Goal: Task Accomplishment & Management: Manage account settings

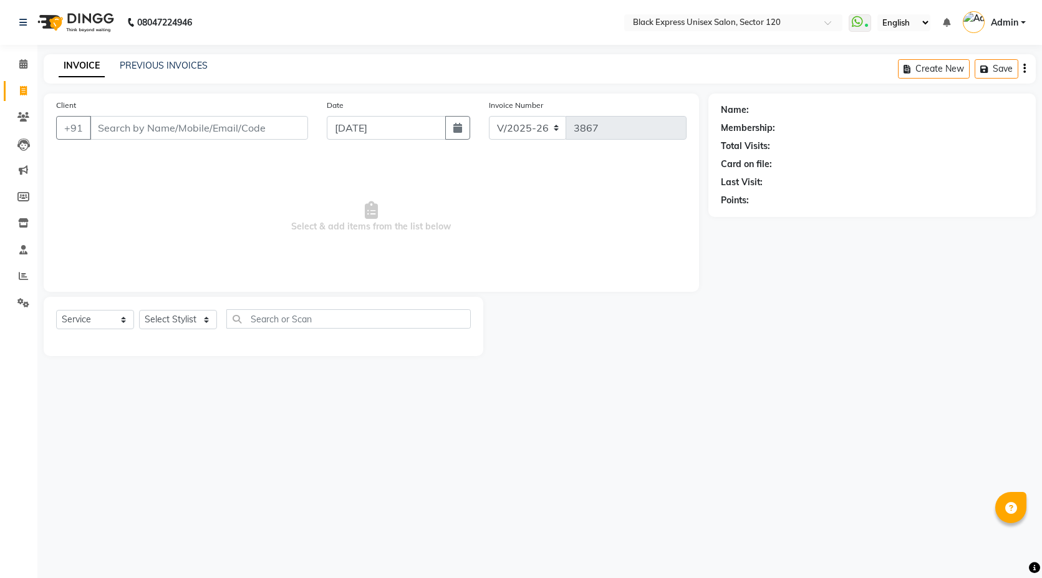
select select "7082"
select select "service"
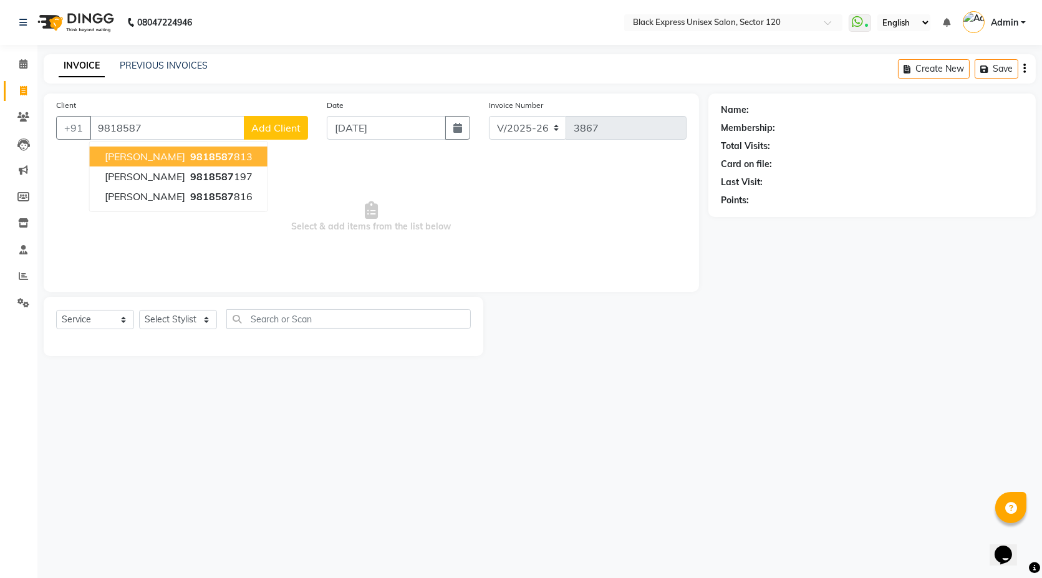
click at [206, 157] on span "9818587" at bounding box center [212, 156] width 44 height 12
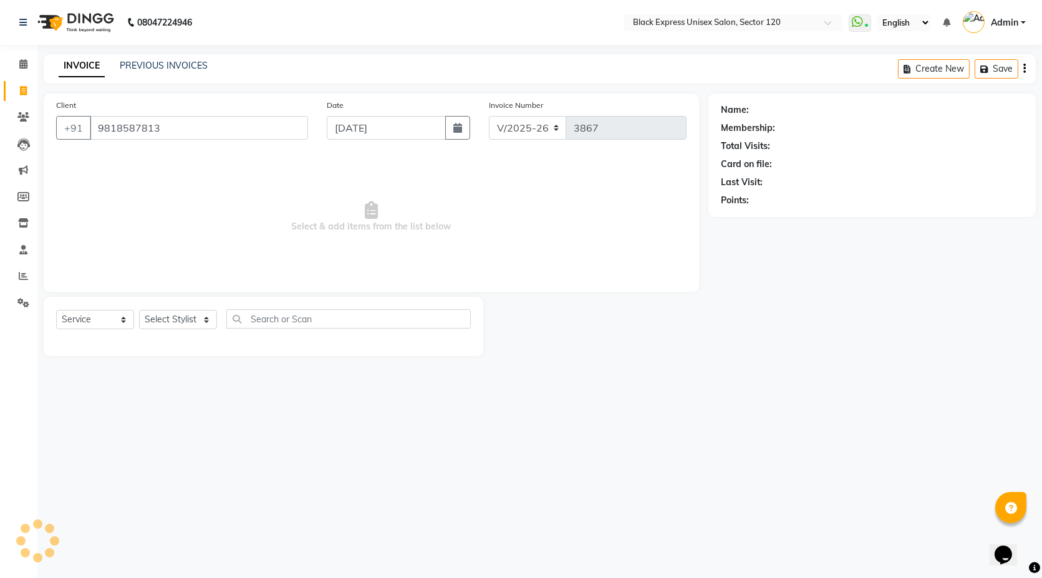
type input "9818587813"
click at [186, 318] on select "Select Stylist [PERSON_NAME] DEEPA FAISAL Manager [PERSON_NAME] [PERSON_NAME]" at bounding box center [178, 319] width 78 height 19
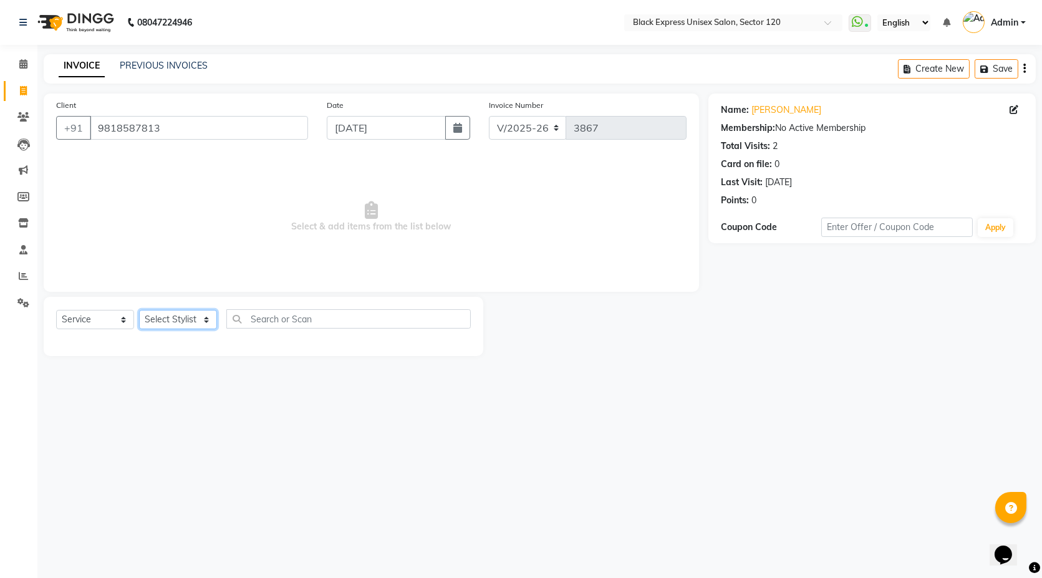
select select "87608"
click at [139, 310] on select "Select Stylist [PERSON_NAME] DEEPA FAISAL Manager [PERSON_NAME] [PERSON_NAME]" at bounding box center [178, 319] width 78 height 19
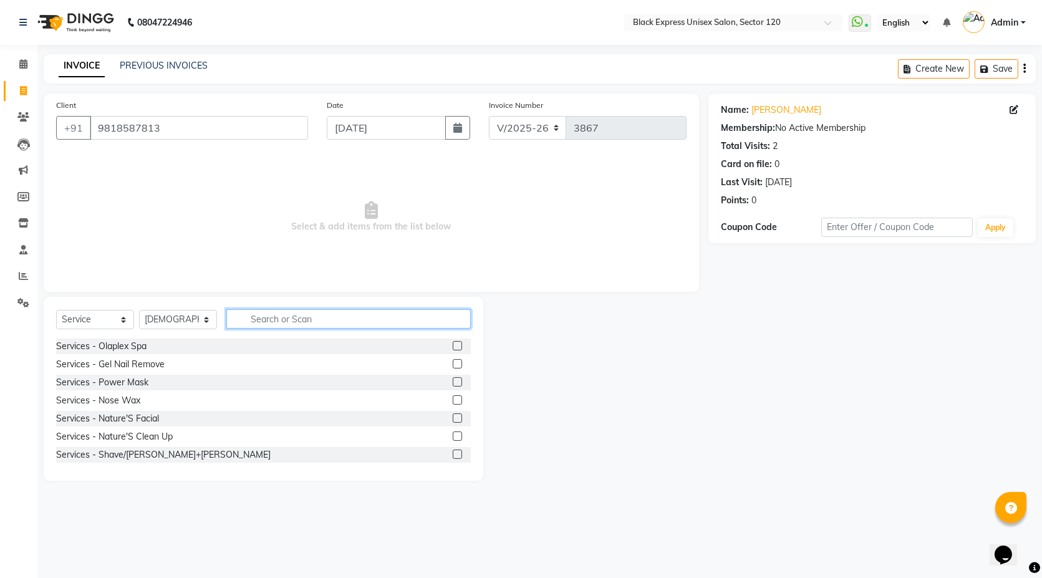
click at [299, 320] on input "text" at bounding box center [348, 318] width 244 height 19
type input "cut"
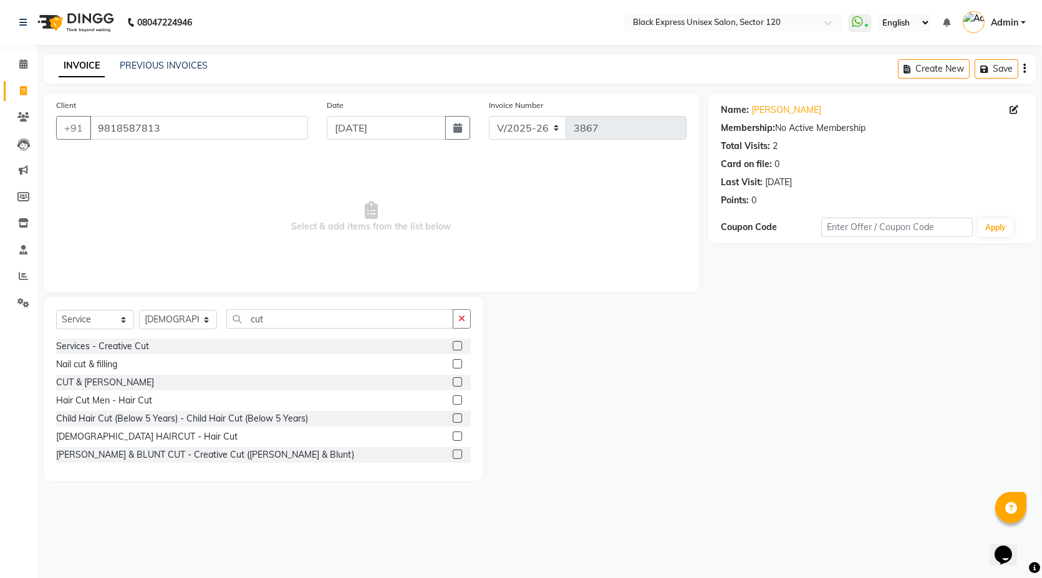
click at [453, 382] on label at bounding box center [457, 381] width 9 height 9
click at [453, 382] on input "checkbox" at bounding box center [457, 383] width 8 height 8
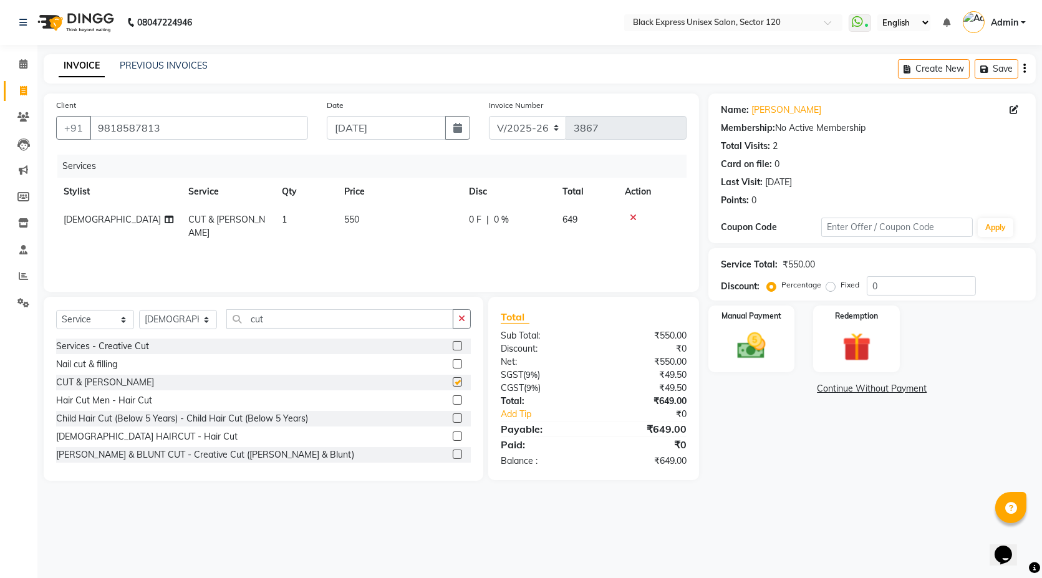
checkbox input "false"
click at [755, 359] on img at bounding box center [752, 346] width 48 height 34
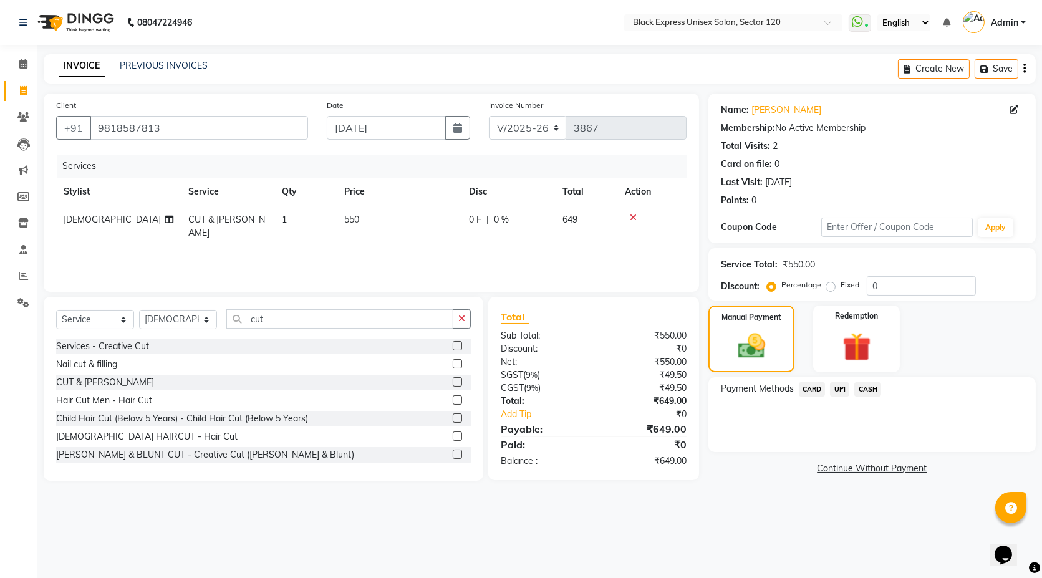
click at [817, 393] on span "CARD" at bounding box center [812, 389] width 27 height 14
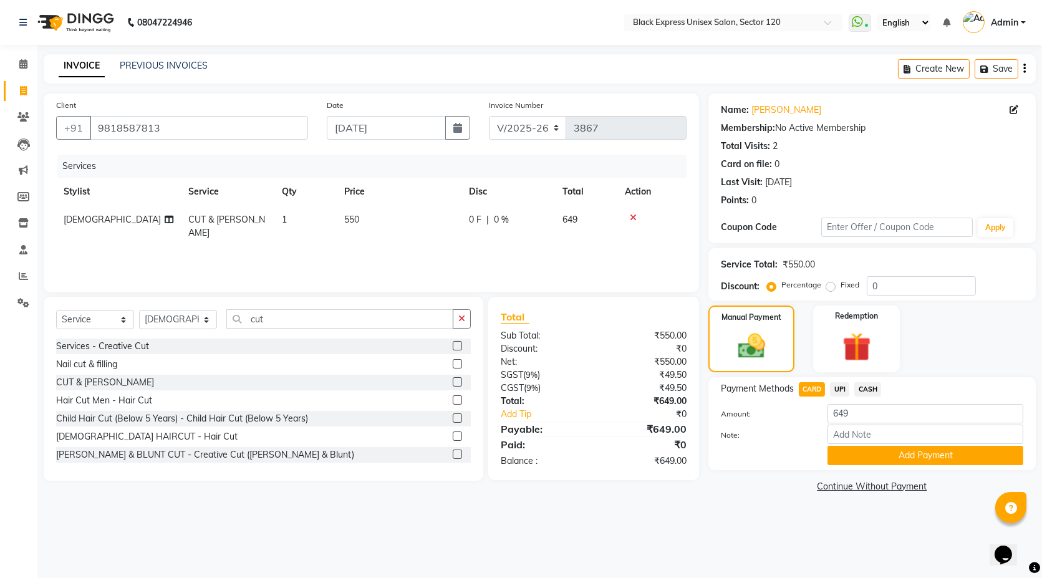
click at [839, 385] on span "UPI" at bounding box center [839, 389] width 19 height 14
click at [876, 460] on button "Add Payment" at bounding box center [926, 455] width 196 height 19
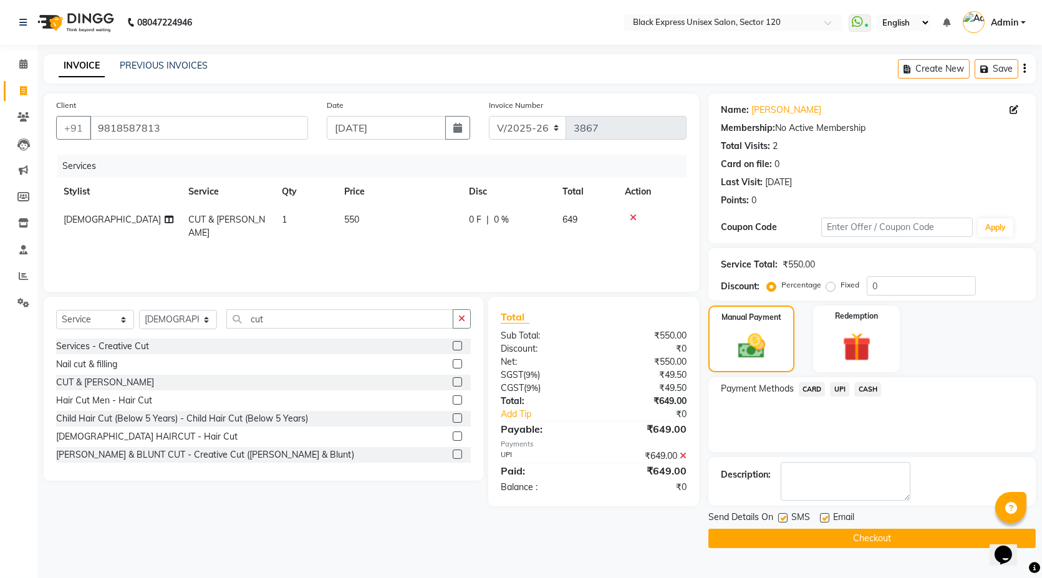
click at [817, 539] on button "Checkout" at bounding box center [871, 538] width 327 height 19
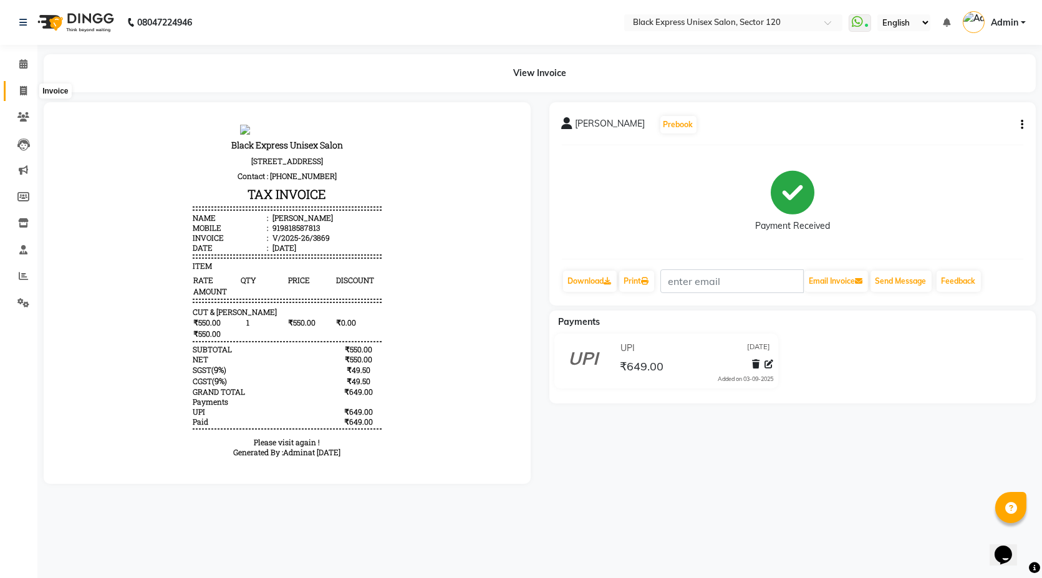
drag, startPoint x: 22, startPoint y: 94, endPoint x: 61, endPoint y: 83, distance: 40.1
click at [22, 94] on icon at bounding box center [23, 90] width 7 height 9
select select "service"
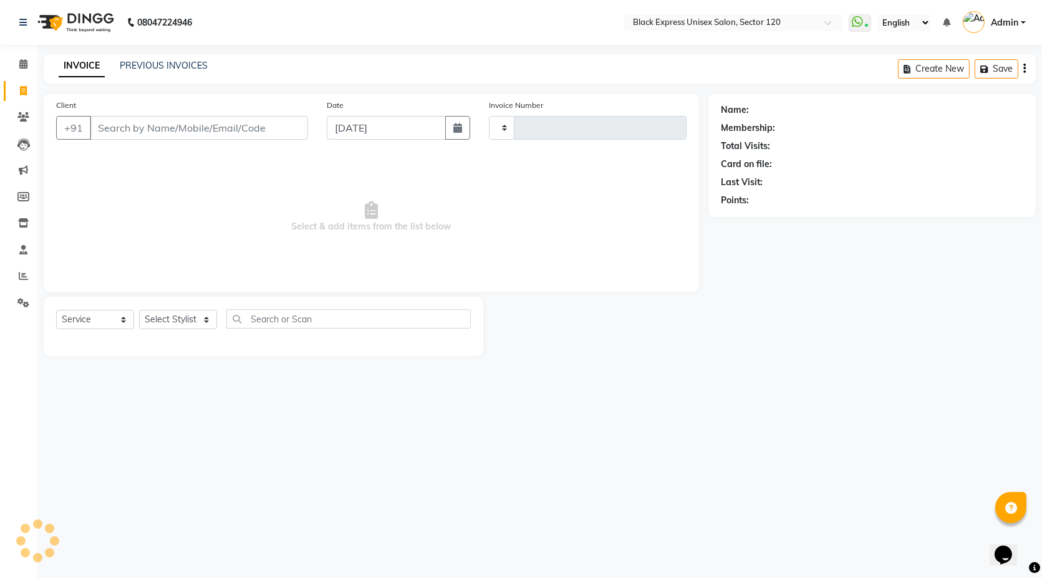
type input "3870"
select select "7082"
click at [152, 68] on link "PREVIOUS INVOICES" at bounding box center [164, 65] width 88 height 11
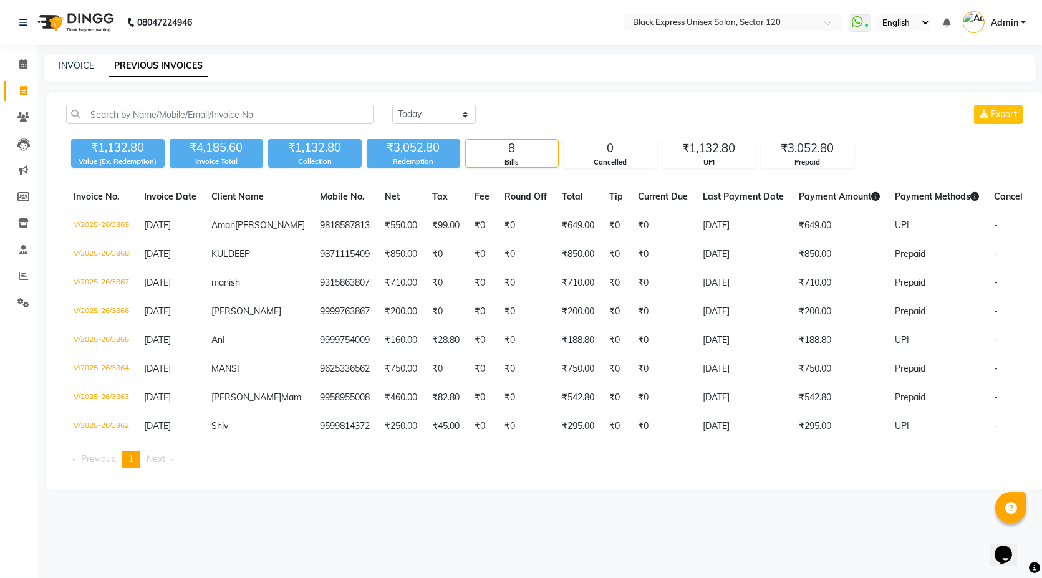
click at [314, 155] on div "₹1,132.80" at bounding box center [315, 147] width 94 height 17
click at [68, 69] on link "INVOICE" at bounding box center [77, 65] width 36 height 11
select select "service"
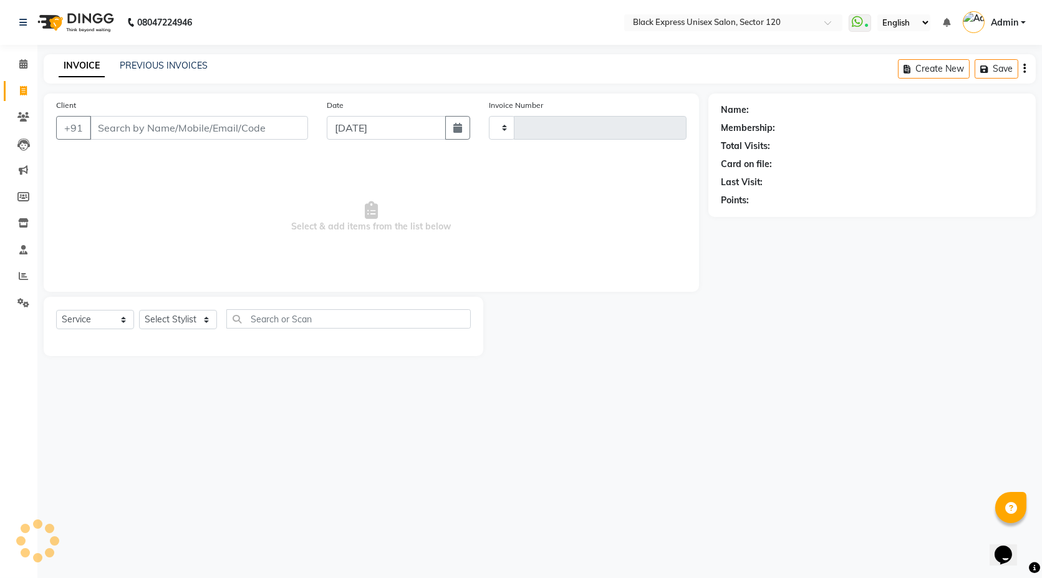
click at [146, 134] on input "Client" at bounding box center [199, 128] width 218 height 24
type input "3870"
type input "b"
select select "7082"
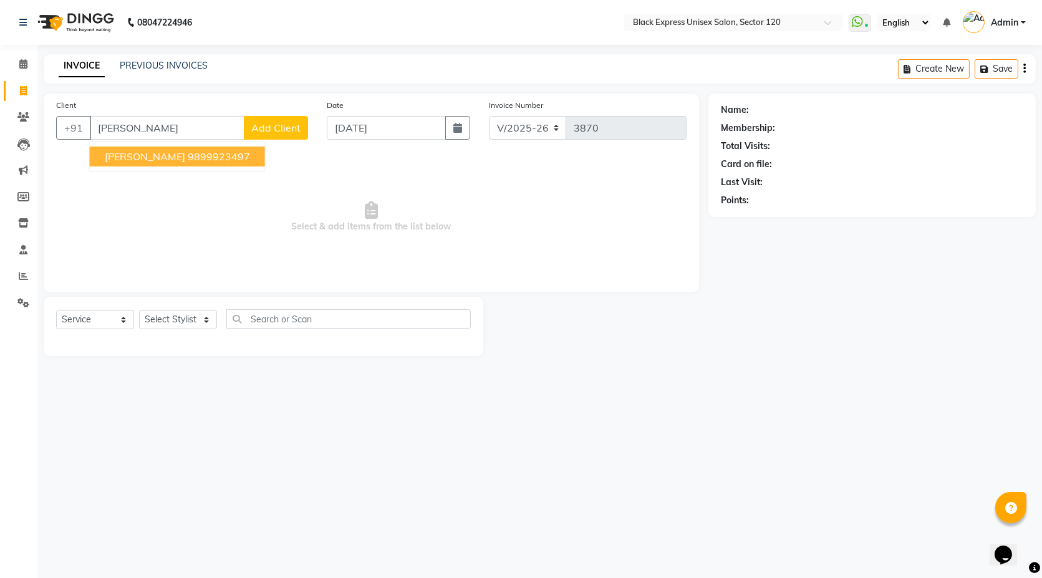
click at [151, 165] on button "Bhavik Goyal 9899923497" at bounding box center [177, 157] width 175 height 20
type input "9899923497"
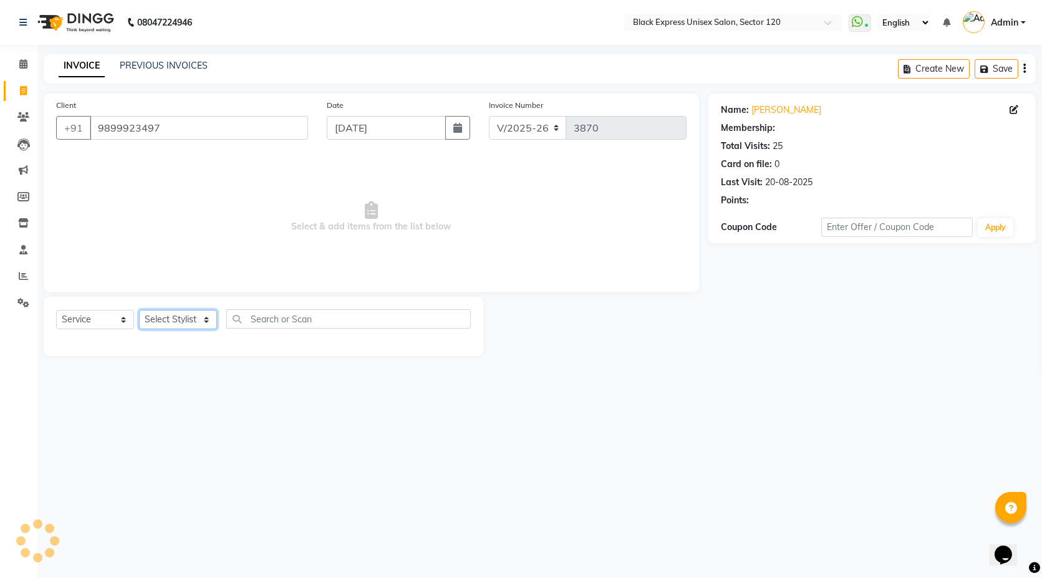
click at [175, 325] on select "Select Stylist [PERSON_NAME] DEEPA FAISAL Manager [PERSON_NAME] [PERSON_NAME]" at bounding box center [178, 319] width 78 height 19
click at [139, 310] on select "Select Stylist [PERSON_NAME] DEEPA FAISAL Manager [PERSON_NAME] [PERSON_NAME]" at bounding box center [178, 319] width 78 height 19
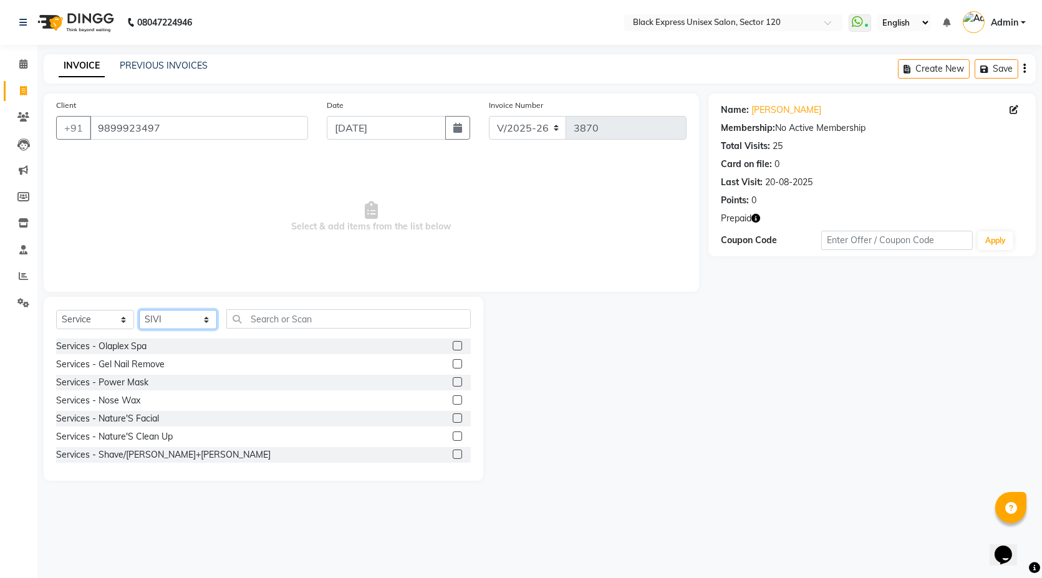
select select "58974"
click at [278, 315] on input "text" at bounding box center [348, 318] width 244 height 19
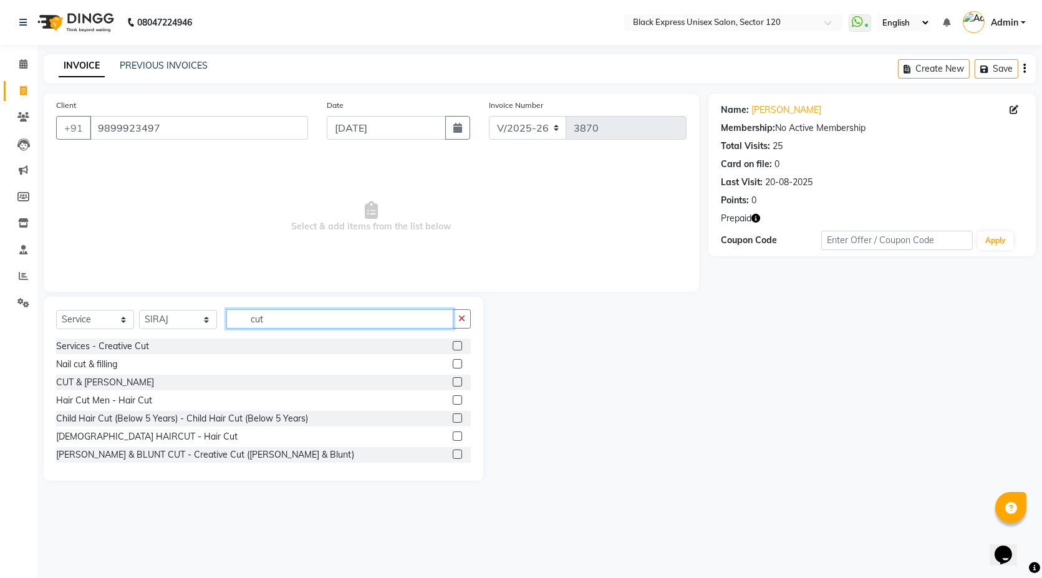
type input "cut"
click at [453, 401] on label at bounding box center [457, 399] width 9 height 9
click at [453, 401] on input "checkbox" at bounding box center [457, 401] width 8 height 8
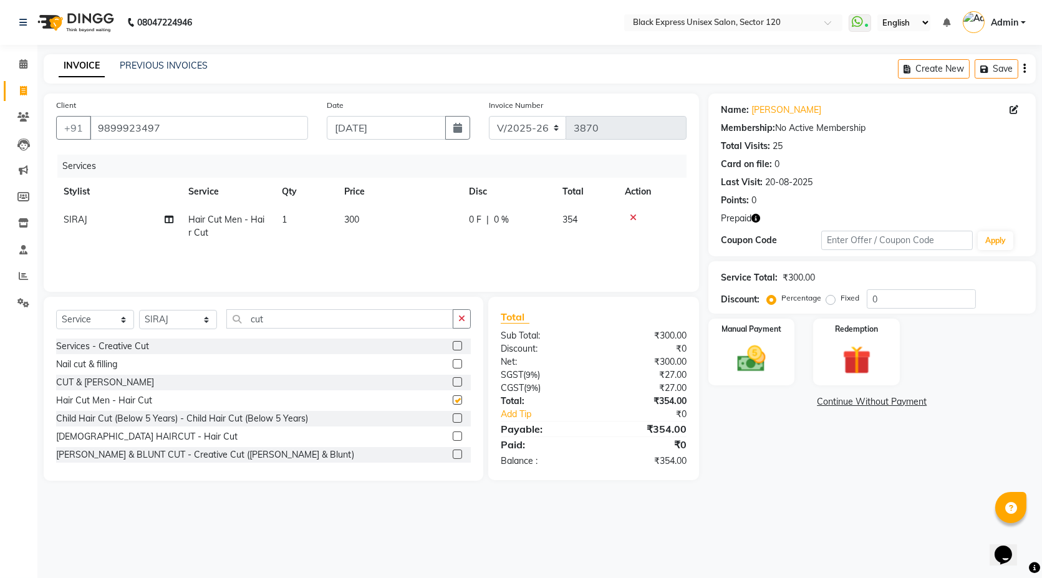
checkbox input "false"
click at [759, 216] on icon "button" at bounding box center [756, 218] width 9 height 9
click at [810, 186] on div "20-08-2025" at bounding box center [788, 182] width 47 height 13
click at [757, 218] on icon "button" at bounding box center [756, 218] width 9 height 9
click at [859, 363] on img at bounding box center [857, 360] width 48 height 37
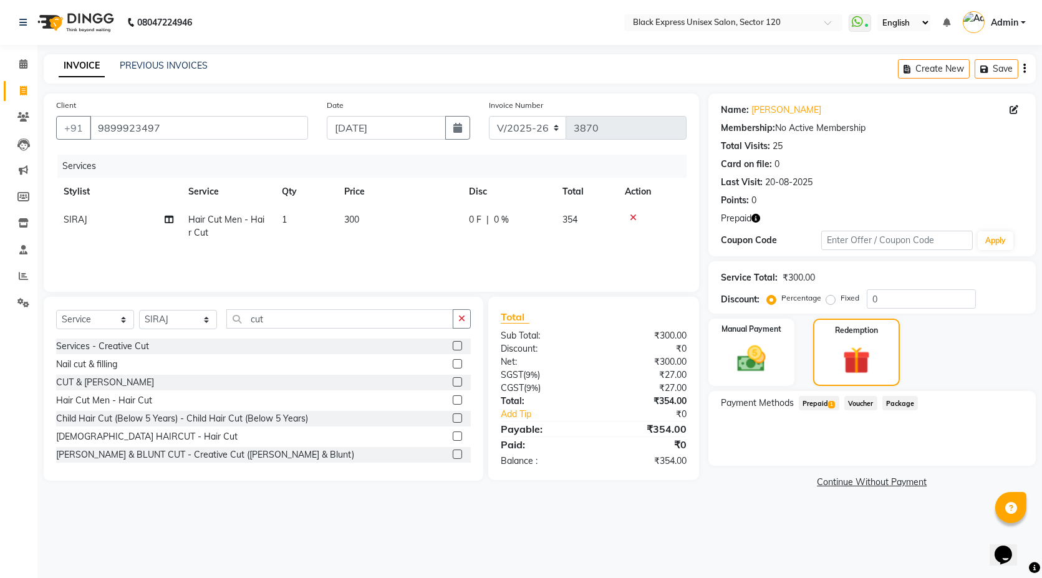
click at [821, 407] on span "Prepaid 1" at bounding box center [819, 403] width 41 height 14
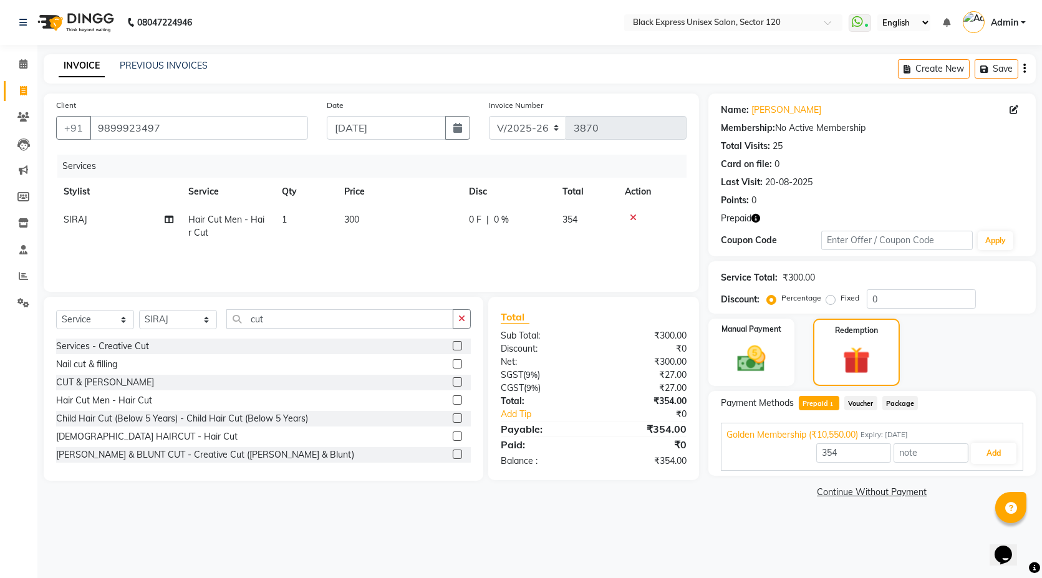
click at [1002, 473] on div "Payment Methods Prepaid 1 Voucher Package Golden Membership (₹10,550.00) Expiry…" at bounding box center [871, 433] width 327 height 85
click at [1000, 453] on button "Add" at bounding box center [994, 453] width 46 height 21
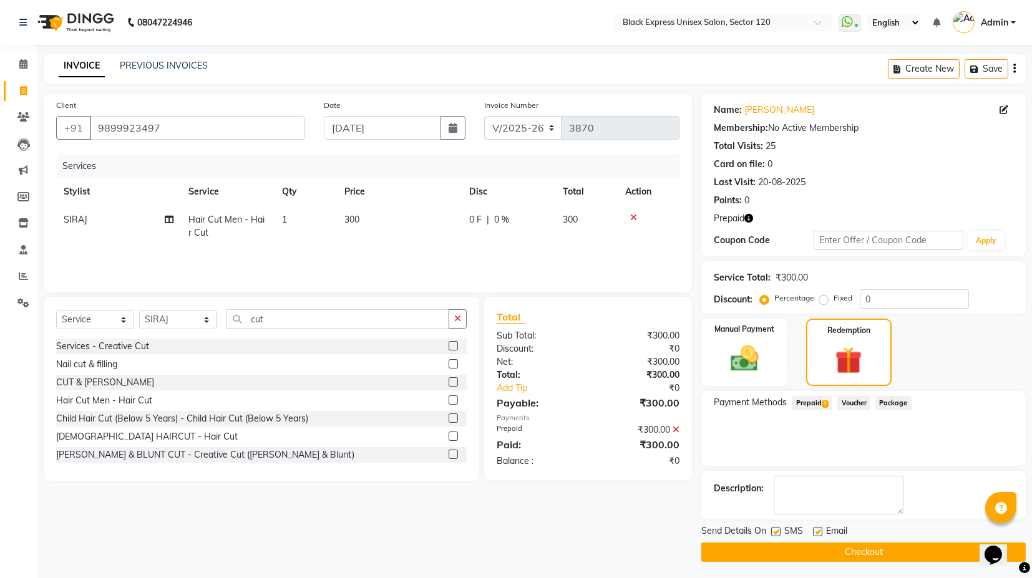
click at [908, 568] on main "INVOICE PREVIOUS INVOICES Create New Save Client +91 9899923497 Date 03-09-2025…" at bounding box center [534, 317] width 994 height 526
click at [912, 550] on button "Checkout" at bounding box center [863, 552] width 324 height 19
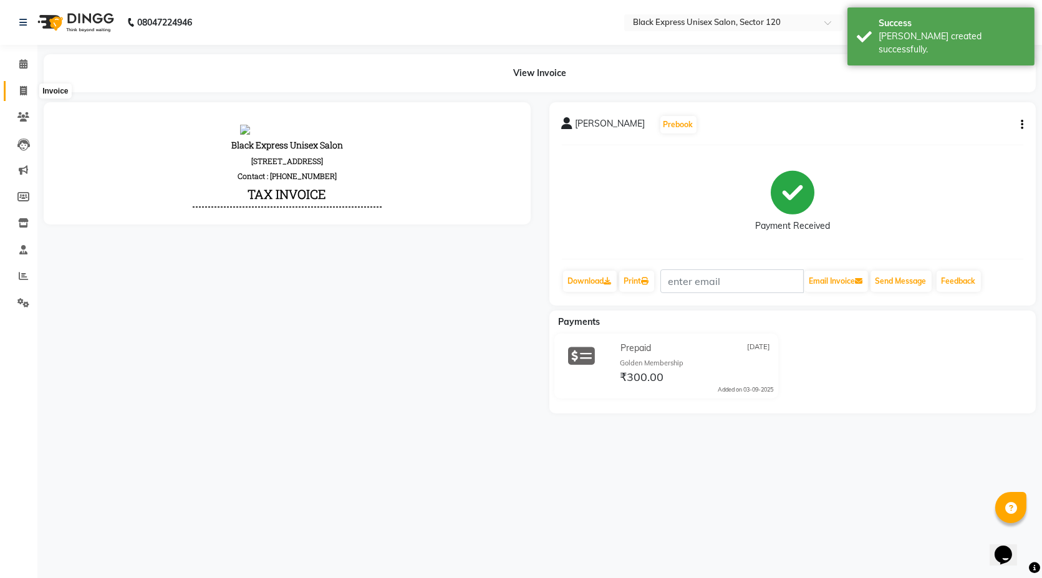
click at [20, 90] on icon at bounding box center [23, 90] width 7 height 9
select select "service"
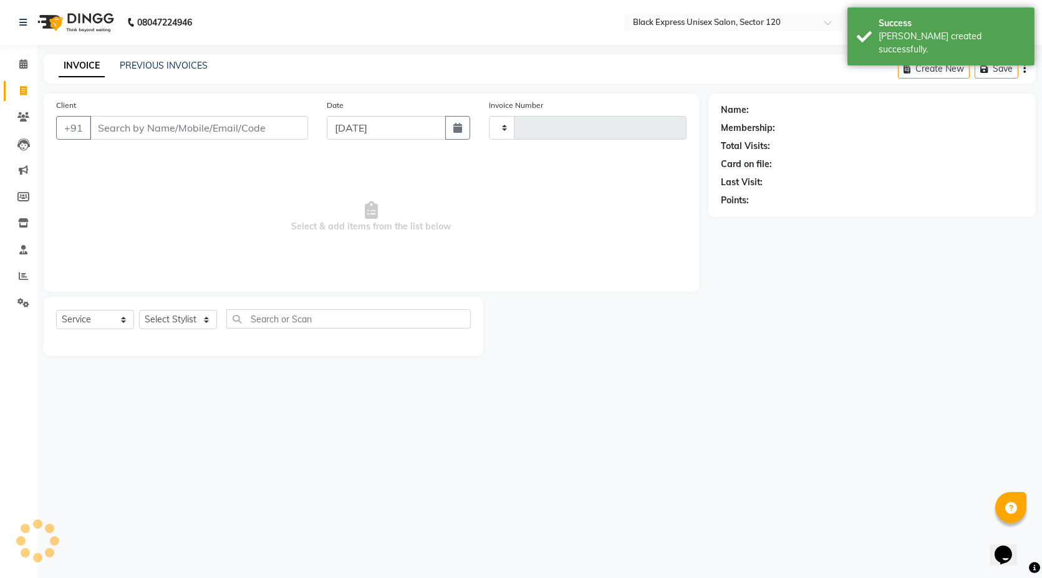
type input "3871"
select select "7082"
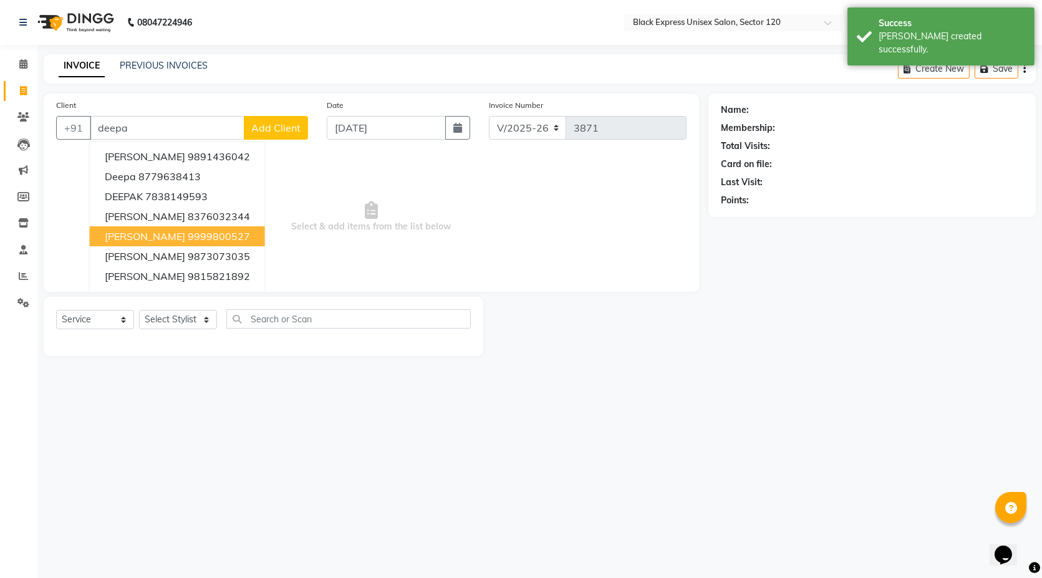
click at [188, 236] on ngb-highlight "9999800527" at bounding box center [219, 236] width 62 height 12
type input "9999800527"
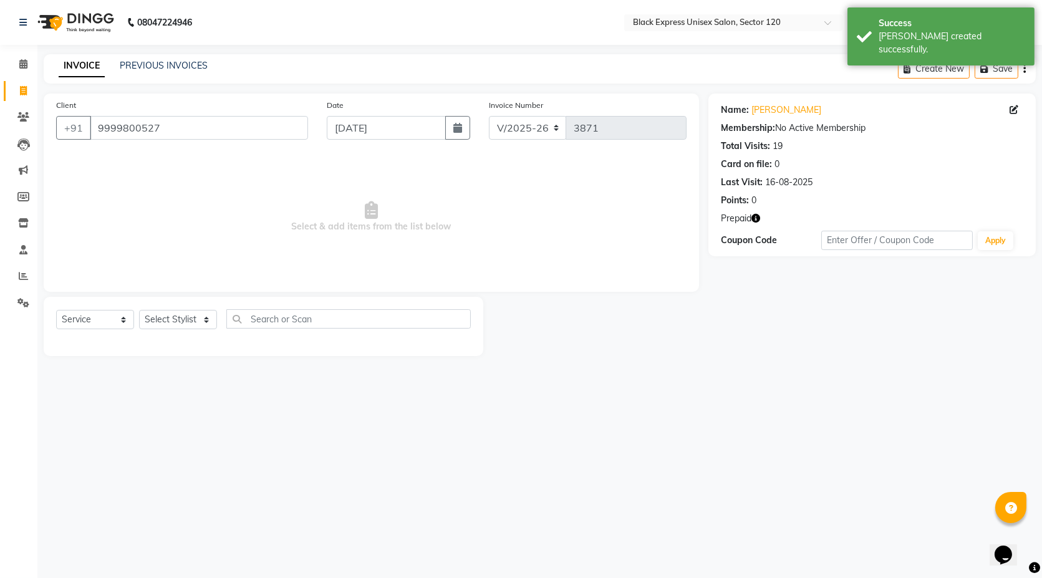
click at [757, 220] on icon "button" at bounding box center [756, 218] width 9 height 9
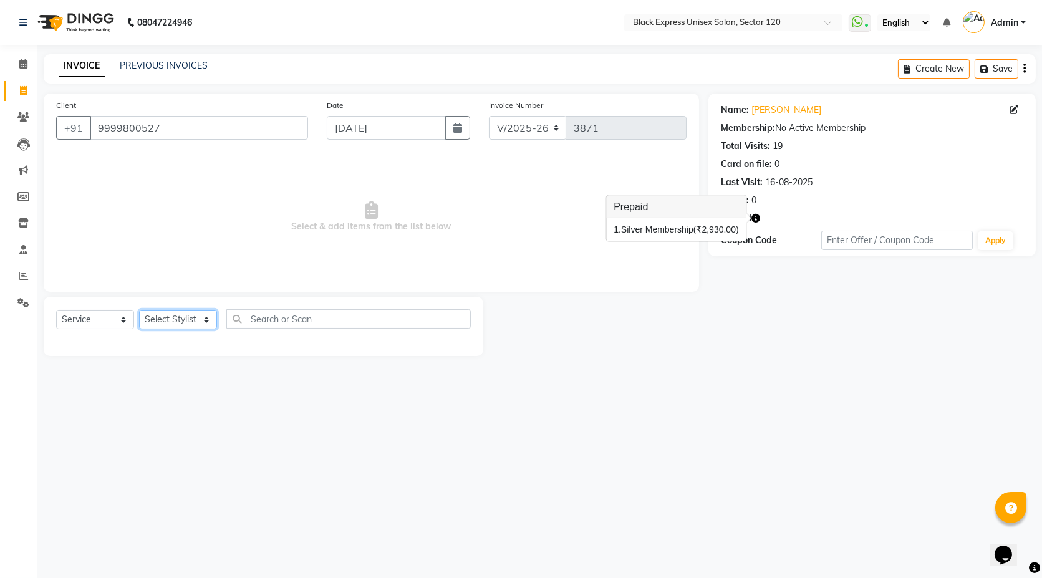
click at [177, 311] on select "Select Stylist [PERSON_NAME] DEEPA FAISAL Manager [PERSON_NAME] [PERSON_NAME]" at bounding box center [178, 319] width 78 height 19
click at [173, 314] on select "Select Stylist [PERSON_NAME] DEEPA FAISAL Manager [PERSON_NAME] [PERSON_NAME]" at bounding box center [178, 319] width 78 height 19
select select "61297"
click at [139, 310] on select "Select Stylist [PERSON_NAME] DEEPA FAISAL Manager [PERSON_NAME] [PERSON_NAME]" at bounding box center [178, 319] width 78 height 19
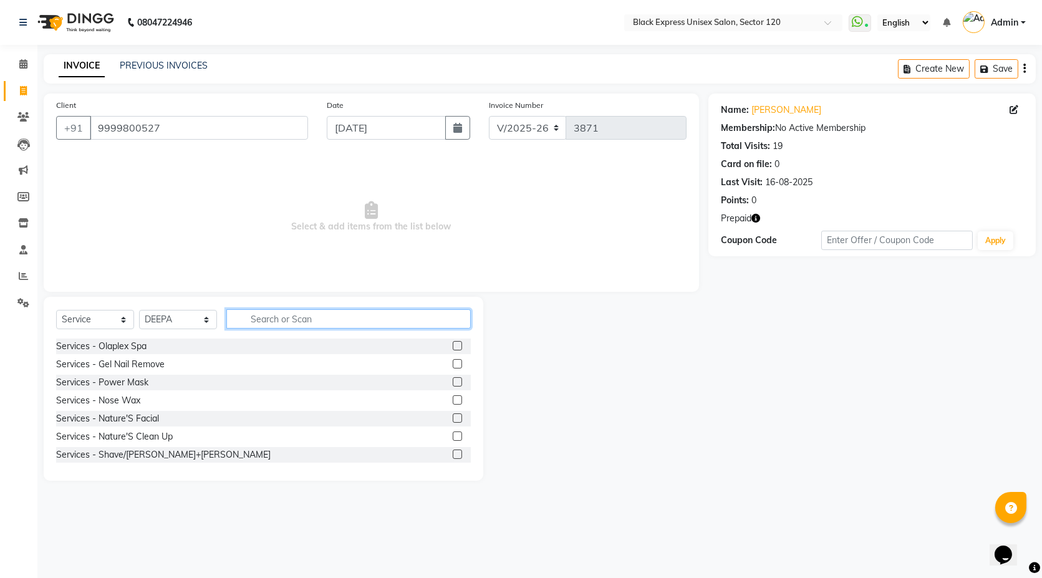
click at [281, 316] on input "text" at bounding box center [348, 318] width 244 height 19
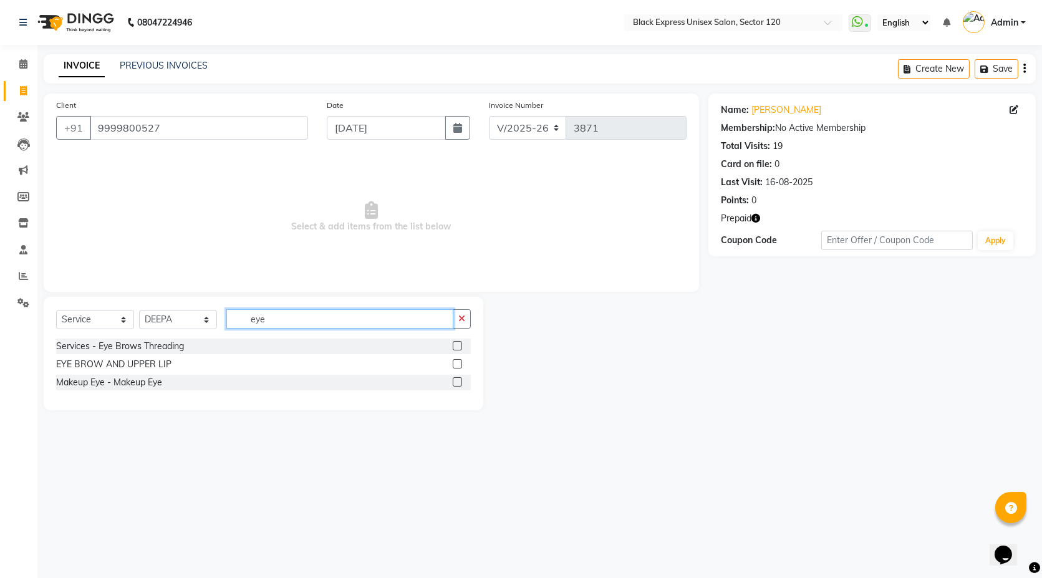
type input "eye"
click at [460, 343] on label at bounding box center [457, 345] width 9 height 9
click at [460, 343] on input "checkbox" at bounding box center [457, 346] width 8 height 8
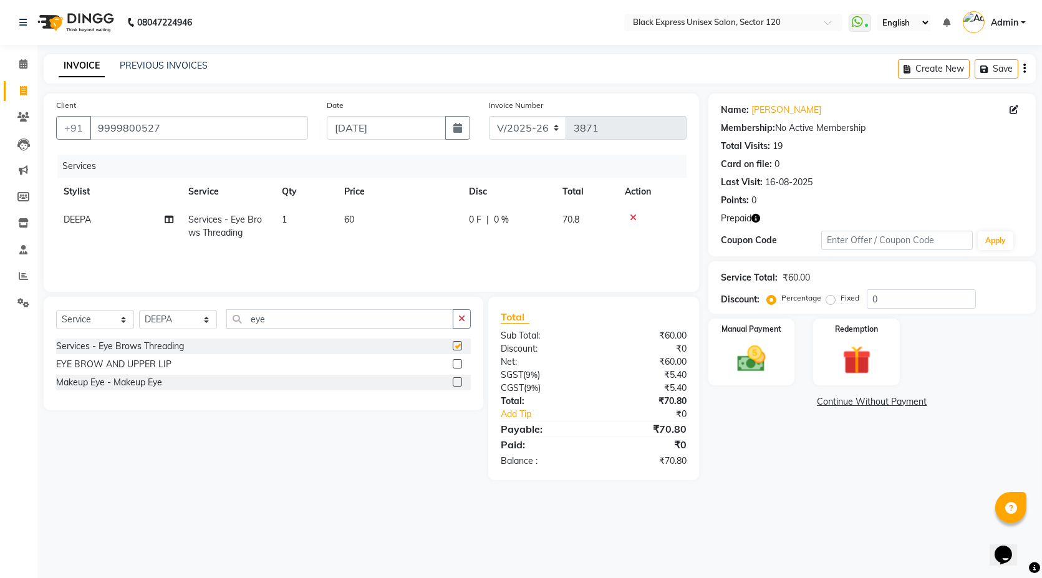
checkbox input "false"
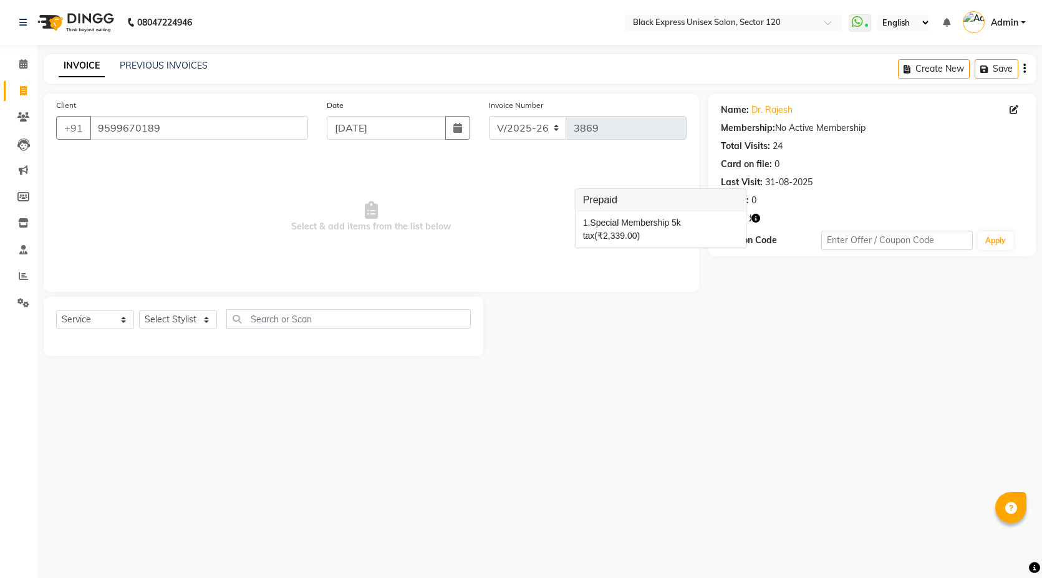
select select "7082"
select select "service"
click at [11, 120] on link "Clients" at bounding box center [19, 117] width 30 height 21
click at [760, 217] on icon "button" at bounding box center [756, 218] width 9 height 9
click at [191, 318] on select "Select Stylist [PERSON_NAME] DEEPA FAISAL Manager [PERSON_NAME] [PERSON_NAME]" at bounding box center [178, 319] width 78 height 19
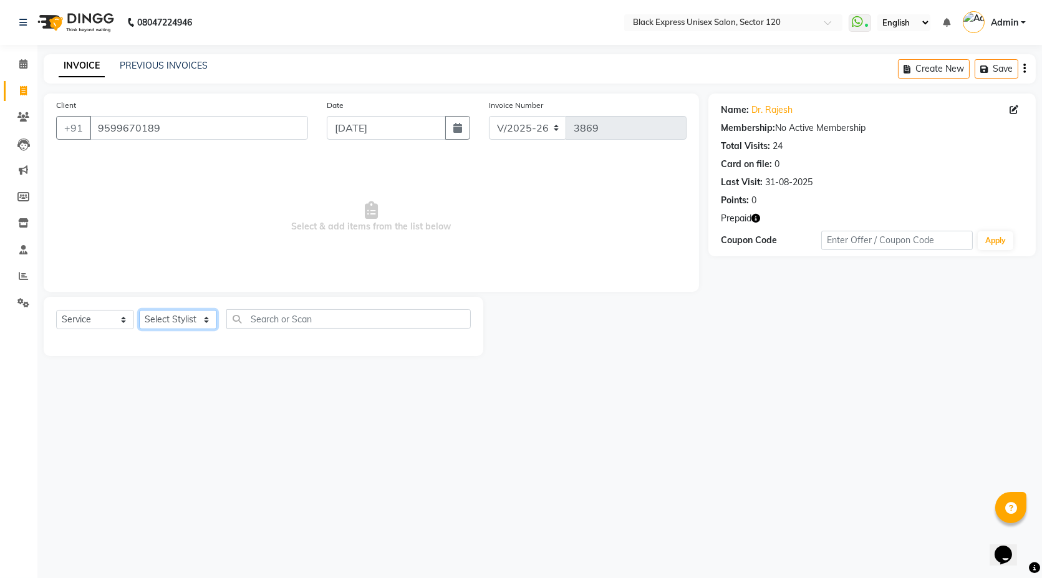
select select "74479"
click at [139, 310] on select "Select Stylist [PERSON_NAME] DEEPA FAISAL Manager [PERSON_NAME] [PERSON_NAME]" at bounding box center [178, 319] width 78 height 19
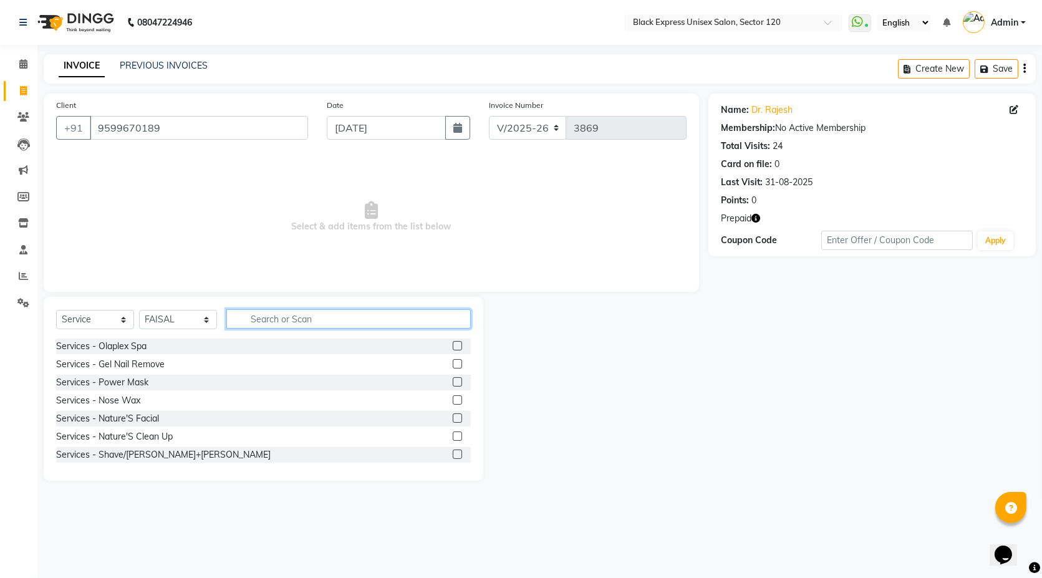
click at [332, 318] on input "text" at bounding box center [348, 318] width 244 height 19
type input "spa"
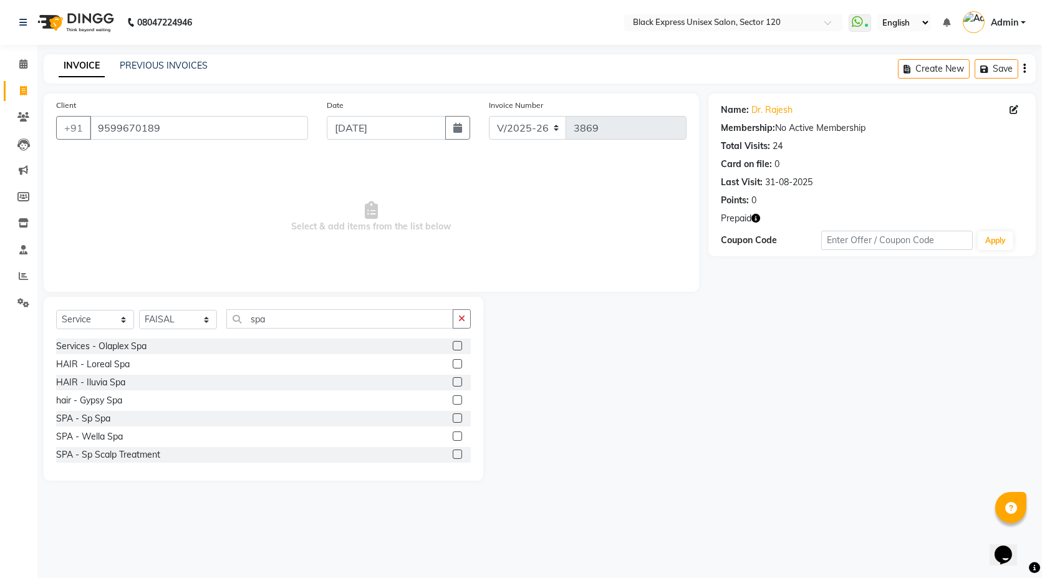
click at [453, 363] on label at bounding box center [457, 363] width 9 height 9
click at [453, 363] on input "checkbox" at bounding box center [457, 364] width 8 height 8
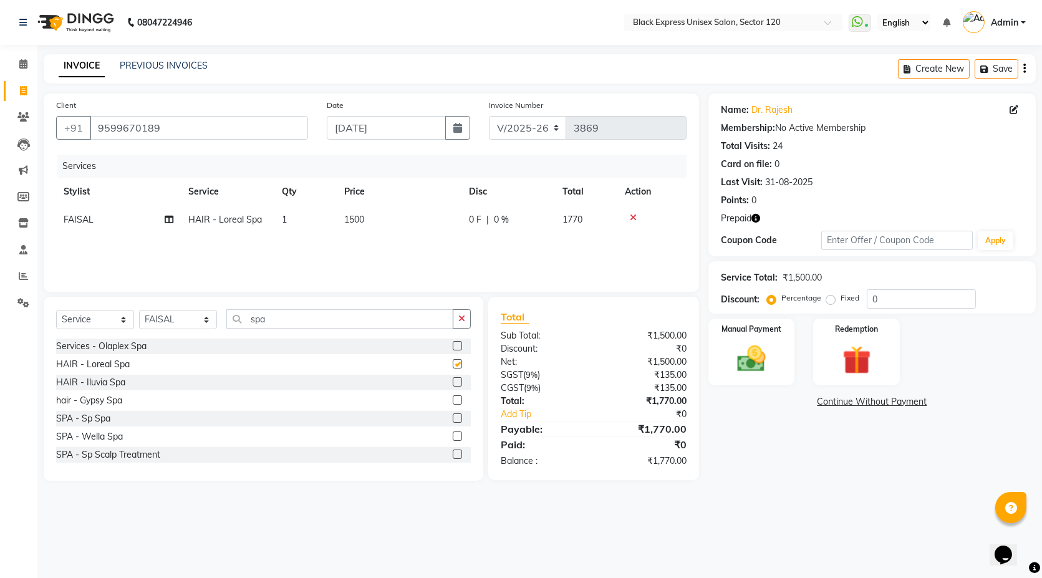
checkbox input "false"
click at [355, 215] on span "1500" at bounding box center [354, 219] width 20 height 11
select select "74479"
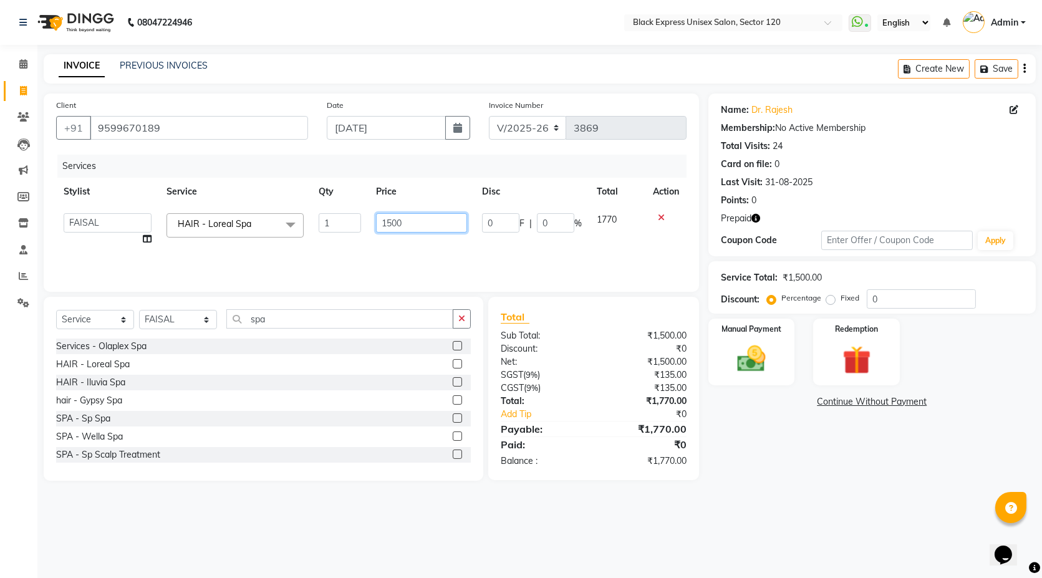
click at [387, 225] on input "1500" at bounding box center [421, 222] width 91 height 19
type input "2500"
click at [430, 259] on div "Services Stylist Service Qty Price Disc Total Action AMAN ASIF DEEPA FAISAL Man…" at bounding box center [371, 217] width 631 height 125
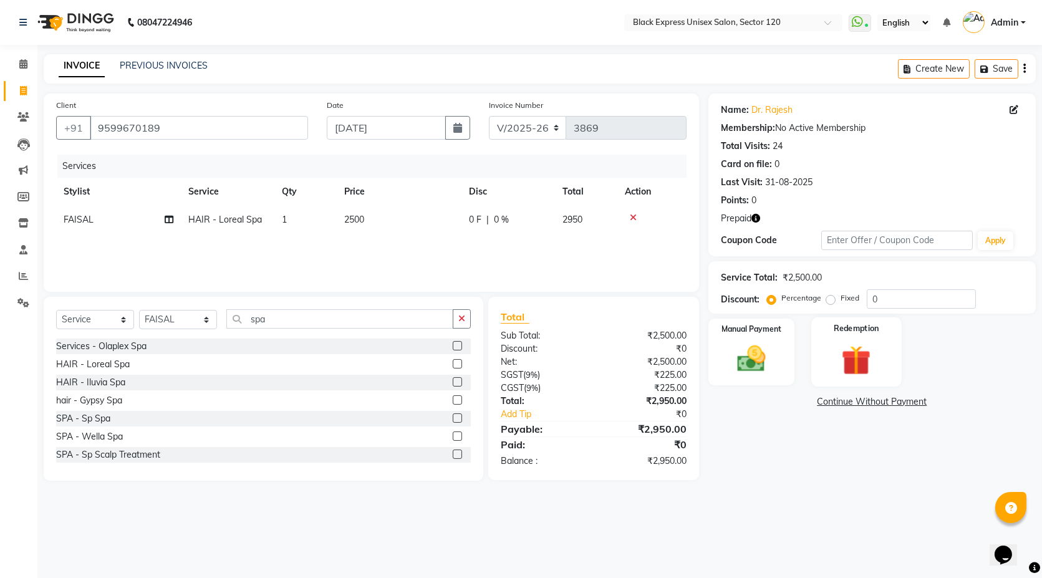
click at [857, 351] on img at bounding box center [857, 360] width 48 height 37
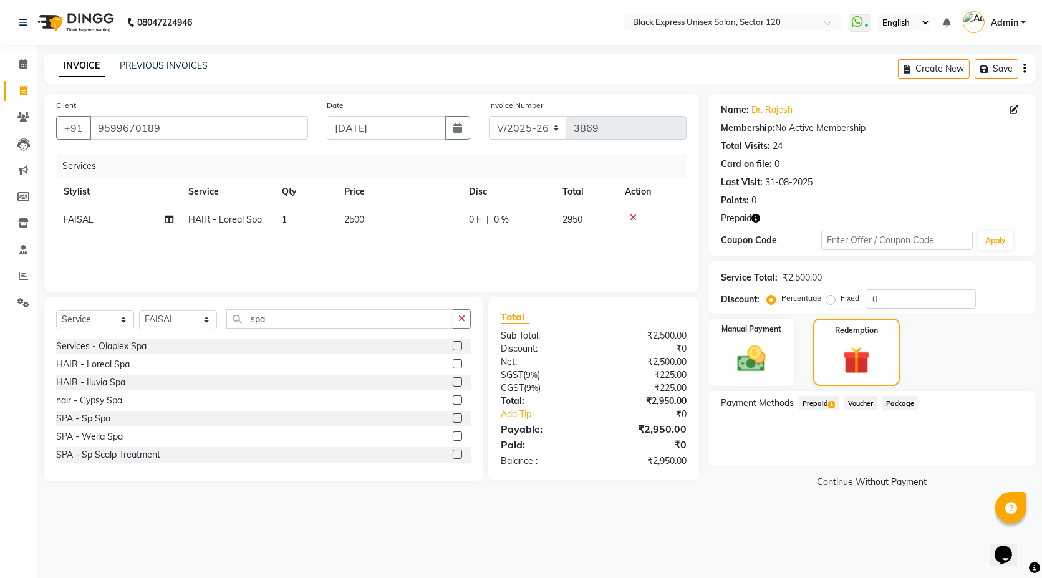
click at [826, 403] on span "Prepaid 1" at bounding box center [819, 403] width 41 height 14
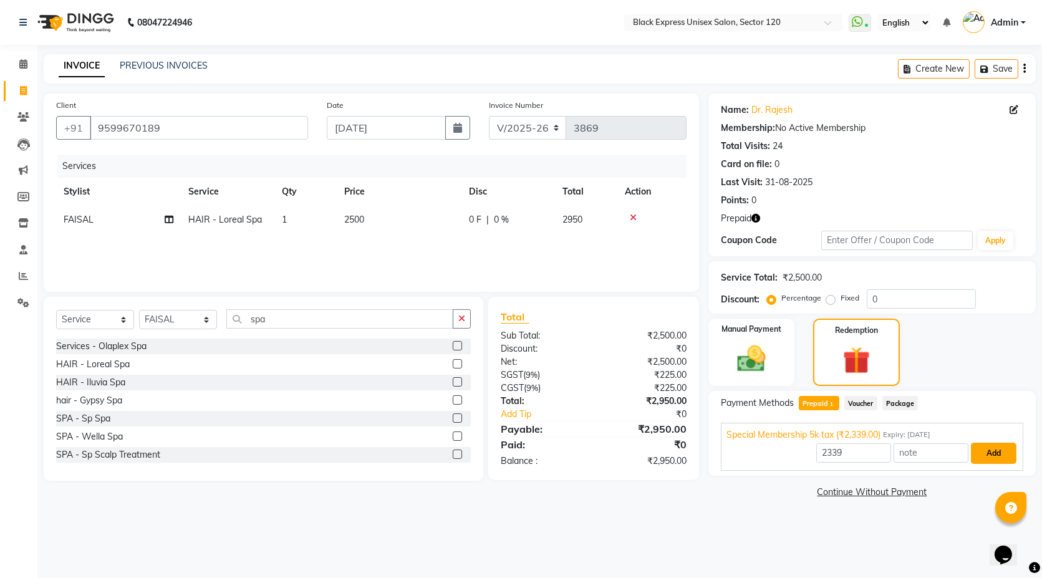
click at [1002, 455] on button "Add" at bounding box center [994, 453] width 46 height 21
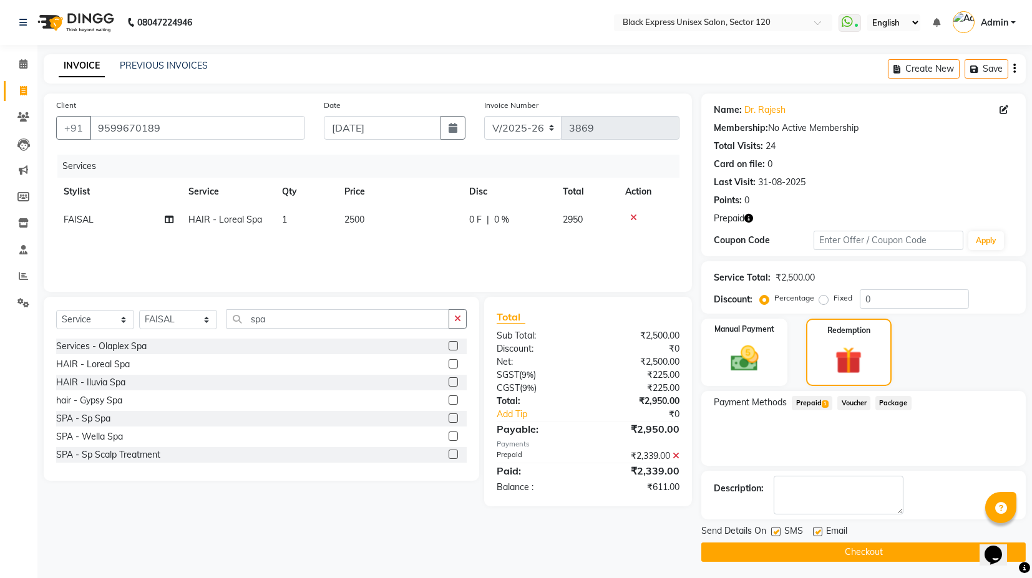
click at [805, 400] on span "Prepaid 1" at bounding box center [811, 403] width 41 height 14
click at [760, 354] on img at bounding box center [743, 359] width 47 height 34
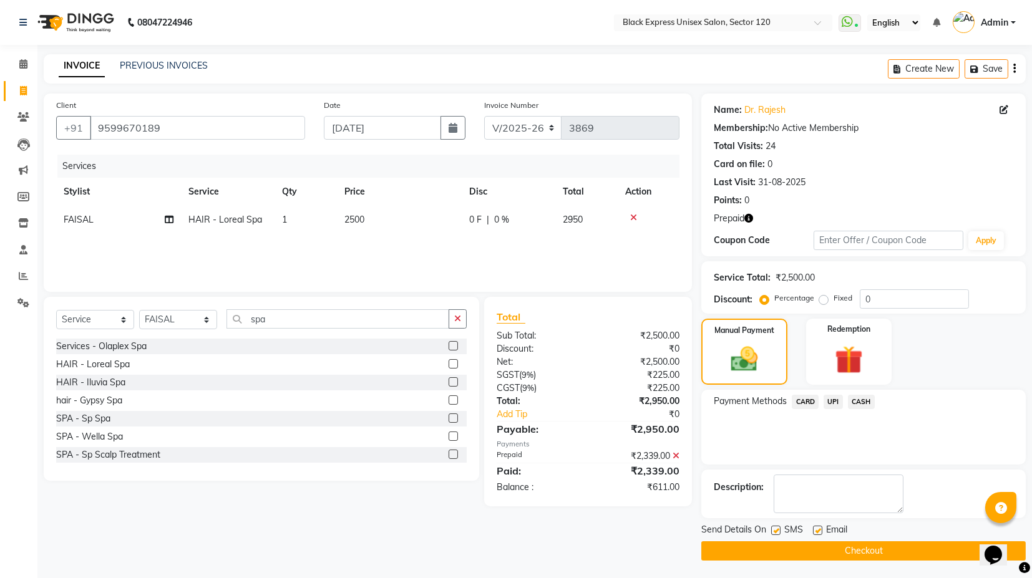
click at [835, 406] on span "UPI" at bounding box center [832, 402] width 19 height 14
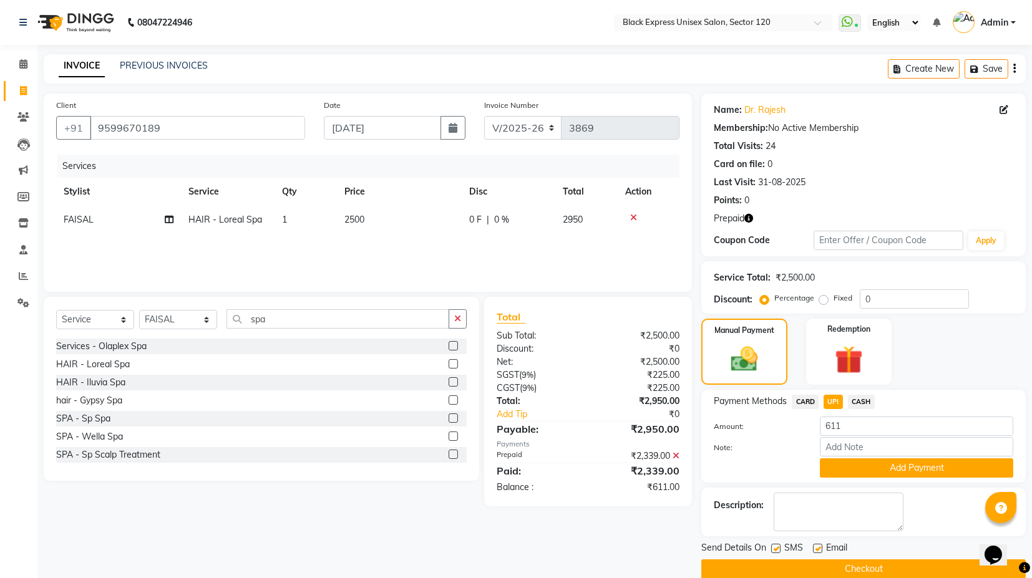
click at [844, 467] on button "Add Payment" at bounding box center [916, 467] width 193 height 19
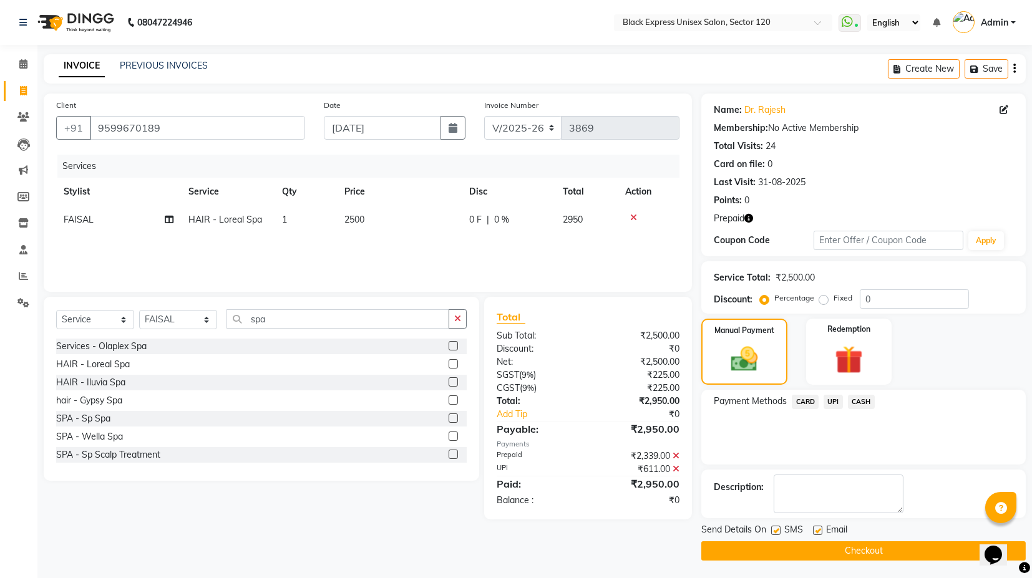
click at [776, 529] on label at bounding box center [775, 530] width 9 height 9
click at [776, 529] on input "checkbox" at bounding box center [775, 531] width 8 height 8
checkbox input "false"
click at [256, 321] on input "spa" at bounding box center [337, 318] width 223 height 19
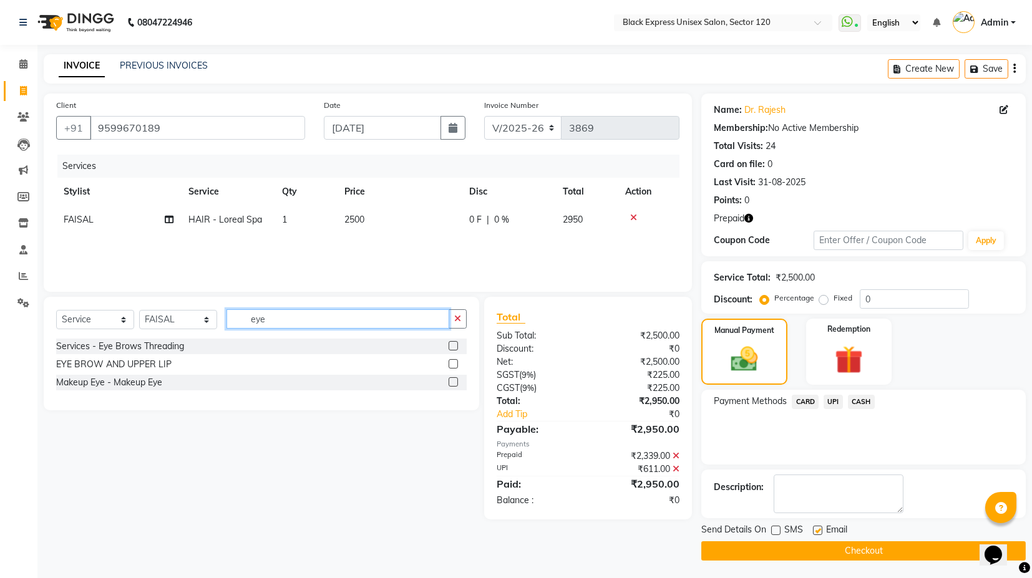
type input "eye"
click at [452, 339] on div at bounding box center [457, 347] width 18 height 16
click at [452, 343] on label at bounding box center [452, 345] width 9 height 9
click at [452, 343] on input "checkbox" at bounding box center [452, 346] width 8 height 8
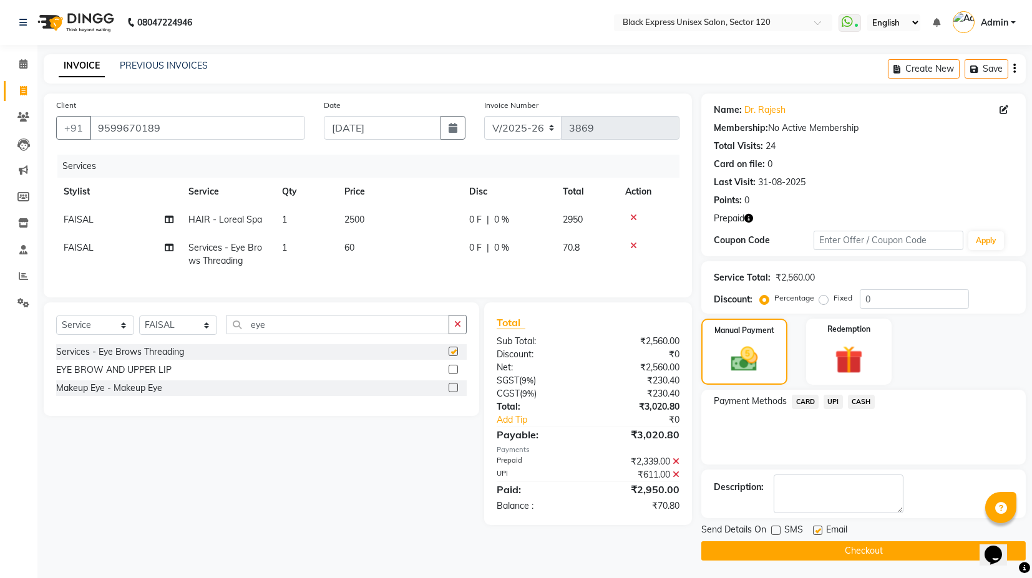
checkbox input "false"
click at [833, 401] on span "UPI" at bounding box center [832, 402] width 19 height 14
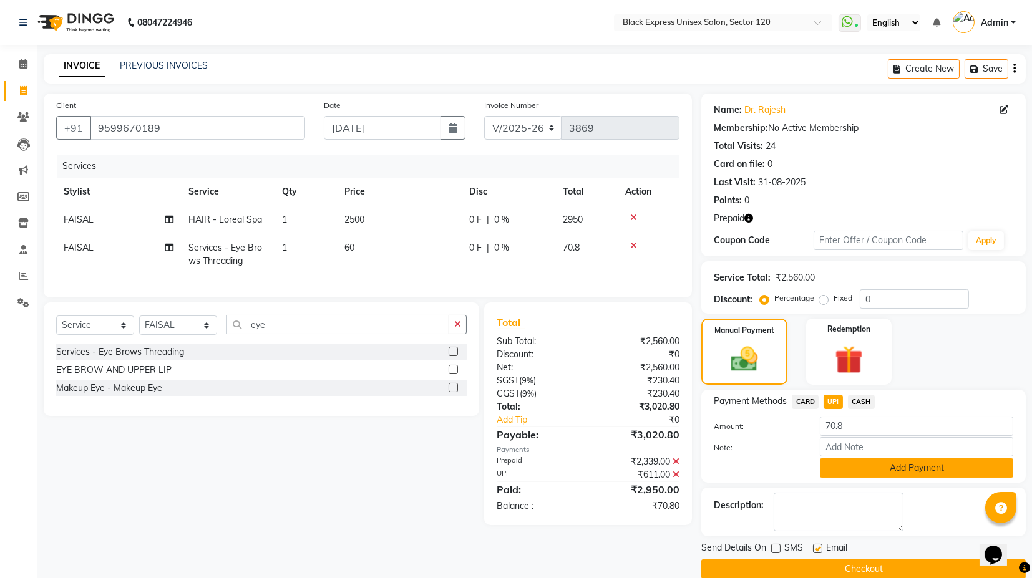
click at [856, 471] on button "Add Payment" at bounding box center [916, 467] width 193 height 19
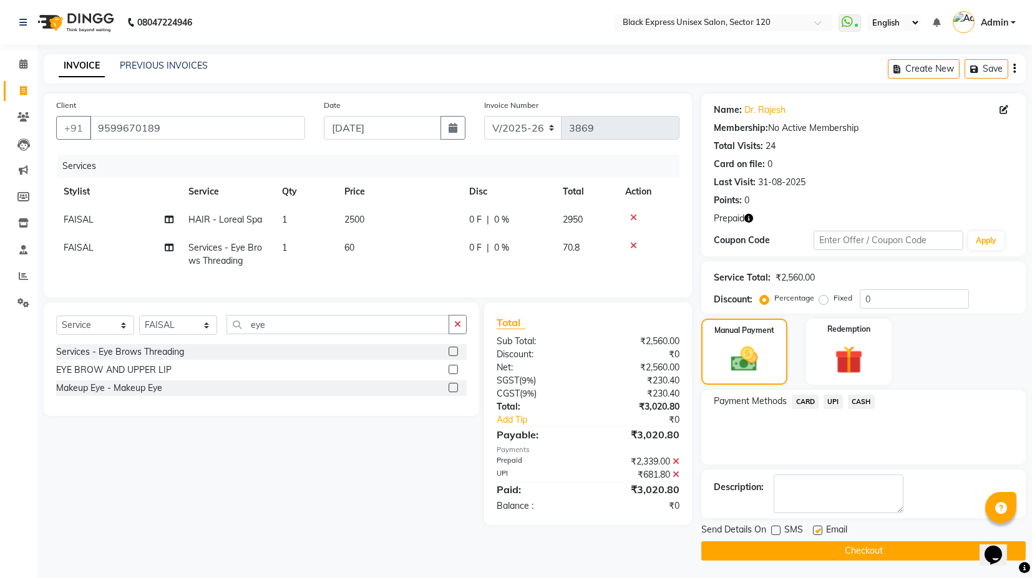
click at [776, 526] on label at bounding box center [775, 530] width 9 height 9
click at [776, 527] on input "checkbox" at bounding box center [775, 531] width 8 height 8
checkbox input "true"
click at [791, 556] on button "Checkout" at bounding box center [863, 550] width 324 height 19
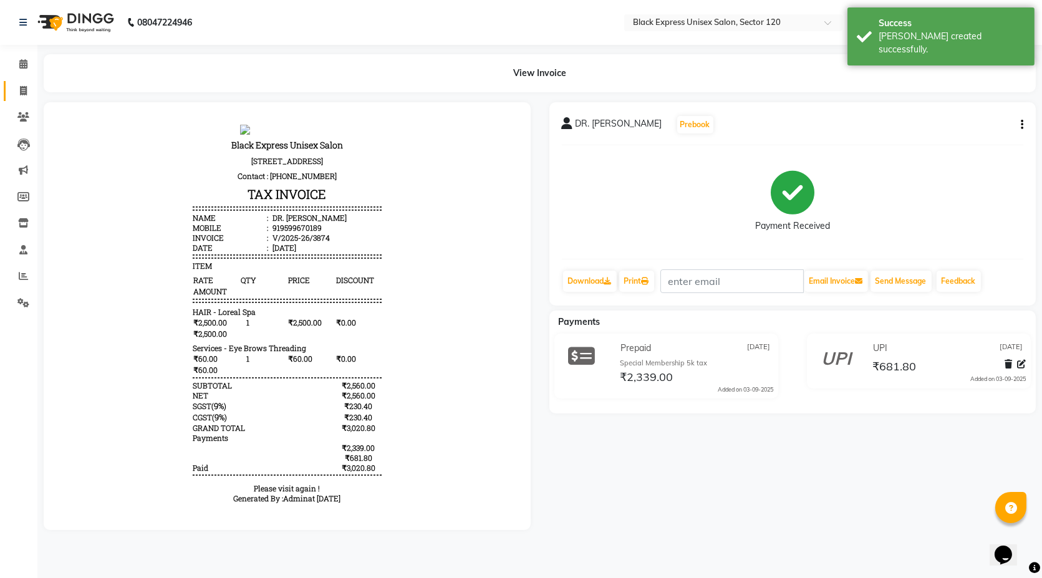
click at [24, 81] on link "Invoice" at bounding box center [19, 91] width 30 height 21
select select "service"
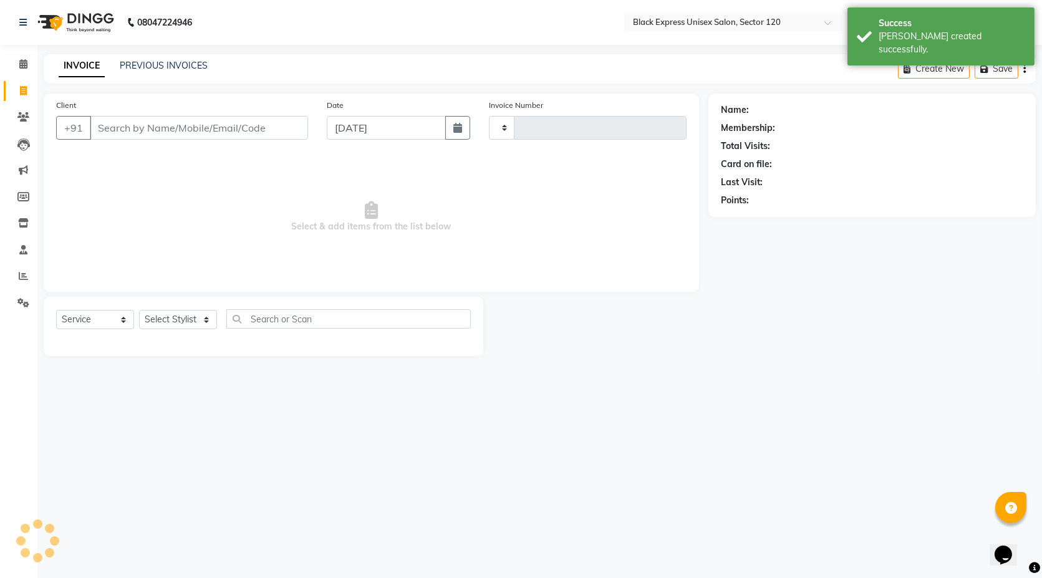
type input "3875"
select select "7082"
click at [165, 65] on link "PREVIOUS INVOICES" at bounding box center [164, 65] width 88 height 11
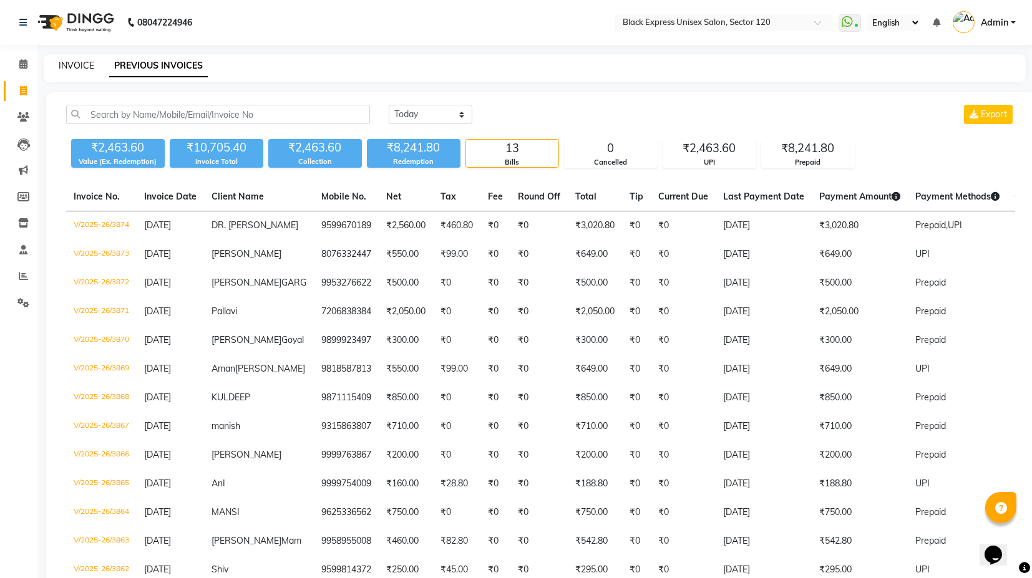
click at [70, 67] on link "INVOICE" at bounding box center [77, 65] width 36 height 11
select select "service"
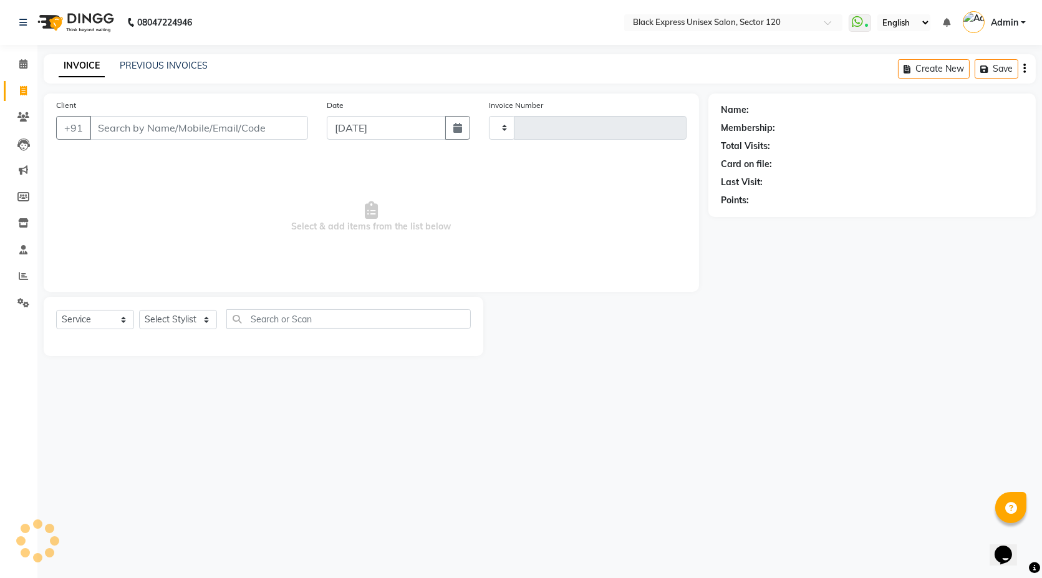
type input "3875"
select select "7082"
click at [161, 134] on input "Client" at bounding box center [199, 128] width 218 height 24
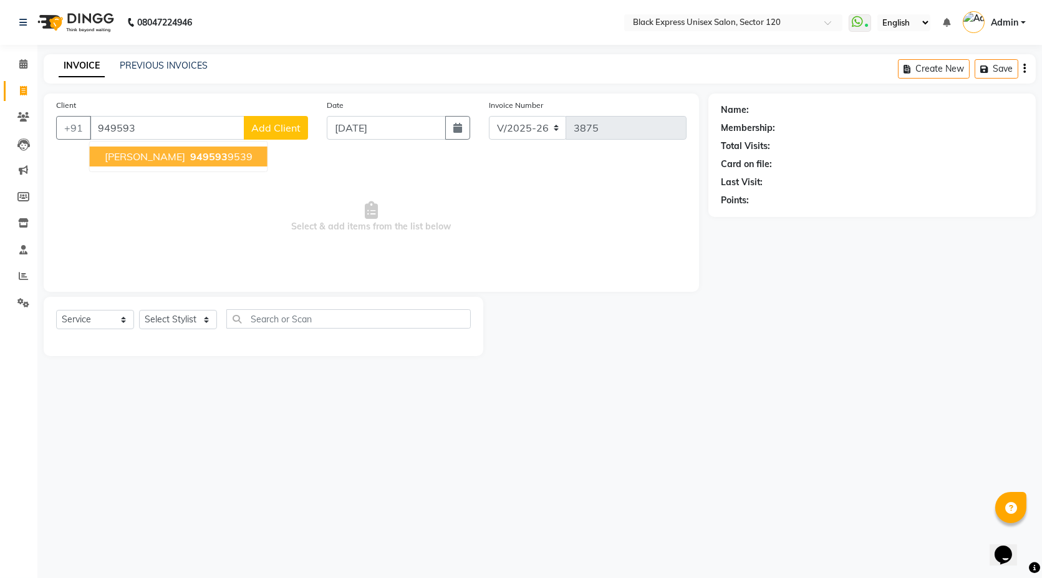
click at [190, 156] on span "949593" at bounding box center [208, 156] width 37 height 12
type input "9495939539"
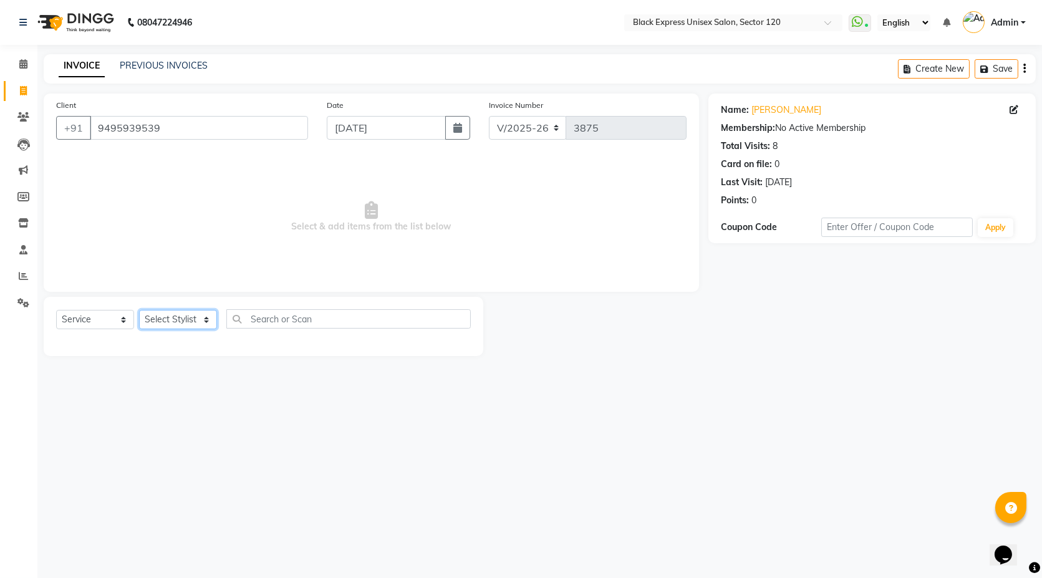
click at [208, 310] on select "Select Stylist [PERSON_NAME] DEEPA FAISAL Manager [PERSON_NAME] [PERSON_NAME]" at bounding box center [178, 319] width 78 height 19
select select "87608"
click at [139, 310] on select "Select Stylist [PERSON_NAME] DEEPA FAISAL Manager [PERSON_NAME] [PERSON_NAME]" at bounding box center [178, 319] width 78 height 19
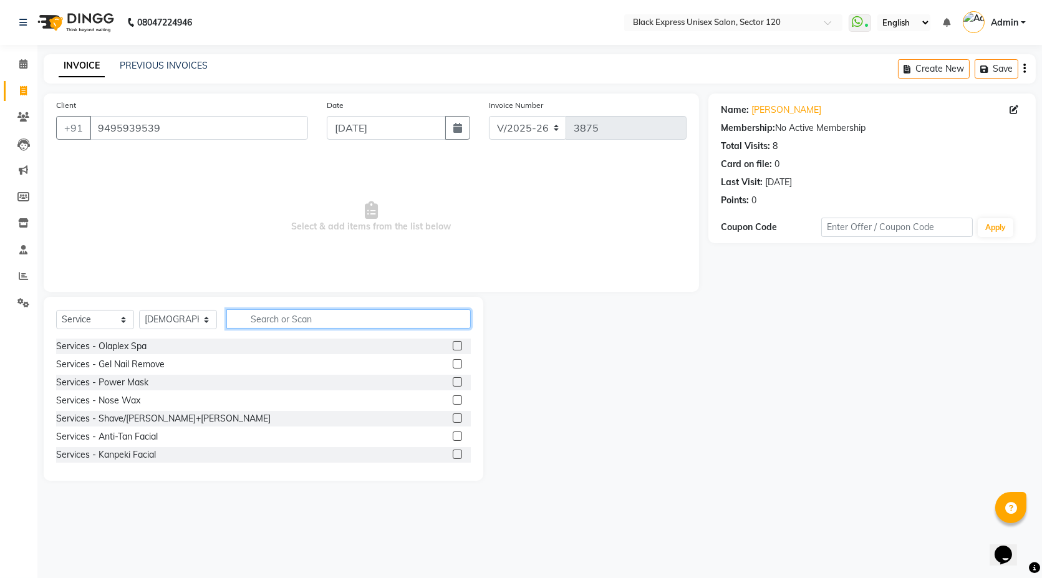
click at [293, 309] on input "text" at bounding box center [348, 318] width 244 height 19
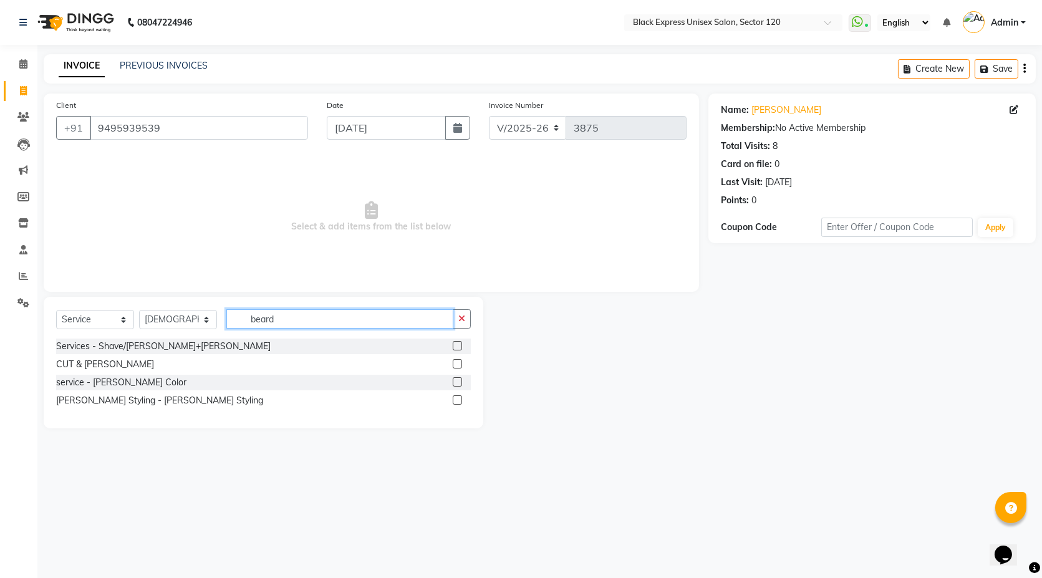
type input "beard"
click at [454, 402] on label at bounding box center [457, 399] width 9 height 9
click at [454, 402] on input "checkbox" at bounding box center [457, 401] width 8 height 8
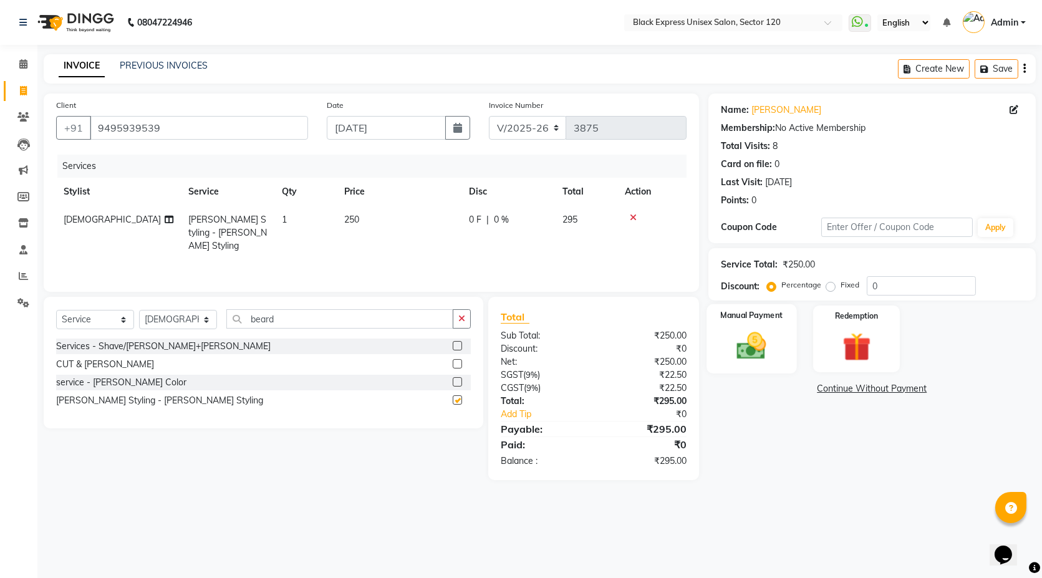
checkbox input "false"
click at [758, 355] on img at bounding box center [752, 346] width 48 height 34
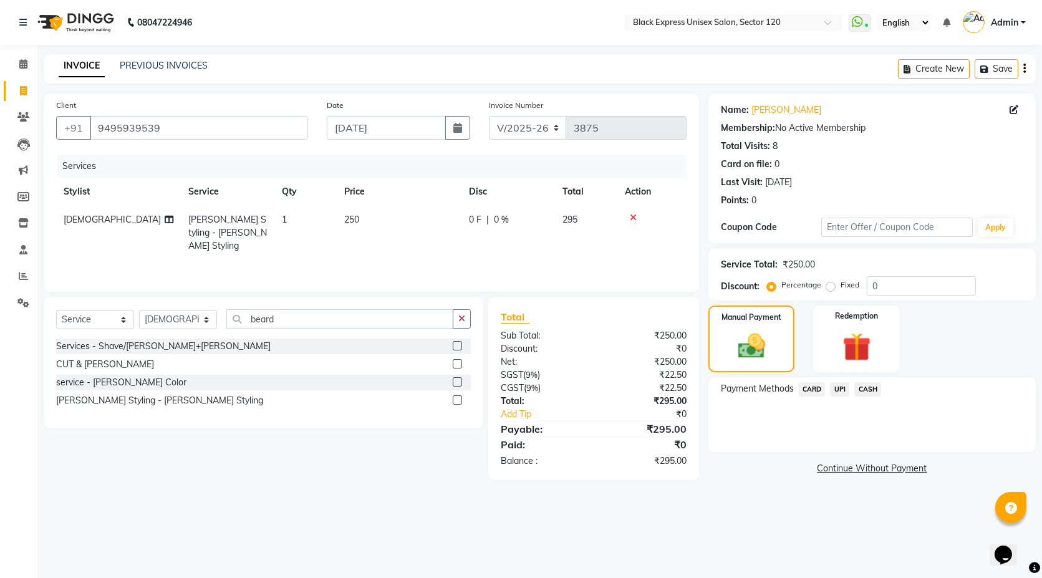
click at [844, 384] on span "UPI" at bounding box center [839, 389] width 19 height 14
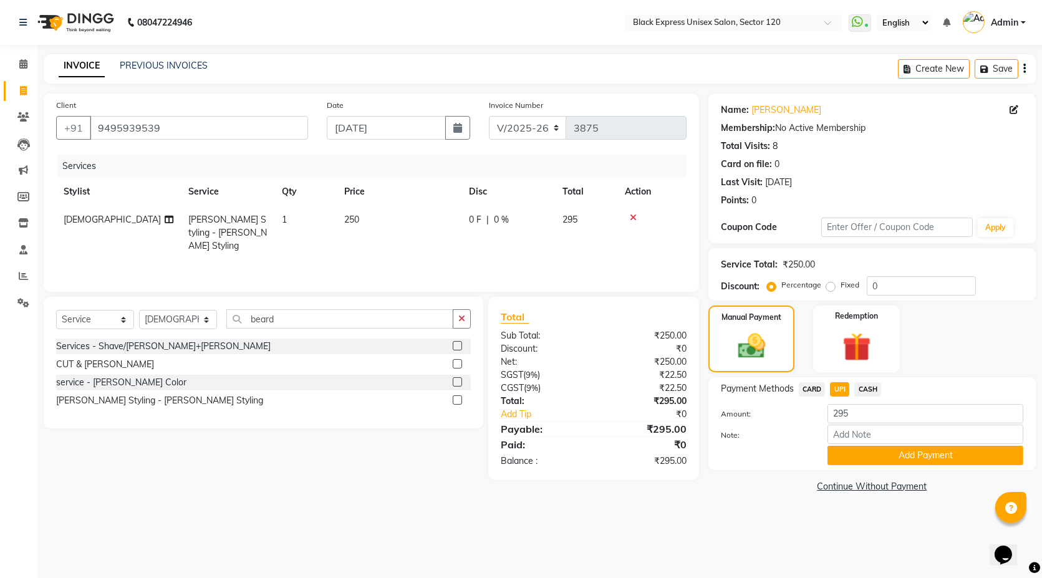
click at [880, 467] on div "Payment Methods CARD UPI CASH Amount: 295 Note: Add Payment" at bounding box center [871, 423] width 327 height 93
click at [879, 452] on button "Add Payment" at bounding box center [926, 455] width 196 height 19
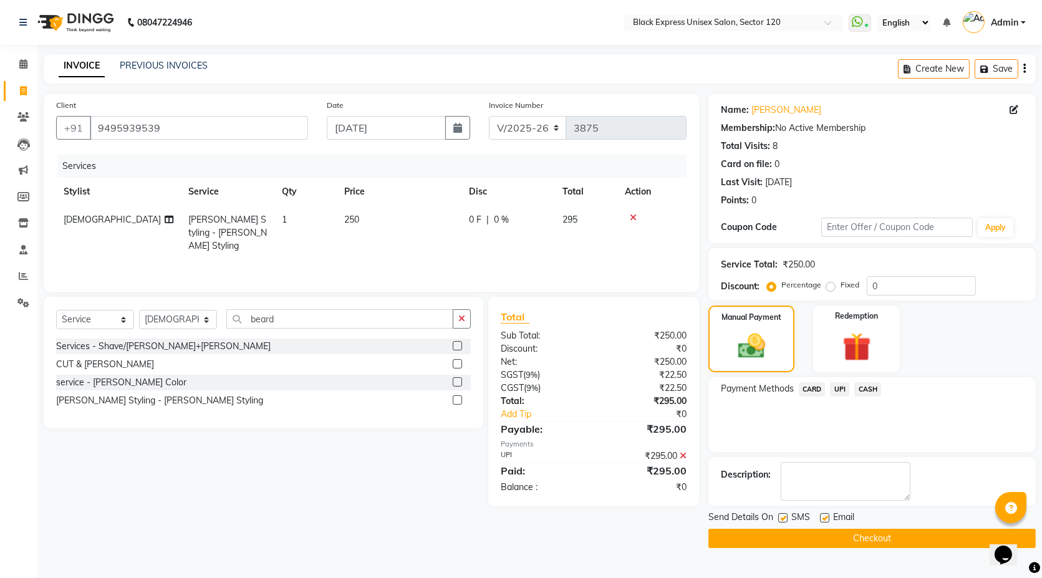
click at [884, 530] on div "Send Details On SMS Email Checkout" at bounding box center [871, 529] width 327 height 37
click at [891, 537] on button "Checkout" at bounding box center [871, 538] width 327 height 19
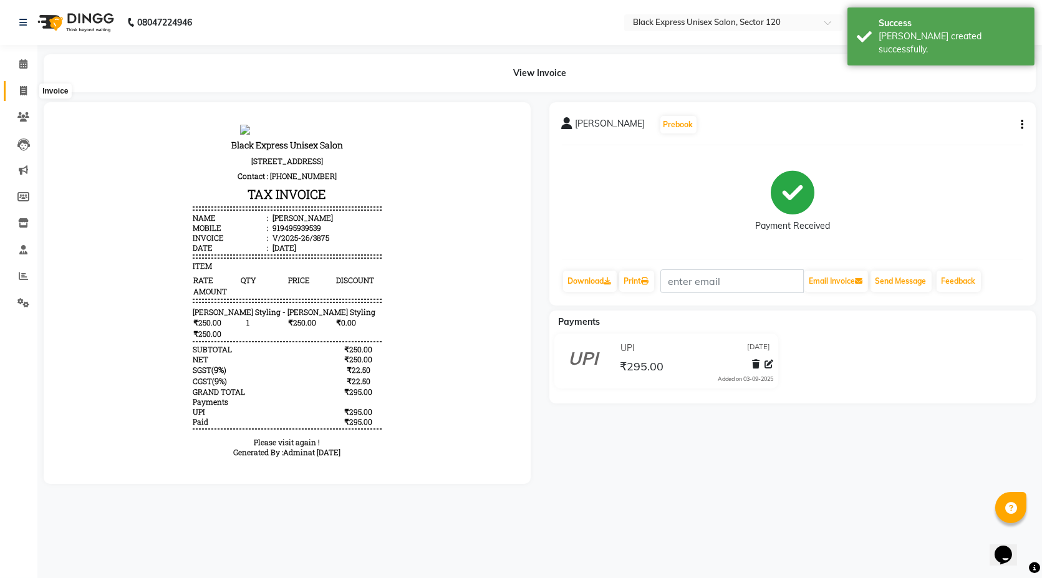
click at [32, 95] on span at bounding box center [23, 91] width 22 height 14
select select "service"
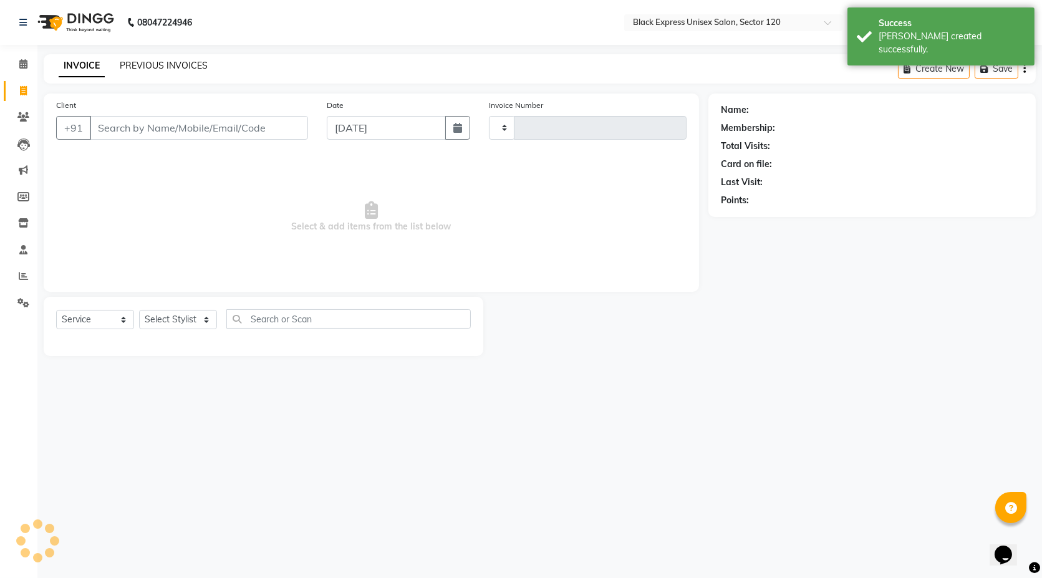
click at [168, 61] on link "PREVIOUS INVOICES" at bounding box center [164, 65] width 88 height 11
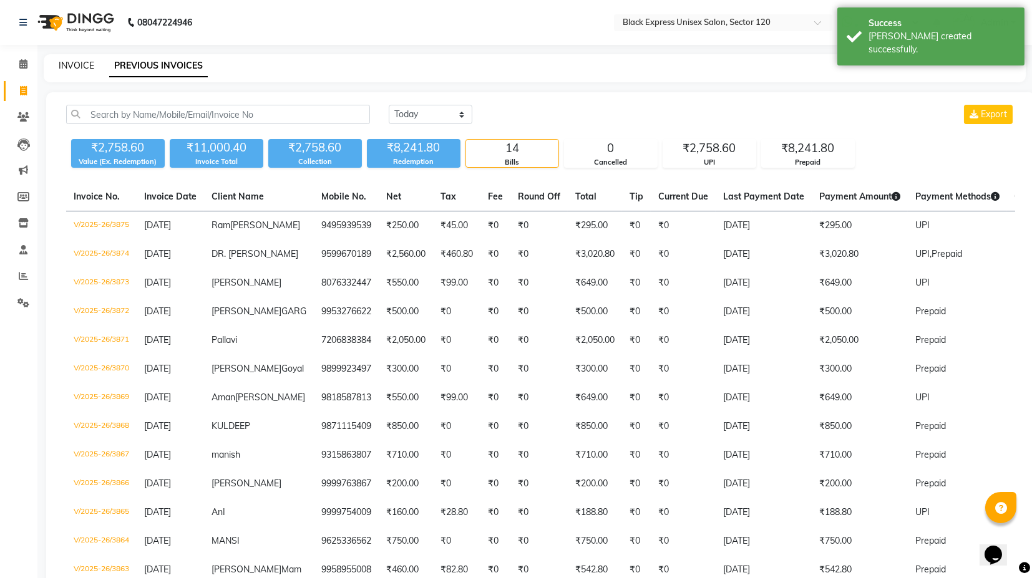
click at [76, 67] on link "INVOICE" at bounding box center [77, 65] width 36 height 11
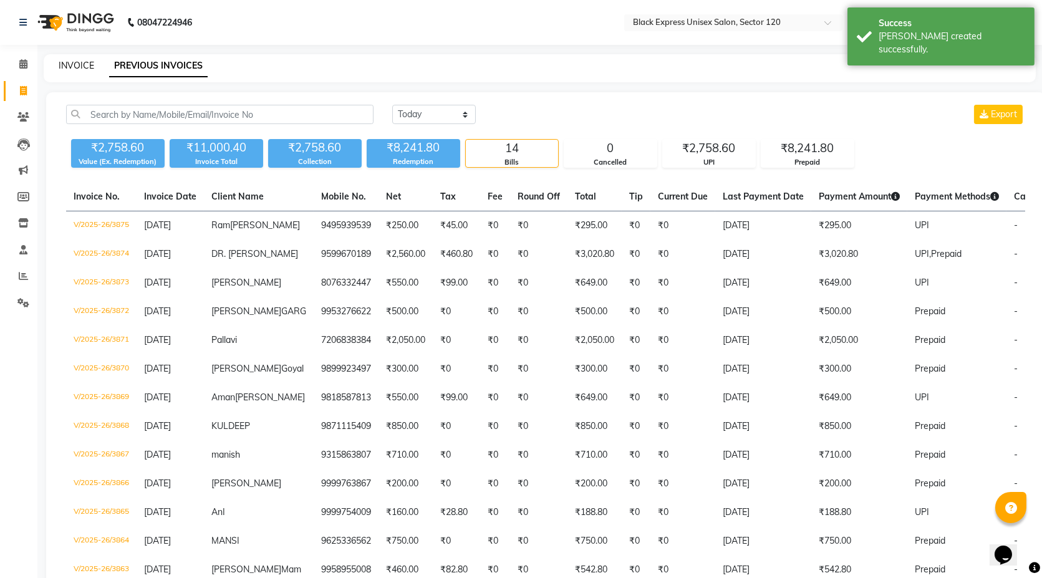
select select "7082"
select select "service"
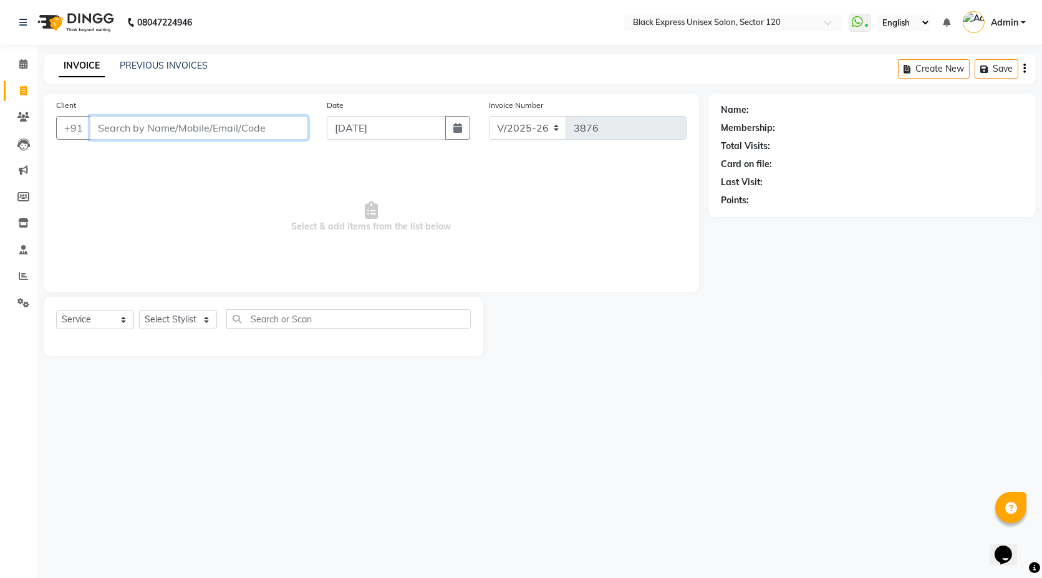
click at [272, 127] on input "Client" at bounding box center [199, 128] width 218 height 24
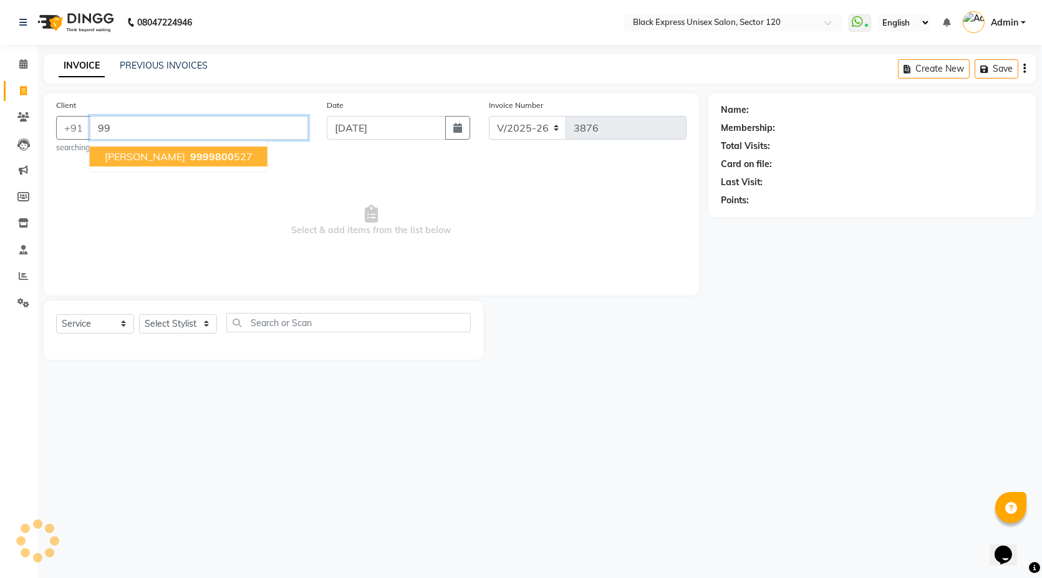
type input "9"
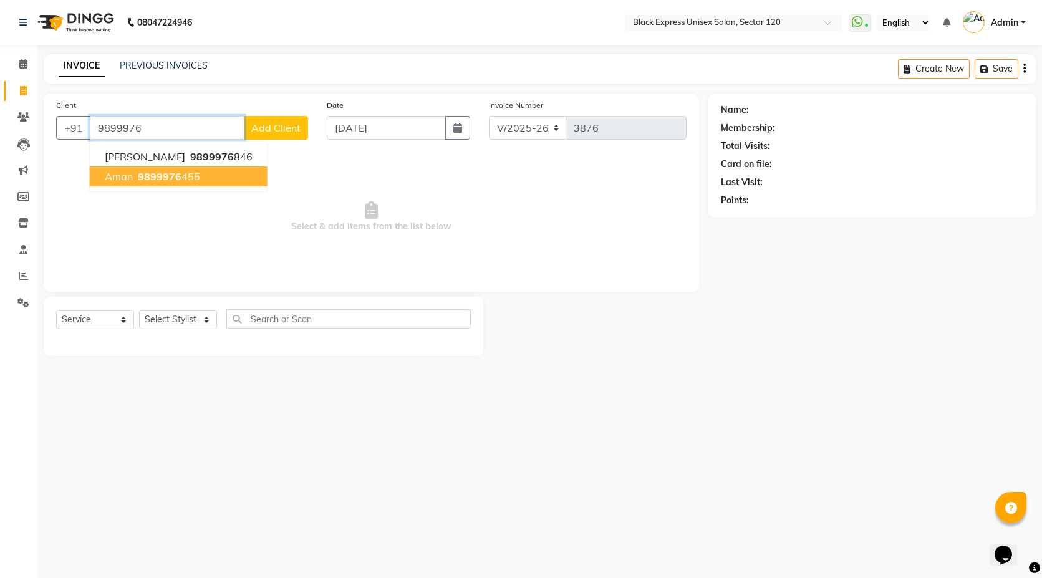
click at [203, 180] on button "aman 9899976 455" at bounding box center [179, 177] width 178 height 20
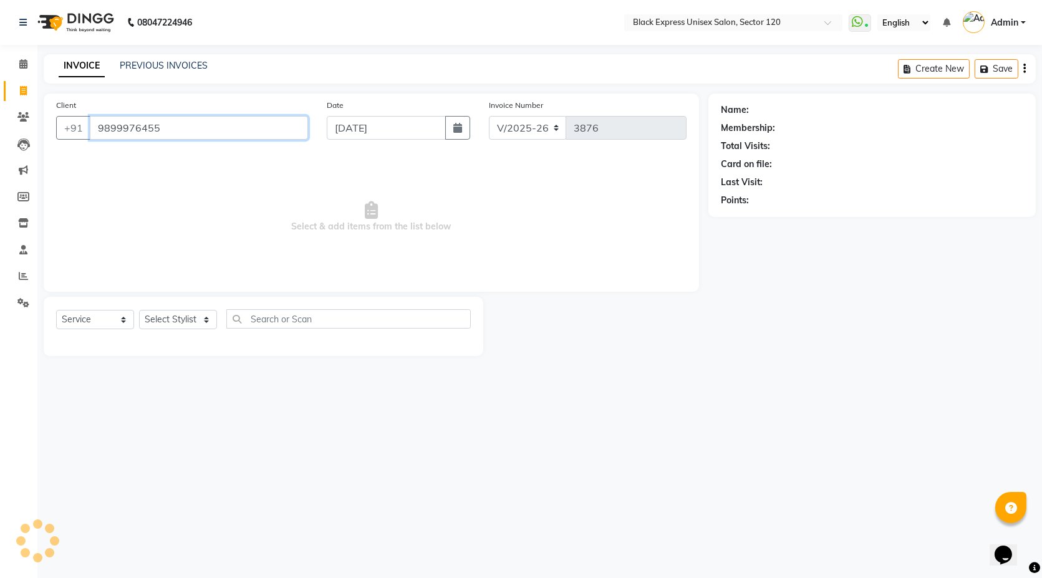
type input "9899976455"
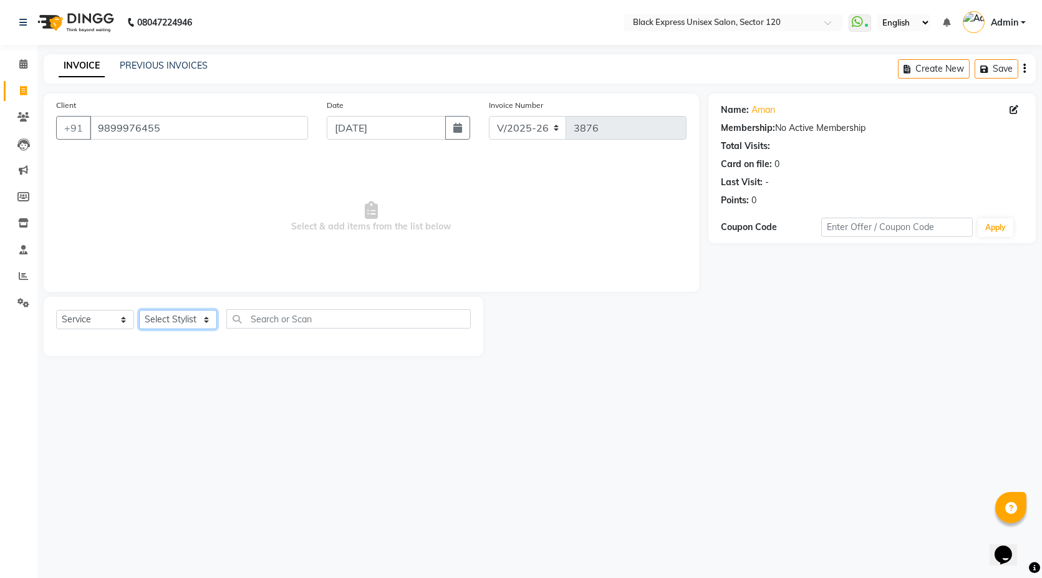
click at [206, 323] on select "Select Stylist [PERSON_NAME] DEEPA FAISAL Manager [PERSON_NAME] [PERSON_NAME]" at bounding box center [178, 319] width 78 height 19
select select "88661"
click at [139, 310] on select "Select Stylist [PERSON_NAME] DEEPA FAISAL Manager [PERSON_NAME] [PERSON_NAME]" at bounding box center [178, 319] width 78 height 19
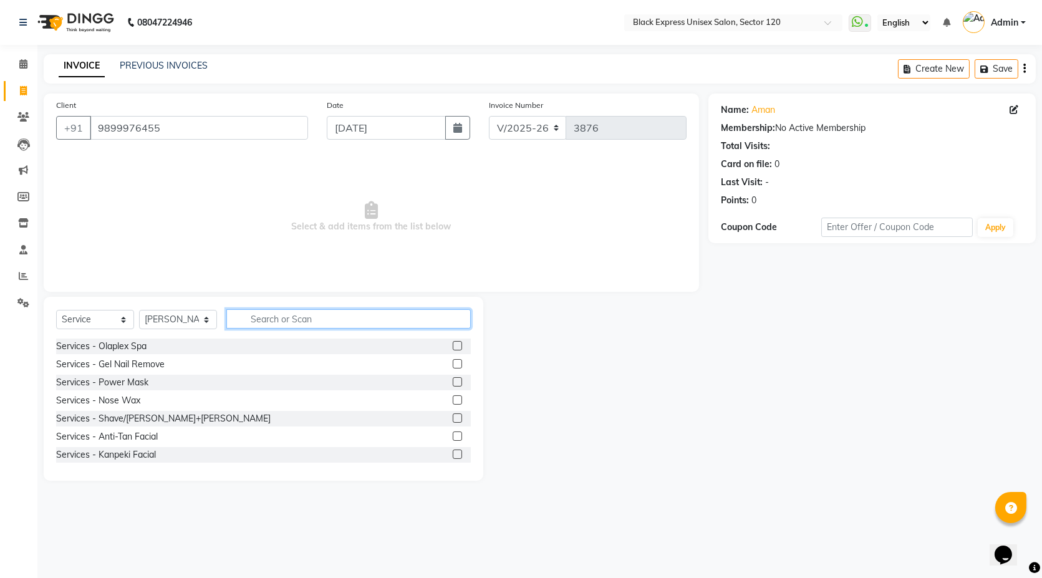
click at [306, 322] on input "text" at bounding box center [348, 318] width 244 height 19
type input "g"
type input "v"
type input "co"
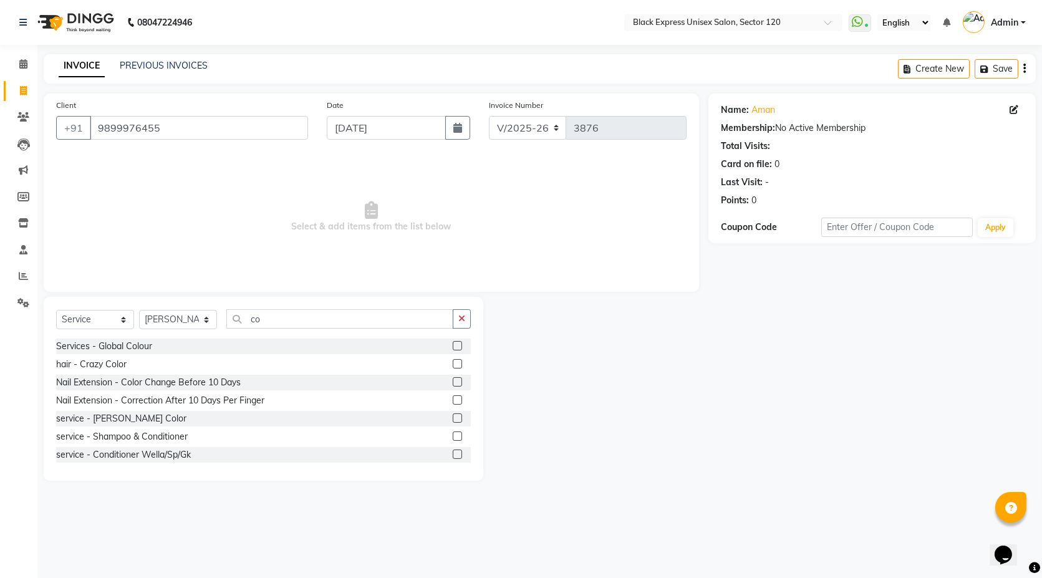
click at [453, 344] on label at bounding box center [457, 345] width 9 height 9
click at [453, 344] on input "checkbox" at bounding box center [457, 346] width 8 height 8
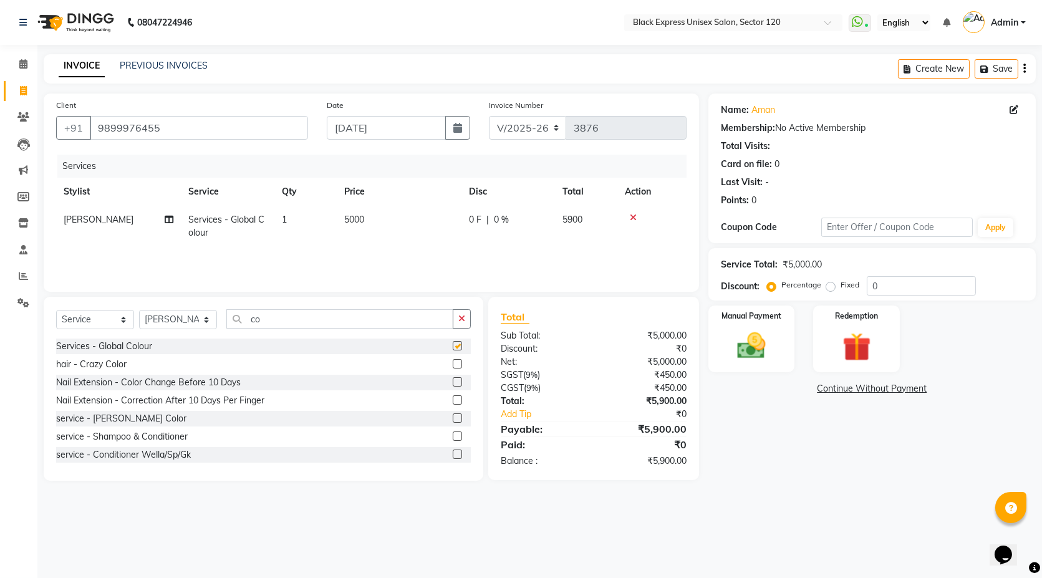
checkbox input "false"
click at [1024, 69] on icon "button" at bounding box center [1024, 69] width 2 height 1
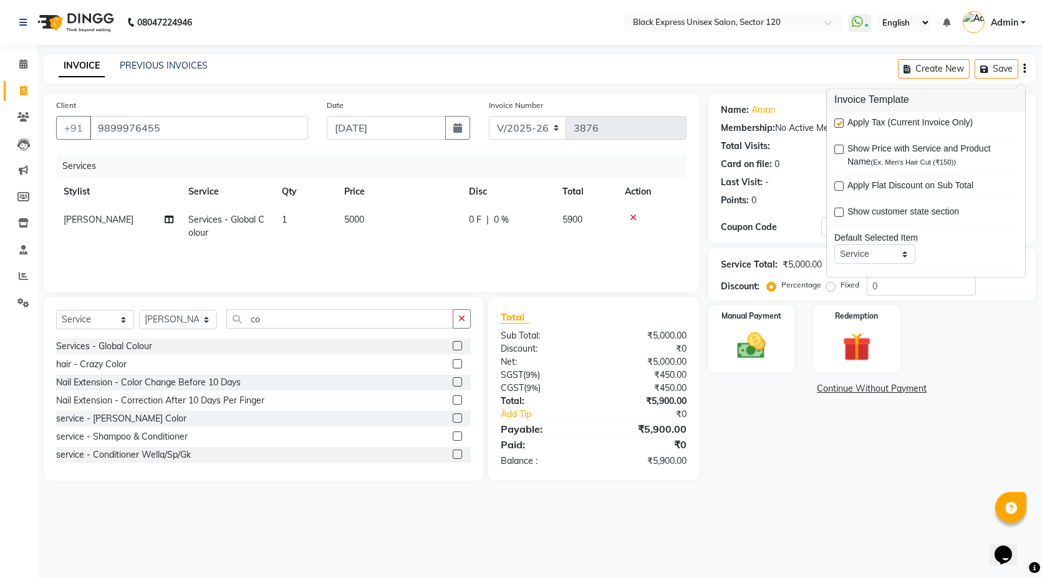
click at [841, 122] on label at bounding box center [838, 123] width 9 height 9
click at [841, 122] on input "checkbox" at bounding box center [838, 124] width 8 height 8
checkbox input "false"
click at [756, 355] on img at bounding box center [752, 346] width 48 height 34
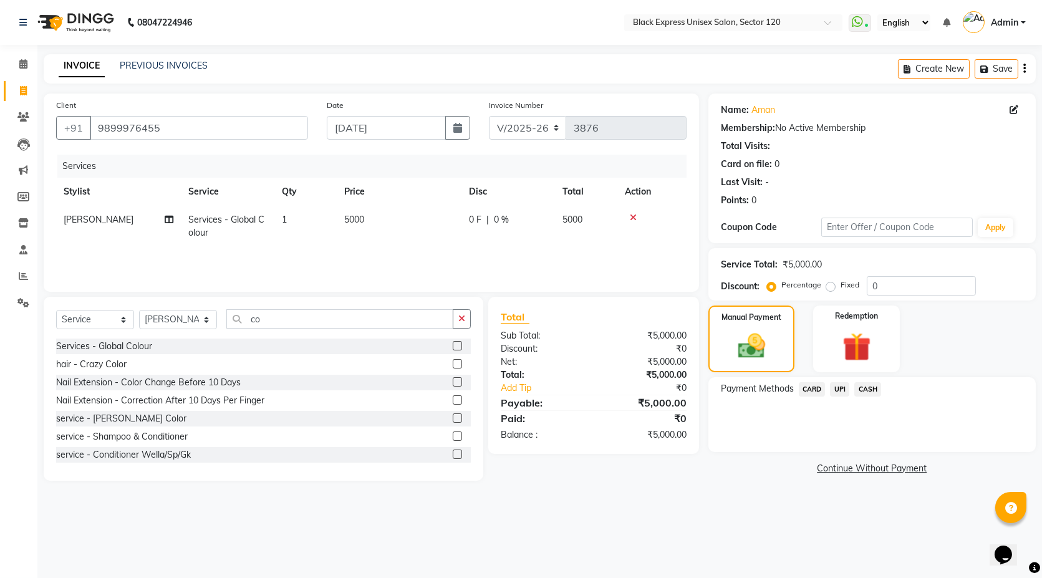
click at [839, 389] on span "UPI" at bounding box center [839, 389] width 19 height 14
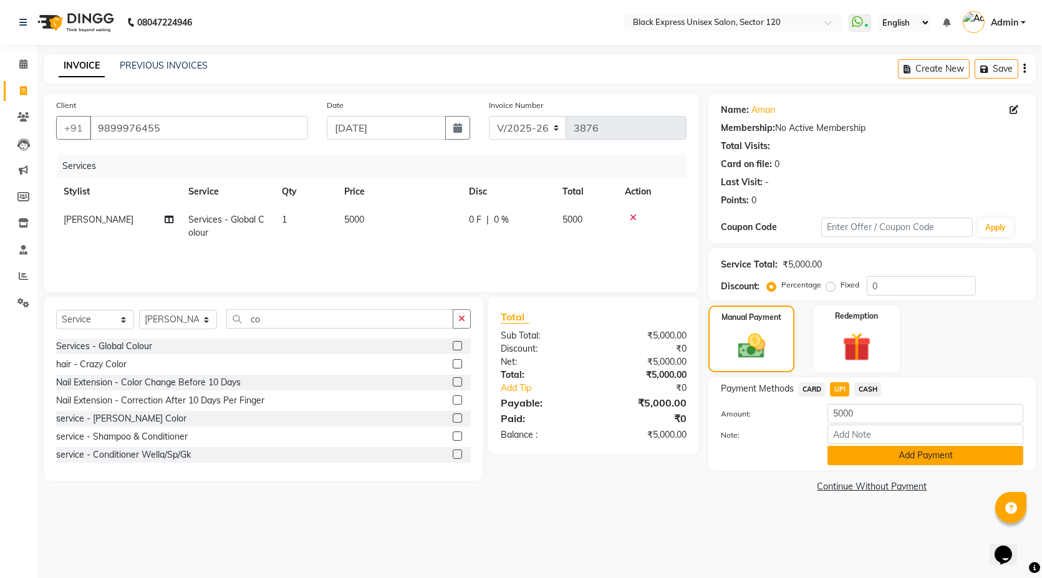
click at [868, 452] on button "Add Payment" at bounding box center [926, 455] width 196 height 19
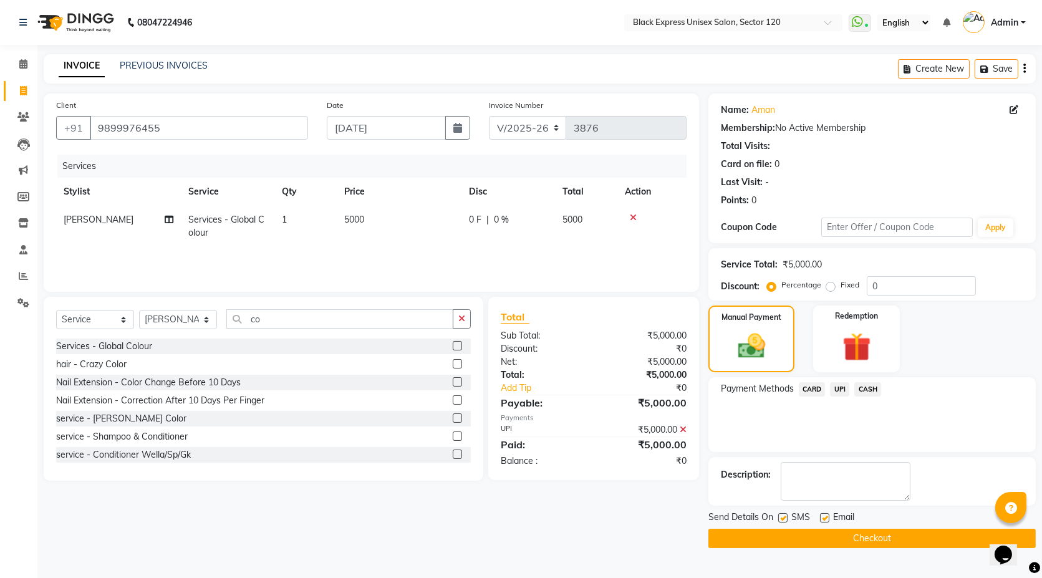
click at [801, 535] on button "Checkout" at bounding box center [871, 538] width 327 height 19
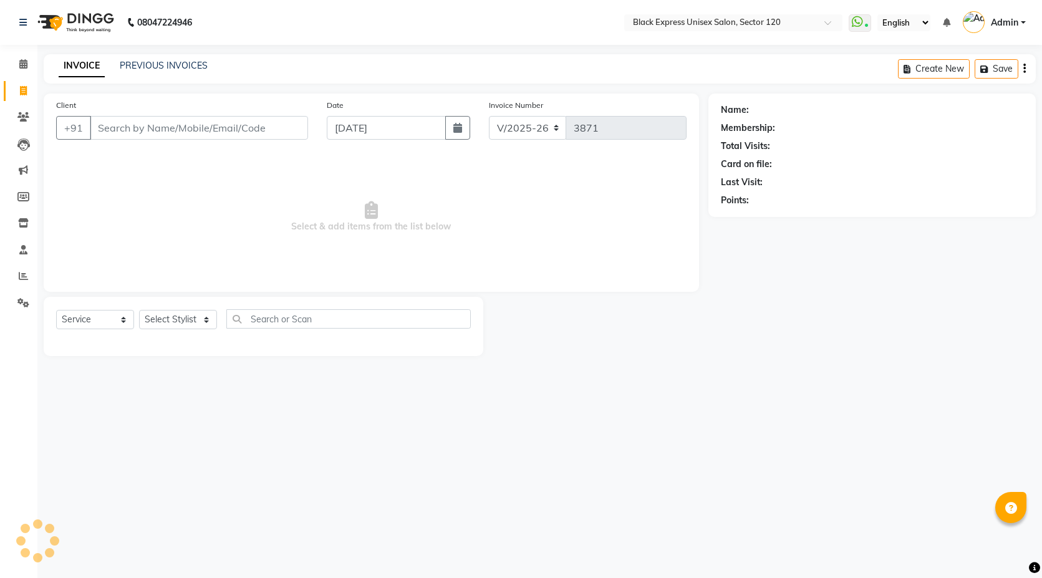
select select "7082"
select select "service"
drag, startPoint x: 171, startPoint y: 314, endPoint x: 172, endPoint y: 322, distance: 8.2
click at [171, 320] on select "Select Stylist [PERSON_NAME] DEEPA FAISAL Manager [PERSON_NAME] [PERSON_NAME]" at bounding box center [178, 319] width 78 height 19
select select "58974"
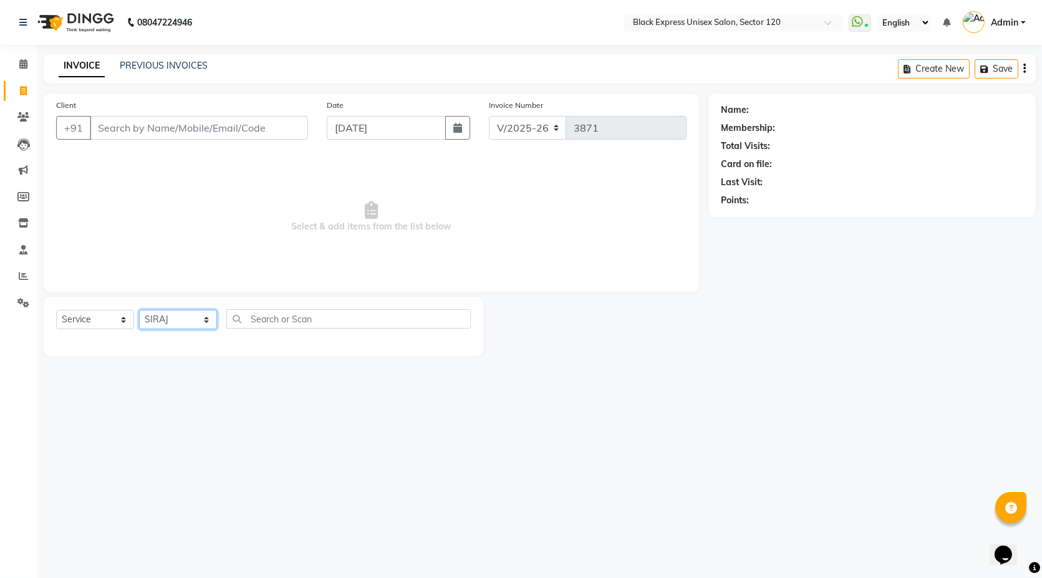
click at [139, 310] on select "Select Stylist [PERSON_NAME] DEEPA FAISAL Manager [PERSON_NAME] [PERSON_NAME]" at bounding box center [178, 319] width 78 height 19
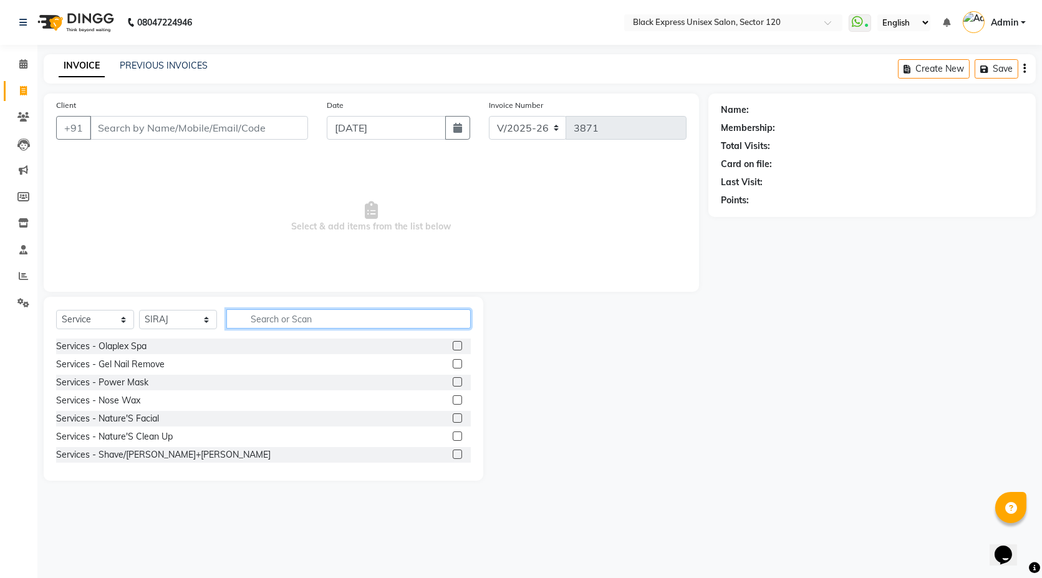
click at [277, 327] on input "text" at bounding box center [348, 318] width 244 height 19
type input "cut"
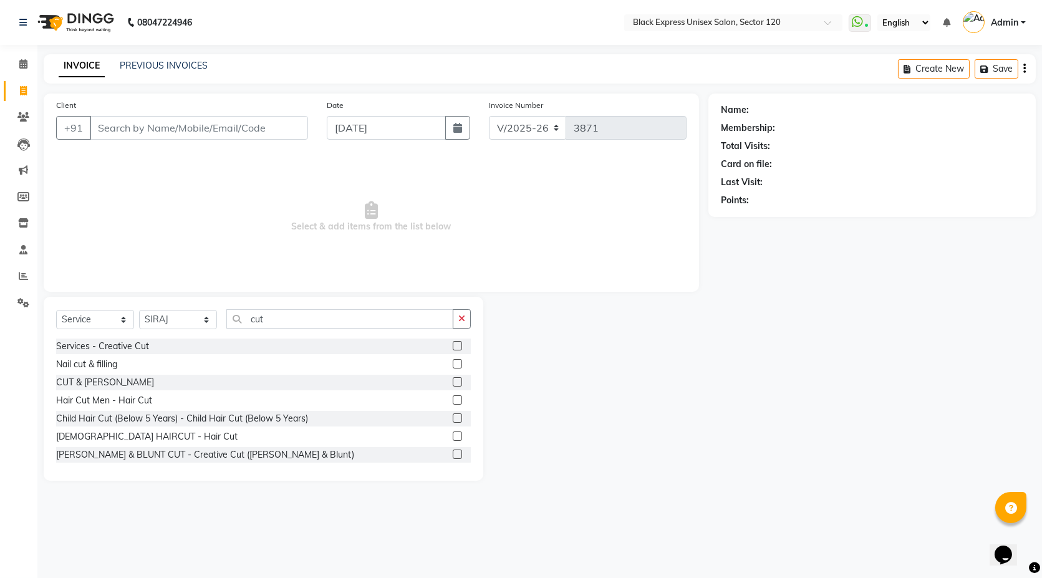
click at [453, 382] on label at bounding box center [457, 381] width 9 height 9
click at [453, 382] on input "checkbox" at bounding box center [457, 383] width 8 height 8
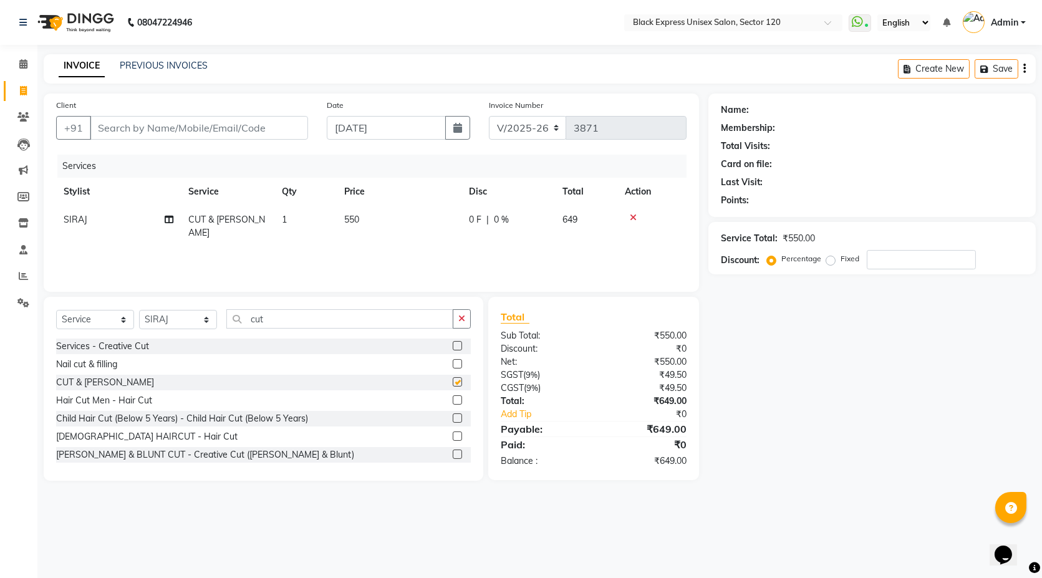
checkbox input "false"
click at [274, 315] on input "cut" at bounding box center [339, 318] width 227 height 19
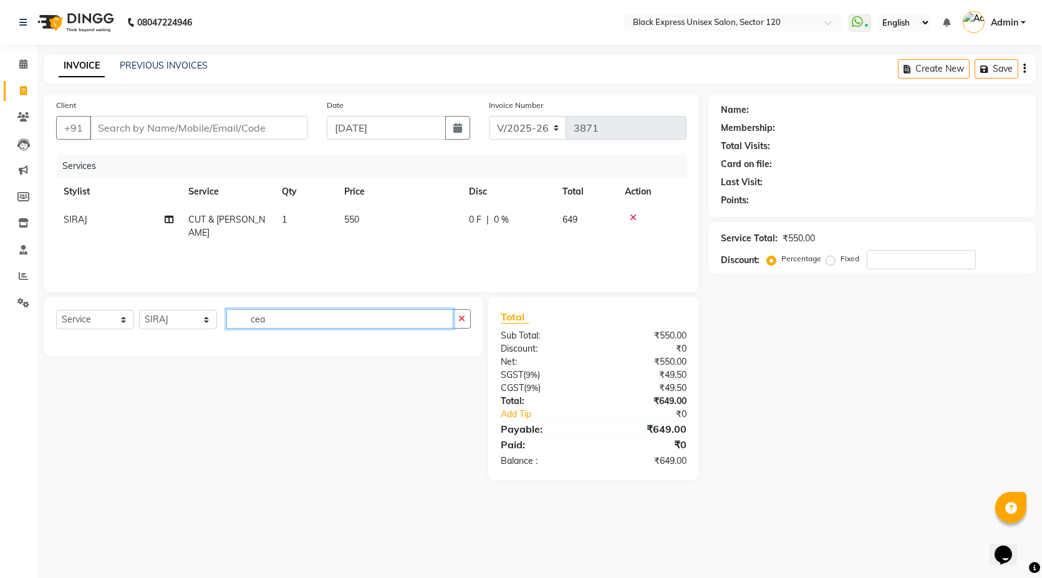
click at [274, 315] on input "cea" at bounding box center [339, 318] width 227 height 19
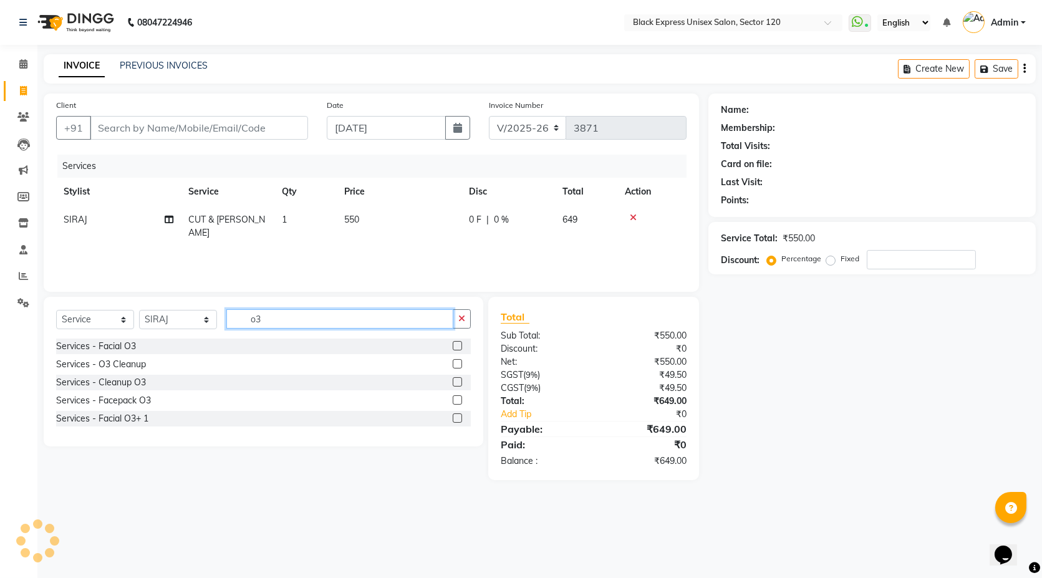
type input "o3"
click at [457, 363] on label at bounding box center [457, 363] width 9 height 9
click at [457, 363] on input "checkbox" at bounding box center [457, 364] width 8 height 8
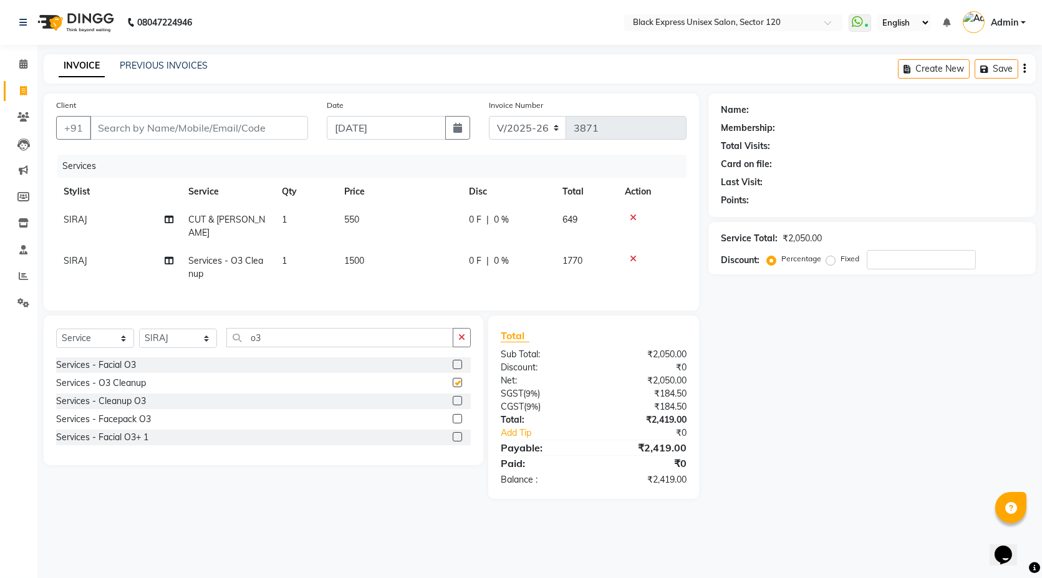
checkbox input "false"
click at [218, 132] on input "Client" at bounding box center [199, 128] width 218 height 24
click at [251, 132] on input "Client" at bounding box center [199, 128] width 218 height 24
type input "7"
type input "0"
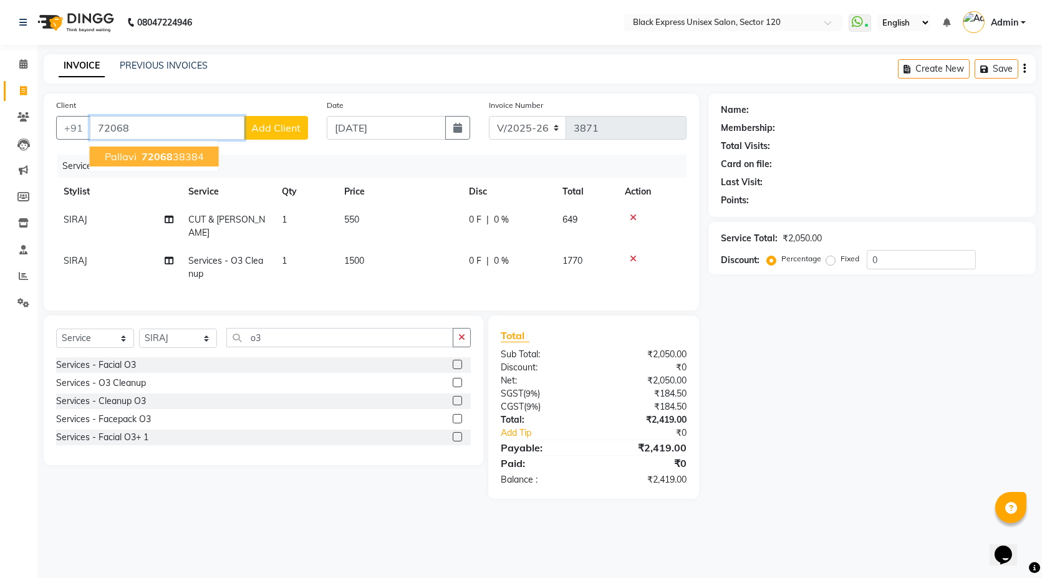
click at [194, 148] on button "Pallavi 72068 38384" at bounding box center [154, 157] width 129 height 20
type input "7206838384"
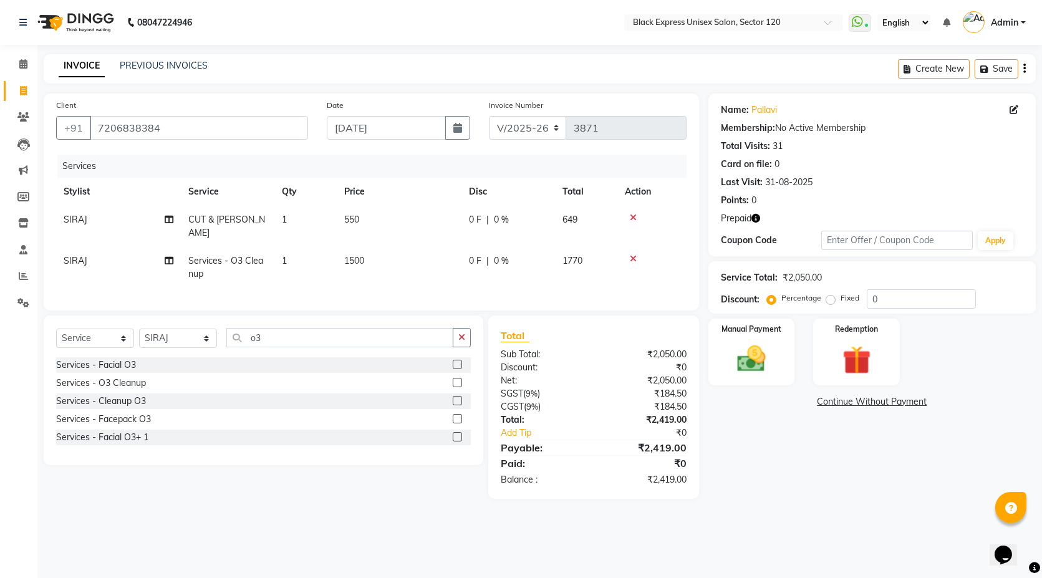
click at [760, 215] on icon "button" at bounding box center [756, 218] width 9 height 9
click at [867, 346] on img at bounding box center [857, 360] width 48 height 37
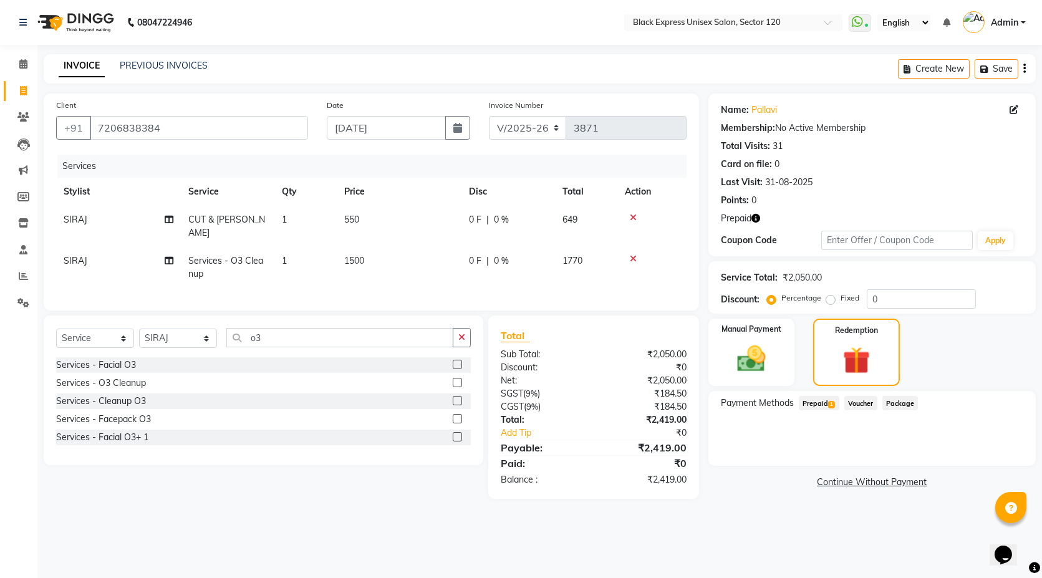
drag, startPoint x: 824, startPoint y: 406, endPoint x: 864, endPoint y: 416, distance: 40.5
click at [824, 407] on span "Prepaid 1" at bounding box center [819, 403] width 41 height 14
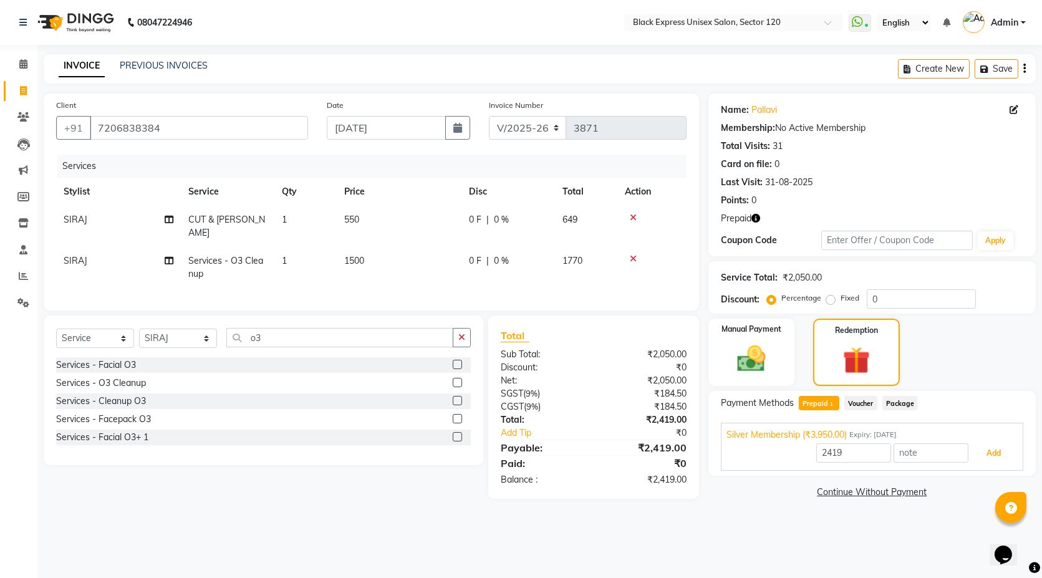
click at [998, 453] on button "Add" at bounding box center [994, 453] width 46 height 21
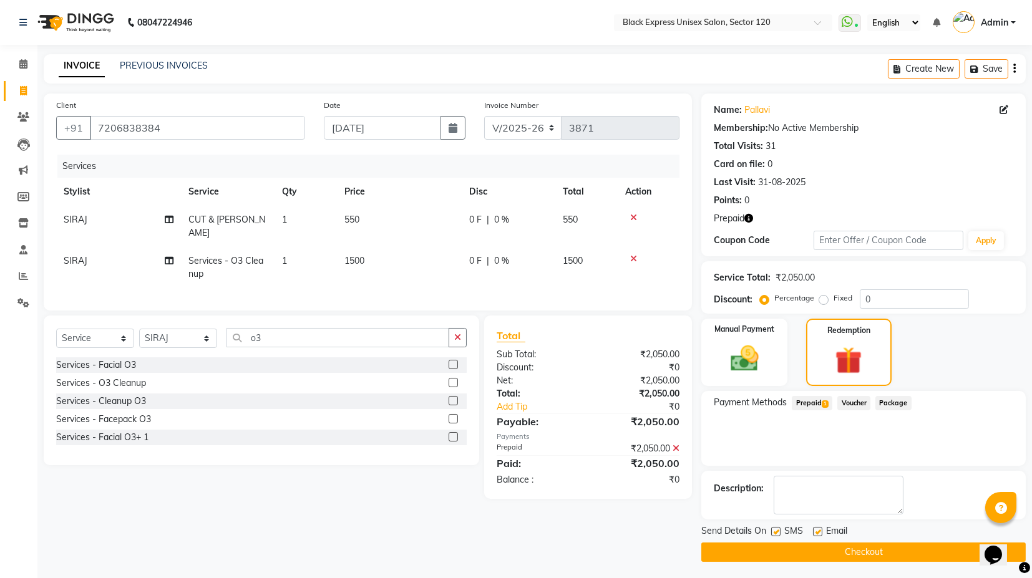
scroll to position [1, 0]
click at [889, 546] on button "Checkout" at bounding box center [863, 551] width 324 height 19
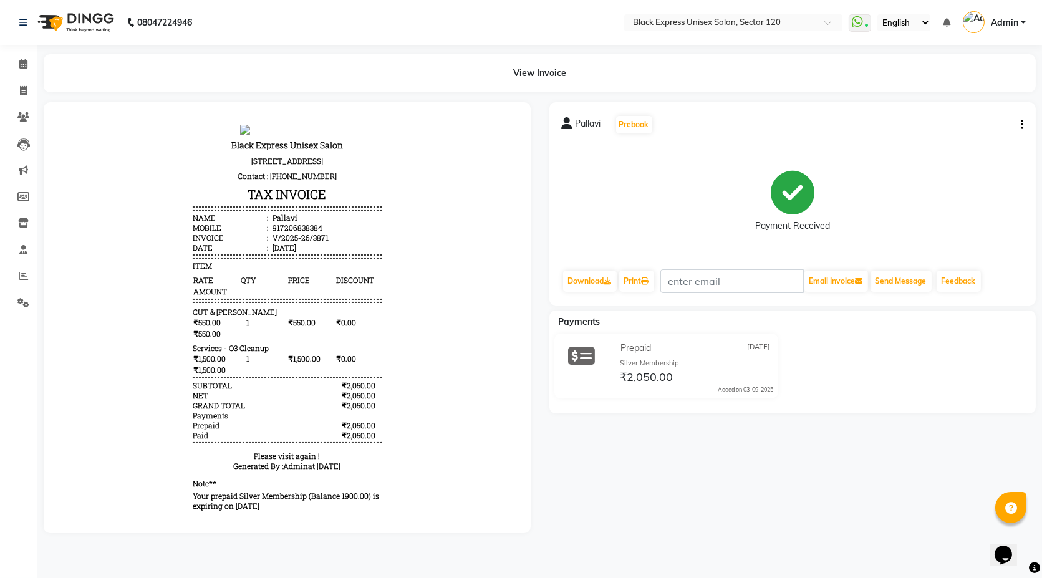
click at [1020, 123] on button "button" at bounding box center [1019, 124] width 7 height 13
click at [965, 128] on div "Edit Item Staff" at bounding box center [959, 125] width 85 height 16
select select "58974"
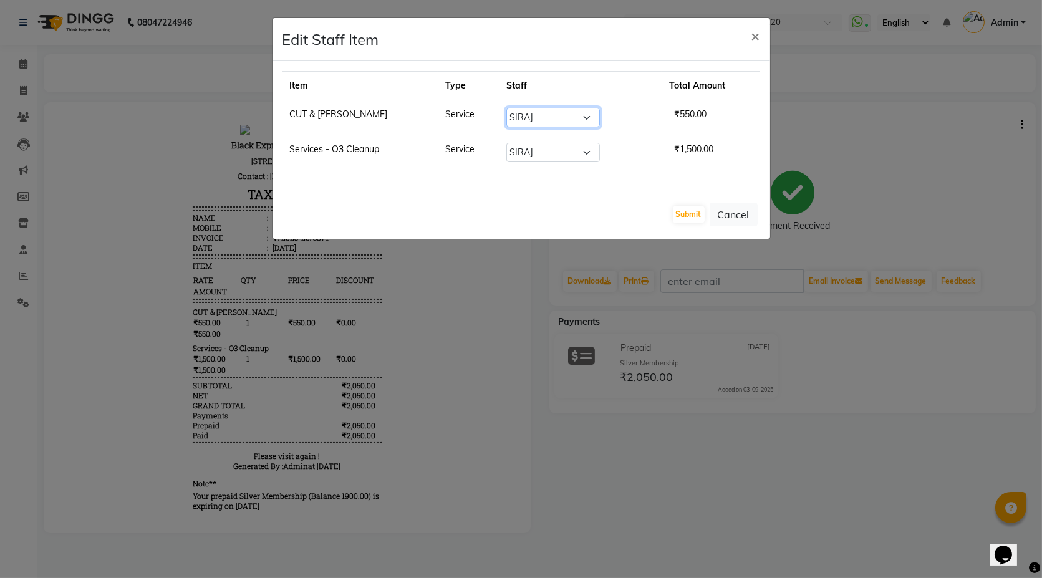
click at [587, 120] on select "Select AMAN ASIF DEEPA FAISAL Manager RAHUL RAJVEER SHAFI SIRAJ SIVI" at bounding box center [553, 117] width 94 height 19
select select "58978"
click at [506, 108] on select "Select AMAN ASIF DEEPA FAISAL Manager RAHUL RAJVEER SHAFI SIRAJ SIVI" at bounding box center [553, 117] width 94 height 19
click at [684, 213] on button "Submit" at bounding box center [689, 214] width 32 height 17
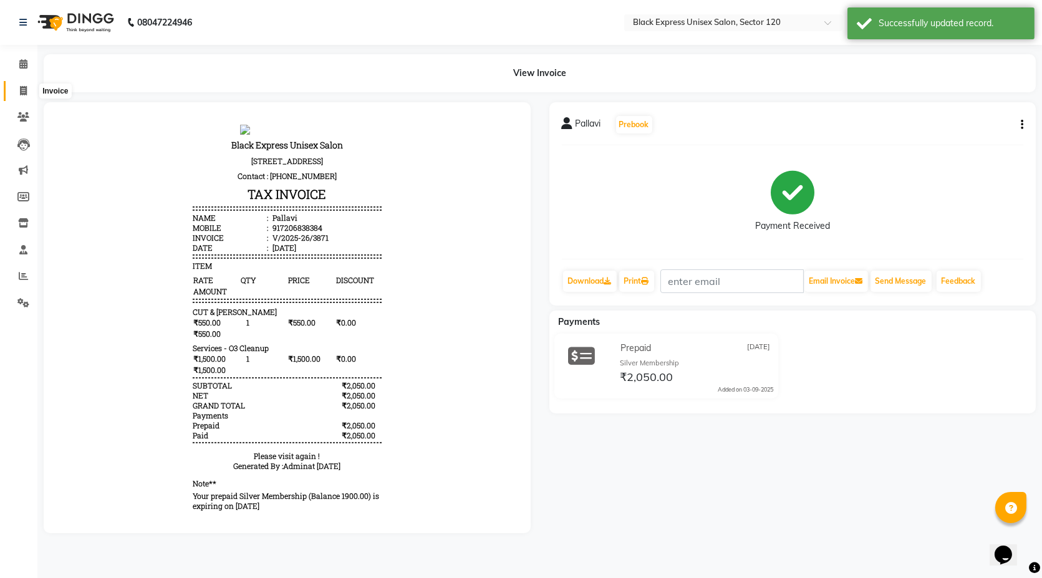
click at [25, 96] on span at bounding box center [23, 91] width 22 height 14
select select "7082"
select select "service"
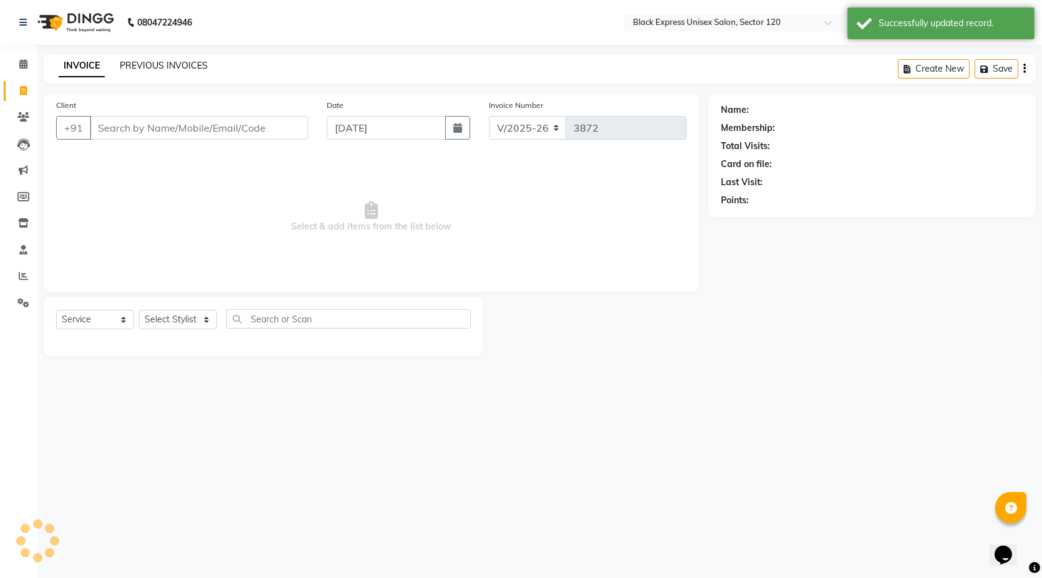
click at [157, 68] on link "PREVIOUS INVOICES" at bounding box center [164, 65] width 88 height 11
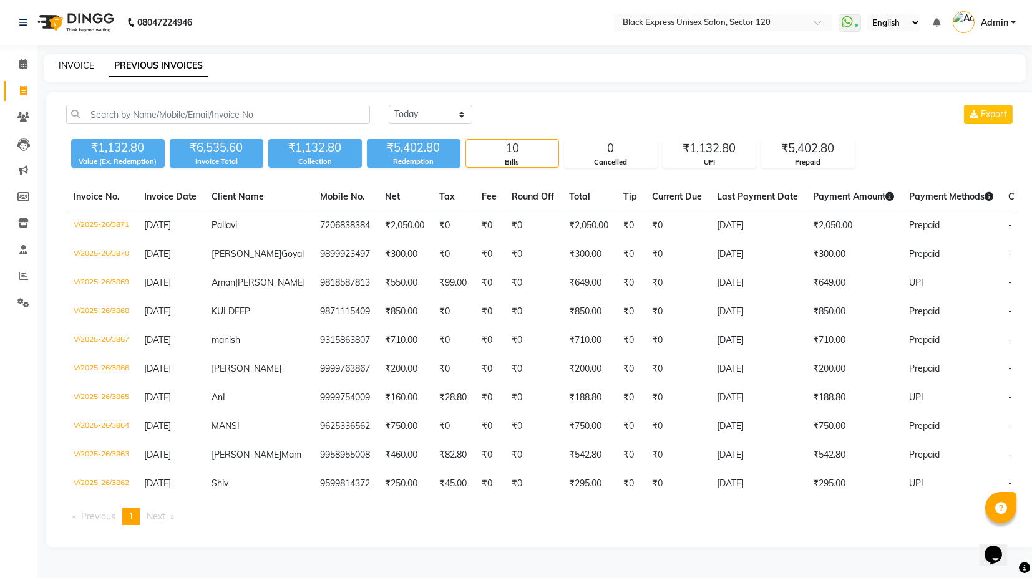
click at [85, 70] on link "INVOICE" at bounding box center [77, 65] width 36 height 11
select select "service"
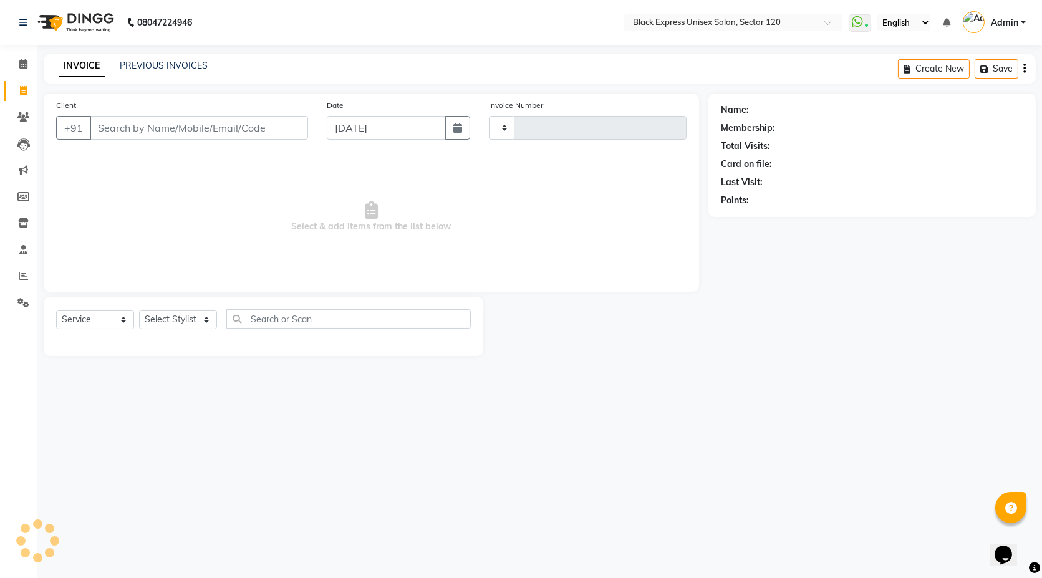
type input "3872"
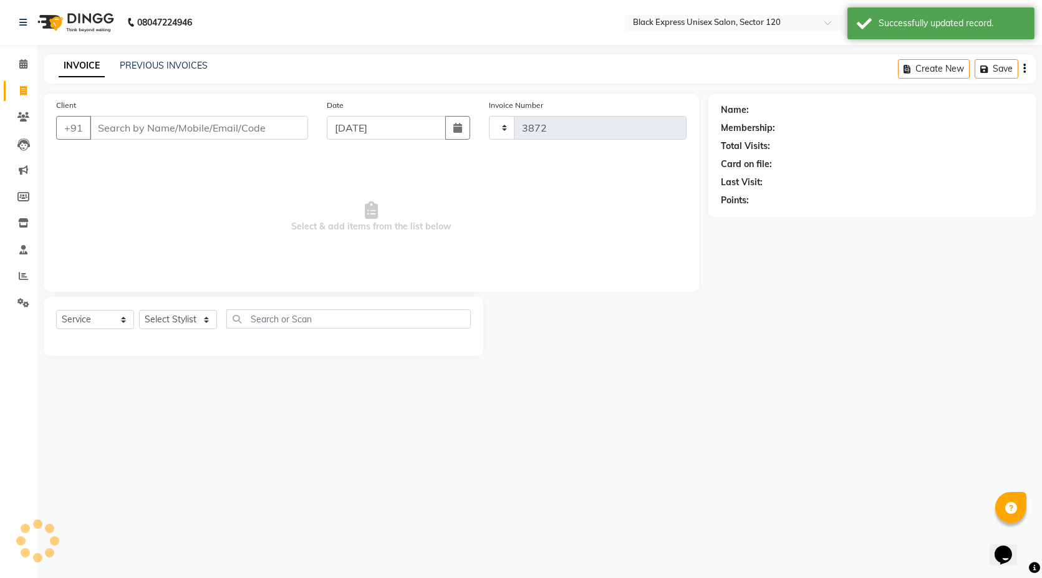
select select "7082"
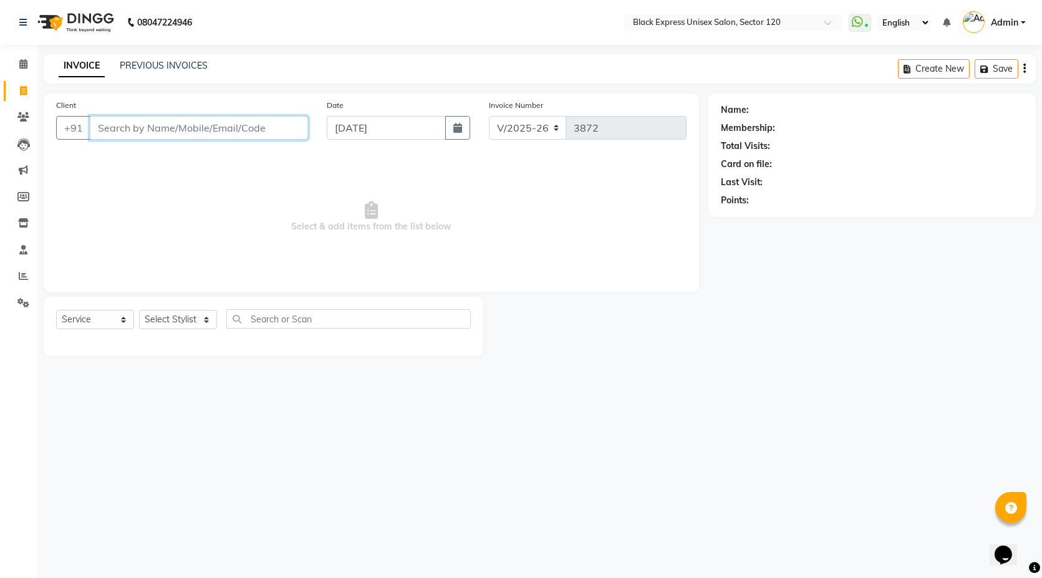
click at [249, 116] on input "Client" at bounding box center [199, 128] width 218 height 24
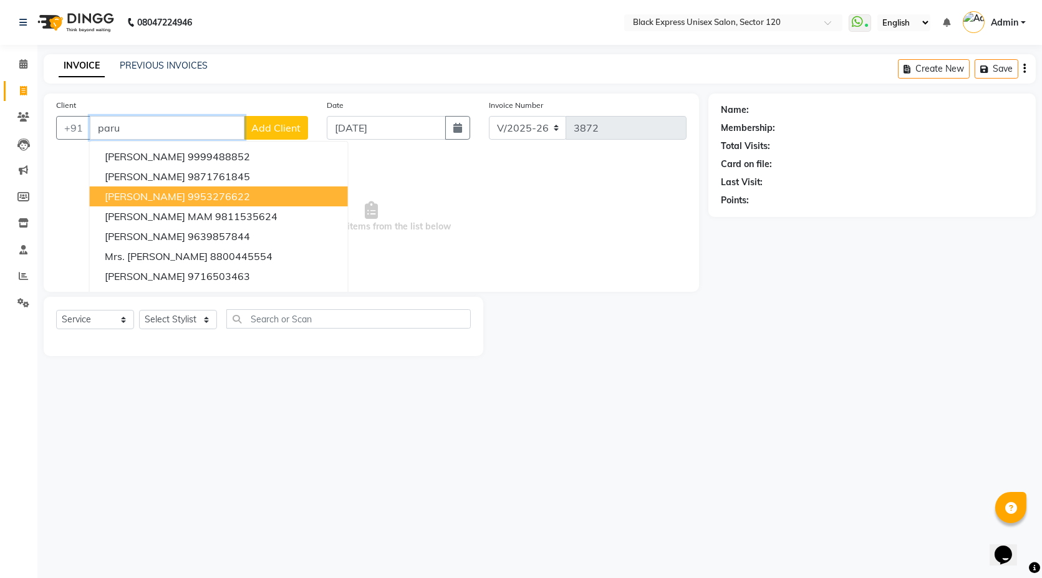
click at [155, 200] on span "PARUL GARG" at bounding box center [145, 196] width 80 height 12
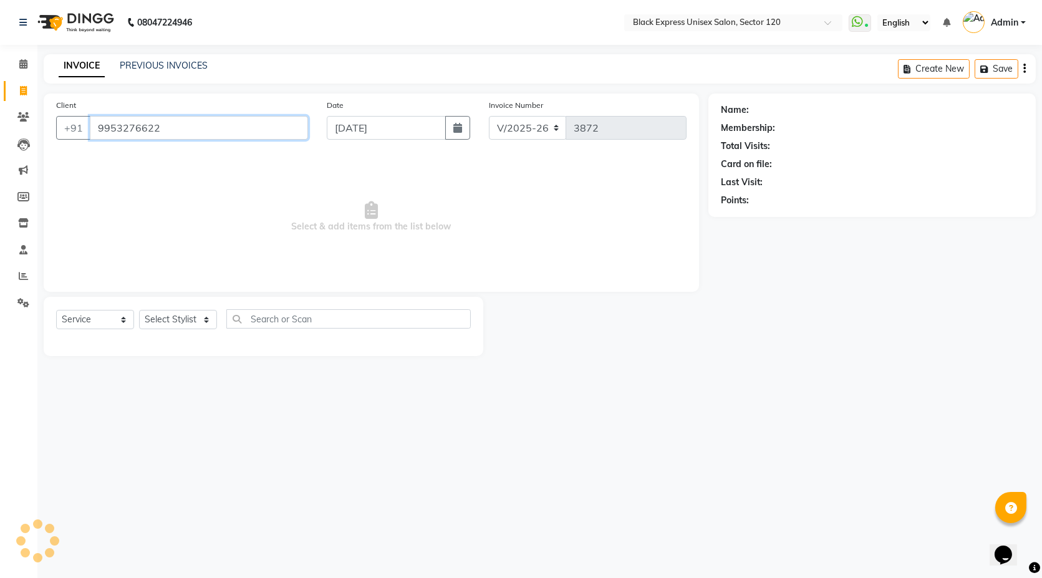
type input "9953276622"
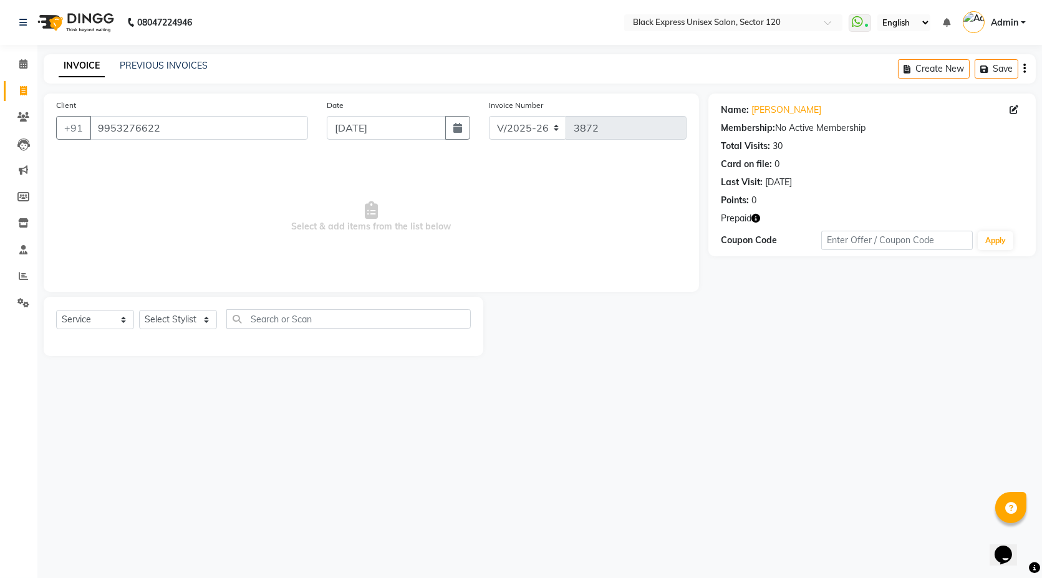
click at [757, 218] on icon "button" at bounding box center [756, 218] width 9 height 9
click at [188, 315] on select "Select Stylist [PERSON_NAME] DEEPA FAISAL Manager [PERSON_NAME] [PERSON_NAME]" at bounding box center [178, 319] width 78 height 19
select select "88661"
click at [139, 310] on select "Select Stylist [PERSON_NAME] DEEPA FAISAL Manager [PERSON_NAME] [PERSON_NAME]" at bounding box center [178, 319] width 78 height 19
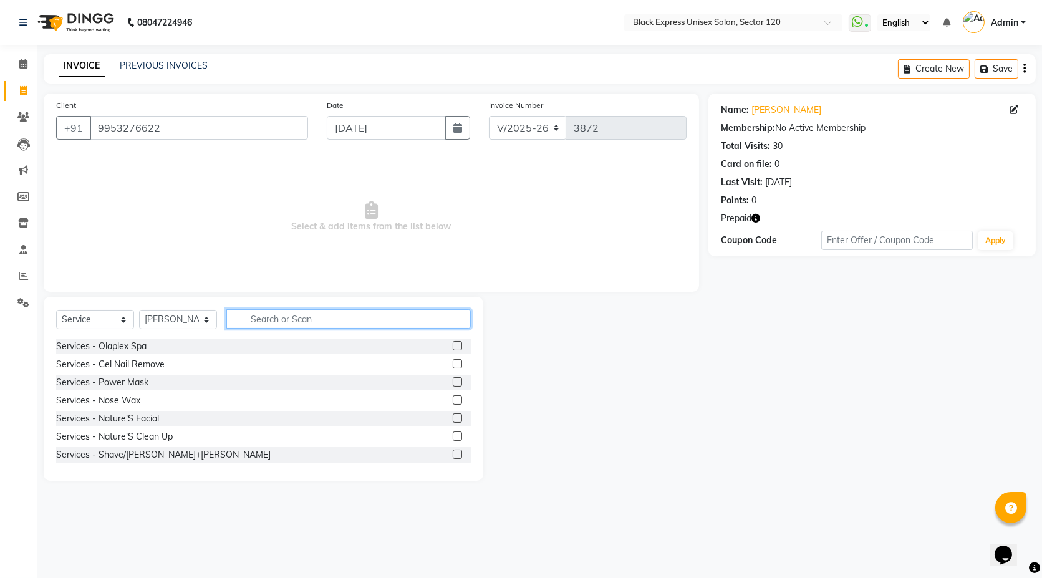
click at [255, 319] on input "text" at bounding box center [348, 318] width 244 height 19
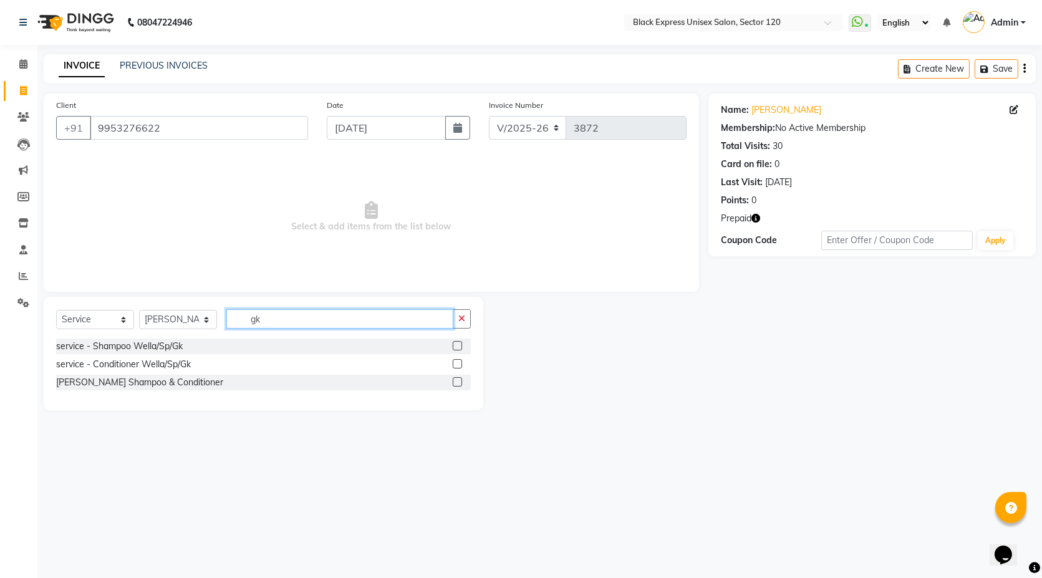
type input "gk"
click at [460, 384] on label at bounding box center [457, 381] width 9 height 9
click at [460, 384] on input "checkbox" at bounding box center [457, 383] width 8 height 8
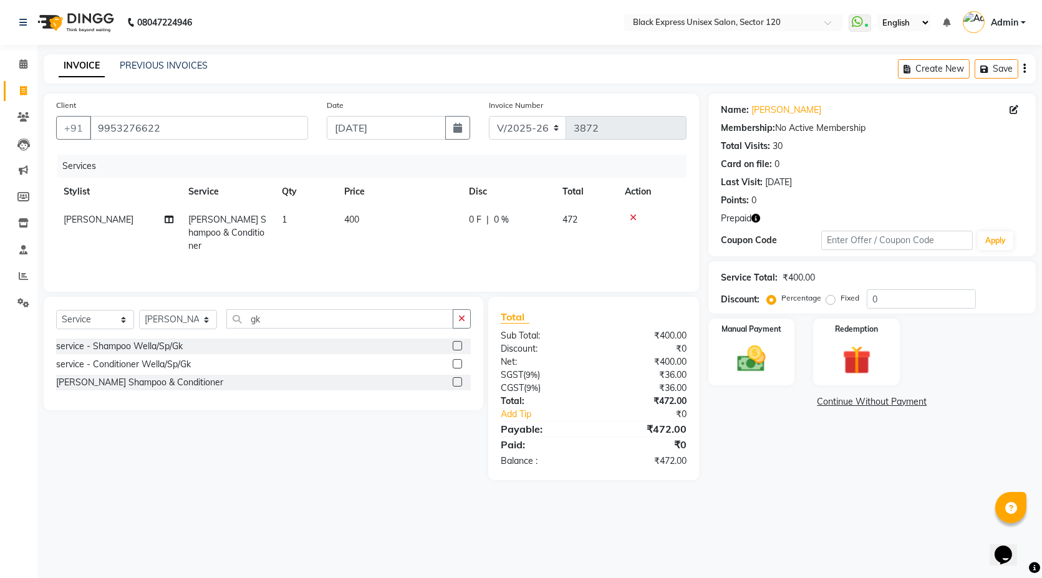
checkbox input "false"
click at [399, 210] on td "400" at bounding box center [399, 233] width 125 height 54
select select "88661"
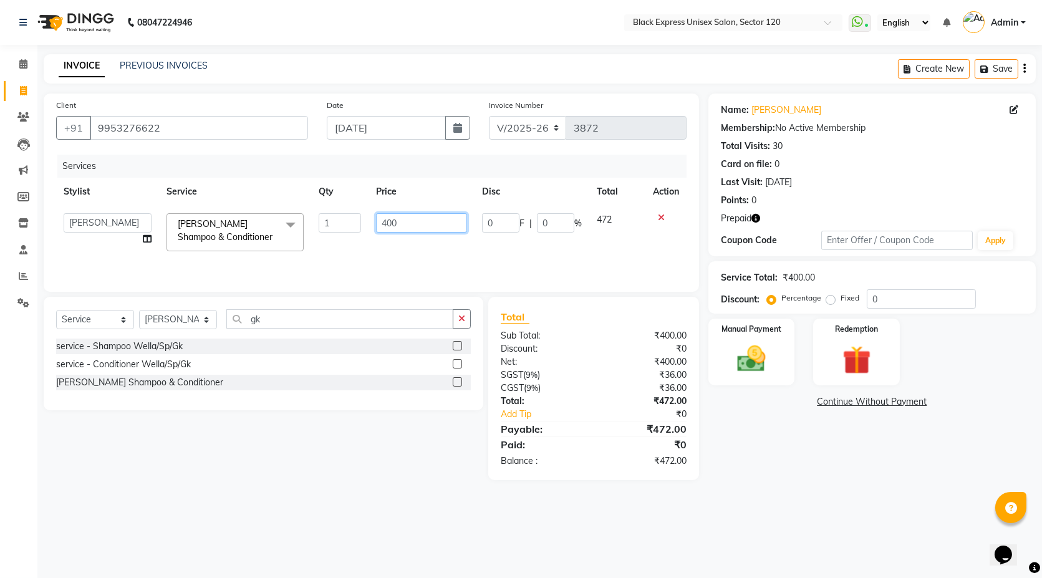
click at [396, 215] on input "400" at bounding box center [421, 222] width 91 height 19
type input "500"
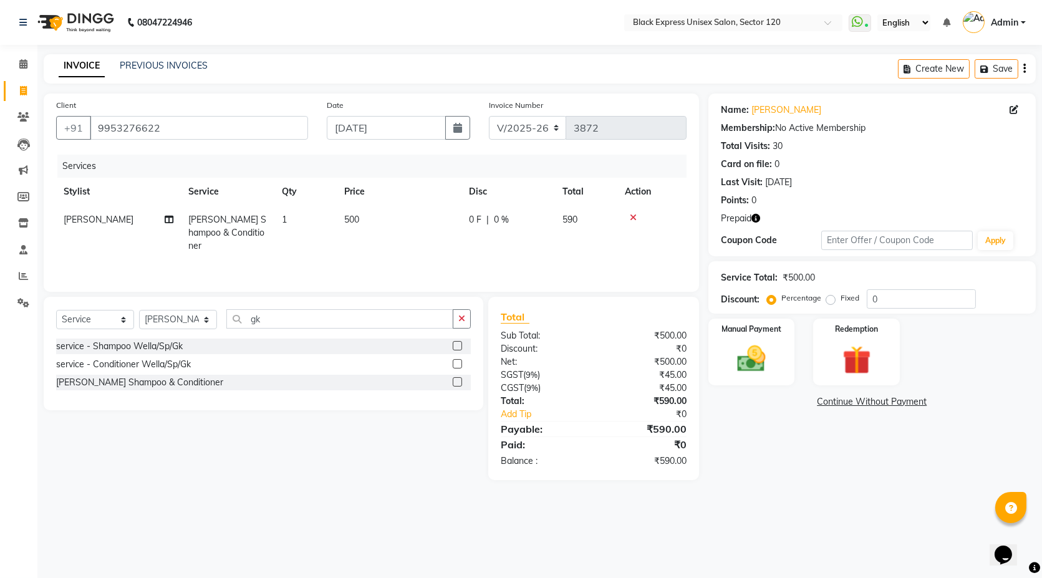
click at [412, 256] on div "Services Stylist Service Qty Price Disc Total Action RAJVEER GK - Gk Shampoo & …" at bounding box center [371, 217] width 631 height 125
drag, startPoint x: 758, startPoint y: 215, endPoint x: 763, endPoint y: 210, distance: 7.1
click at [758, 215] on icon "button" at bounding box center [756, 218] width 9 height 9
click at [818, 185] on div "Last Visit: 29-08-2025" at bounding box center [872, 182] width 302 height 13
click at [844, 360] on img at bounding box center [857, 360] width 48 height 37
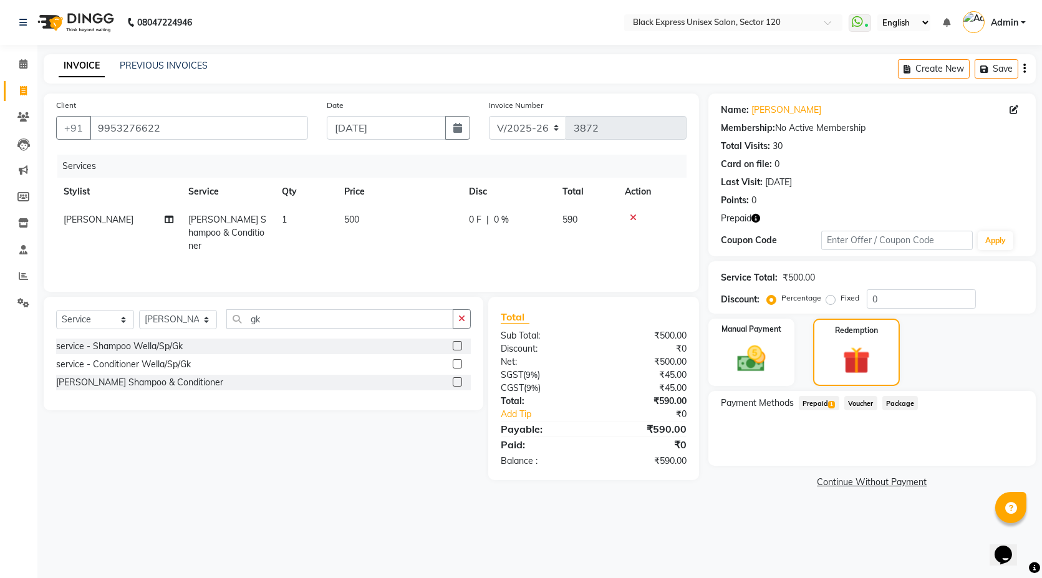
drag, startPoint x: 828, startPoint y: 402, endPoint x: 846, endPoint y: 415, distance: 23.2
click at [828, 402] on span "Prepaid 1" at bounding box center [819, 403] width 41 height 14
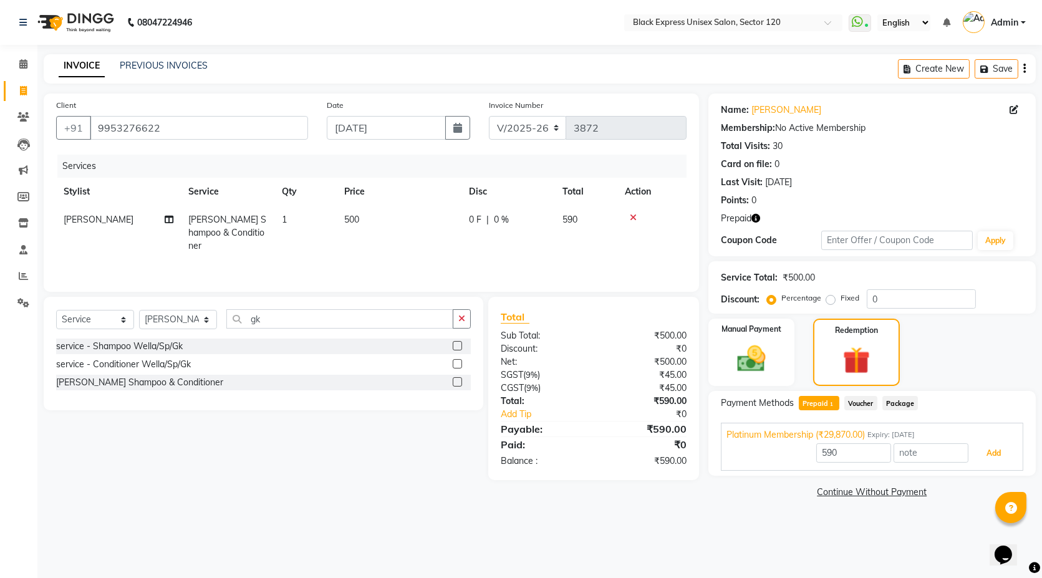
drag, startPoint x: 974, startPoint y: 454, endPoint x: 982, endPoint y: 453, distance: 8.1
click at [977, 454] on button "Add" at bounding box center [994, 453] width 46 height 21
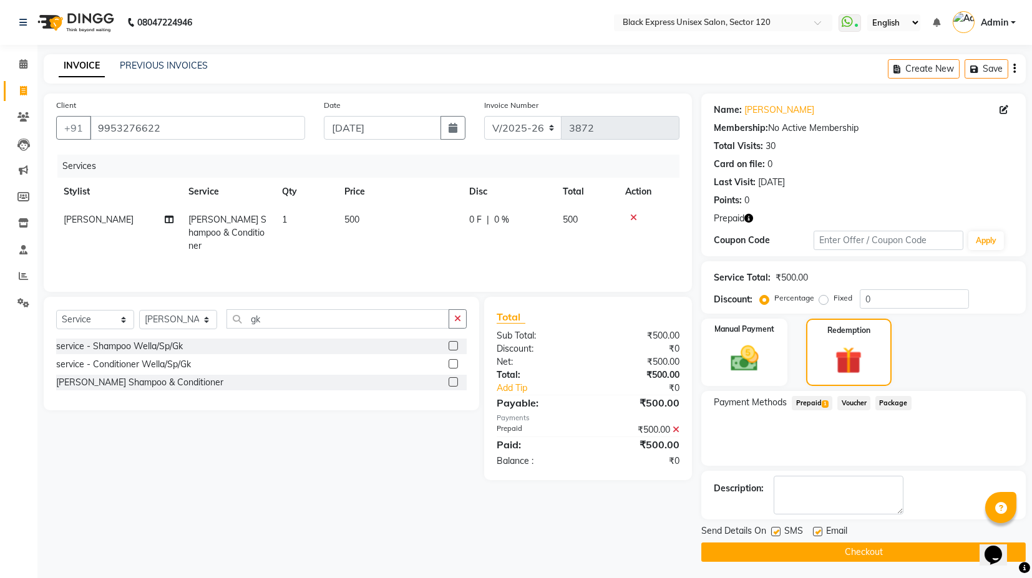
scroll to position [1, 0]
click at [774, 531] on label at bounding box center [775, 530] width 9 height 9
click at [774, 531] on input "checkbox" at bounding box center [775, 532] width 8 height 8
checkbox input "false"
click at [818, 529] on label at bounding box center [817, 530] width 9 height 9
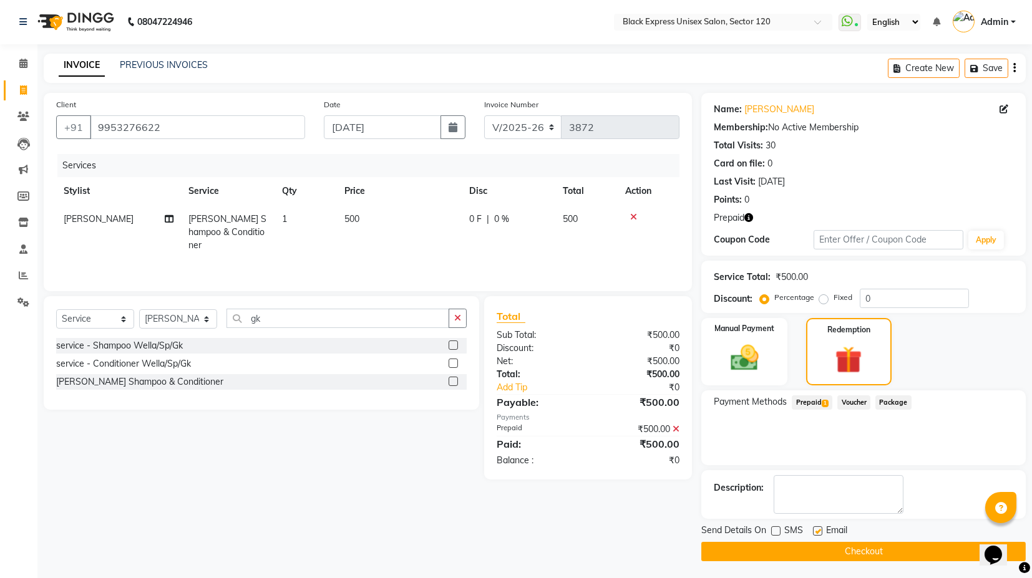
click at [818, 529] on input "checkbox" at bounding box center [817, 532] width 8 height 8
checkbox input "false"
click at [826, 549] on button "Checkout" at bounding box center [863, 551] width 324 height 19
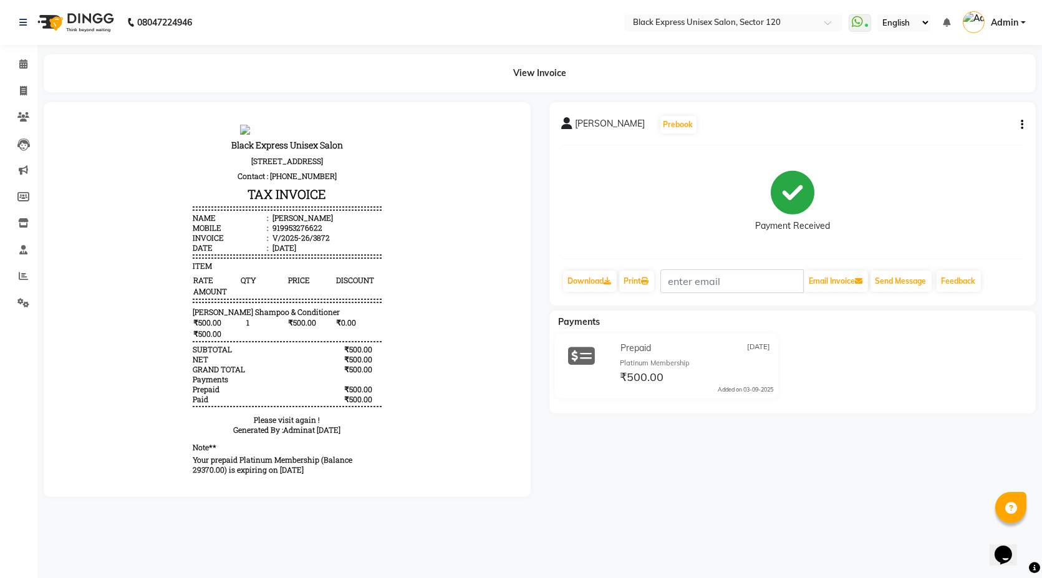
click at [336, 404] on div "₹500.00" at bounding box center [359, 399] width 46 height 10
click at [350, 404] on div "₹500.00" at bounding box center [359, 399] width 46 height 10
click at [22, 84] on span at bounding box center [23, 91] width 22 height 14
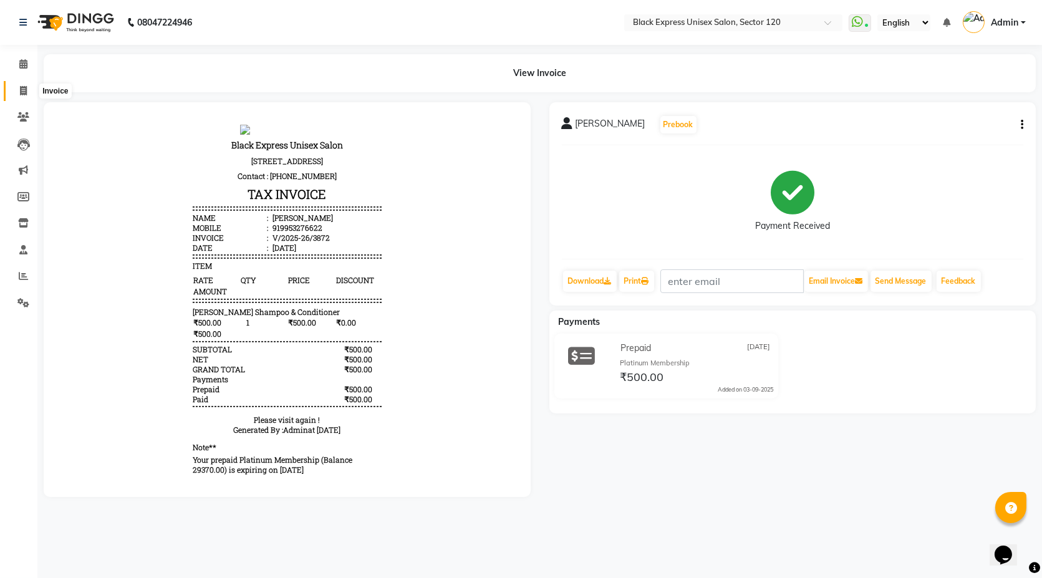
select select "service"
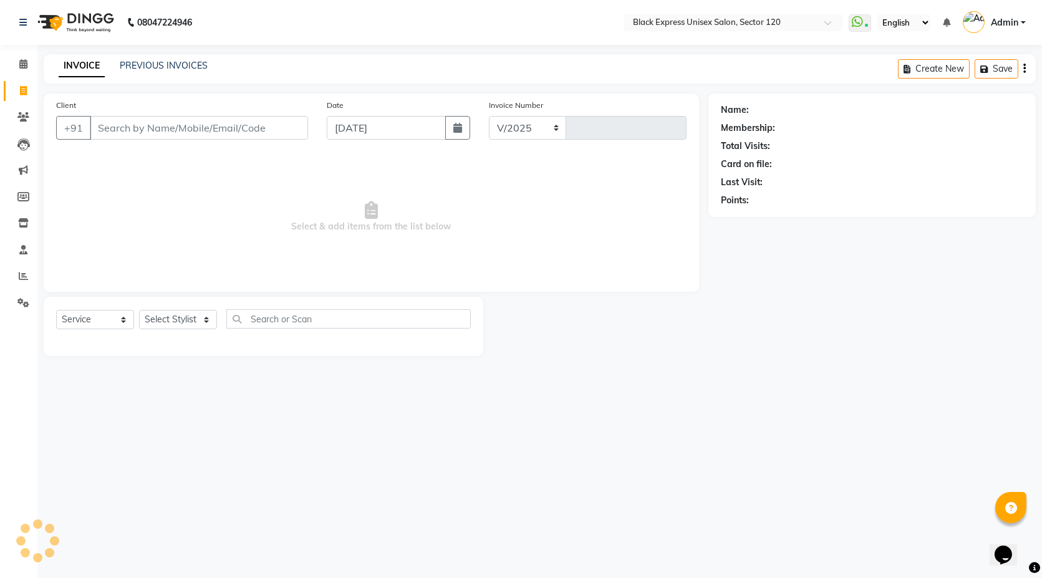
select select "7082"
type input "3873"
click at [191, 74] on div "INVOICE PREVIOUS INVOICES Create New Save" at bounding box center [540, 68] width 992 height 29
click at [183, 67] on link "PREVIOUS INVOICES" at bounding box center [164, 65] width 88 height 11
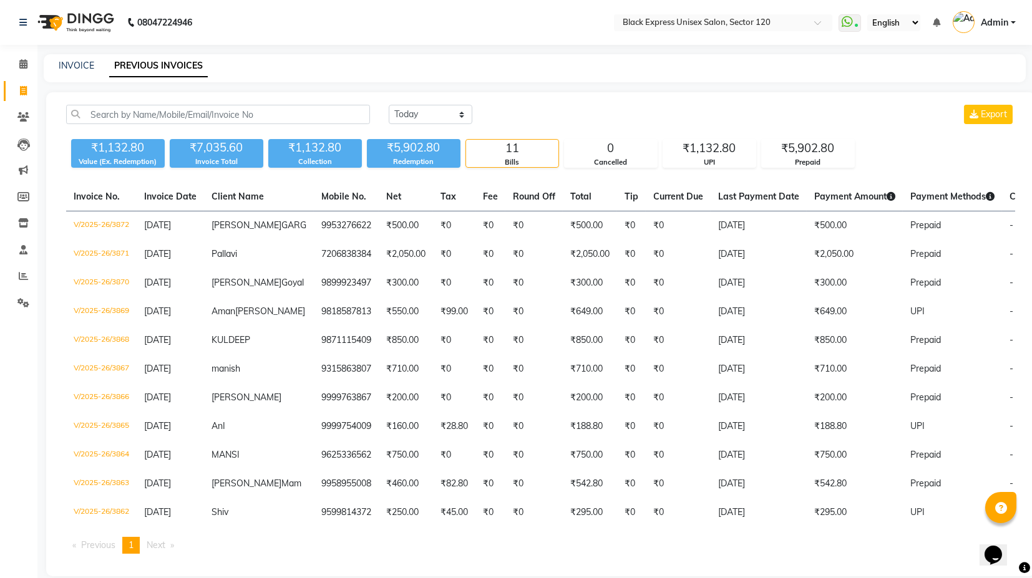
click at [311, 154] on div "₹1,132.80" at bounding box center [315, 147] width 94 height 17
click at [82, 71] on div "INVOICE" at bounding box center [77, 65] width 36 height 13
click at [64, 65] on link "INVOICE" at bounding box center [77, 65] width 36 height 11
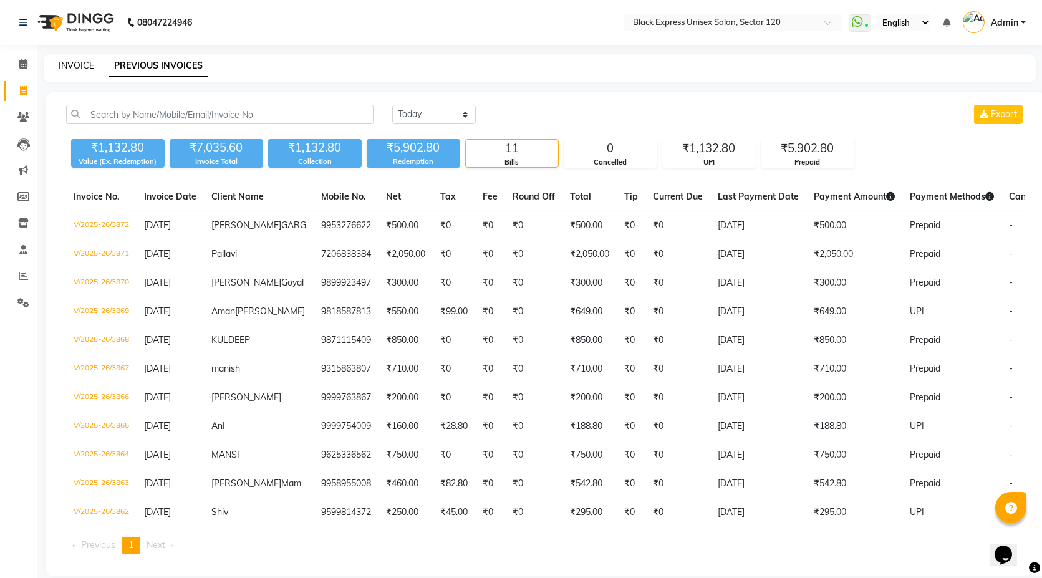
select select "7082"
select select "service"
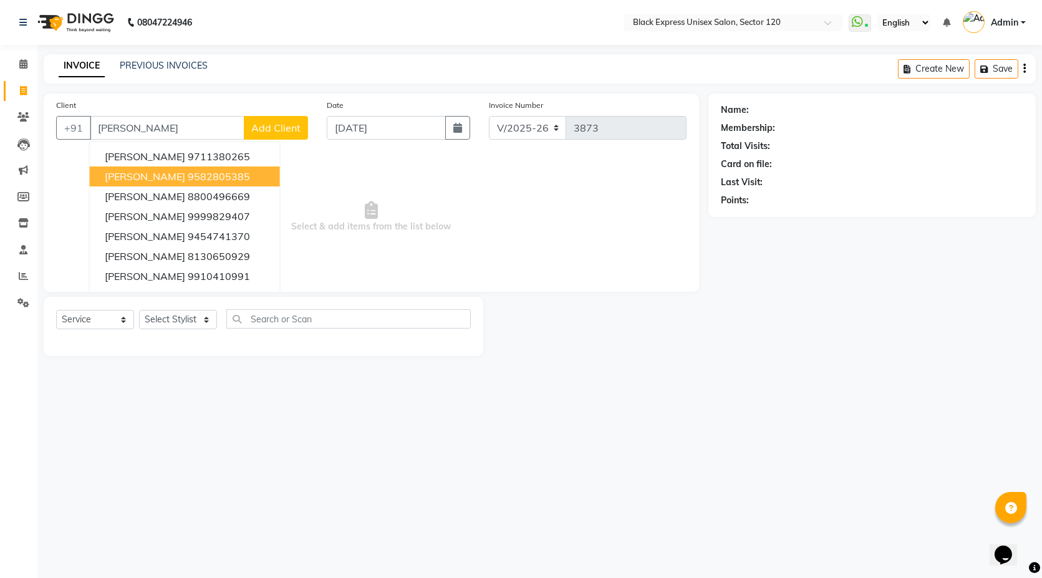
click at [180, 185] on button "Abhinav pratap Pratap 9582805385" at bounding box center [185, 177] width 190 height 20
type input "9582805385"
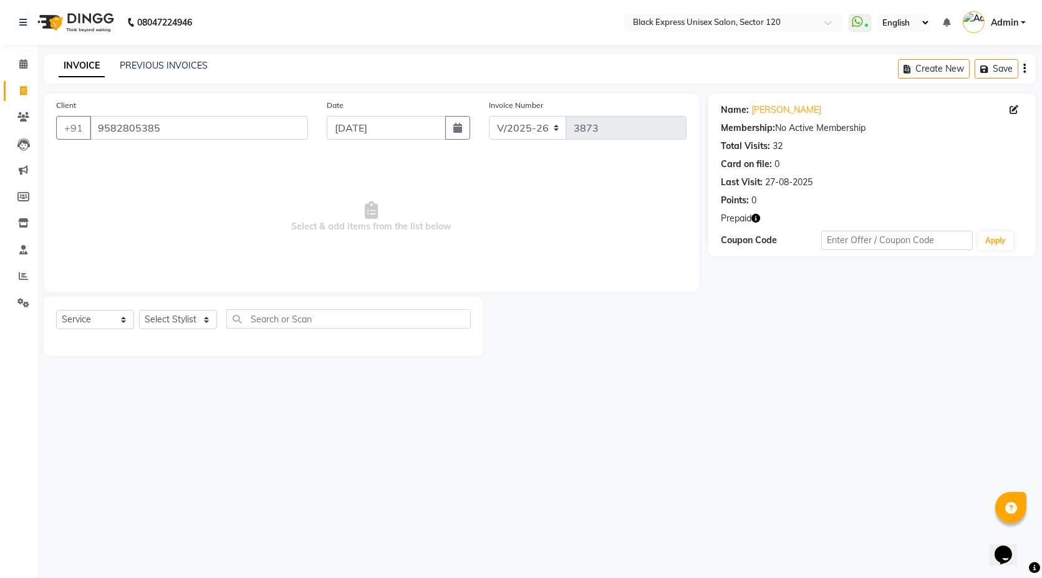
click at [756, 223] on button "button" at bounding box center [756, 218] width 9 height 13
click at [541, 231] on span "Select & add items from the list below" at bounding box center [371, 217] width 631 height 125
click at [194, 315] on select "Select Stylist [PERSON_NAME] DEEPA FAISAL Manager [PERSON_NAME] [PERSON_NAME]" at bounding box center [178, 319] width 78 height 19
select select "58978"
click at [139, 310] on select "Select Stylist [PERSON_NAME] DEEPA FAISAL Manager [PERSON_NAME] [PERSON_NAME]" at bounding box center [178, 319] width 78 height 19
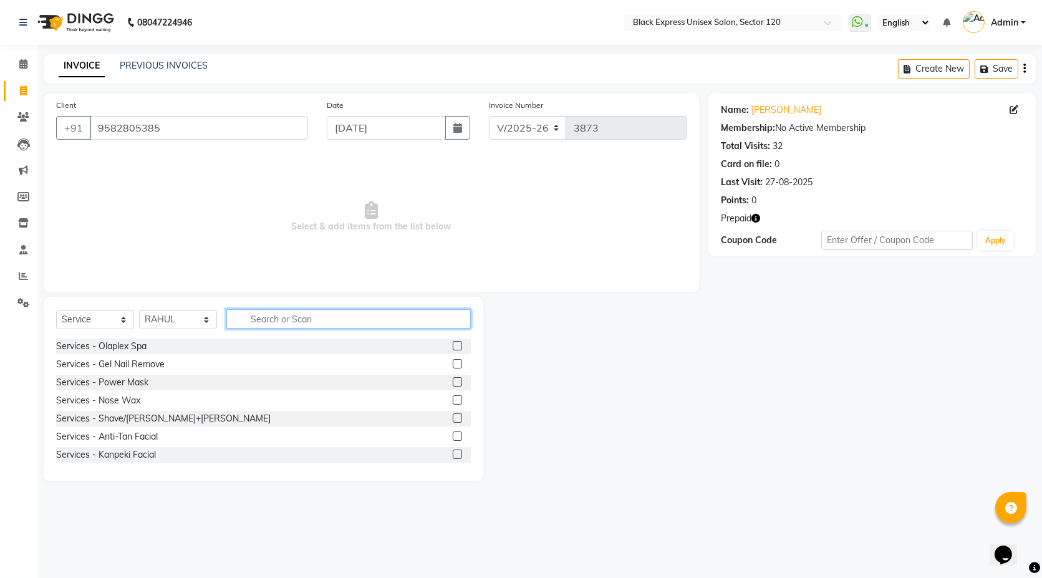
click at [259, 319] on input "text" at bounding box center [348, 318] width 244 height 19
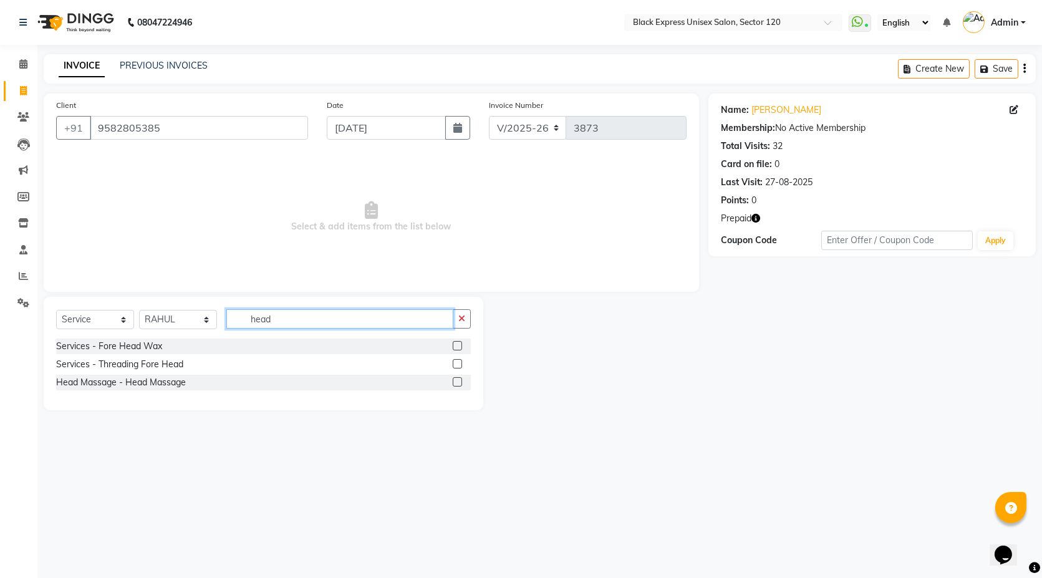
type input "head"
click at [460, 380] on label at bounding box center [457, 381] width 9 height 9
click at [460, 380] on input "checkbox" at bounding box center [457, 383] width 8 height 8
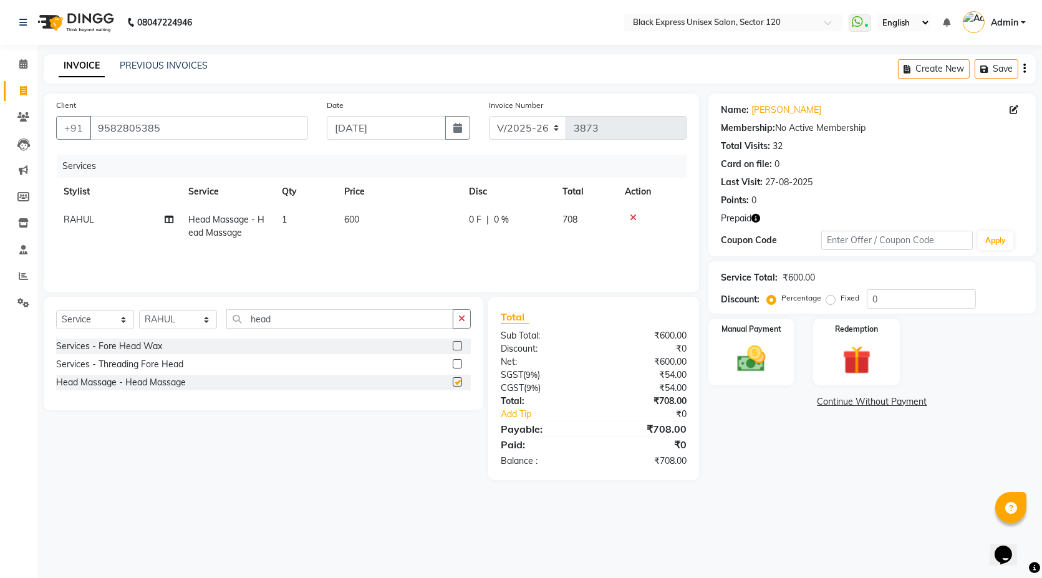
checkbox input "false"
click at [264, 316] on input "head" at bounding box center [339, 318] width 227 height 19
click at [179, 319] on select "Select Stylist AMAN ASIF DEEPA FAISAL Manager RAHUL RAJVEER SHAFI SIRAJ SIVI" at bounding box center [178, 319] width 78 height 19
click at [139, 310] on select "Select Stylist AMAN ASIF DEEPA FAISAL Manager RAHUL RAJVEER SHAFI SIRAJ SIVI" at bounding box center [178, 319] width 78 height 19
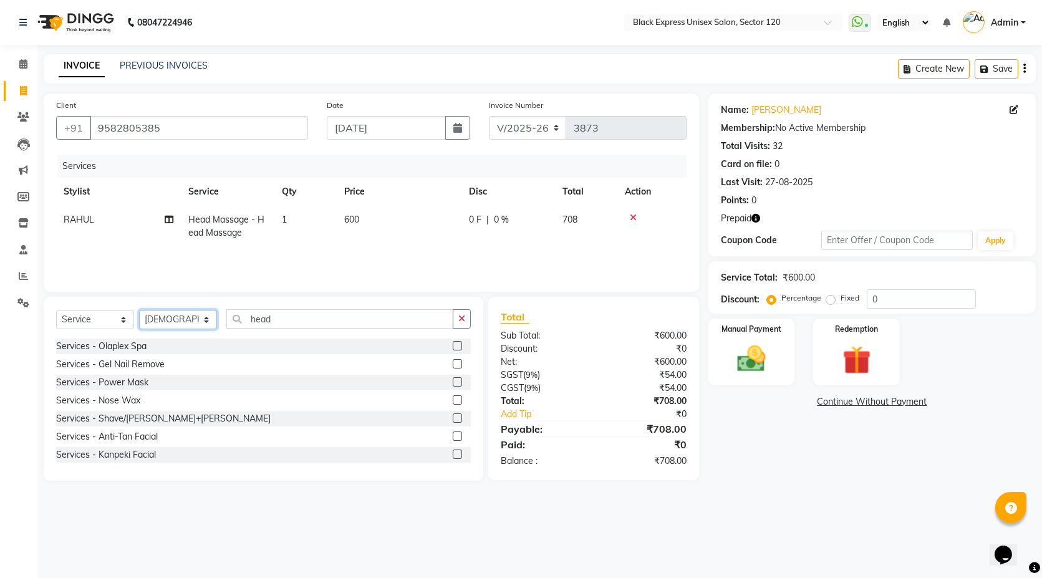
select select "58974"
click at [261, 320] on input "head" at bounding box center [339, 318] width 227 height 19
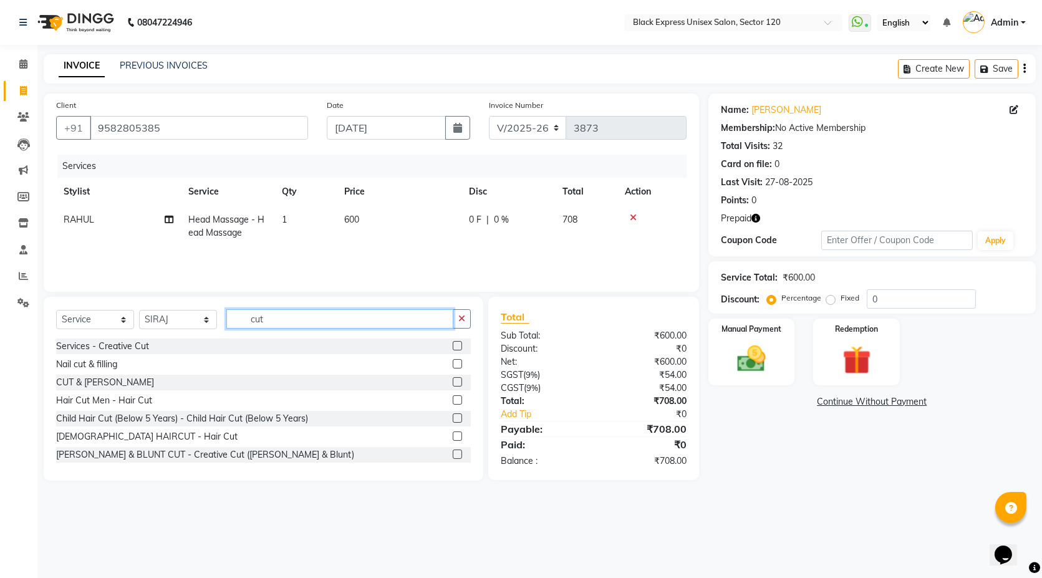
type input "cut"
click at [453, 382] on label at bounding box center [457, 381] width 9 height 9
click at [453, 382] on input "checkbox" at bounding box center [457, 383] width 8 height 8
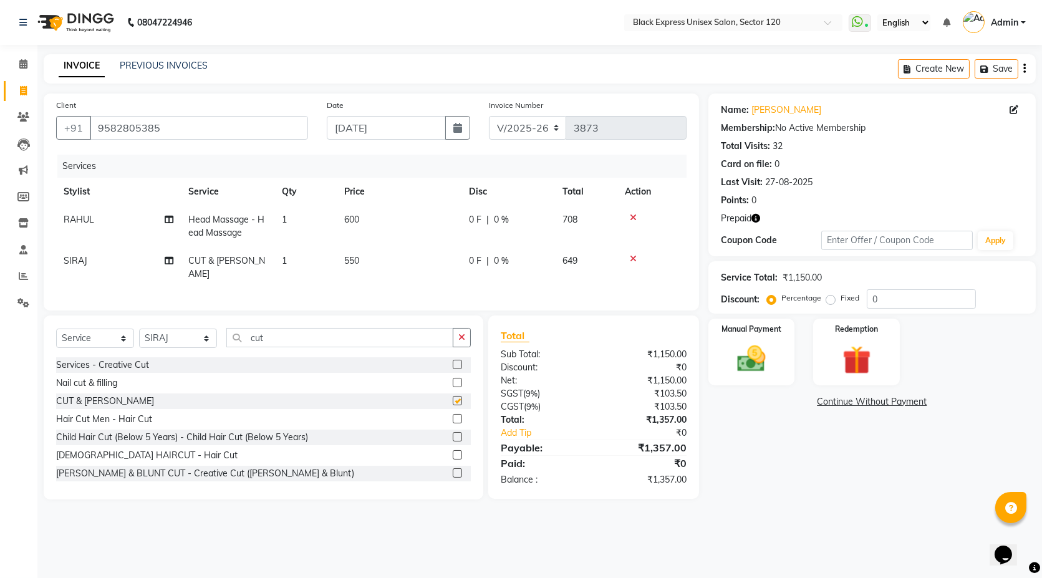
checkbox input "false"
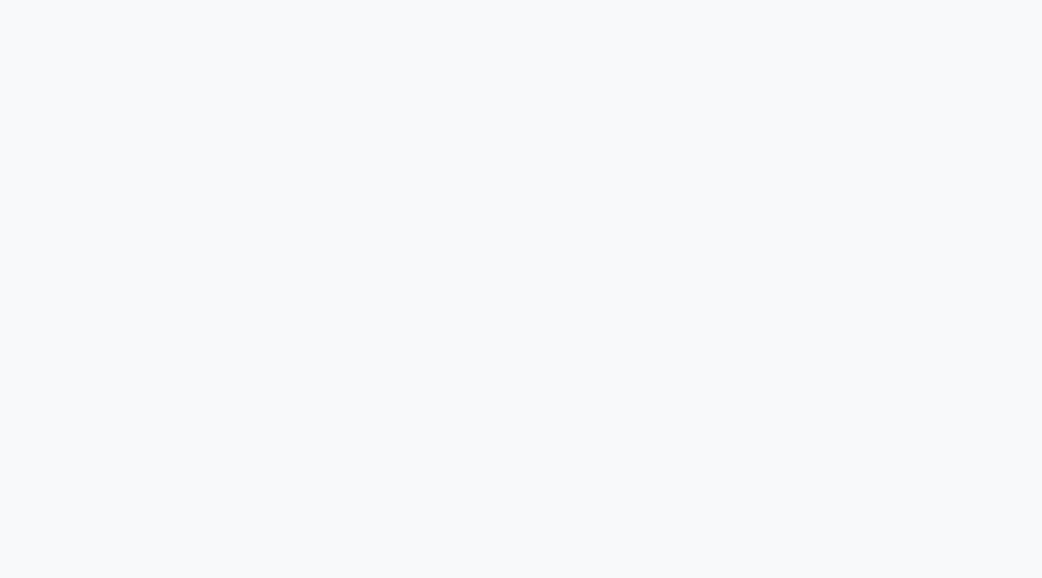
select select "7082"
select select "service"
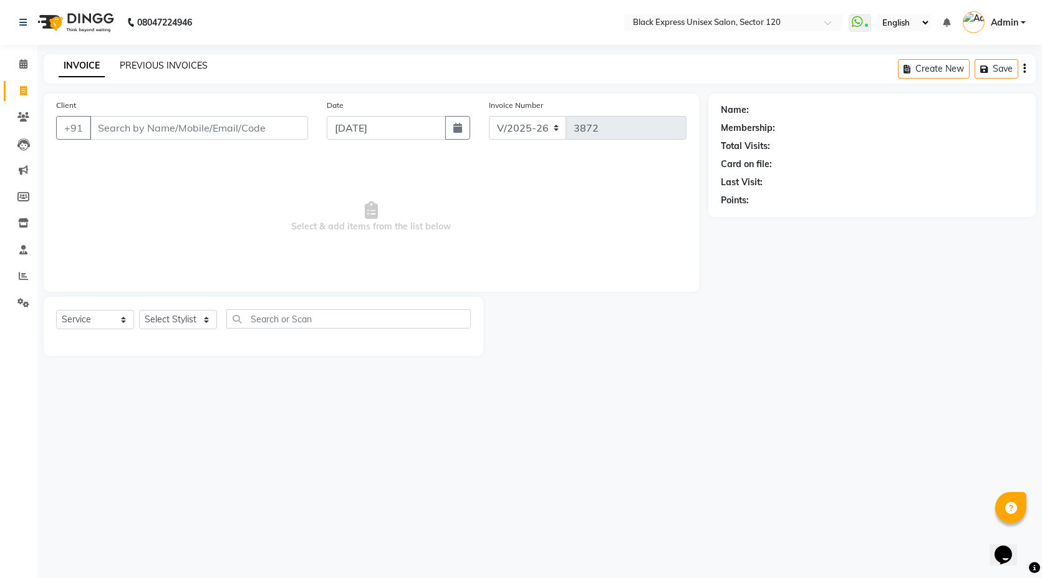
click at [169, 69] on link "PREVIOUS INVOICES" at bounding box center [164, 65] width 88 height 11
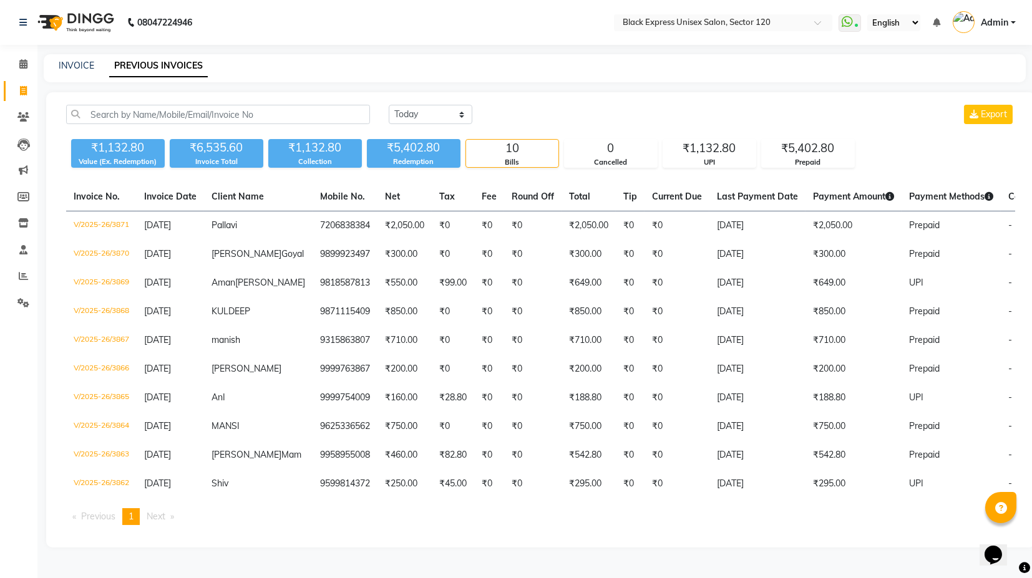
click at [309, 157] on div "Collection" at bounding box center [315, 162] width 94 height 11
click at [71, 63] on link "INVOICE" at bounding box center [77, 65] width 36 height 11
select select "7082"
select select "service"
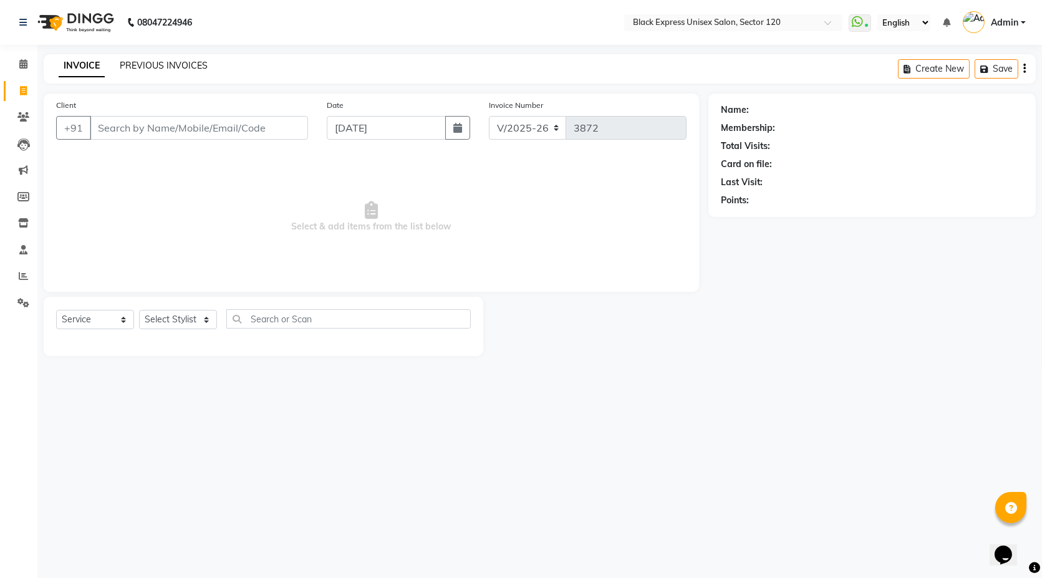
click at [153, 69] on link "PREVIOUS INVOICES" at bounding box center [164, 65] width 88 height 11
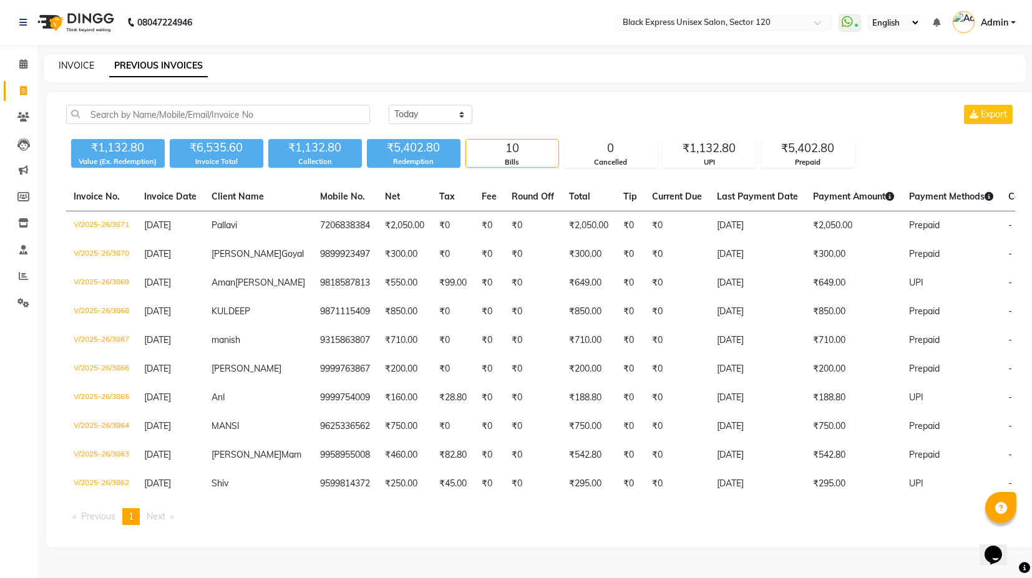
click at [65, 67] on link "INVOICE" at bounding box center [77, 65] width 36 height 11
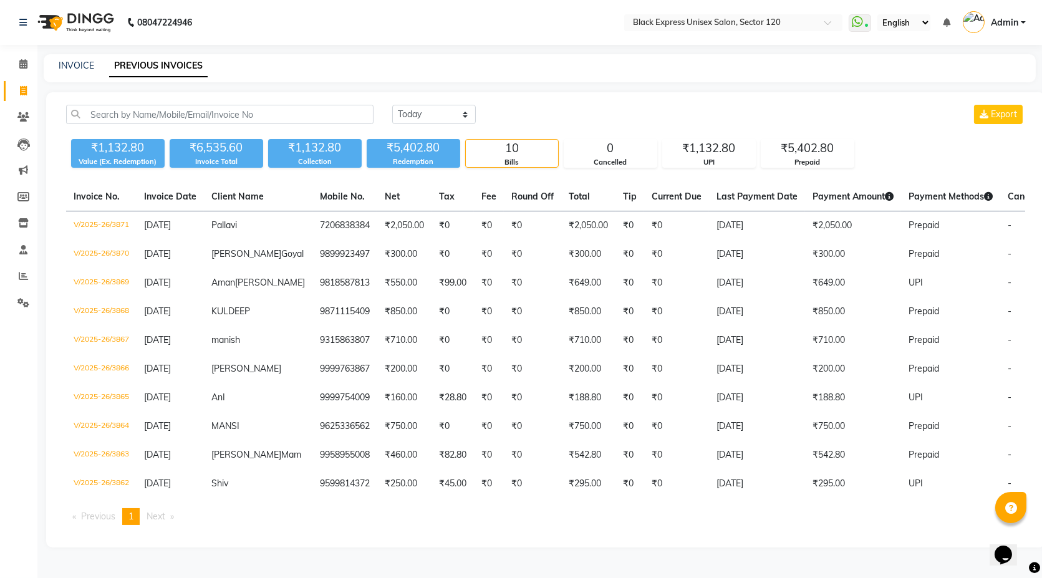
select select "7082"
select select "service"
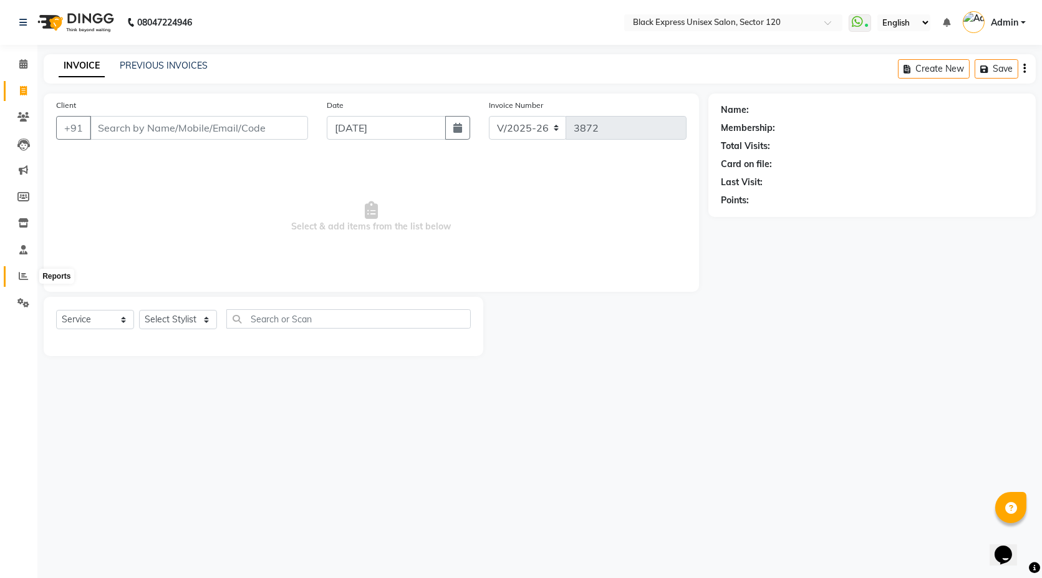
click at [27, 273] on span at bounding box center [23, 276] width 22 height 14
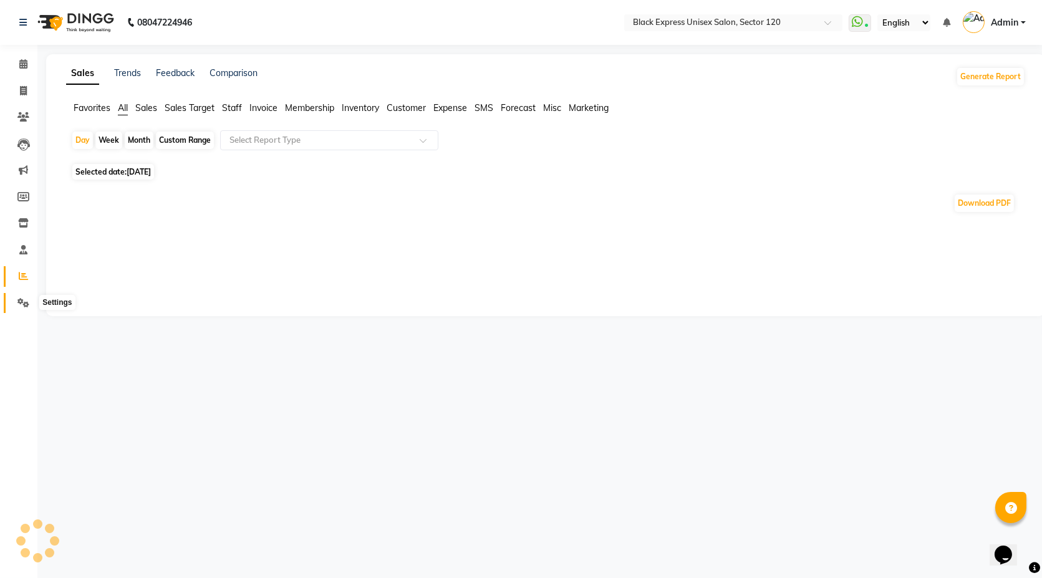
click at [19, 300] on icon at bounding box center [23, 302] width 12 height 9
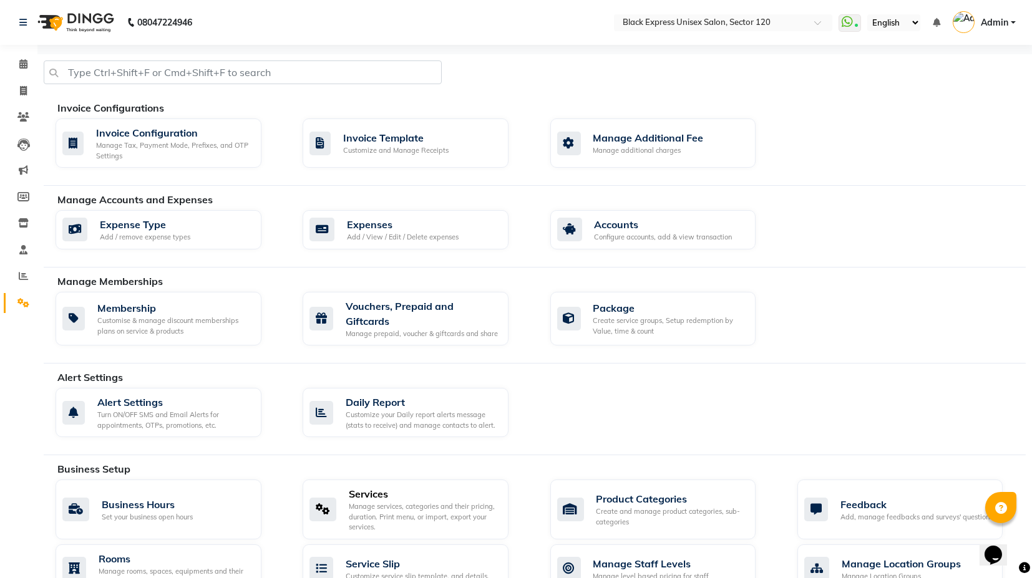
click at [383, 516] on div "Manage services, categories and their pricing, duration. Print menu, or import,…" at bounding box center [424, 516] width 150 height 31
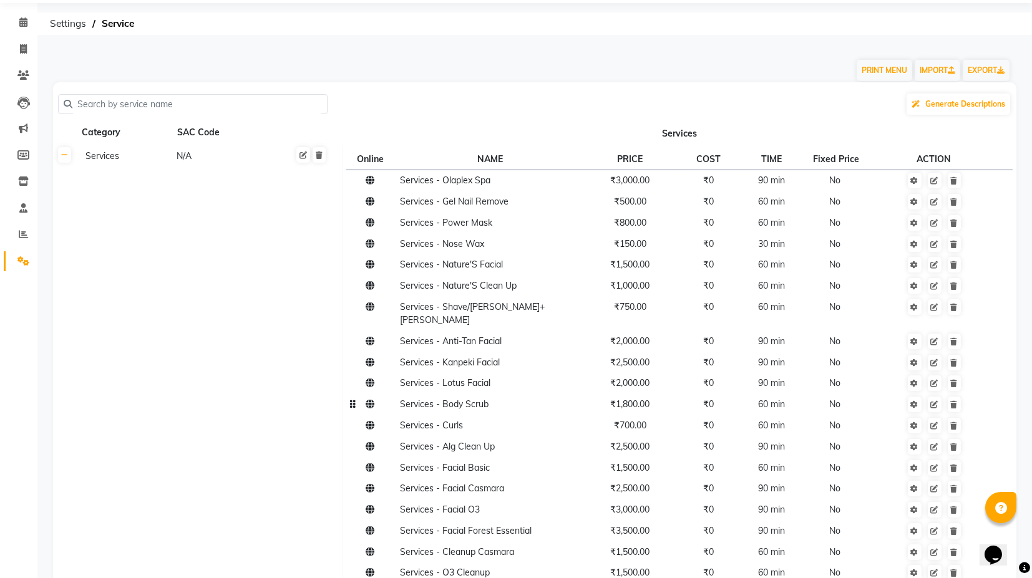
scroll to position [69, 0]
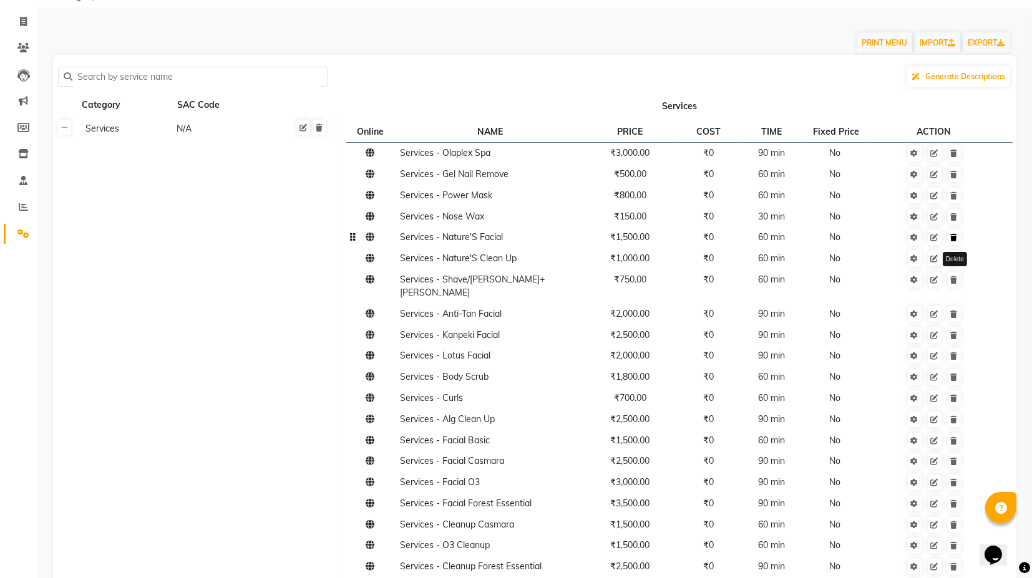
click at [957, 238] on link at bounding box center [953, 238] width 13 height 16
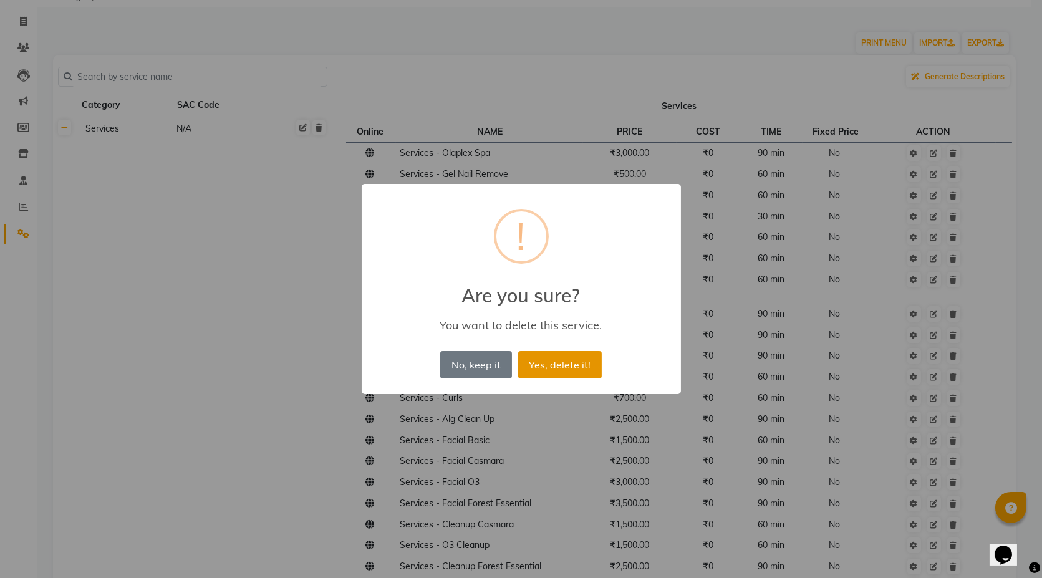
click at [583, 365] on button "Yes, delete it!" at bounding box center [560, 364] width 84 height 27
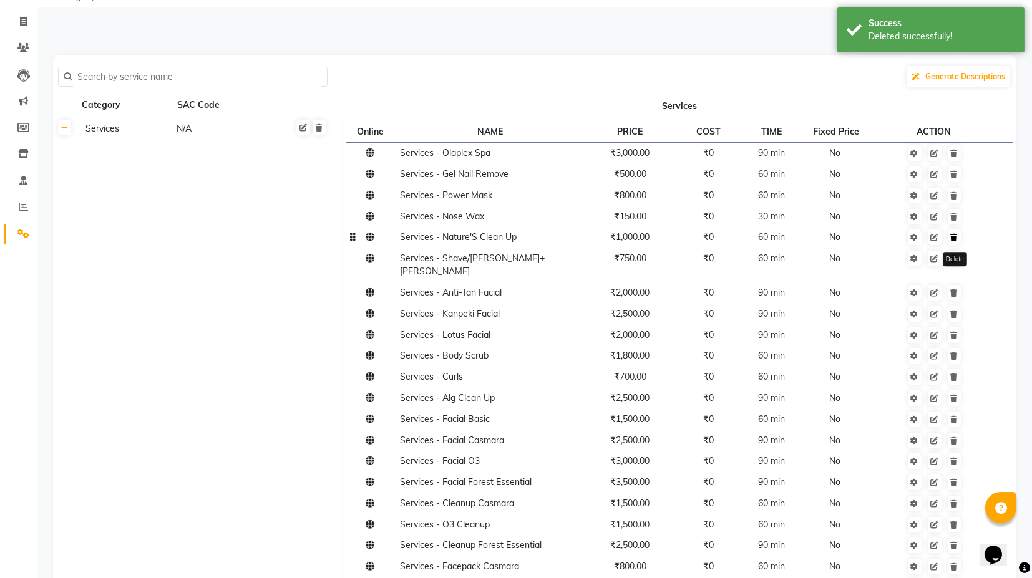
click at [955, 239] on icon at bounding box center [953, 237] width 7 height 7
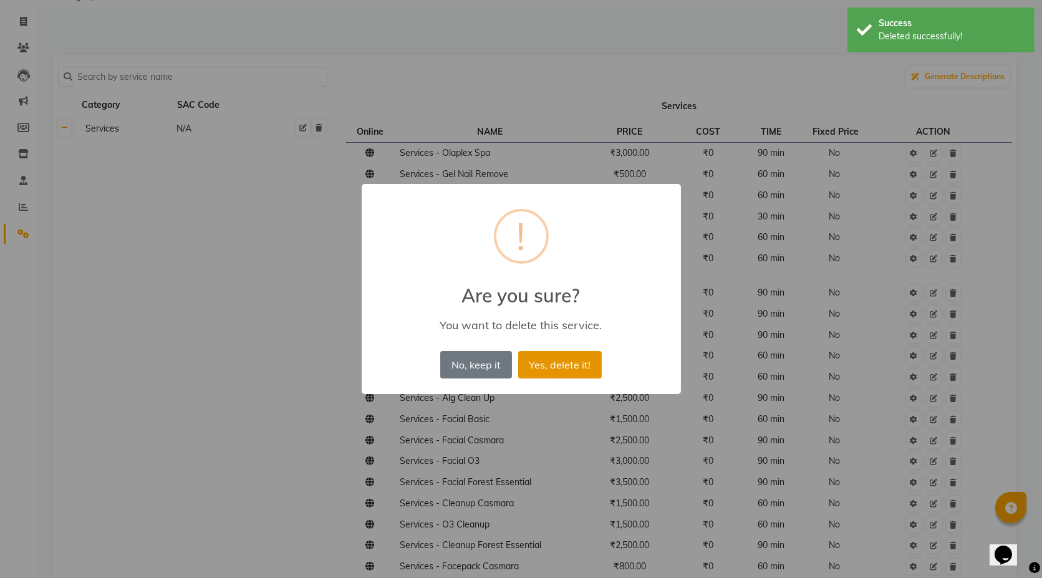
click at [571, 359] on button "Yes, delete it!" at bounding box center [560, 364] width 84 height 27
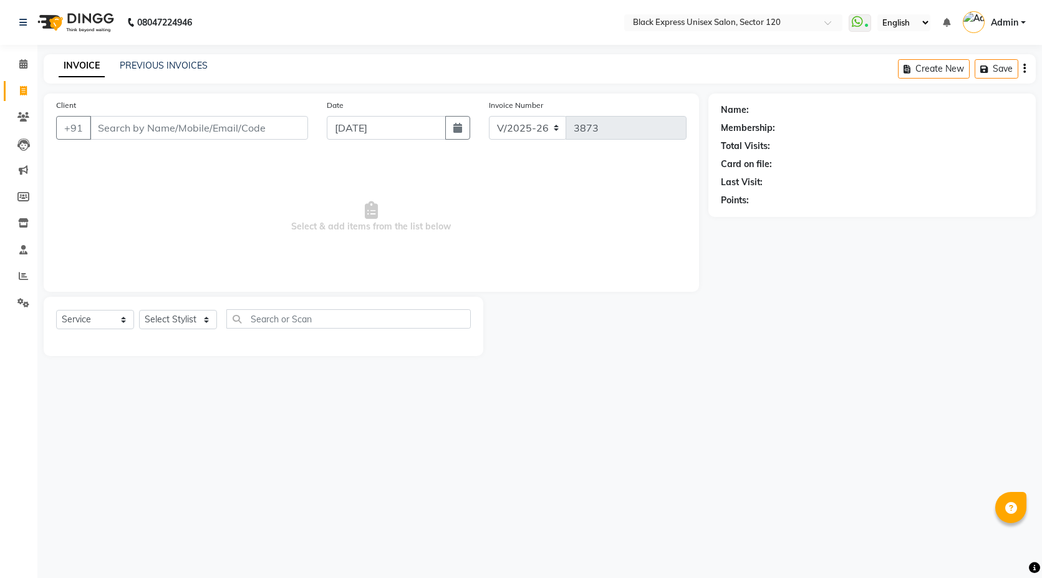
select select "7082"
select select "service"
click at [157, 65] on link "PREVIOUS INVOICES" at bounding box center [164, 65] width 88 height 11
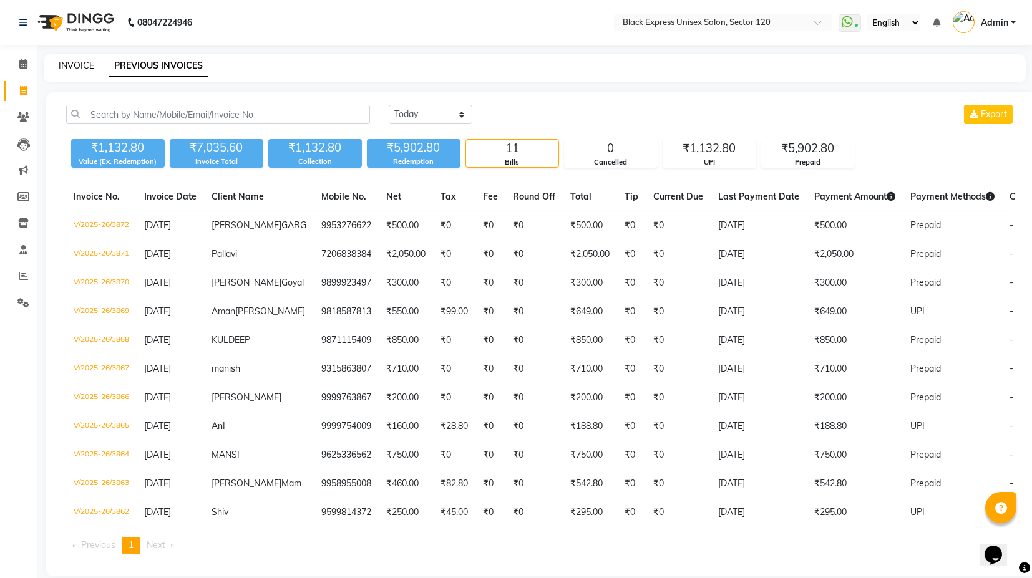
click at [74, 65] on link "INVOICE" at bounding box center [77, 65] width 36 height 11
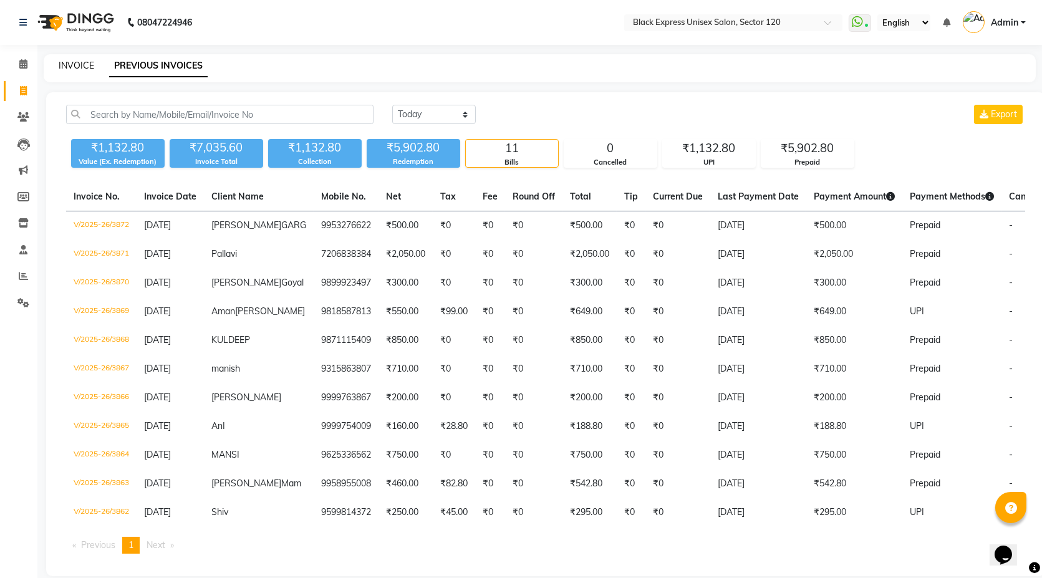
select select "service"
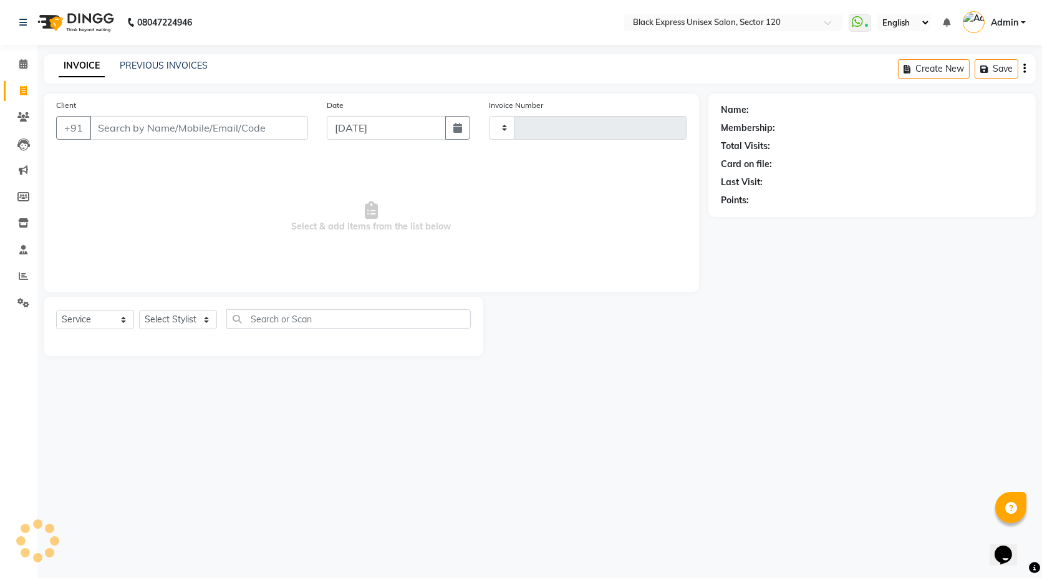
type input "3873"
click at [173, 57] on div "INVOICE PREVIOUS INVOICES Create New Save" at bounding box center [540, 68] width 992 height 29
select select "7082"
click at [167, 70] on link "PREVIOUS INVOICES" at bounding box center [164, 65] width 88 height 11
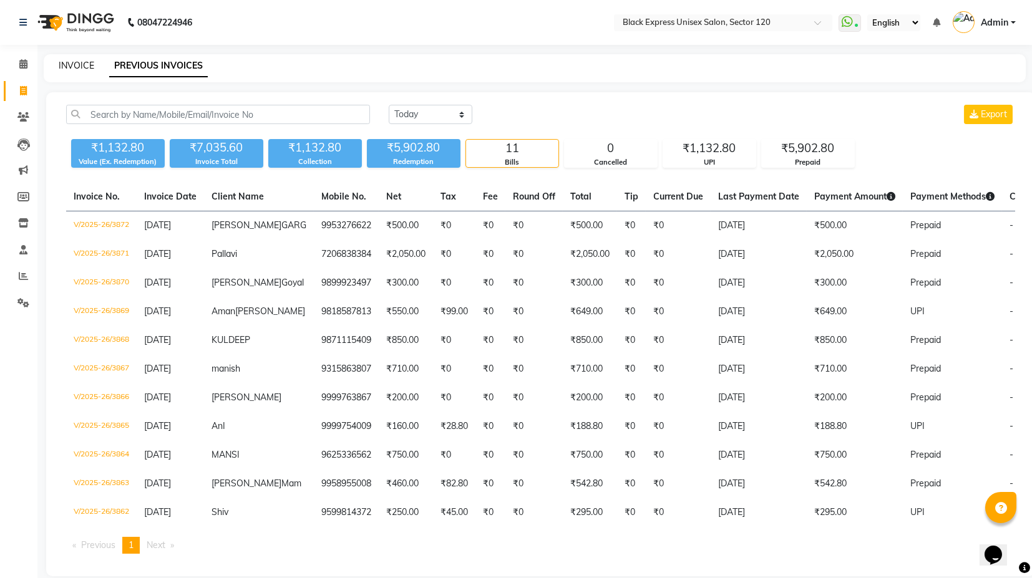
click at [77, 62] on link "INVOICE" at bounding box center [77, 65] width 36 height 11
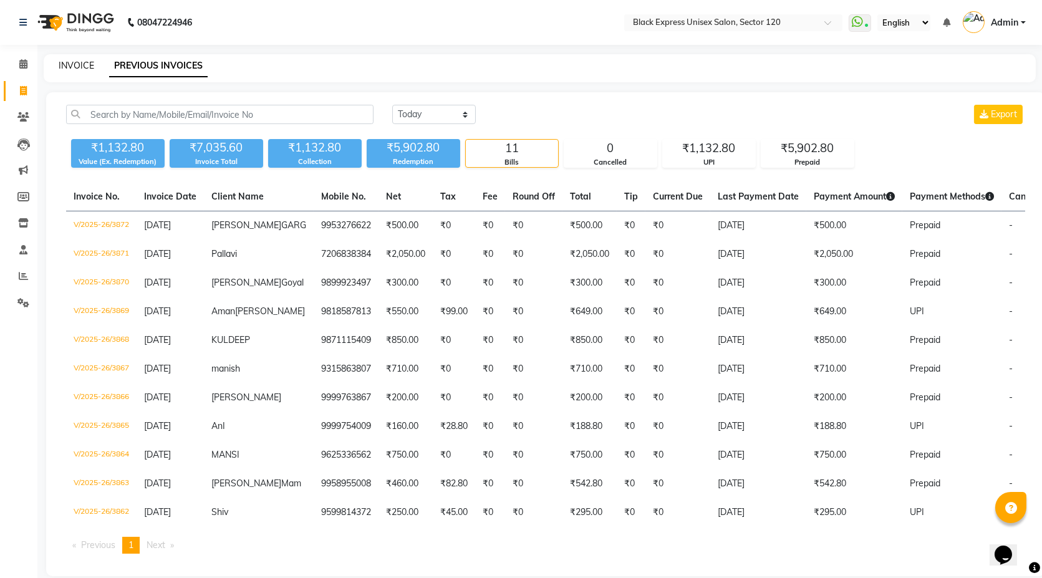
select select "service"
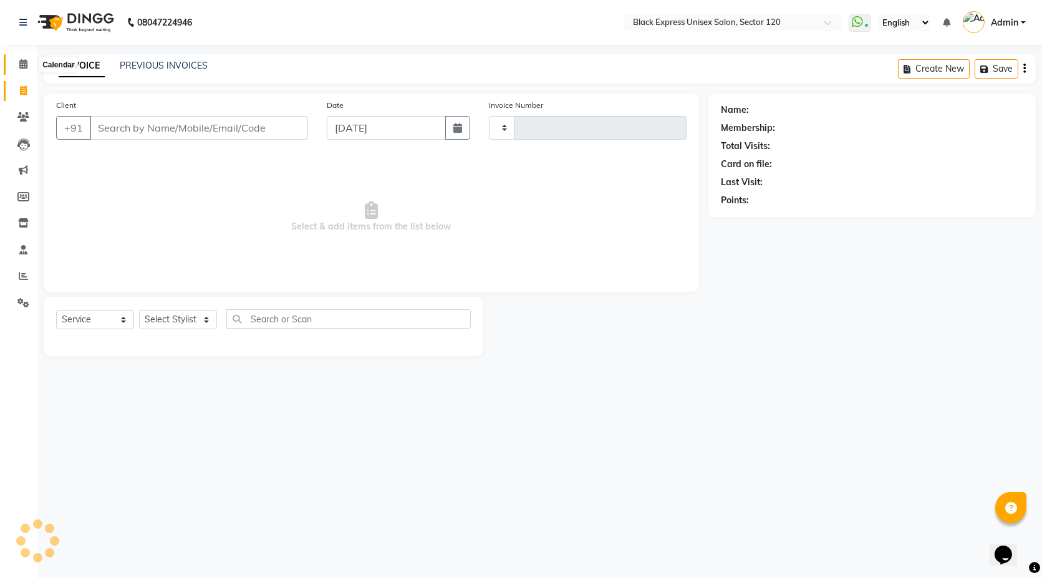
click at [25, 67] on icon at bounding box center [23, 63] width 8 height 9
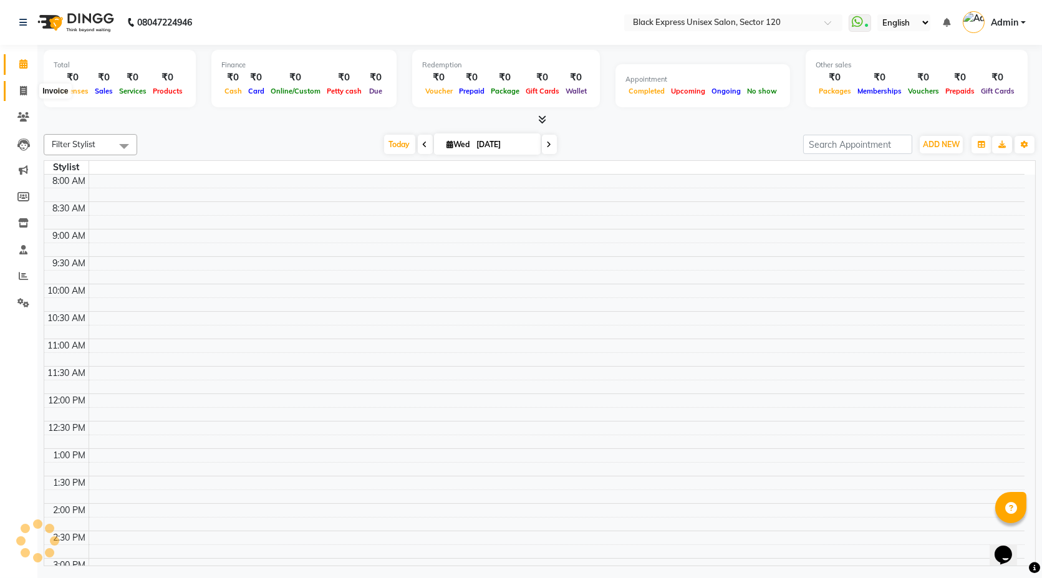
click at [32, 89] on span at bounding box center [23, 91] width 22 height 14
select select "service"
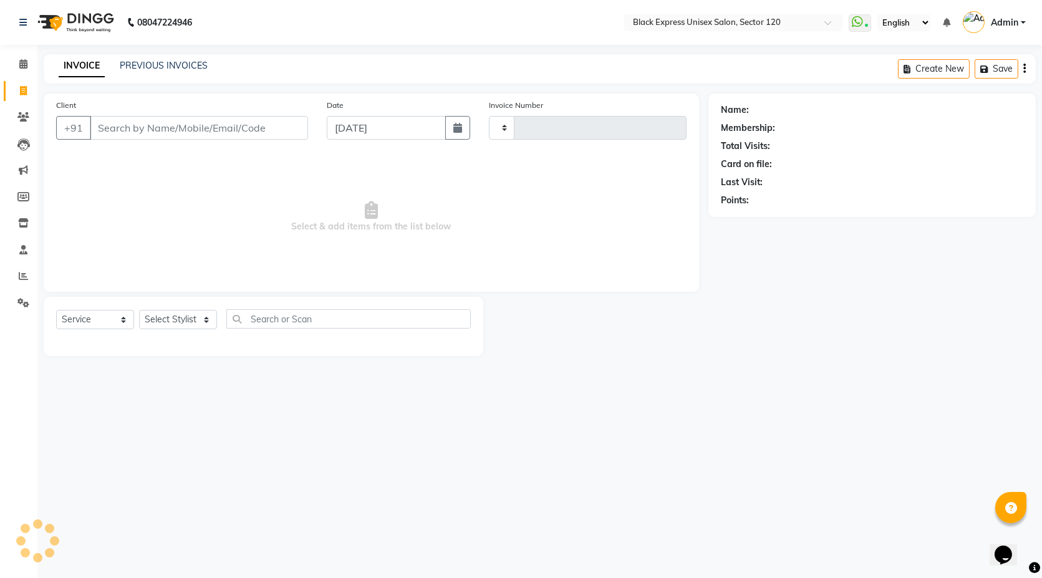
type input "3873"
select select "7082"
click at [153, 69] on link "PREVIOUS INVOICES" at bounding box center [164, 65] width 88 height 11
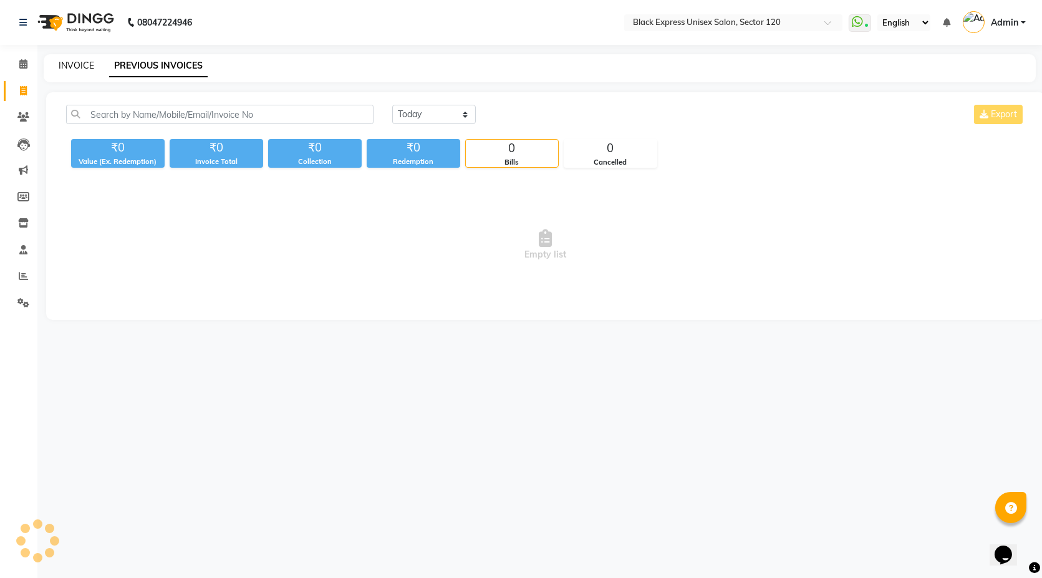
click at [69, 65] on link "INVOICE" at bounding box center [77, 65] width 36 height 11
select select "service"
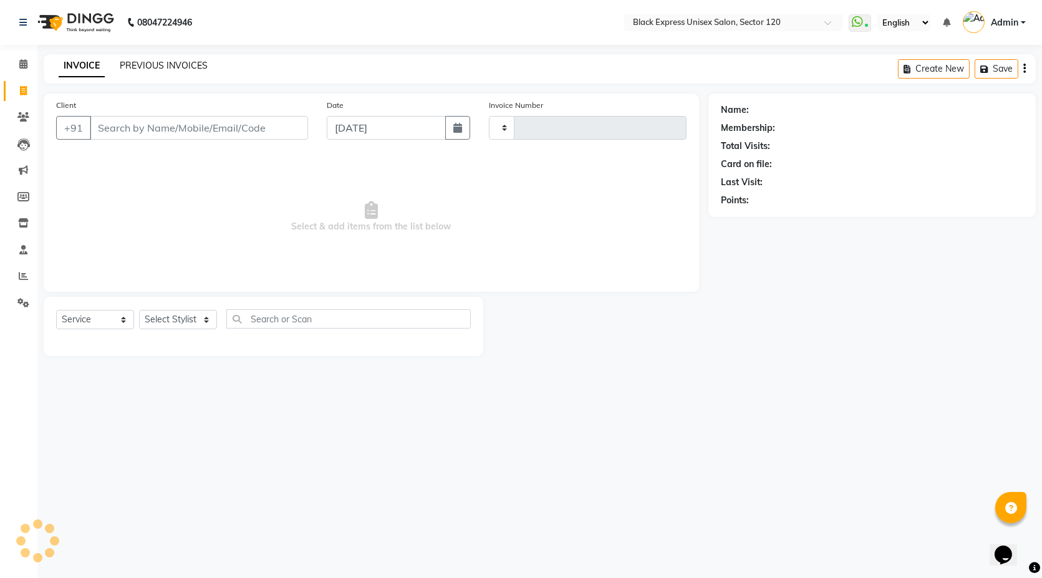
click at [150, 65] on link "PREVIOUS INVOICES" at bounding box center [164, 65] width 88 height 11
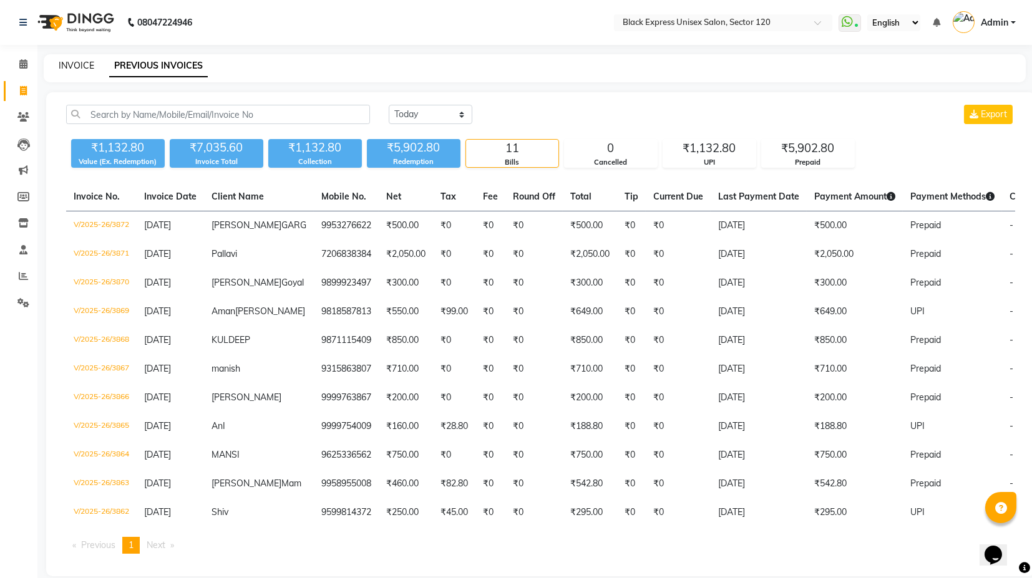
click at [80, 69] on link "INVOICE" at bounding box center [77, 65] width 36 height 11
select select "service"
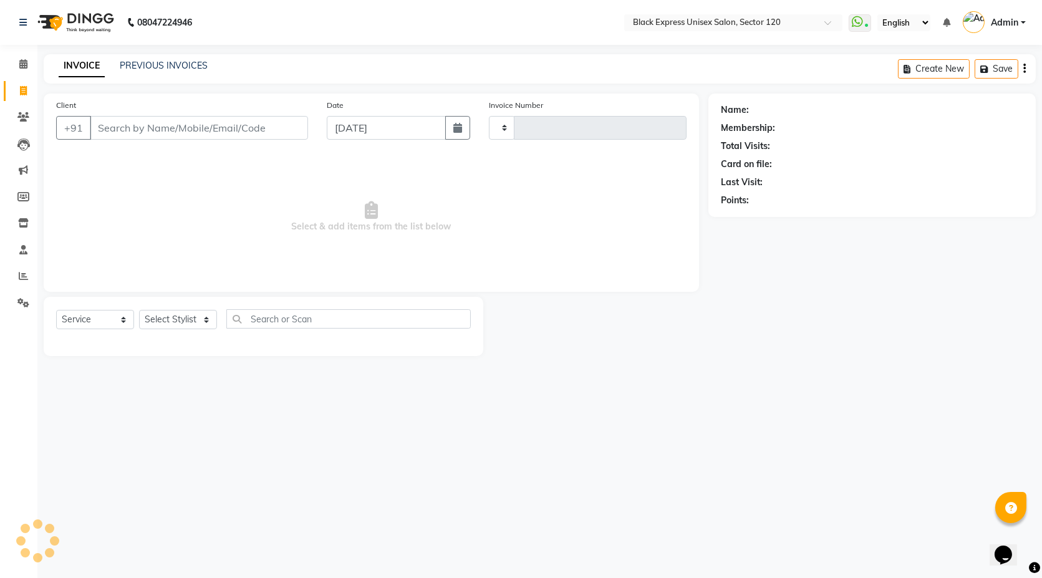
click at [152, 129] on input "Client" at bounding box center [199, 128] width 218 height 24
type input "3873"
select select "7082"
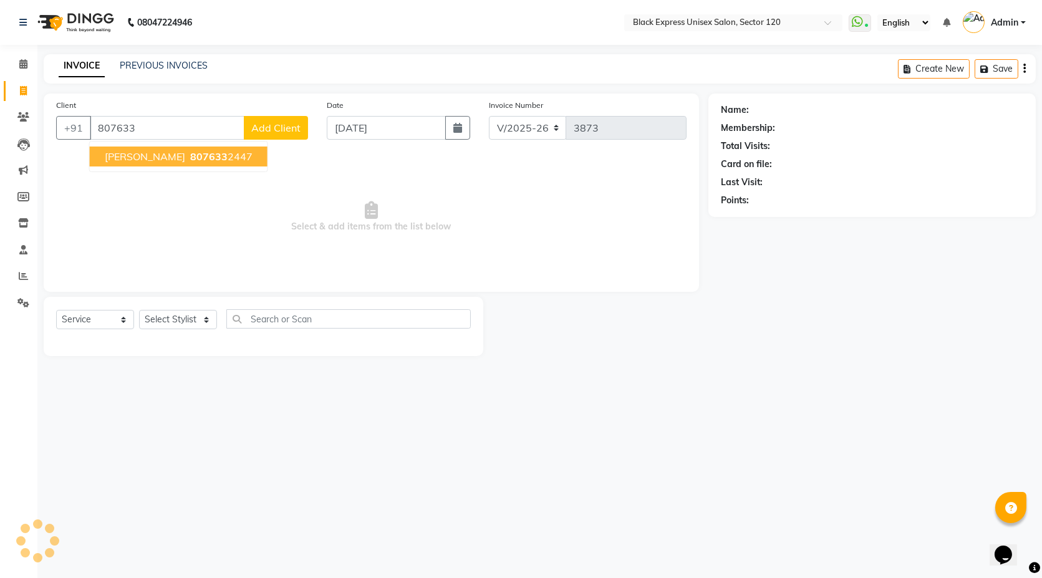
click at [158, 148] on button "[PERSON_NAME] 807633 2447" at bounding box center [179, 157] width 178 height 20
type input "8076332447"
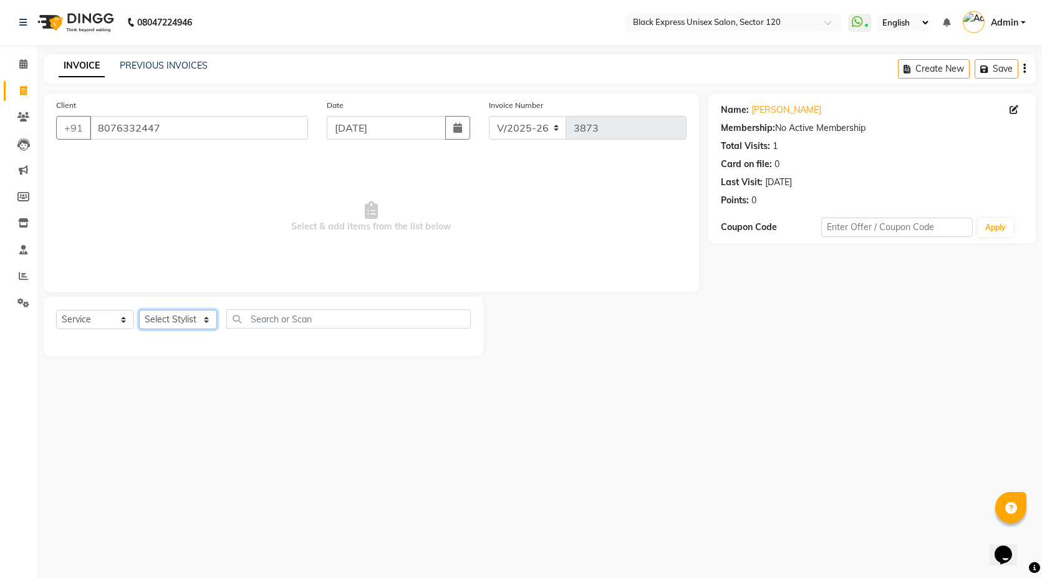
click at [167, 317] on select "Select Stylist [PERSON_NAME] DEEPA FAISAL Manager [PERSON_NAME] [PERSON_NAME]" at bounding box center [178, 319] width 78 height 19
select select "87608"
click at [139, 310] on select "Select Stylist [PERSON_NAME] DEEPA FAISAL Manager [PERSON_NAME] [PERSON_NAME]" at bounding box center [178, 319] width 78 height 19
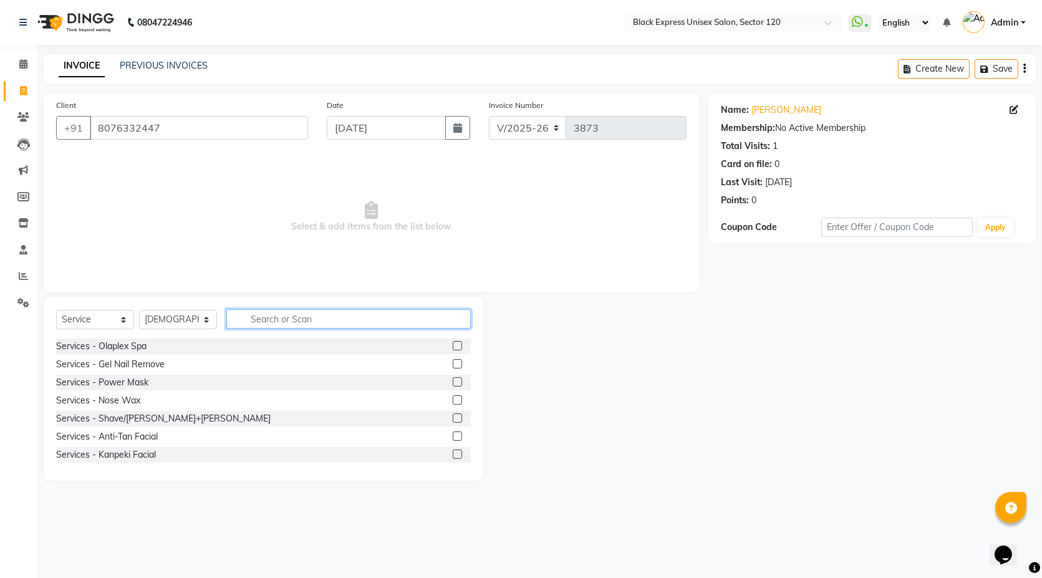
click at [342, 312] on input "text" at bounding box center [348, 318] width 244 height 19
type input "cut"
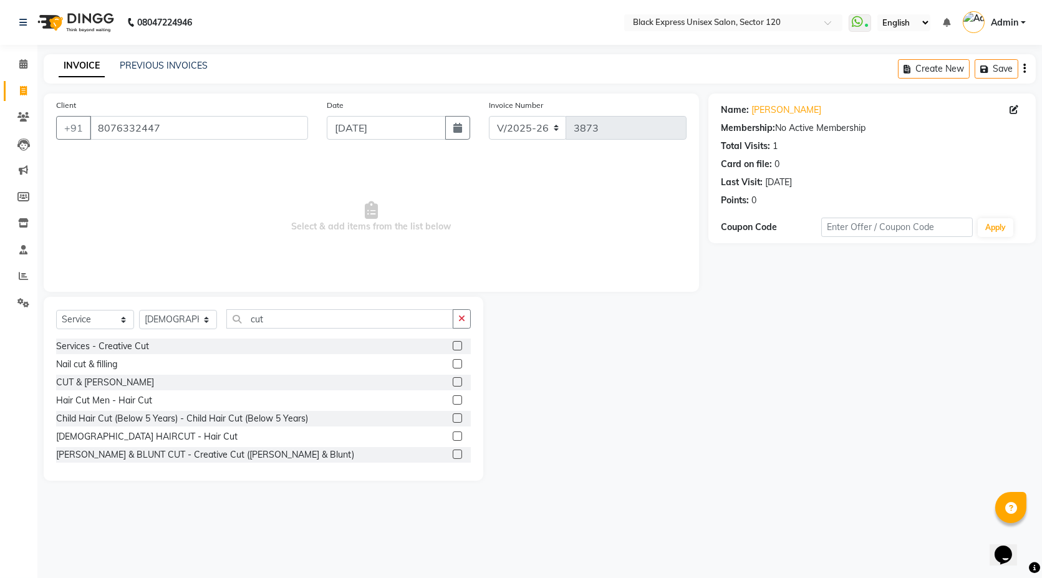
click at [453, 380] on label at bounding box center [457, 381] width 9 height 9
click at [453, 380] on input "checkbox" at bounding box center [457, 383] width 8 height 8
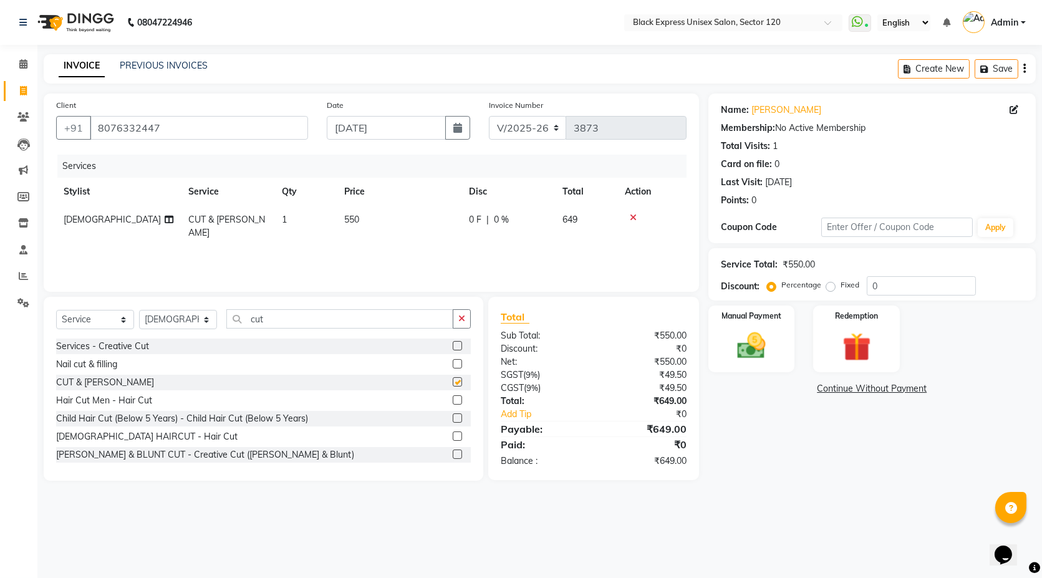
checkbox input "false"
click at [857, 333] on img at bounding box center [857, 347] width 48 height 37
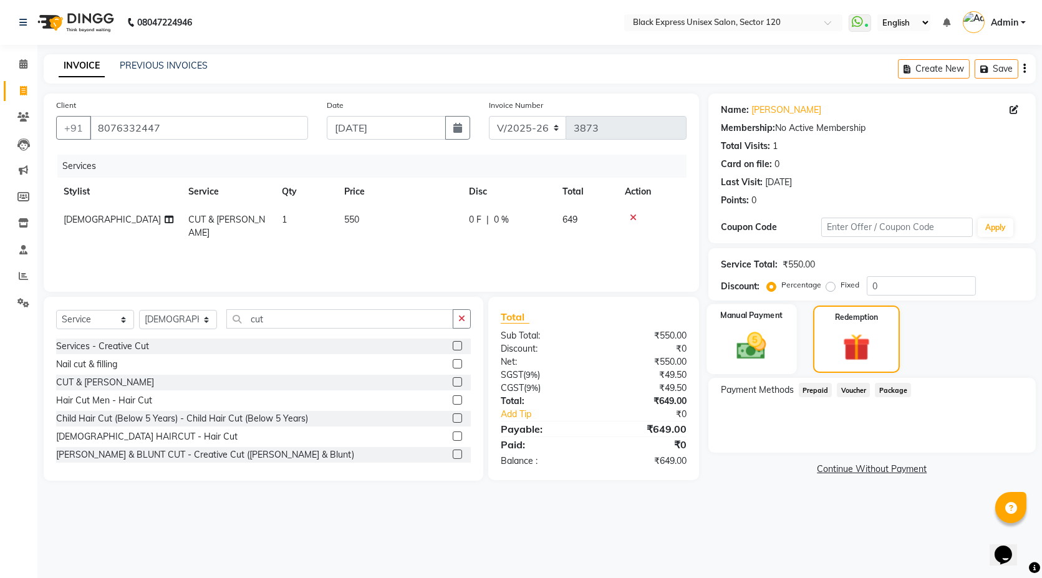
click at [762, 348] on img at bounding box center [752, 346] width 48 height 34
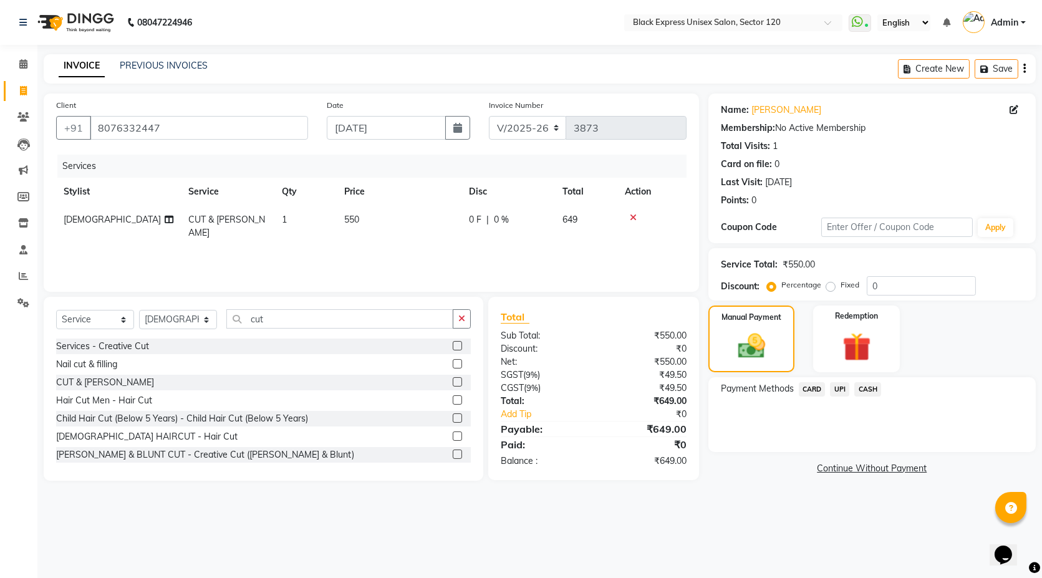
click at [839, 394] on span "UPI" at bounding box center [839, 389] width 19 height 14
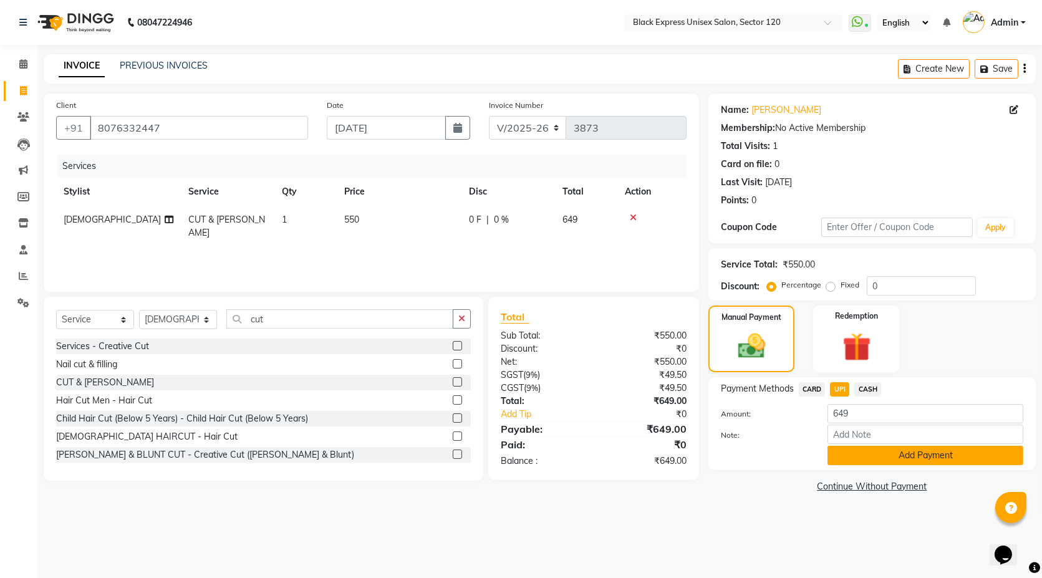
click at [855, 447] on button "Add Payment" at bounding box center [926, 455] width 196 height 19
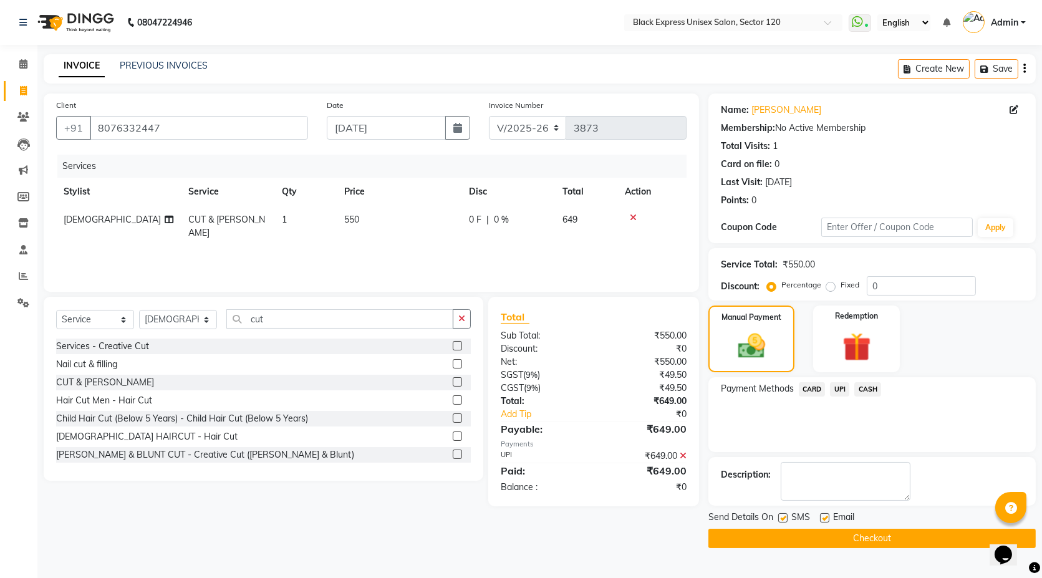
click at [847, 537] on button "Checkout" at bounding box center [871, 538] width 327 height 19
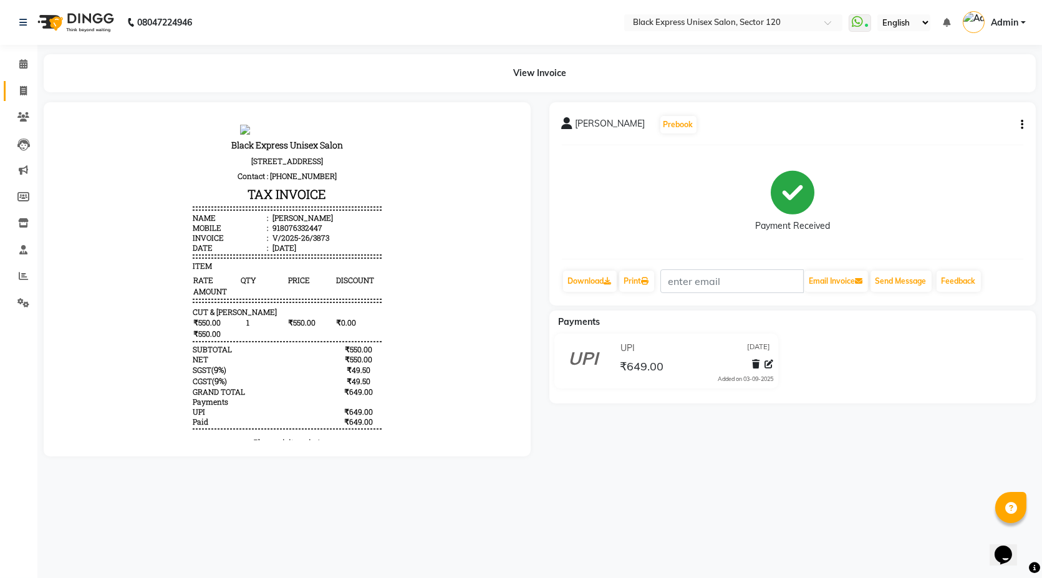
drag, startPoint x: 13, startPoint y: 80, endPoint x: 20, endPoint y: 82, distance: 7.3
click at [15, 79] on li "Invoice" at bounding box center [18, 91] width 37 height 27
click at [27, 89] on span at bounding box center [23, 91] width 22 height 14
select select "service"
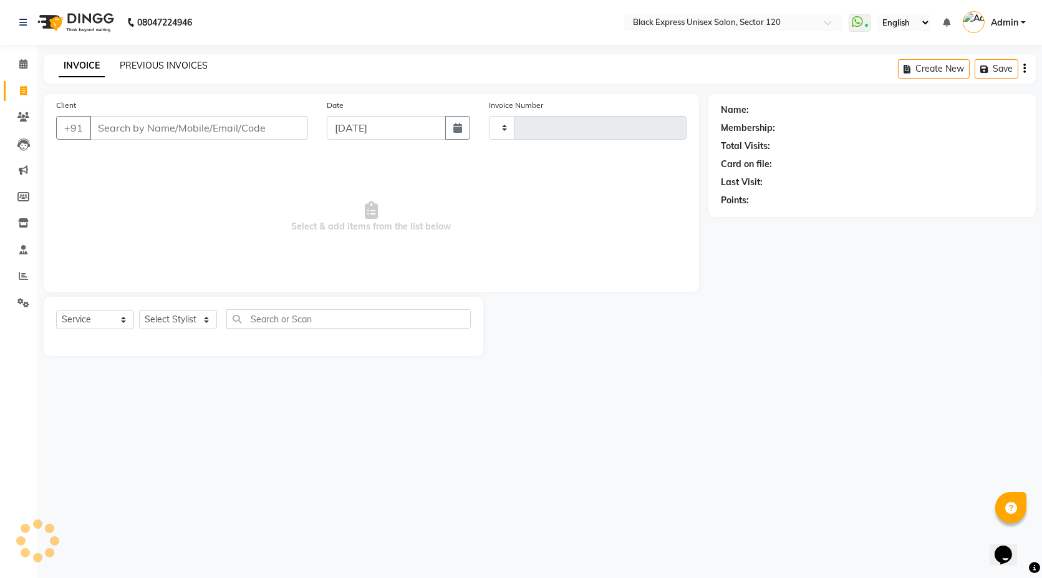
click at [130, 65] on link "PREVIOUS INVOICES" at bounding box center [164, 65] width 88 height 11
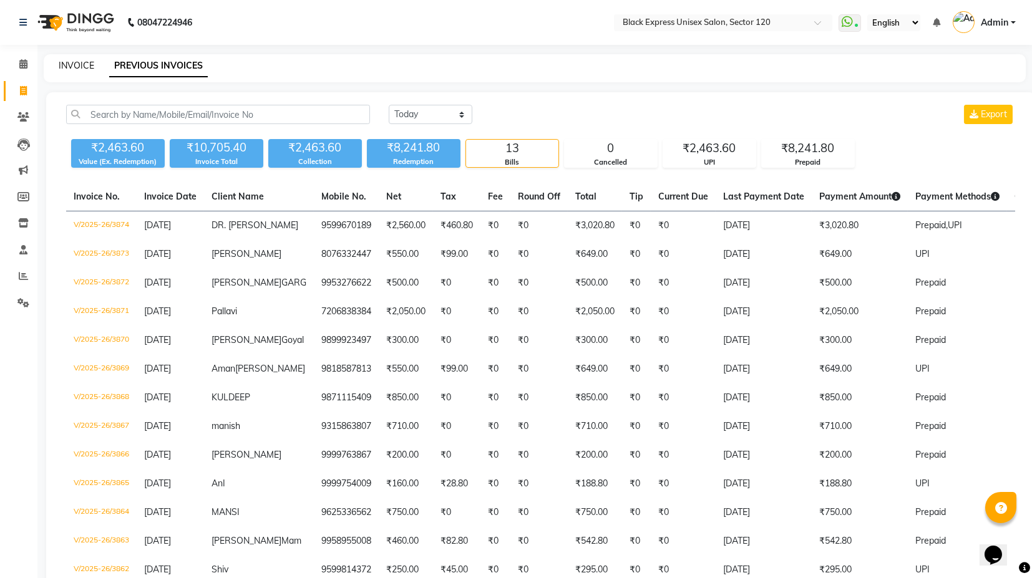
click at [85, 66] on link "INVOICE" at bounding box center [77, 65] width 36 height 11
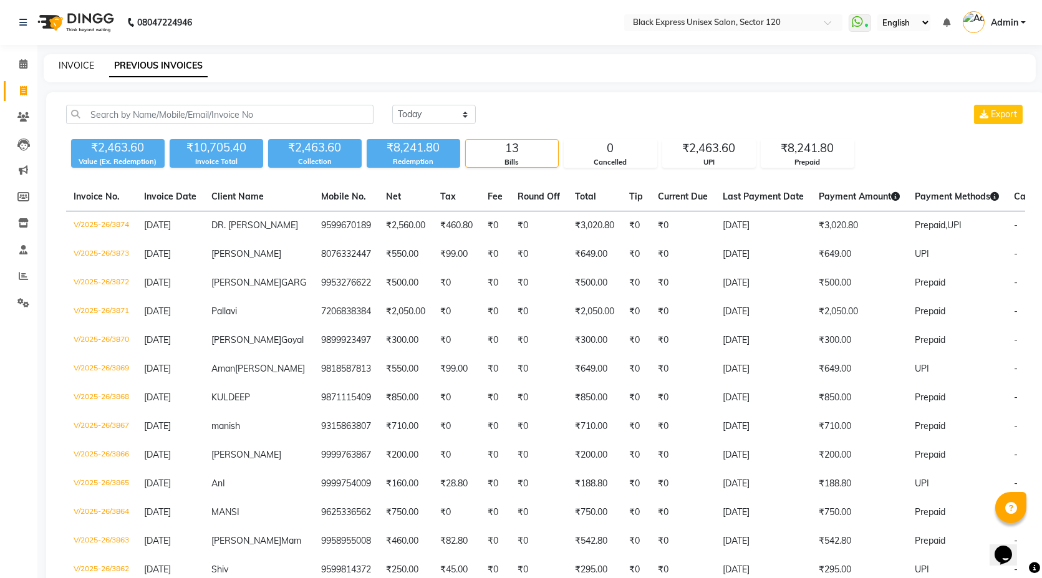
select select "7082"
select select "service"
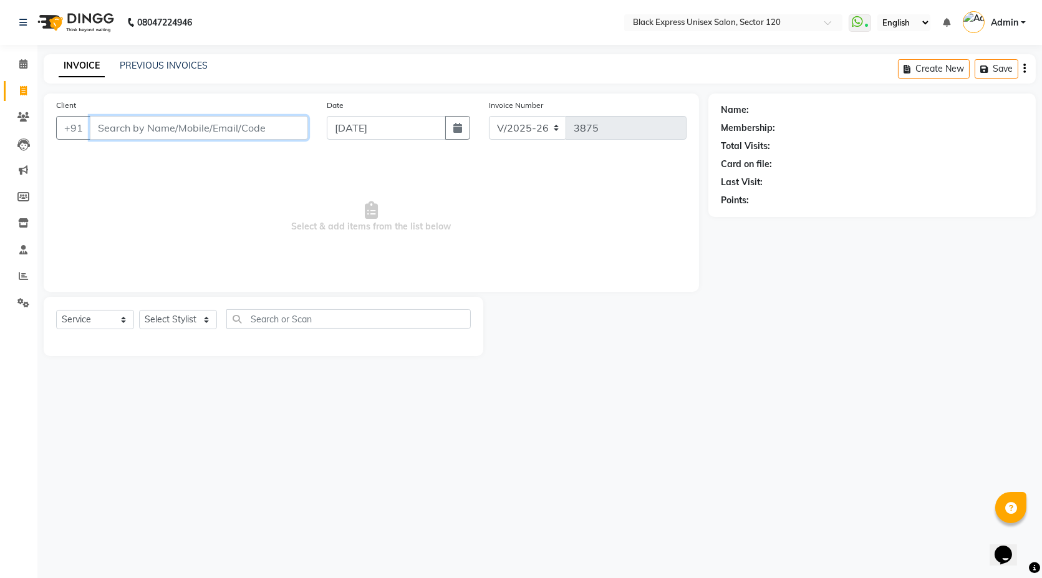
click at [137, 130] on input "Client" at bounding box center [199, 128] width 218 height 24
click at [199, 317] on select "Select Stylist [PERSON_NAME] DEEPA FAISAL Manager [PERSON_NAME] [PERSON_NAME]" at bounding box center [178, 319] width 78 height 19
select select "61297"
click at [139, 310] on select "Select Stylist [PERSON_NAME] DEEPA FAISAL Manager [PERSON_NAME] [PERSON_NAME]" at bounding box center [178, 319] width 78 height 19
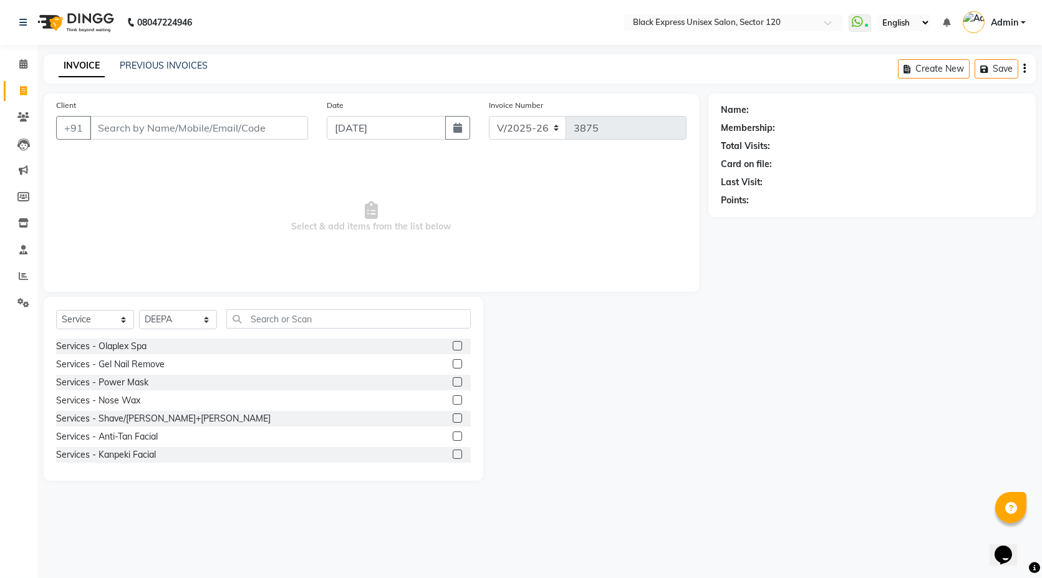
click at [270, 329] on div "Select Service Product Membership Package Voucher Prepaid Gift Card Select Styl…" at bounding box center [263, 323] width 415 height 29
click at [272, 321] on input "text" at bounding box center [348, 318] width 244 height 19
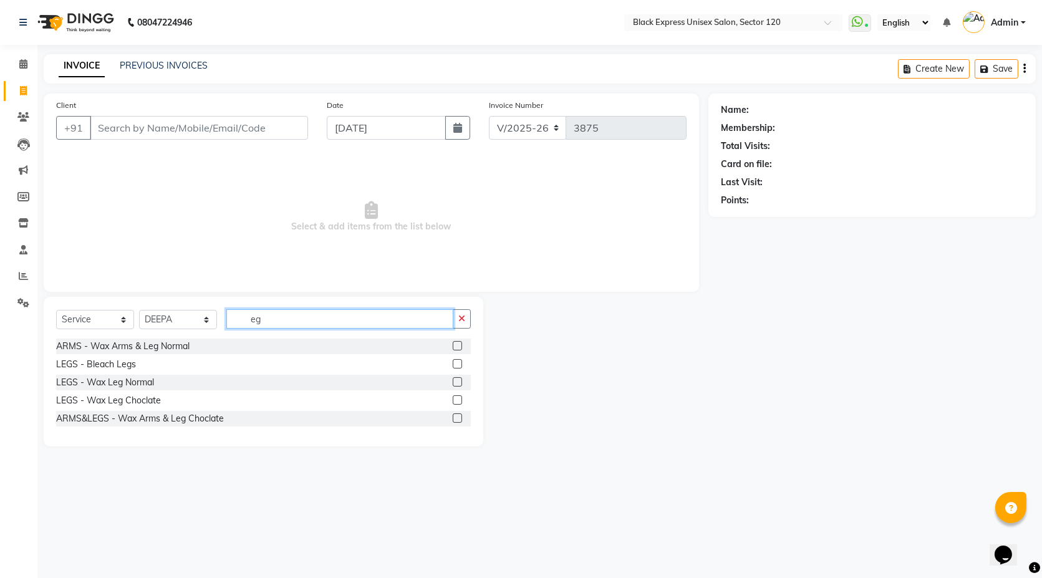
type input "e"
type input "eg"
click at [456, 398] on label at bounding box center [457, 399] width 9 height 9
click at [456, 398] on input "checkbox" at bounding box center [457, 401] width 8 height 8
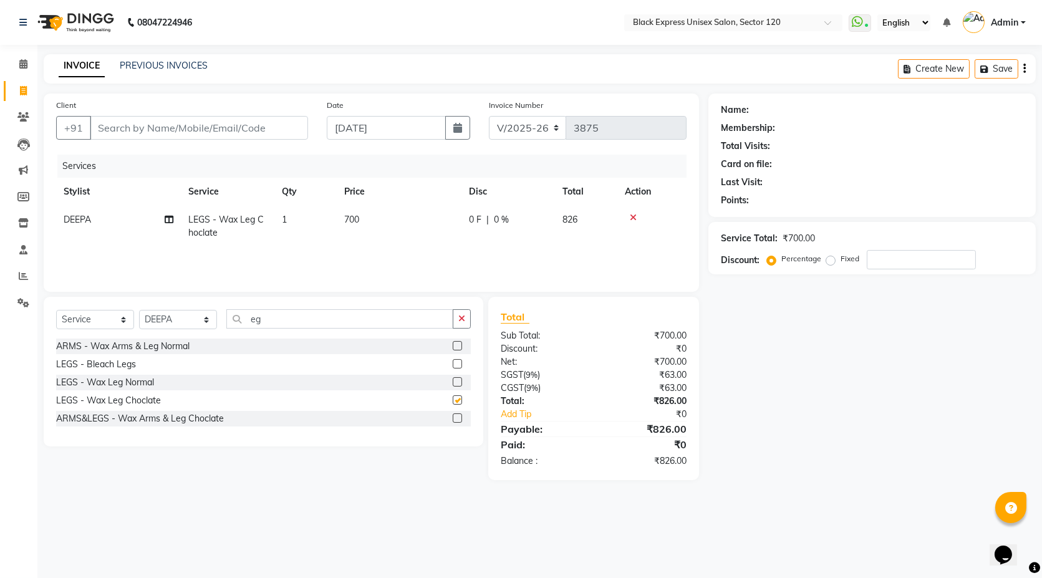
checkbox input "false"
click at [346, 223] on span "700" at bounding box center [351, 219] width 15 height 11
select select "61297"
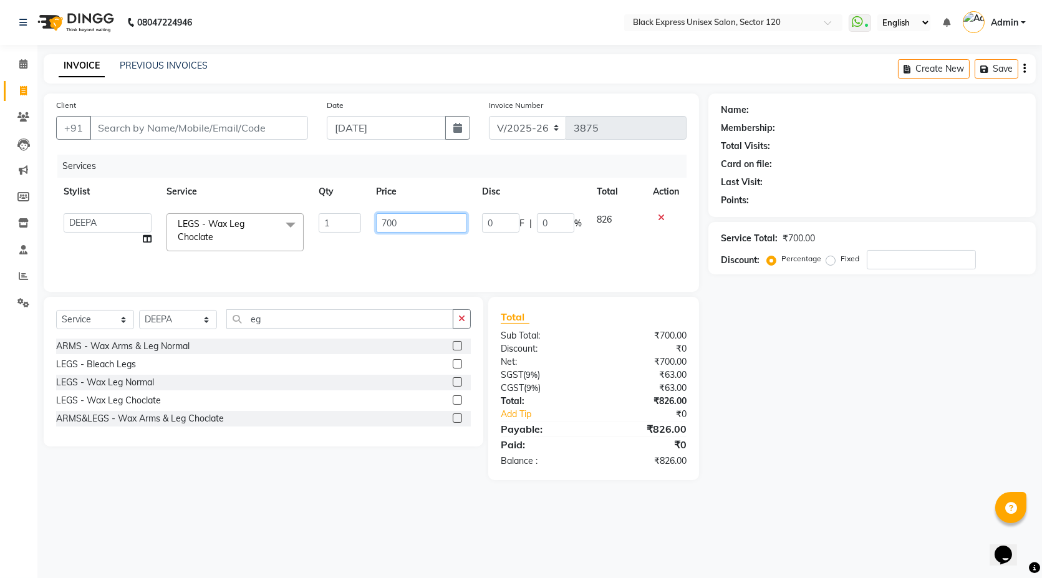
click at [382, 223] on input "700" at bounding box center [421, 222] width 91 height 19
type input "500"
drag, startPoint x: 157, startPoint y: 324, endPoint x: 158, endPoint y: 309, distance: 15.0
click at [157, 323] on select "Select Stylist [PERSON_NAME] DEEPA FAISAL Manager [PERSON_NAME] [PERSON_NAME]" at bounding box center [178, 319] width 78 height 19
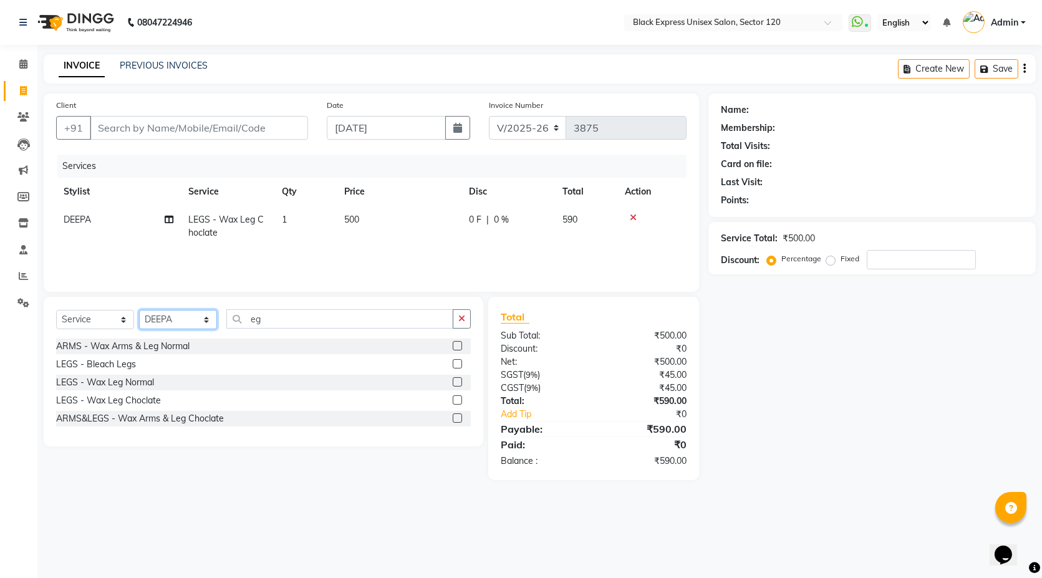
select select "74479"
click at [139, 310] on select "Select Stylist [PERSON_NAME] DEEPA FAISAL Manager [PERSON_NAME] [PERSON_NAME]" at bounding box center [178, 319] width 78 height 19
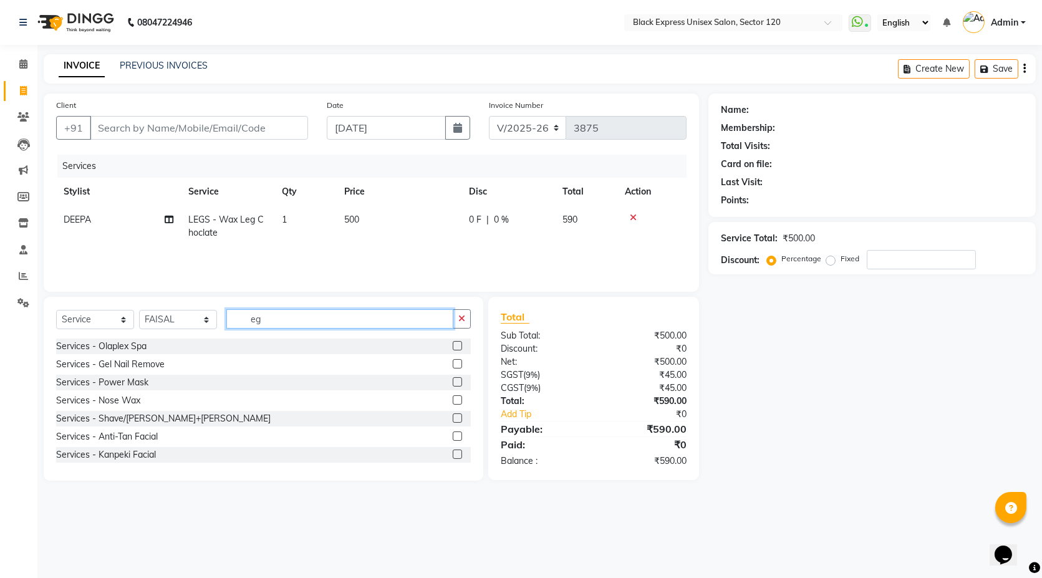
click at [259, 319] on input "eg" at bounding box center [339, 318] width 227 height 19
type input "cut"
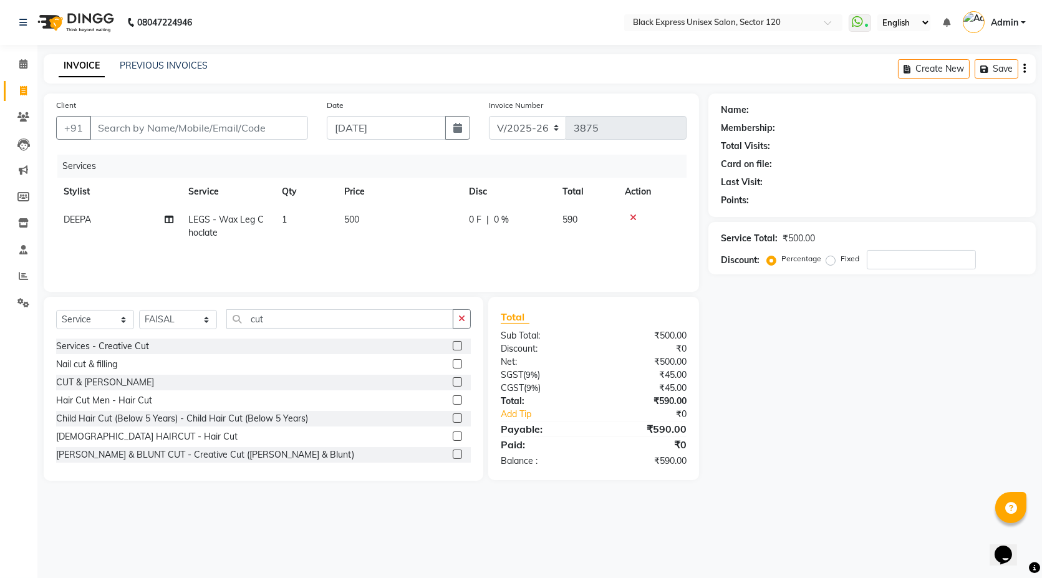
click at [453, 436] on label at bounding box center [457, 436] width 9 height 9
click at [453, 436] on input "checkbox" at bounding box center [457, 437] width 8 height 8
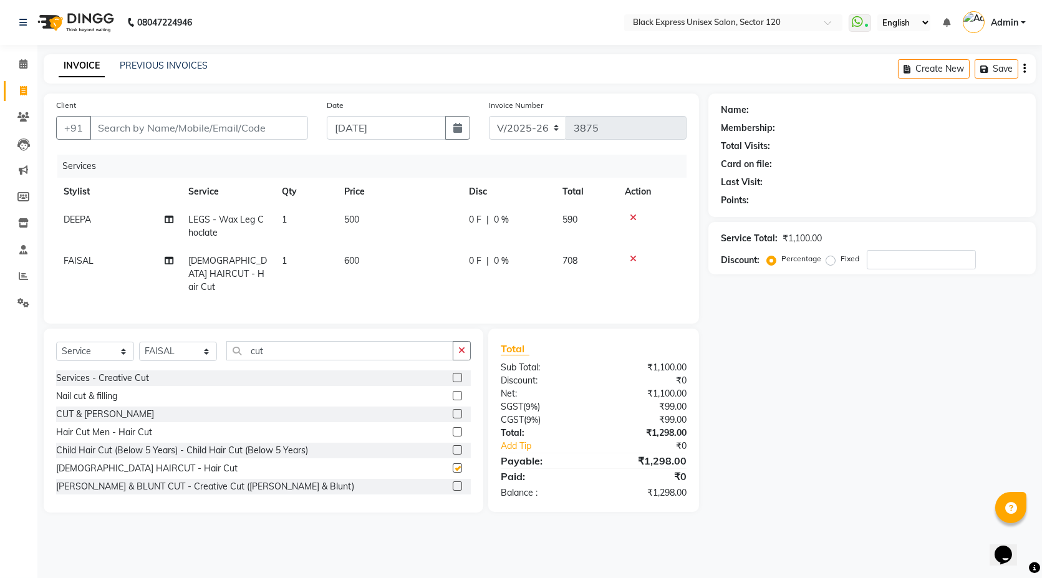
checkbox input "false"
click at [231, 126] on input "Client" at bounding box center [199, 128] width 218 height 24
type input "8"
type input "0"
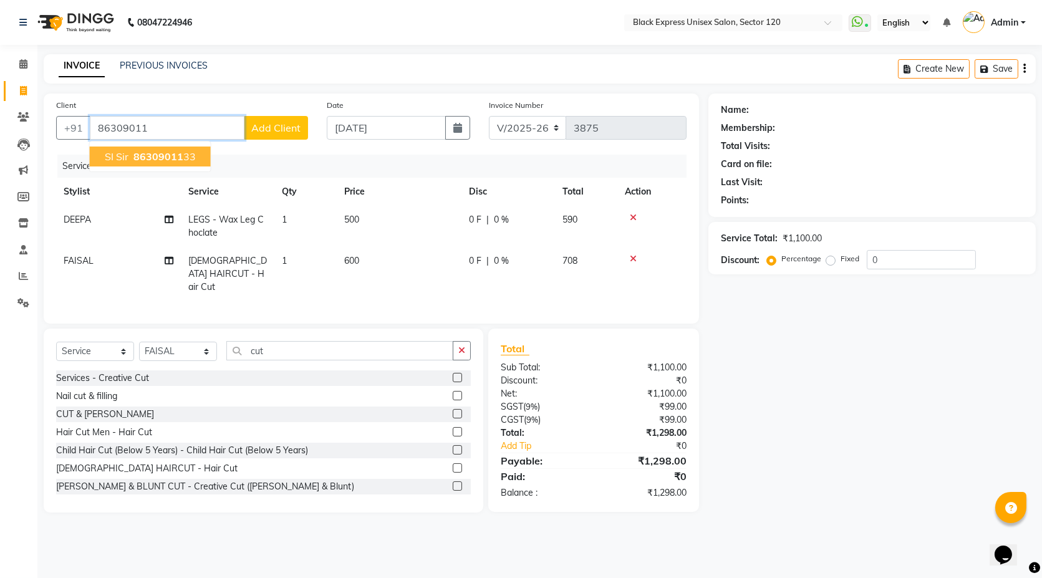
click at [129, 164] on button "SI sir 86309011 33" at bounding box center [150, 157] width 121 height 20
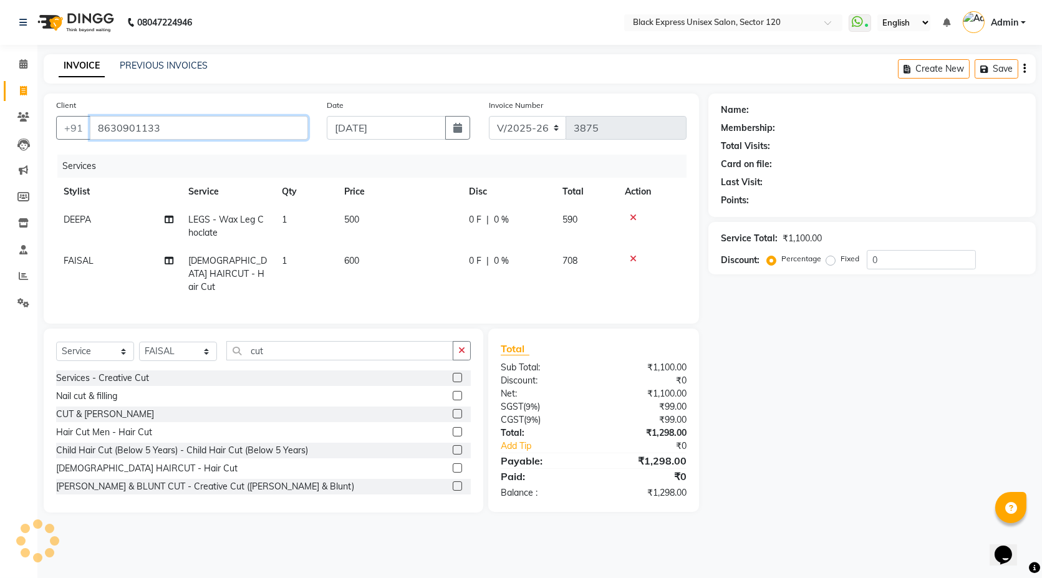
type input "8630901133"
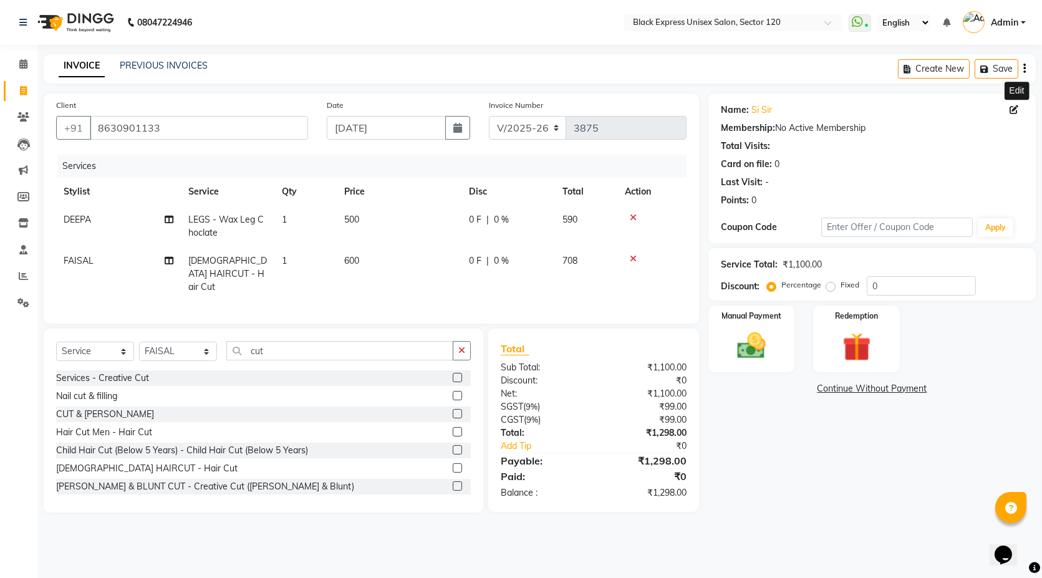
click at [1019, 106] on span at bounding box center [1017, 110] width 14 height 13
click at [1012, 105] on icon at bounding box center [1014, 109] width 9 height 9
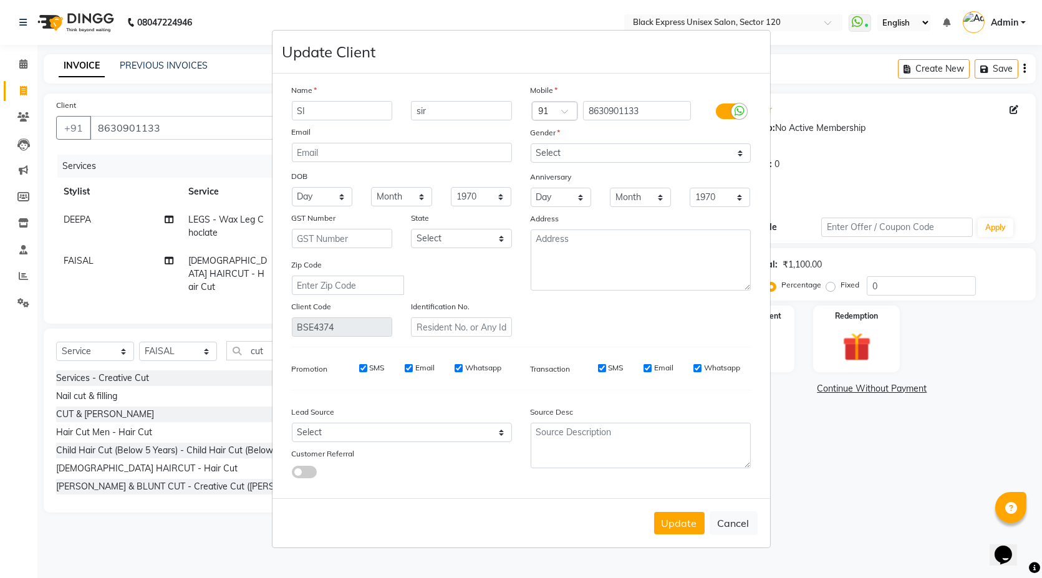
click at [349, 115] on input "SI" at bounding box center [342, 110] width 101 height 19
type input "pankaj"
click at [425, 110] on input "sir" at bounding box center [461, 110] width 101 height 19
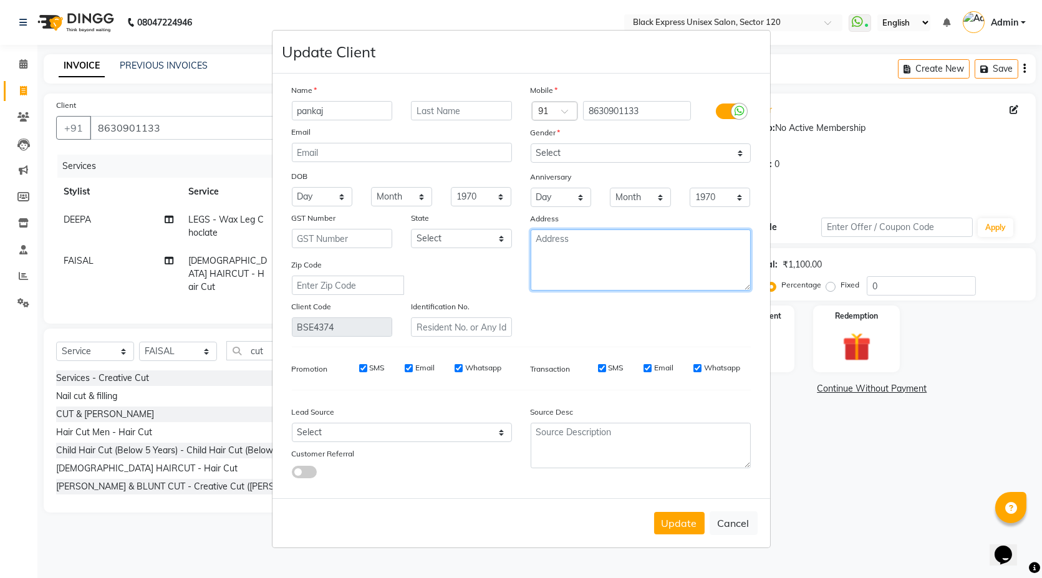
click at [595, 271] on textarea at bounding box center [641, 260] width 220 height 61
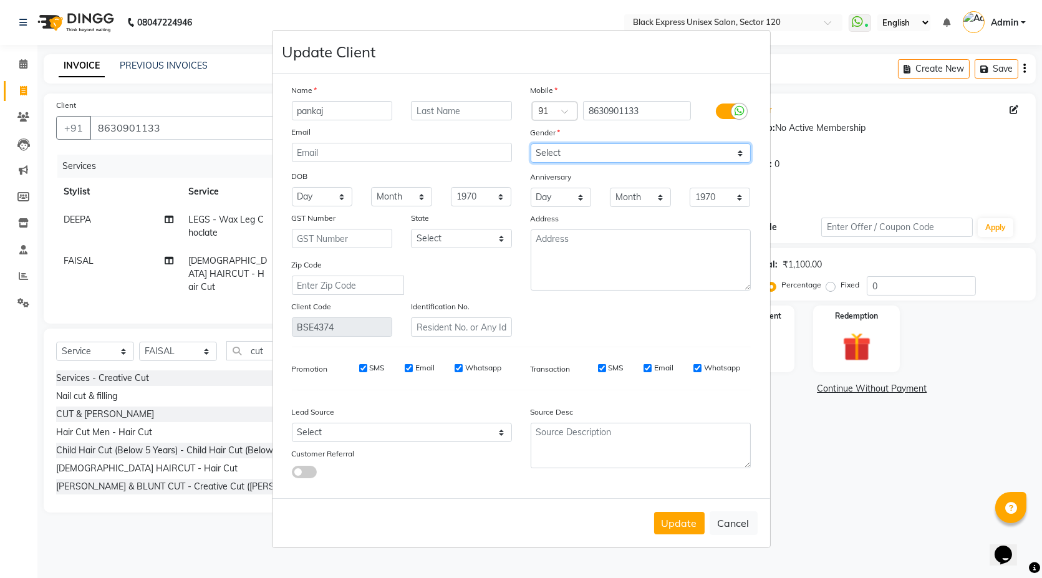
drag, startPoint x: 565, startPoint y: 153, endPoint x: 565, endPoint y: 161, distance: 7.5
click at [565, 153] on select "Select [DEMOGRAPHIC_DATA] [DEMOGRAPHIC_DATA] Other Prefer Not To Say" at bounding box center [641, 152] width 220 height 19
select select "male"
click at [531, 143] on select "Select Male Female Other Prefer Not To Say" at bounding box center [641, 152] width 220 height 19
click at [684, 525] on button "Update" at bounding box center [679, 523] width 51 height 22
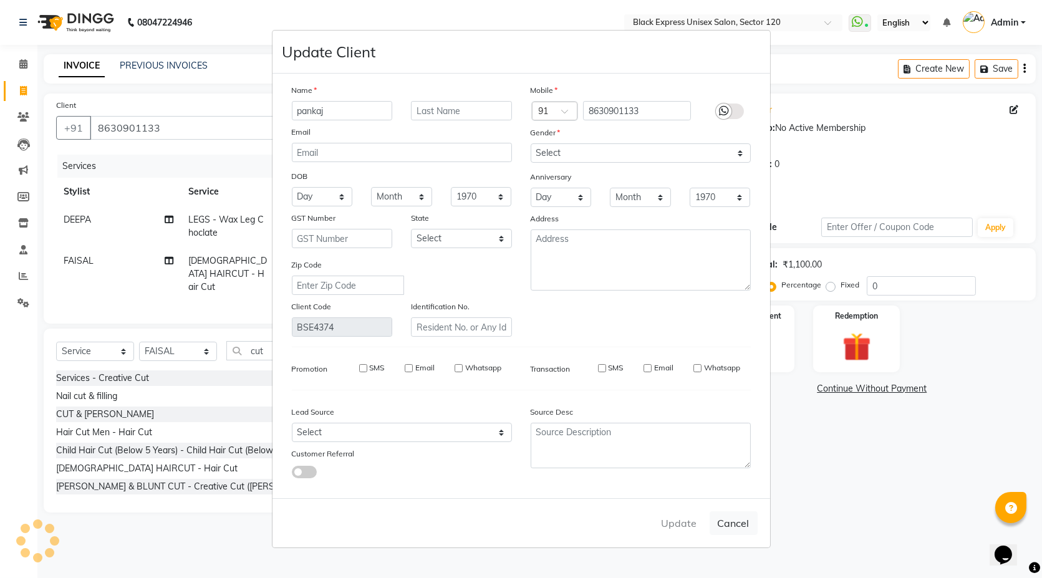
select select
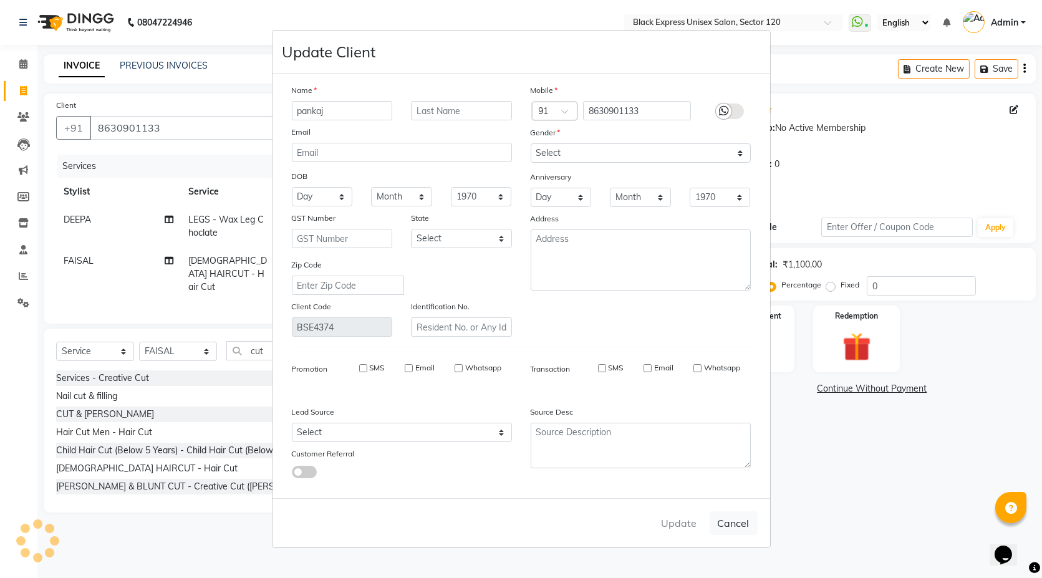
select select
checkbox input "false"
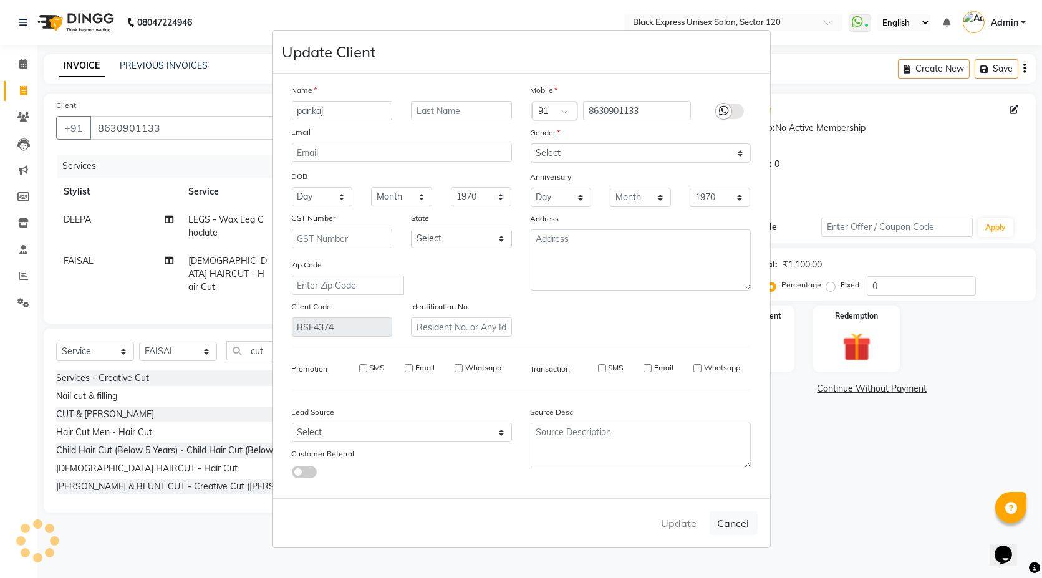
checkbox input "false"
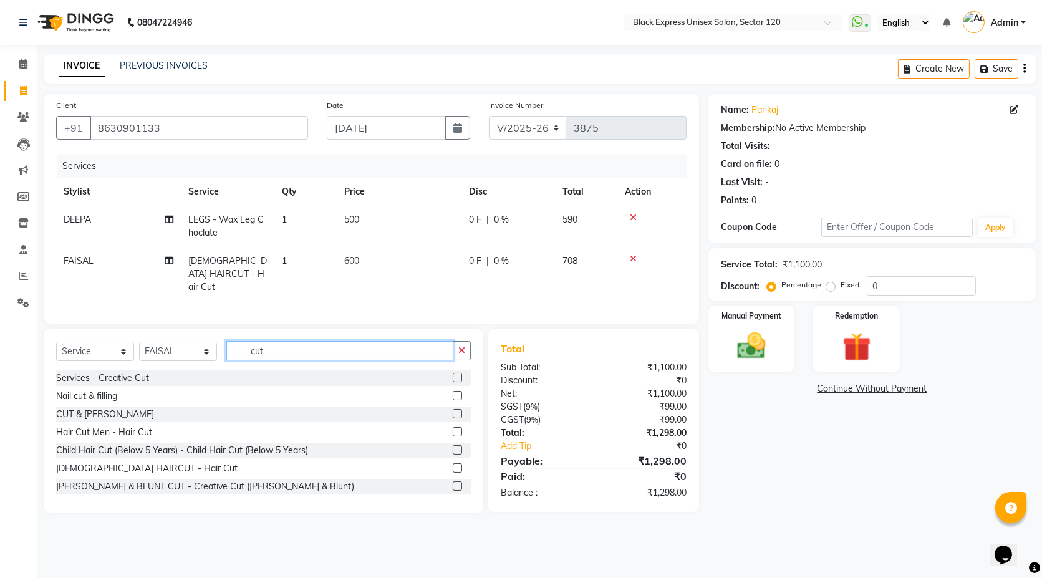
click at [278, 355] on input "cut" at bounding box center [339, 350] width 227 height 19
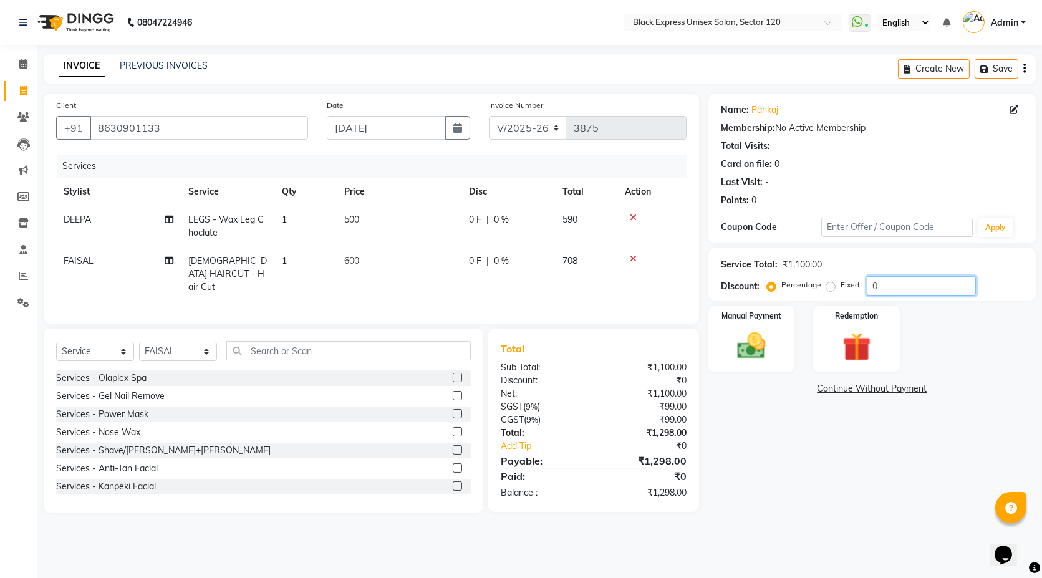
click at [907, 287] on input "0" at bounding box center [921, 285] width 109 height 19
click at [873, 286] on input "025" at bounding box center [921, 285] width 109 height 19
click at [910, 288] on input "25" at bounding box center [921, 285] width 109 height 19
type input "2"
type input "3"
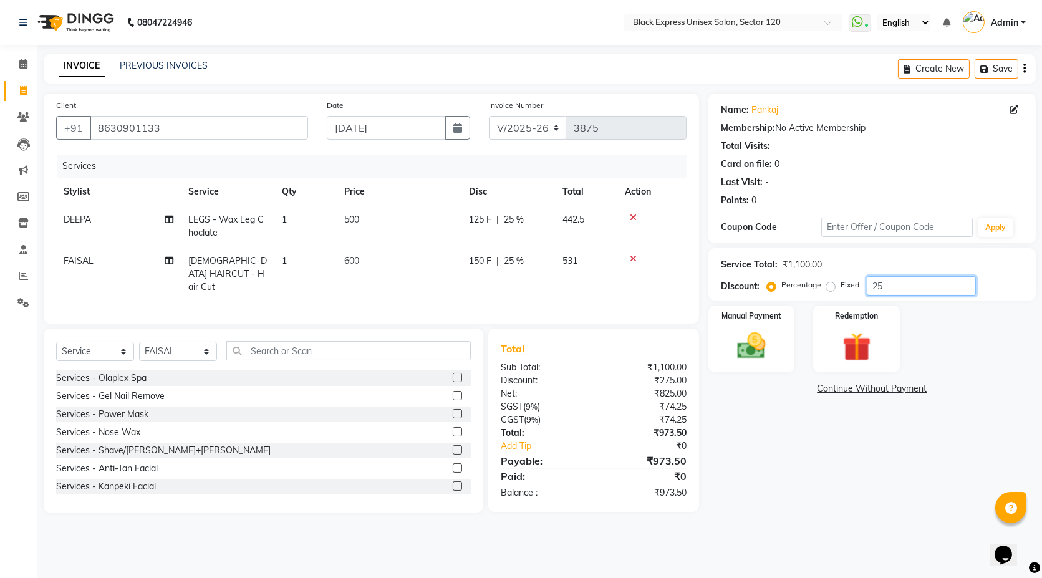
type input "2"
click at [928, 290] on input "30" at bounding box center [921, 285] width 109 height 19
click at [921, 289] on input "30.3" at bounding box center [921, 285] width 109 height 19
type input "30.6"
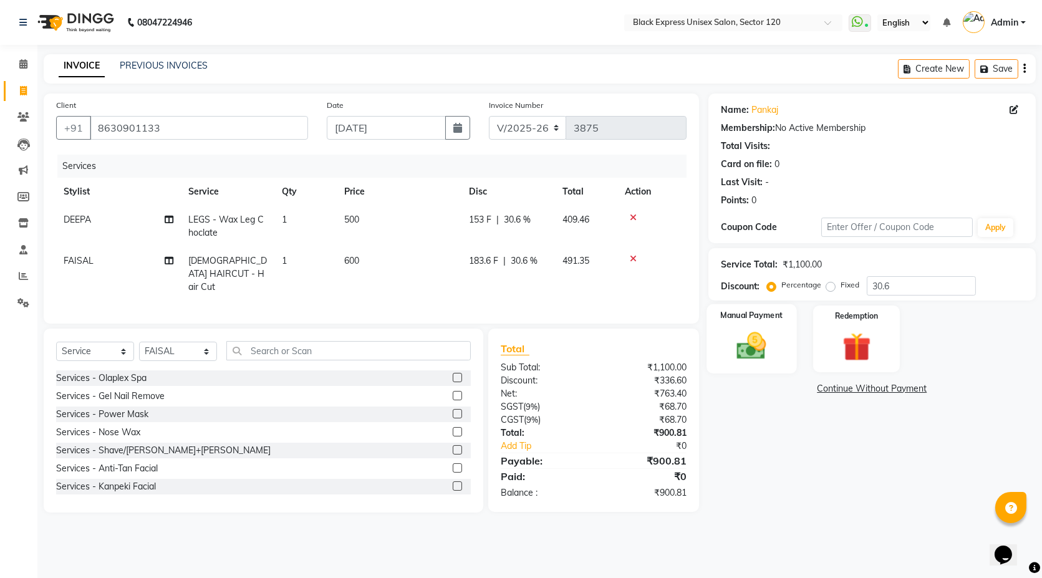
click at [775, 332] on img at bounding box center [752, 346] width 48 height 34
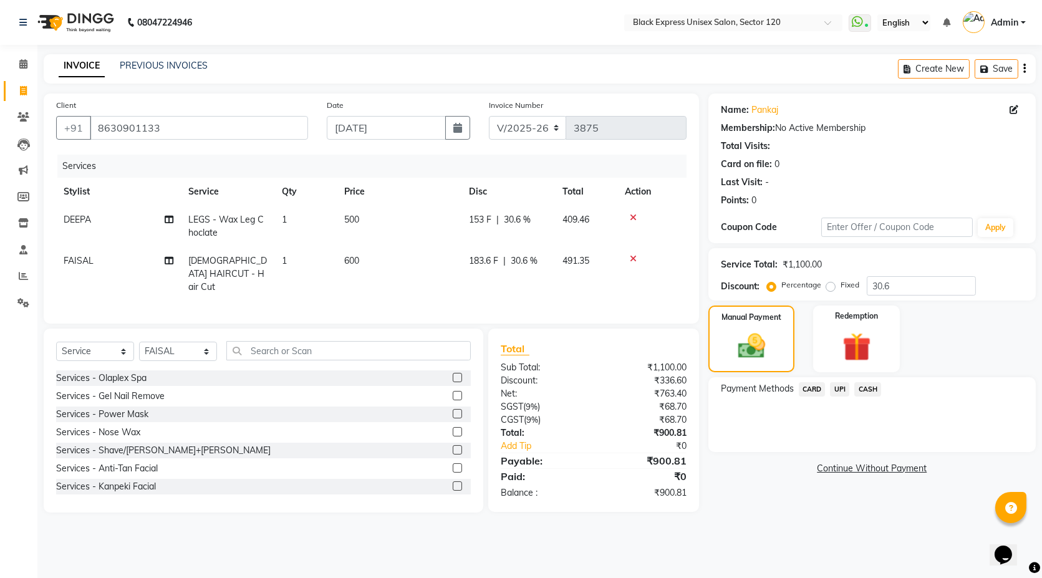
click at [837, 389] on span "UPI" at bounding box center [839, 389] width 19 height 14
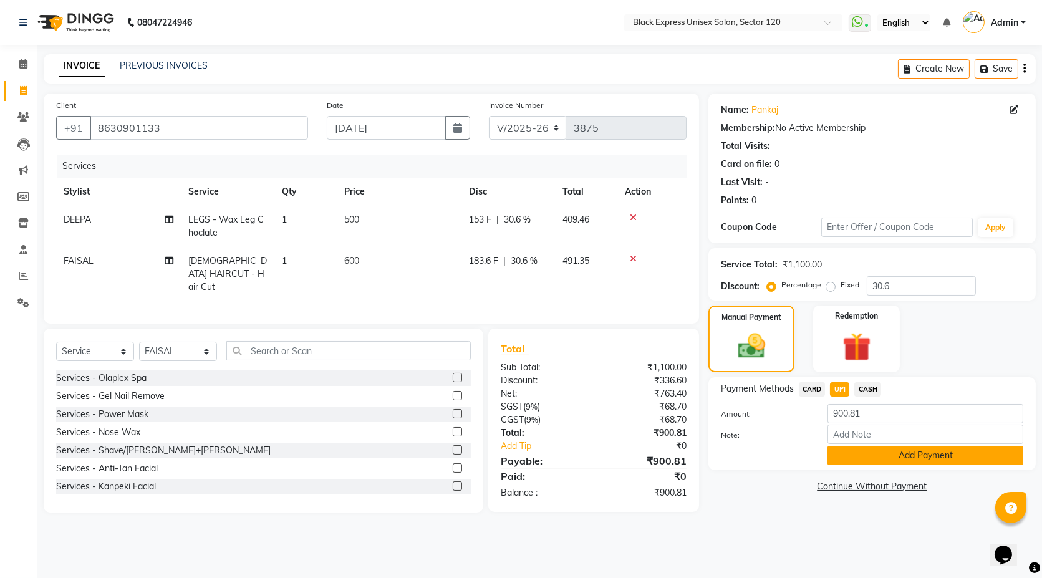
click at [887, 457] on button "Add Payment" at bounding box center [926, 455] width 196 height 19
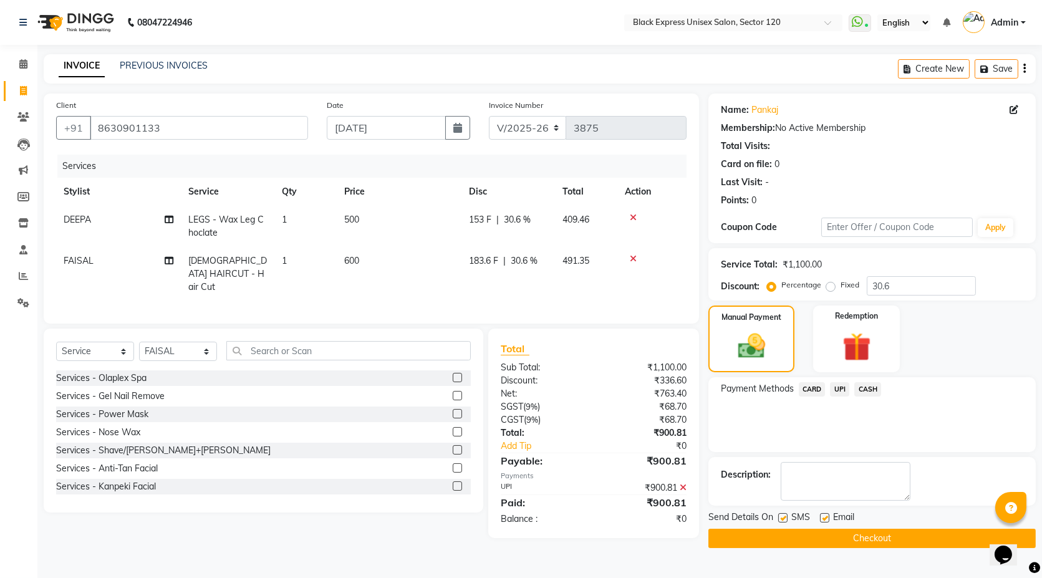
click at [856, 539] on button "Checkout" at bounding box center [871, 538] width 327 height 19
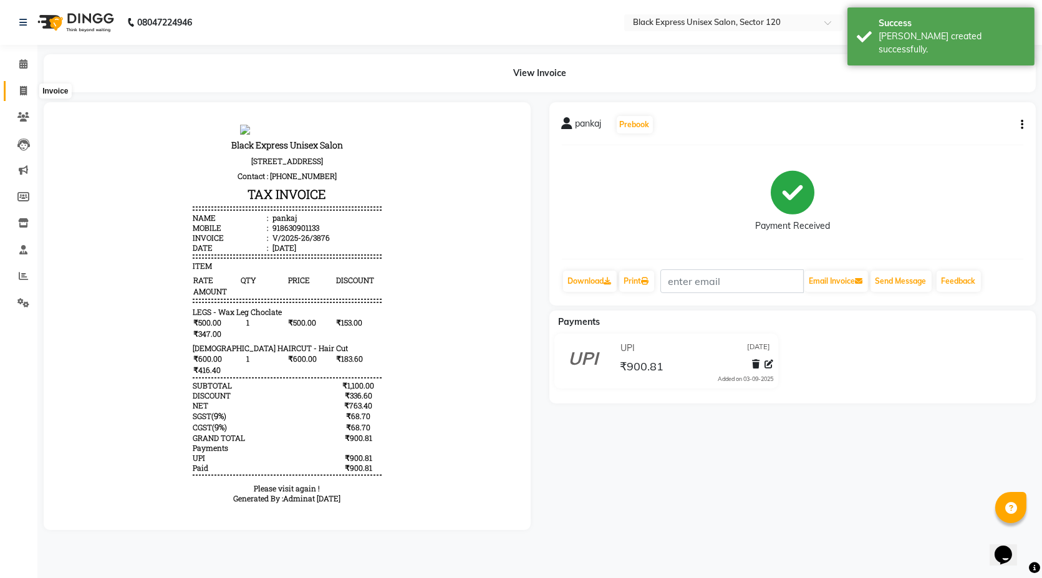
drag, startPoint x: 17, startPoint y: 88, endPoint x: 75, endPoint y: 89, distance: 58.0
click at [17, 88] on span at bounding box center [23, 91] width 22 height 14
select select "service"
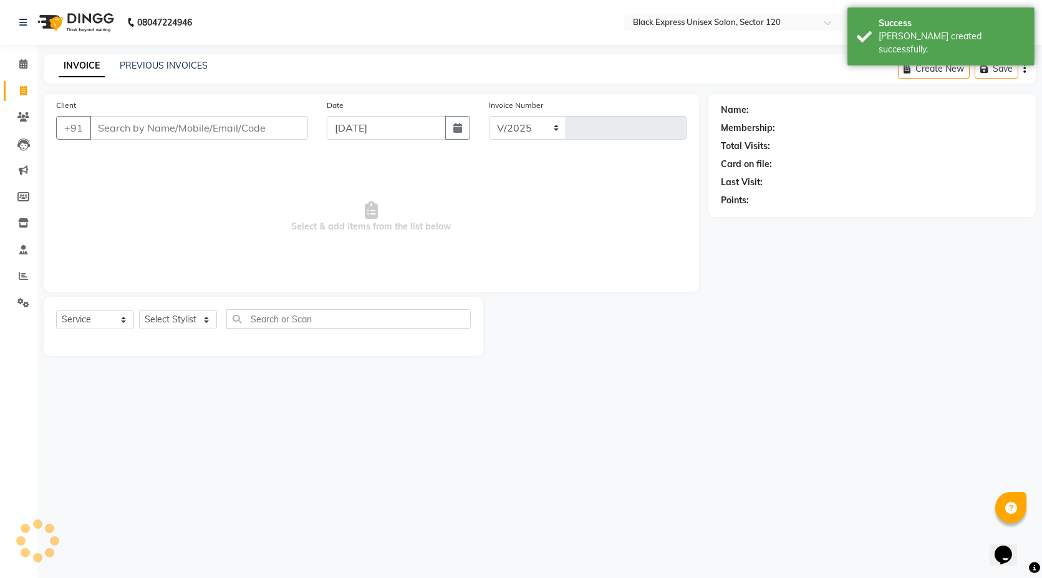
select select "7082"
type input "3877"
click at [158, 62] on link "PREVIOUS INVOICES" at bounding box center [164, 65] width 88 height 11
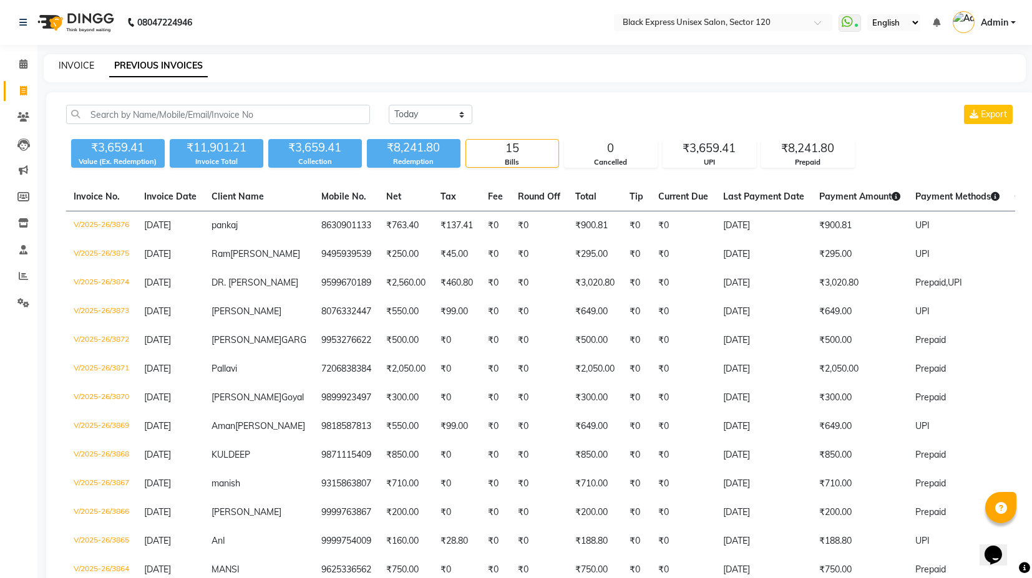
click at [70, 67] on link "INVOICE" at bounding box center [77, 65] width 36 height 11
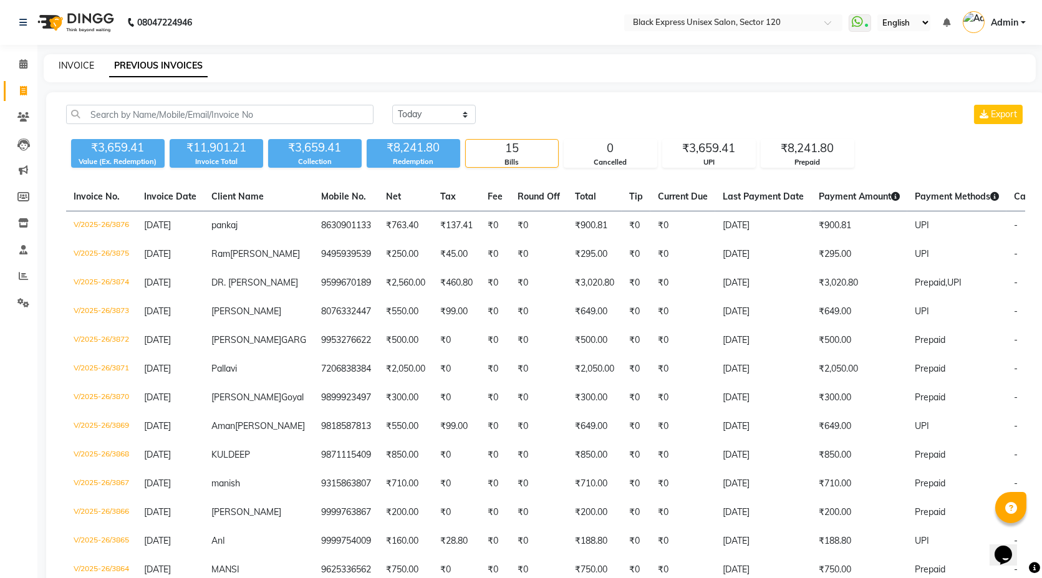
select select "service"
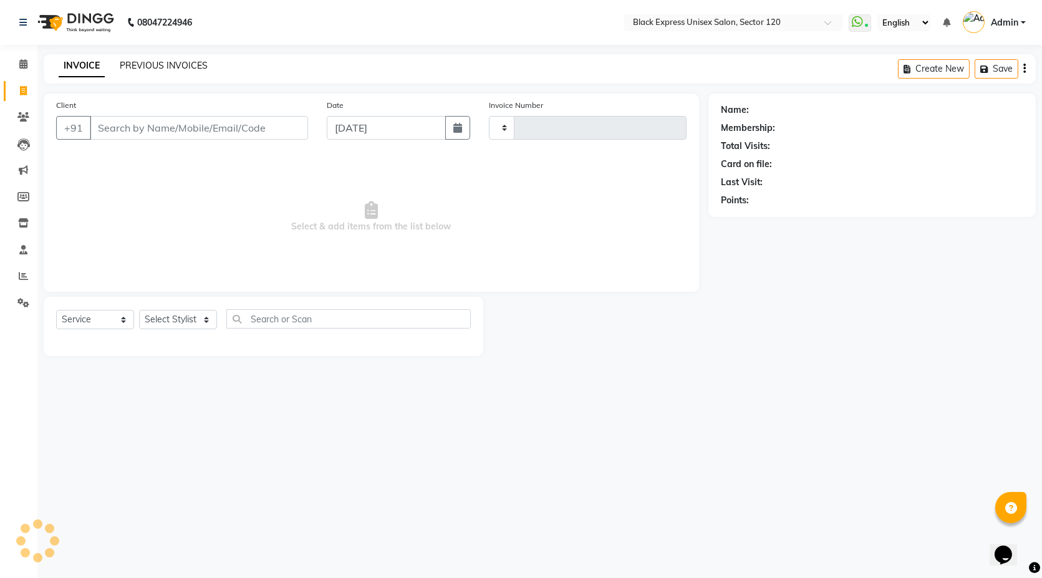
click at [145, 66] on link "PREVIOUS INVOICES" at bounding box center [164, 65] width 88 height 11
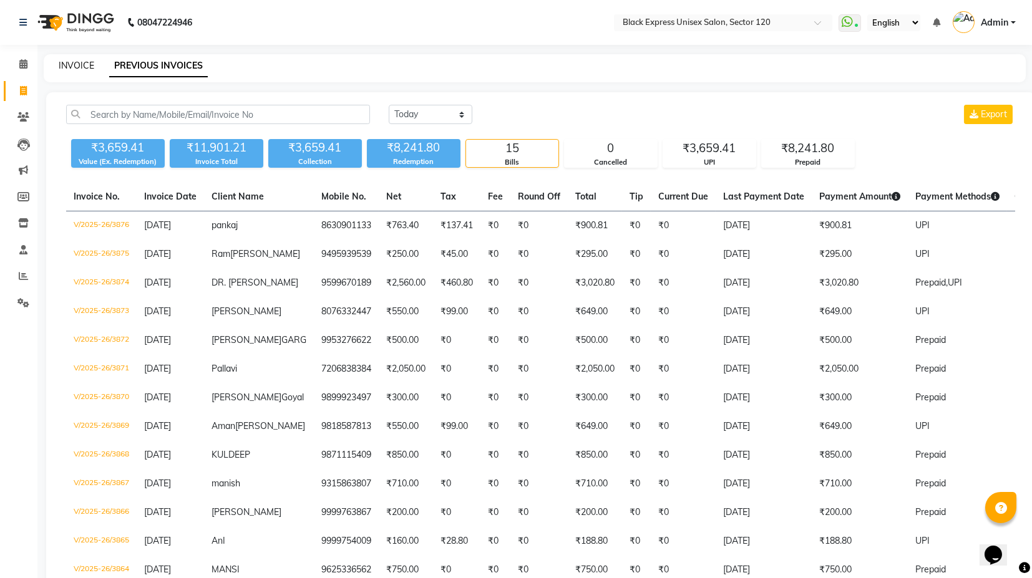
click at [76, 65] on link "INVOICE" at bounding box center [77, 65] width 36 height 11
select select "service"
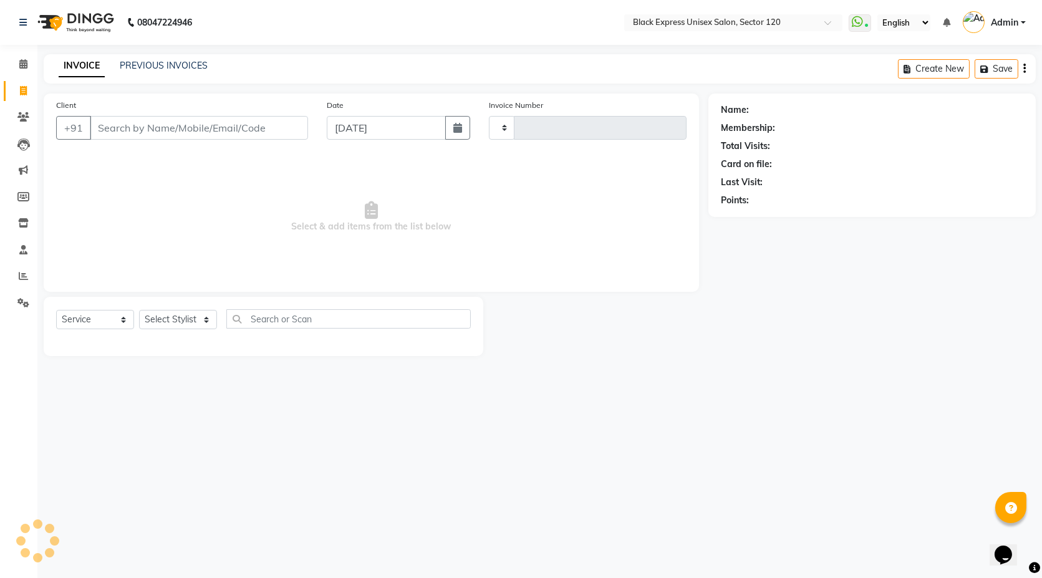
type input "3877"
select select "7082"
click at [185, 321] on select "Select Stylist" at bounding box center [178, 319] width 78 height 19
click at [181, 307] on div "Select Service Product Membership Package Voucher Prepaid Gift Card Select Styl…" at bounding box center [264, 326] width 440 height 59
click at [163, 127] on input "Client" at bounding box center [199, 128] width 218 height 24
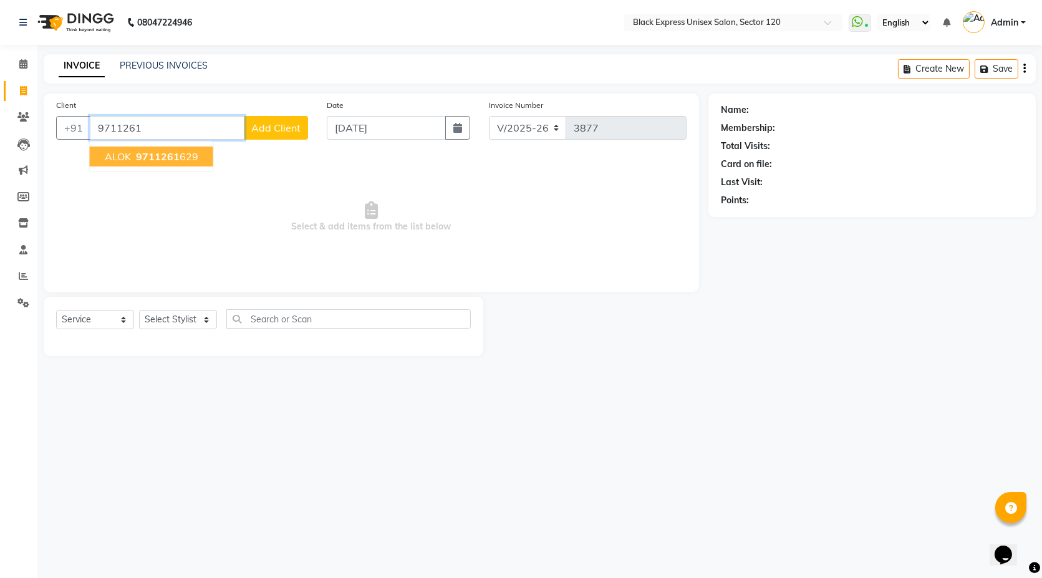
click at [149, 154] on span "9711261" at bounding box center [158, 156] width 44 height 12
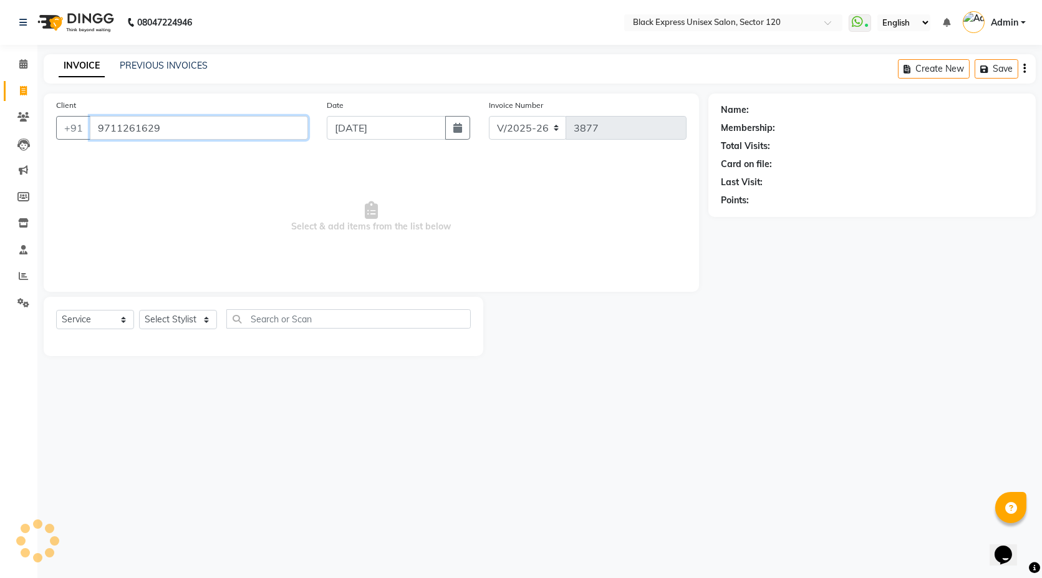
type input "9711261629"
click at [187, 314] on select "Select Stylist AMAN ASIF DEEPA FAISAL Manager RAHUL RAJVEER SHAFI SIRAJ SIVI" at bounding box center [178, 319] width 78 height 19
select select "58974"
click at [139, 310] on select "Select Stylist AMAN ASIF DEEPA FAISAL Manager RAHUL RAJVEER SHAFI SIRAJ SIVI" at bounding box center [178, 319] width 78 height 19
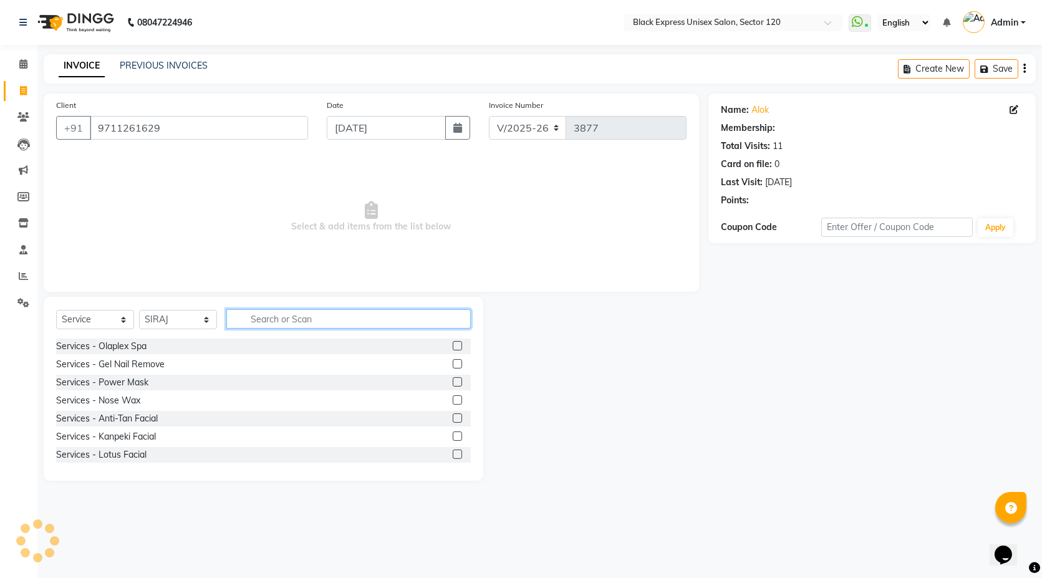
click at [269, 314] on input "text" at bounding box center [348, 318] width 244 height 19
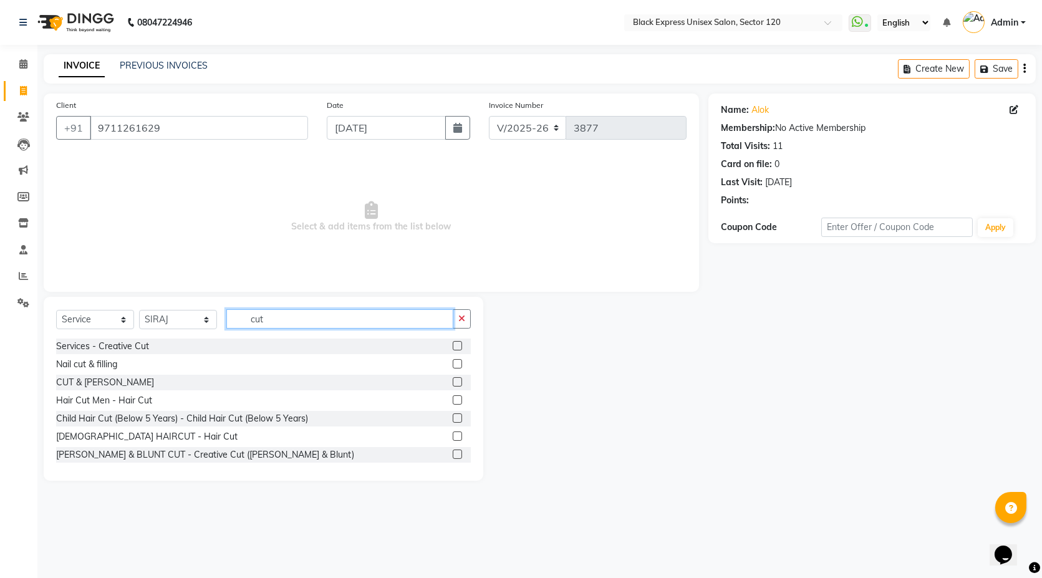
type input "cut"
click at [453, 402] on label at bounding box center [457, 399] width 9 height 9
click at [453, 402] on input "checkbox" at bounding box center [457, 401] width 8 height 8
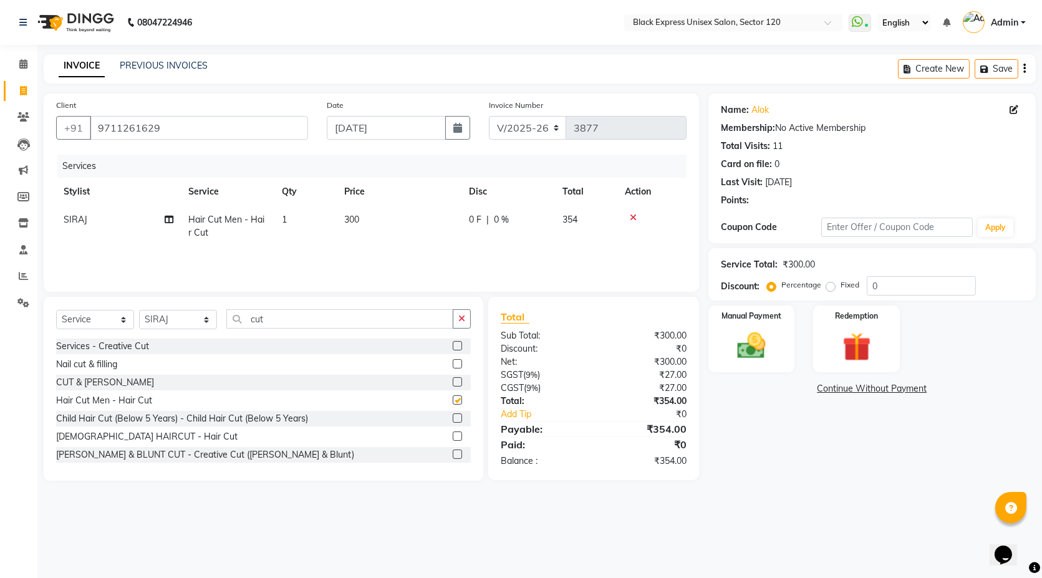
checkbox input "false"
click at [252, 301] on div "Select Service Product Membership Package Voucher Prepaid Gift Card Select Styl…" at bounding box center [264, 389] width 440 height 184
click at [273, 319] on input "cut" at bounding box center [339, 318] width 227 height 19
type input "c"
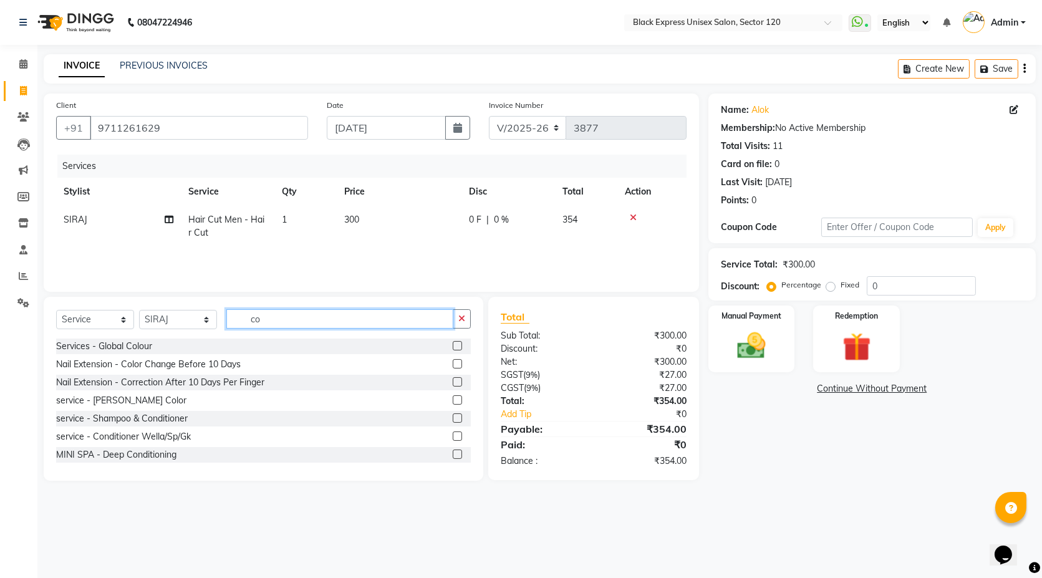
scroll to position [128, 0]
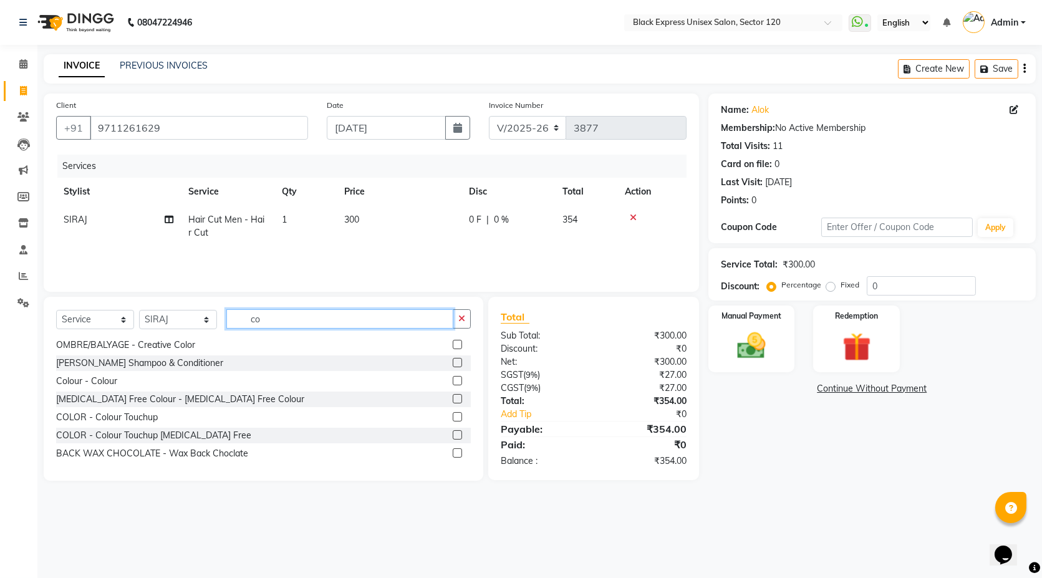
type input "co"
click at [453, 416] on label at bounding box center [457, 416] width 9 height 9
click at [453, 416] on input "checkbox" at bounding box center [457, 417] width 8 height 8
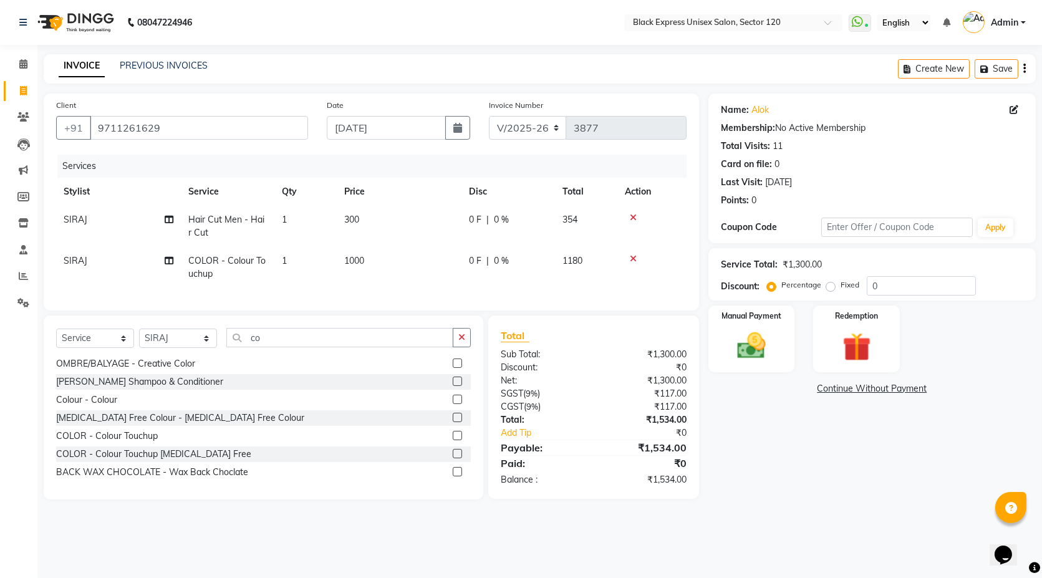
checkbox input "false"
click at [365, 256] on td "1000" at bounding box center [399, 267] width 125 height 41
select select "58974"
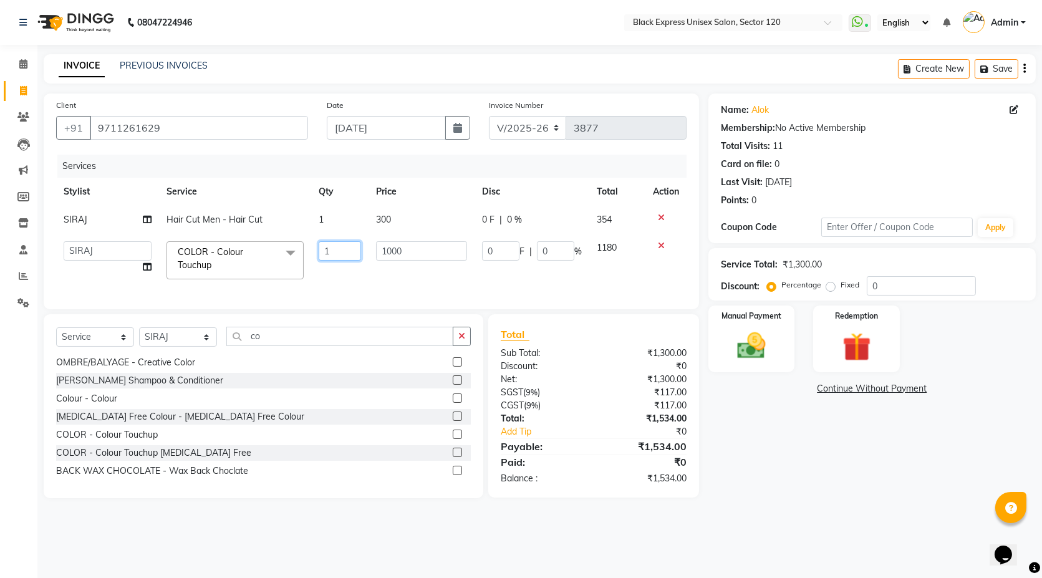
drag, startPoint x: 365, startPoint y: 255, endPoint x: 372, endPoint y: 252, distance: 8.1
click at [367, 254] on td "1" at bounding box center [339, 260] width 57 height 53
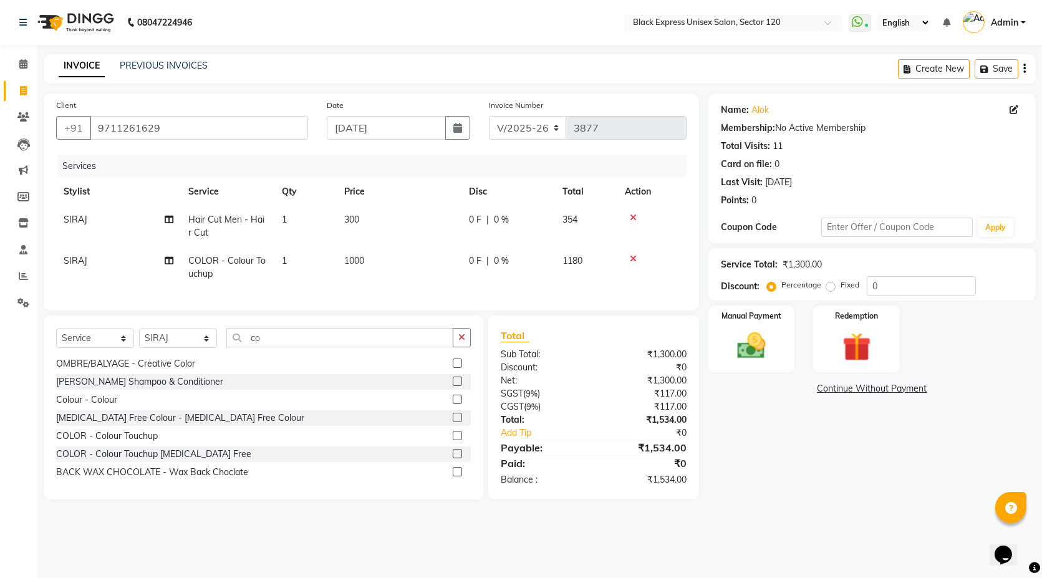
click at [383, 250] on td "1000" at bounding box center [399, 267] width 125 height 41
select select "58974"
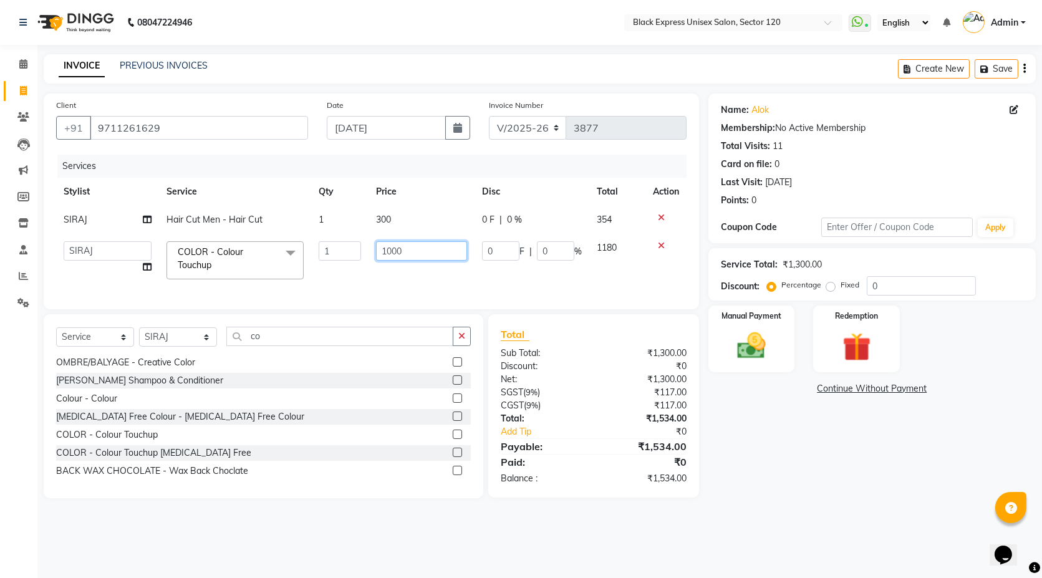
click at [383, 249] on input "1000" at bounding box center [421, 250] width 91 height 19
type input "5"
click at [390, 254] on input "600" at bounding box center [421, 250] width 91 height 19
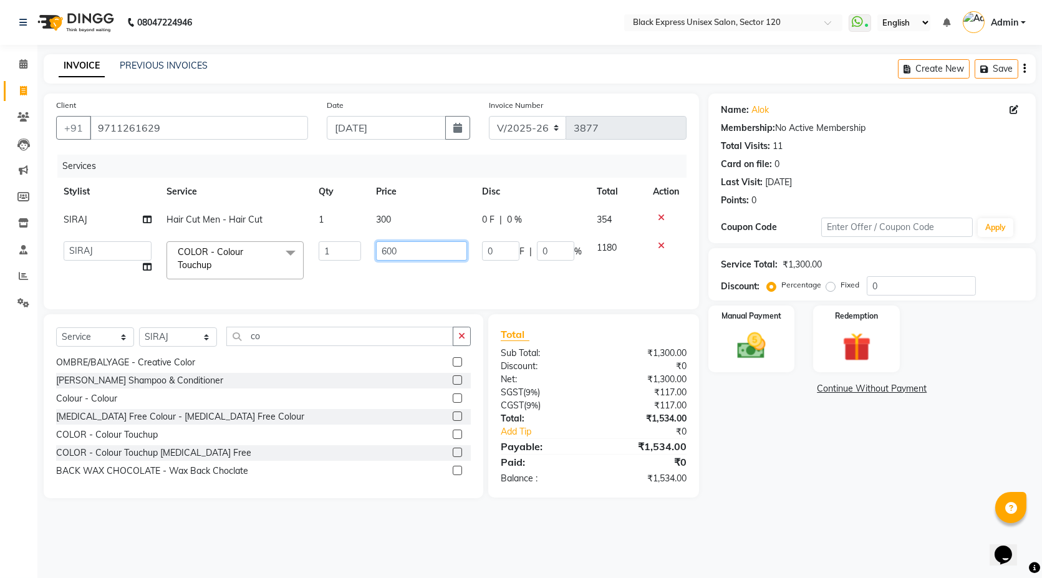
type input "8"
type input "0"
type input "800"
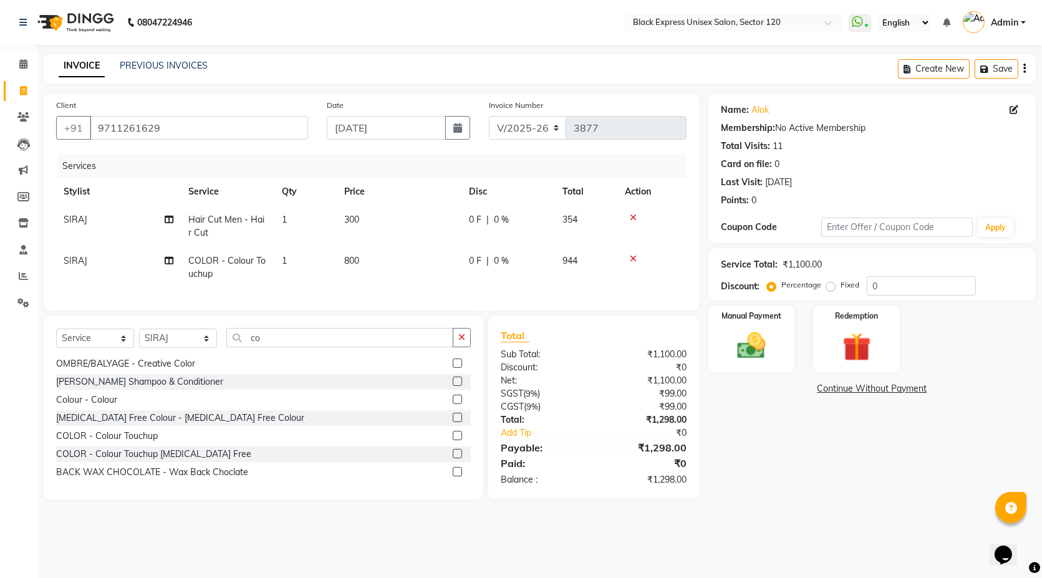
click at [501, 269] on td "0 F | 0 %" at bounding box center [509, 267] width 94 height 41
select select "58974"
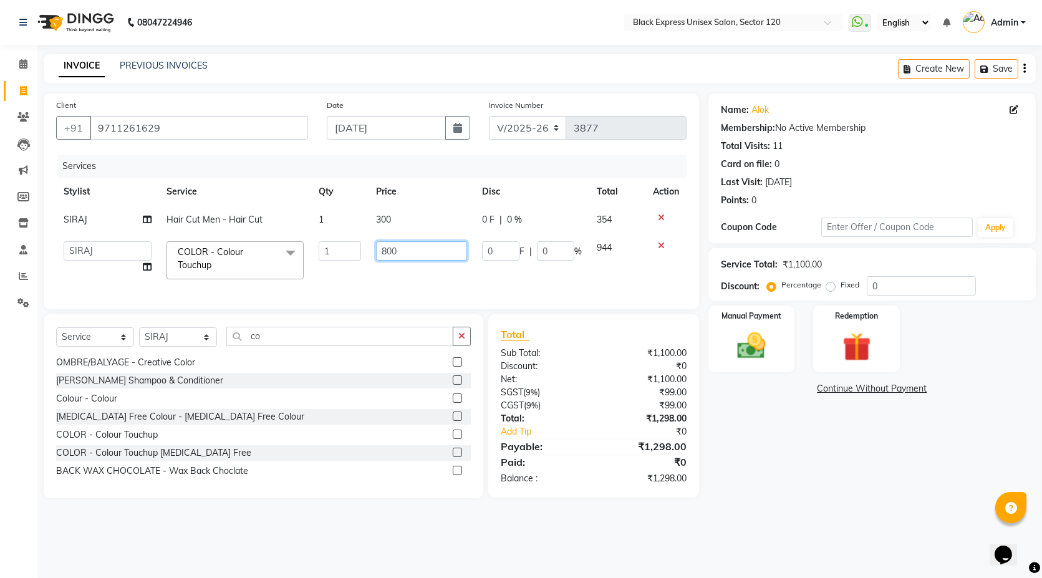
click at [404, 247] on input "800" at bounding box center [421, 250] width 91 height 19
type input "600"
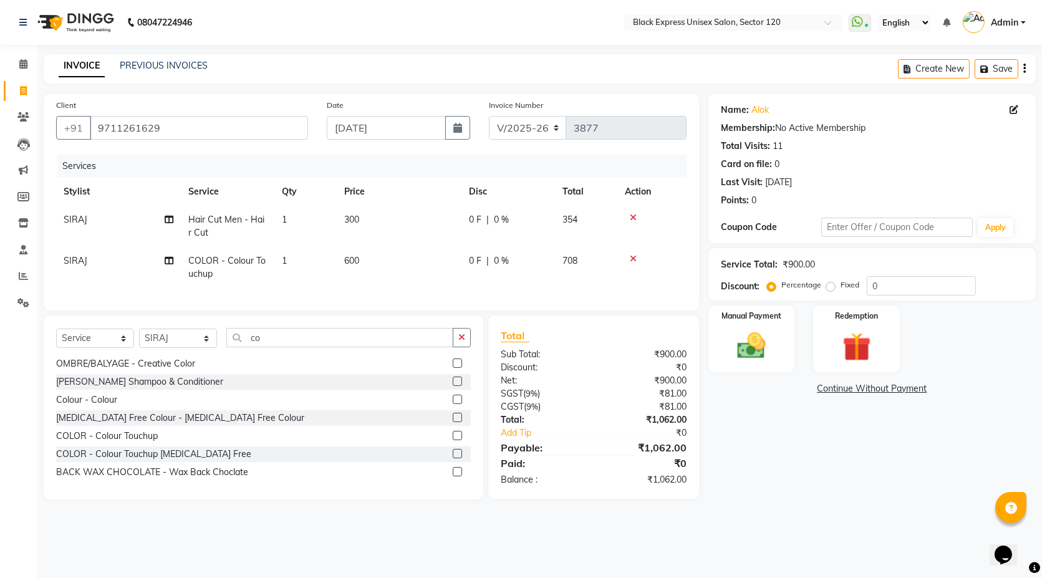
click at [670, 289] on div "Services Stylist Service Qty Price Disc Total Action SIRAJ Hair Cut Men - Hair …" at bounding box center [371, 226] width 631 height 143
click at [358, 260] on span "600" at bounding box center [351, 260] width 15 height 11
select select "58974"
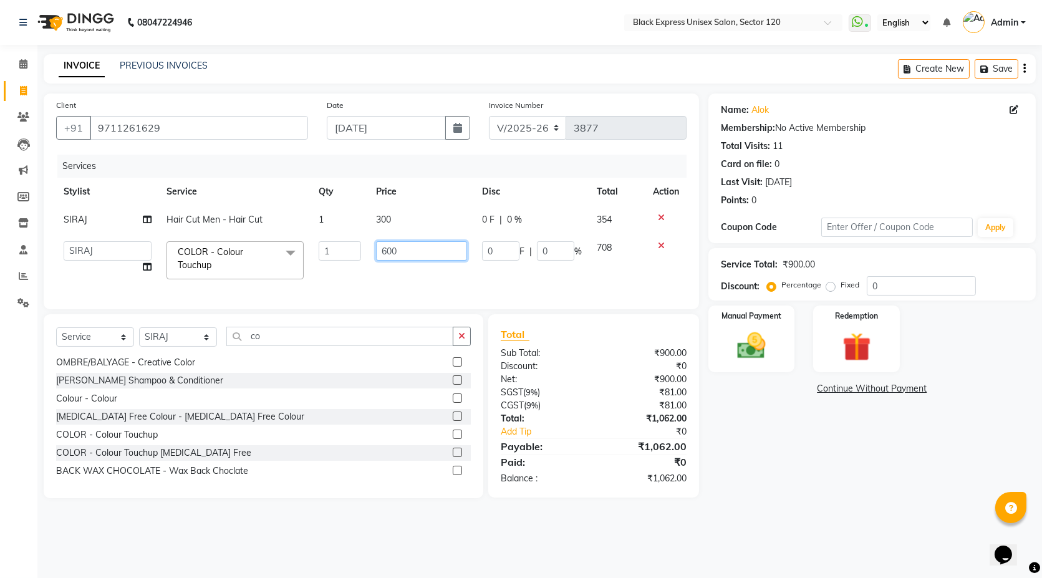
click at [391, 258] on input "600" at bounding box center [421, 250] width 91 height 19
type input "800"
click at [406, 269] on td "800" at bounding box center [422, 260] width 106 height 53
select select "58974"
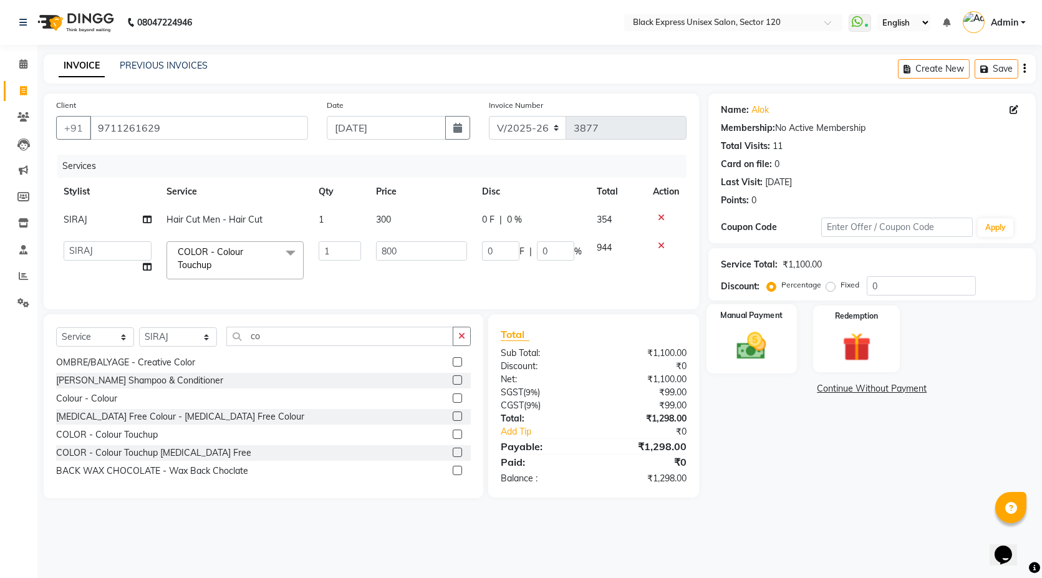
click at [784, 327] on div "Manual Payment" at bounding box center [752, 338] width 90 height 69
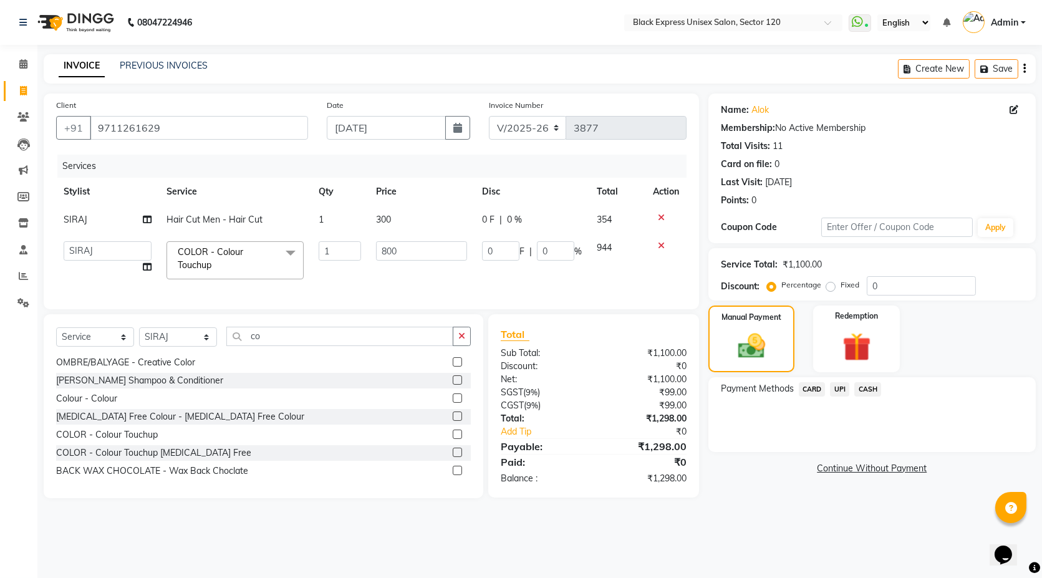
click at [845, 388] on span "UPI" at bounding box center [839, 389] width 19 height 14
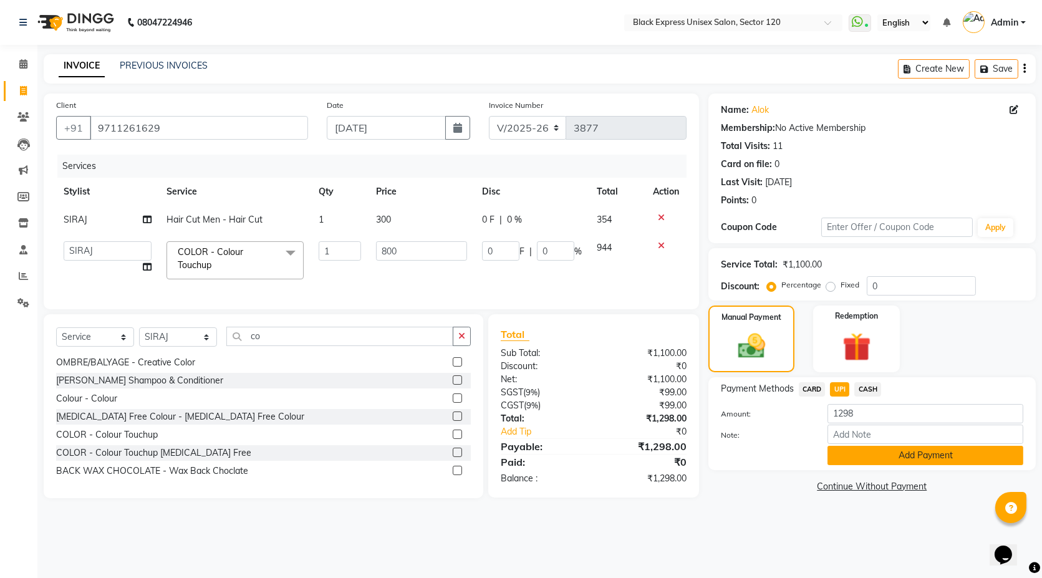
click at [864, 452] on button "Add Payment" at bounding box center [926, 455] width 196 height 19
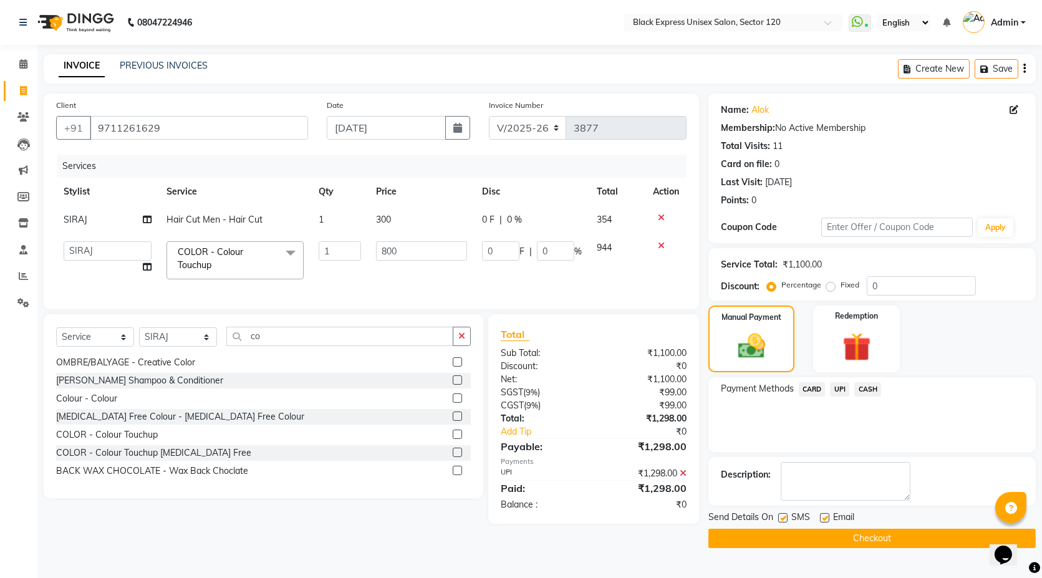
click at [872, 536] on button "Checkout" at bounding box center [871, 538] width 327 height 19
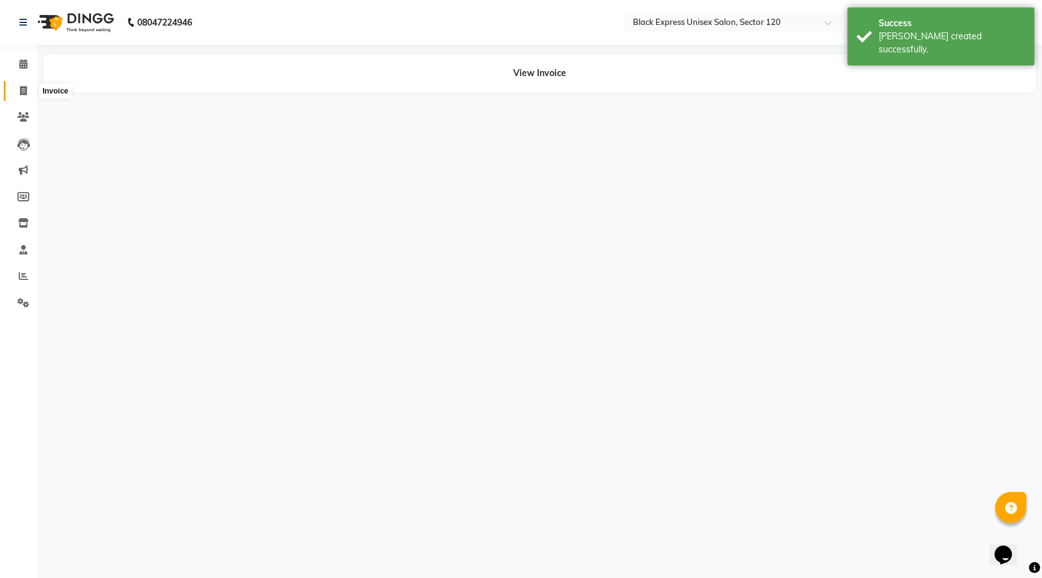
drag, startPoint x: 19, startPoint y: 94, endPoint x: 51, endPoint y: 88, distance: 32.3
click at [20, 94] on icon at bounding box center [23, 90] width 7 height 9
select select "service"
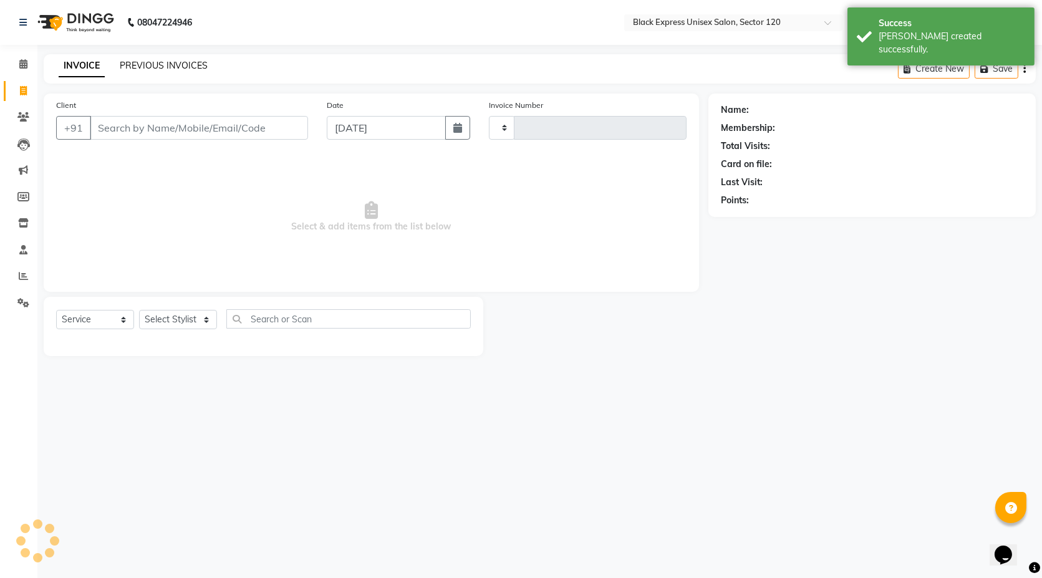
click at [130, 67] on link "PREVIOUS INVOICES" at bounding box center [164, 65] width 88 height 11
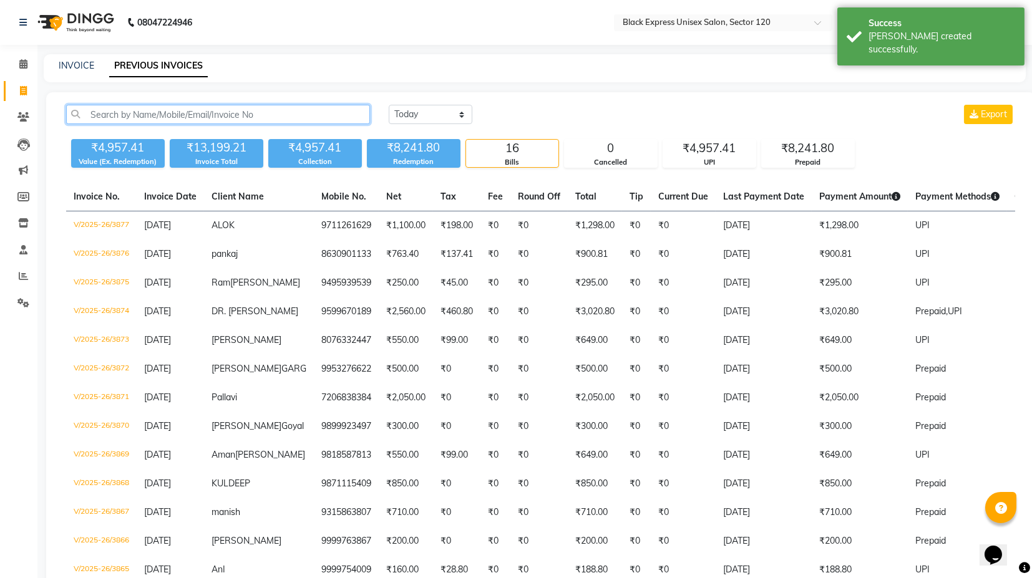
click at [142, 117] on input "text" at bounding box center [218, 114] width 304 height 19
click at [71, 68] on link "INVOICE" at bounding box center [77, 65] width 36 height 11
select select "service"
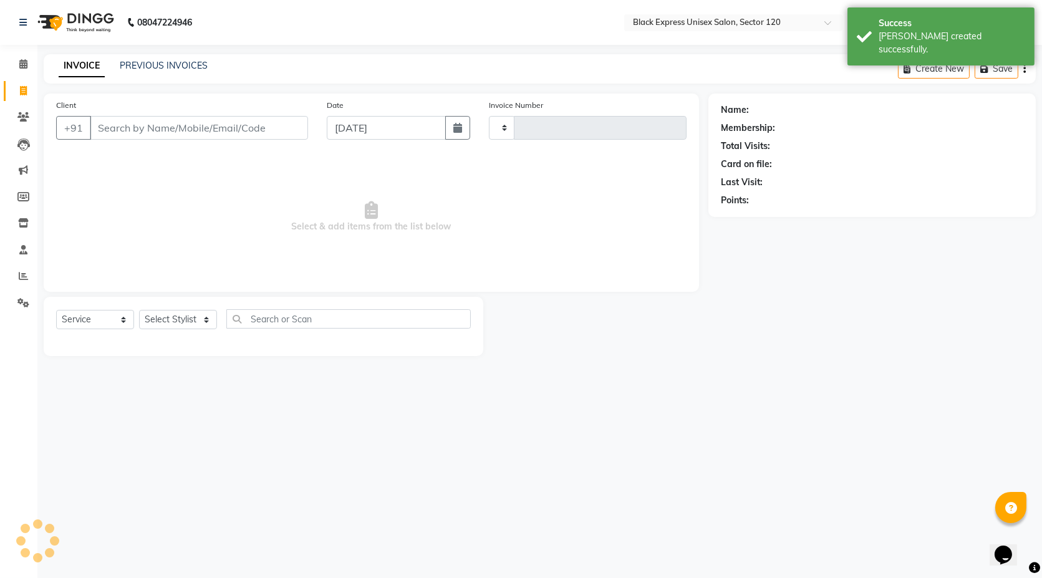
type input "3878"
select select "7082"
click at [146, 127] on input "Client" at bounding box center [199, 128] width 218 height 24
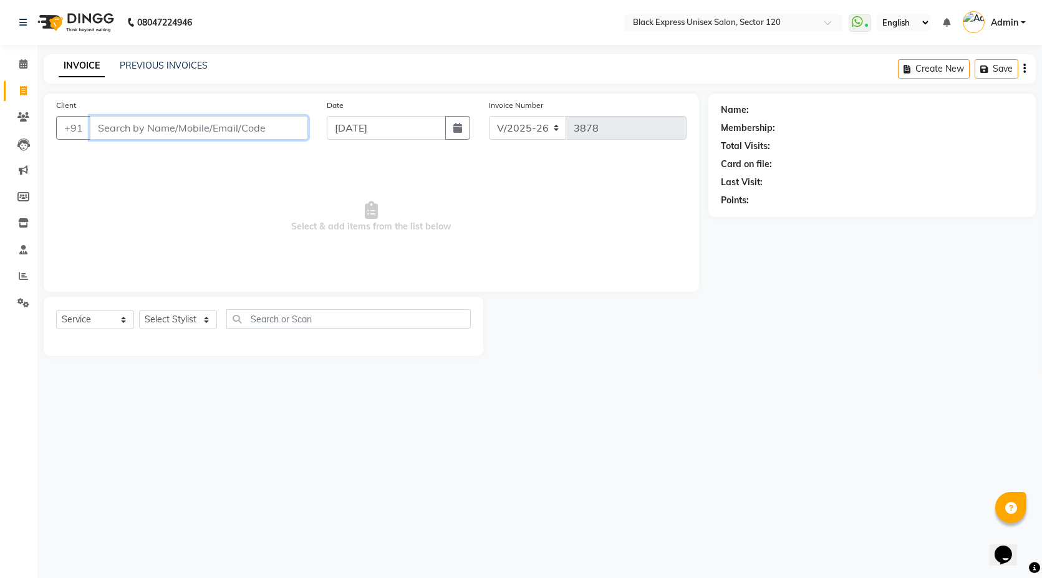
click at [173, 125] on input "Client" at bounding box center [199, 128] width 218 height 24
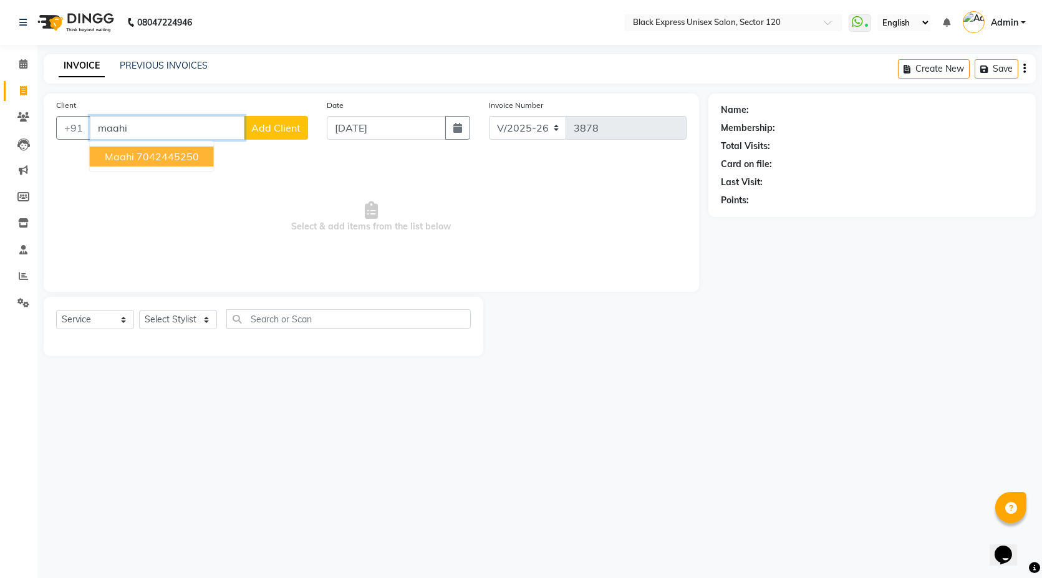
click at [176, 159] on ngb-highlight "7042445250" at bounding box center [168, 156] width 62 height 12
type input "7042445250"
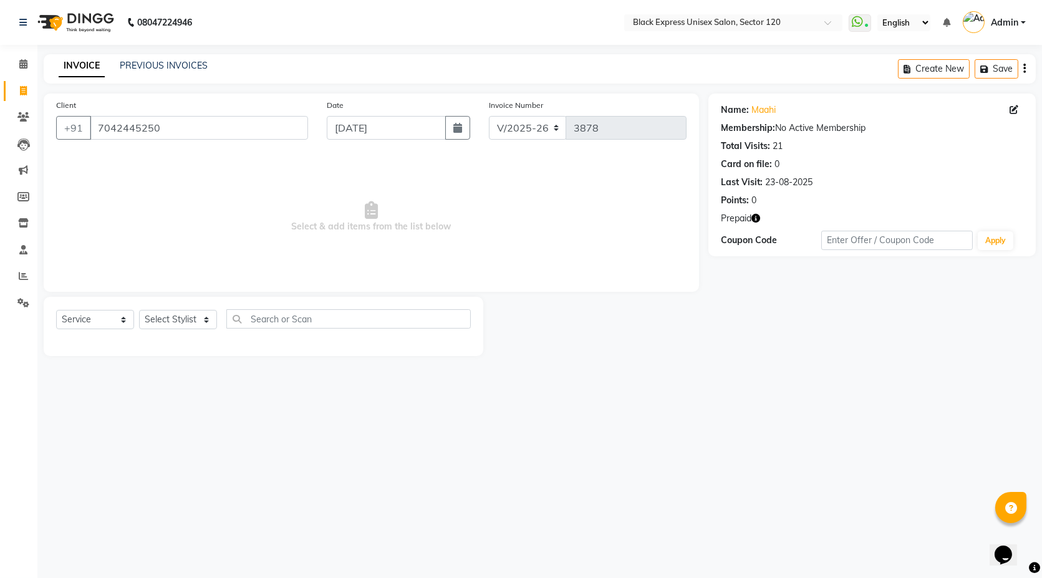
click at [756, 211] on div "Name: Maahi Membership: No Active Membership Total Visits: 21 Card on file: 0 L…" at bounding box center [871, 175] width 327 height 163
click at [756, 217] on icon "button" at bounding box center [756, 218] width 9 height 9
click at [233, 175] on span "Select & add items from the list below" at bounding box center [371, 217] width 631 height 125
click at [757, 220] on icon "button" at bounding box center [756, 218] width 9 height 9
click at [523, 252] on span "Select & add items from the list below" at bounding box center [371, 217] width 631 height 125
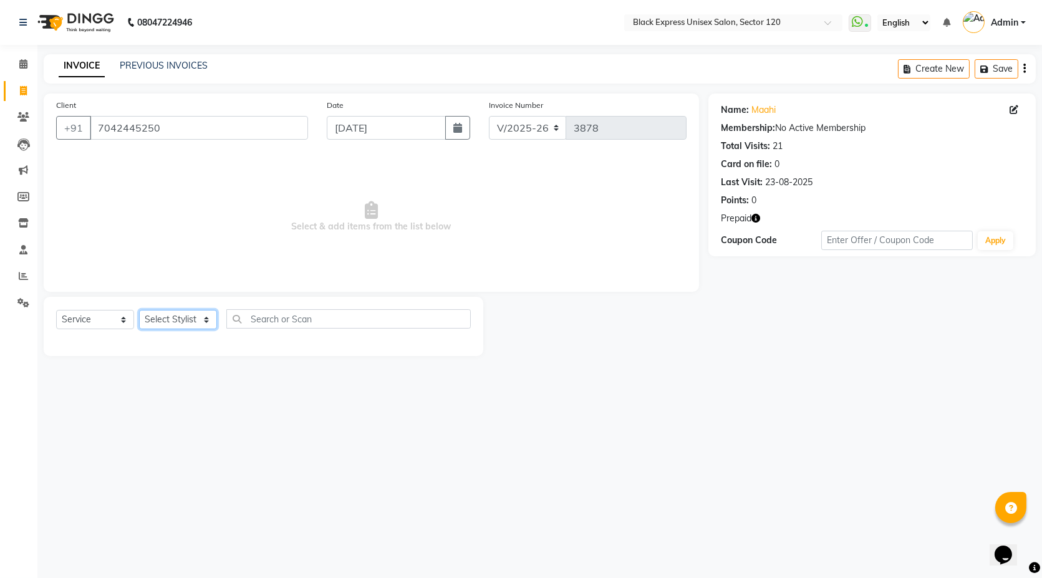
click at [207, 321] on select "Select Stylist [PERSON_NAME] DEEPA FAISAL Manager [PERSON_NAME] [PERSON_NAME]" at bounding box center [178, 319] width 78 height 19
select select "74479"
click at [139, 310] on select "Select Stylist [PERSON_NAME] DEEPA FAISAL Manager [PERSON_NAME] [PERSON_NAME]" at bounding box center [178, 319] width 78 height 19
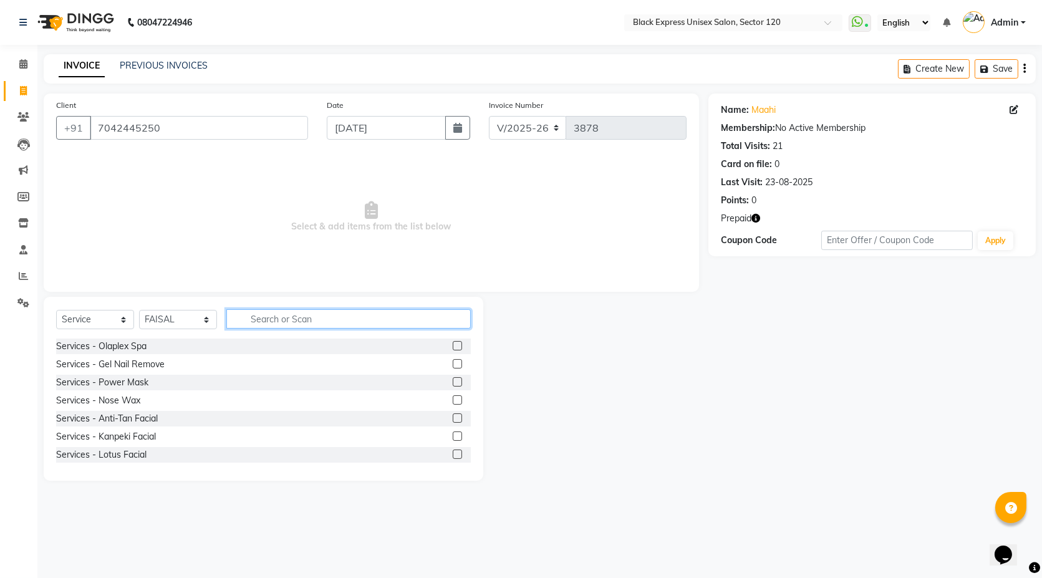
click at [281, 316] on input "text" at bounding box center [348, 318] width 244 height 19
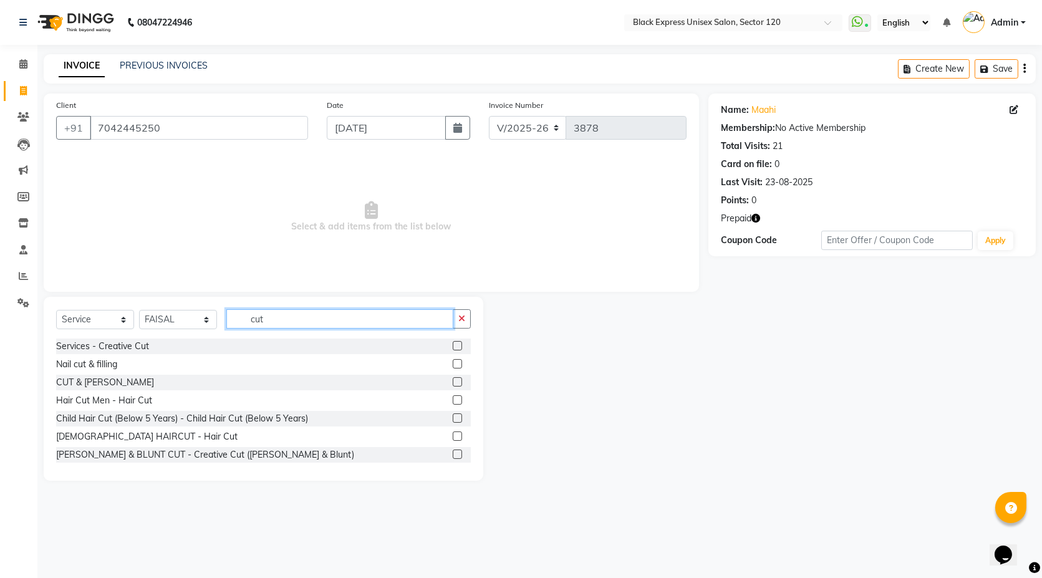
type input "cut"
click at [453, 435] on label at bounding box center [457, 436] width 9 height 9
click at [453, 435] on input "checkbox" at bounding box center [457, 437] width 8 height 8
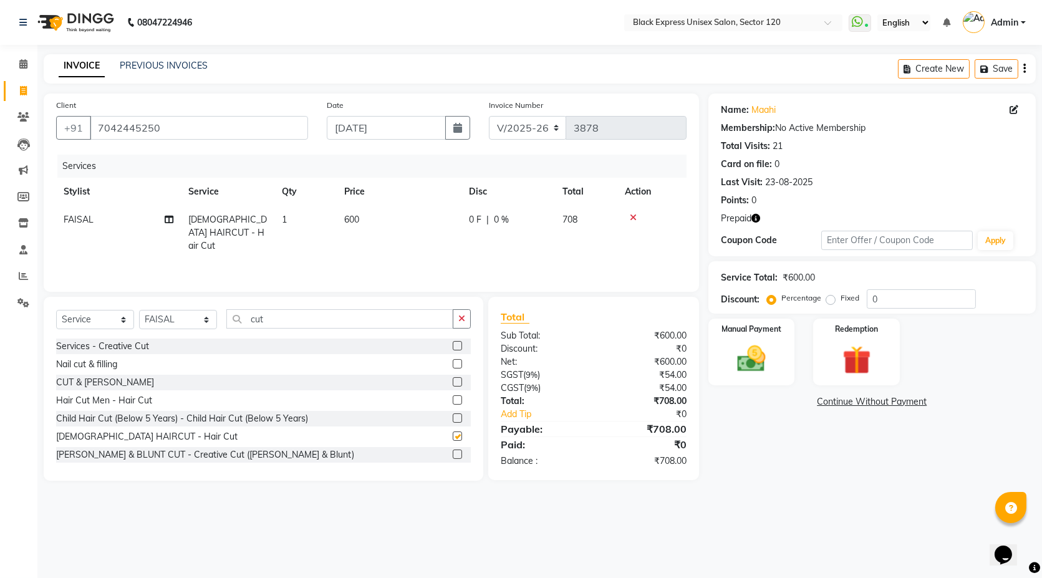
checkbox input "false"
click at [195, 519] on div "08047224946 Select Location × Black Express Unisex Salon, Sector 120 WhatsApp S…" at bounding box center [521, 289] width 1042 height 578
click at [758, 215] on icon "button" at bounding box center [756, 218] width 9 height 9
click at [759, 216] on icon "button" at bounding box center [756, 218] width 9 height 9
click at [757, 216] on icon "button" at bounding box center [756, 218] width 9 height 9
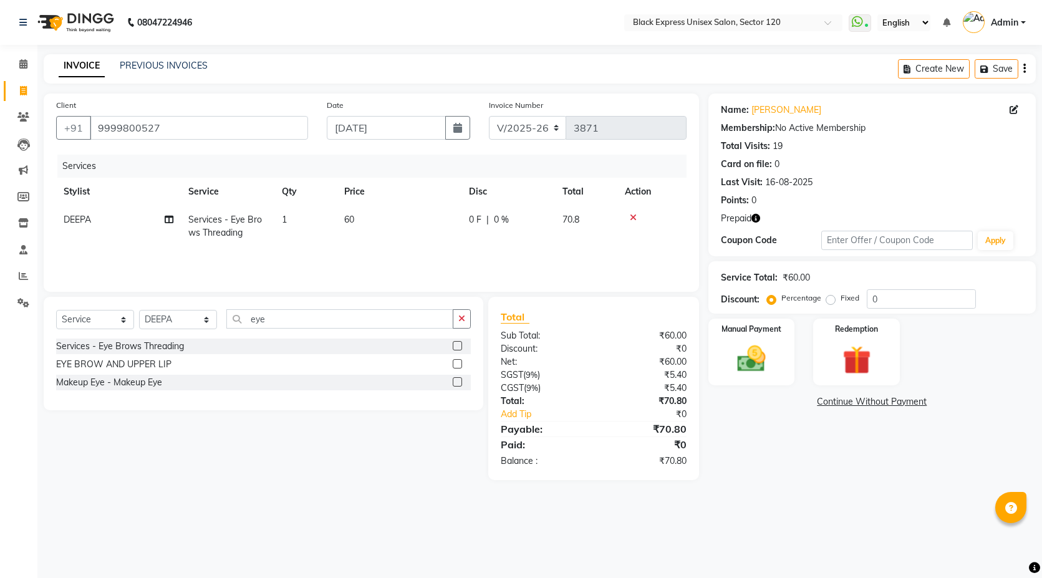
select select "7082"
select select "service"
select select "61297"
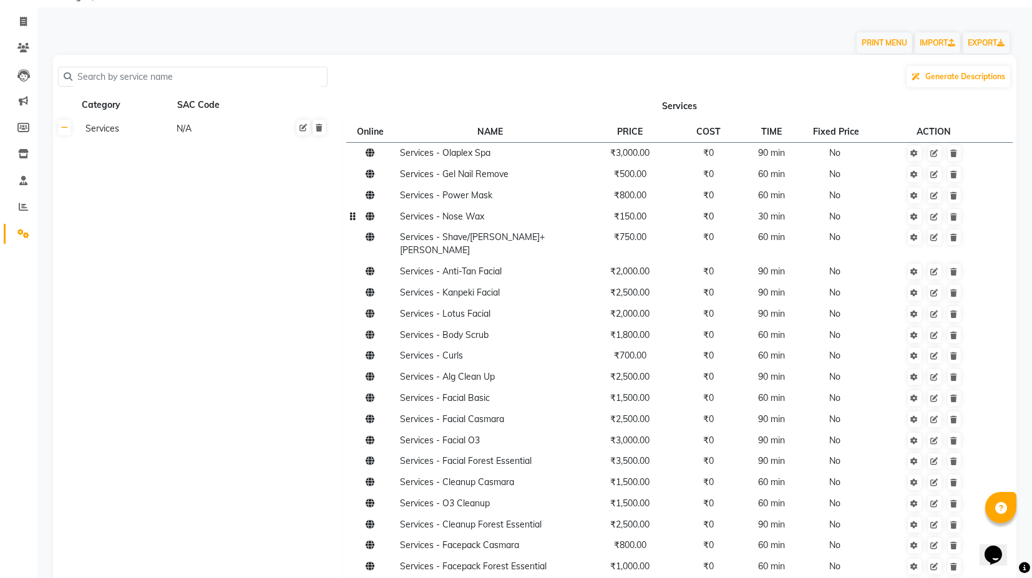
scroll to position [69, 0]
click at [956, 238] on icon at bounding box center [953, 237] width 7 height 7
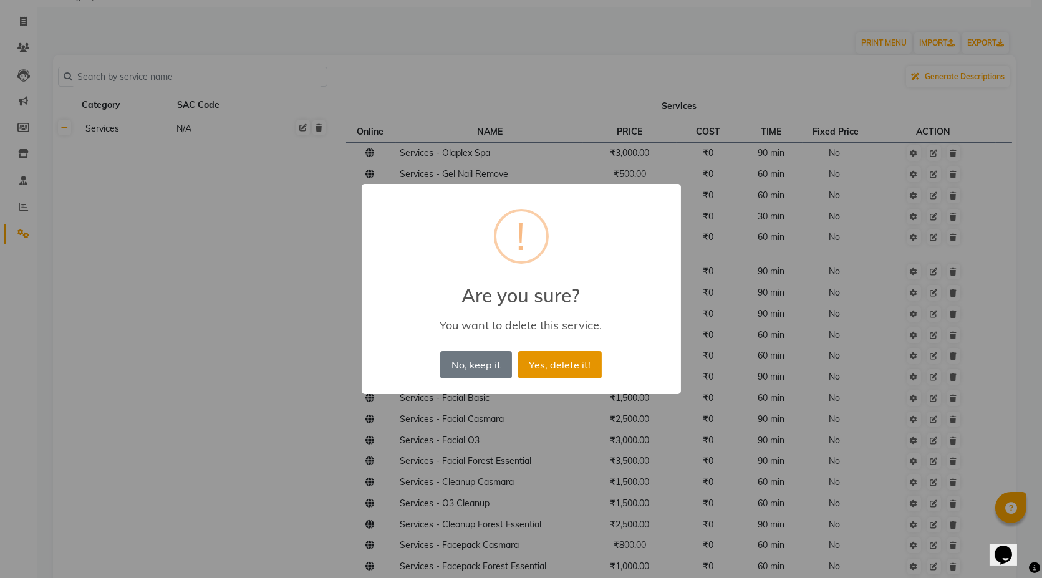
click at [554, 365] on button "Yes, delete it!" at bounding box center [560, 364] width 84 height 27
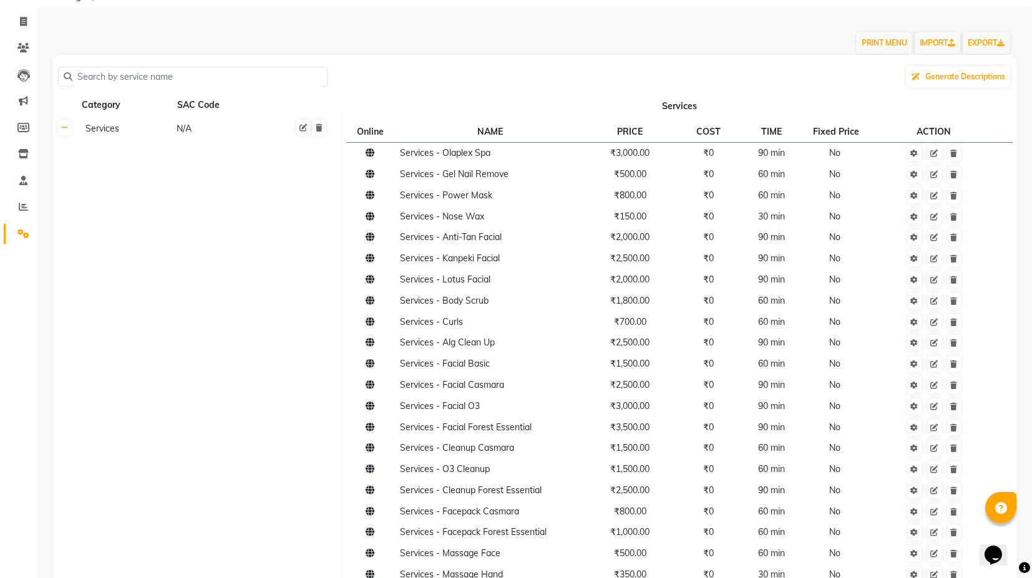
click at [955, 304] on icon at bounding box center [953, 300] width 7 height 7
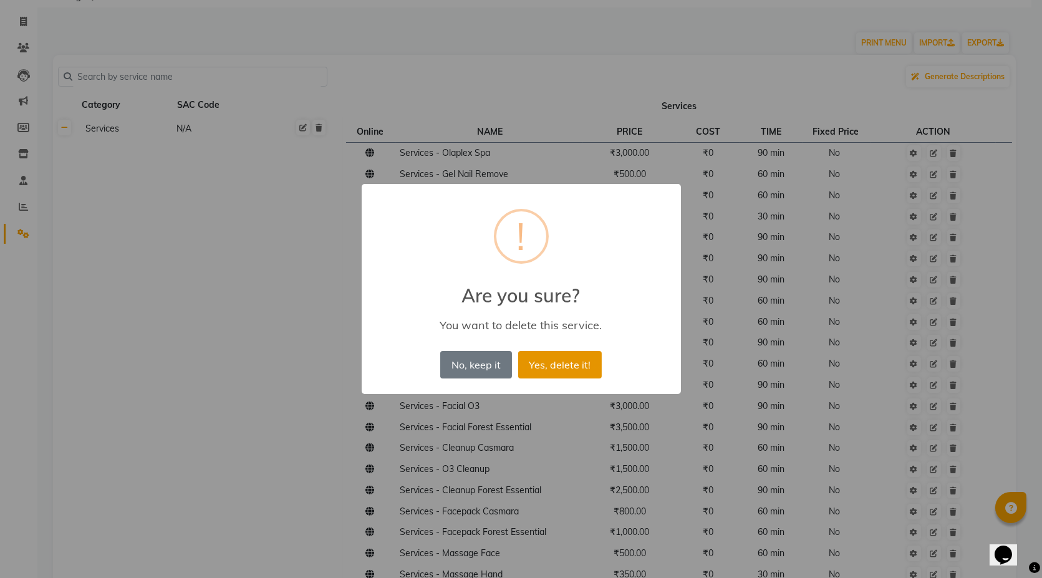
click at [549, 364] on button "Yes, delete it!" at bounding box center [560, 364] width 84 height 27
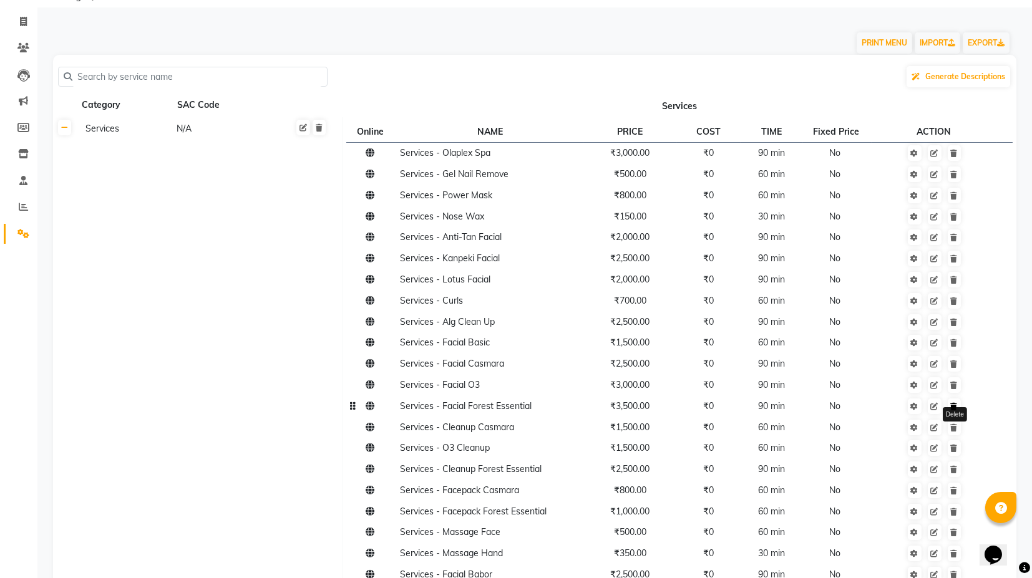
click at [957, 405] on icon at bounding box center [953, 406] width 7 height 7
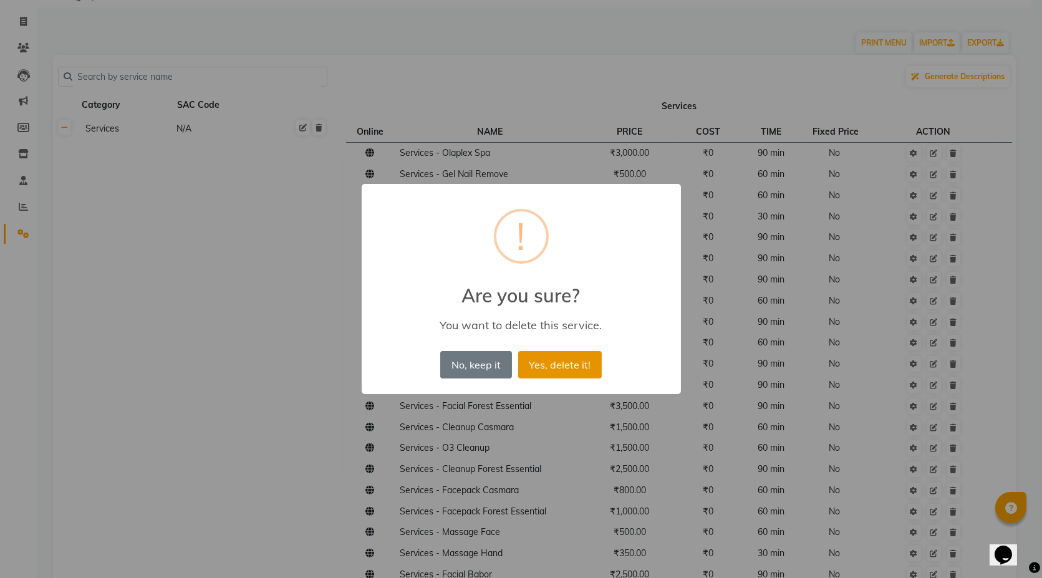
click at [573, 369] on button "Yes, delete it!" at bounding box center [560, 364] width 84 height 27
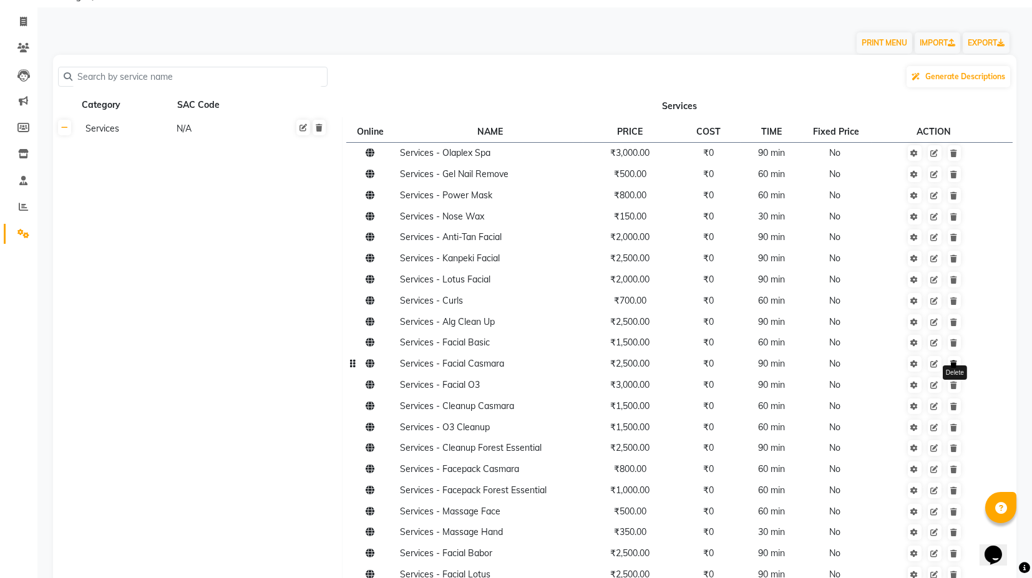
click at [955, 368] on link at bounding box center [953, 364] width 13 height 16
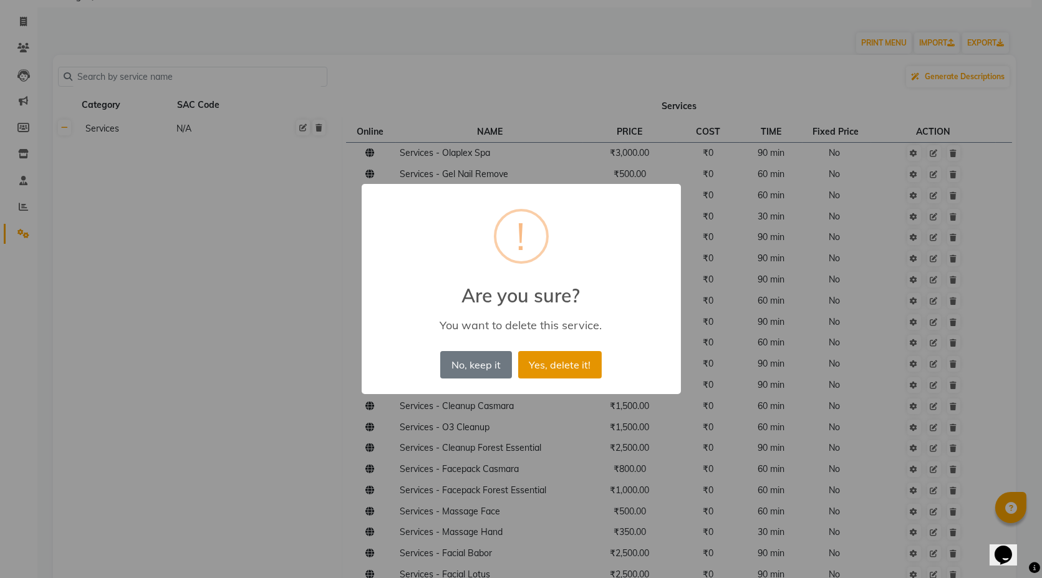
click at [561, 373] on button "Yes, delete it!" at bounding box center [560, 364] width 84 height 27
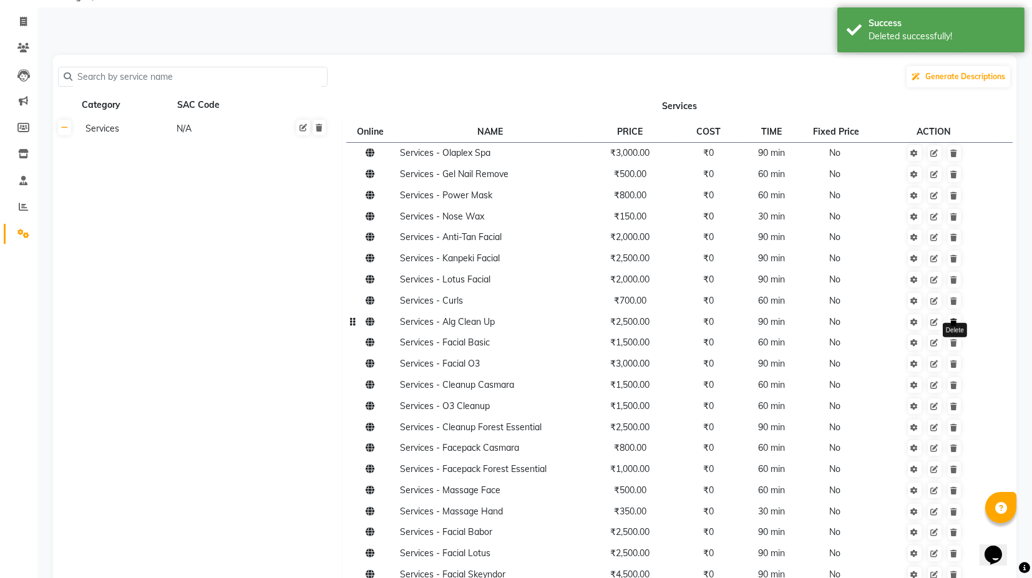
click at [957, 323] on icon at bounding box center [953, 322] width 7 height 7
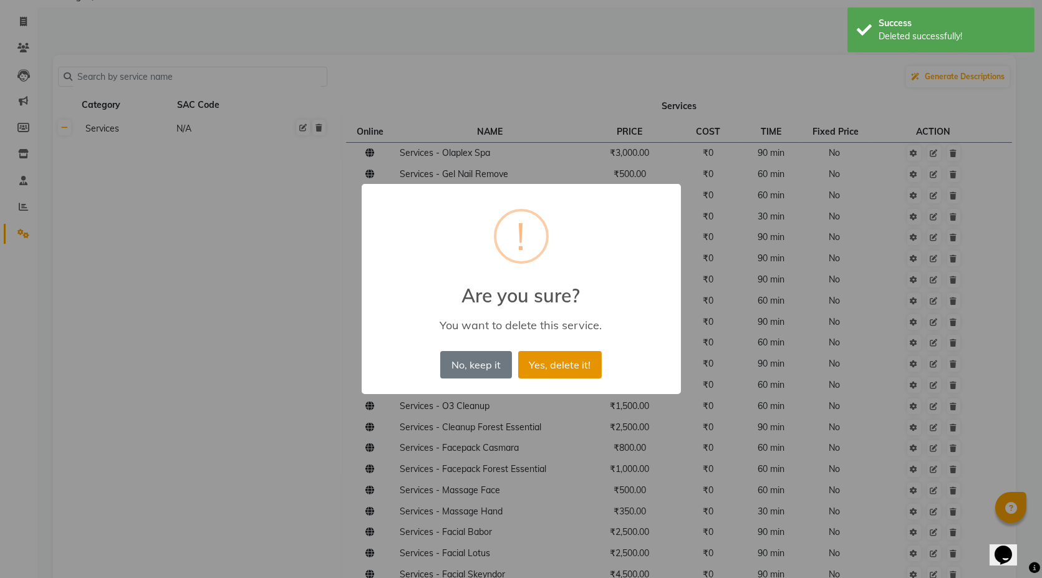
click at [573, 360] on button "Yes, delete it!" at bounding box center [560, 364] width 84 height 27
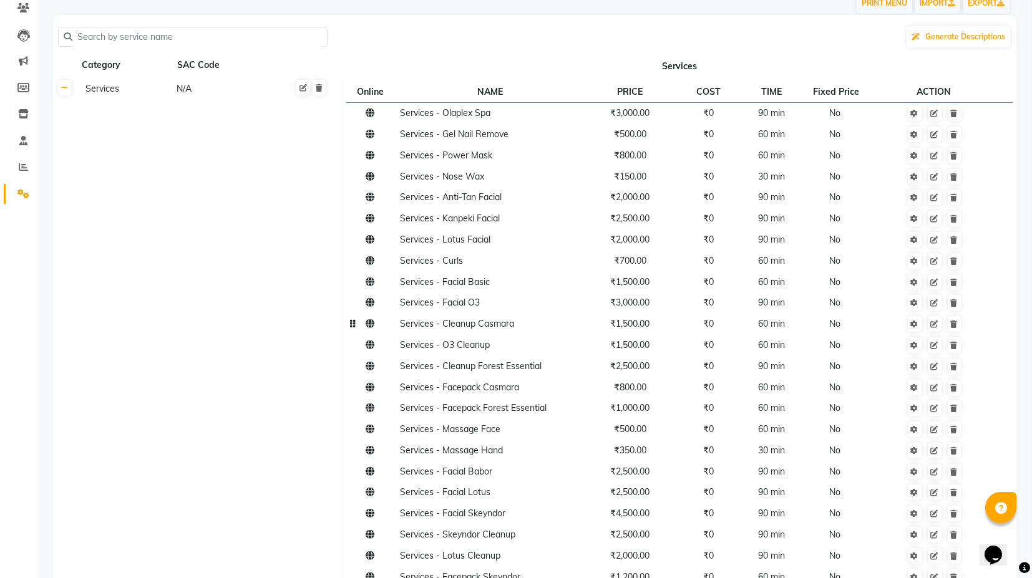
scroll to position [138, 0]
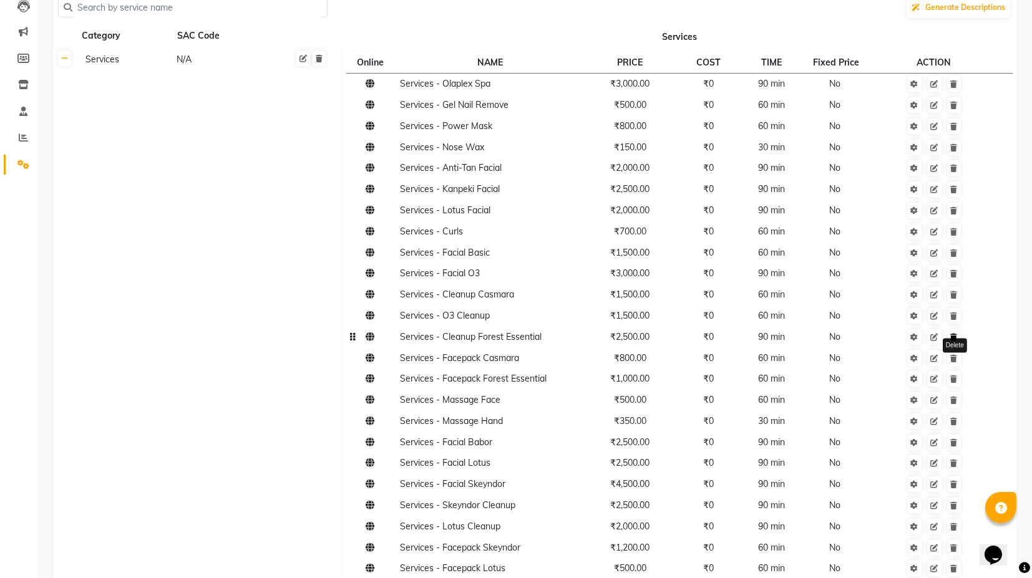
click at [954, 336] on icon at bounding box center [953, 337] width 7 height 7
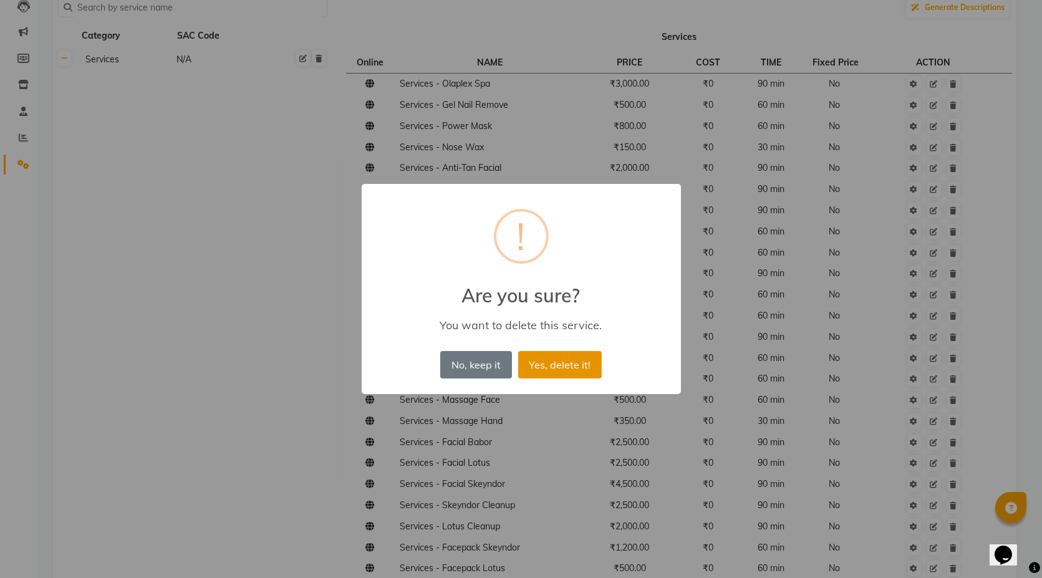
click at [556, 371] on button "Yes, delete it!" at bounding box center [560, 364] width 84 height 27
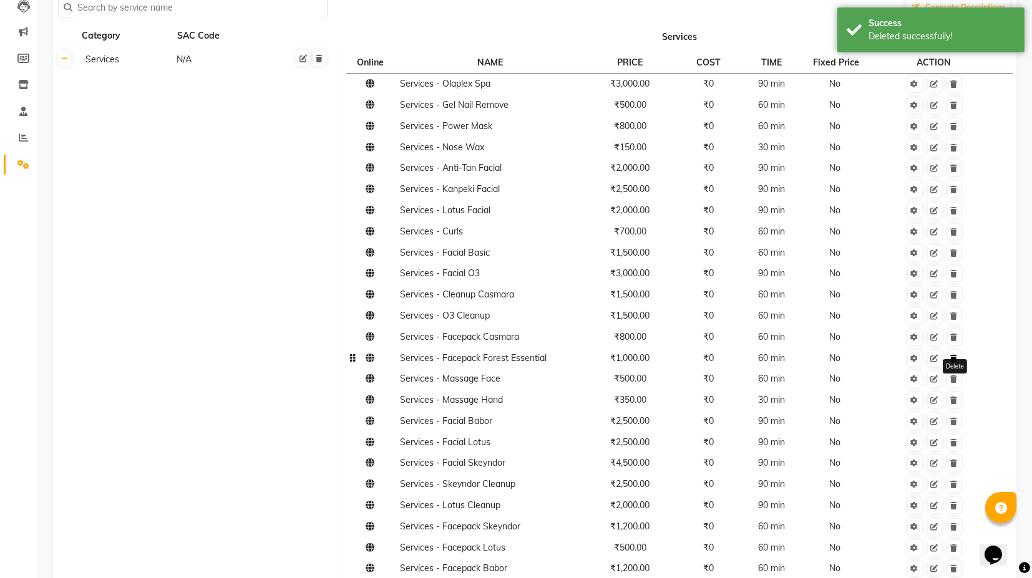
click at [954, 360] on icon at bounding box center [953, 358] width 7 height 7
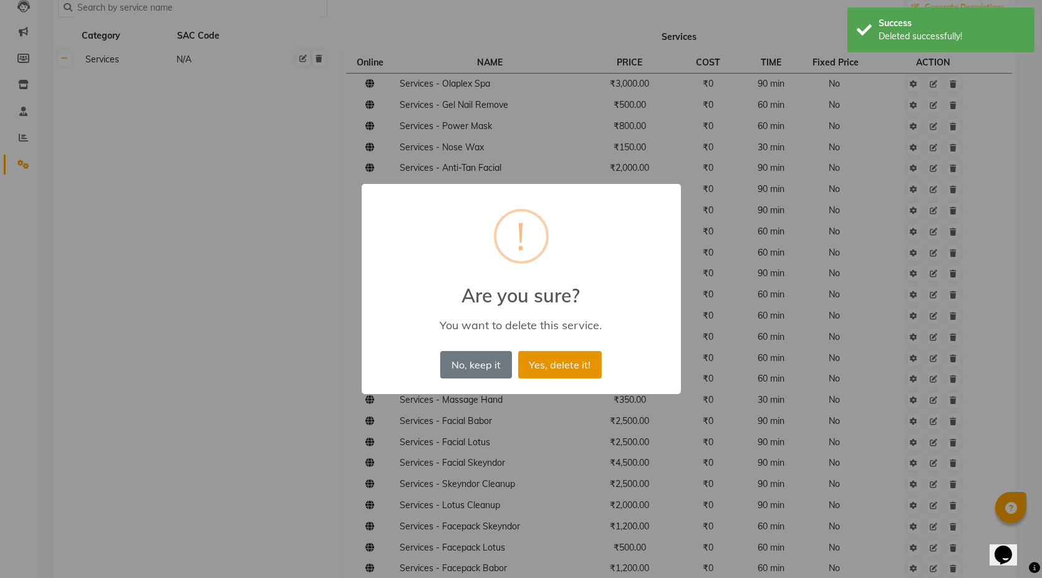
click at [567, 368] on button "Yes, delete it!" at bounding box center [560, 364] width 84 height 27
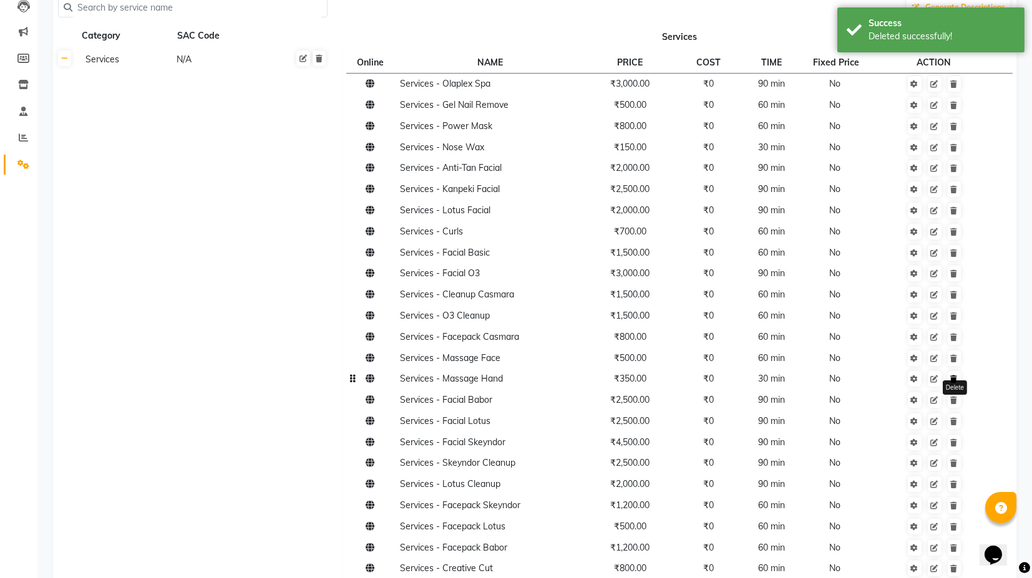
click at [958, 379] on link at bounding box center [953, 379] width 13 height 16
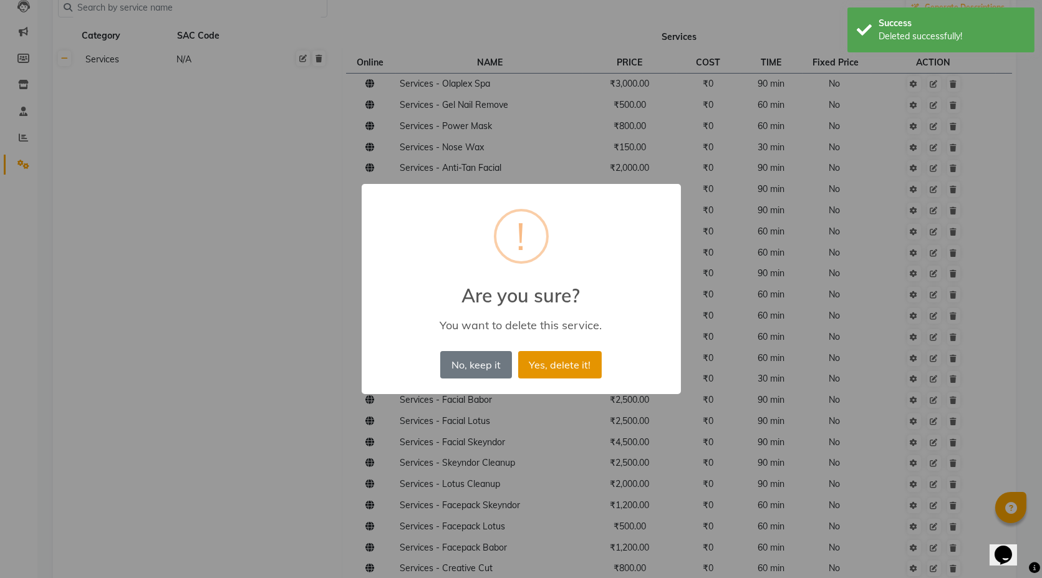
click at [576, 366] on button "Yes, delete it!" at bounding box center [560, 364] width 84 height 27
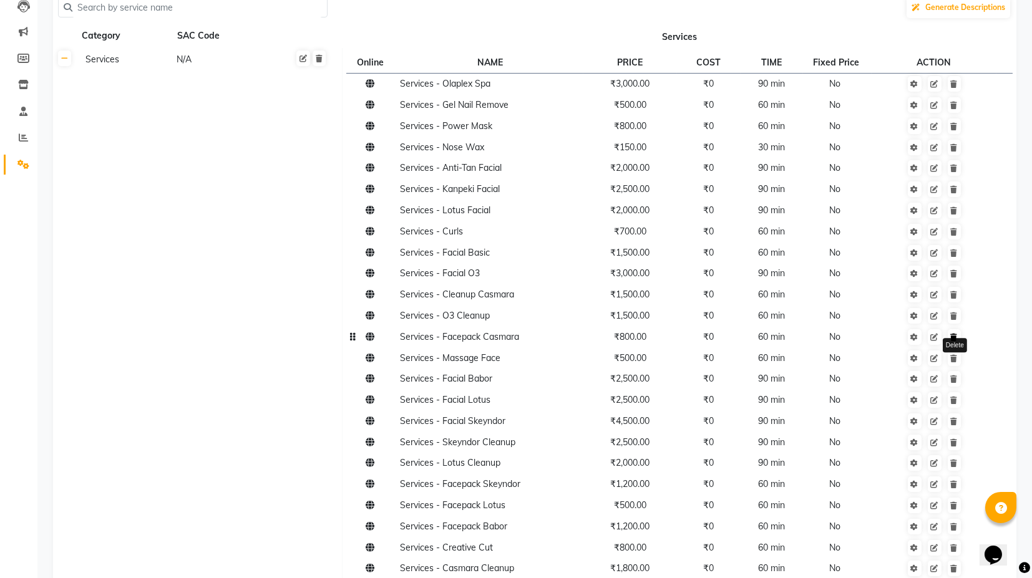
click at [953, 341] on icon at bounding box center [953, 337] width 7 height 7
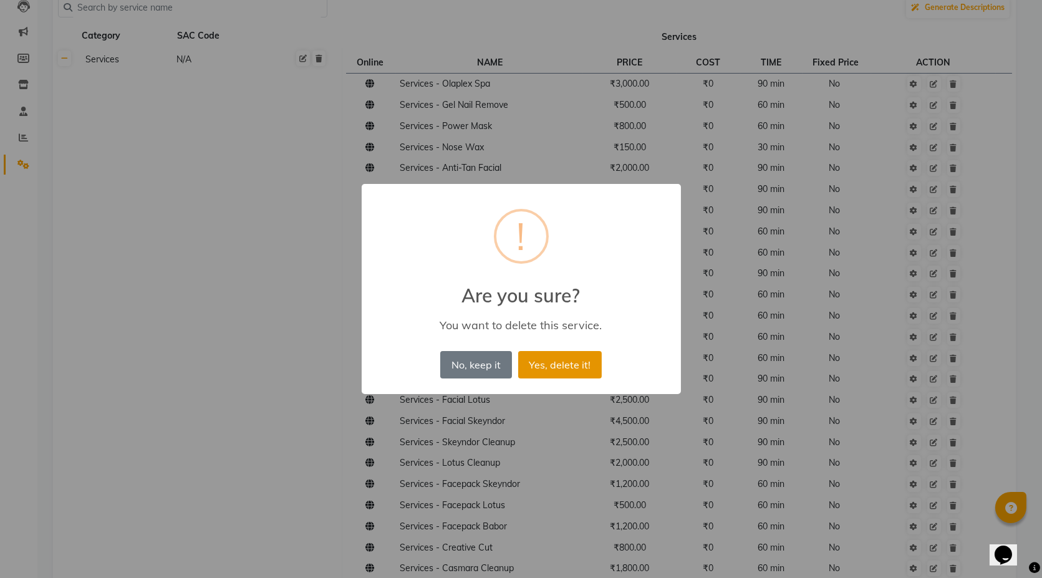
click at [571, 366] on button "Yes, delete it!" at bounding box center [560, 364] width 84 height 27
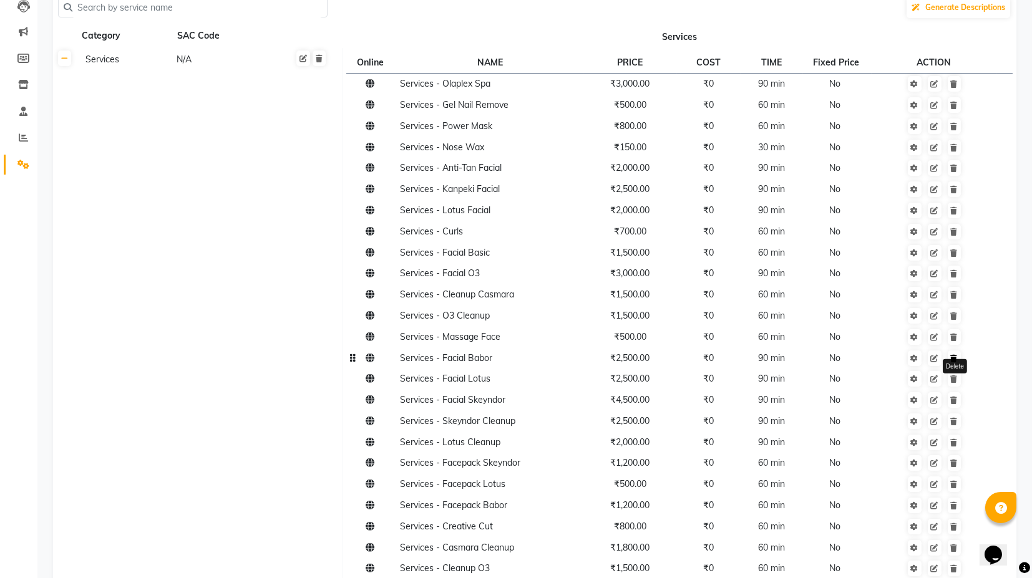
click at [955, 359] on icon at bounding box center [953, 358] width 7 height 7
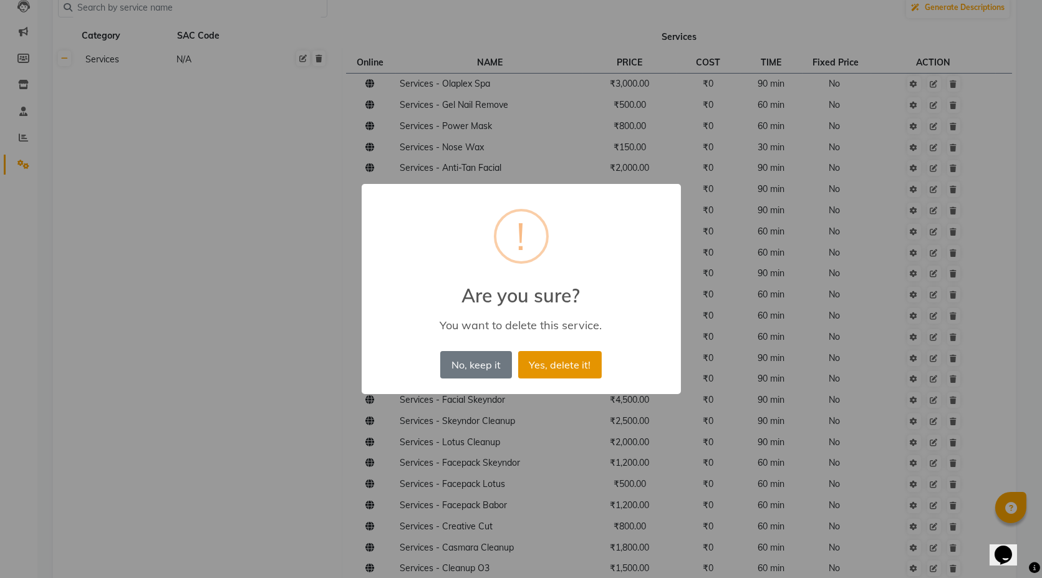
click at [558, 365] on button "Yes, delete it!" at bounding box center [560, 364] width 84 height 27
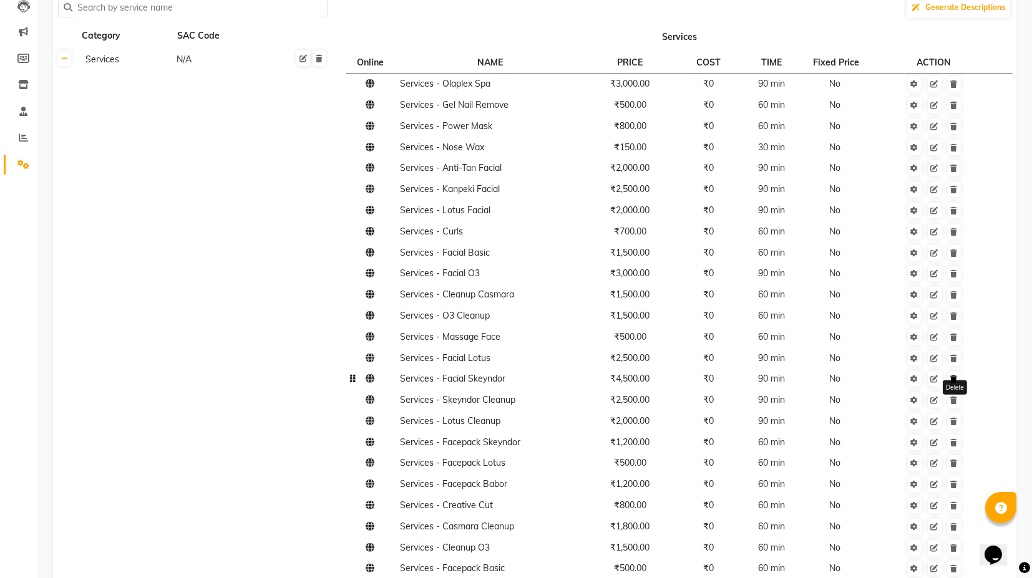
click at [956, 381] on icon at bounding box center [953, 378] width 7 height 7
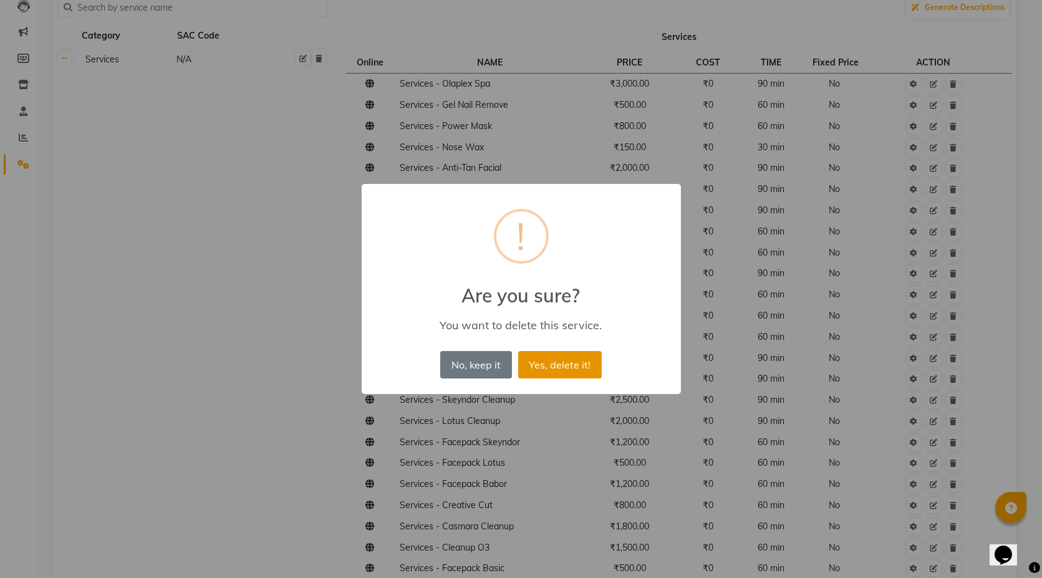
click at [523, 366] on button "Yes, delete it!" at bounding box center [560, 364] width 84 height 27
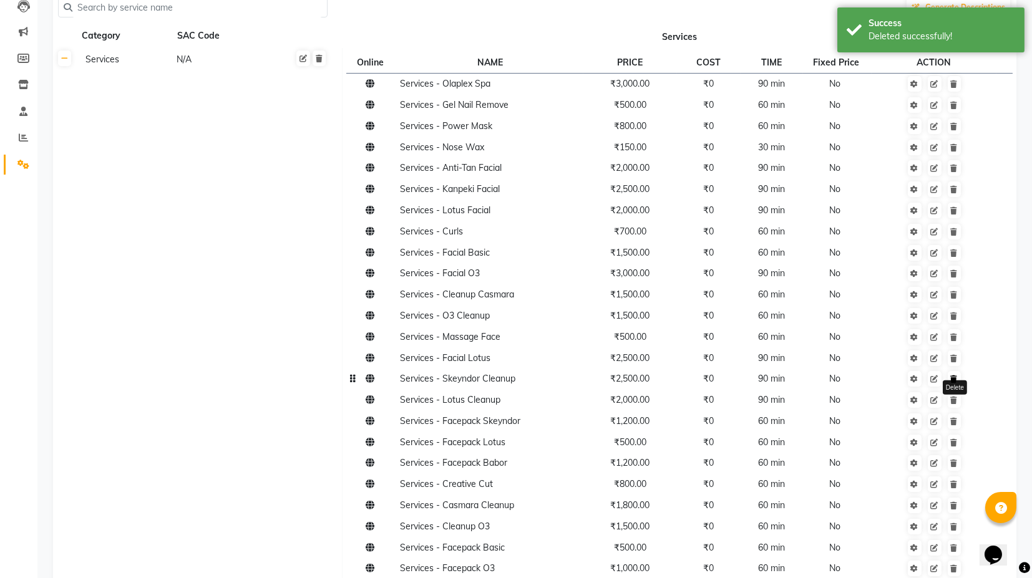
click at [959, 382] on link at bounding box center [953, 379] width 13 height 16
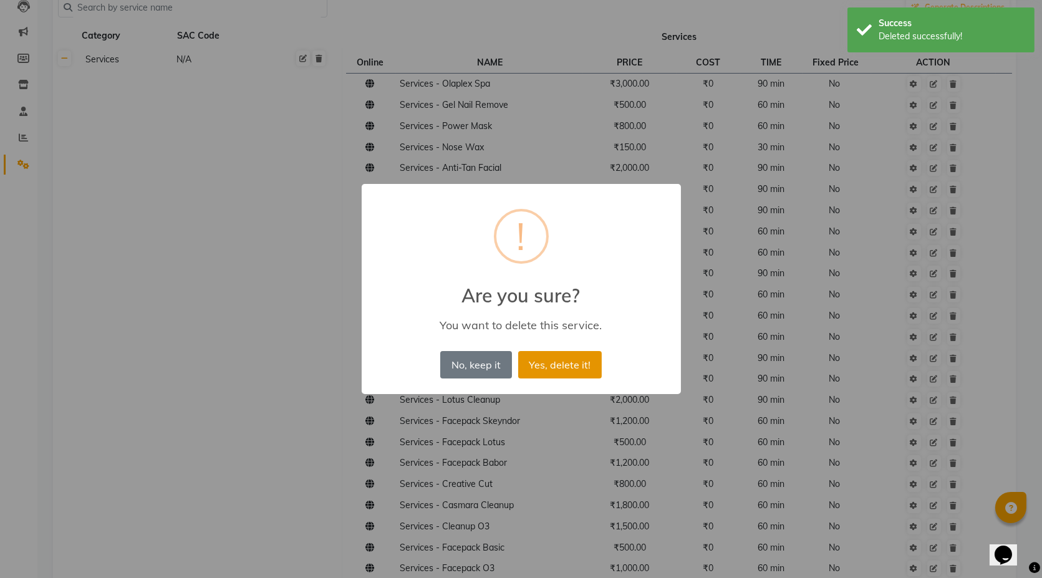
click at [553, 365] on button "Yes, delete it!" at bounding box center [560, 364] width 84 height 27
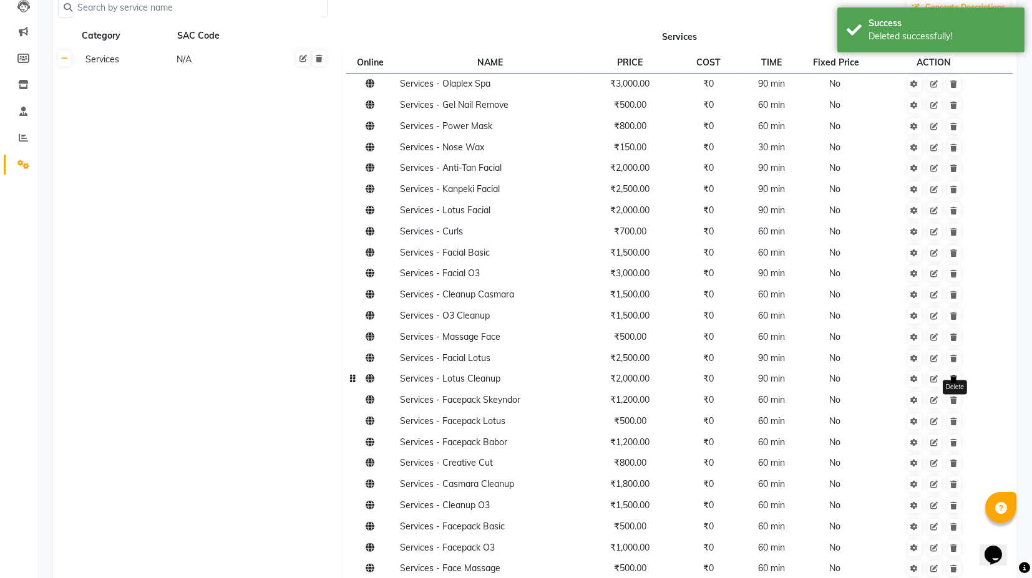
click at [954, 384] on link at bounding box center [953, 379] width 13 height 16
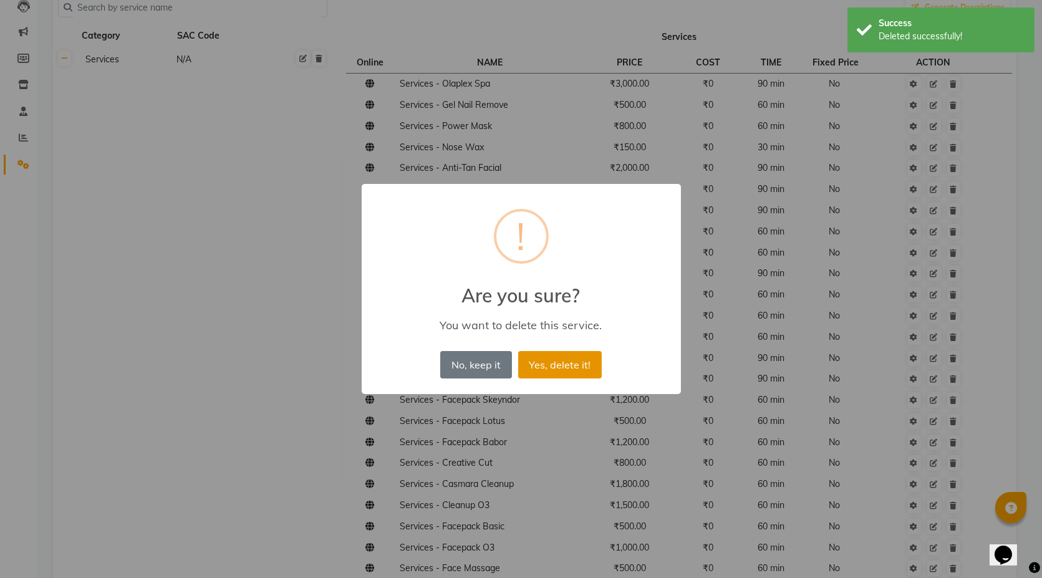
click at [579, 370] on button "Yes, delete it!" at bounding box center [560, 364] width 84 height 27
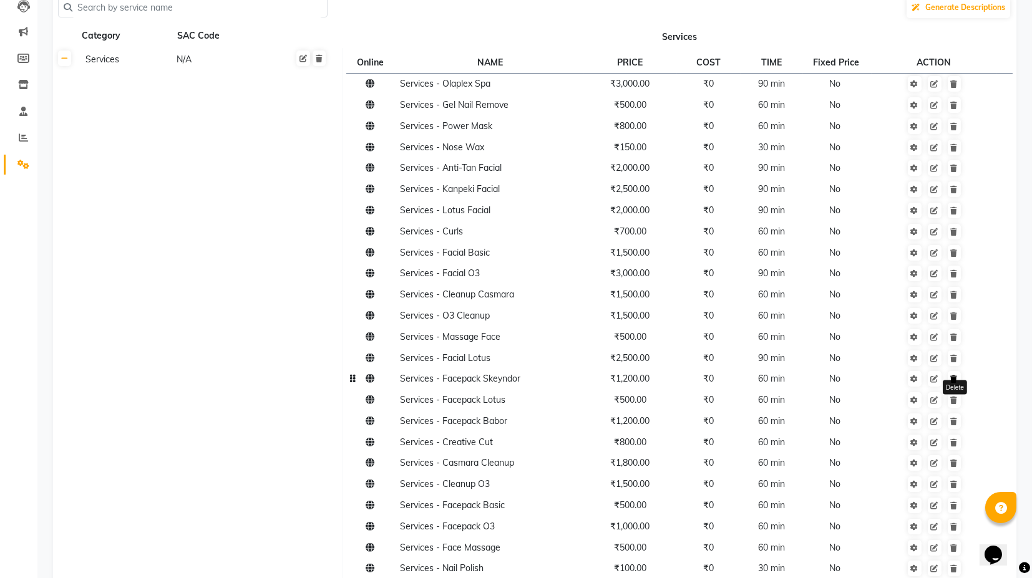
click at [955, 379] on icon at bounding box center [953, 378] width 7 height 7
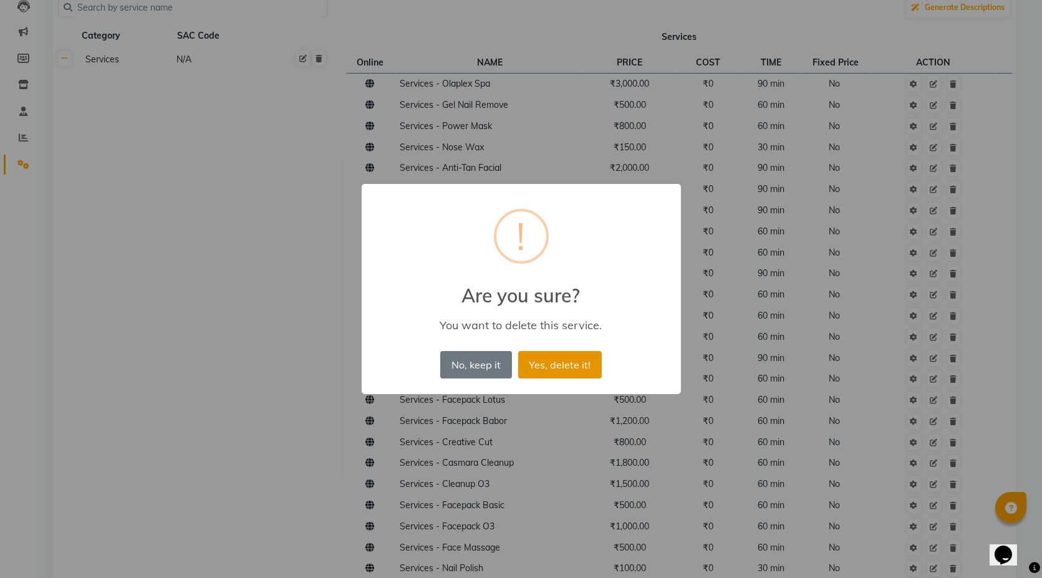
click at [571, 370] on button "Yes, delete it!" at bounding box center [560, 364] width 84 height 27
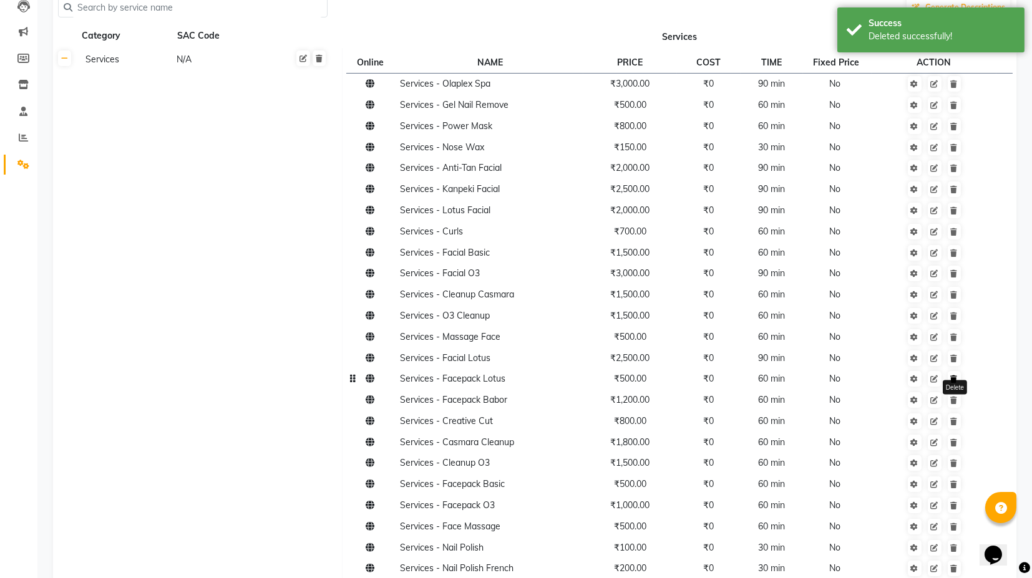
click at [956, 383] on link at bounding box center [953, 379] width 13 height 16
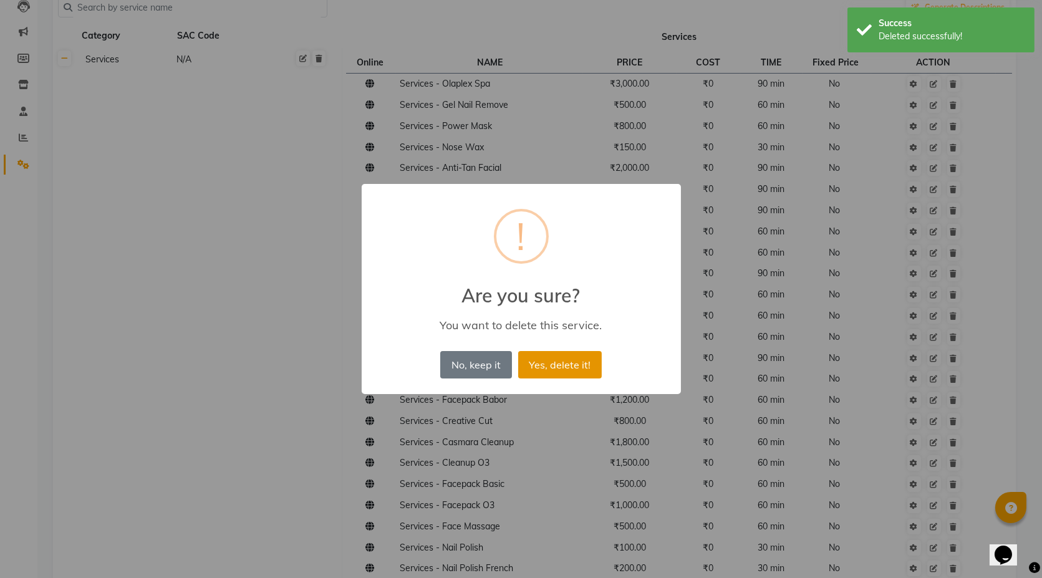
click at [581, 366] on button "Yes, delete it!" at bounding box center [560, 364] width 84 height 27
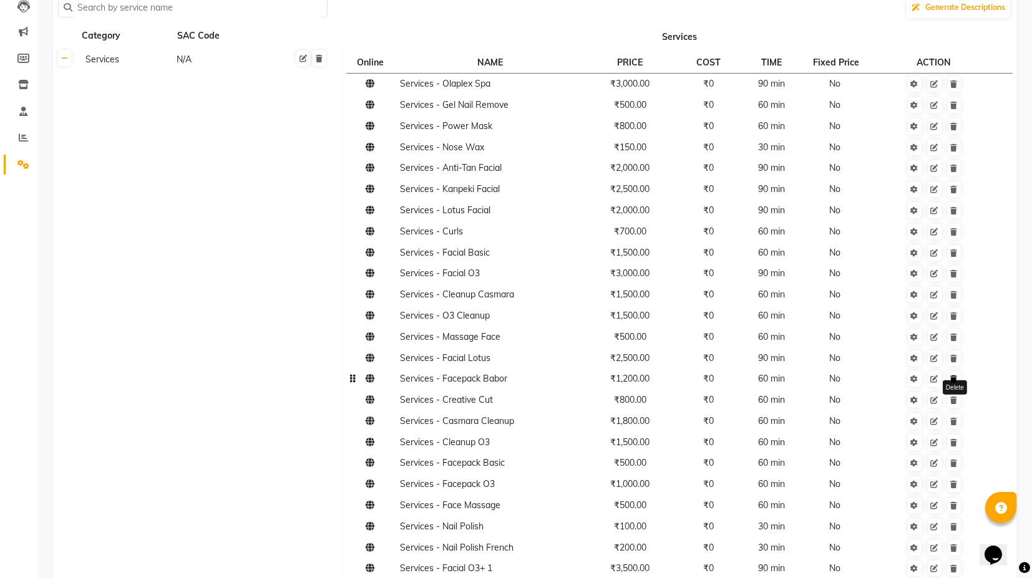
click at [956, 385] on link at bounding box center [953, 379] width 13 height 16
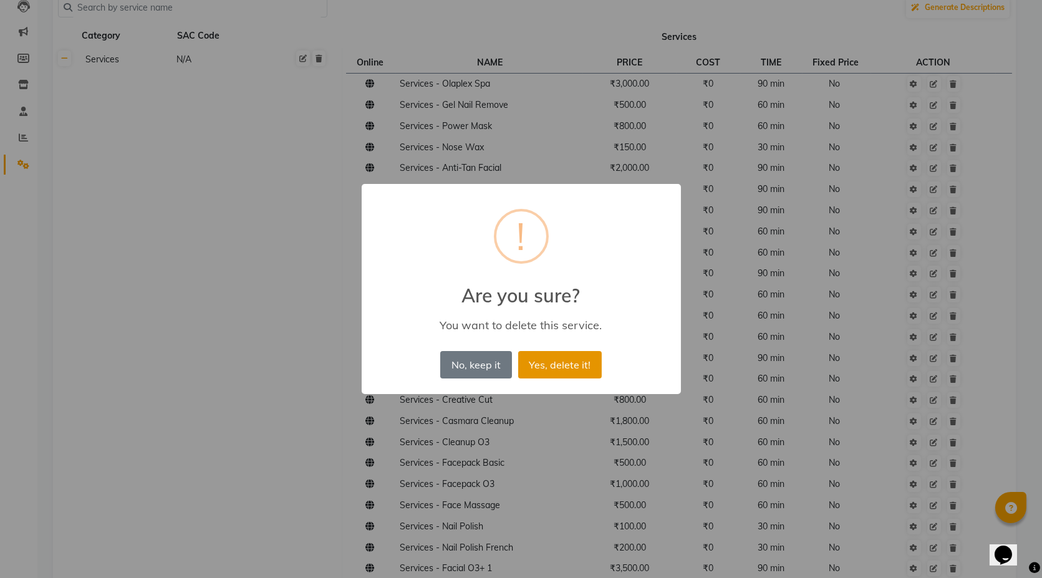
click at [565, 371] on button "Yes, delete it!" at bounding box center [560, 364] width 84 height 27
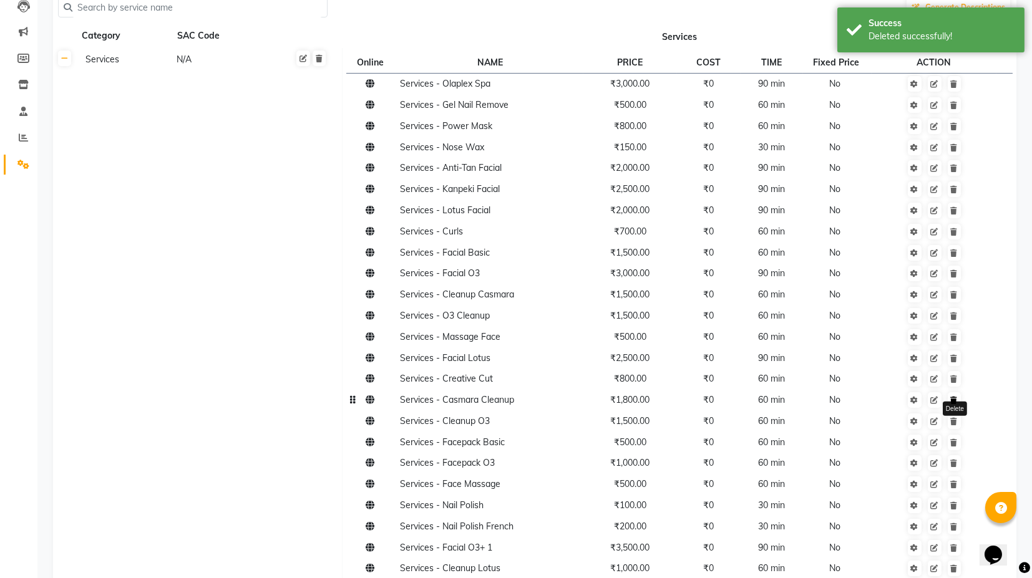
click at [954, 398] on icon at bounding box center [953, 400] width 7 height 7
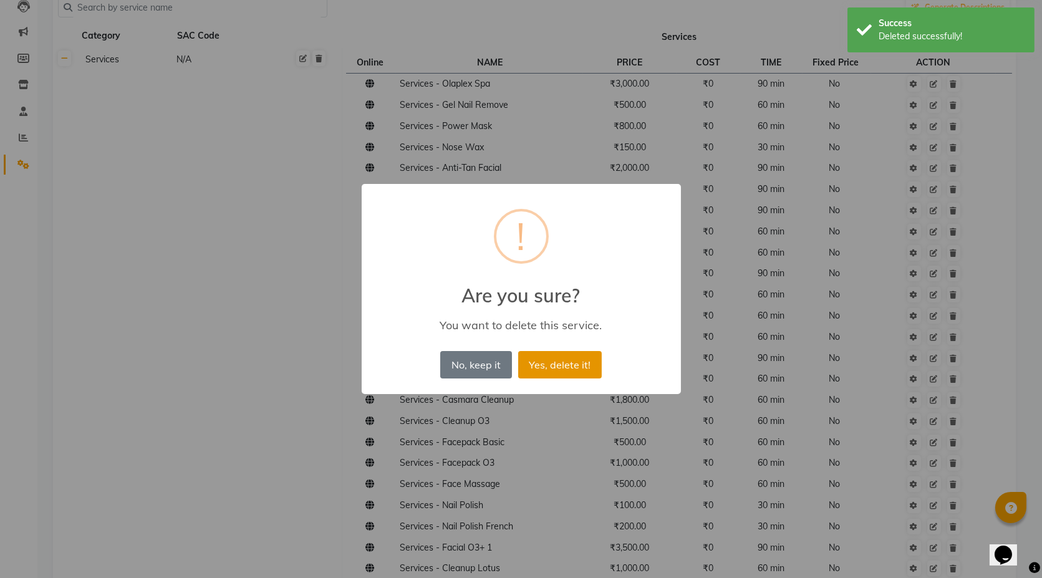
click at [575, 358] on button "Yes, delete it!" at bounding box center [560, 364] width 84 height 27
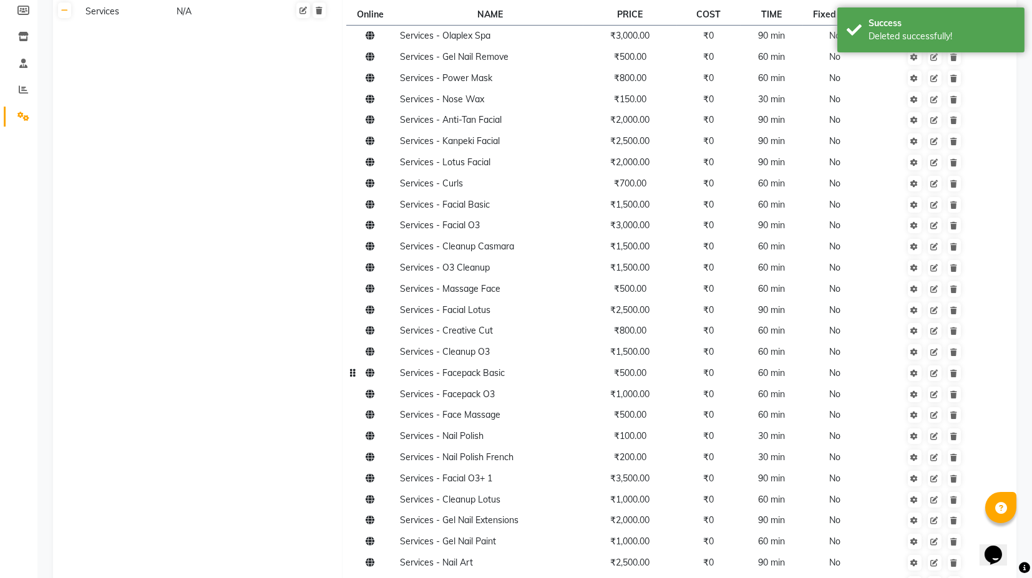
scroll to position [208, 0]
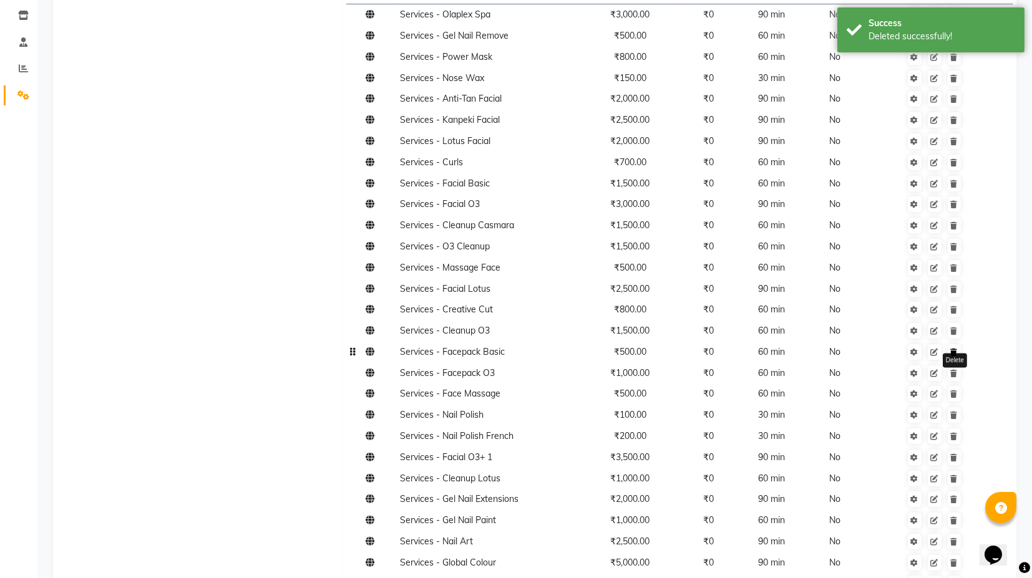
click at [953, 352] on icon at bounding box center [953, 352] width 7 height 7
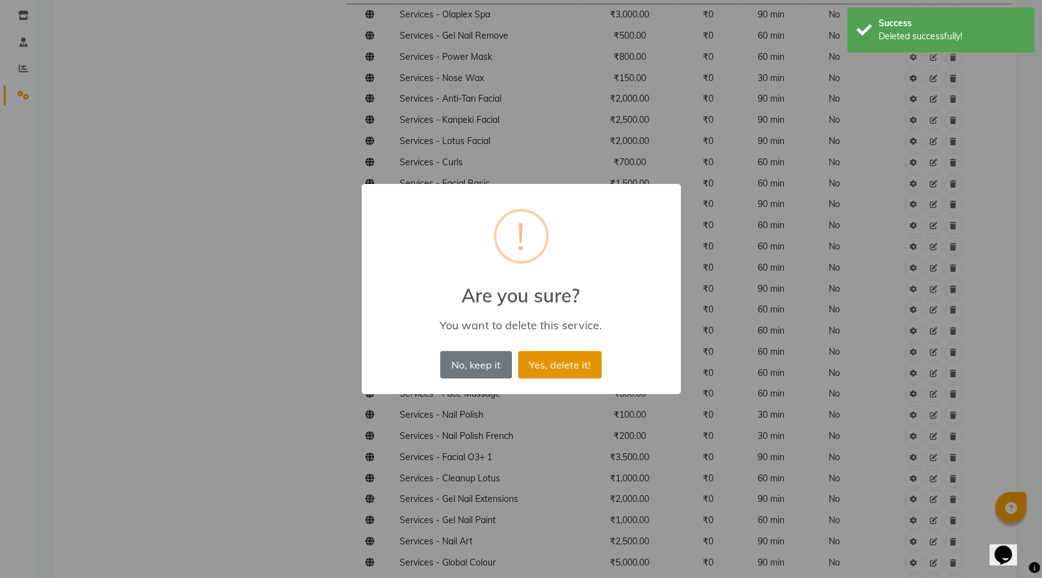
click at [578, 365] on button "Yes, delete it!" at bounding box center [560, 364] width 84 height 27
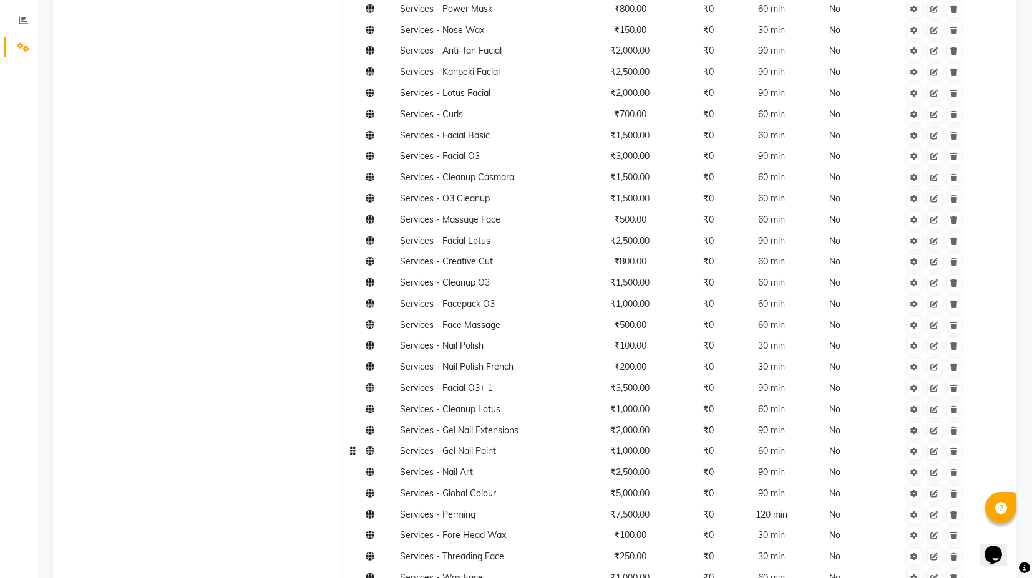
scroll to position [277, 0]
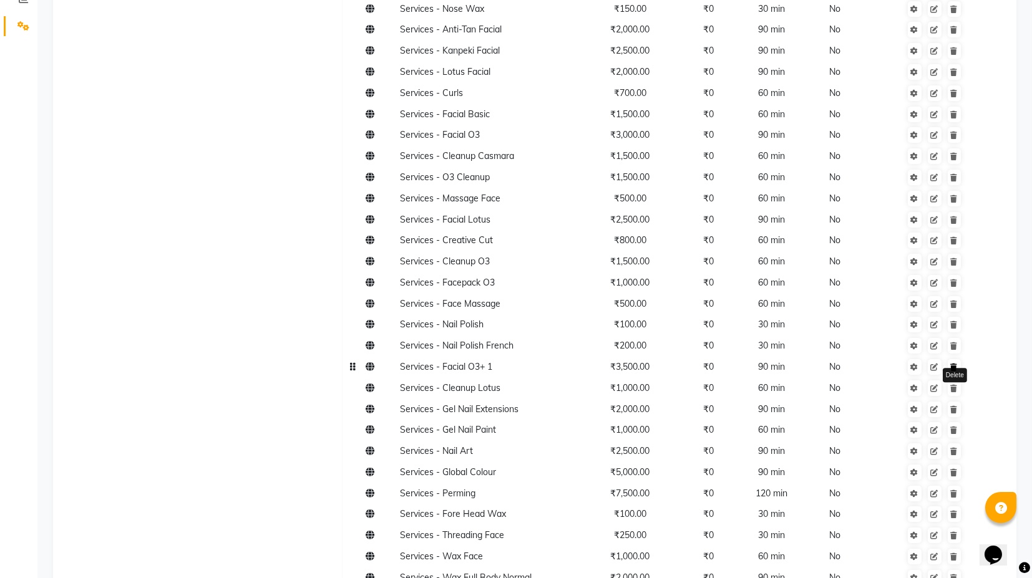
click at [959, 370] on link at bounding box center [953, 367] width 13 height 16
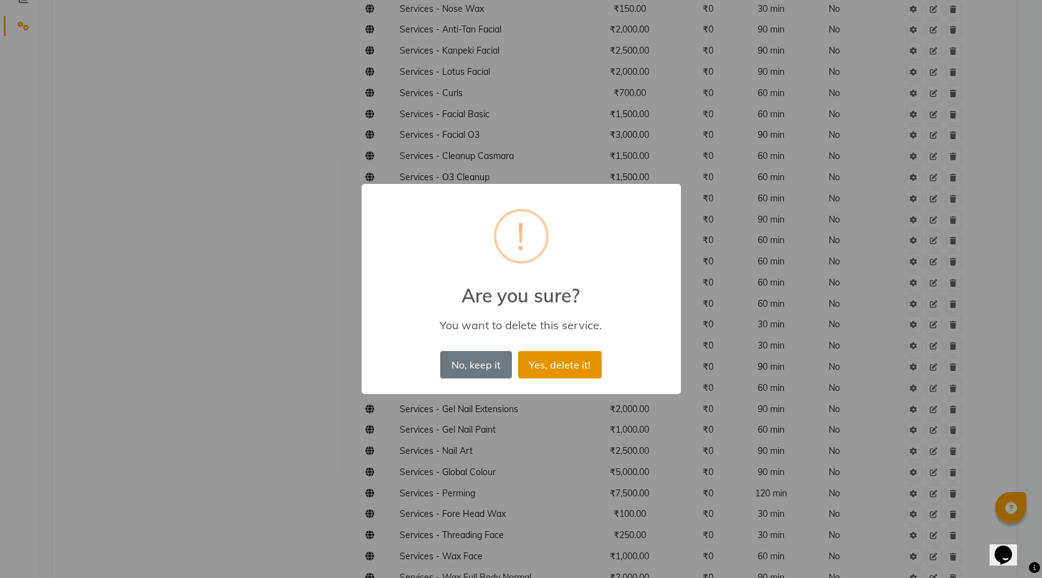
click at [547, 360] on button "Yes, delete it!" at bounding box center [560, 364] width 84 height 27
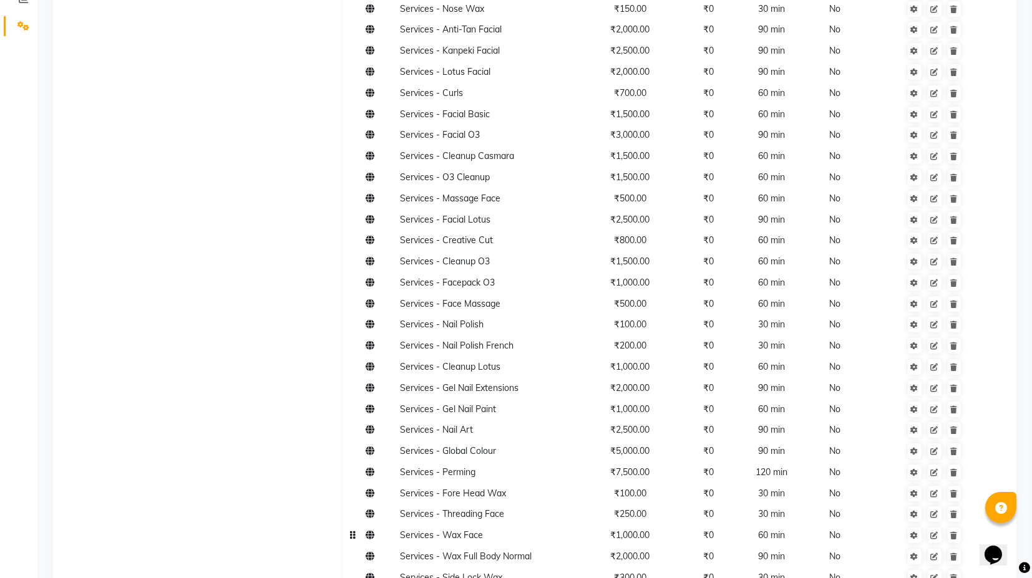
scroll to position [346, 0]
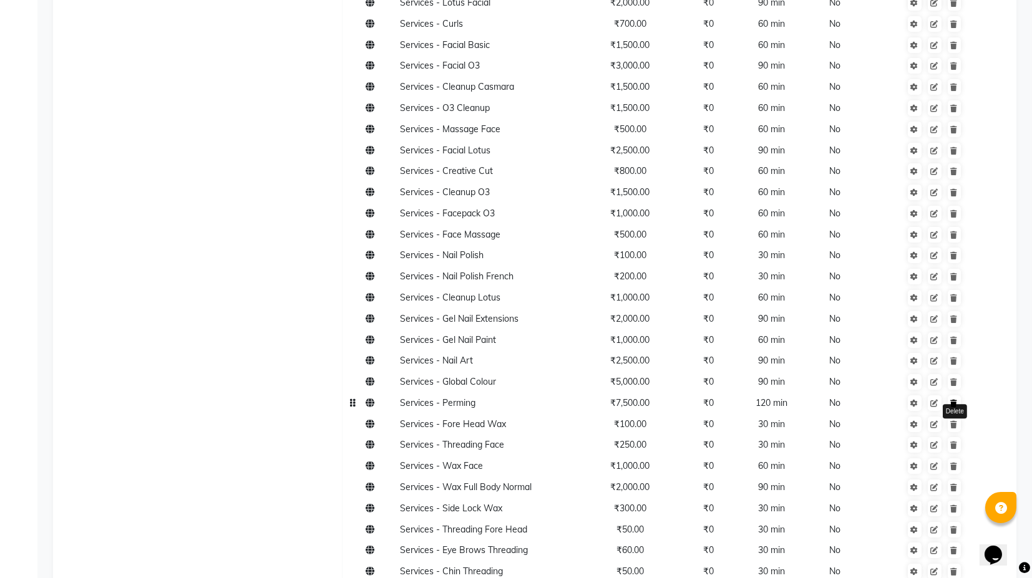
click at [957, 407] on link at bounding box center [953, 403] width 13 height 16
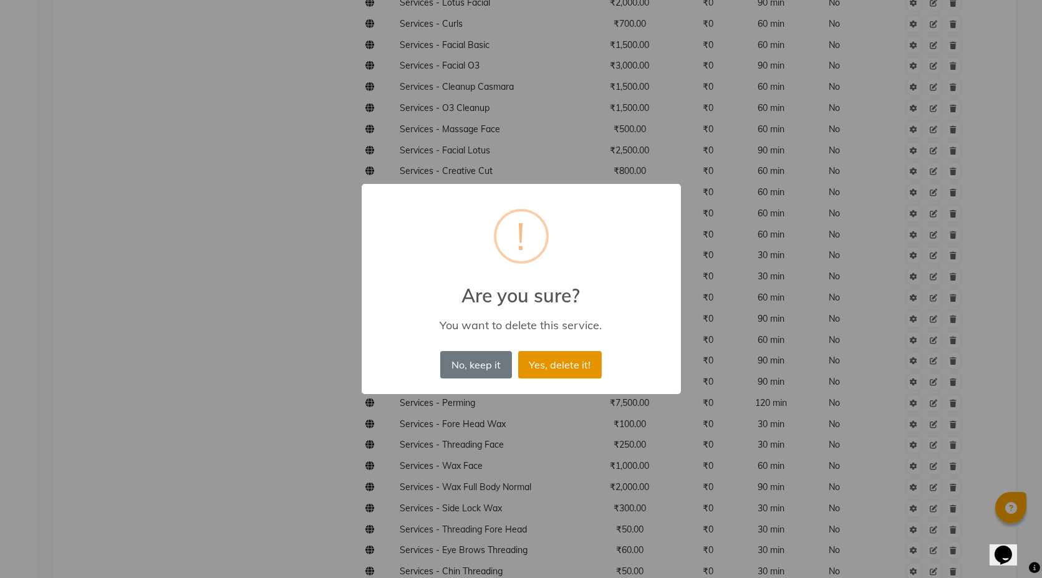
click at [551, 362] on button "Yes, delete it!" at bounding box center [560, 364] width 84 height 27
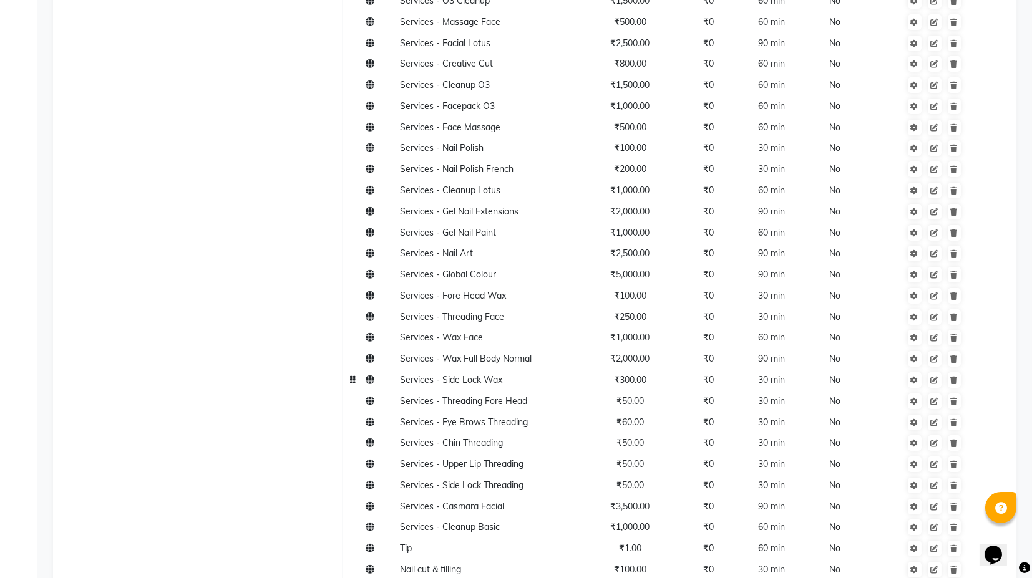
scroll to position [485, 0]
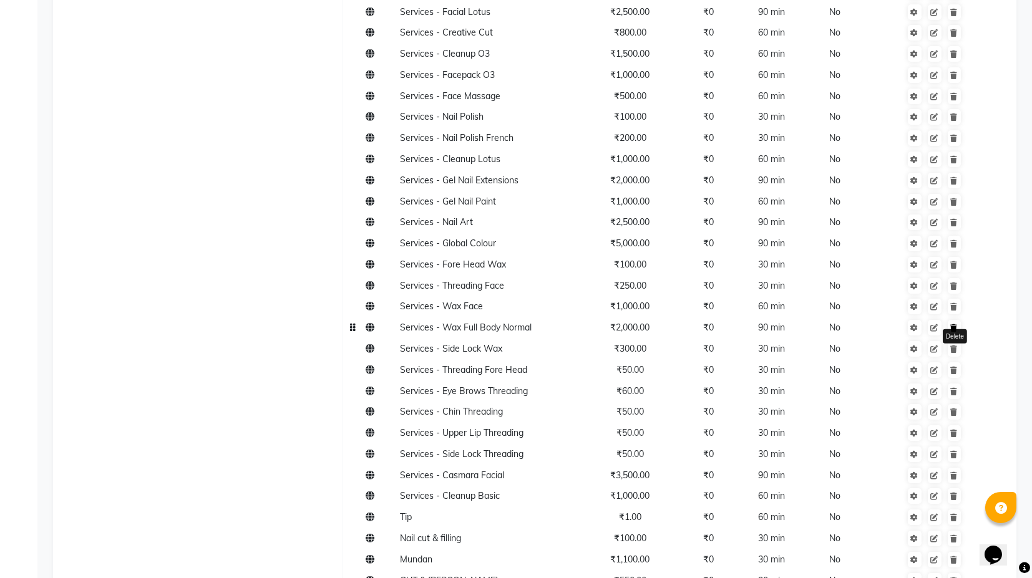
click at [957, 330] on link at bounding box center [953, 328] width 13 height 16
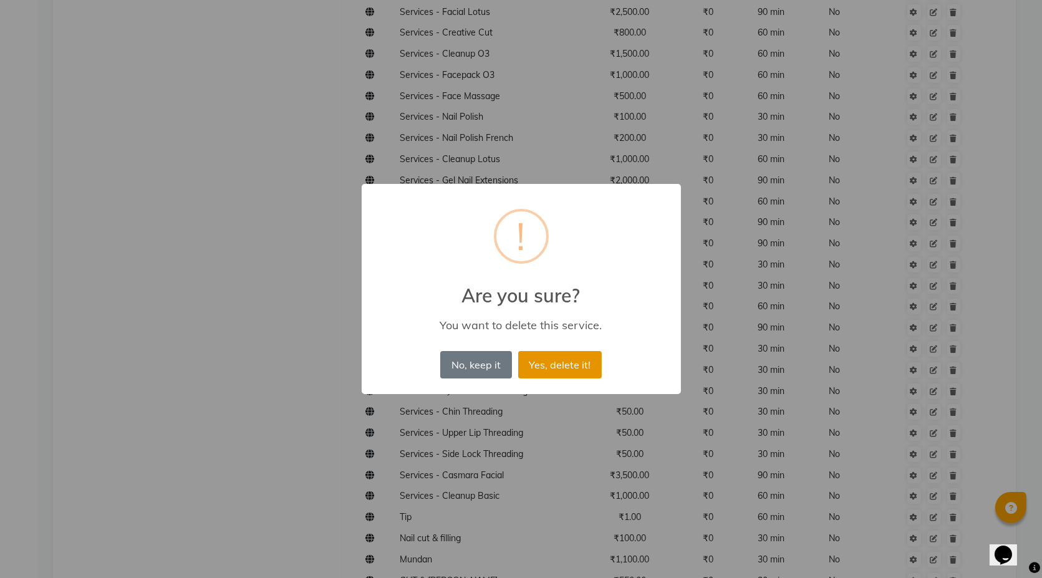
click at [575, 364] on button "Yes, delete it!" at bounding box center [560, 364] width 84 height 27
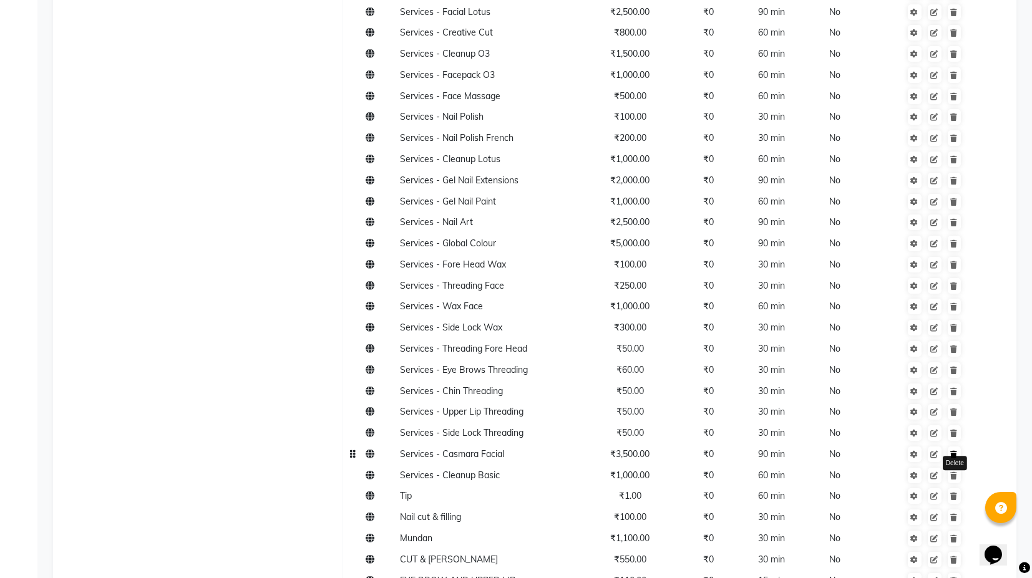
click at [955, 458] on link at bounding box center [953, 455] width 13 height 16
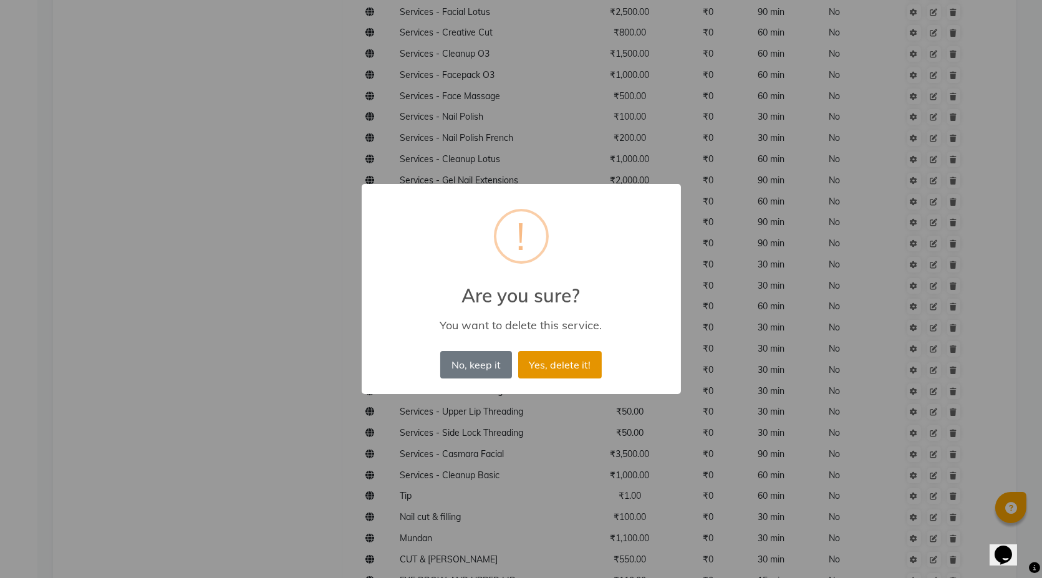
click at [586, 370] on button "Yes, delete it!" at bounding box center [560, 364] width 84 height 27
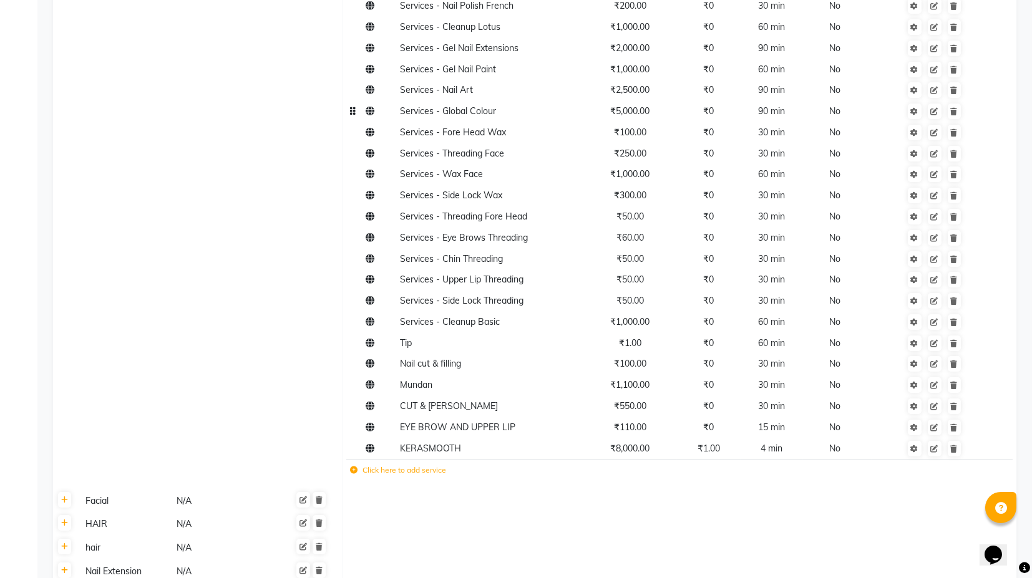
scroll to position [624, 0]
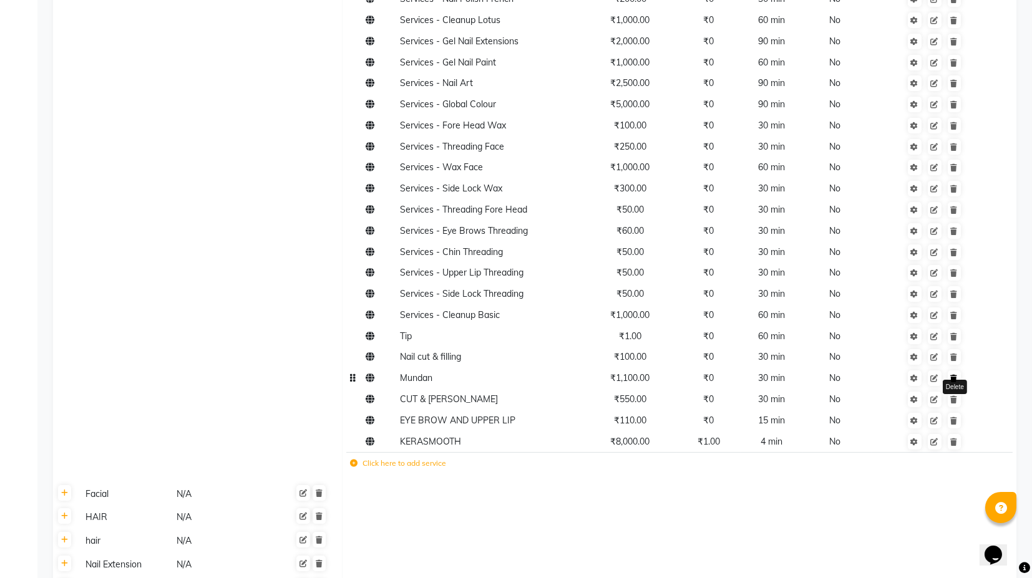
click at [959, 381] on link at bounding box center [953, 378] width 13 height 16
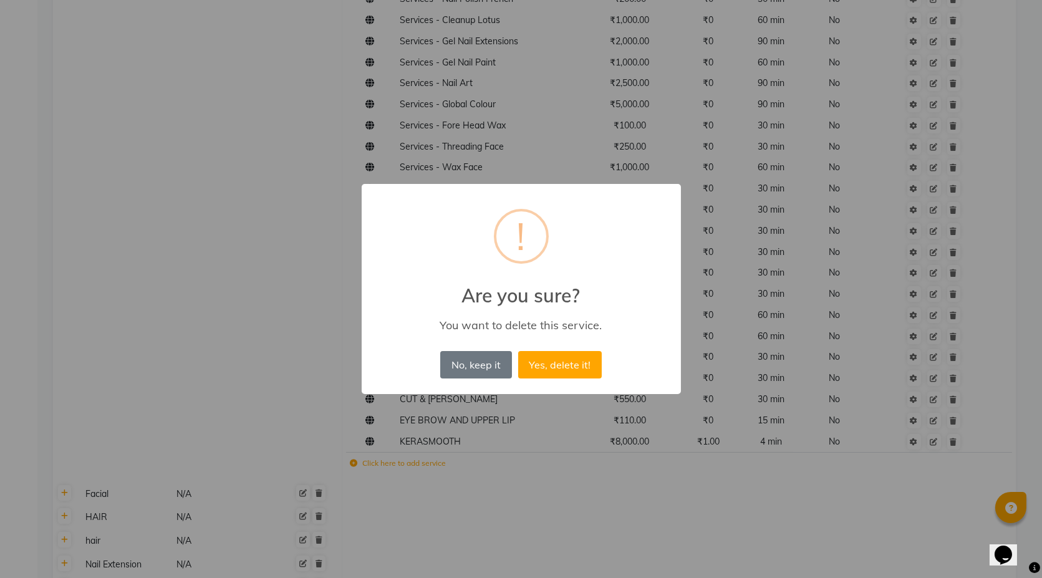
click at [551, 362] on button "Yes, delete it!" at bounding box center [560, 364] width 84 height 27
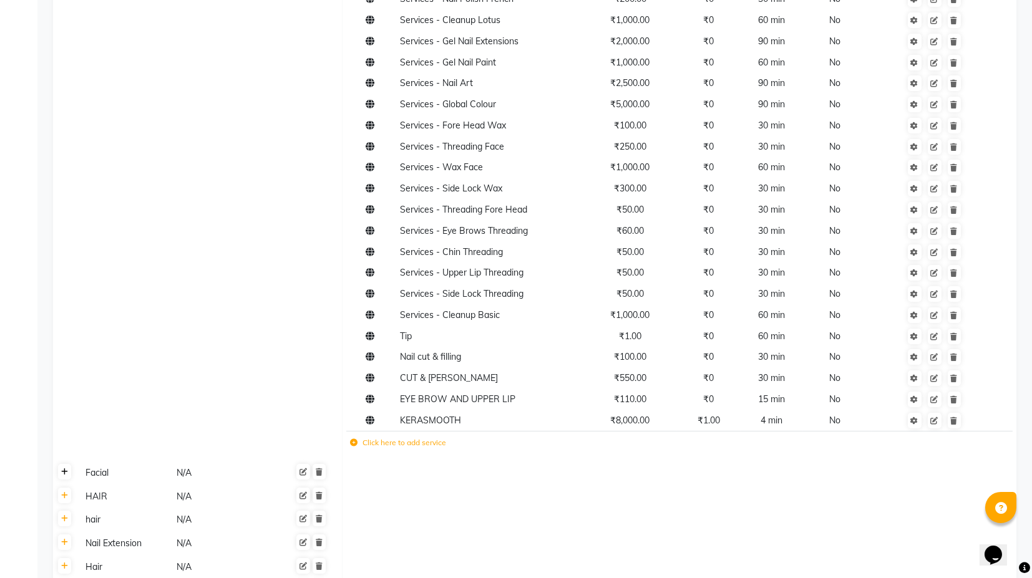
click at [65, 473] on icon at bounding box center [64, 471] width 7 height 7
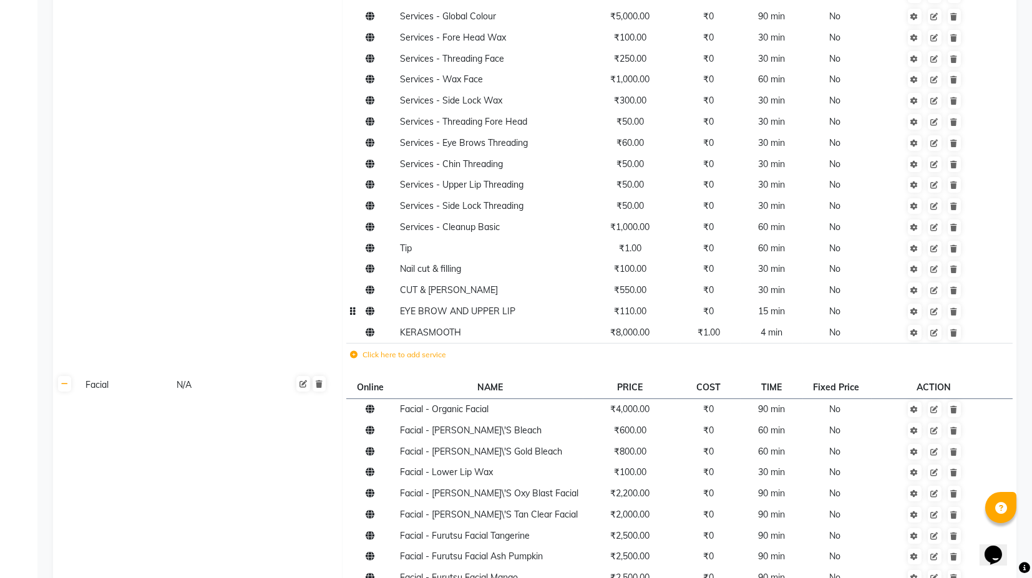
scroll to position [762, 0]
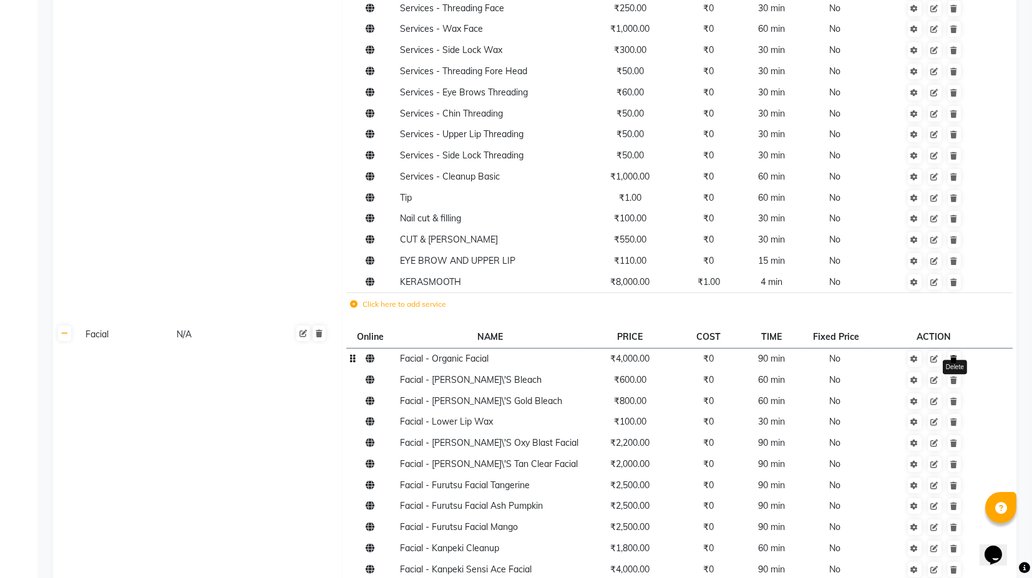
click at [956, 364] on link at bounding box center [953, 359] width 13 height 16
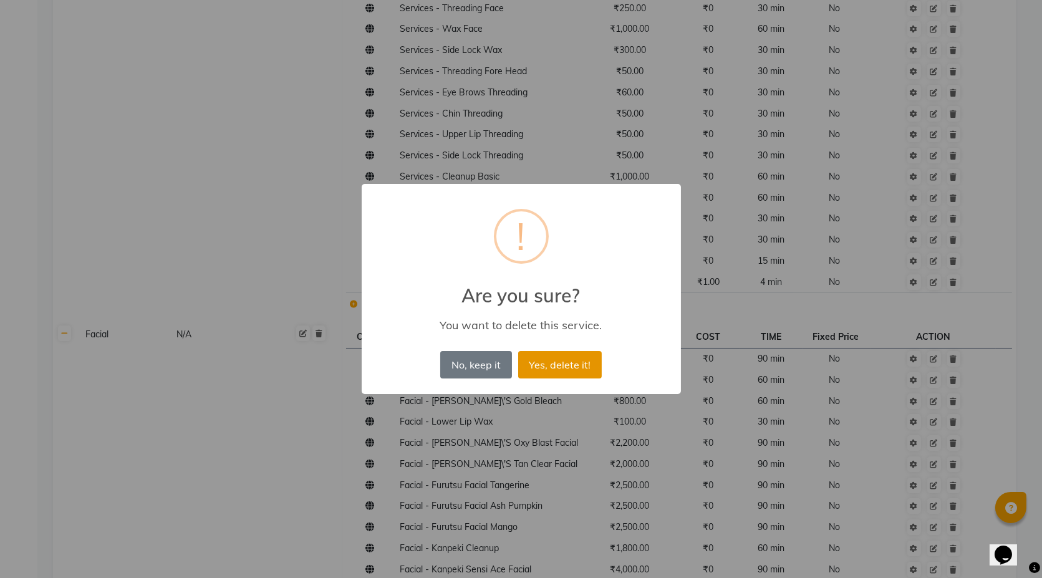
click at [568, 365] on button "Yes, delete it!" at bounding box center [560, 364] width 84 height 27
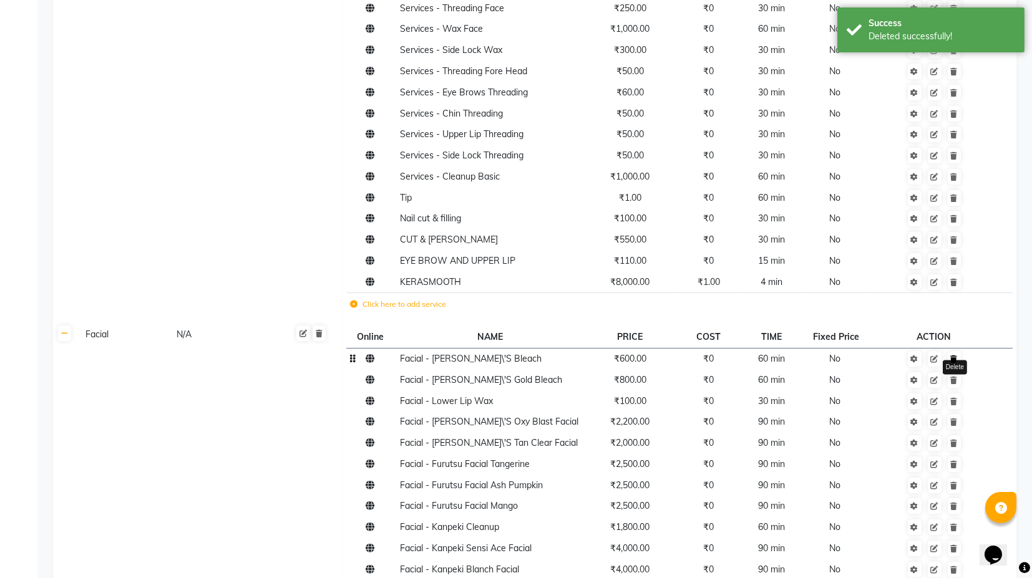
click at [955, 359] on icon at bounding box center [953, 358] width 7 height 7
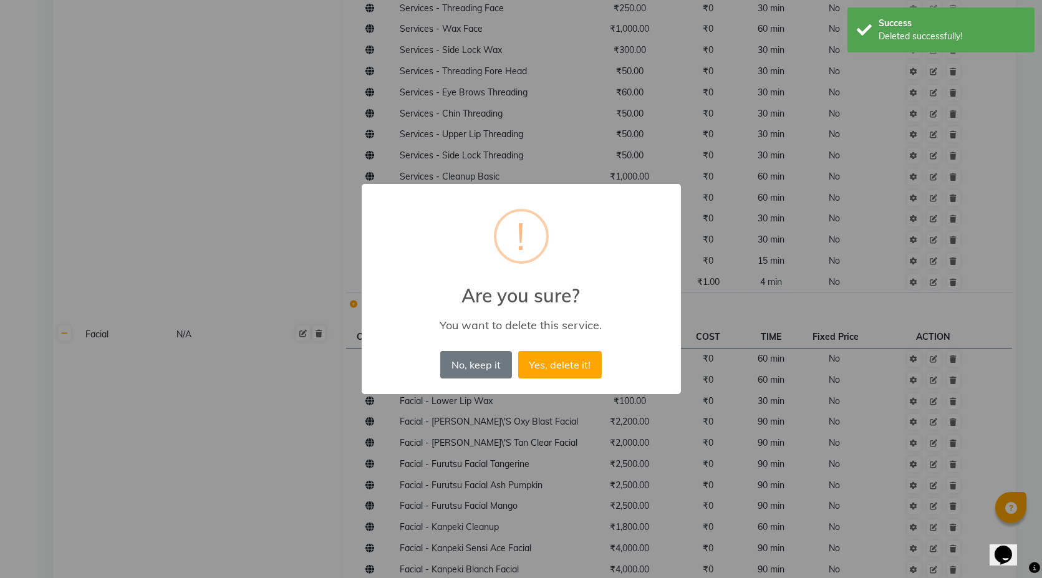
drag, startPoint x: 541, startPoint y: 358, endPoint x: 591, endPoint y: 360, distance: 49.9
click at [543, 359] on button "Yes, delete it!" at bounding box center [560, 364] width 84 height 27
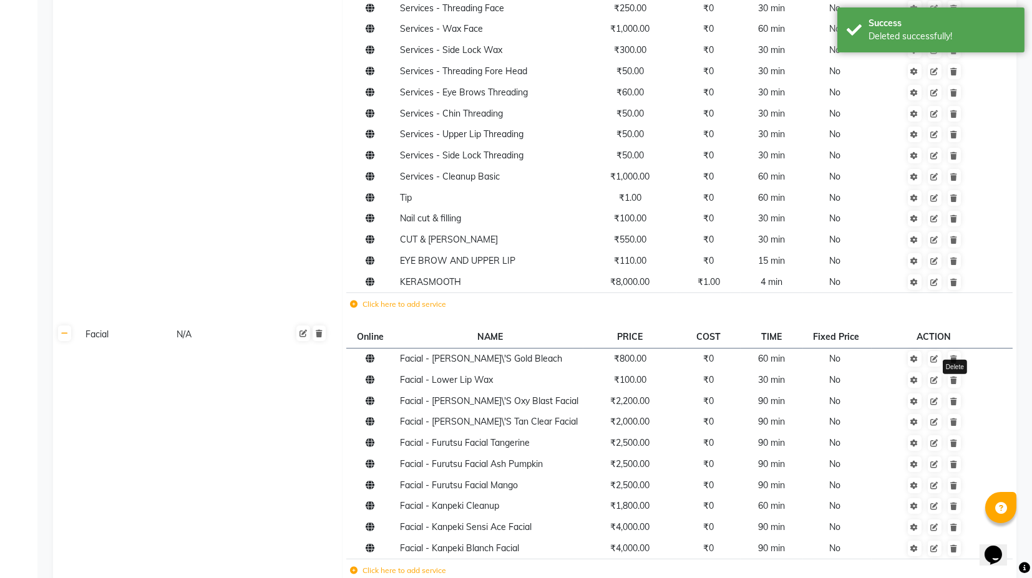
click at [952, 365] on link at bounding box center [953, 359] width 13 height 16
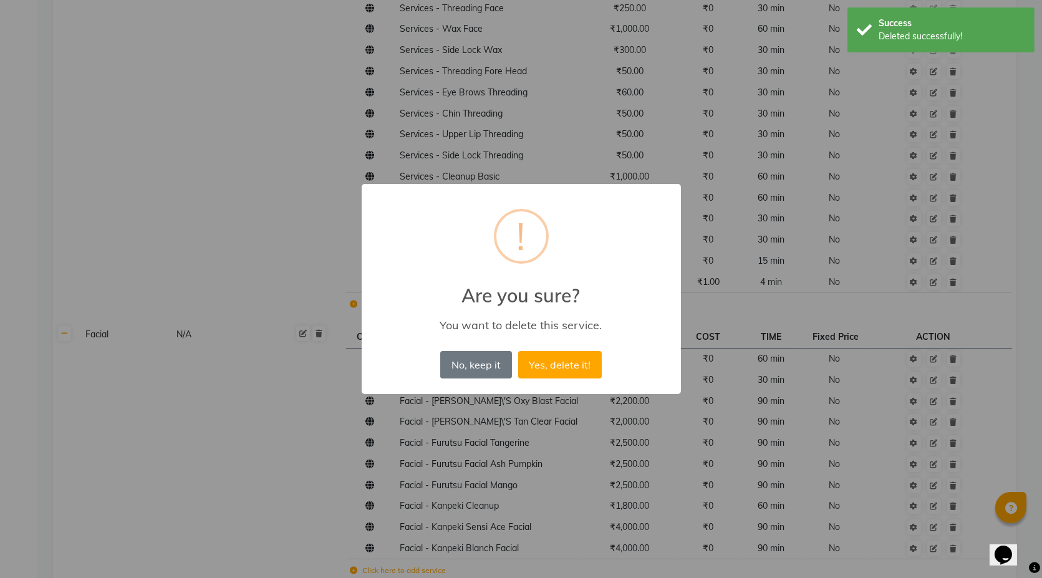
click at [518, 351] on button "Yes, delete it!" at bounding box center [560, 364] width 84 height 27
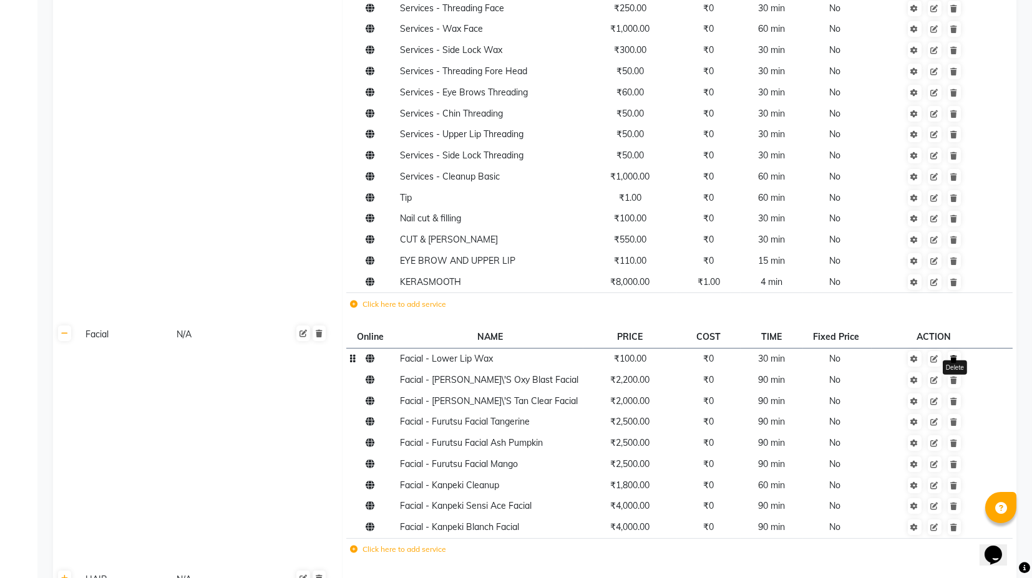
click at [959, 360] on link at bounding box center [953, 359] width 13 height 16
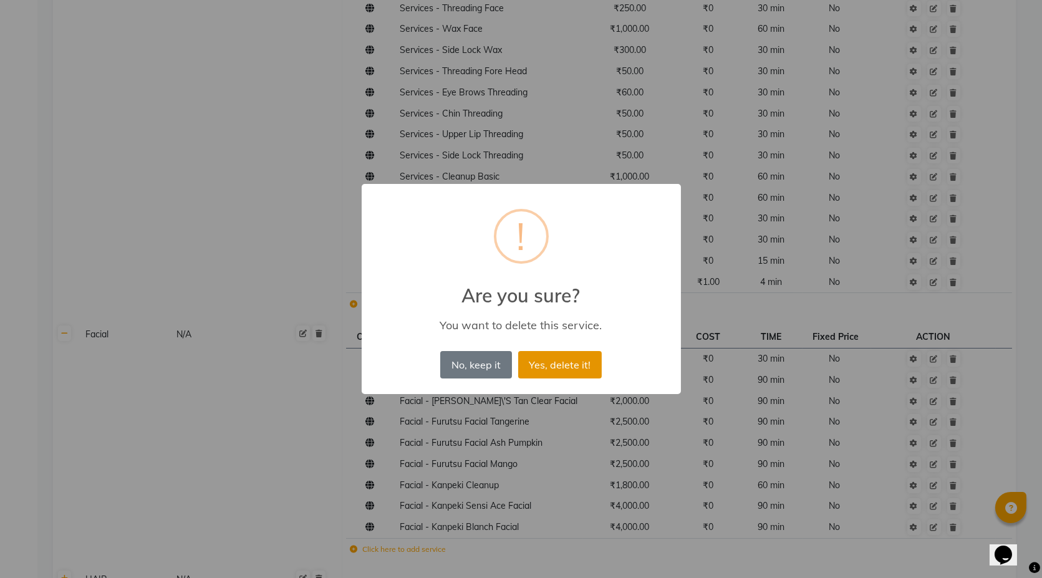
click at [569, 365] on button "Yes, delete it!" at bounding box center [560, 364] width 84 height 27
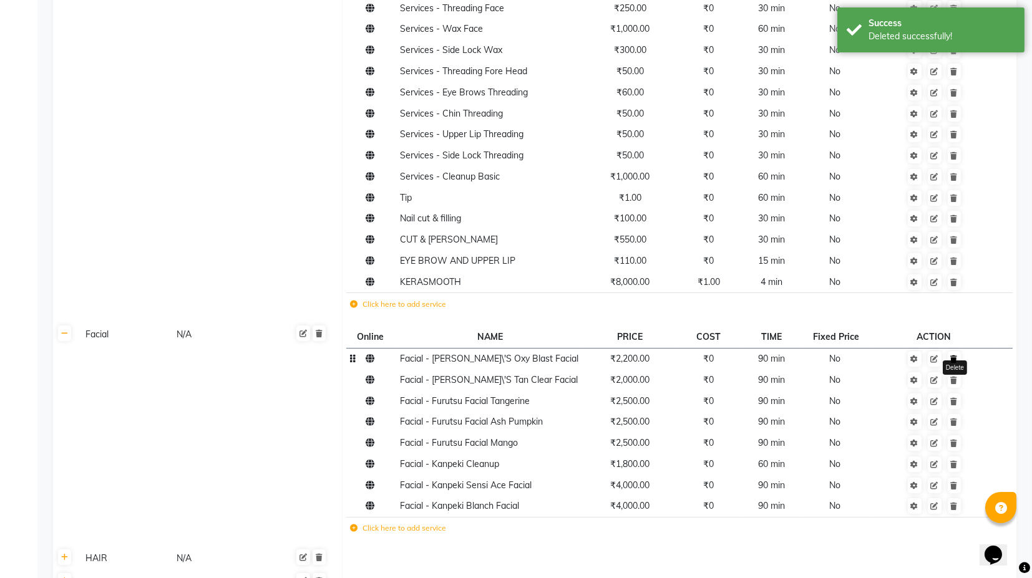
click at [957, 359] on icon at bounding box center [953, 358] width 7 height 7
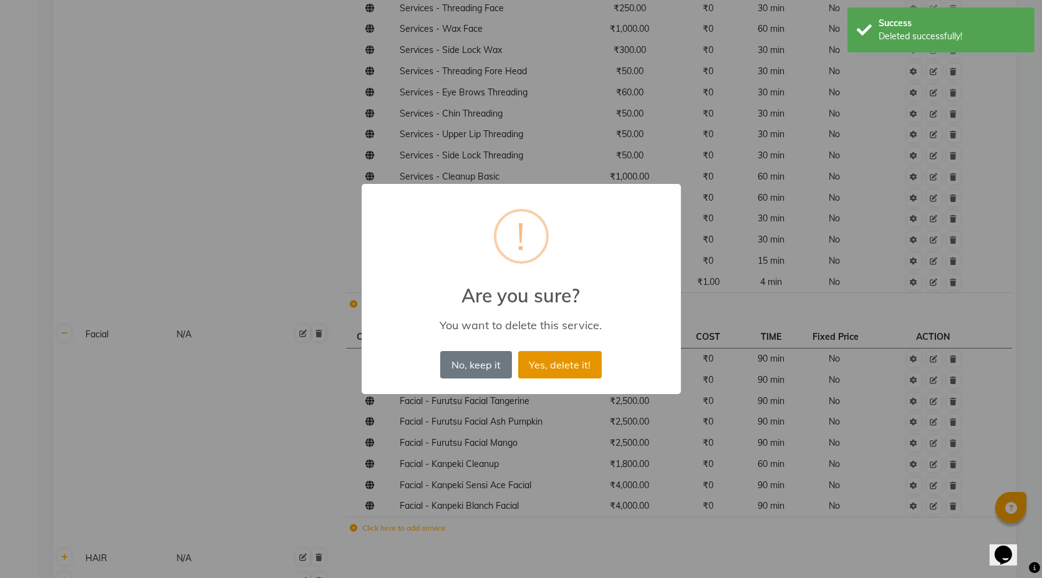
click at [571, 365] on button "Yes, delete it!" at bounding box center [560, 364] width 84 height 27
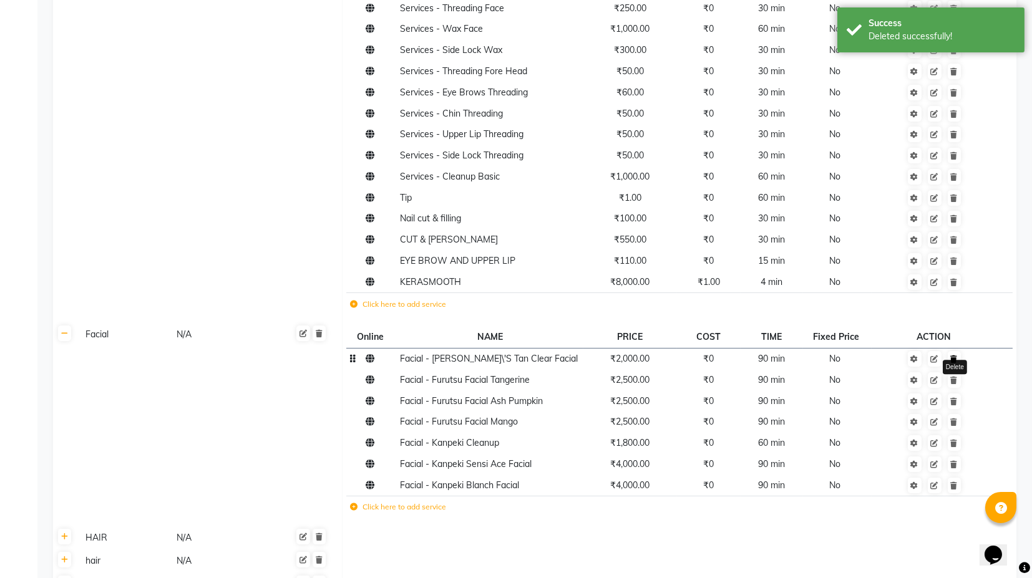
click at [955, 359] on icon at bounding box center [953, 358] width 7 height 7
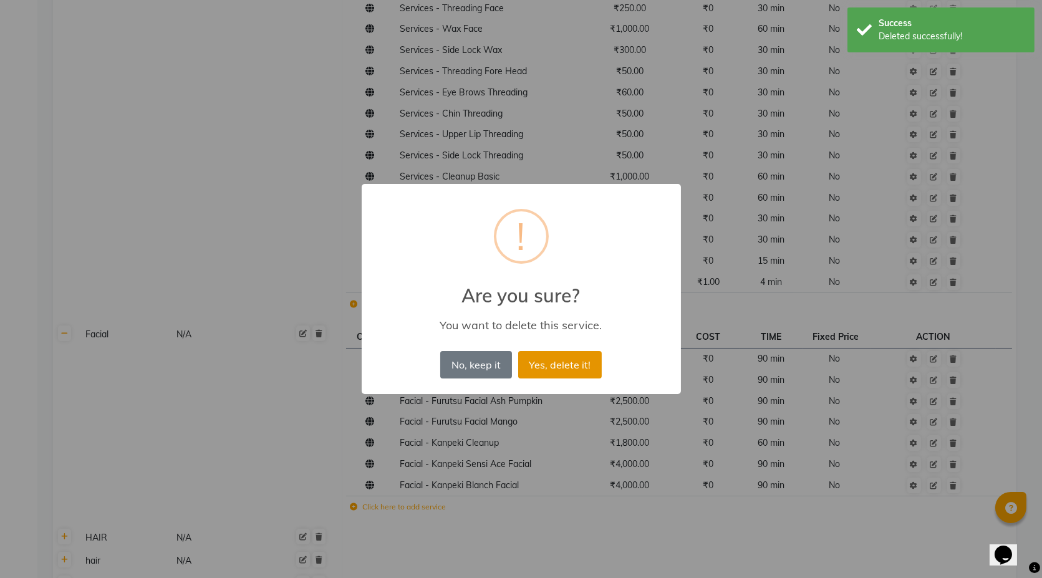
click at [570, 362] on button "Yes, delete it!" at bounding box center [560, 364] width 84 height 27
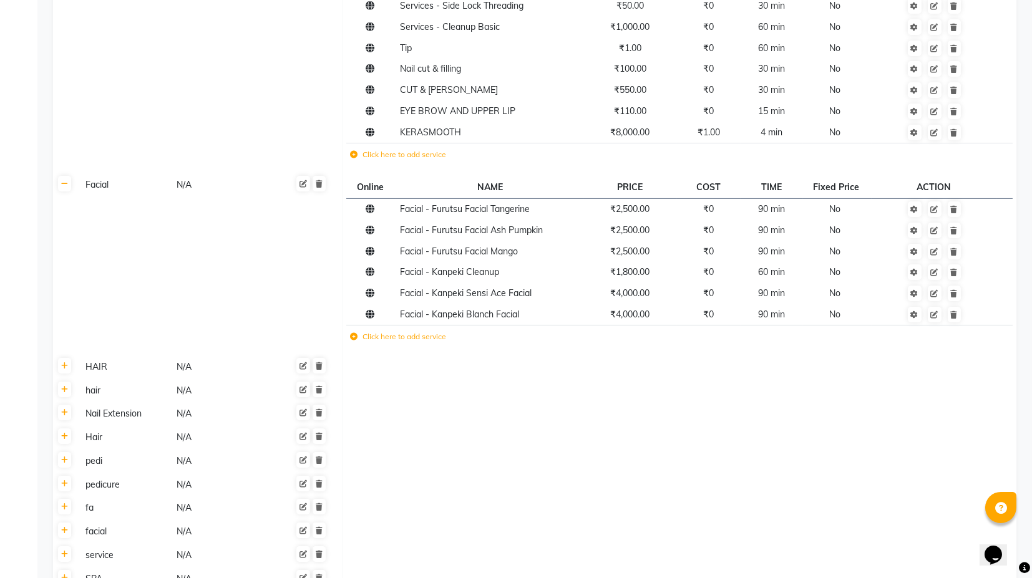
scroll to position [970, 0]
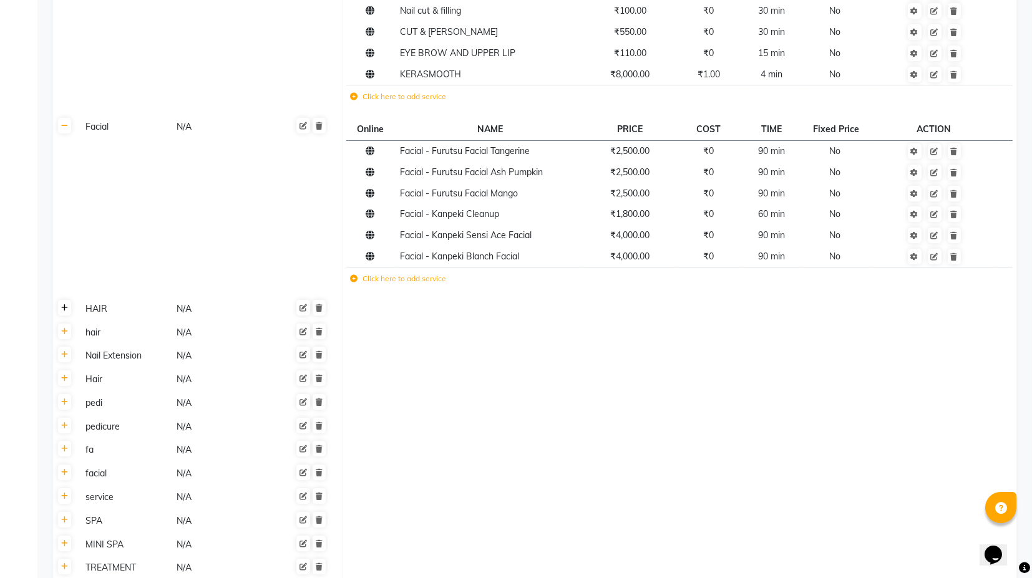
click at [60, 302] on link at bounding box center [64, 308] width 13 height 16
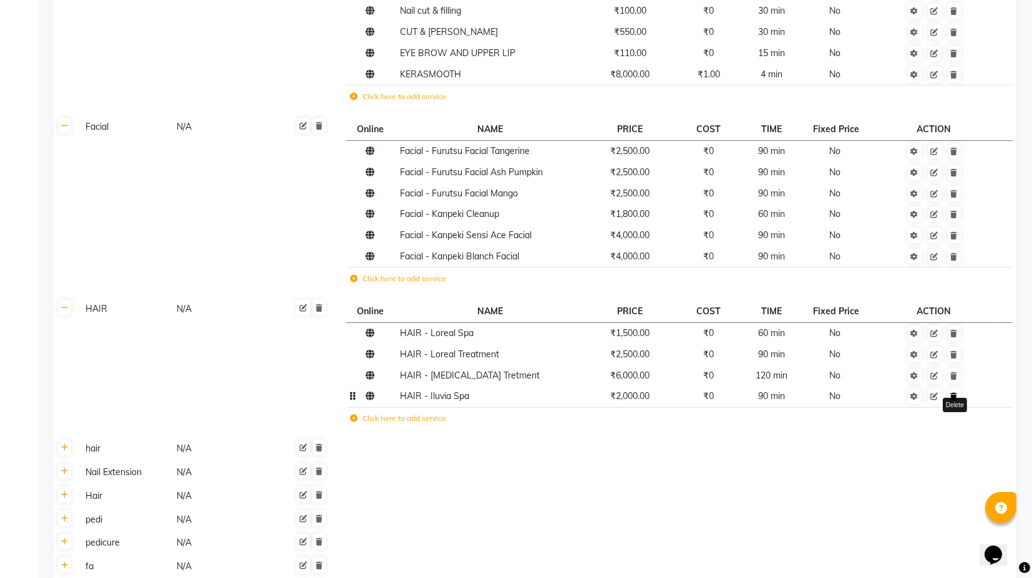
click at [956, 397] on icon at bounding box center [953, 396] width 7 height 7
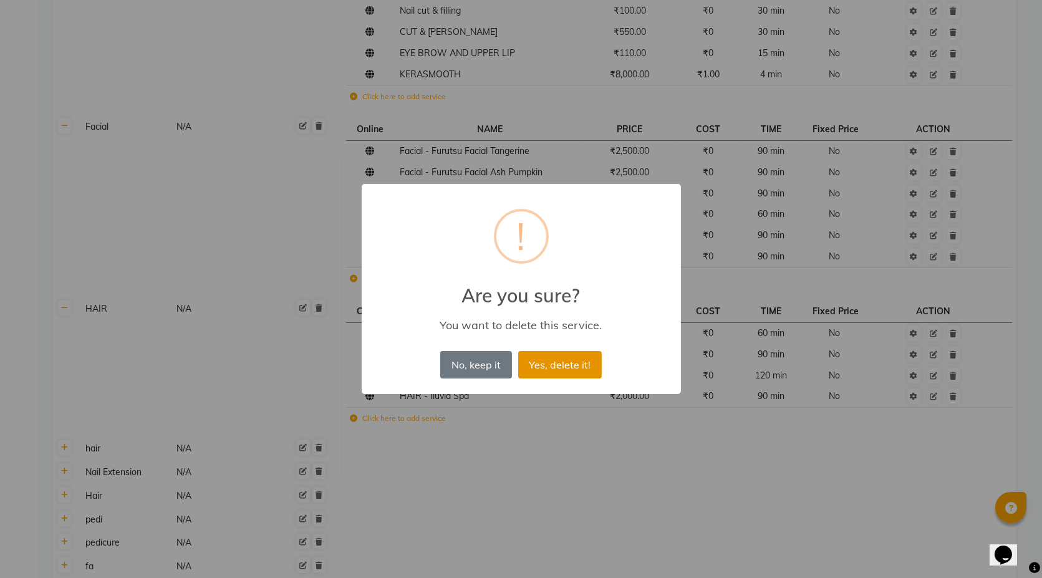
click at [566, 364] on button "Yes, delete it!" at bounding box center [560, 364] width 84 height 27
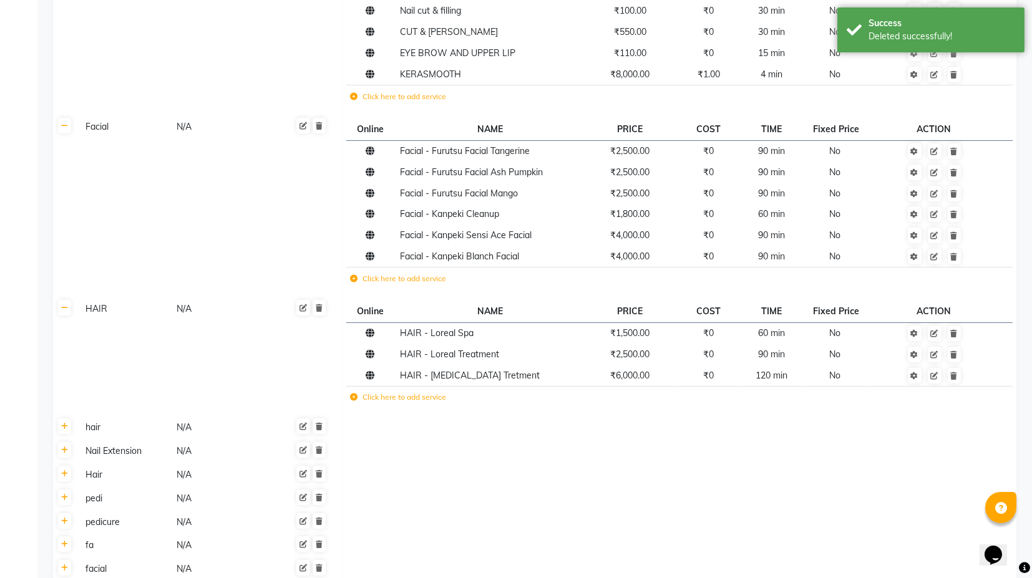
click at [64, 434] on th at bounding box center [65, 428] width 24 height 24
click at [64, 433] on link at bounding box center [64, 426] width 13 height 16
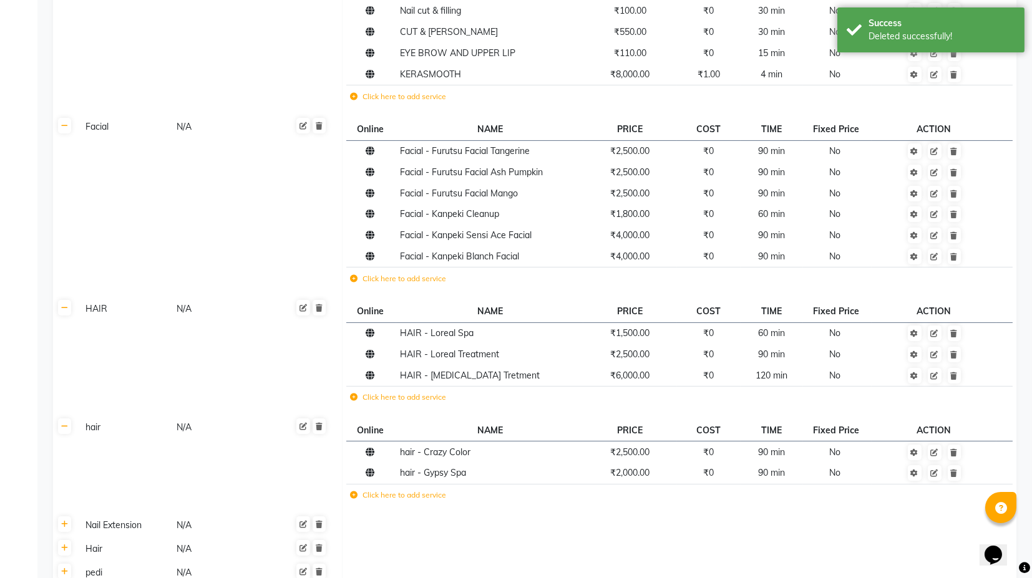
scroll to position [1039, 0]
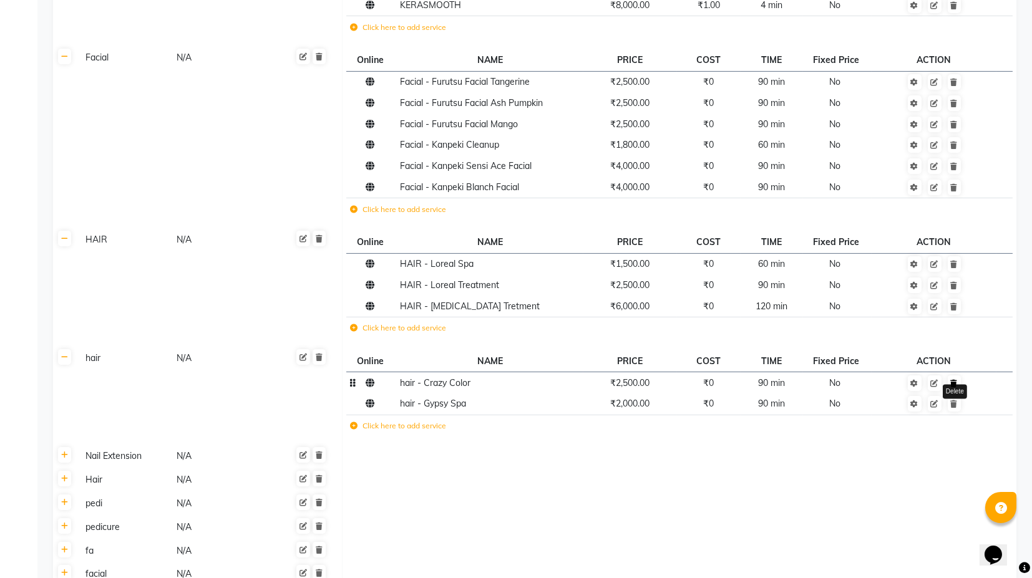
click at [957, 387] on link at bounding box center [953, 383] width 13 height 16
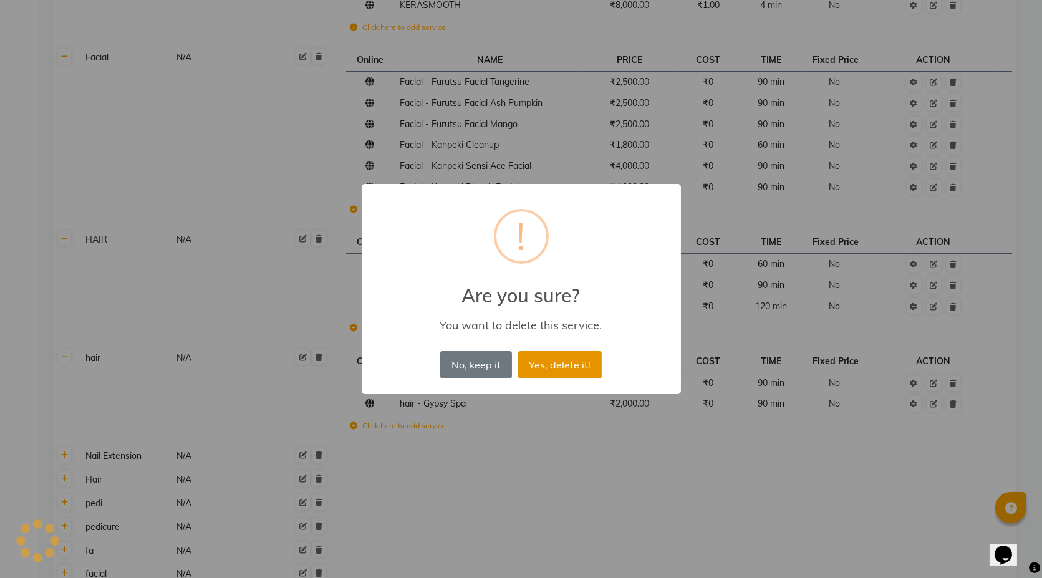
click at [529, 359] on button "Yes, delete it!" at bounding box center [560, 364] width 84 height 27
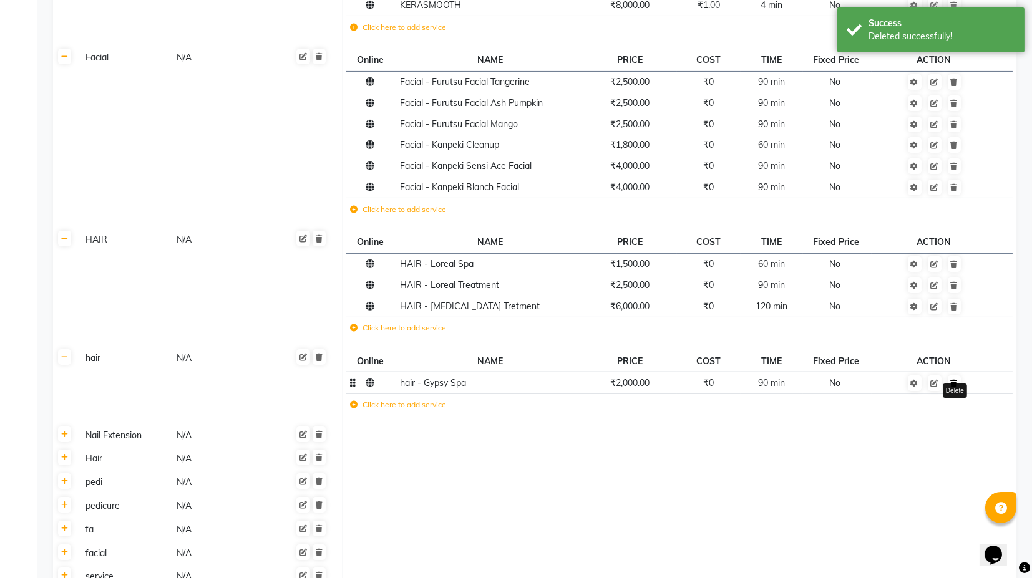
click at [957, 385] on link at bounding box center [953, 383] width 13 height 16
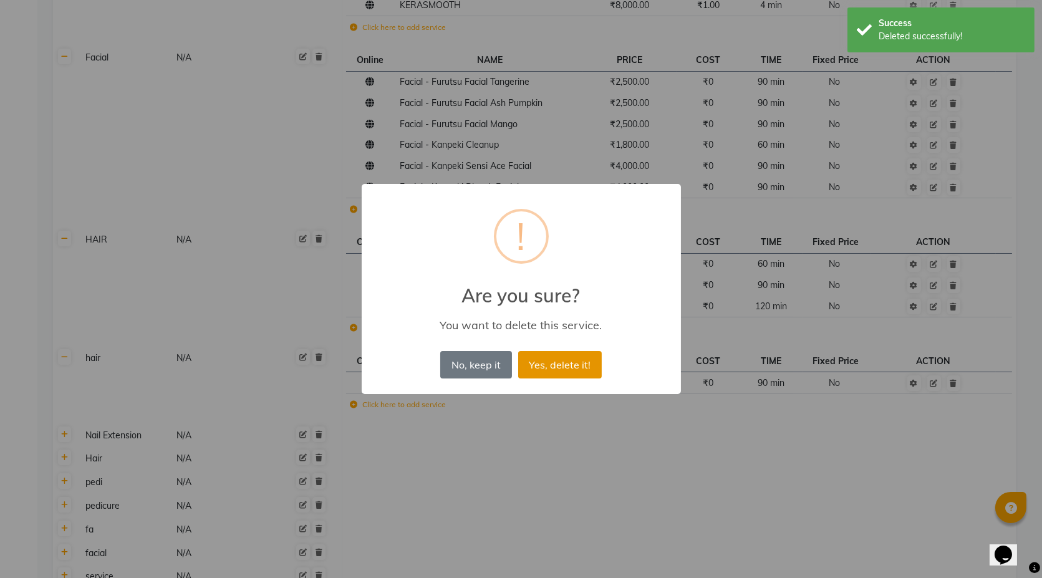
click at [570, 364] on button "Yes, delete it!" at bounding box center [560, 364] width 84 height 27
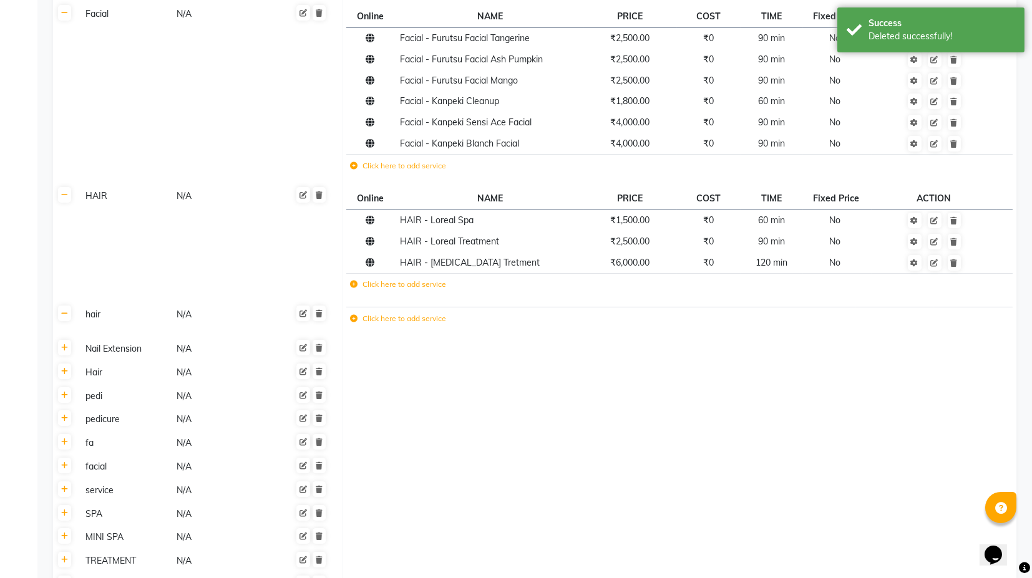
scroll to position [1177, 0]
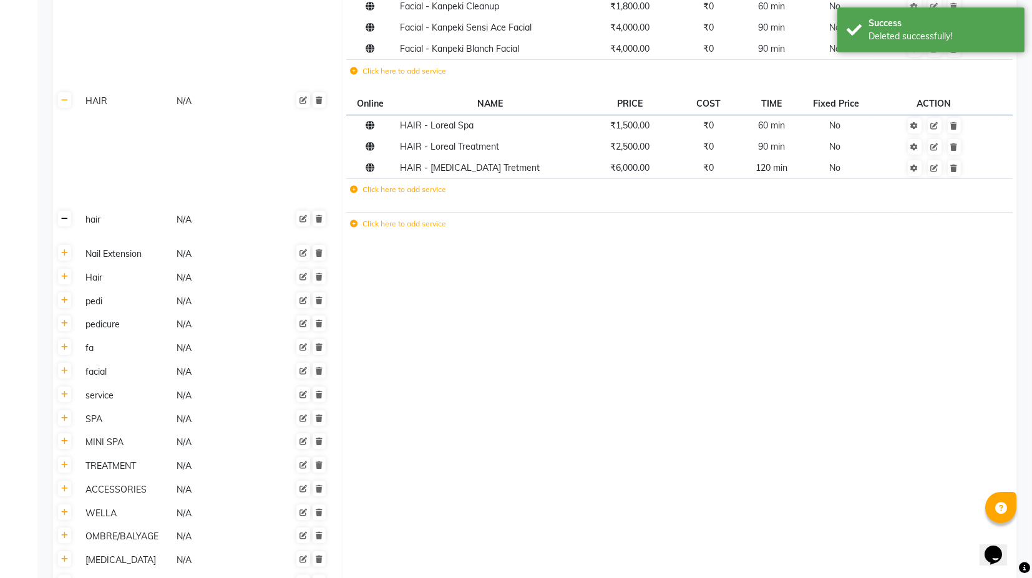
click at [67, 225] on link at bounding box center [64, 219] width 13 height 16
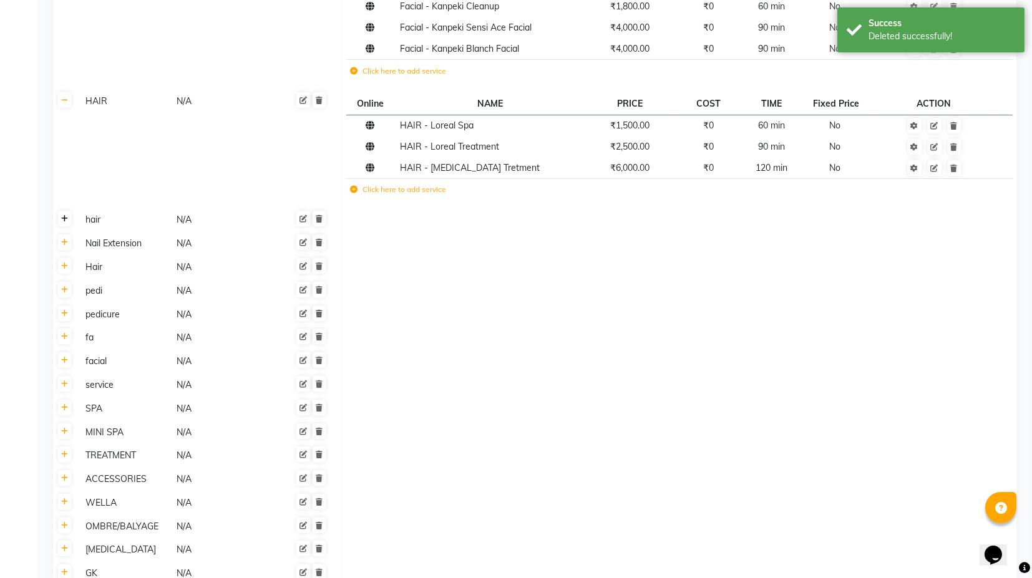
click at [67, 223] on link at bounding box center [64, 219] width 13 height 16
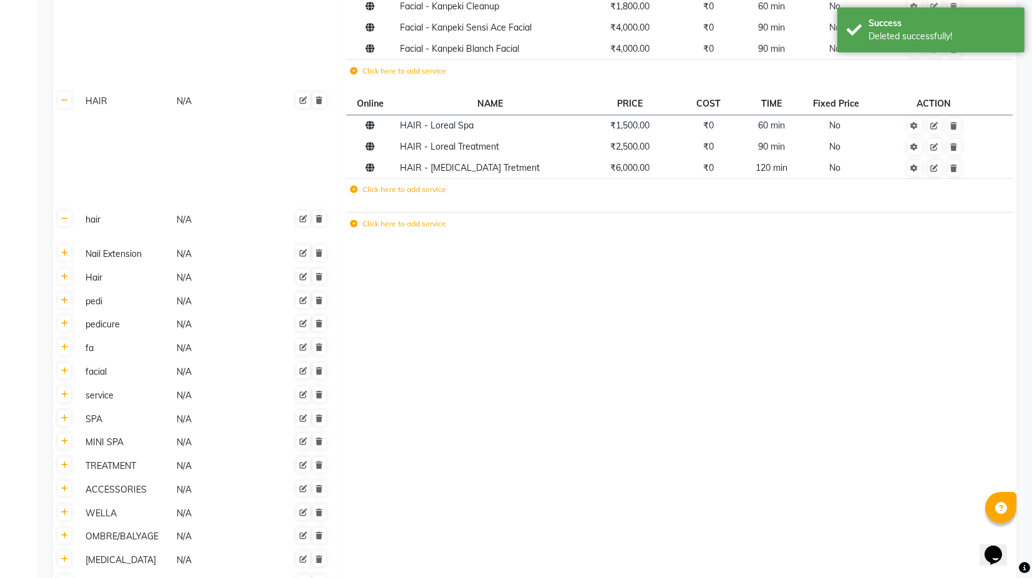
click at [321, 229] on td "hair N/A" at bounding box center [209, 225] width 265 height 34
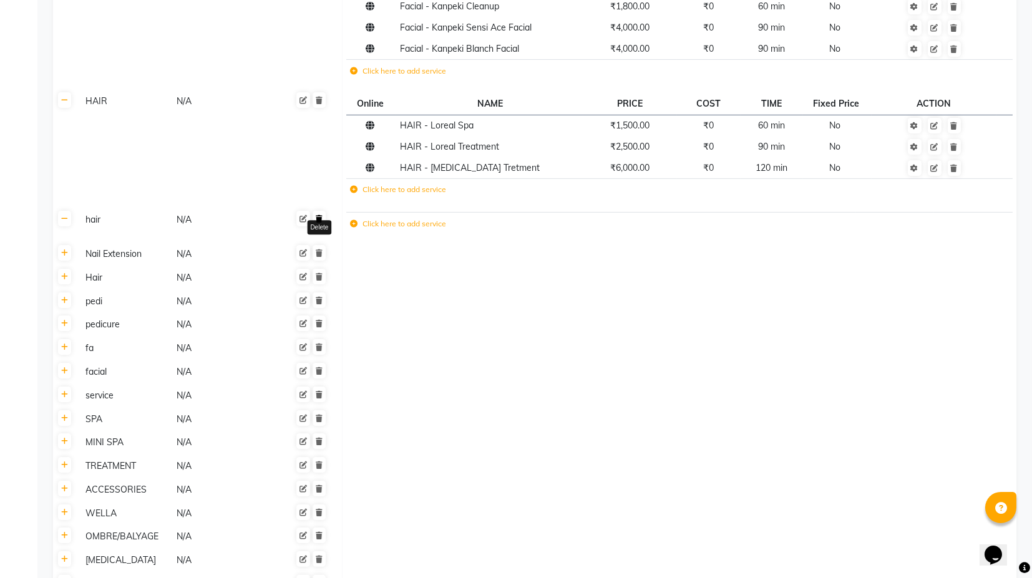
click at [324, 222] on link at bounding box center [318, 219] width 13 height 16
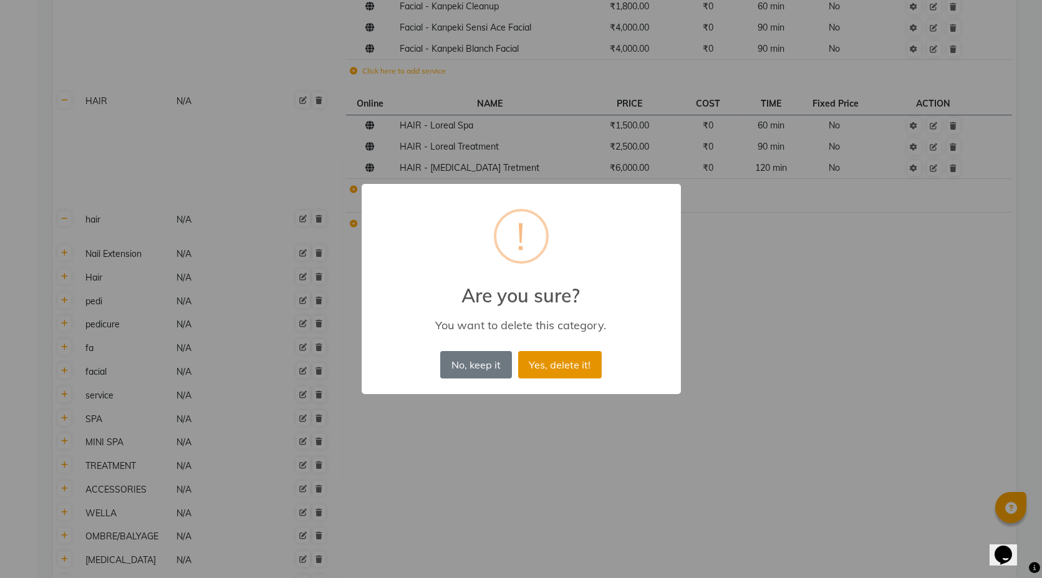
click at [545, 369] on button "Yes, delete it!" at bounding box center [560, 364] width 84 height 27
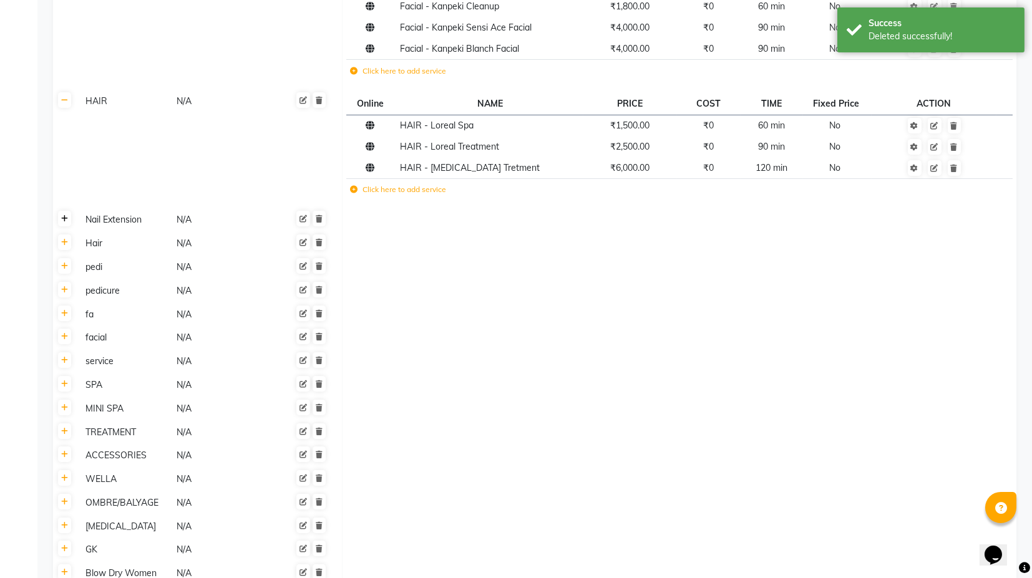
click at [65, 215] on icon at bounding box center [64, 218] width 7 height 7
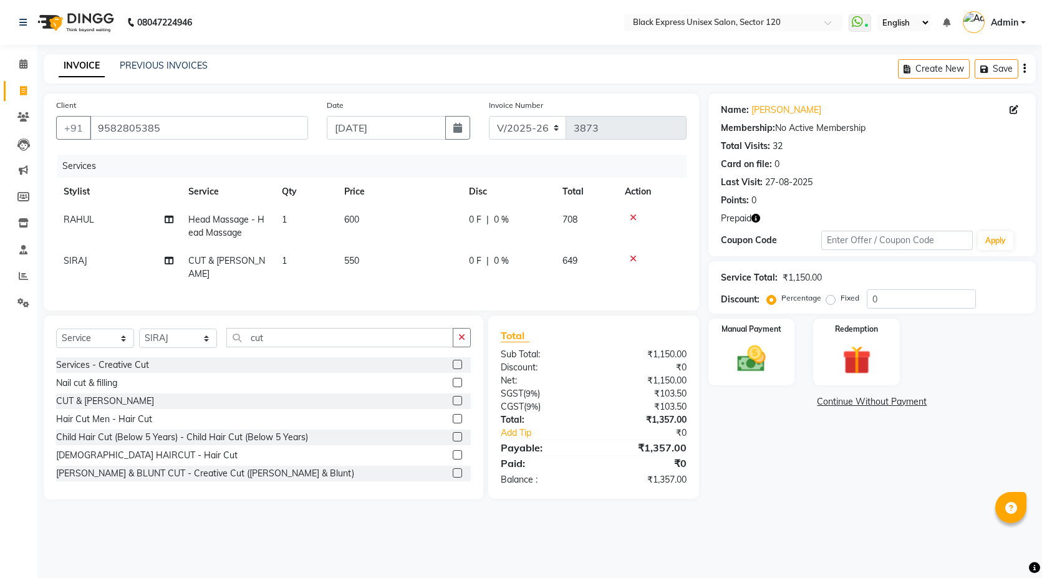
select select "7082"
select select "service"
select select "58974"
click at [842, 342] on img at bounding box center [857, 360] width 48 height 37
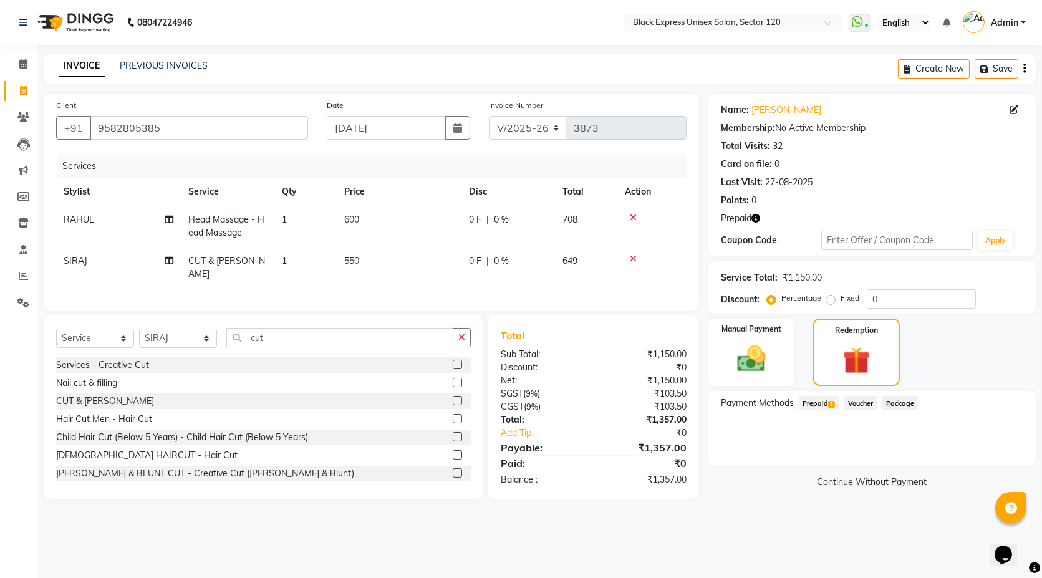
click at [823, 400] on span "Prepaid 1" at bounding box center [819, 403] width 41 height 14
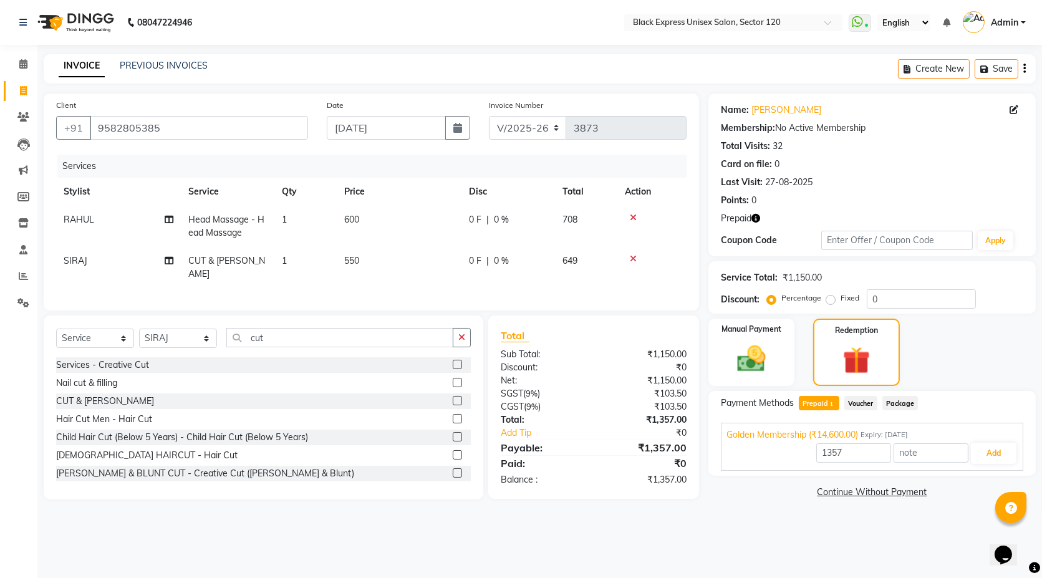
click at [821, 406] on span "Prepaid 1" at bounding box center [819, 403] width 41 height 14
click at [1001, 461] on button "Add" at bounding box center [994, 453] width 46 height 21
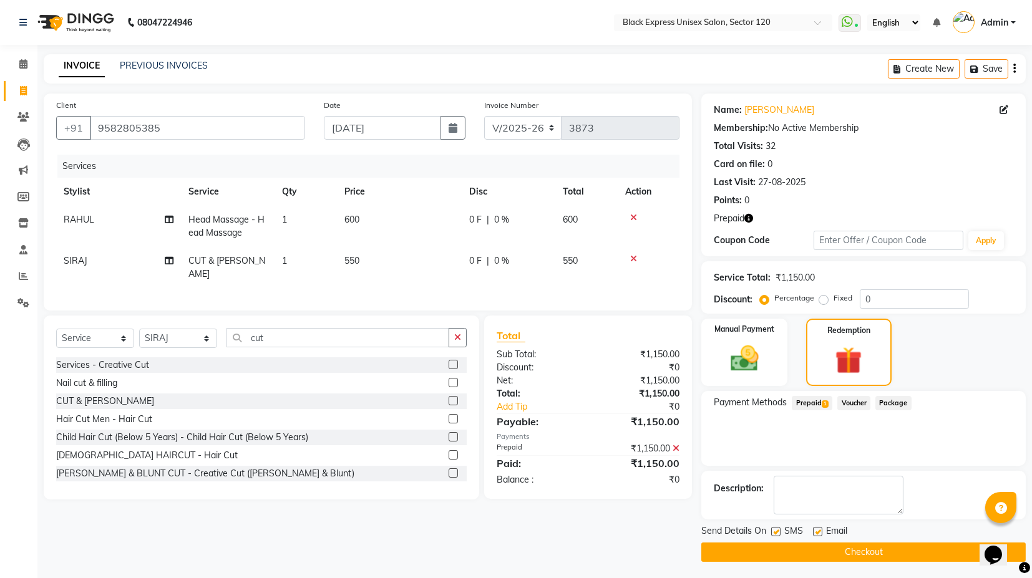
scroll to position [1, 0]
click at [805, 549] on button "Checkout" at bounding box center [863, 551] width 324 height 19
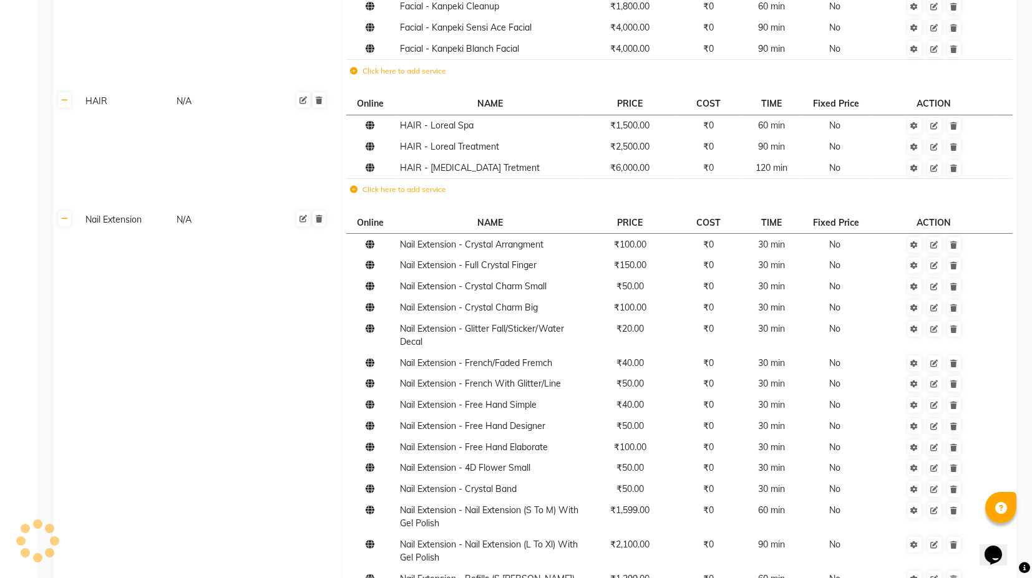
scroll to position [1177, 0]
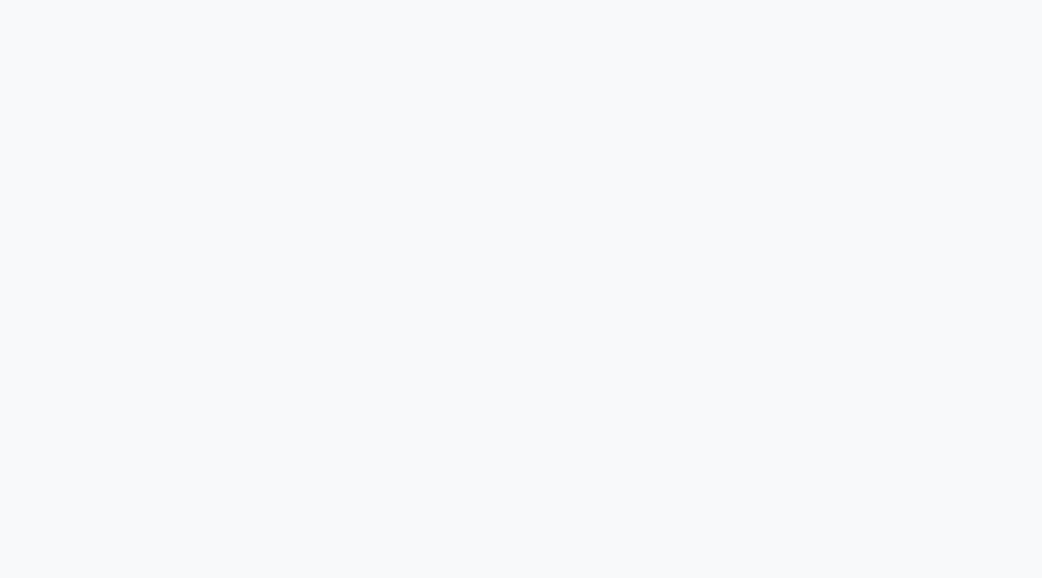
select select "7082"
select select "service"
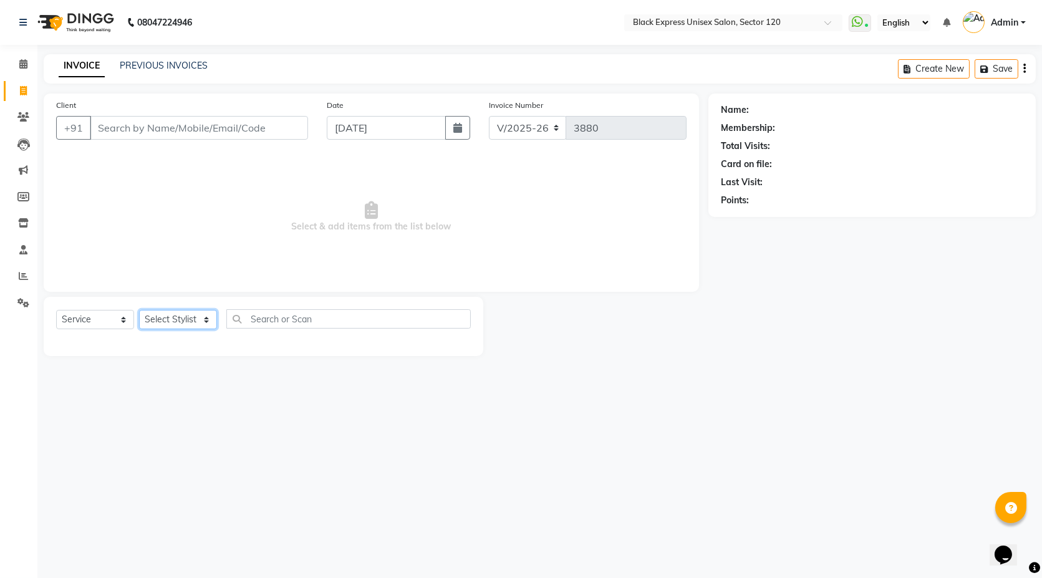
click at [205, 319] on select "Select Stylist [PERSON_NAME] DEEPA FAISAL Manager [PERSON_NAME] [PERSON_NAME]" at bounding box center [178, 319] width 78 height 19
select select "61297"
click at [139, 310] on select "Select Stylist [PERSON_NAME] DEEPA FAISAL Manager [PERSON_NAME] [PERSON_NAME]" at bounding box center [178, 319] width 78 height 19
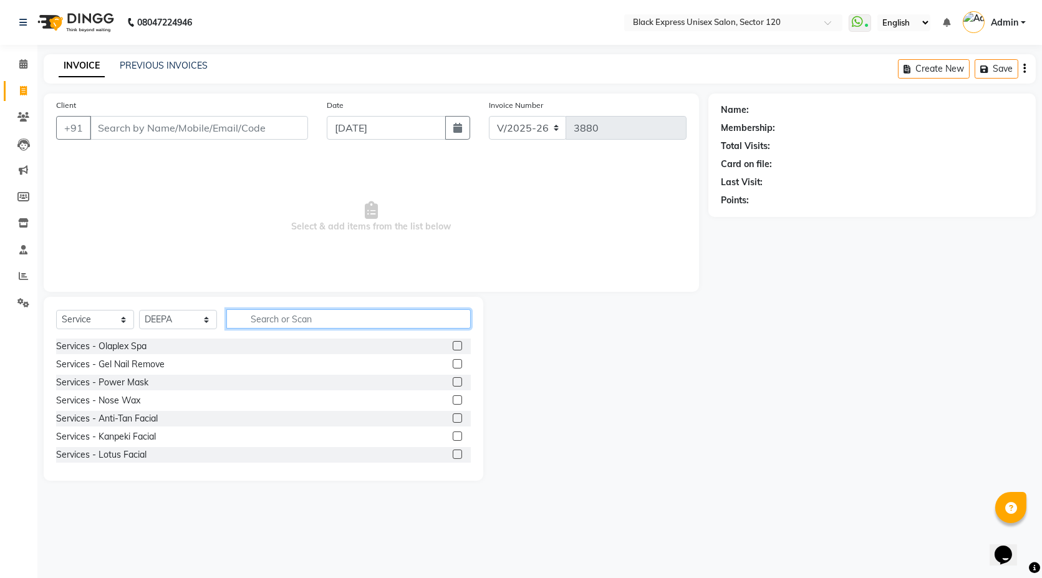
click at [273, 317] on input "text" at bounding box center [348, 318] width 244 height 19
type input "f"
click at [206, 318] on select "Select Stylist [PERSON_NAME] DEEPA FAISAL Manager [PERSON_NAME] [PERSON_NAME]" at bounding box center [178, 319] width 78 height 19
select select
click at [139, 310] on select "Select Stylist [PERSON_NAME] DEEPA FAISAL Manager [PERSON_NAME] [PERSON_NAME]" at bounding box center [178, 319] width 78 height 19
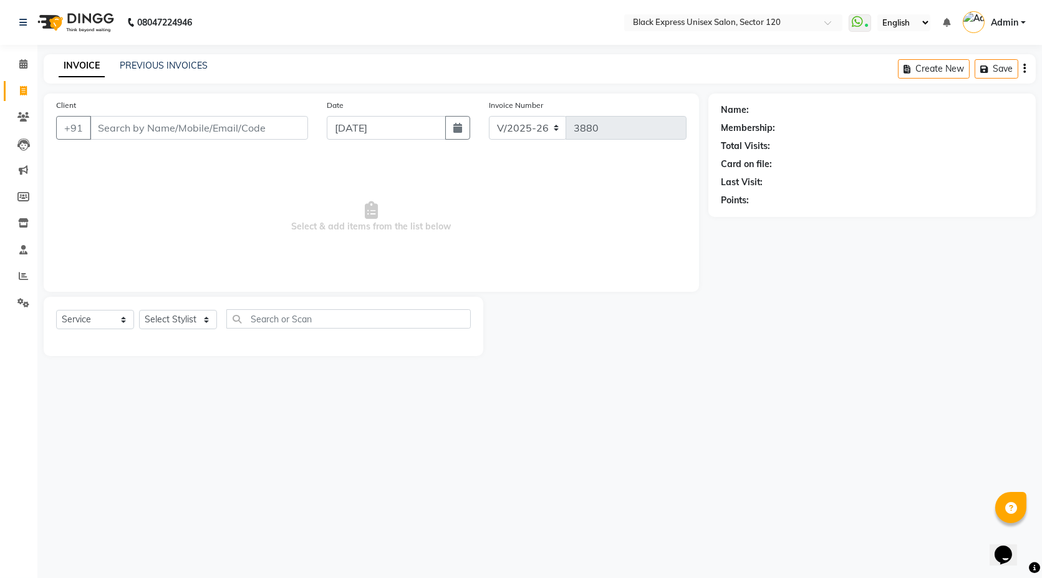
click at [200, 280] on div "Client +91 Date [DATE] Invoice Number V/2025 V/[PHONE_NUMBER] Select & add item…" at bounding box center [371, 193] width 655 height 198
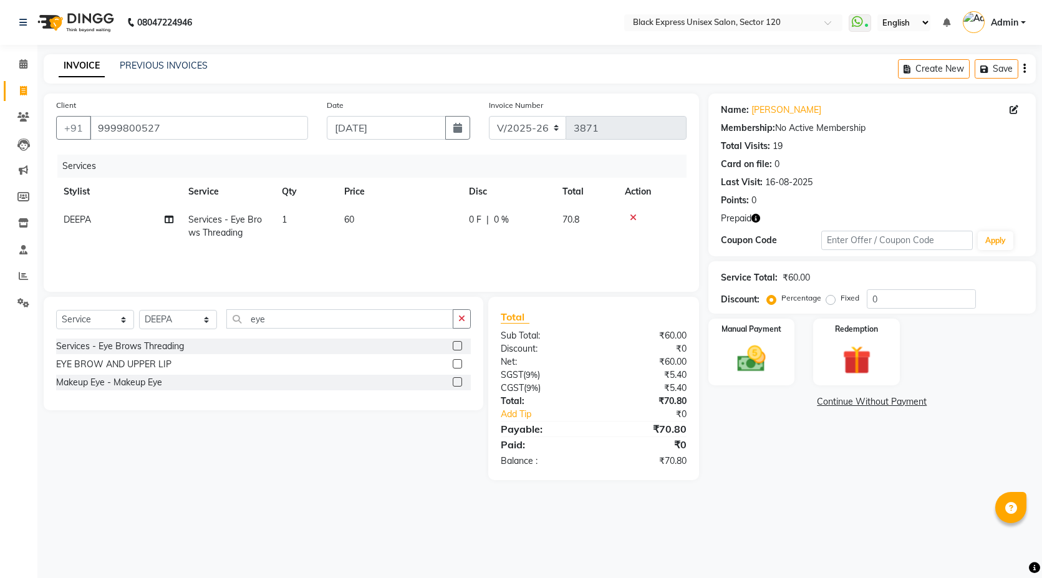
select select "7082"
select select "service"
select select "61297"
click at [291, 316] on input "eye" at bounding box center [339, 318] width 227 height 19
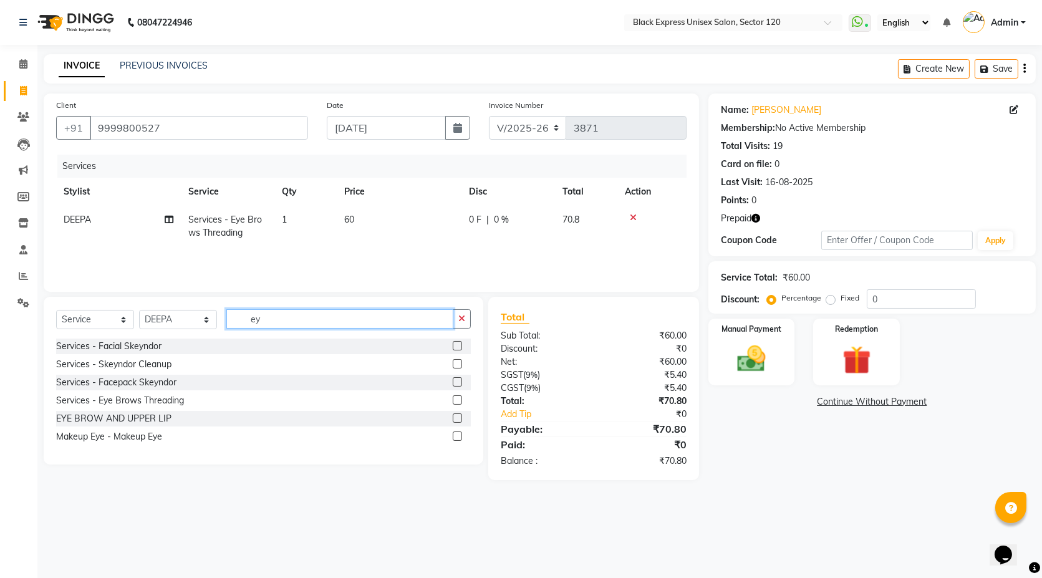
type input "e"
type input "f"
type input "wax"
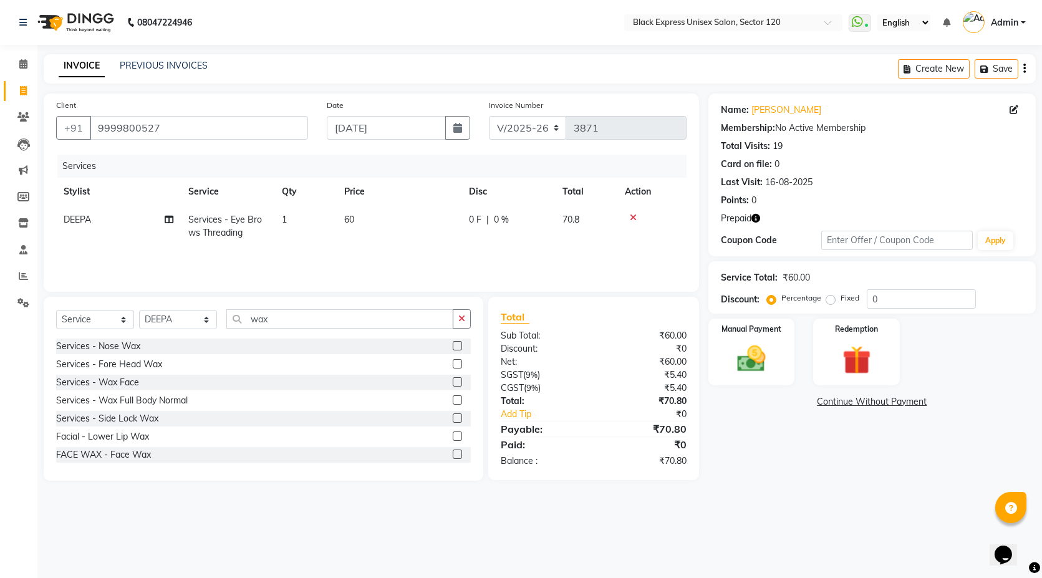
click at [453, 457] on label at bounding box center [457, 454] width 9 height 9
click at [453, 457] on input "checkbox" at bounding box center [457, 455] width 8 height 8
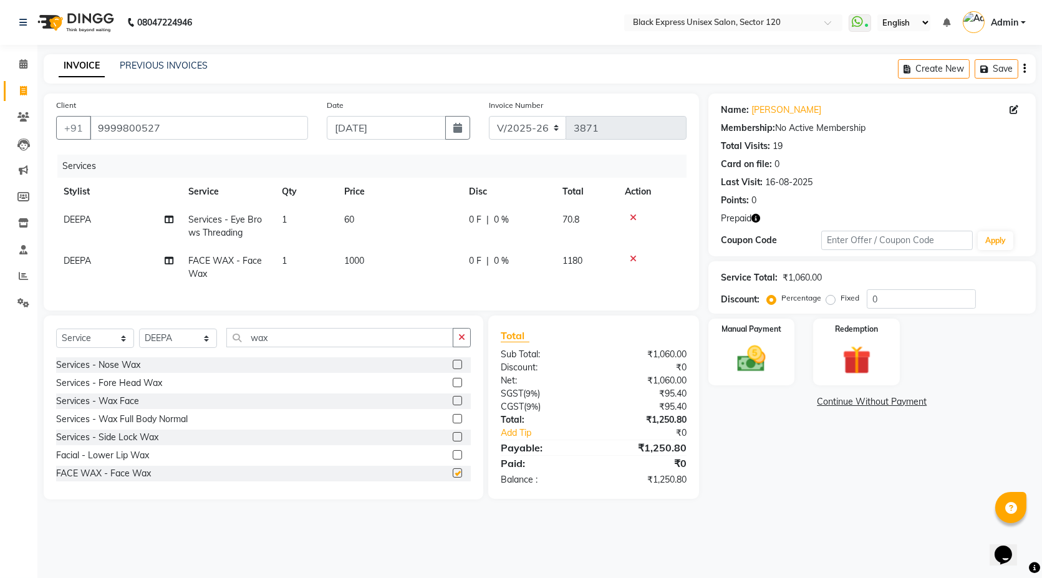
checkbox input "false"
click at [291, 347] on input "wax" at bounding box center [339, 337] width 227 height 19
type input "w"
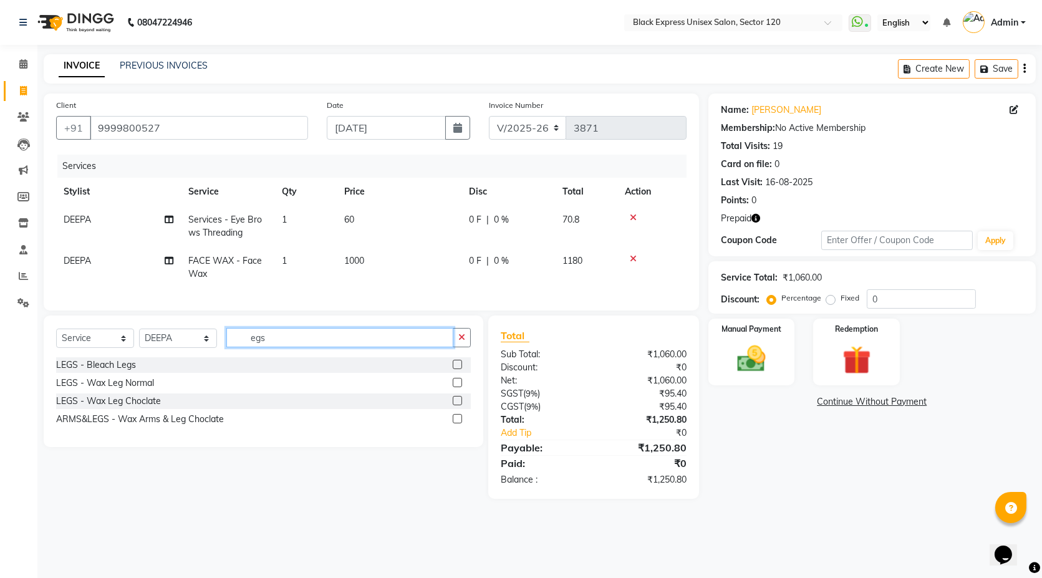
type input "egs"
click at [458, 423] on label at bounding box center [457, 418] width 9 height 9
click at [458, 423] on input "checkbox" at bounding box center [457, 419] width 8 height 8
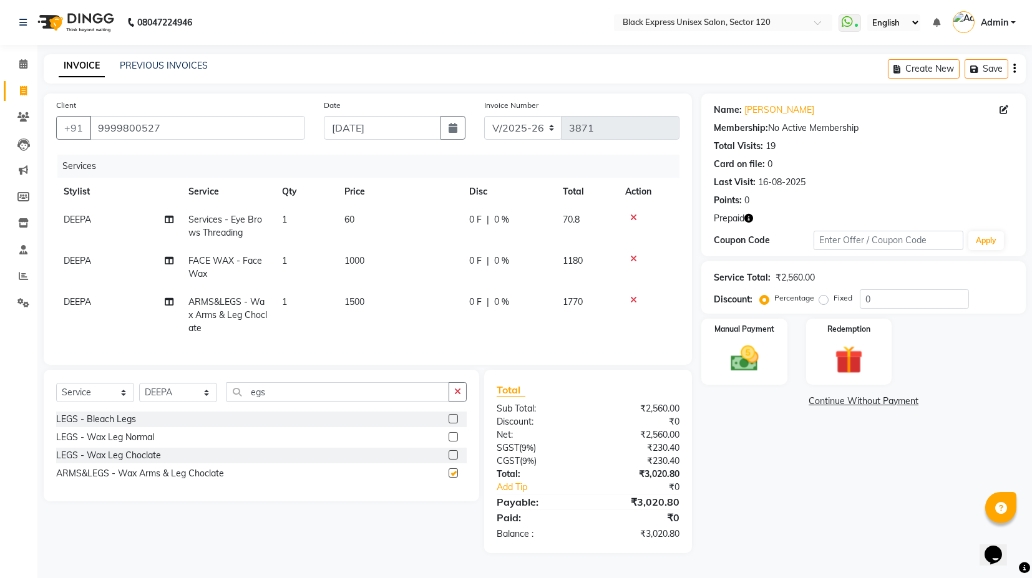
checkbox input "false"
click at [750, 218] on icon "button" at bounding box center [748, 218] width 9 height 9
click at [217, 317] on span "ARMS&LEGS - Wax Arms & Leg Choclate" at bounding box center [227, 314] width 79 height 37
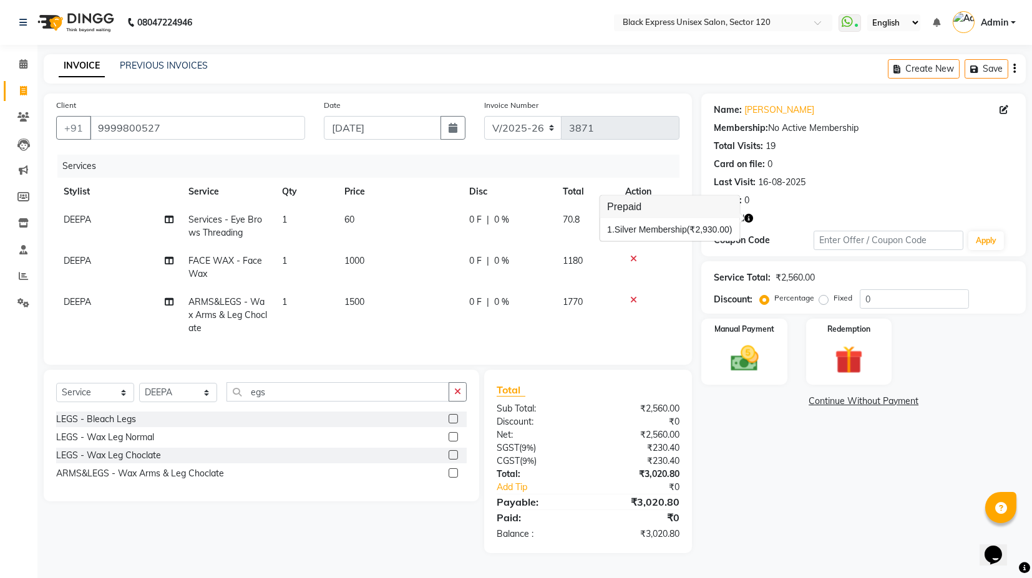
select select "61297"
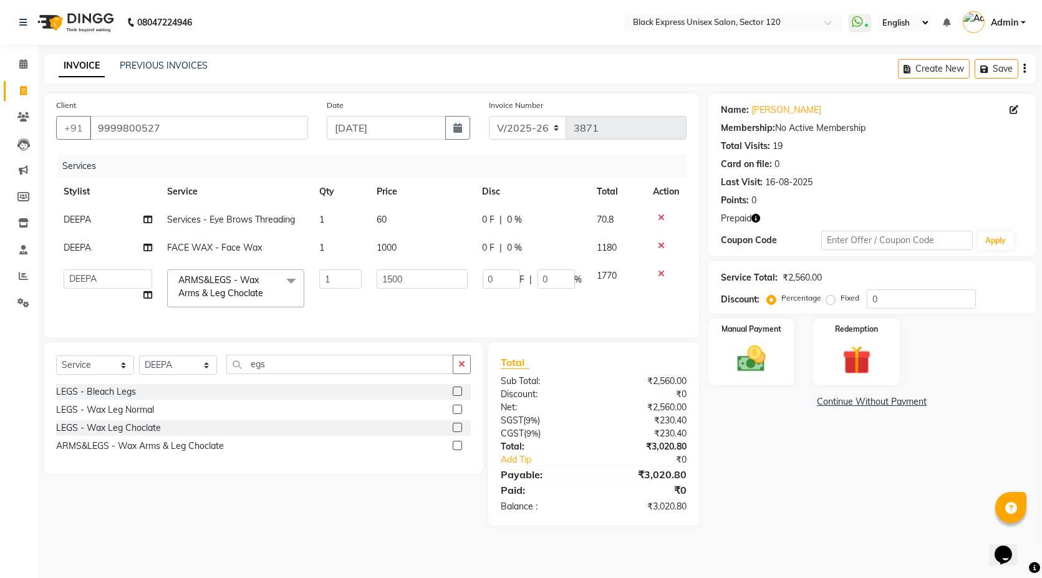
click at [263, 288] on link "x" at bounding box center [266, 293] width 6 height 11
checkbox input "false"
type input "0"
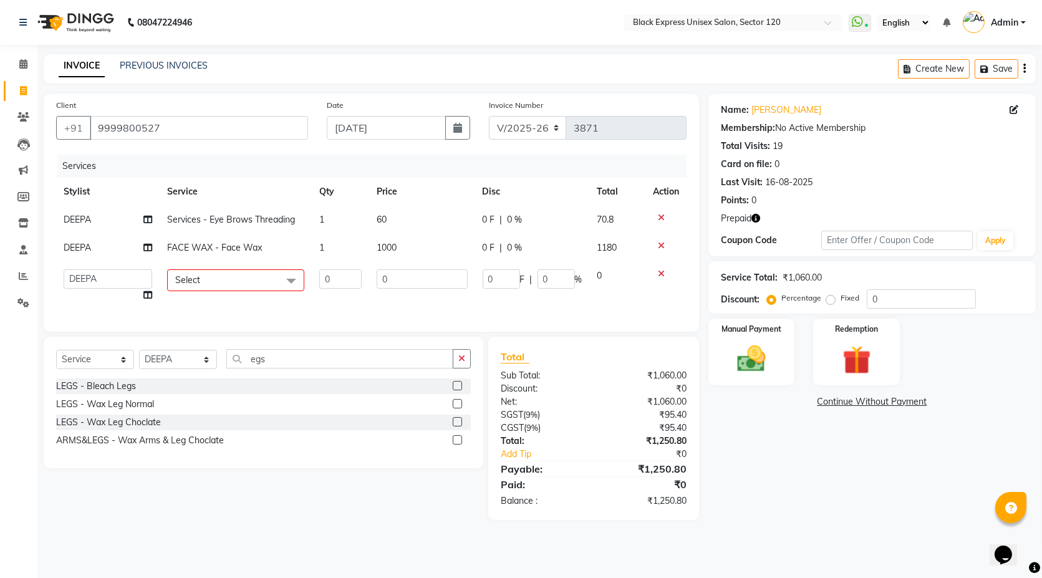
click at [215, 281] on span "Select" at bounding box center [235, 280] width 137 height 22
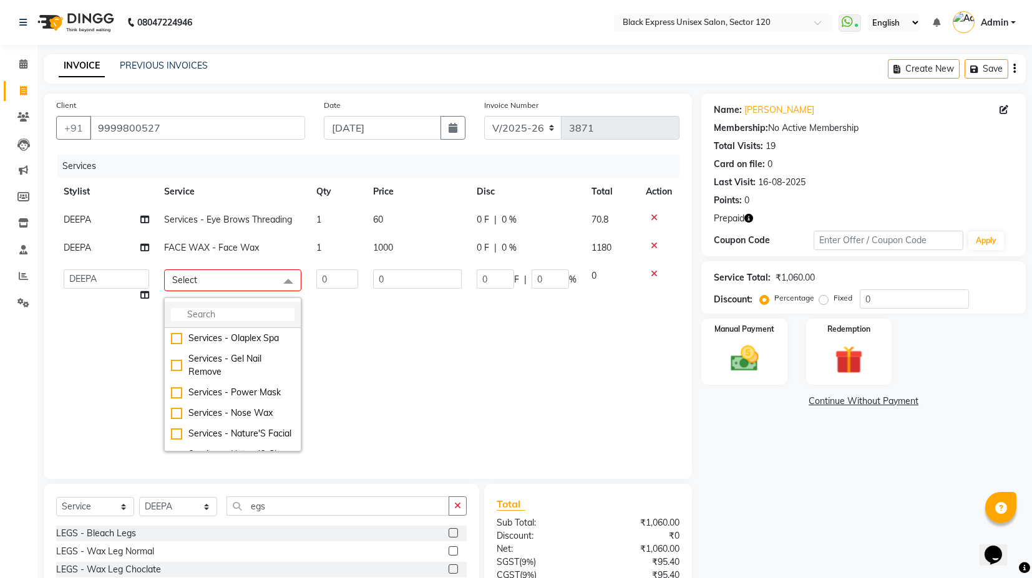
click at [210, 312] on input "multiselect-search" at bounding box center [232, 314] width 123 height 13
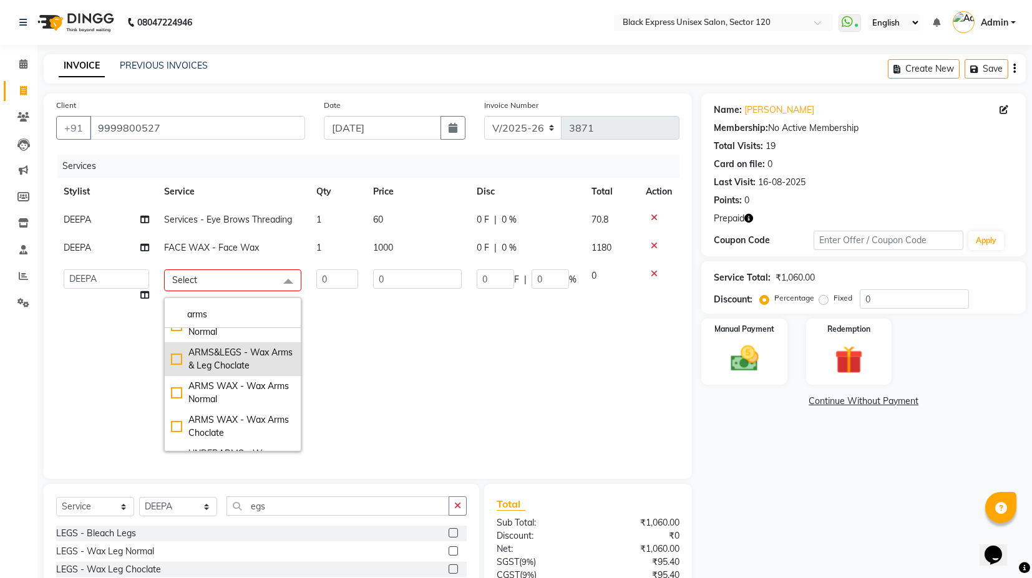
scroll to position [69, 0]
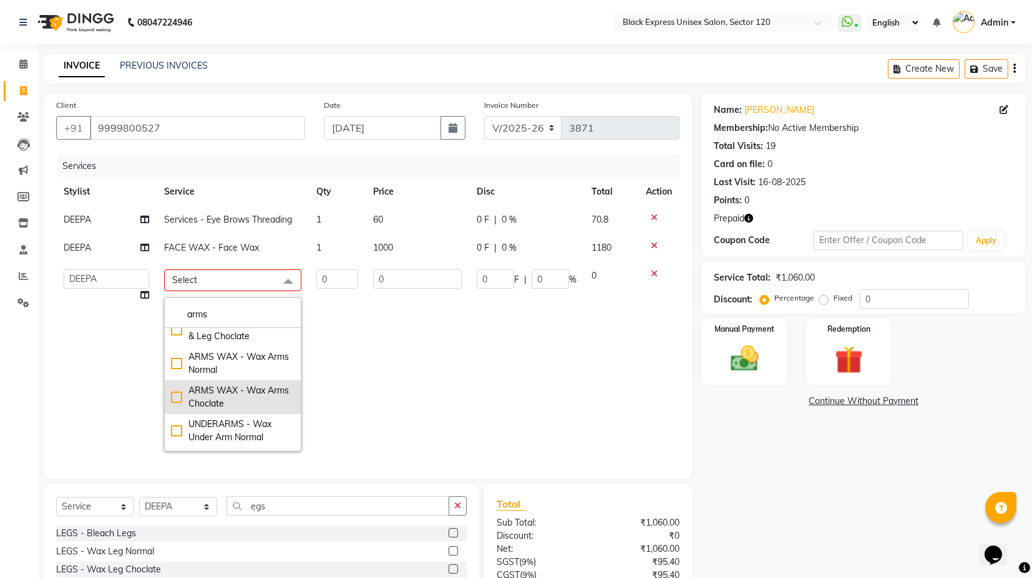
type input "arms"
click at [171, 399] on div "ARMS WAX - Wax Arms Choclate" at bounding box center [232, 397] width 123 height 26
checkbox input "true"
type input "1"
type input "700"
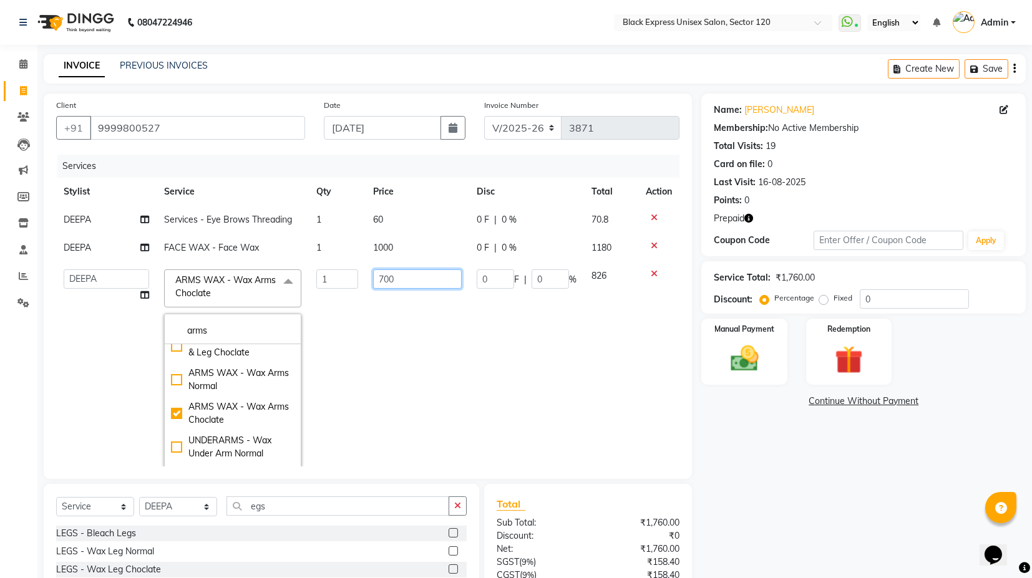
drag, startPoint x: 412, startPoint y: 387, endPoint x: 427, endPoint y: 389, distance: 15.6
click at [412, 387] on td "700" at bounding box center [417, 368] width 104 height 213
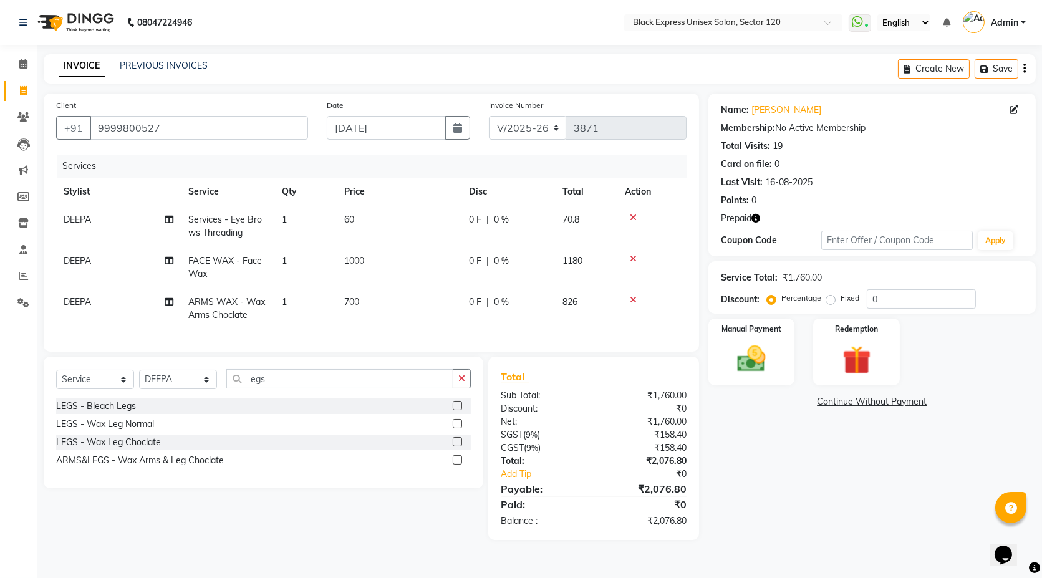
click at [754, 220] on icon "button" at bounding box center [756, 218] width 9 height 9
click at [357, 222] on td "60" at bounding box center [399, 226] width 125 height 41
select select "61297"
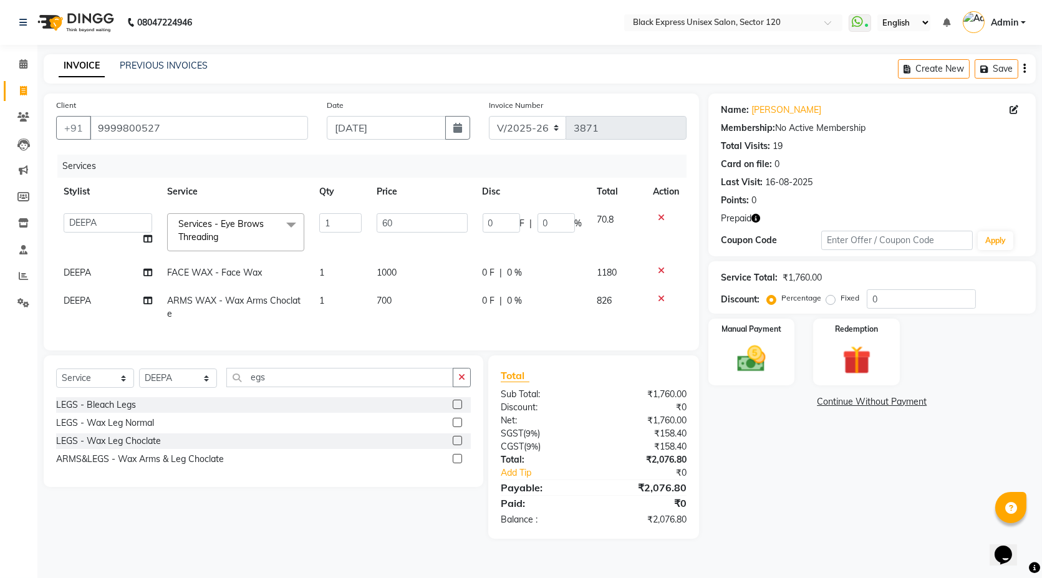
click at [256, 225] on span "Services - Eye Brows Threading" at bounding box center [220, 230] width 85 height 24
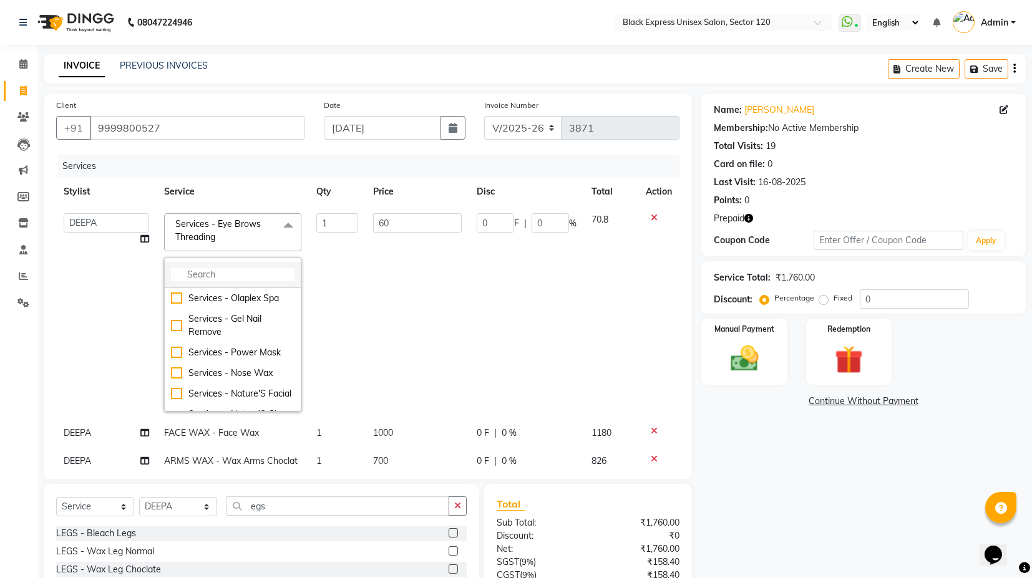
click at [246, 269] on input "multiselect-search" at bounding box center [232, 274] width 123 height 13
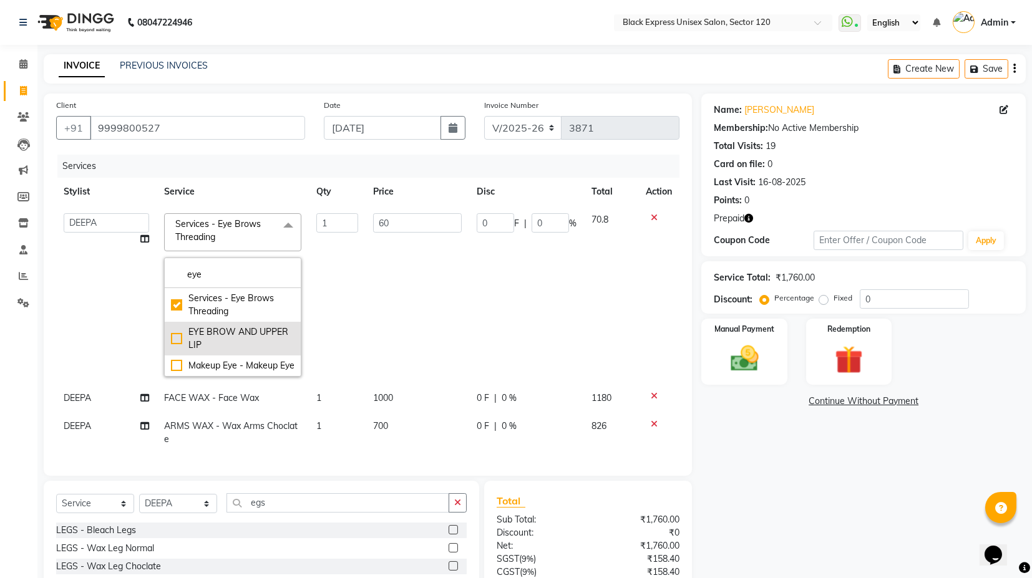
type input "eye"
click at [235, 345] on div "EYE BROW AND UPPER LIP" at bounding box center [232, 339] width 123 height 26
checkbox input "false"
checkbox input "true"
type input "110"
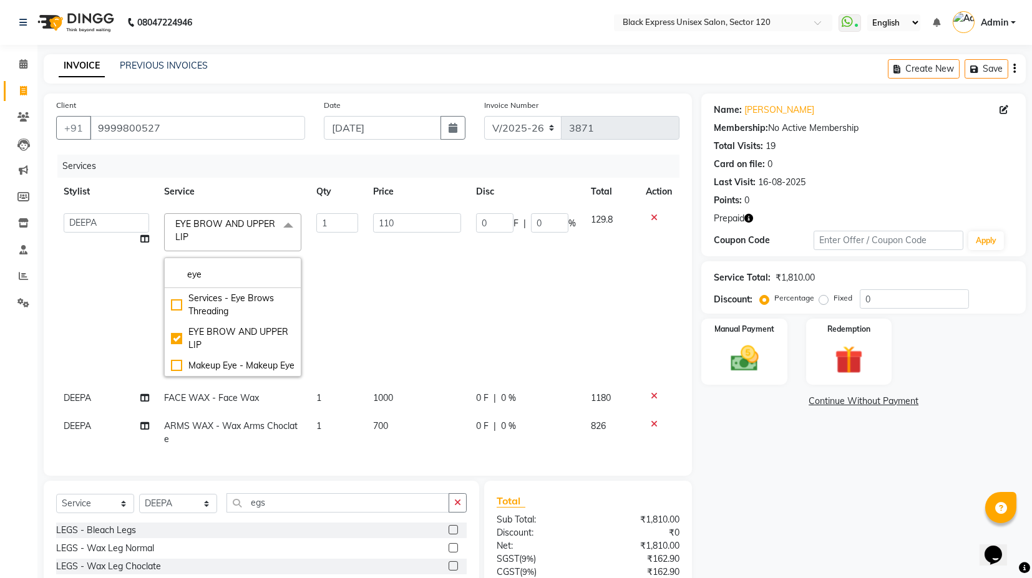
click at [69, 293] on td "AMAN ASIF DEEPA FAISAL Manager RAHUL RAJVEER SHAFI SIRAJ SIVI" at bounding box center [106, 295] width 100 height 178
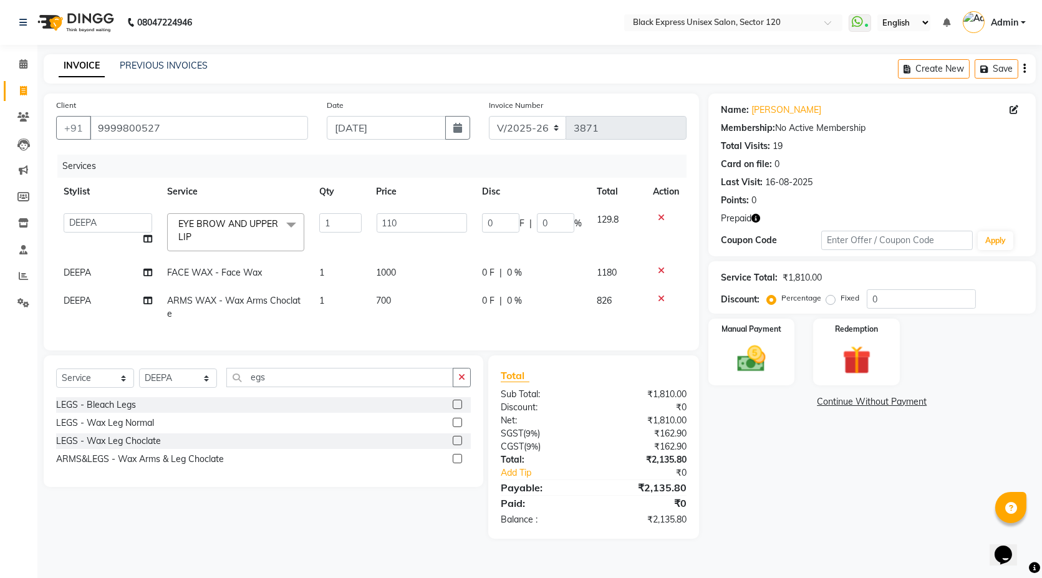
click at [758, 216] on icon "button" at bounding box center [756, 218] width 9 height 9
drag, startPoint x: 830, startPoint y: 182, endPoint x: 826, endPoint y: 190, distance: 8.4
click at [830, 185] on div "Last Visit: 16-08-2025" at bounding box center [872, 182] width 302 height 13
click at [836, 357] on img at bounding box center [857, 360] width 48 height 37
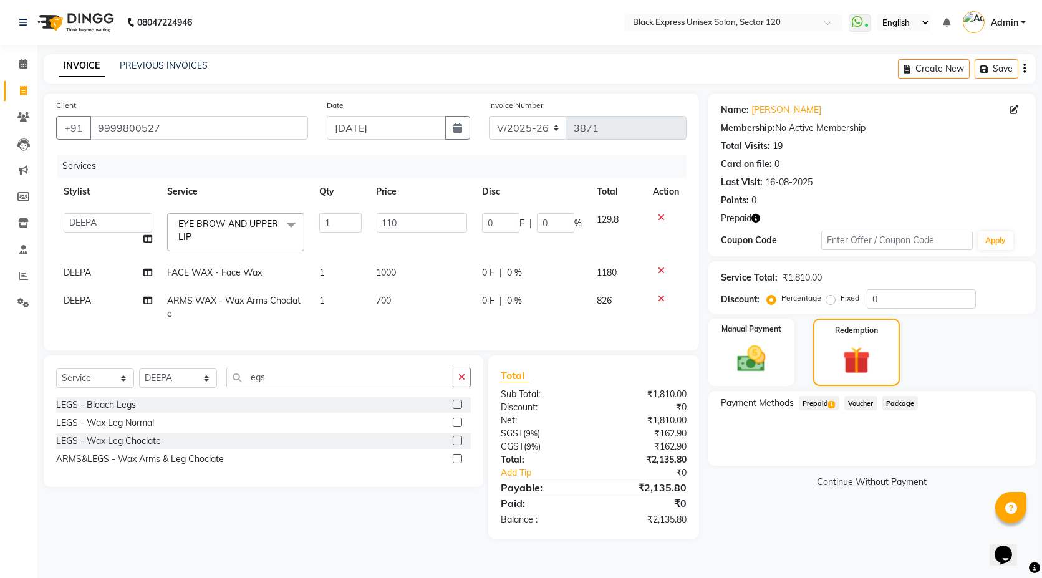
click at [826, 401] on span "Prepaid 1" at bounding box center [819, 403] width 41 height 14
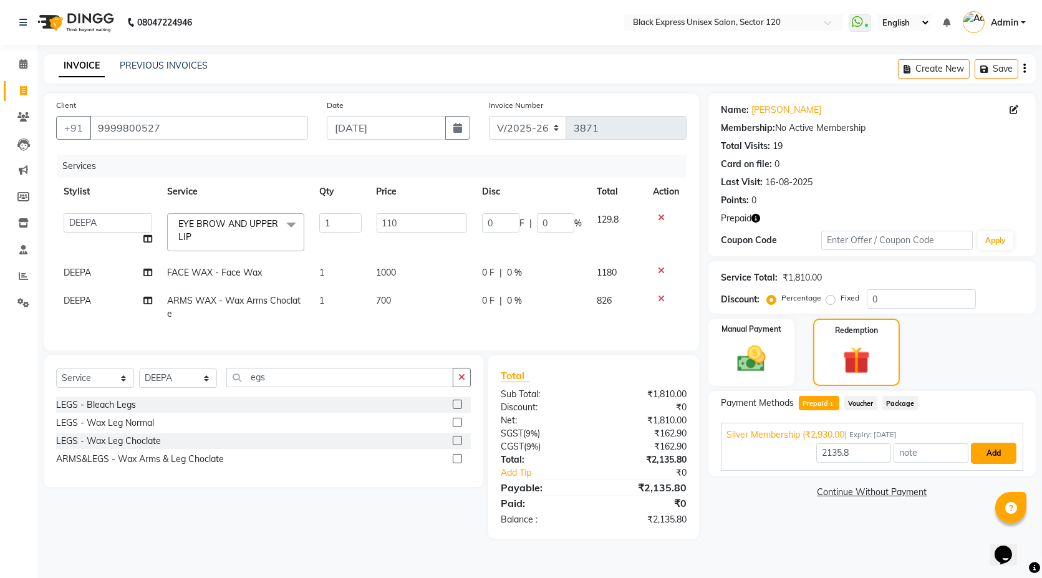
click at [1000, 450] on button "Add" at bounding box center [994, 453] width 46 height 21
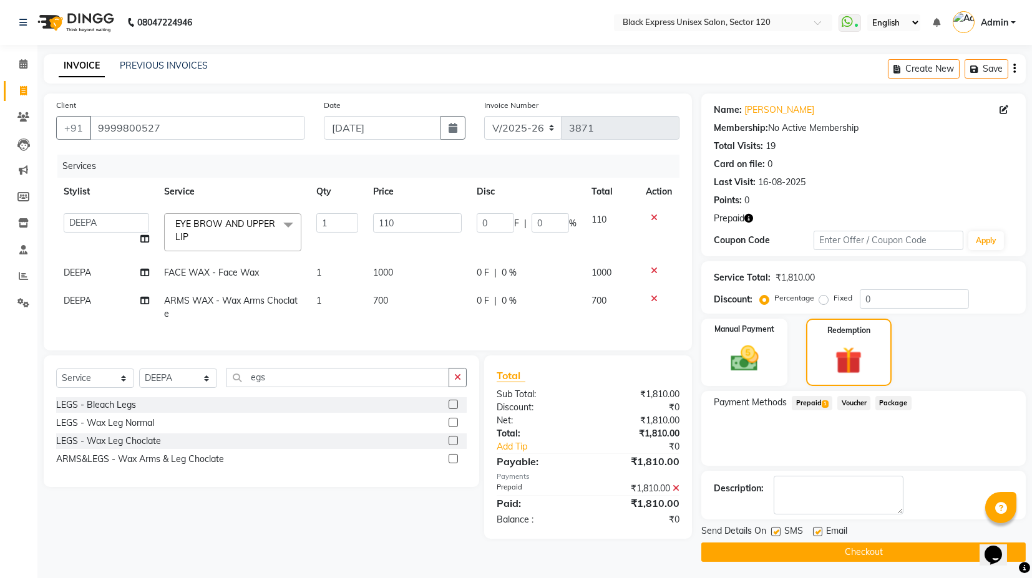
scroll to position [1, 0]
click at [873, 555] on button "Checkout" at bounding box center [863, 551] width 324 height 19
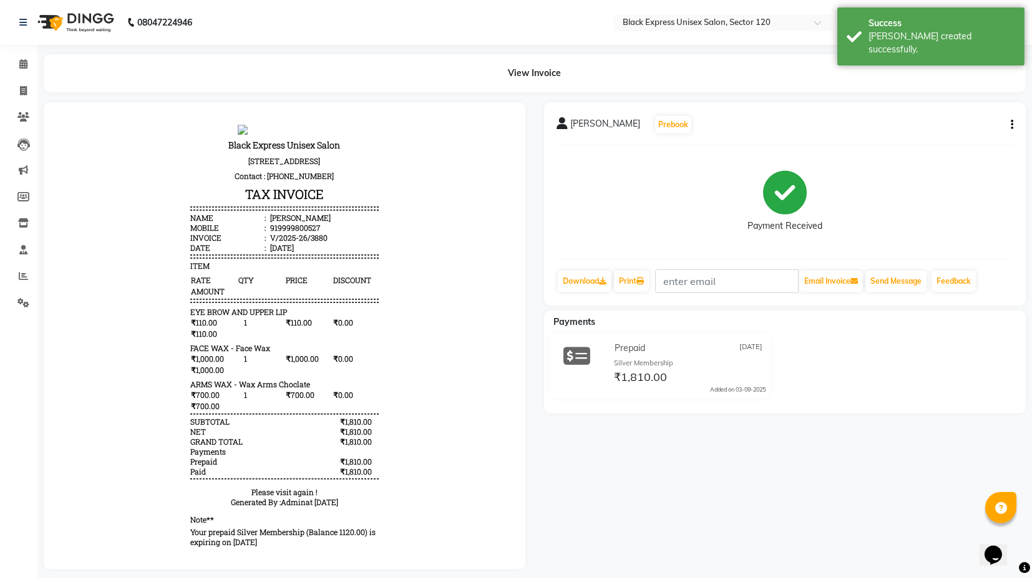
click at [321, 542] on p "Your prepaid Silver Membership (Balance 1120.00) is expiring on 2027-03-09" at bounding box center [284, 536] width 188 height 20
click at [328, 541] on p "Your prepaid Silver Membership (Balance 1120.00) is expiring on 2027-03-09" at bounding box center [284, 536] width 188 height 20
click at [328, 538] on p "Your prepaid Silver Membership (Balance 1120.00) is expiring on 2027-03-09" at bounding box center [284, 536] width 188 height 20
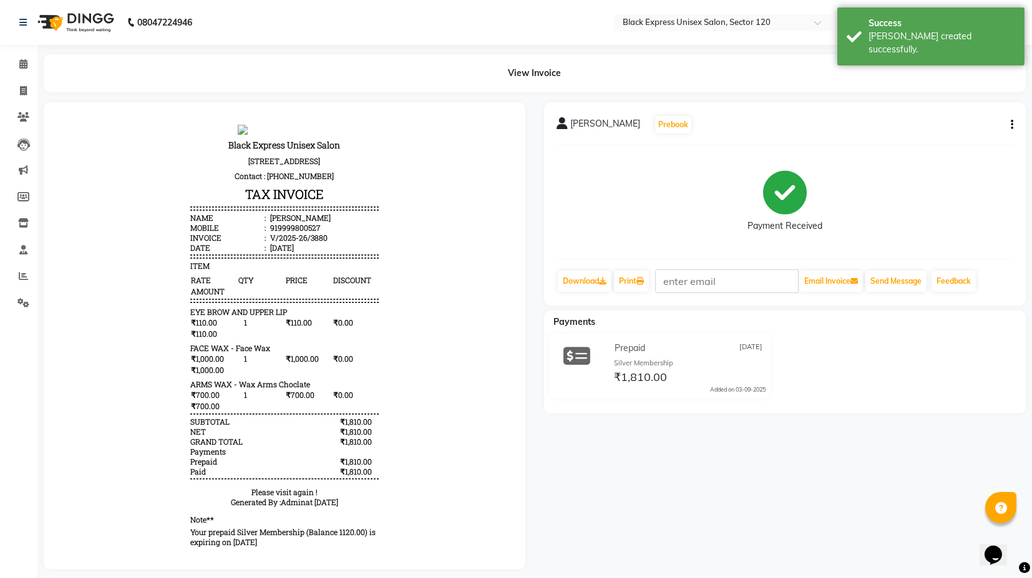
click at [329, 534] on p "Your prepaid Silver Membership (Balance 1120.00) is expiring on 2027-03-09" at bounding box center [284, 536] width 188 height 20
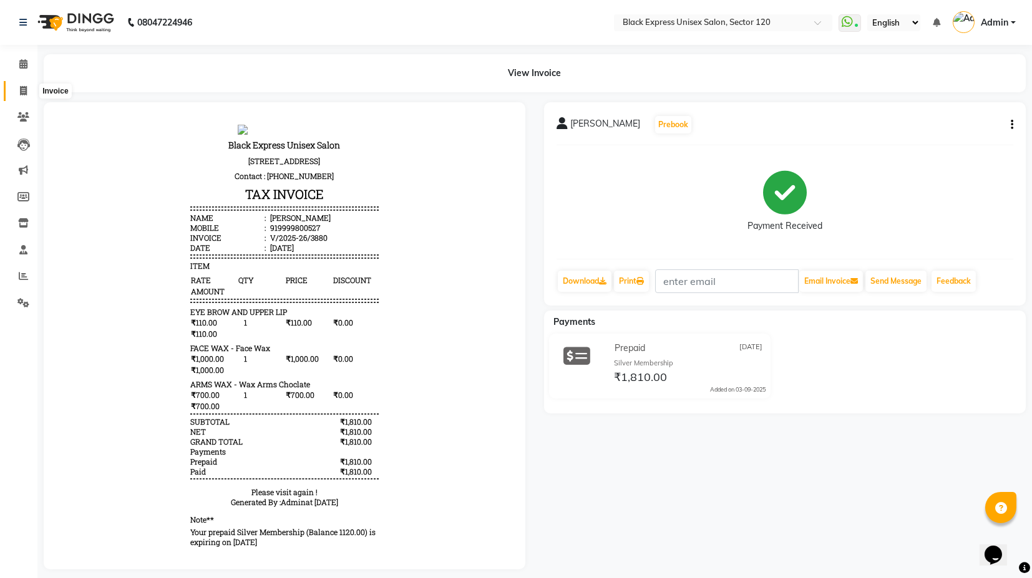
click at [22, 94] on icon at bounding box center [23, 90] width 7 height 9
select select "service"
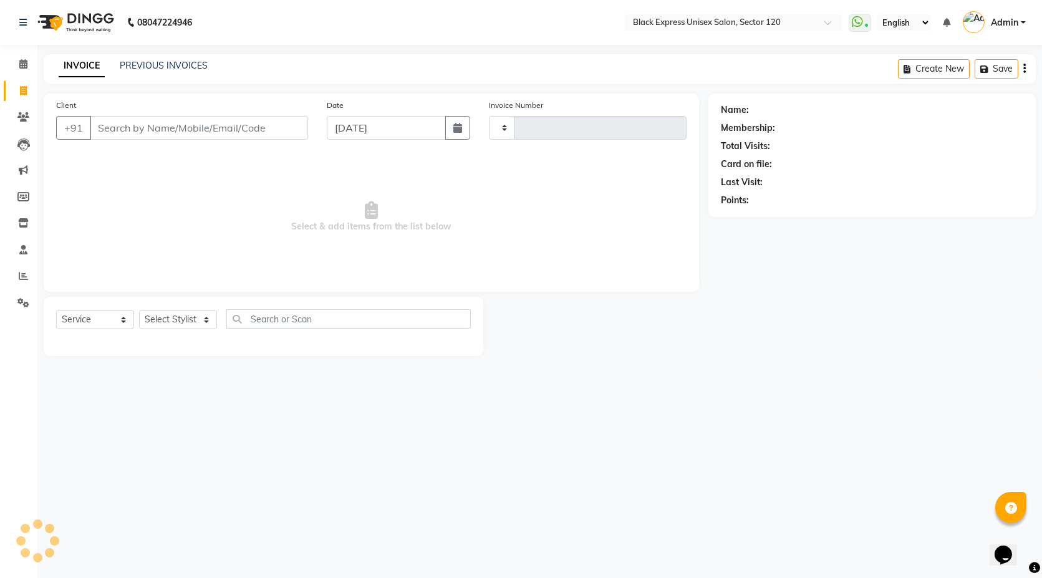
type input "3881"
select select "7082"
click at [210, 317] on select "Select Stylist [PERSON_NAME] DEEPA FAISAL Manager [PERSON_NAME] [PERSON_NAME]" at bounding box center [178, 319] width 78 height 19
select select "87608"
click at [139, 310] on select "Select Stylist [PERSON_NAME] DEEPA FAISAL Manager [PERSON_NAME] [PERSON_NAME]" at bounding box center [178, 319] width 78 height 19
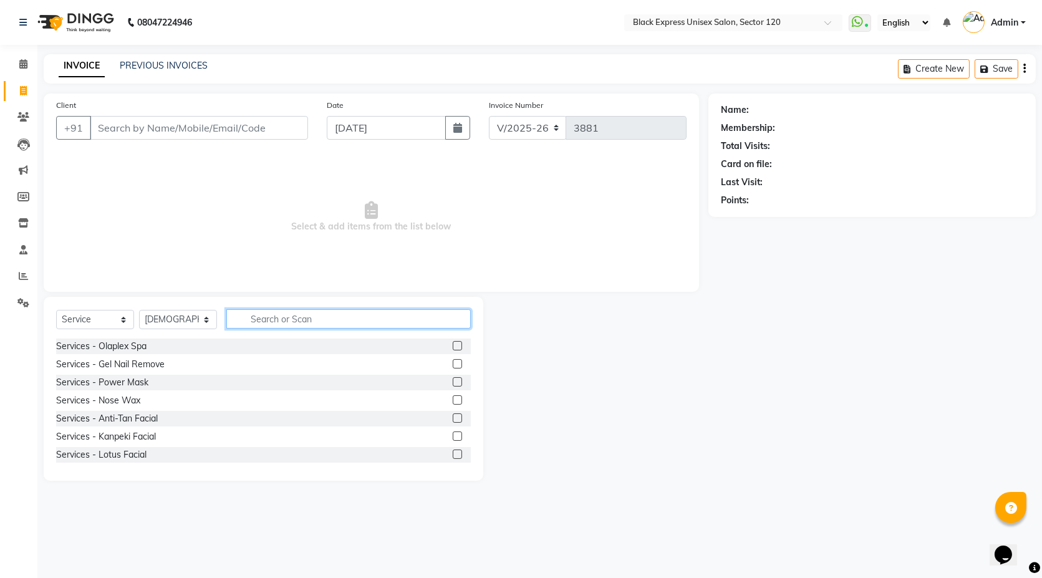
click at [262, 322] on input "text" at bounding box center [348, 318] width 244 height 19
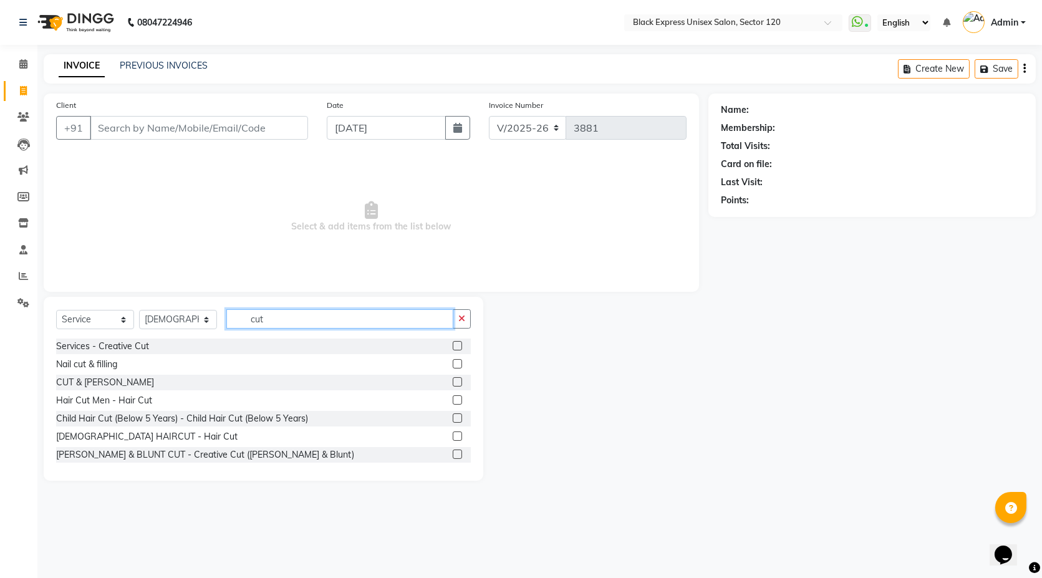
type input "cut"
click at [453, 398] on label at bounding box center [457, 399] width 9 height 9
click at [453, 398] on input "checkbox" at bounding box center [457, 401] width 8 height 8
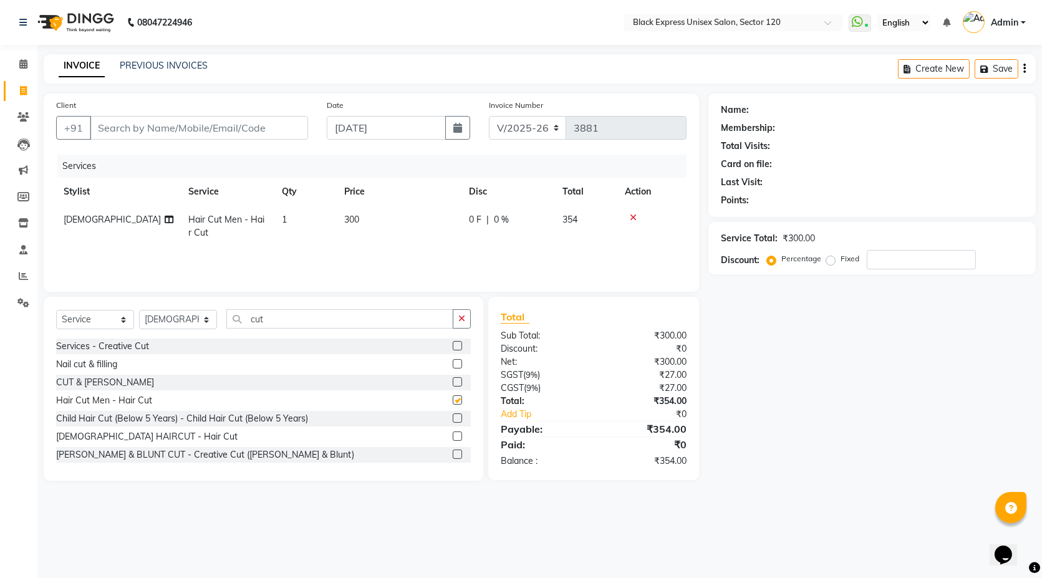
checkbox input "false"
click at [175, 125] on input "Client" at bounding box center [199, 128] width 218 height 24
type input "9"
type input "0"
type input "9017135068"
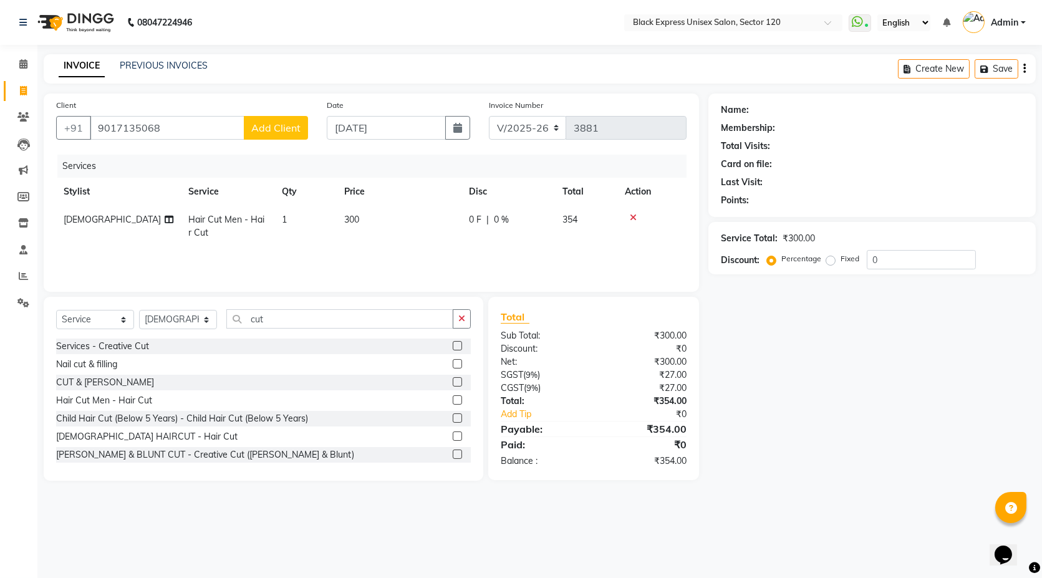
click at [286, 128] on span "Add Client" at bounding box center [275, 128] width 49 height 12
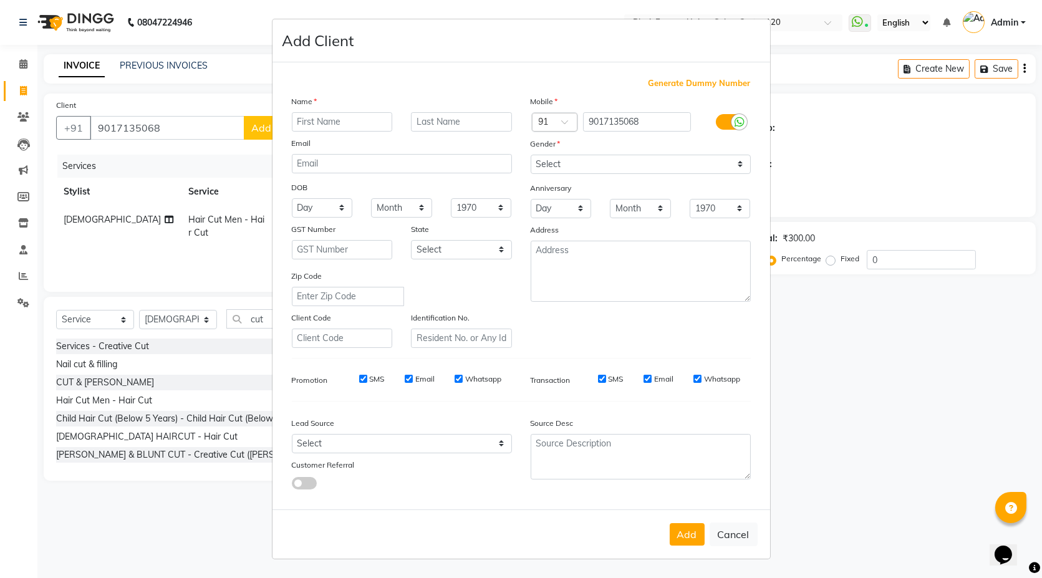
click at [309, 122] on input "text" at bounding box center [342, 121] width 101 height 19
click at [326, 123] on input "Rahu" at bounding box center [342, 121] width 101 height 19
click at [337, 119] on input "Rahu" at bounding box center [342, 121] width 101 height 19
type input "Rahul"
click at [691, 533] on button "Add" at bounding box center [687, 534] width 35 height 22
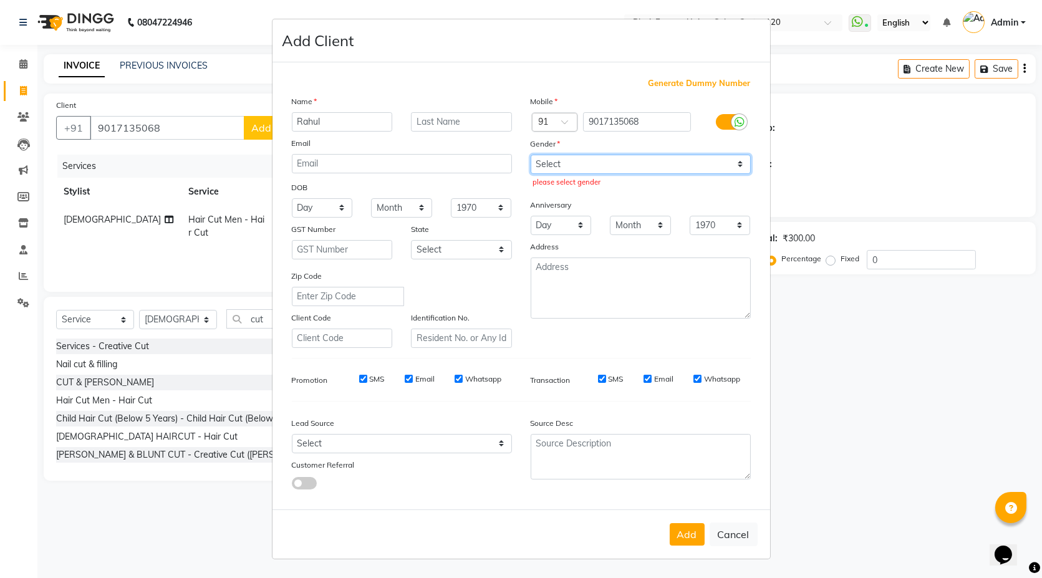
click at [731, 163] on select "Select Male Female Other Prefer Not To Say" at bounding box center [641, 164] width 220 height 19
select select "male"
click at [531, 155] on select "Select Male Female Other Prefer Not To Say" at bounding box center [641, 164] width 220 height 19
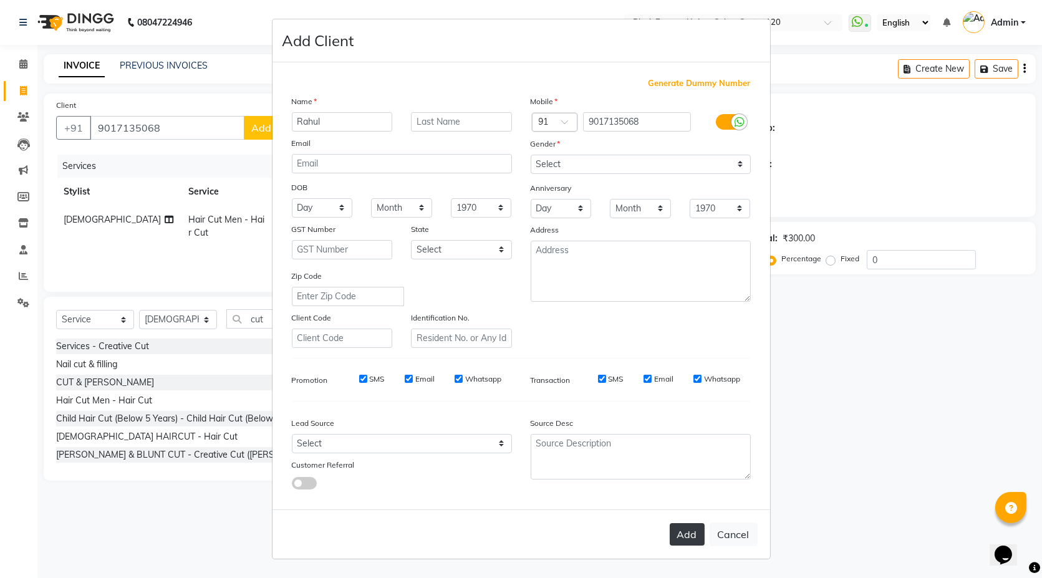
click at [685, 531] on button "Add" at bounding box center [687, 534] width 35 height 22
select select
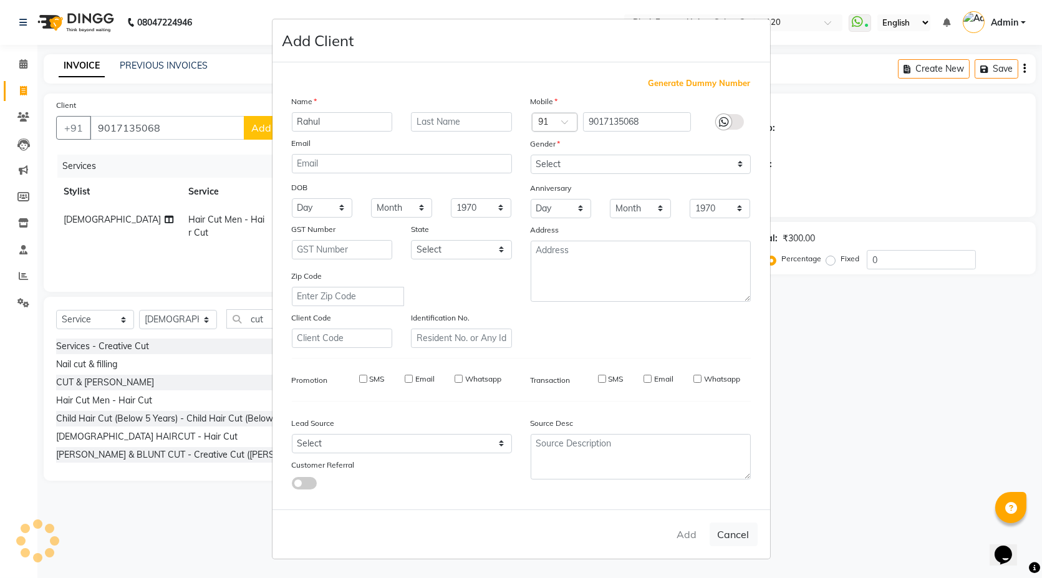
select select
checkbox input "false"
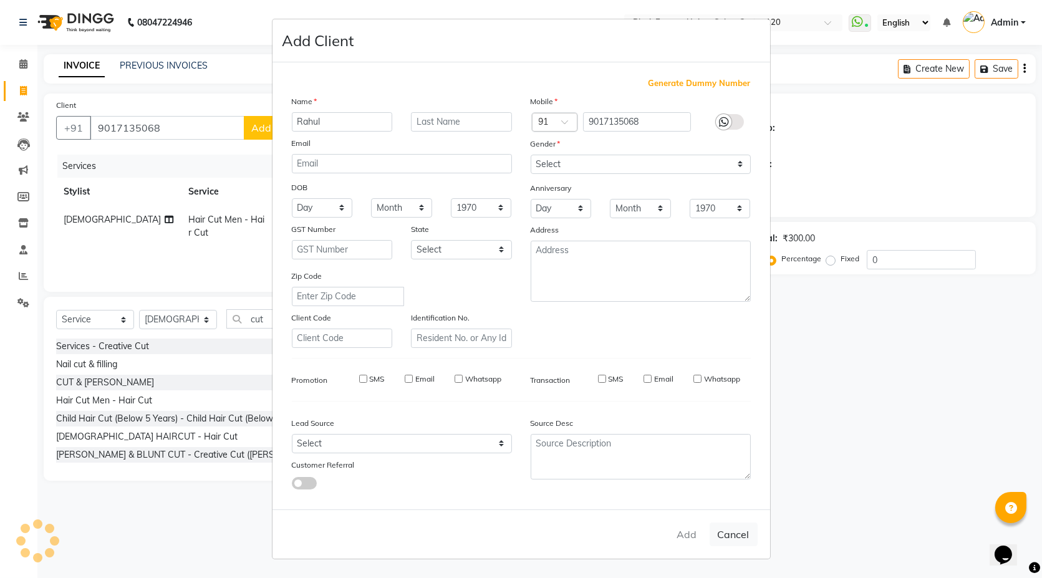
checkbox input "false"
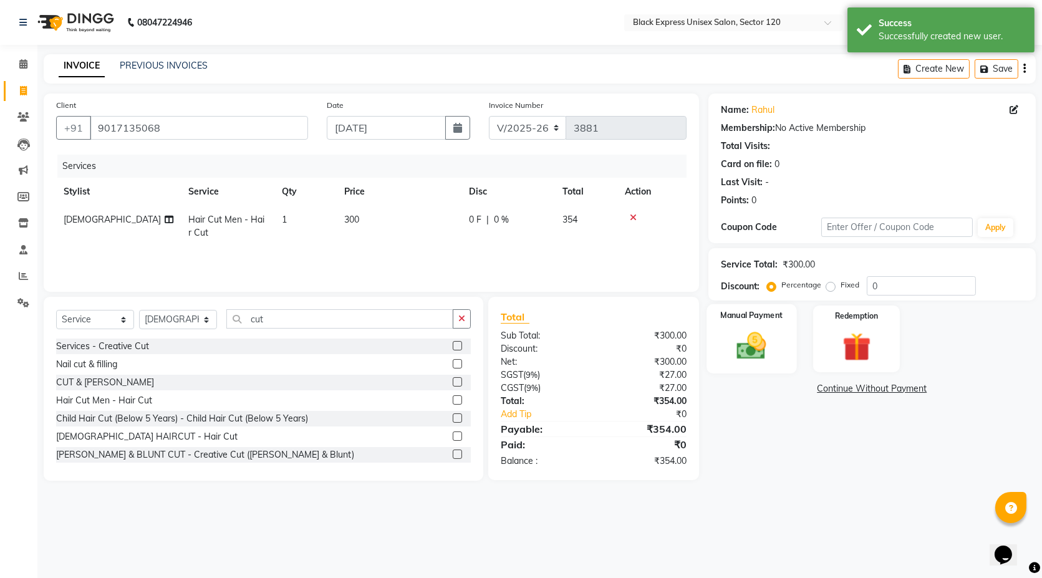
click at [742, 339] on img at bounding box center [752, 346] width 48 height 34
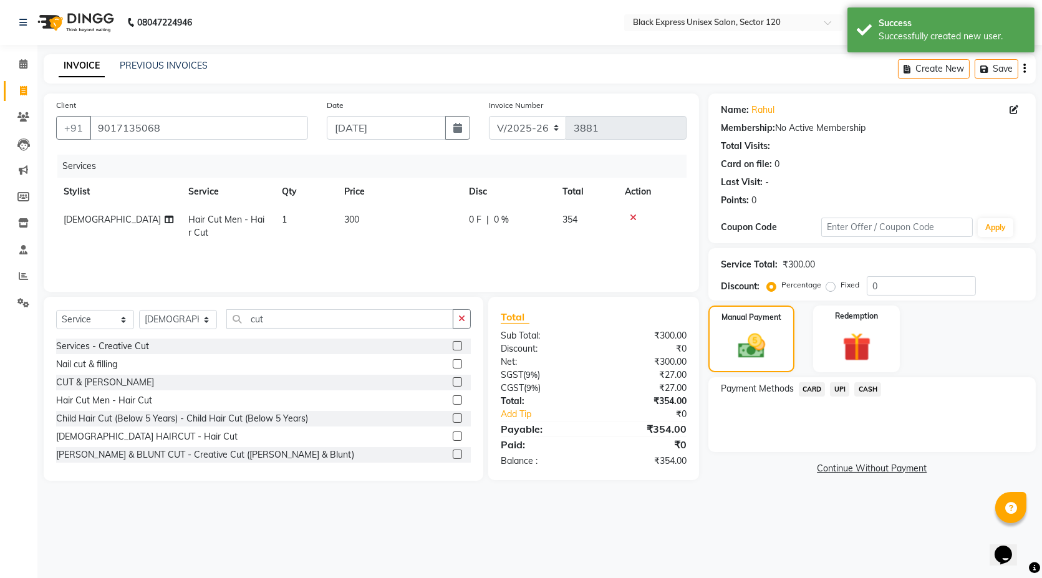
click at [837, 387] on span "UPI" at bounding box center [839, 389] width 19 height 14
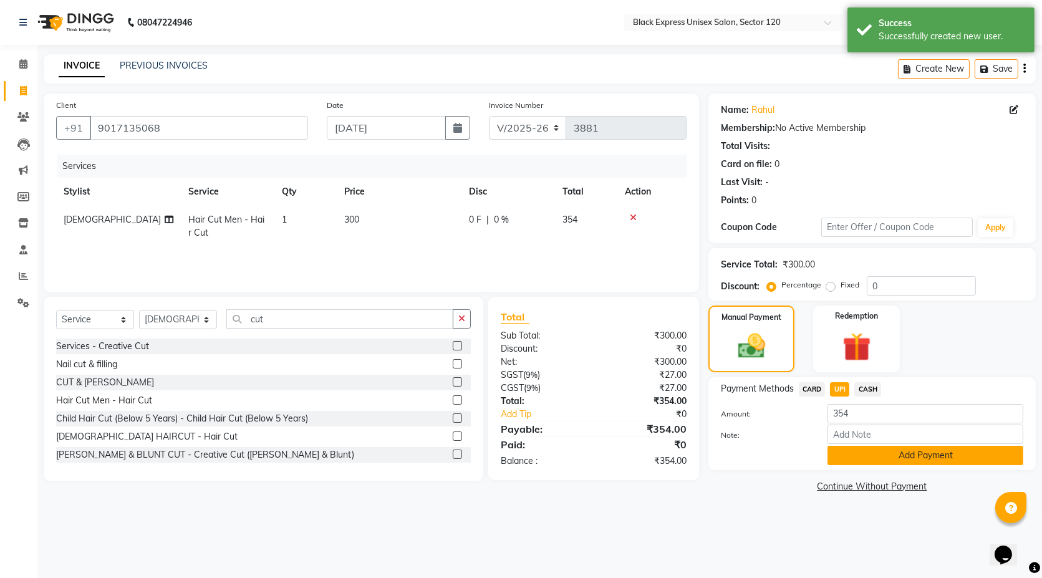
click at [876, 454] on button "Add Payment" at bounding box center [926, 455] width 196 height 19
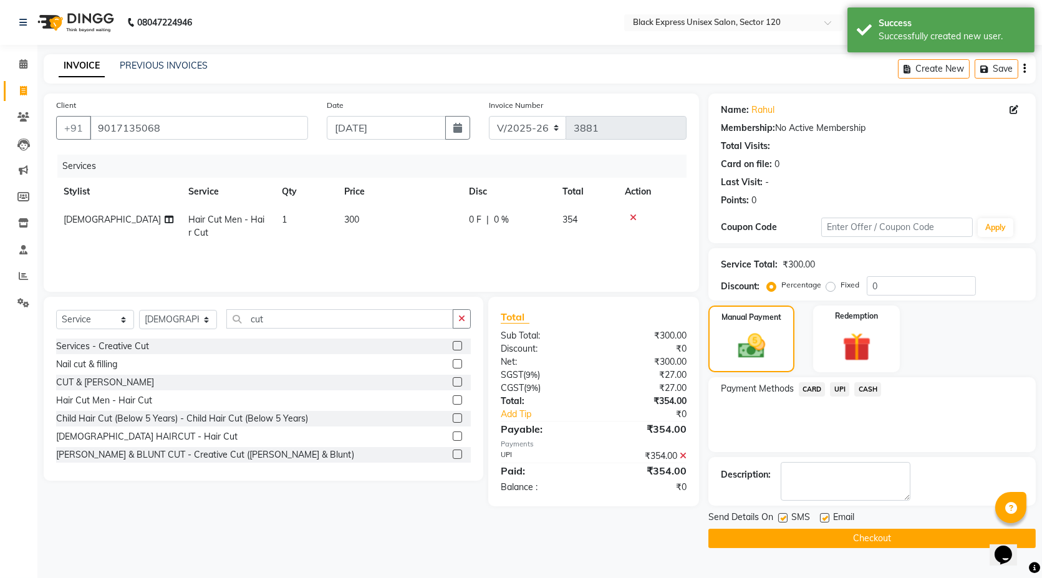
click at [794, 536] on button "Checkout" at bounding box center [871, 538] width 327 height 19
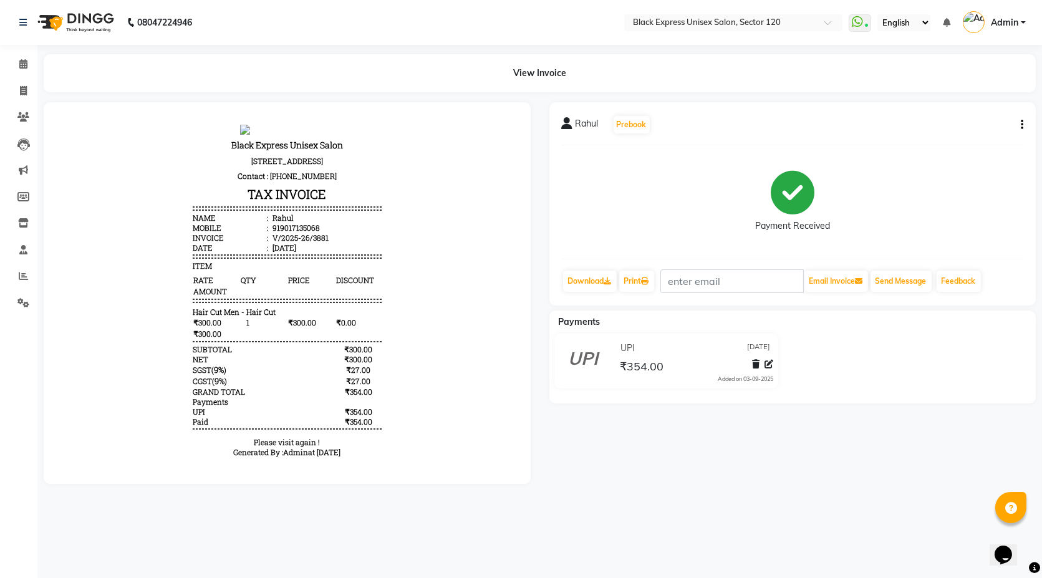
select select "service"
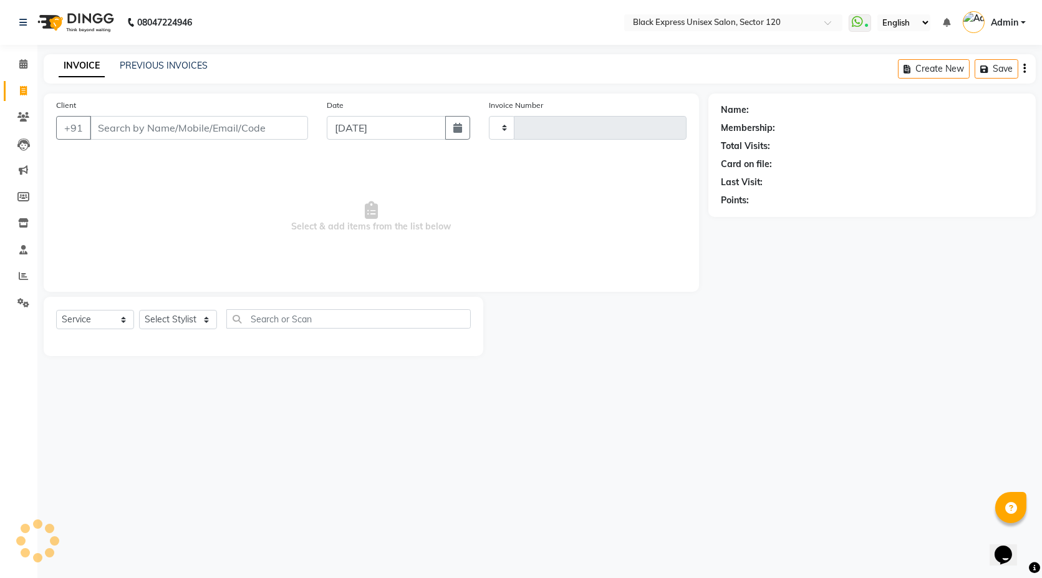
type input "3882"
select select "7082"
click at [128, 131] on input "Client" at bounding box center [199, 128] width 218 height 24
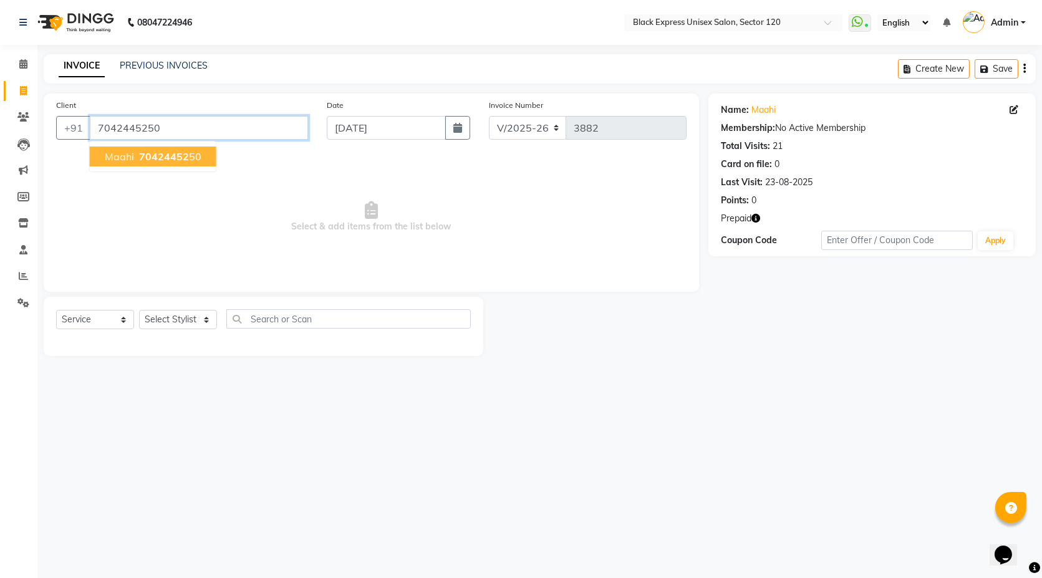
click at [192, 124] on input "7042445250" at bounding box center [199, 128] width 218 height 24
type input "7"
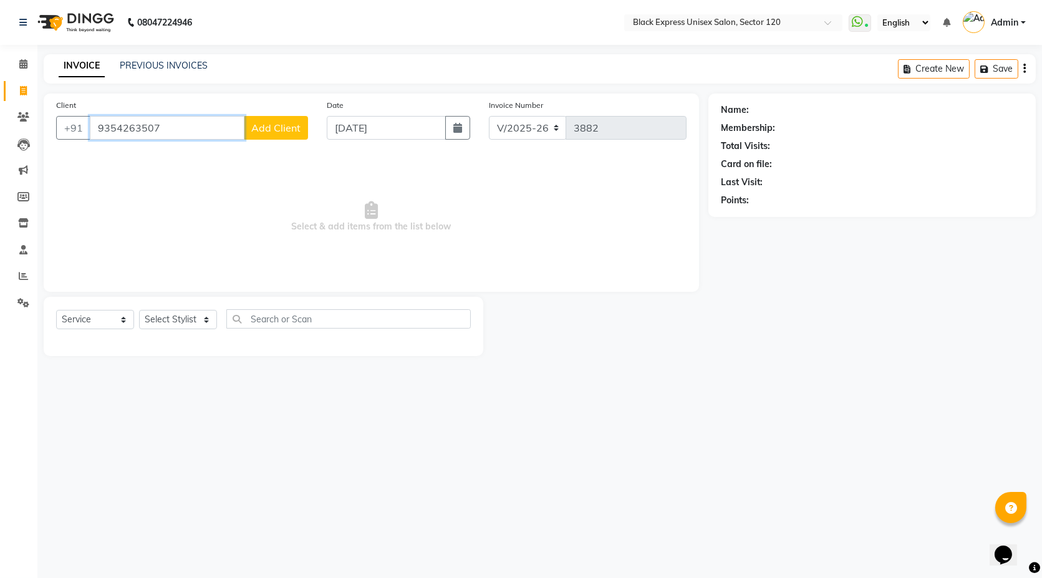
type input "9354263507"
click at [273, 131] on span "Add Client" at bounding box center [275, 128] width 49 height 12
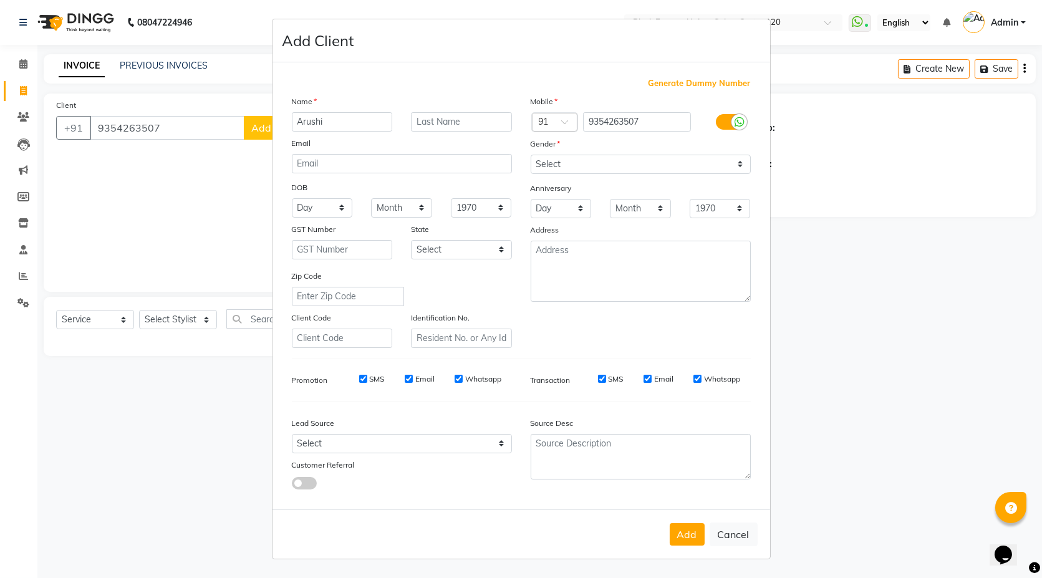
click at [302, 123] on input "Arushi" at bounding box center [342, 121] width 101 height 19
type input "[PERSON_NAME]"
click at [739, 165] on select "Select Male Female Other Prefer Not To Say" at bounding box center [641, 164] width 220 height 19
select select "female"
click at [531, 155] on select "Select Male Female Other Prefer Not To Say" at bounding box center [641, 164] width 220 height 19
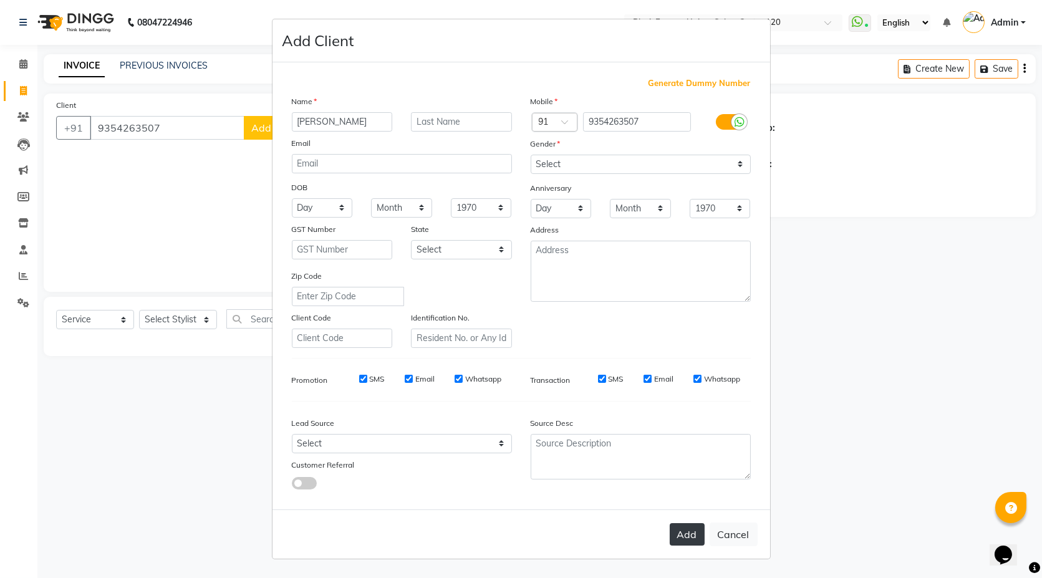
click at [687, 538] on button "Add" at bounding box center [687, 534] width 35 height 22
select select
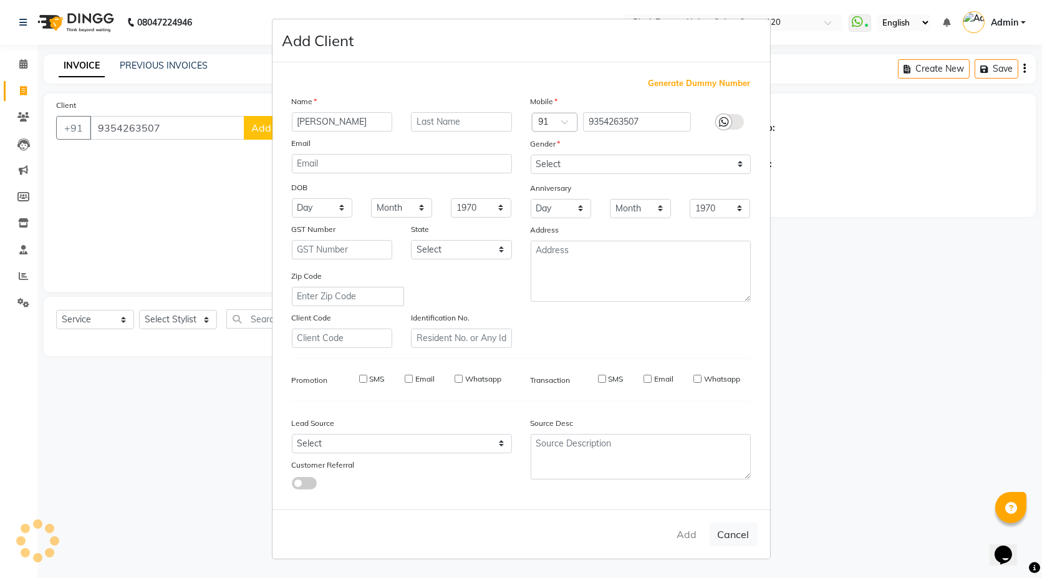
select select
checkbox input "false"
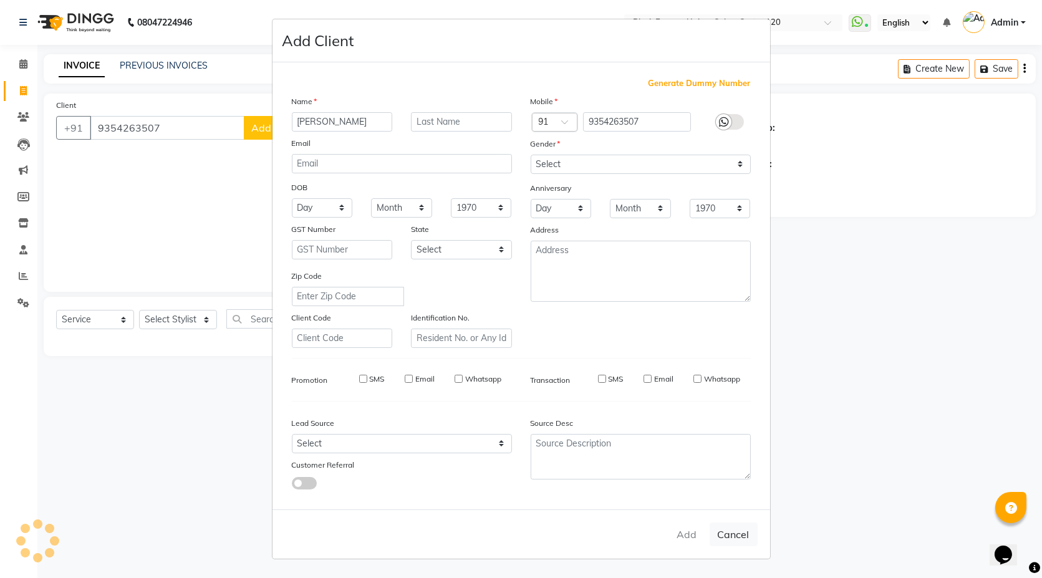
checkbox input "false"
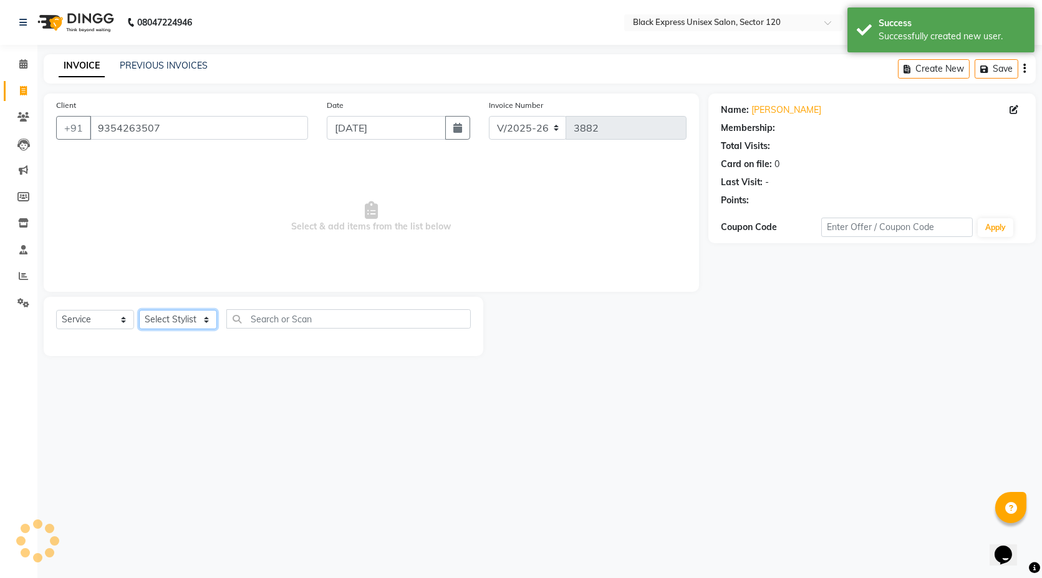
click at [203, 322] on select "Select Stylist AMAN ASIF DEEPA FAISAL Manager RAHUL RAJVEER SHAFI SIRAJ SIVI" at bounding box center [178, 319] width 78 height 19
select select "74479"
click at [139, 310] on select "Select Stylist AMAN ASIF DEEPA FAISAL Manager RAHUL RAJVEER SHAFI SIRAJ SIVI" at bounding box center [178, 319] width 78 height 19
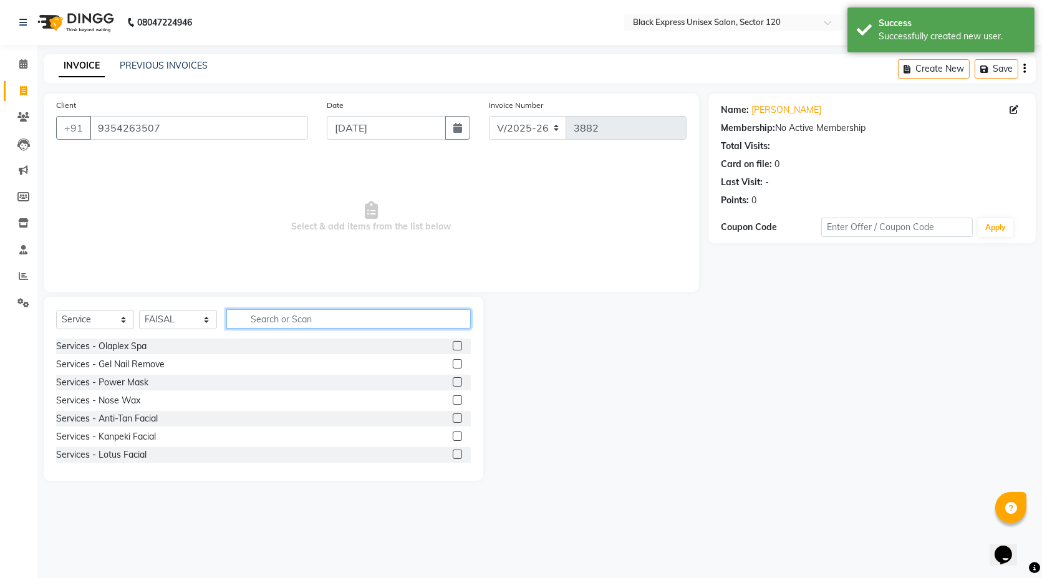
click at [318, 318] on input "text" at bounding box center [348, 318] width 244 height 19
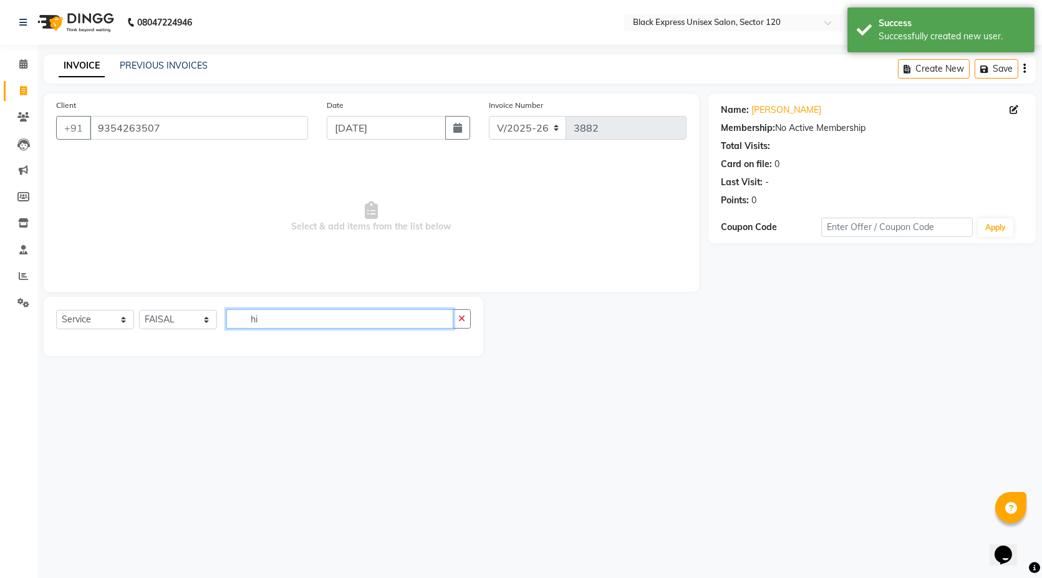
type input "h"
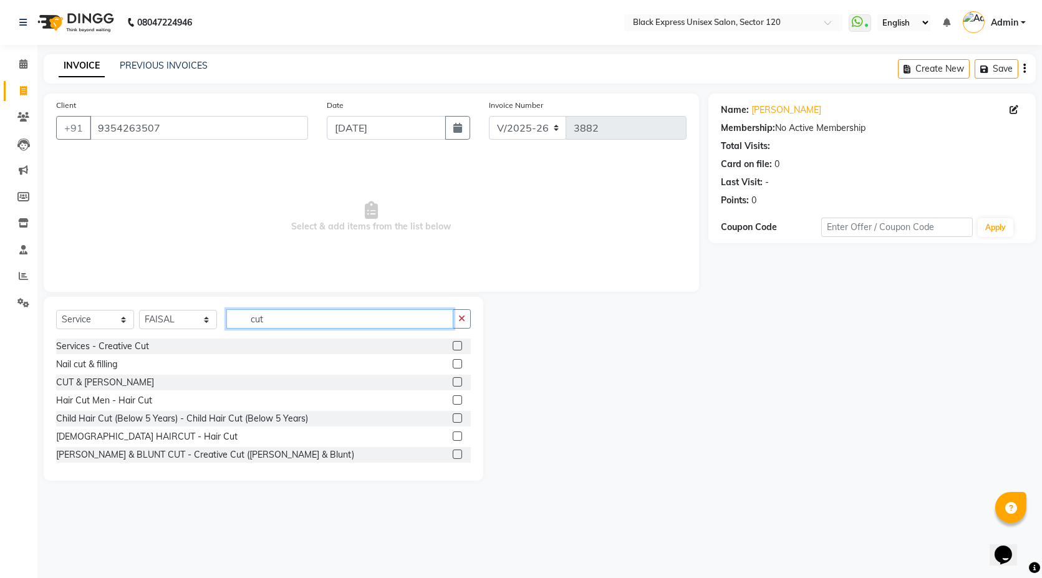
type input "cut"
click at [453, 437] on label at bounding box center [457, 436] width 9 height 9
click at [453, 437] on input "checkbox" at bounding box center [457, 437] width 8 height 8
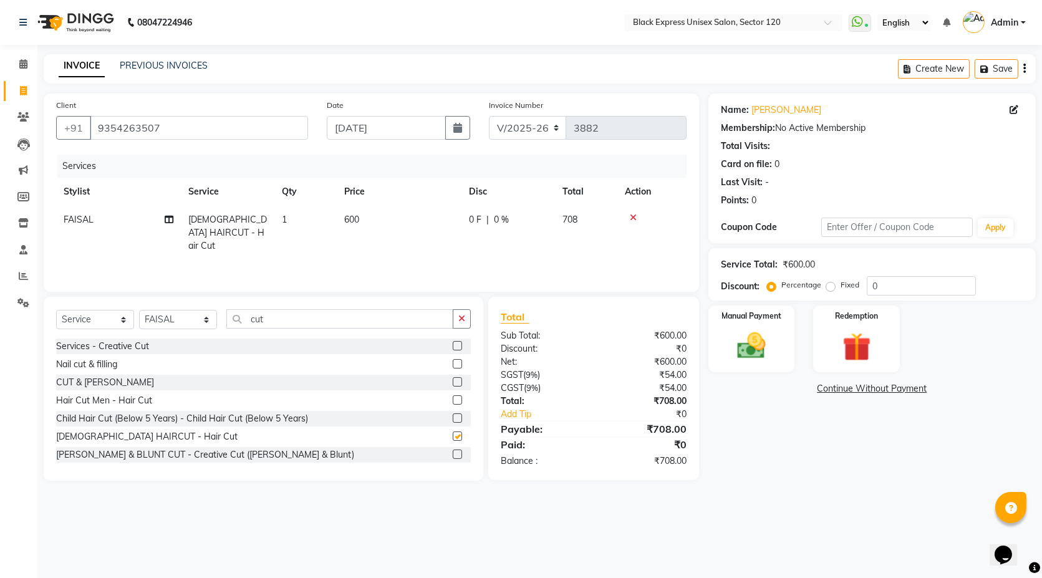
checkbox input "false"
click at [317, 525] on div "08047224946 Select Location × Black Express Unisex Salon, Sector 120 WhatsApp S…" at bounding box center [521, 289] width 1042 height 578
click at [357, 220] on span "600" at bounding box center [351, 219] width 15 height 11
select select "74479"
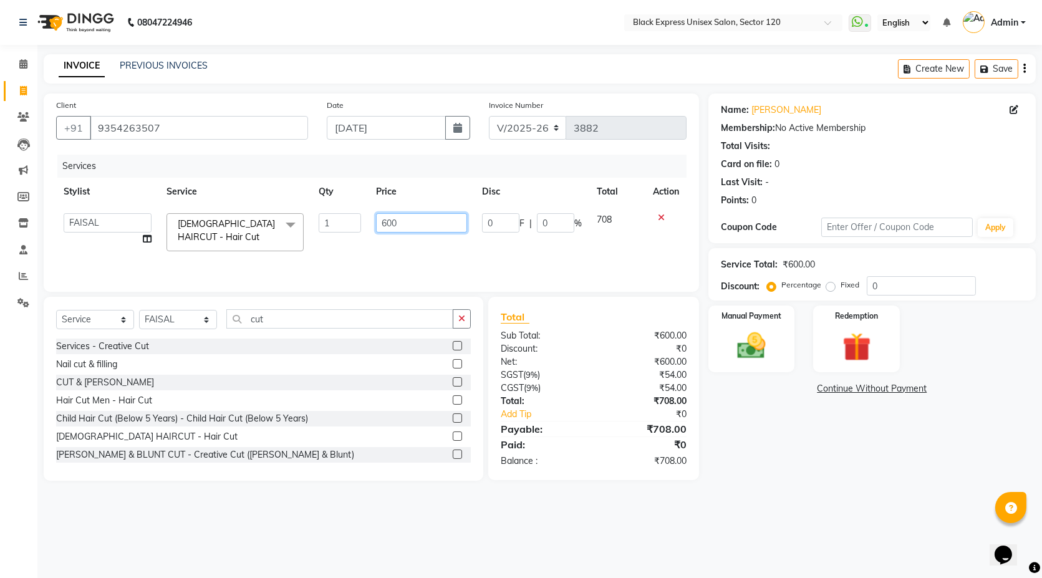
click at [397, 225] on input "600" at bounding box center [421, 222] width 91 height 19
click at [389, 223] on input "600" at bounding box center [421, 222] width 91 height 19
type input "500"
click at [497, 250] on div "Services Stylist Service Qty Price Disc Total Action AMAN ASIF DEEPA FAISAL Man…" at bounding box center [371, 217] width 631 height 125
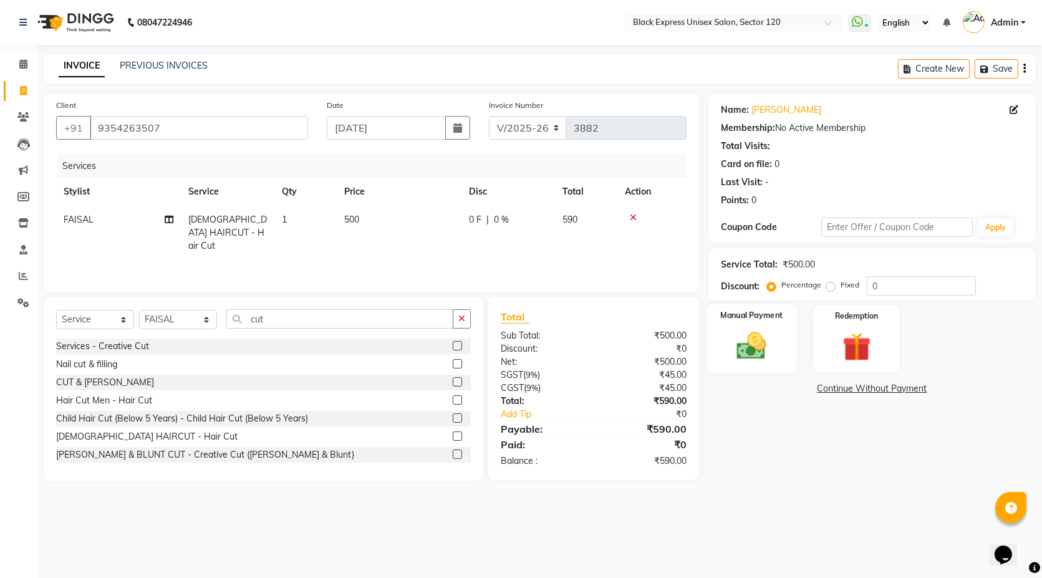
click at [764, 327] on div "Manual Payment" at bounding box center [752, 338] width 90 height 69
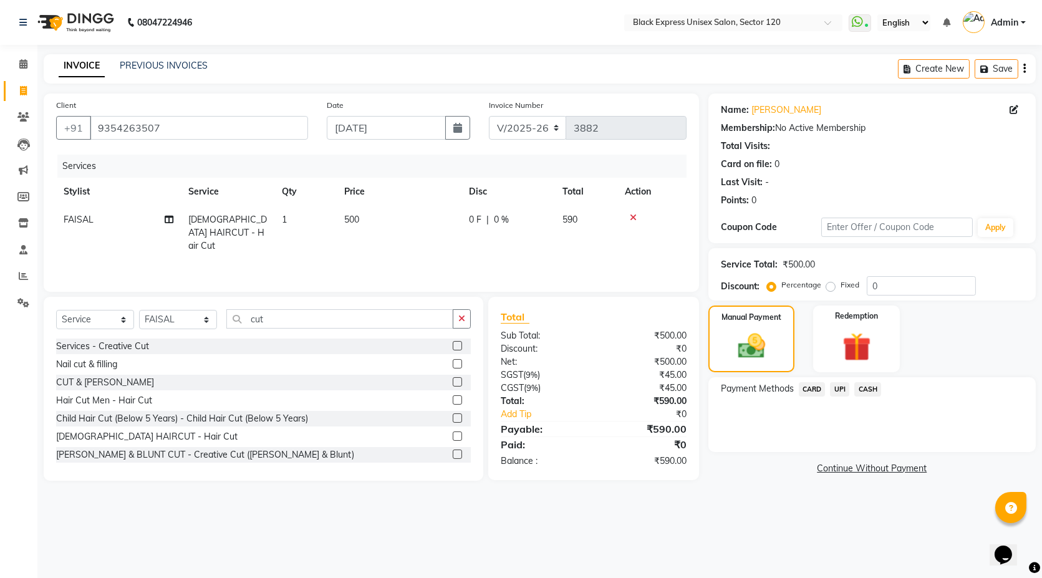
click at [838, 387] on span "UPI" at bounding box center [839, 389] width 19 height 14
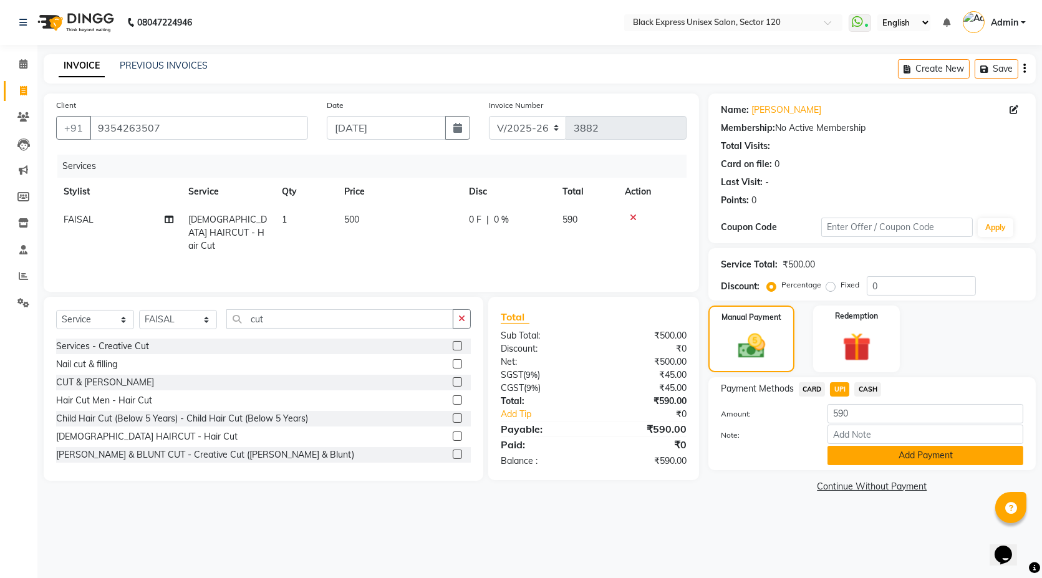
click at [888, 452] on button "Add Payment" at bounding box center [926, 455] width 196 height 19
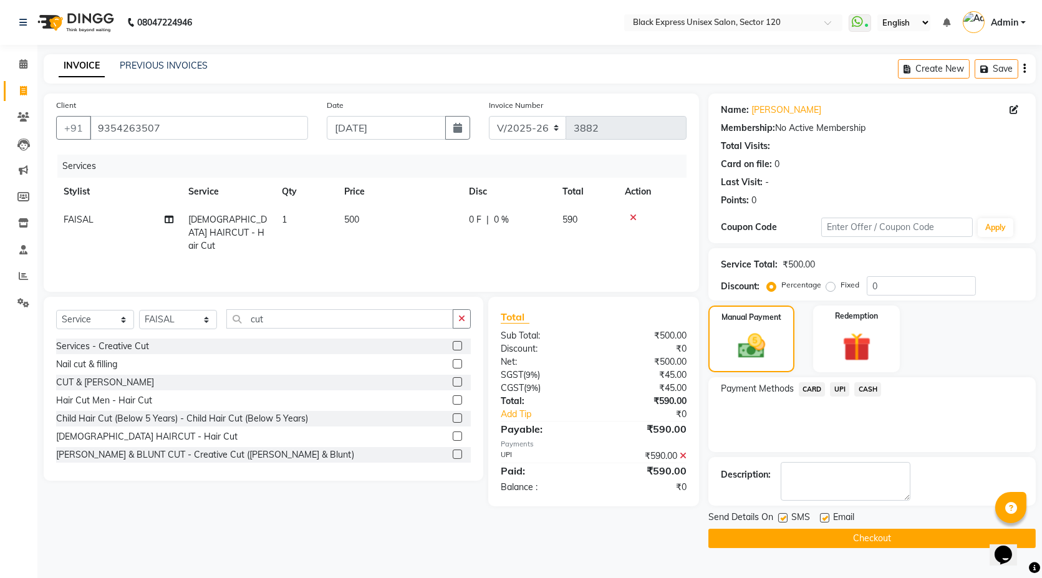
click at [844, 534] on button "Checkout" at bounding box center [871, 538] width 327 height 19
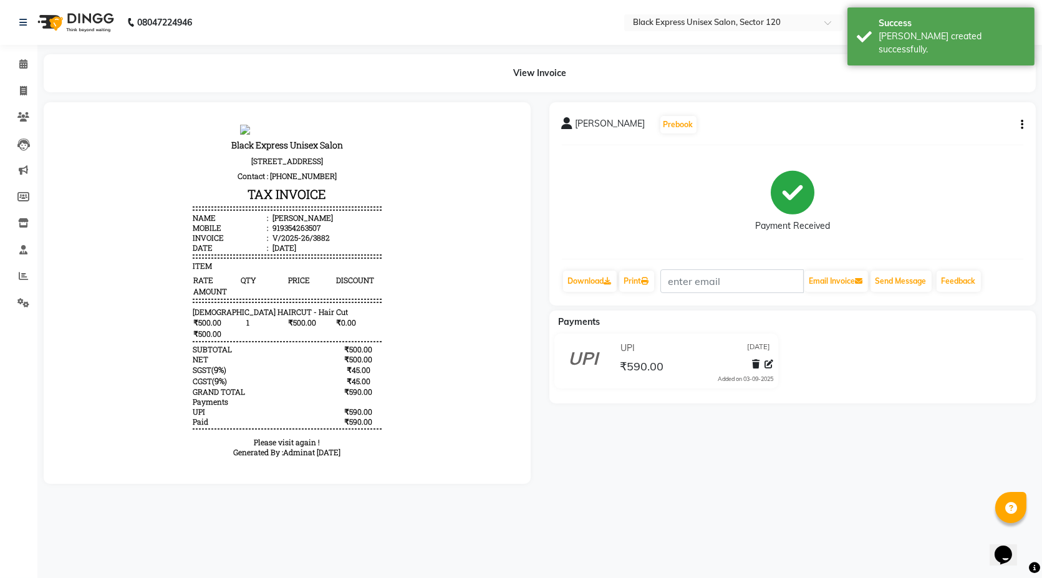
select select "service"
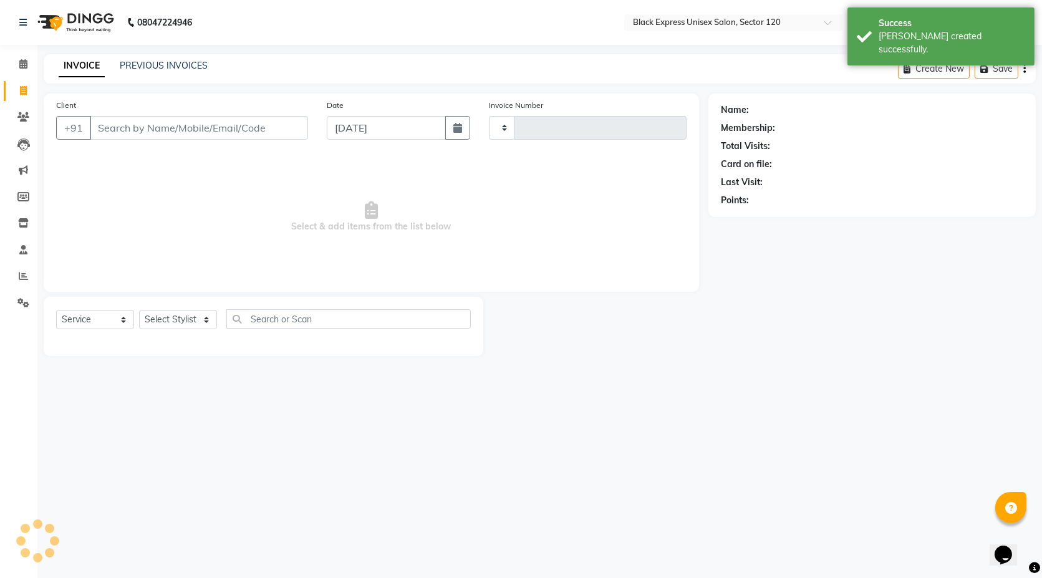
type input "3883"
select select "7082"
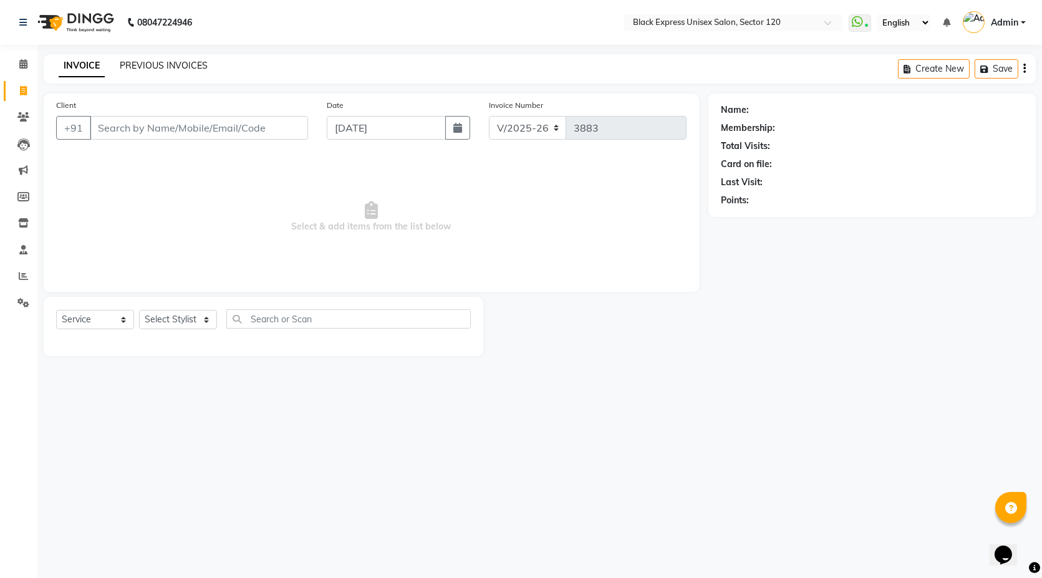
click at [177, 65] on link "PREVIOUS INVOICES" at bounding box center [164, 65] width 88 height 11
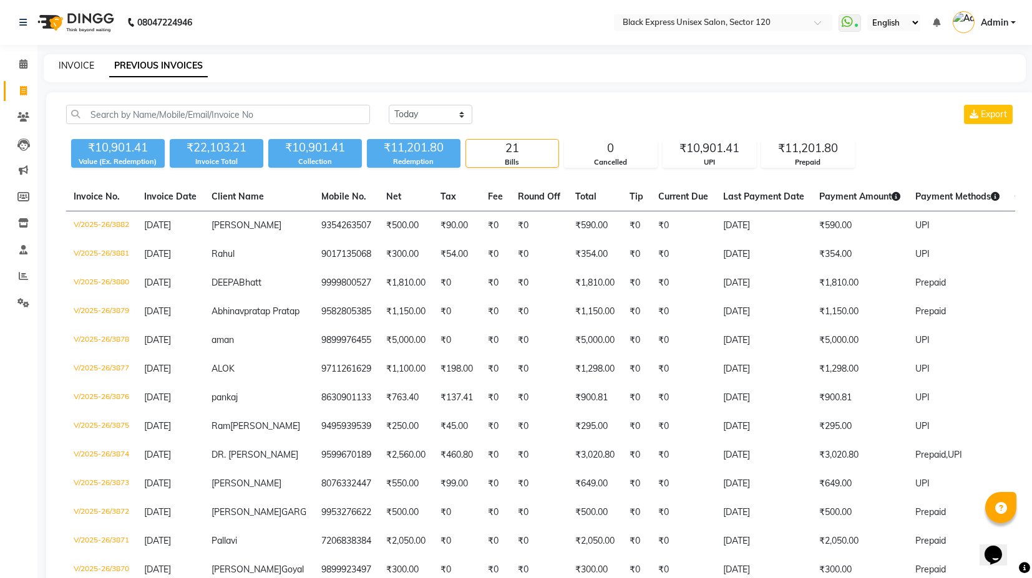
click at [76, 65] on link "INVOICE" at bounding box center [77, 65] width 36 height 11
select select "service"
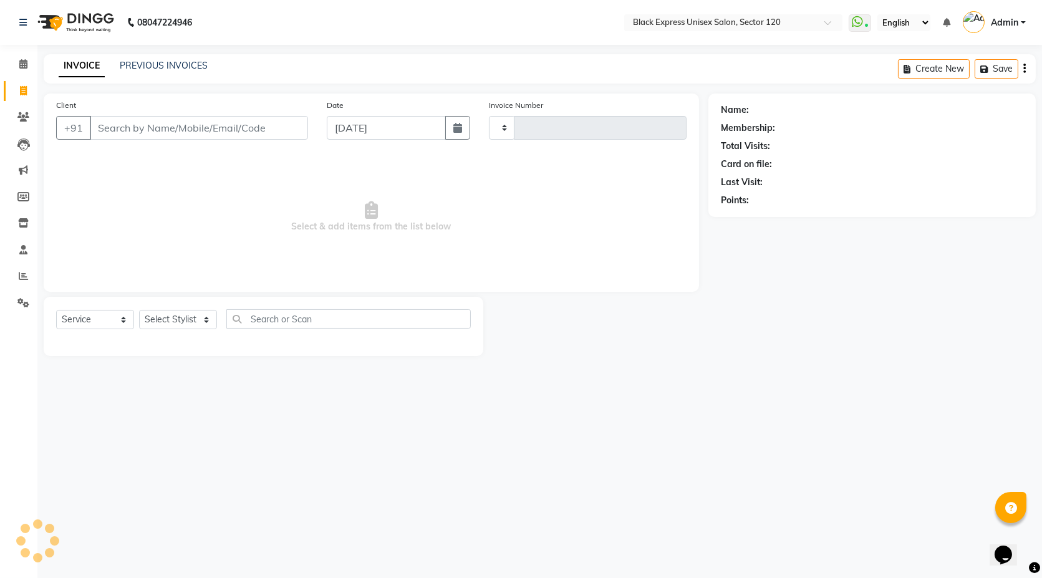
type input "3883"
select select "7082"
click at [153, 65] on link "PREVIOUS INVOICES" at bounding box center [164, 65] width 88 height 11
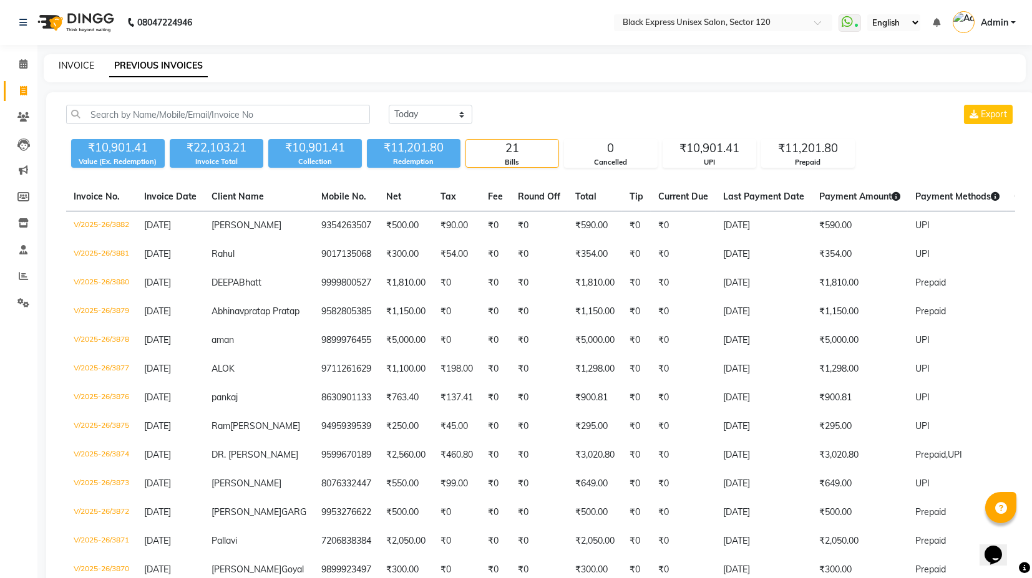
click at [78, 69] on link "INVOICE" at bounding box center [77, 65] width 36 height 11
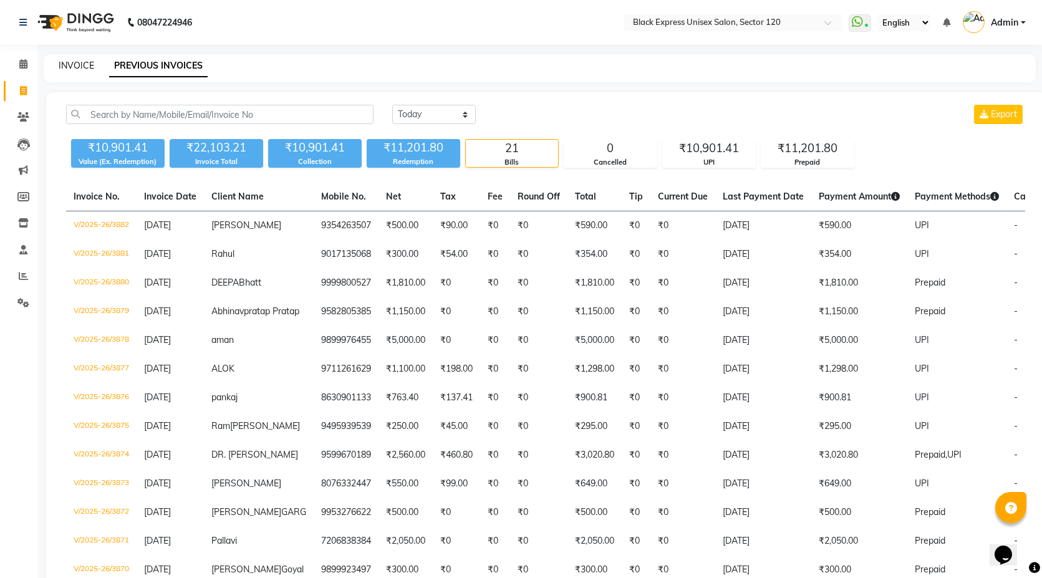
select select "7082"
select select "service"
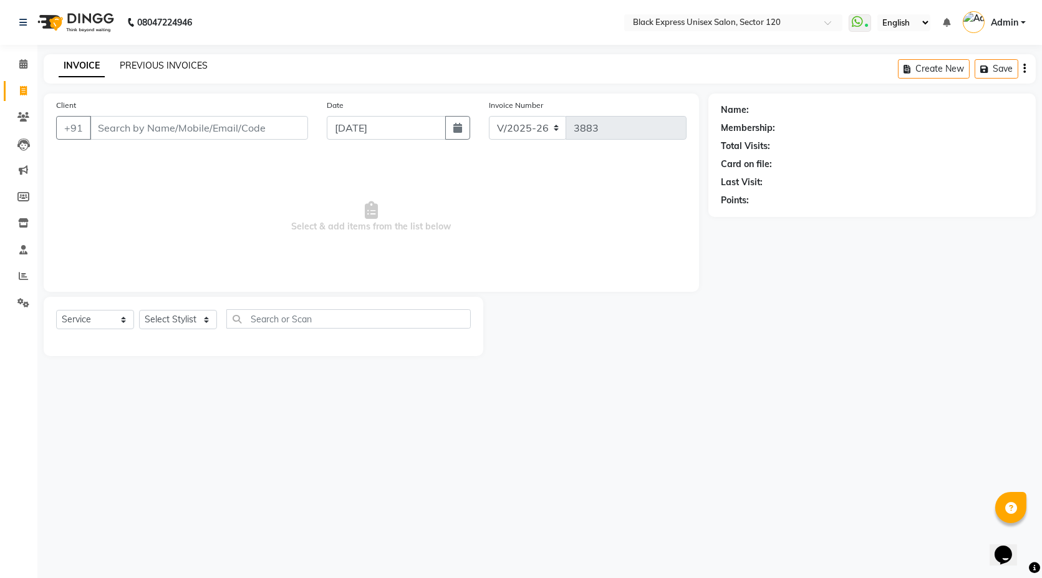
click at [169, 69] on link "PREVIOUS INVOICES" at bounding box center [164, 65] width 88 height 11
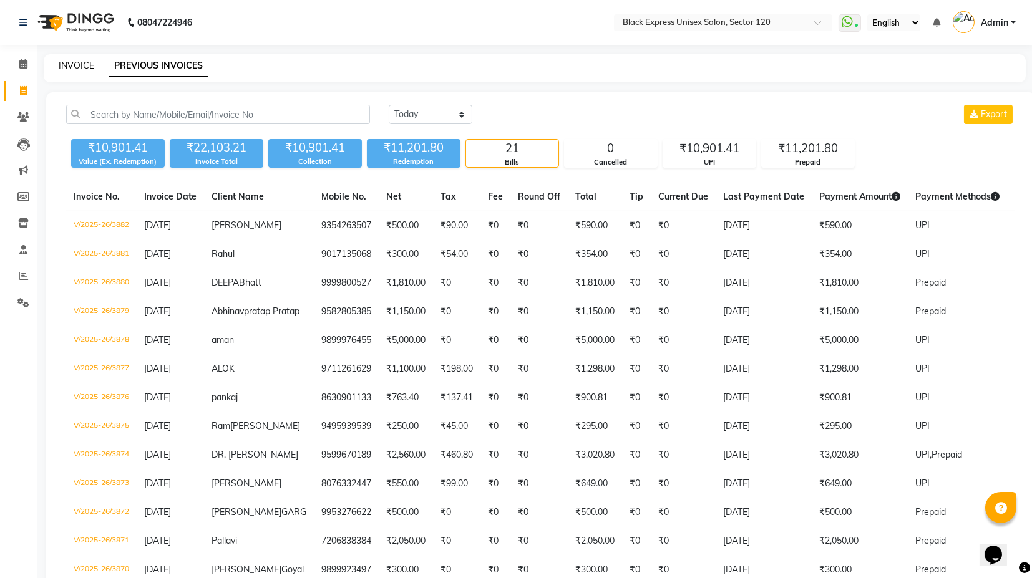
click at [76, 64] on link "INVOICE" at bounding box center [77, 65] width 36 height 11
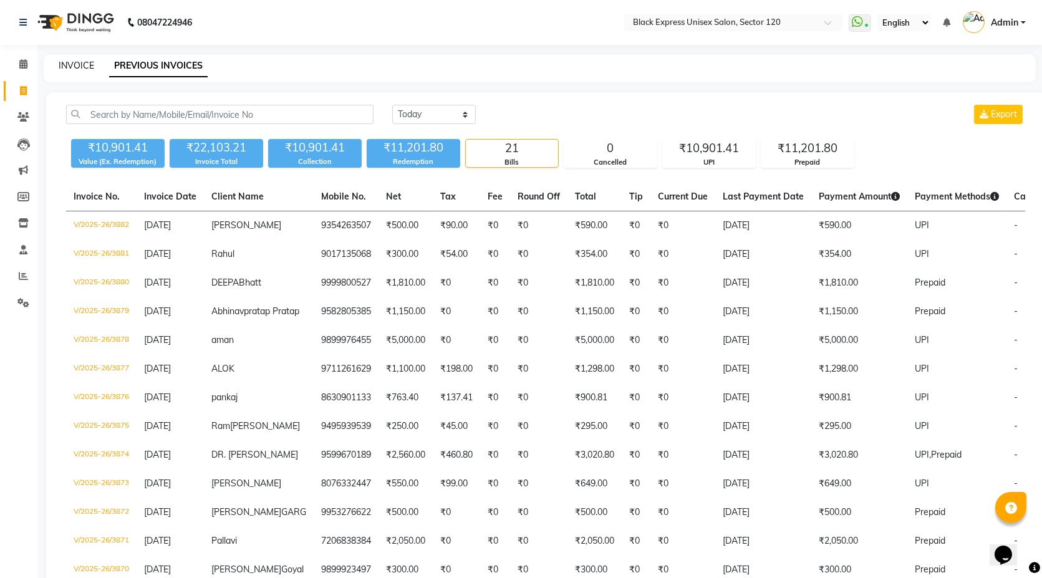
select select "service"
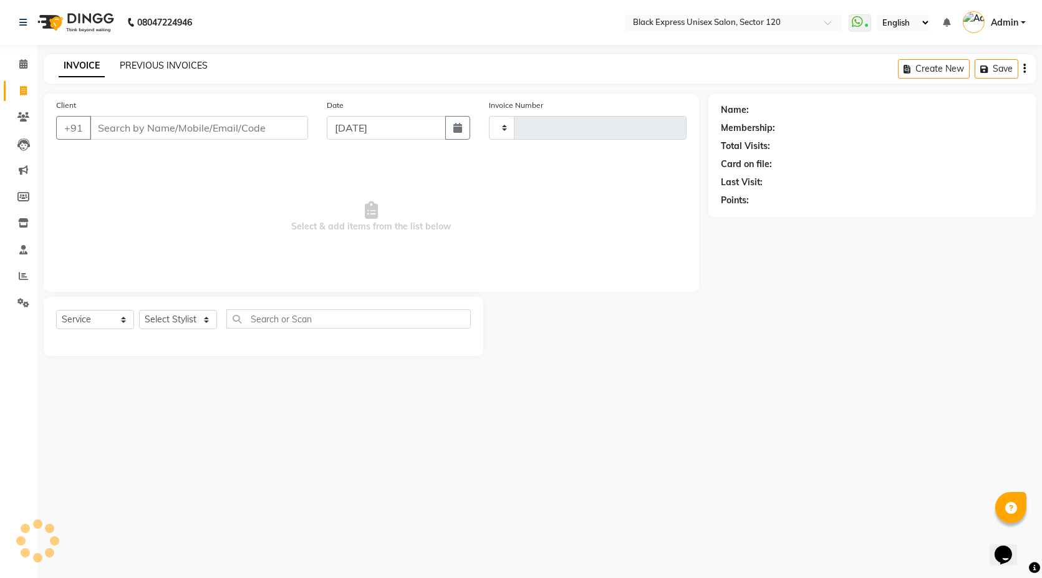
click at [138, 65] on link "PREVIOUS INVOICES" at bounding box center [164, 65] width 88 height 11
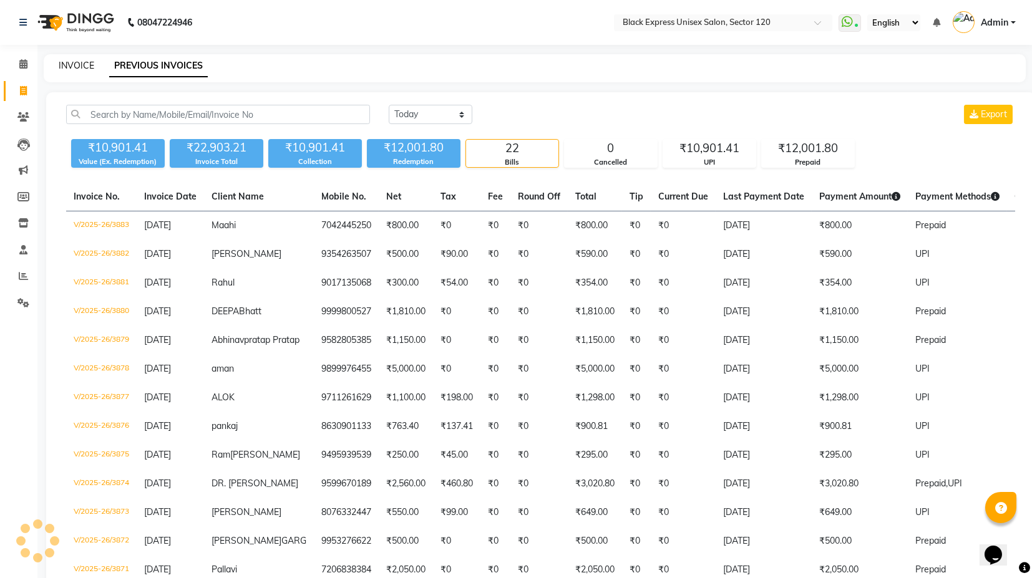
click at [79, 63] on link "INVOICE" at bounding box center [77, 65] width 36 height 11
select select "service"
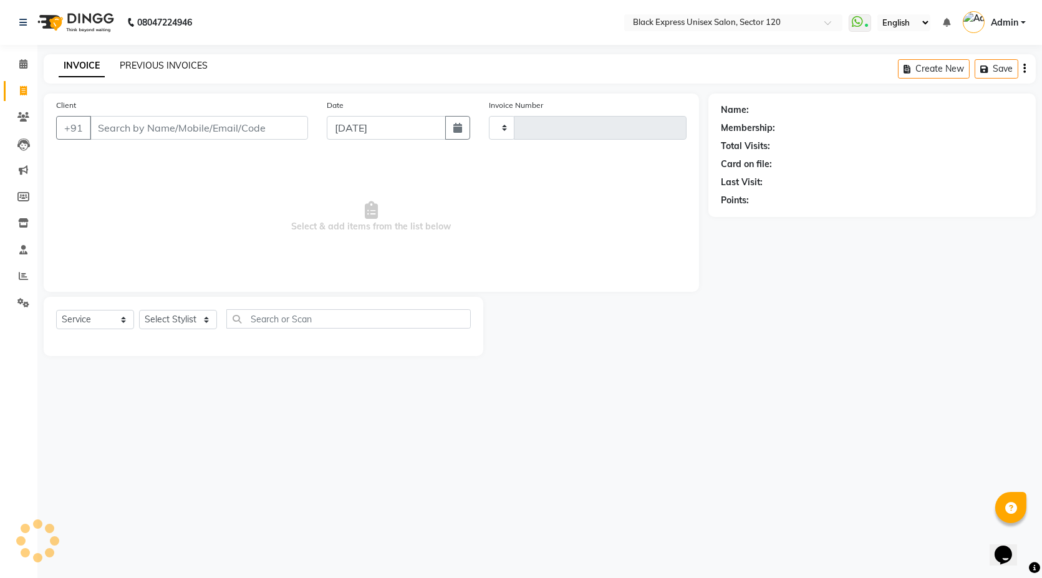
click at [150, 65] on link "PREVIOUS INVOICES" at bounding box center [164, 65] width 88 height 11
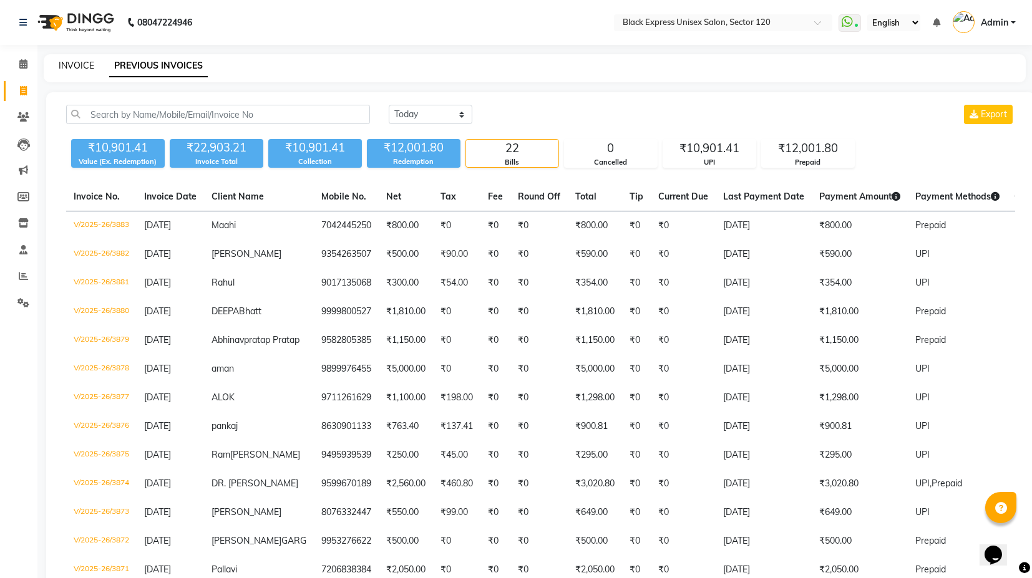
click at [72, 67] on link "INVOICE" at bounding box center [77, 65] width 36 height 11
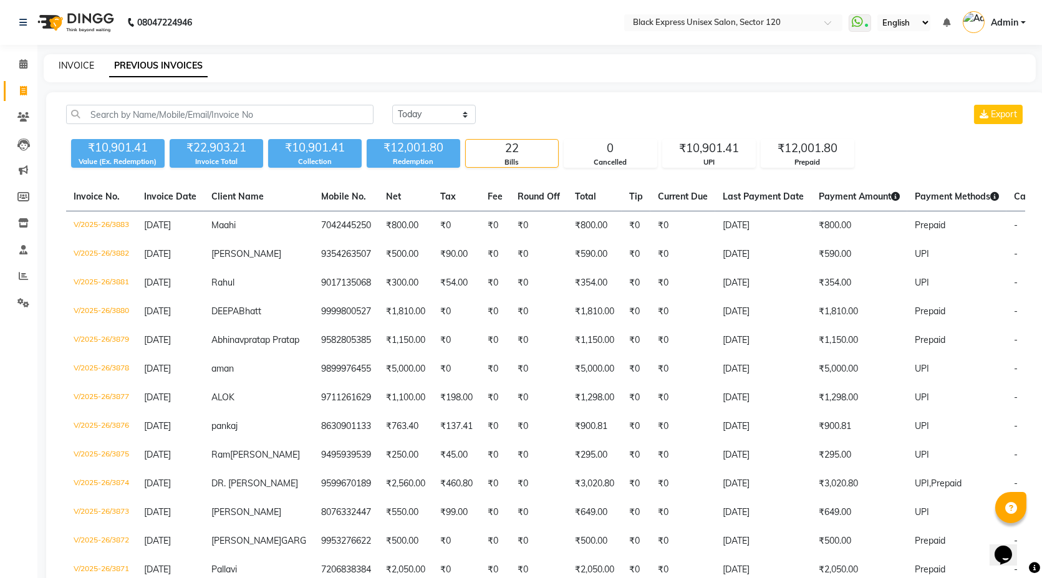
select select "7082"
select select "service"
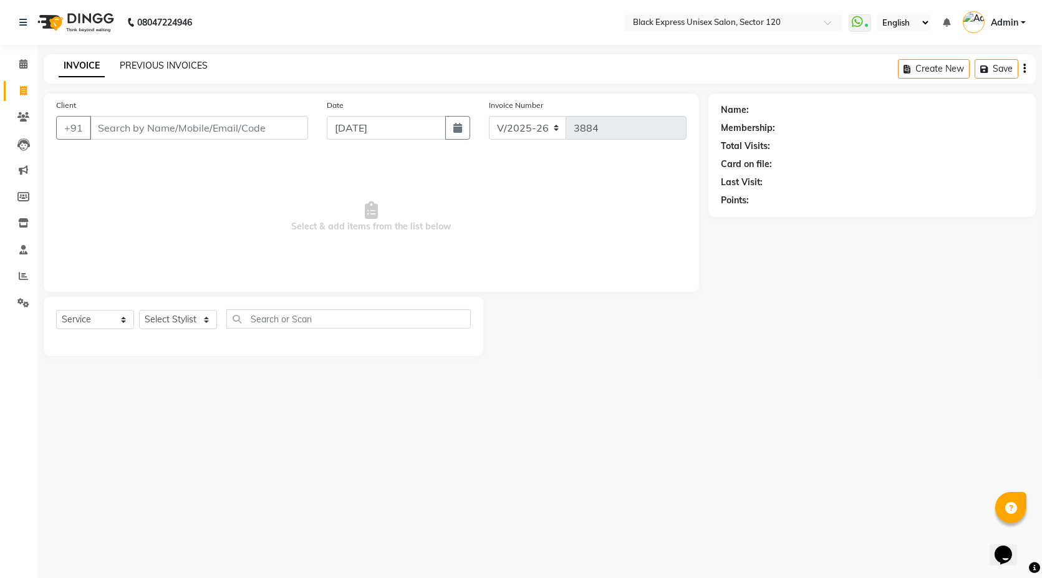
click at [162, 62] on link "PREVIOUS INVOICES" at bounding box center [164, 65] width 88 height 11
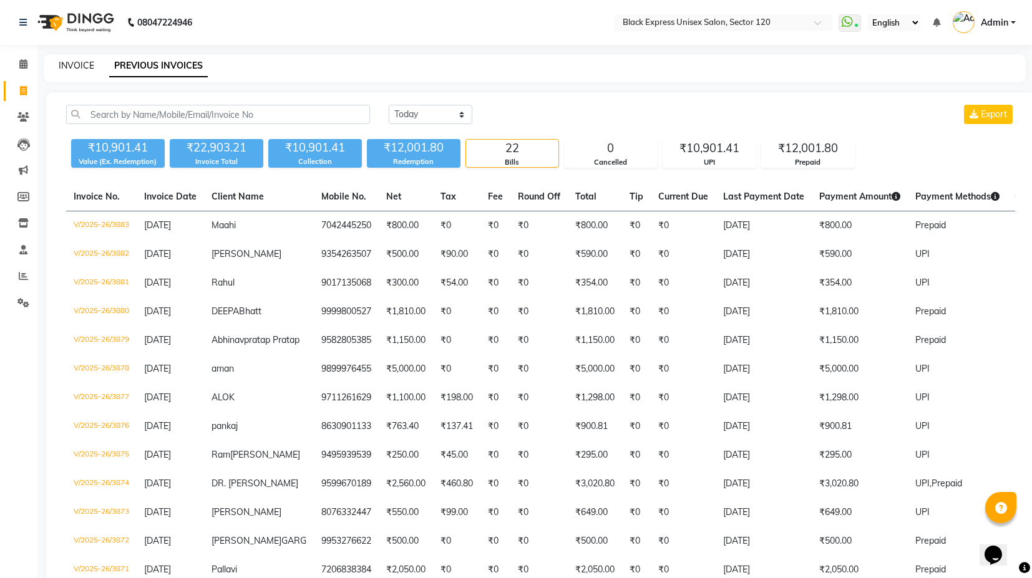
click at [60, 65] on link "INVOICE" at bounding box center [77, 65] width 36 height 11
select select "service"
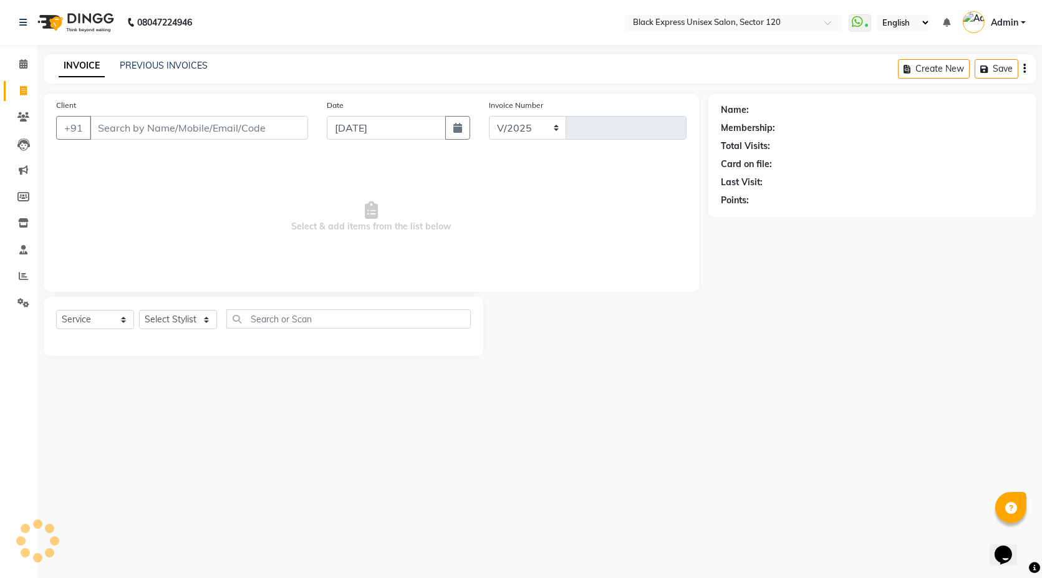
select select "7082"
type input "3884"
click at [1009, 21] on span "Admin" at bounding box center [1004, 22] width 27 height 13
click at [1023, 22] on link "Admin" at bounding box center [994, 22] width 63 height 21
click at [173, 322] on select "Select Stylist AMAN ASIF DEEPA FAISAL Manager RAHUL RAJVEER SHAFI SIRAJ SIVI" at bounding box center [178, 319] width 78 height 19
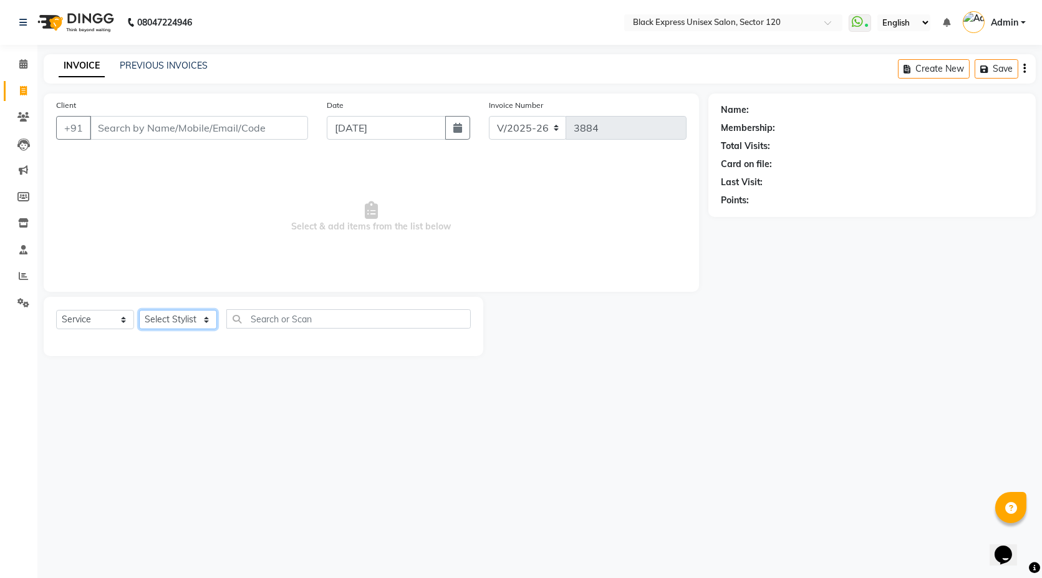
select select "88661"
click at [139, 310] on select "Select Stylist AMAN ASIF DEEPA FAISAL Manager RAHUL RAJVEER SHAFI SIRAJ SIVI" at bounding box center [178, 319] width 78 height 19
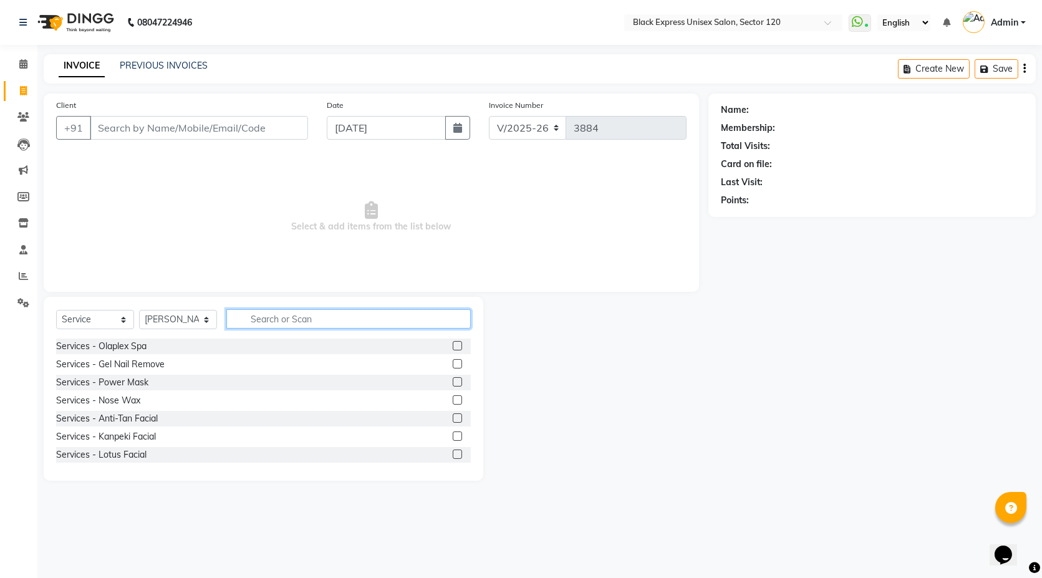
click at [286, 322] on input "text" at bounding box center [348, 318] width 244 height 19
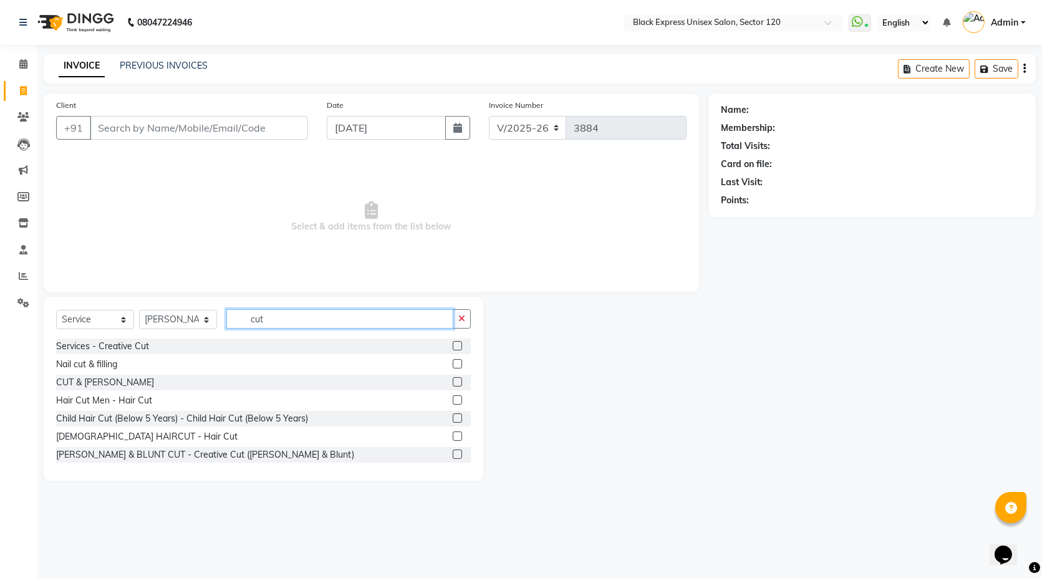
type input "cut"
click at [453, 398] on label at bounding box center [457, 399] width 9 height 9
click at [453, 398] on input "checkbox" at bounding box center [457, 401] width 8 height 8
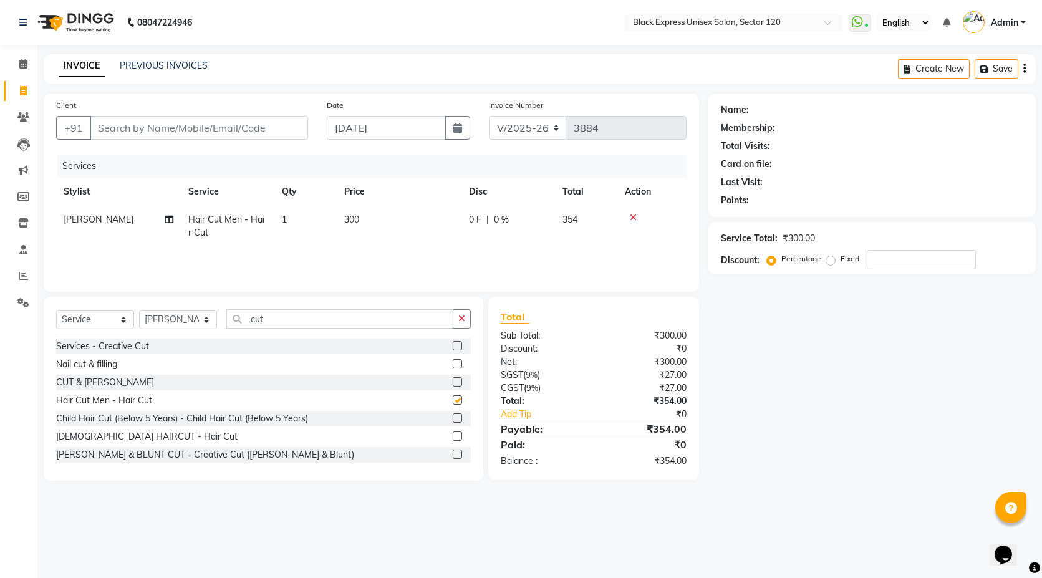
checkbox input "false"
click at [176, 326] on select "Select Stylist AMAN ASIF DEEPA FAISAL Manager RAHUL RAJVEER SHAFI SIRAJ SIVI" at bounding box center [178, 319] width 78 height 19
select select "61297"
click at [139, 310] on select "Select Stylist AMAN ASIF DEEPA FAISAL Manager RAHUL RAJVEER SHAFI SIRAJ SIVI" at bounding box center [178, 319] width 78 height 19
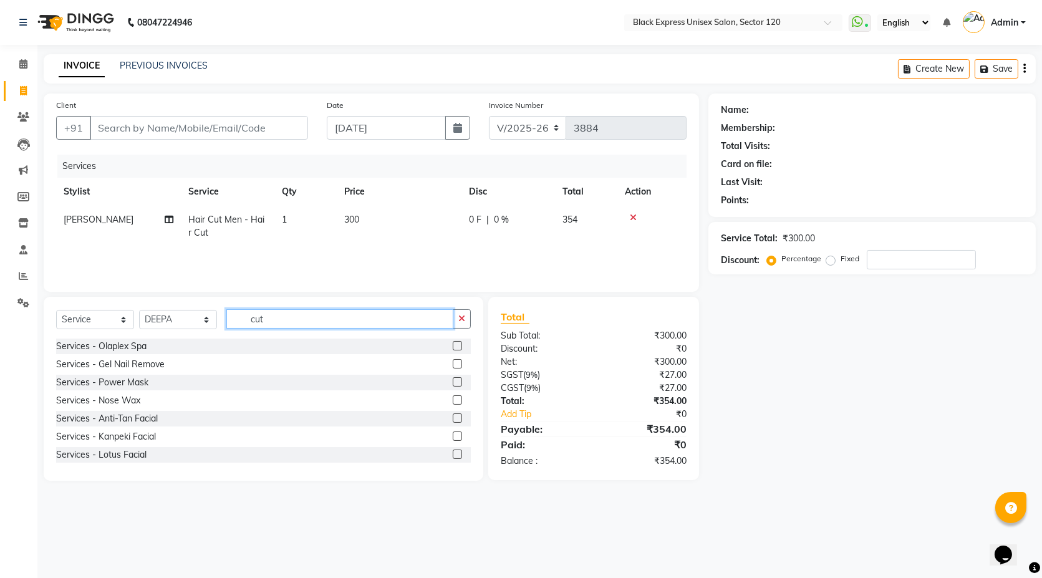
click at [261, 318] on input "cut" at bounding box center [339, 318] width 227 height 19
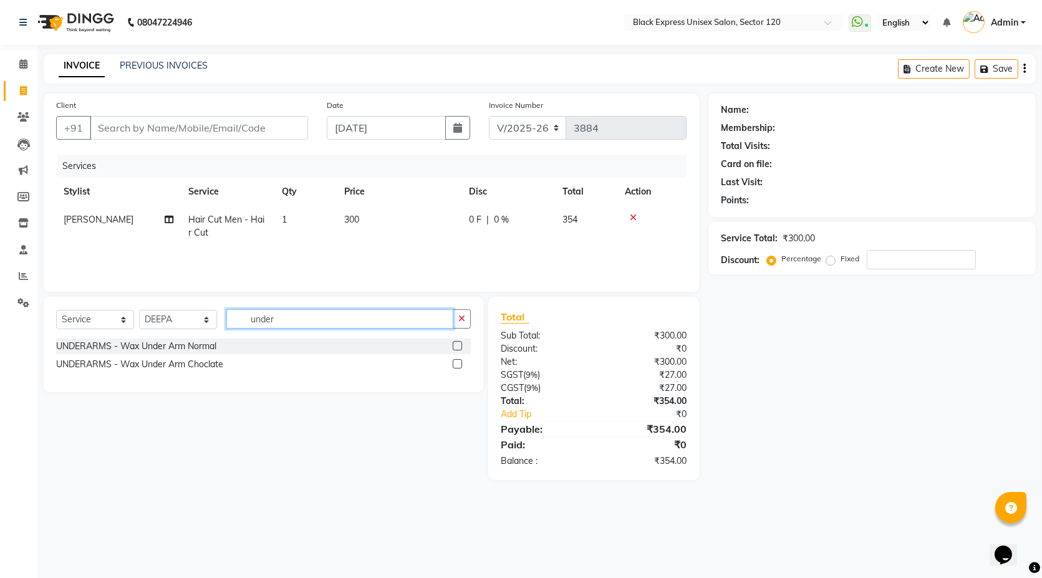
type input "under"
click at [455, 366] on label at bounding box center [457, 363] width 9 height 9
click at [455, 366] on input "checkbox" at bounding box center [457, 364] width 8 height 8
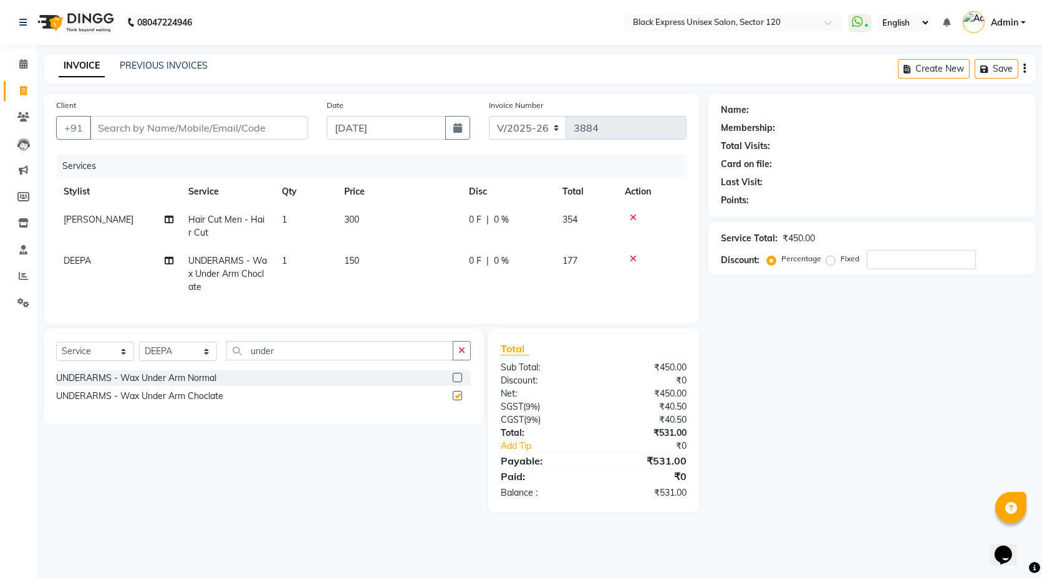
checkbox input "false"
click at [362, 225] on td "300" at bounding box center [399, 226] width 125 height 41
select select "88661"
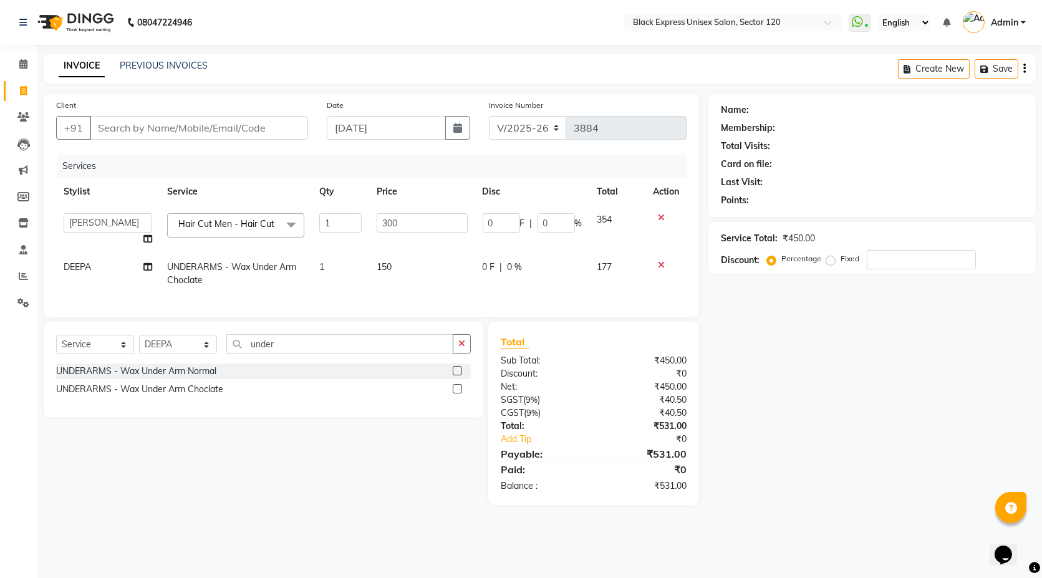
click at [362, 225] on td "1" at bounding box center [340, 229] width 57 height 47
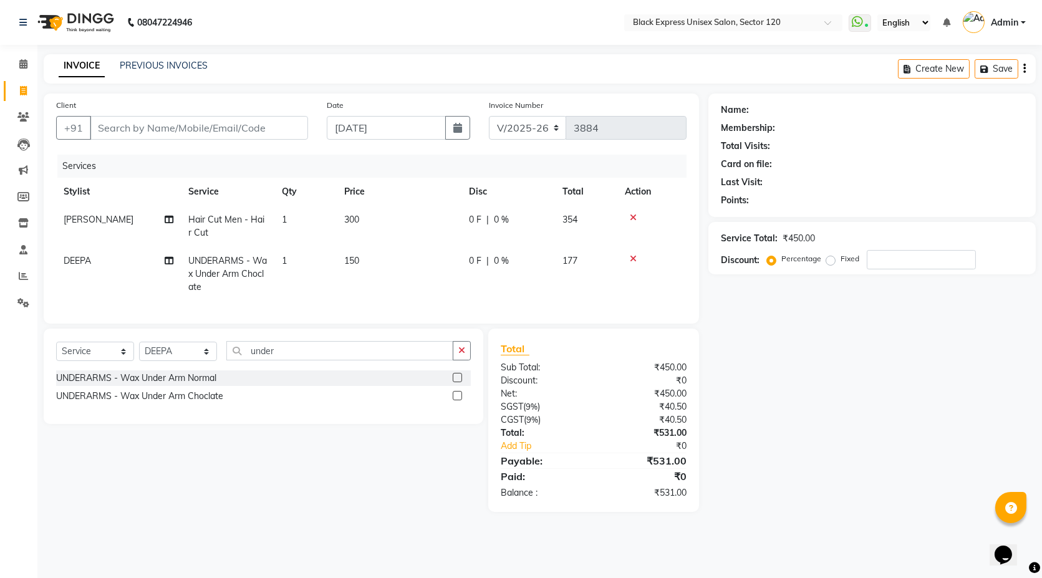
click at [388, 216] on td "300" at bounding box center [399, 226] width 125 height 41
select select "88661"
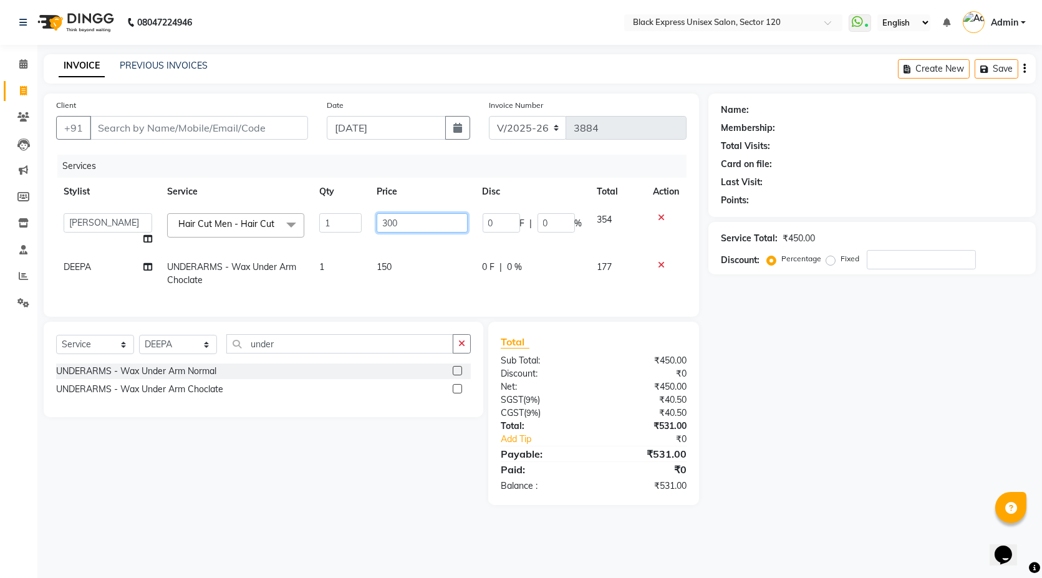
click at [388, 216] on input "300" at bounding box center [422, 222] width 91 height 19
type input "500"
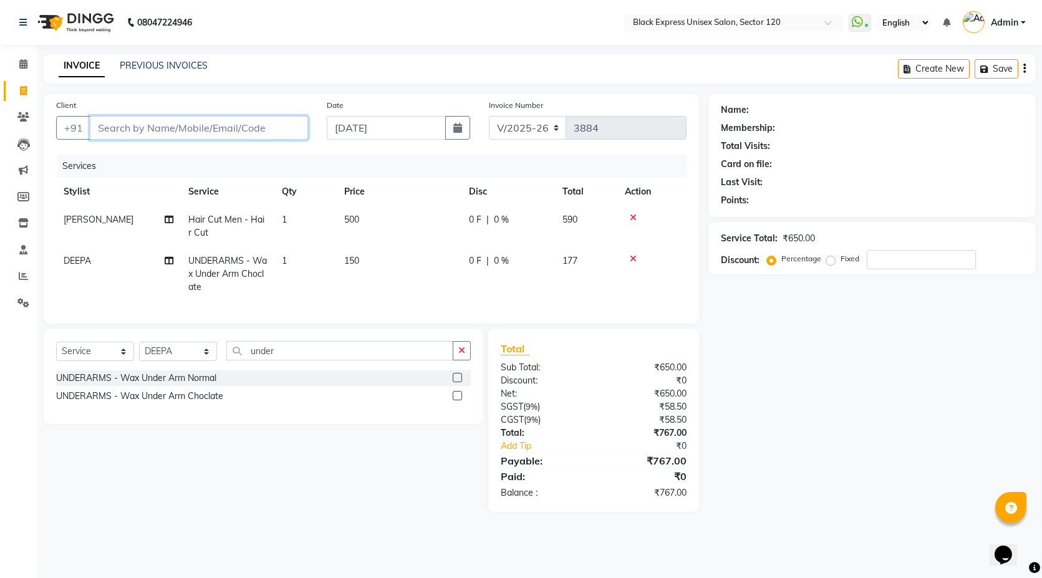
click at [262, 129] on input "Client" at bounding box center [199, 128] width 218 height 24
type input "8"
type input "0"
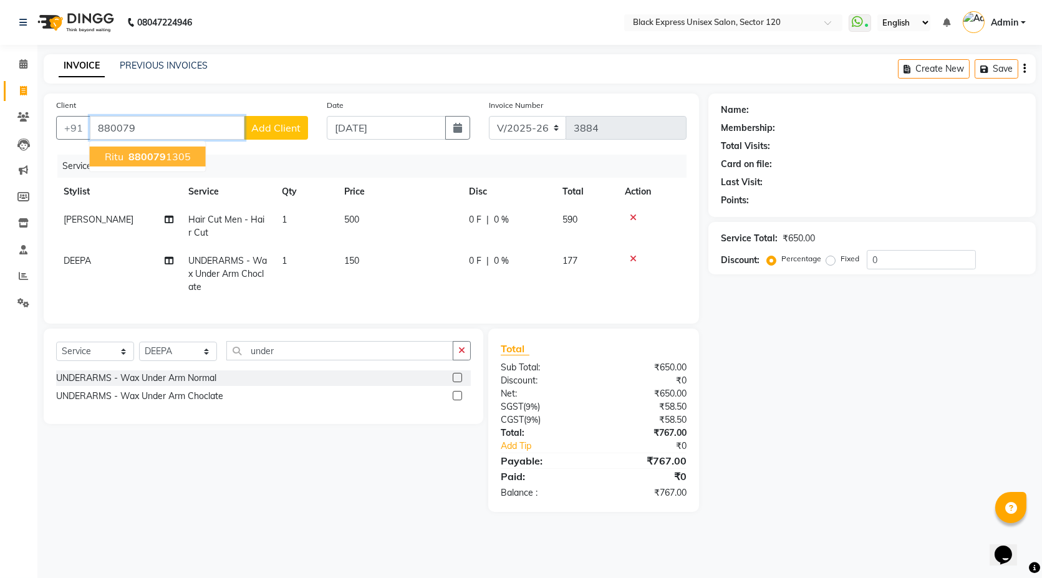
click at [191, 150] on button "ritu 880079 1305" at bounding box center [148, 157] width 116 height 20
type input "8800791305"
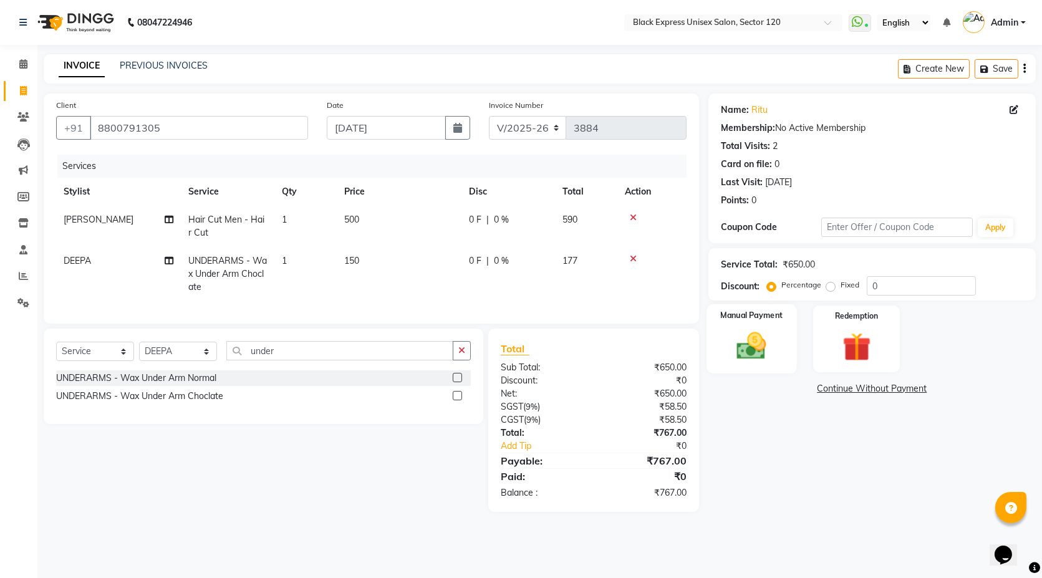
click at [735, 325] on div "Manual Payment" at bounding box center [752, 338] width 90 height 69
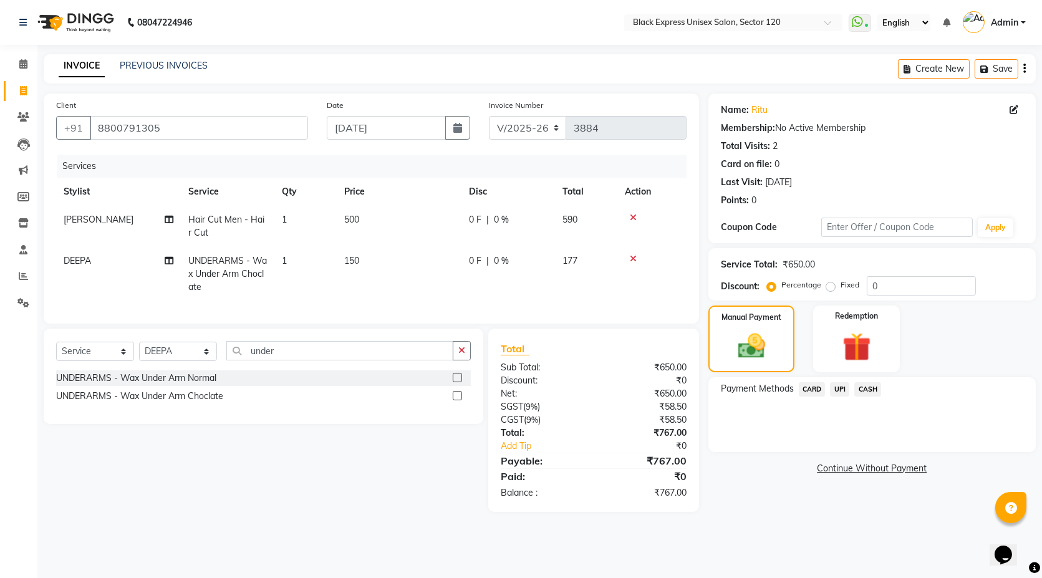
click at [834, 387] on span "UPI" at bounding box center [839, 389] width 19 height 14
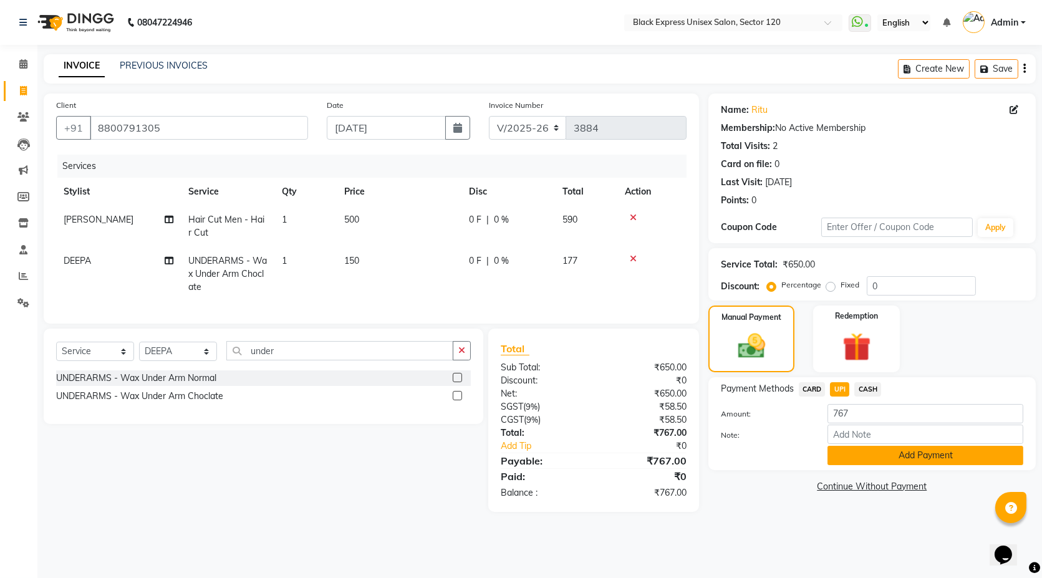
click at [859, 453] on button "Add Payment" at bounding box center [926, 455] width 196 height 19
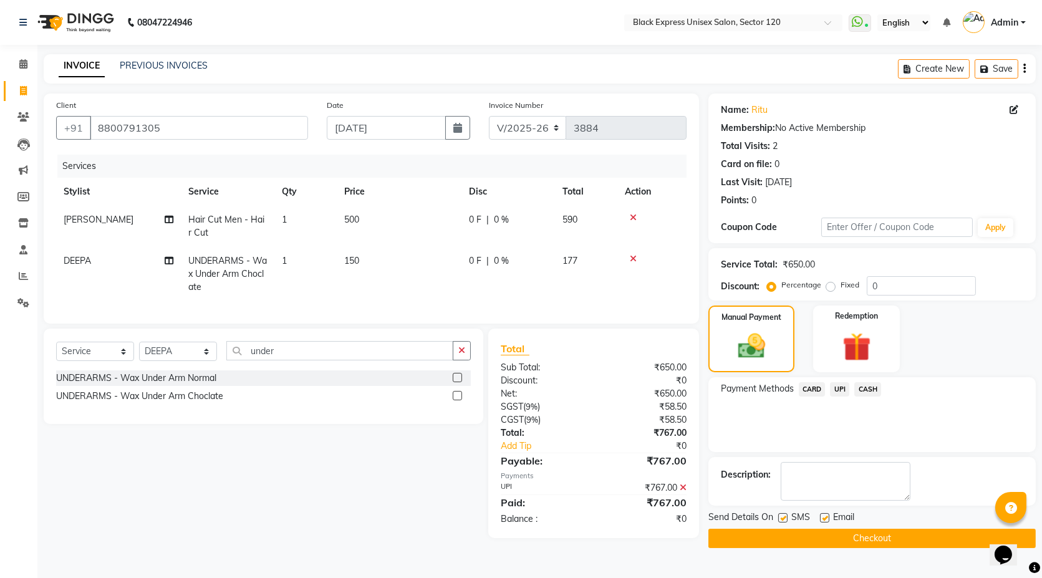
click at [840, 543] on button "Checkout" at bounding box center [871, 538] width 327 height 19
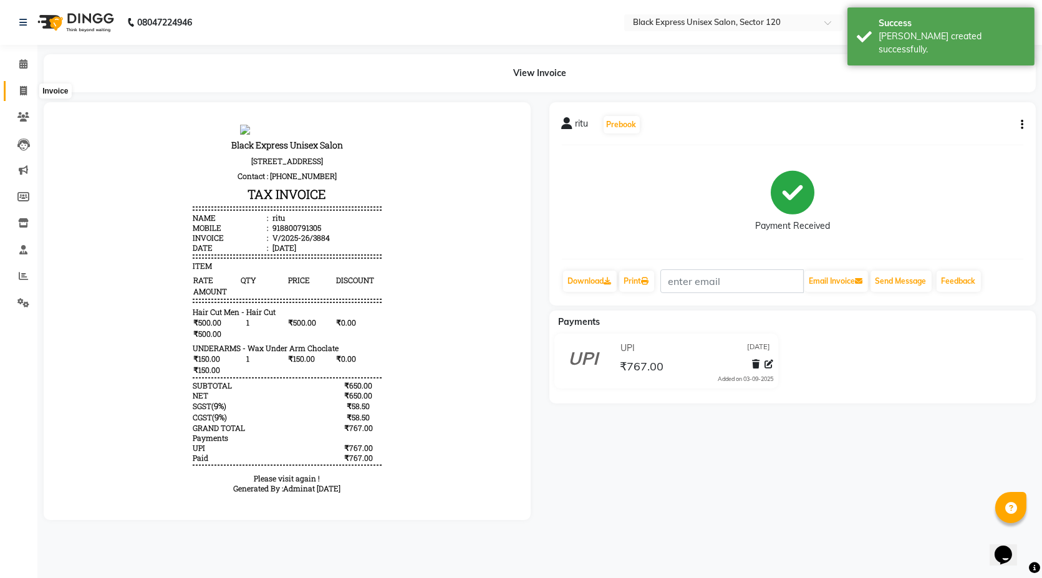
click at [25, 97] on span at bounding box center [23, 91] width 22 height 14
select select "service"
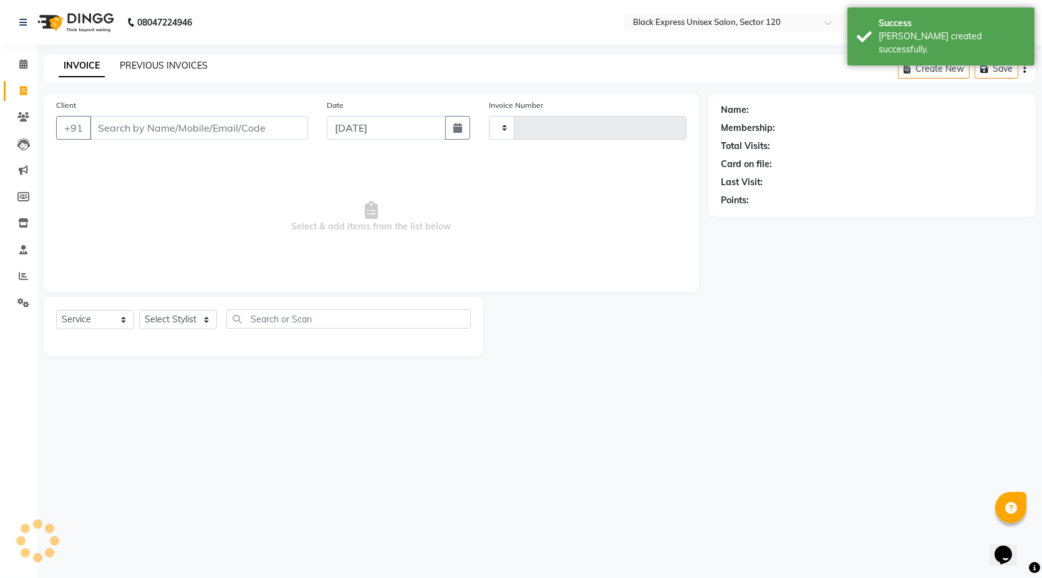
click at [155, 70] on link "PREVIOUS INVOICES" at bounding box center [164, 65] width 88 height 11
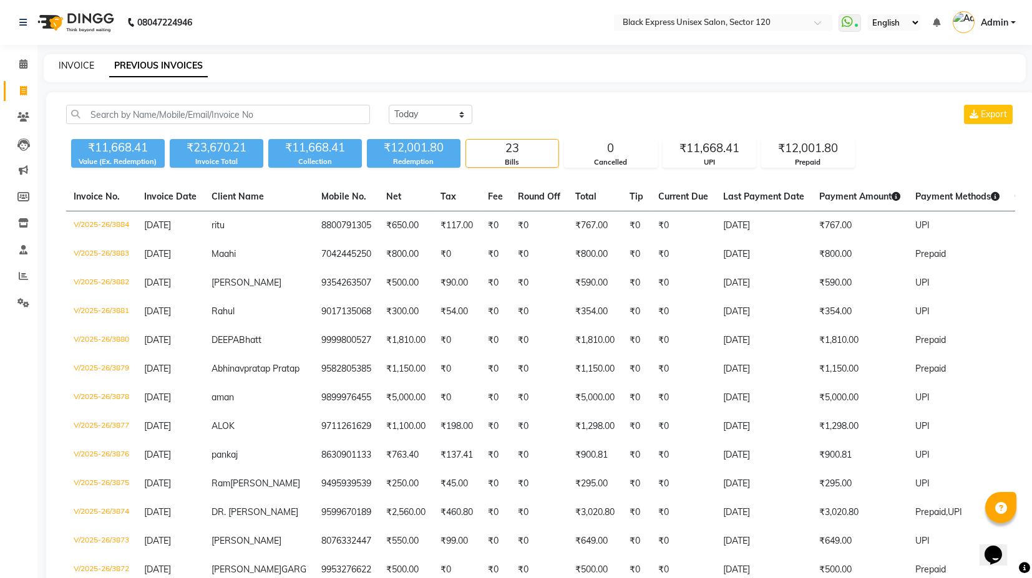
click at [75, 67] on link "INVOICE" at bounding box center [77, 65] width 36 height 11
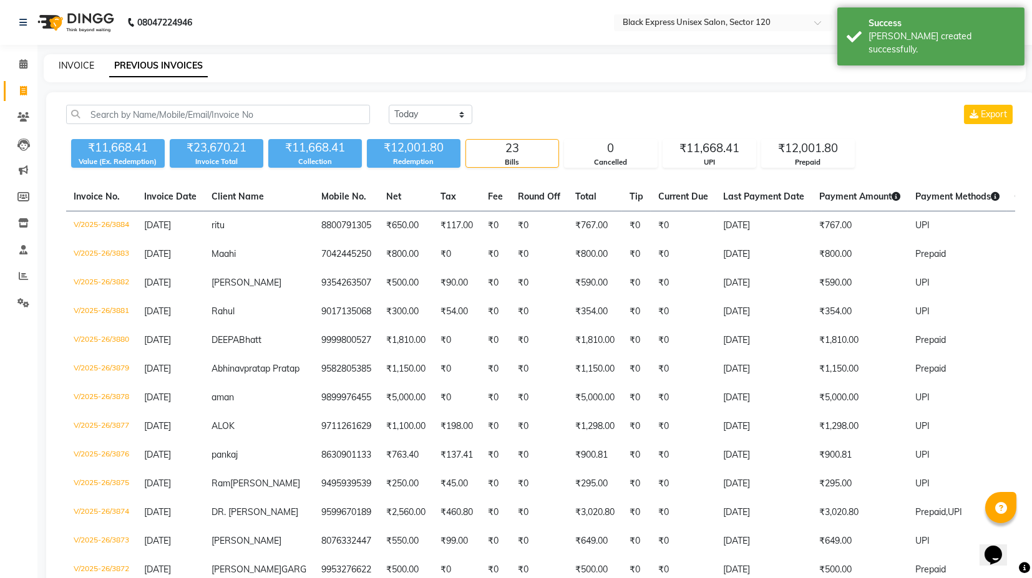
select select "service"
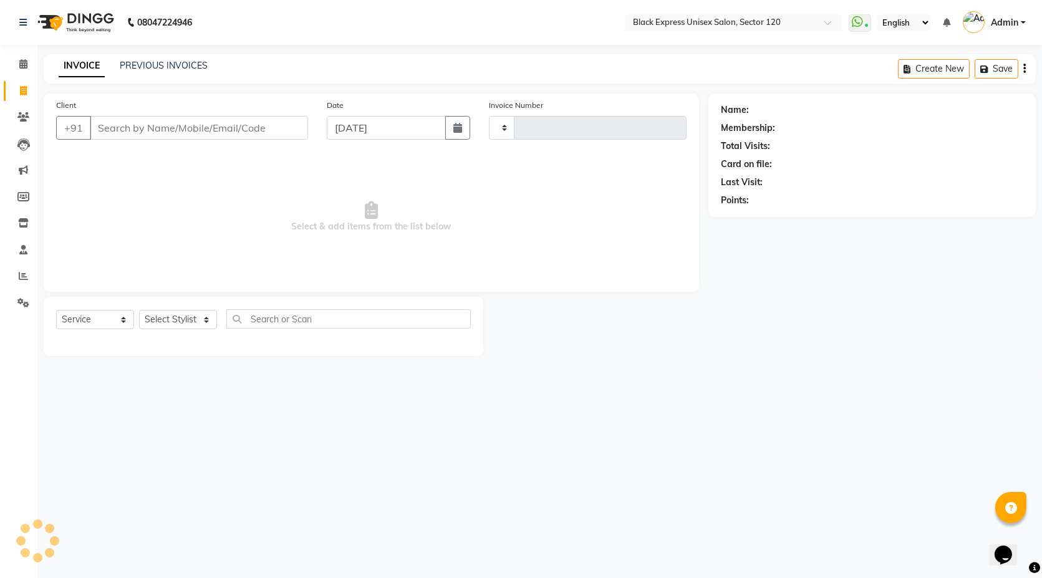
type input "3885"
select select "7082"
click at [184, 63] on link "PREVIOUS INVOICES" at bounding box center [164, 65] width 88 height 11
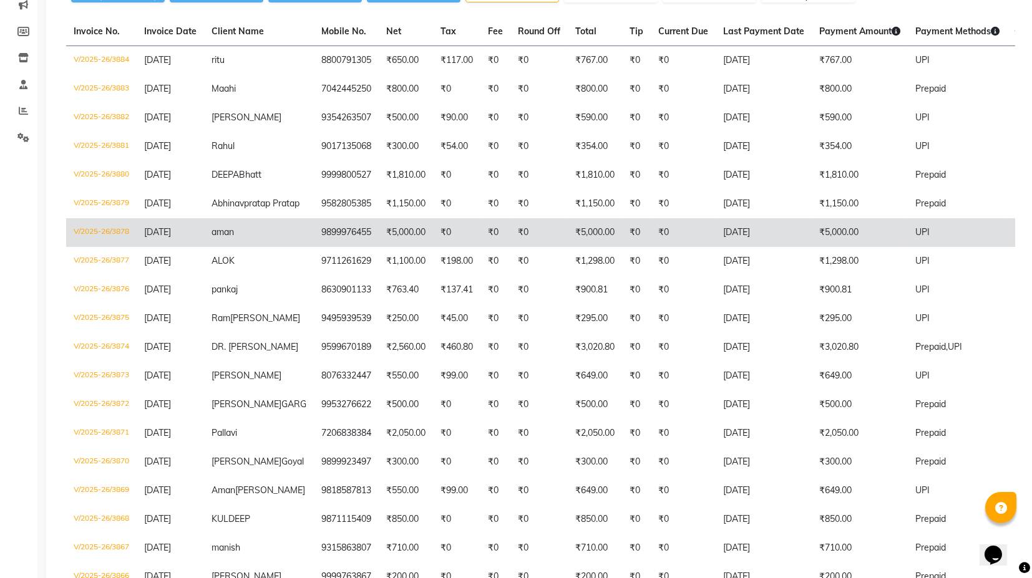
scroll to position [96, 0]
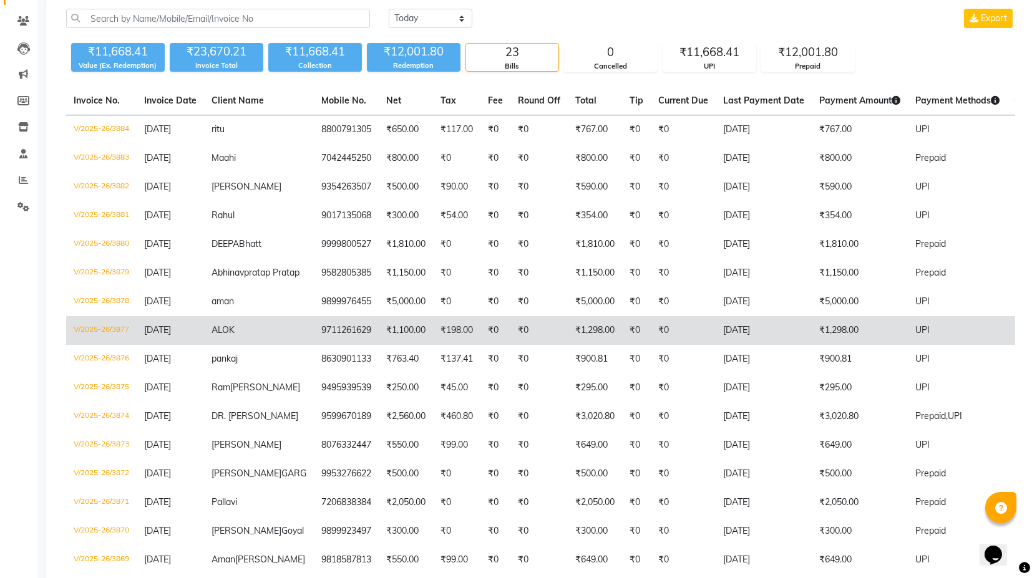
click at [321, 345] on td "9711261629" at bounding box center [346, 330] width 65 height 29
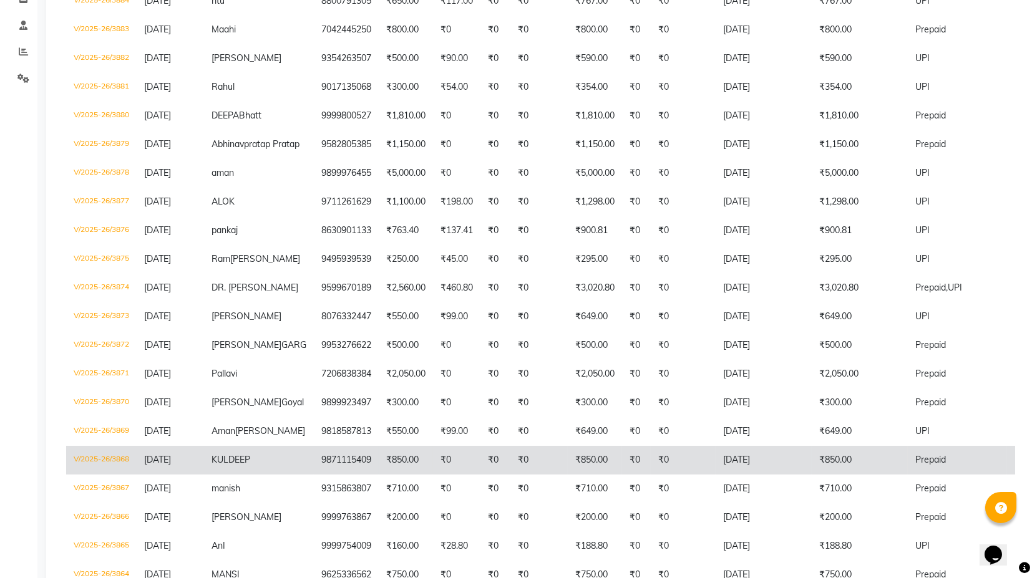
scroll to position [27, 0]
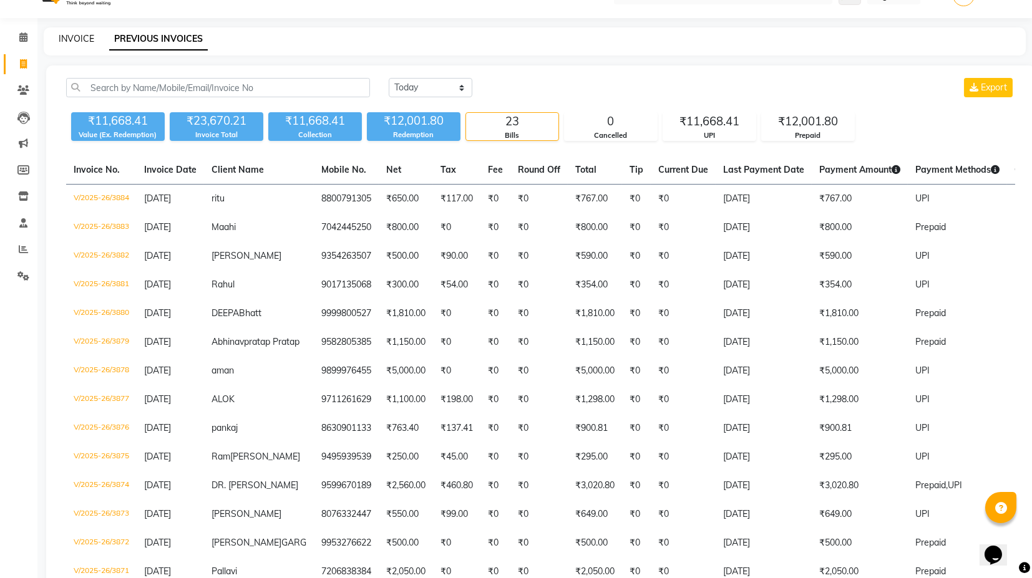
click at [89, 38] on link "INVOICE" at bounding box center [77, 38] width 36 height 11
select select "service"
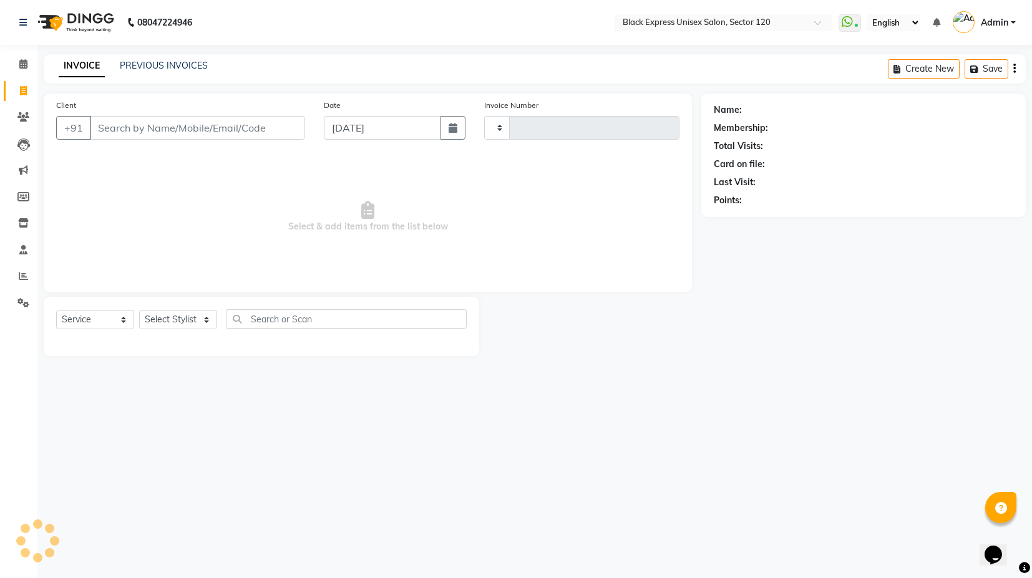
type input "3885"
select select "7082"
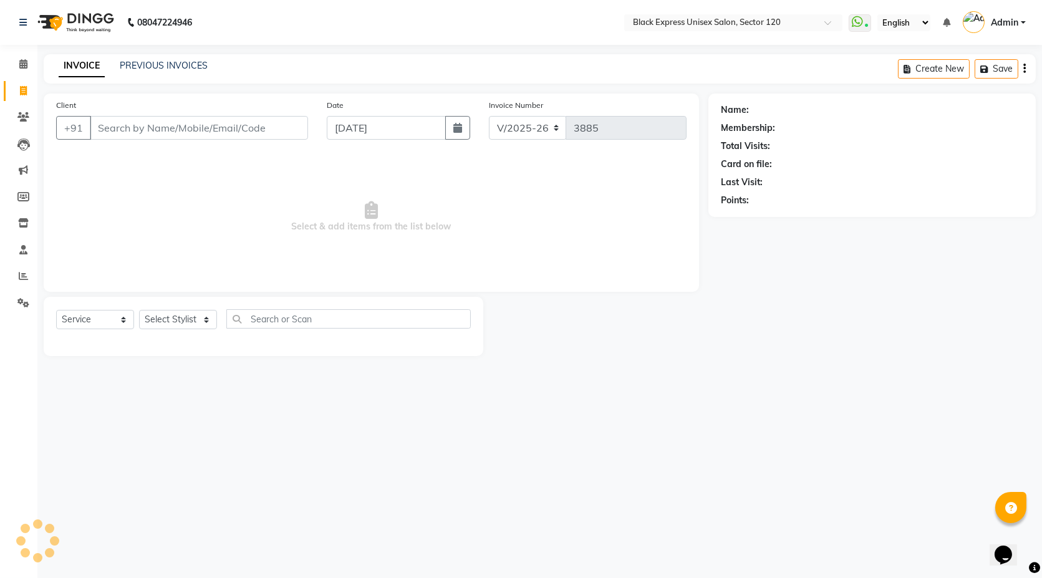
click at [167, 128] on input "Client" at bounding box center [199, 128] width 218 height 24
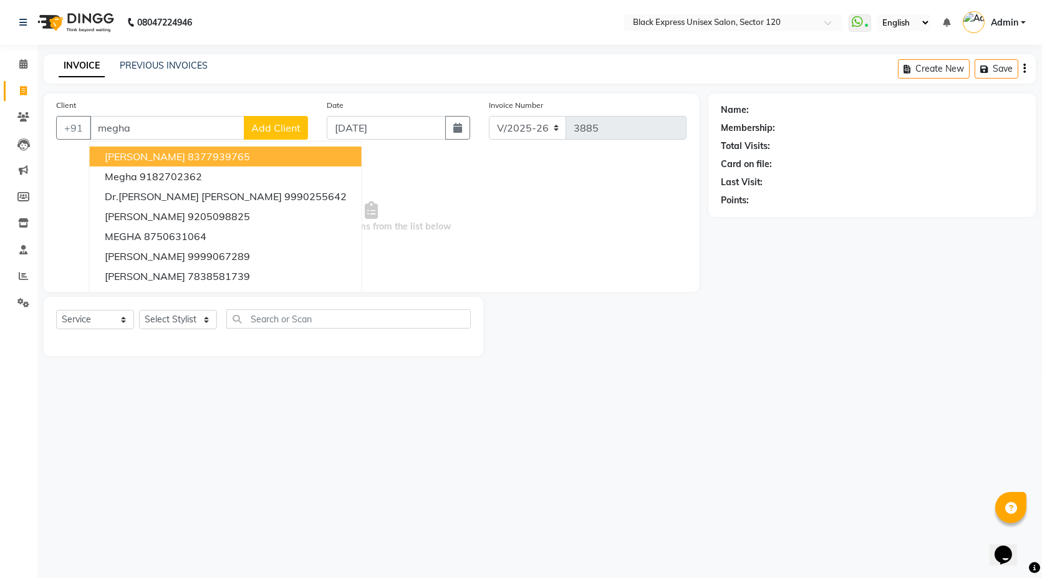
type input "megha"
click at [172, 140] on div "Client +91 megha Megha CHAUDHARY 8377939765 megha 9182702362 Dr.Megha MEGHA 999…" at bounding box center [182, 124] width 271 height 51
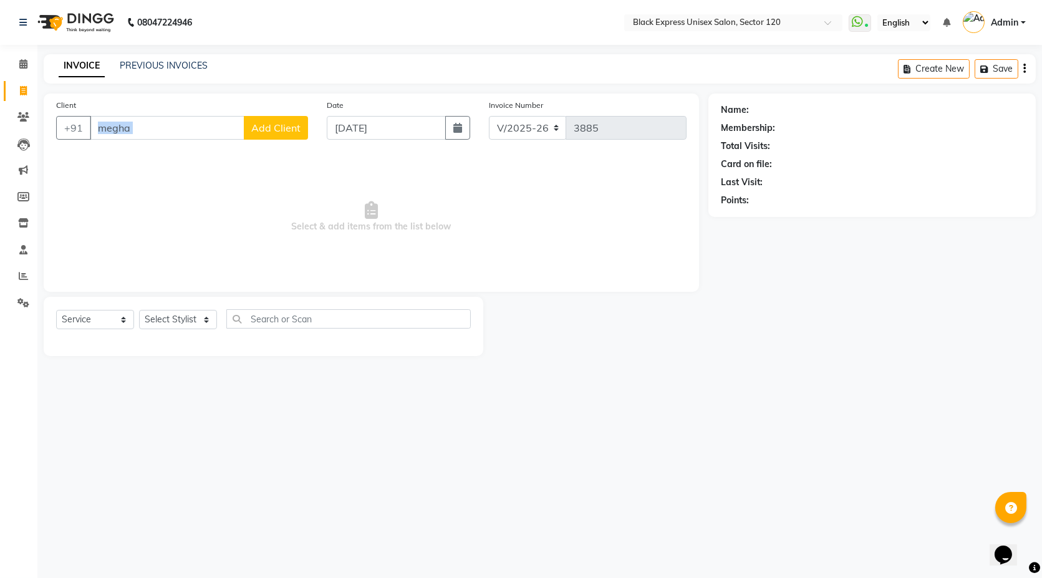
click at [172, 140] on div "Client +91 megha Add Client" at bounding box center [182, 124] width 271 height 51
click at [187, 312] on select "Select Stylist AMAN ASIF DEEPA FAISAL Manager RAHUL RAJVEER SHAFI SIRAJ SIVI" at bounding box center [178, 319] width 78 height 19
select select "88661"
click at [139, 310] on select "Select Stylist AMAN ASIF DEEPA FAISAL Manager RAHUL RAJVEER SHAFI SIRAJ SIVI" at bounding box center [178, 319] width 78 height 19
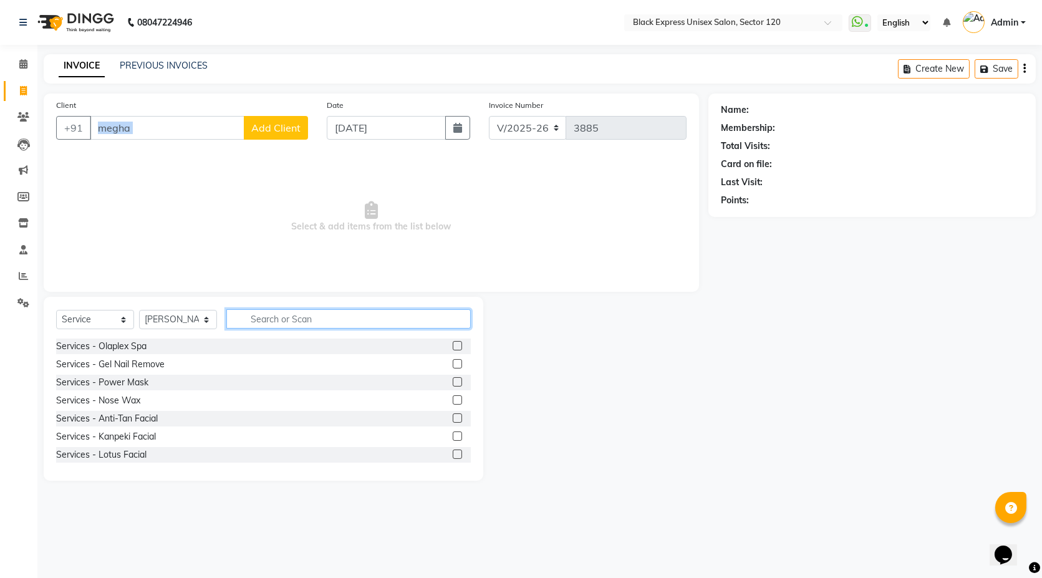
click at [316, 317] on input "text" at bounding box center [348, 318] width 244 height 19
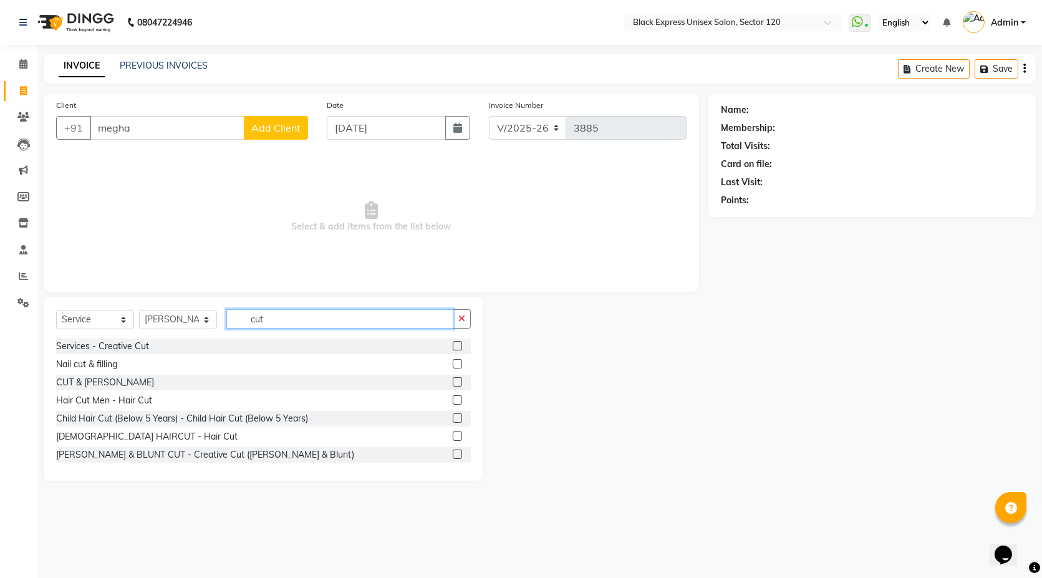
type input "cut"
click at [453, 380] on label at bounding box center [457, 381] width 9 height 9
click at [453, 380] on input "checkbox" at bounding box center [457, 383] width 8 height 8
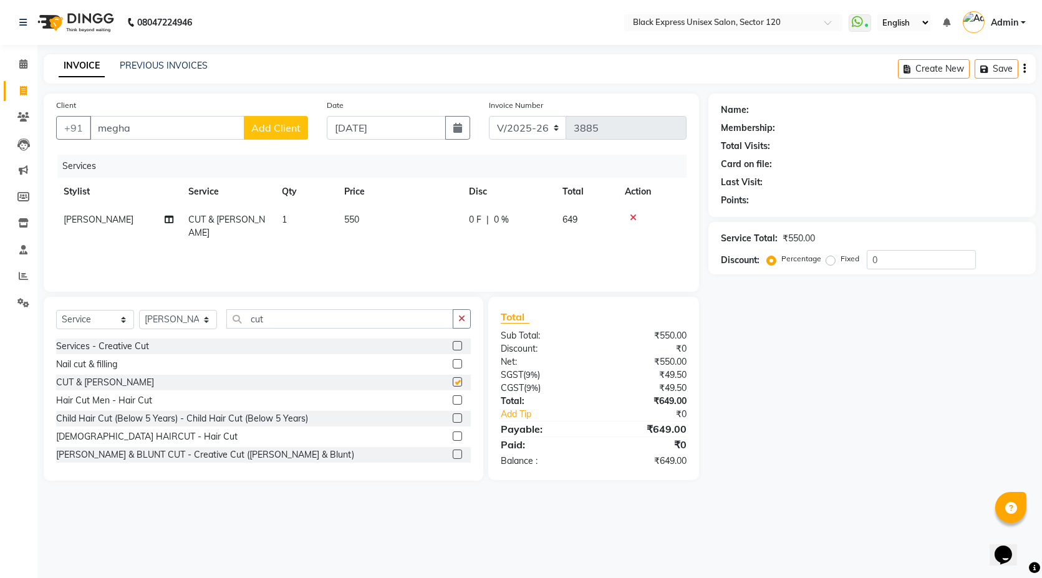
checkbox input "false"
click at [362, 231] on td "550" at bounding box center [399, 226] width 125 height 41
select select "88661"
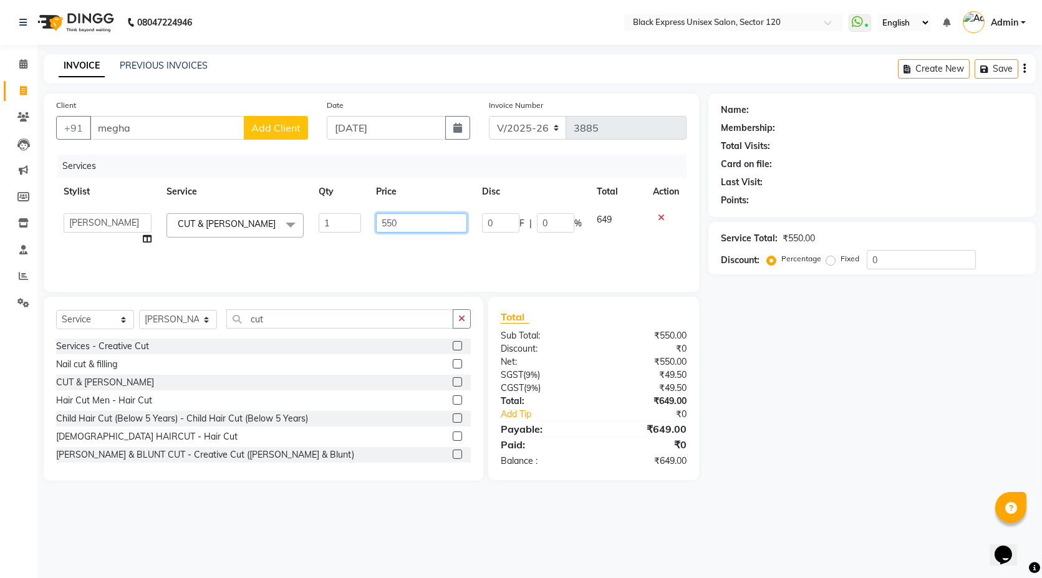
click at [390, 223] on input "550" at bounding box center [421, 222] width 91 height 19
type input "500"
click at [148, 118] on input "megha" at bounding box center [167, 128] width 155 height 24
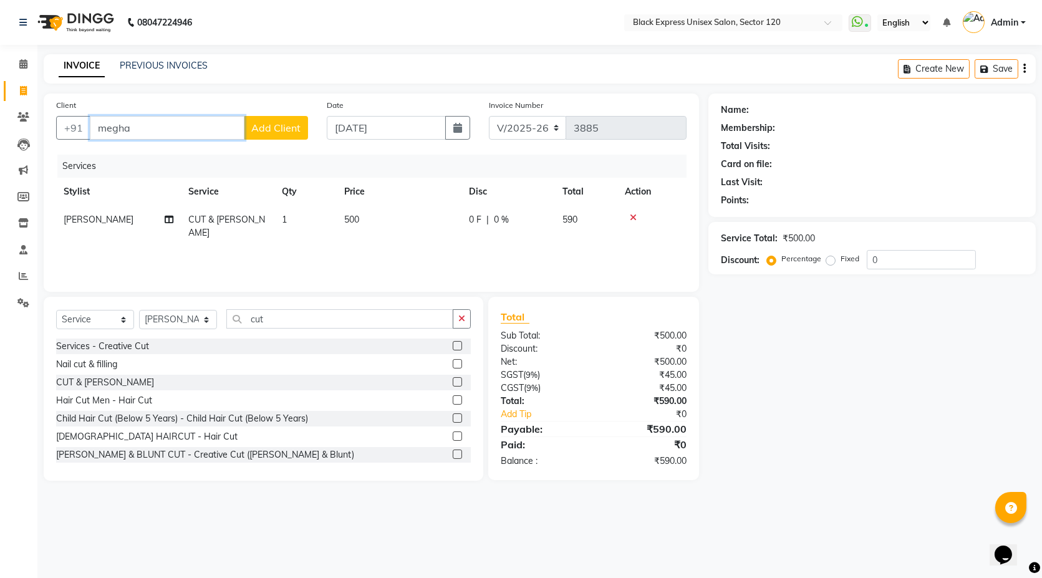
click at [148, 118] on input "megha" at bounding box center [167, 128] width 155 height 24
click at [167, 154] on ngb-highlight "9911267637" at bounding box center [159, 156] width 62 height 12
type input "9911267637"
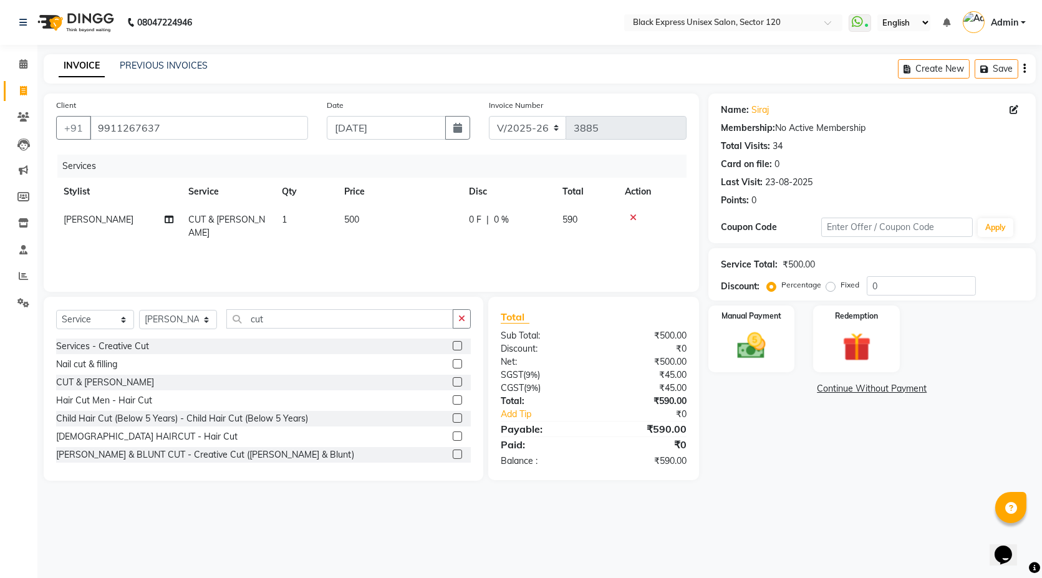
click at [1025, 69] on icon "button" at bounding box center [1024, 69] width 2 height 1
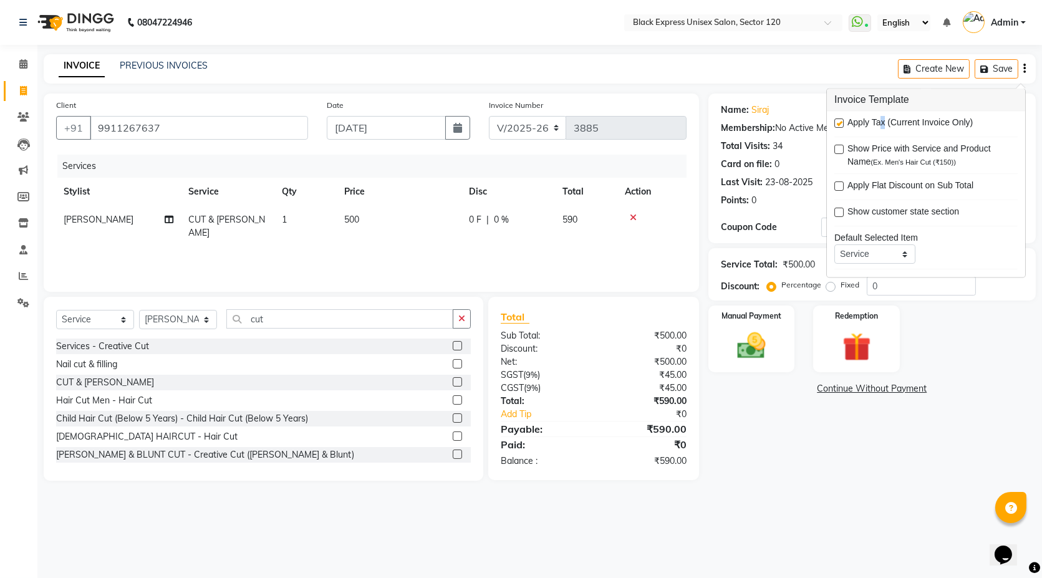
click at [881, 123] on span "Apply Tax (Current Invoice Only)" at bounding box center [910, 125] width 125 height 16
drag, startPoint x: 839, startPoint y: 123, endPoint x: 834, endPoint y: 130, distance: 7.6
click at [838, 123] on label at bounding box center [838, 123] width 9 height 9
click at [838, 123] on input "checkbox" at bounding box center [838, 124] width 8 height 8
checkbox input "false"
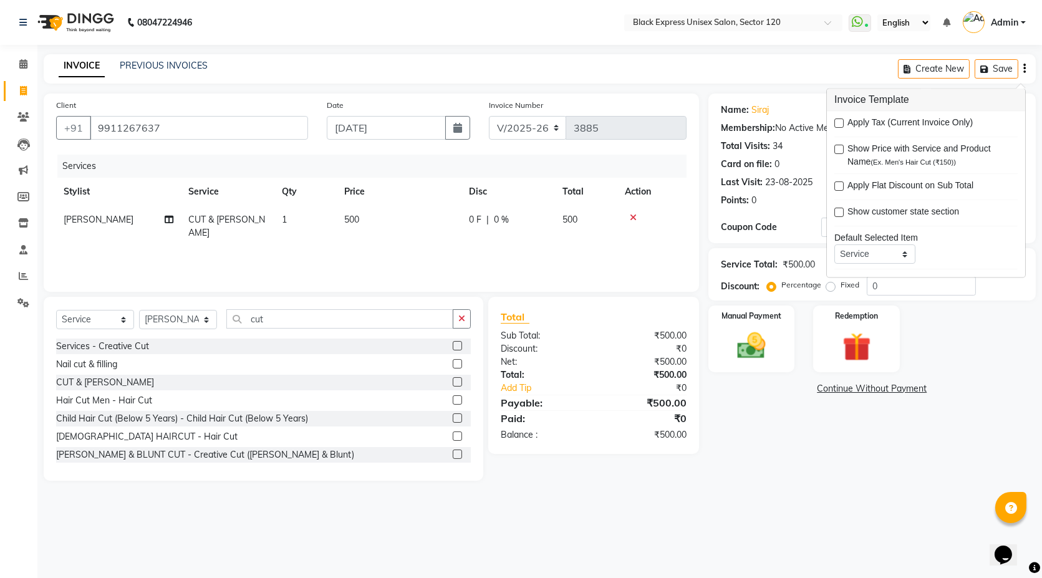
click at [793, 158] on div "Card on file: 0" at bounding box center [872, 164] width 302 height 13
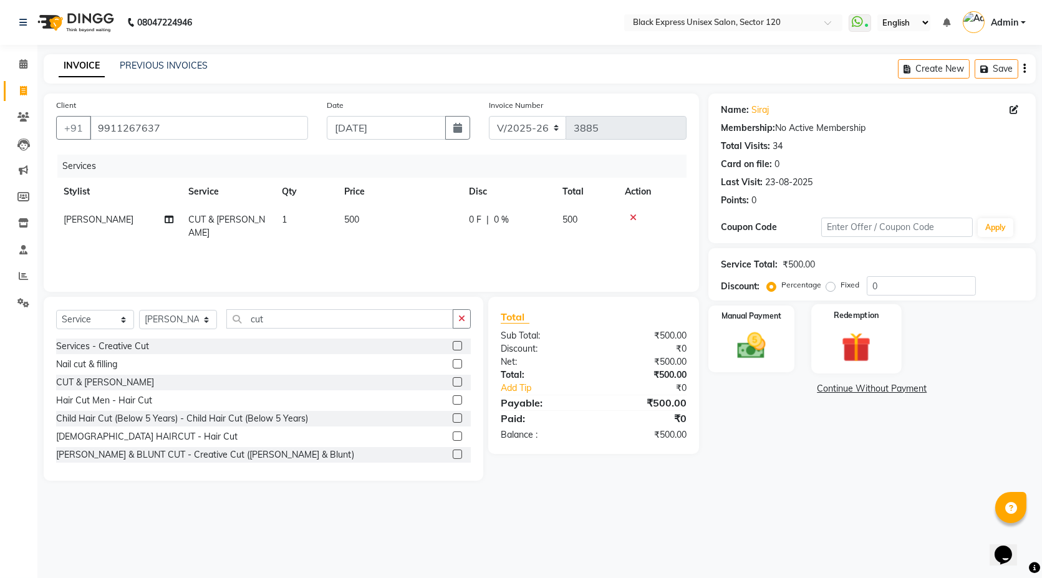
drag, startPoint x: 860, startPoint y: 328, endPoint x: 820, endPoint y: 370, distance: 58.7
click at [859, 329] on img at bounding box center [857, 347] width 48 height 37
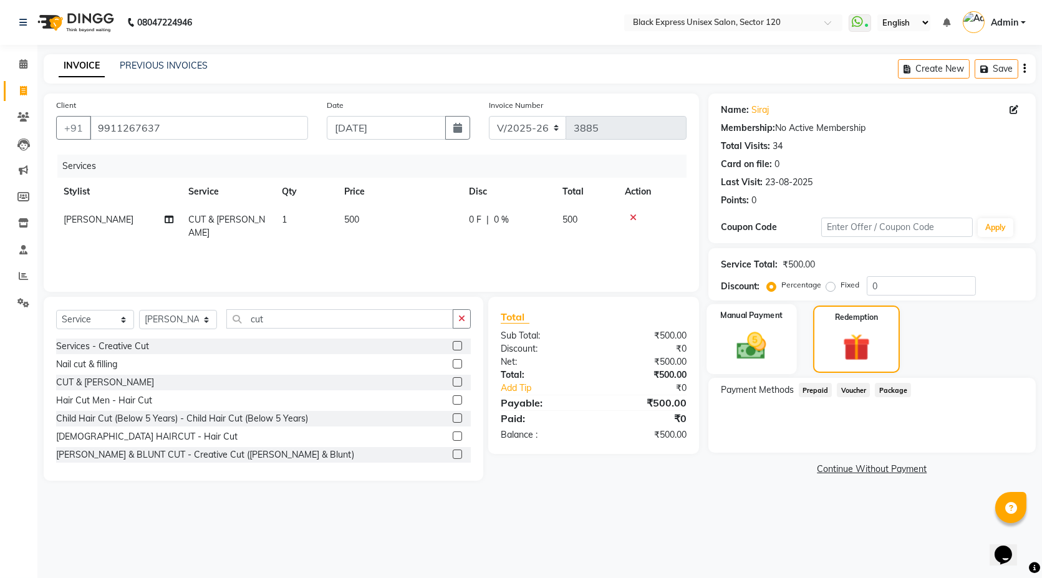
click at [745, 350] on img at bounding box center [752, 346] width 48 height 34
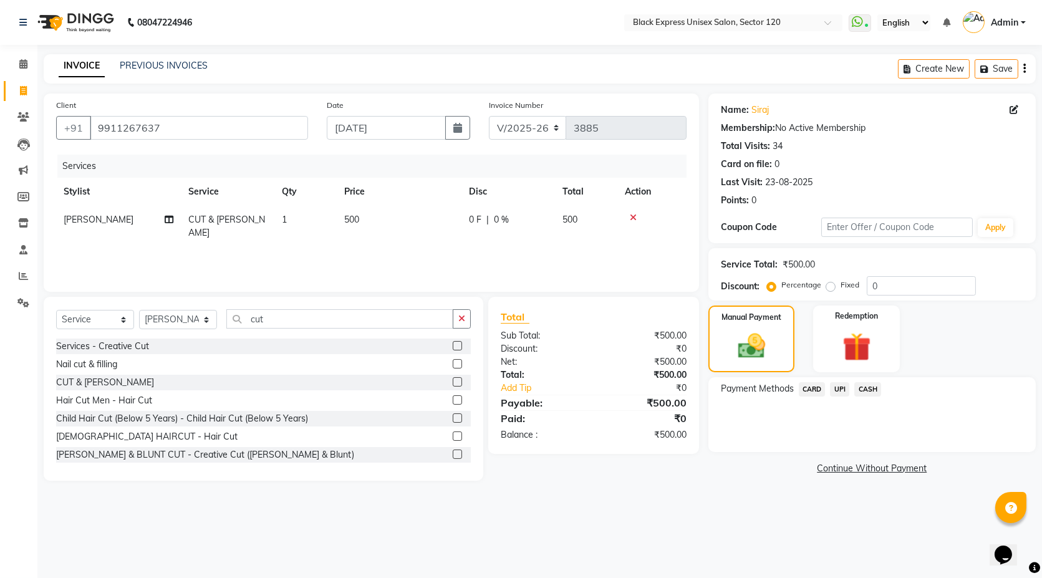
click at [842, 387] on span "UPI" at bounding box center [839, 389] width 19 height 14
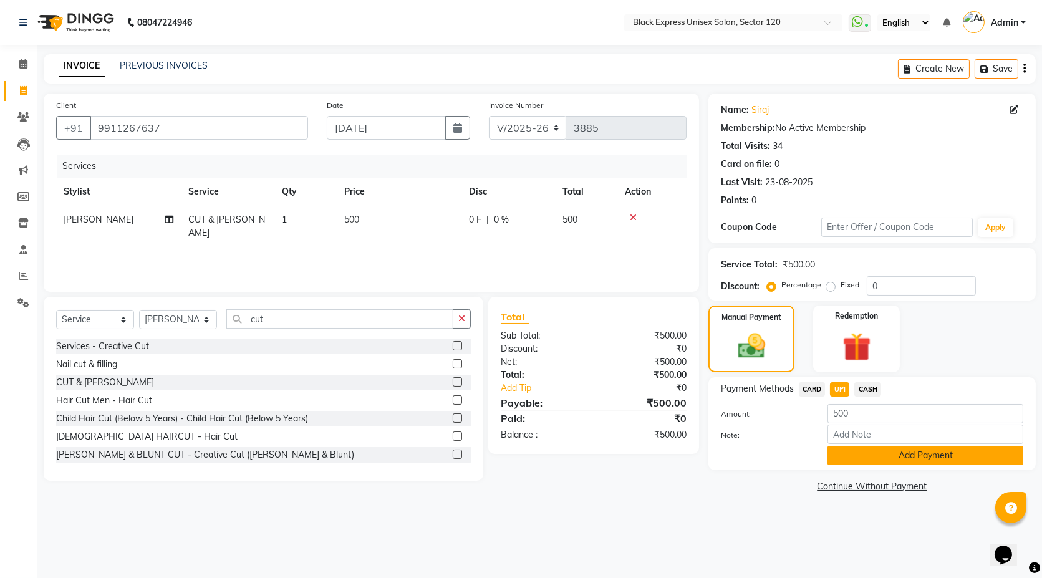
click at [862, 455] on button "Add Payment" at bounding box center [926, 455] width 196 height 19
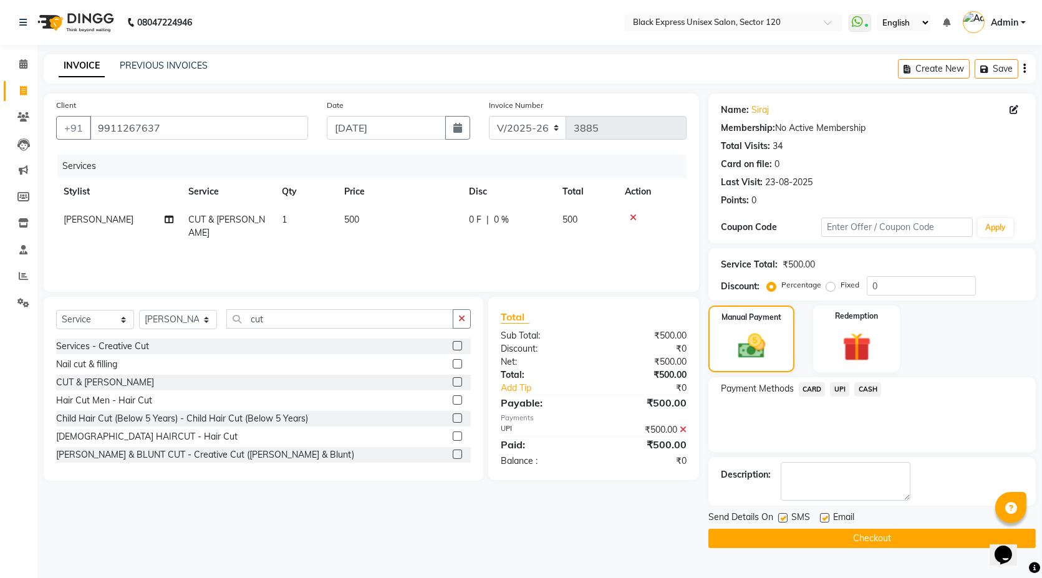
click at [782, 515] on label at bounding box center [782, 517] width 9 height 9
click at [782, 515] on input "checkbox" at bounding box center [782, 519] width 8 height 8
checkbox input "false"
click at [824, 519] on label at bounding box center [824, 517] width 9 height 9
click at [824, 519] on input "checkbox" at bounding box center [824, 519] width 8 height 8
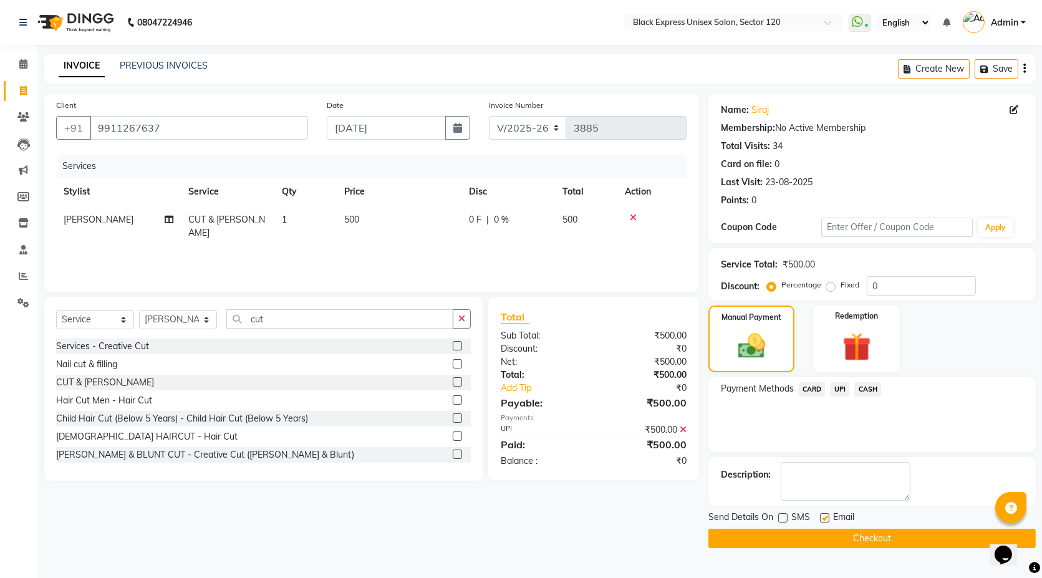
checkbox input "false"
click at [807, 537] on button "Checkout" at bounding box center [871, 538] width 327 height 19
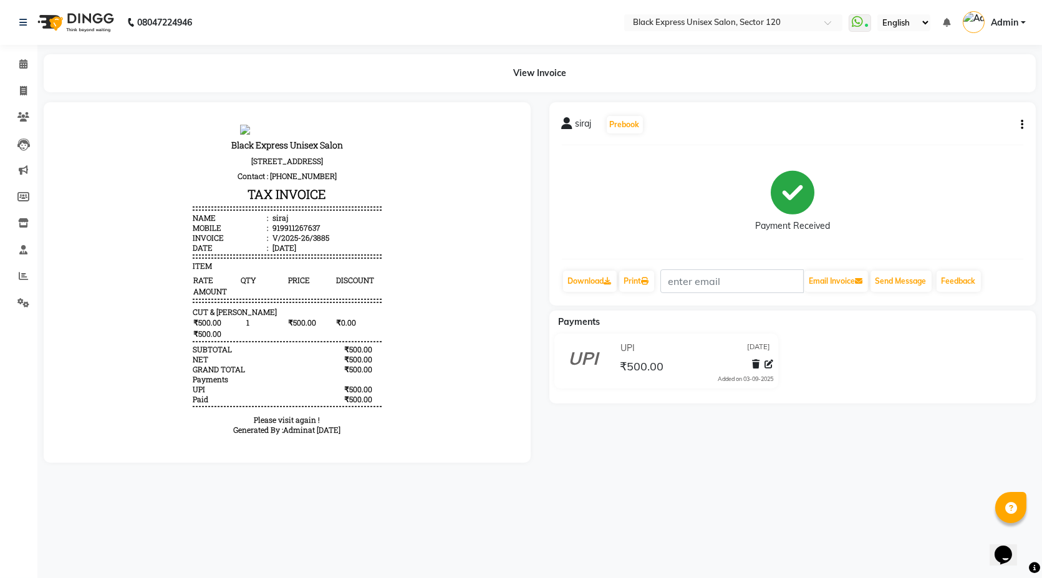
click at [26, 104] on ul "Calendar Invoice Clients Leads Marketing Members Inventory Staff Reports Settin…" at bounding box center [18, 186] width 37 height 271
click at [25, 92] on icon at bounding box center [23, 90] width 7 height 9
select select "service"
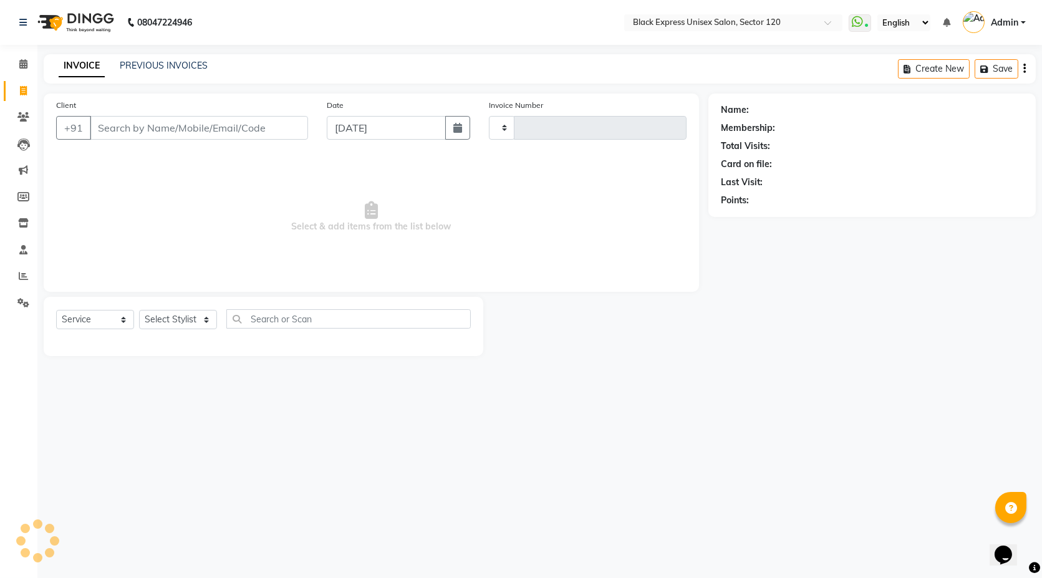
click at [173, 131] on input "Client" at bounding box center [199, 128] width 218 height 24
select select "7082"
type input "3886"
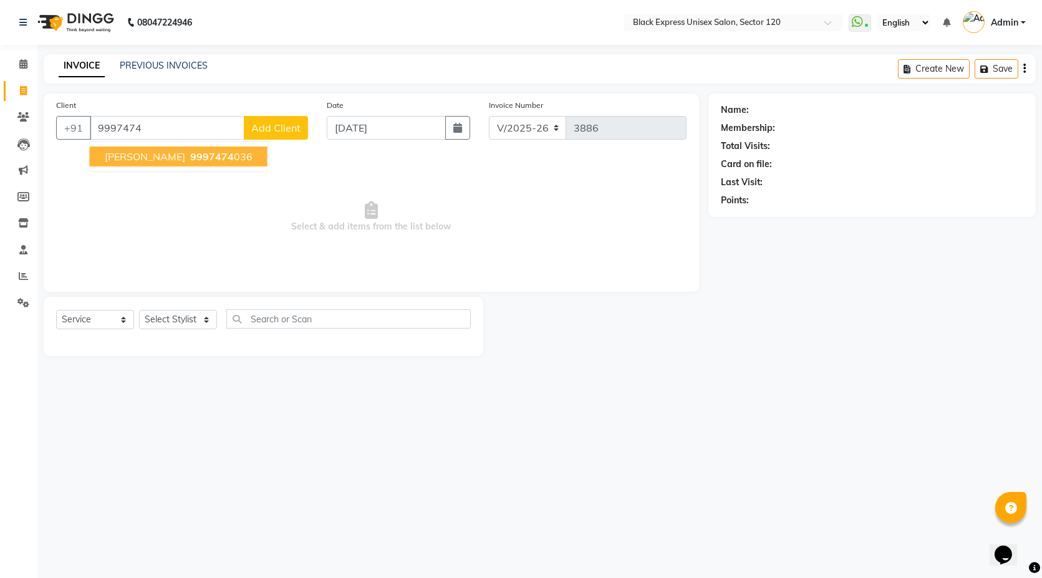
click at [190, 159] on span "9997474" at bounding box center [212, 156] width 44 height 12
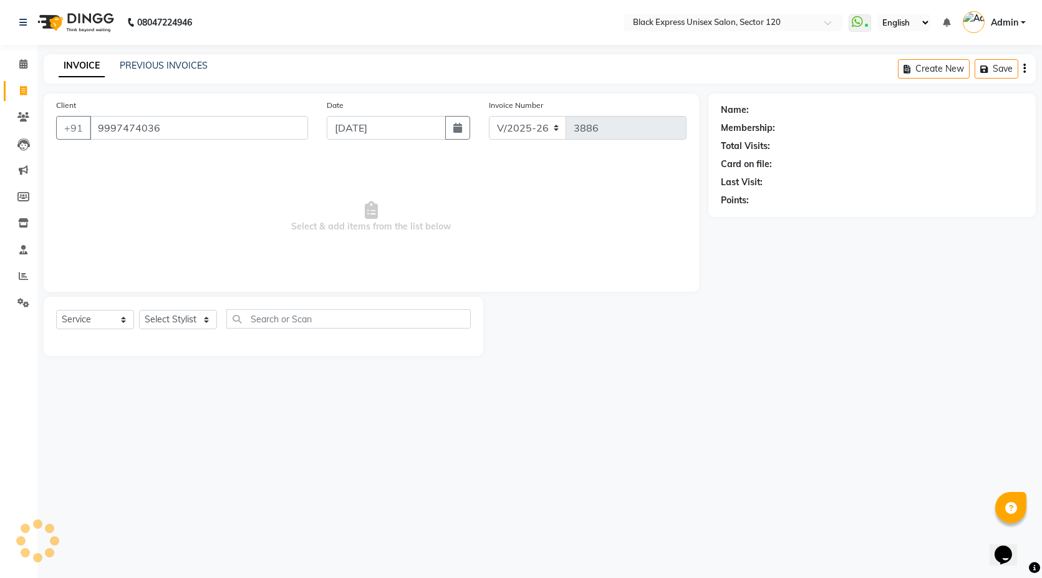
type input "9997474036"
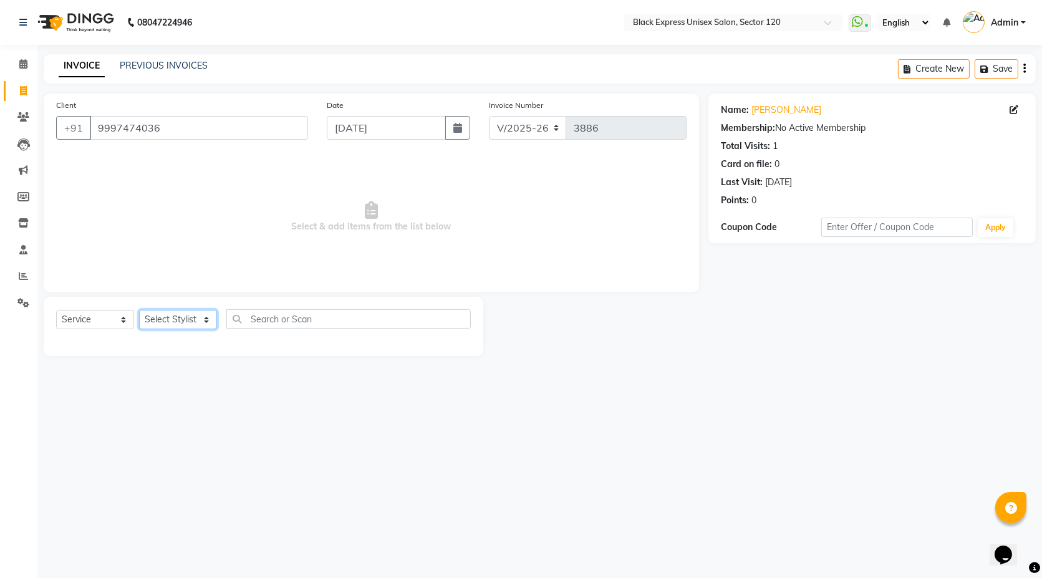
drag, startPoint x: 164, startPoint y: 322, endPoint x: 170, endPoint y: 327, distance: 7.6
click at [165, 323] on select "Select Stylist AMAN ASIF DEEPA FAISAL Manager RAHUL RAJVEER SHAFI SIRAJ SIVI" at bounding box center [178, 319] width 78 height 19
select select "58976"
click at [139, 310] on select "Select Stylist AMAN ASIF DEEPA FAISAL Manager RAHUL RAJVEER SHAFI SIRAJ SIVI" at bounding box center [178, 319] width 78 height 19
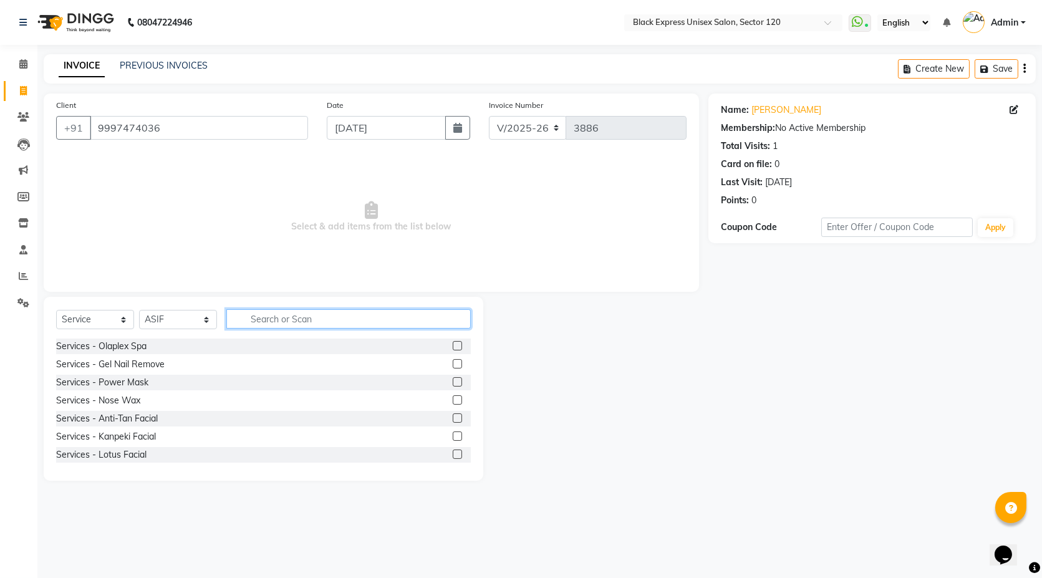
click at [274, 319] on input "text" at bounding box center [348, 318] width 244 height 19
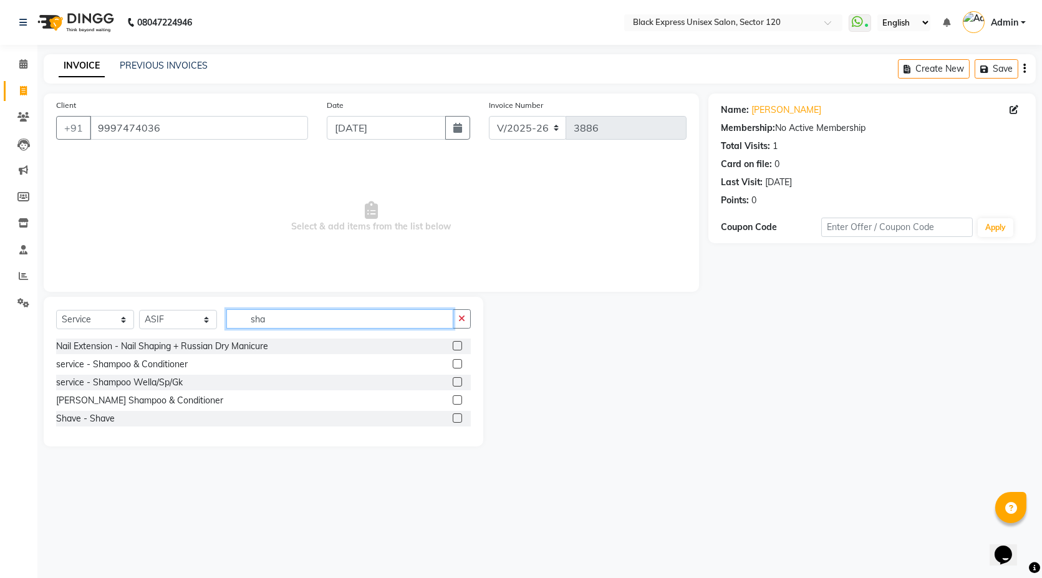
type input "sha"
click at [460, 364] on label at bounding box center [457, 363] width 9 height 9
click at [460, 364] on input "checkbox" at bounding box center [457, 364] width 8 height 8
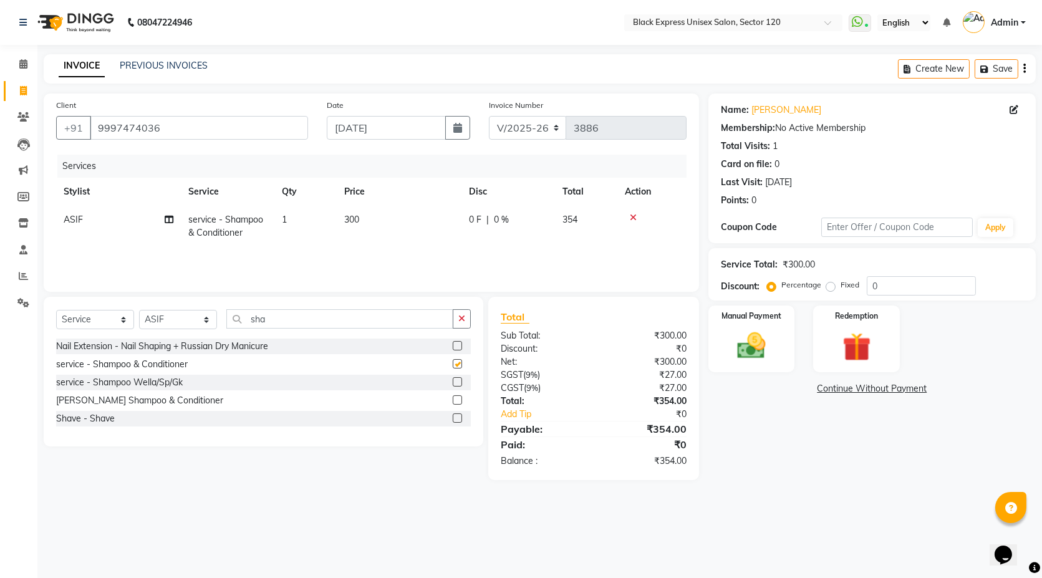
checkbox input "false"
click at [302, 317] on input "sha" at bounding box center [339, 318] width 227 height 19
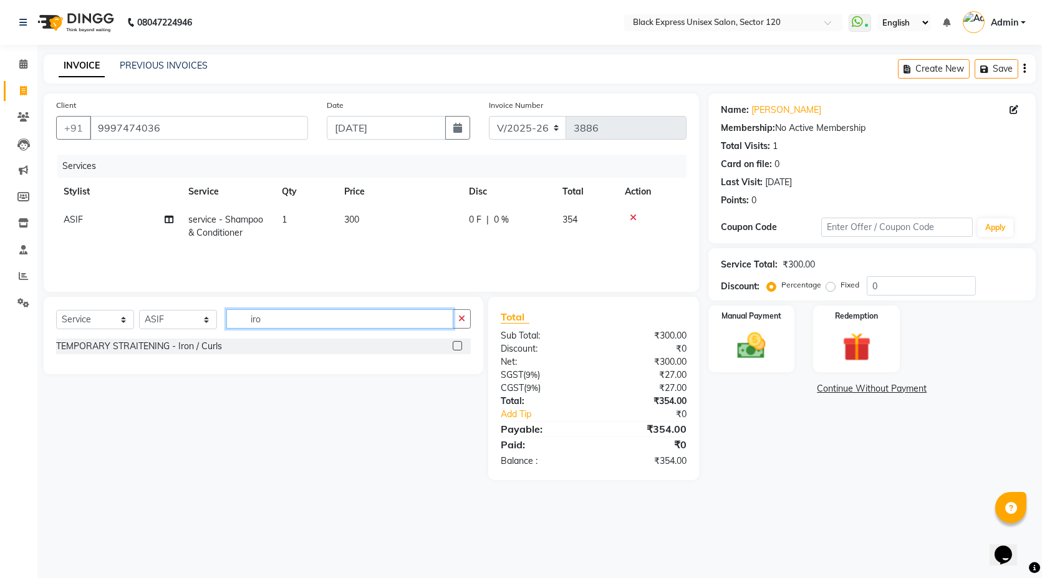
type input "iro"
click at [452, 350] on div "TEMPORARY STRAITENING - Iron / Curls" at bounding box center [263, 347] width 415 height 16
click at [457, 344] on label at bounding box center [457, 345] width 9 height 9
click at [457, 344] on input "checkbox" at bounding box center [457, 346] width 8 height 8
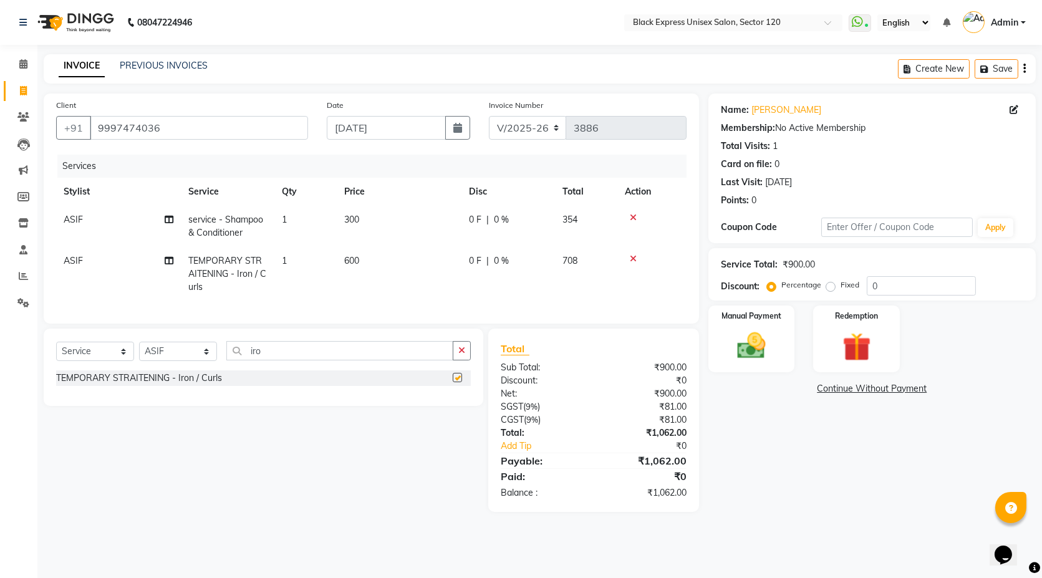
checkbox input "false"
click at [377, 249] on td "600" at bounding box center [399, 274] width 125 height 54
select select "58976"
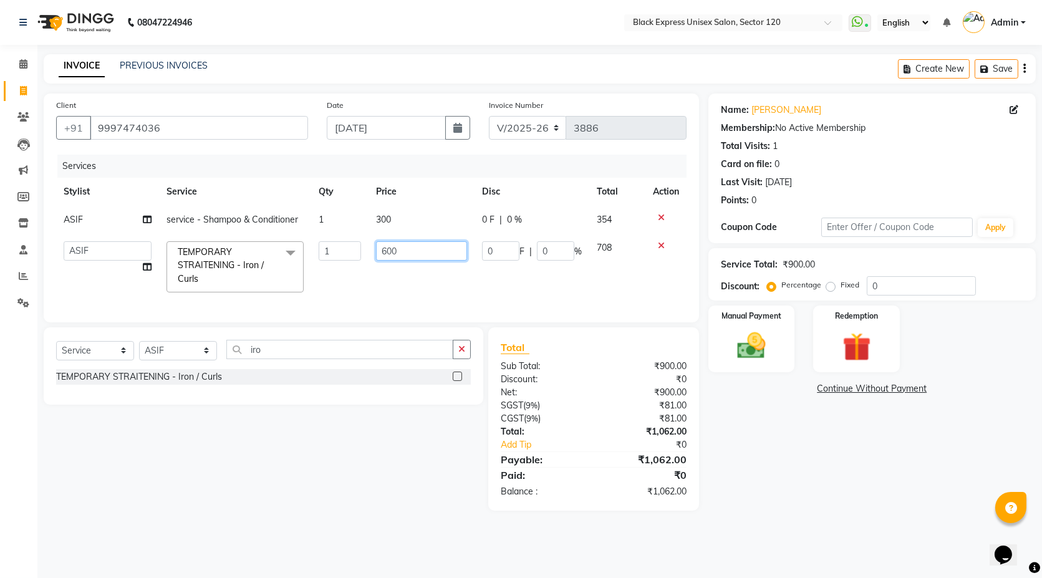
click at [384, 251] on input "600" at bounding box center [421, 250] width 91 height 19
type input "500"
click at [388, 282] on td "500" at bounding box center [422, 267] width 106 height 66
select select "58976"
click at [745, 346] on img at bounding box center [752, 346] width 48 height 34
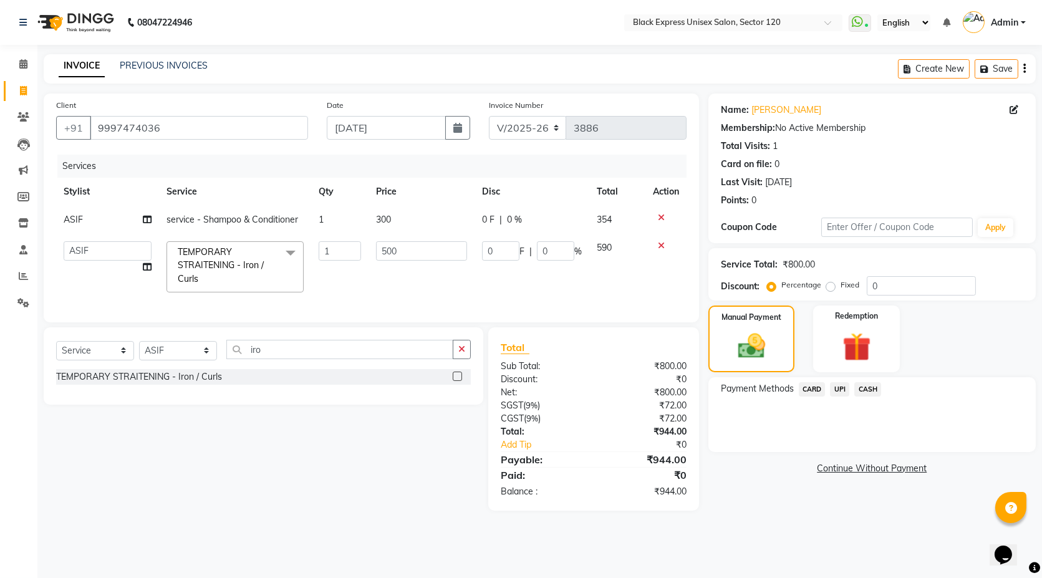
click at [844, 392] on span "UPI" at bounding box center [839, 389] width 19 height 14
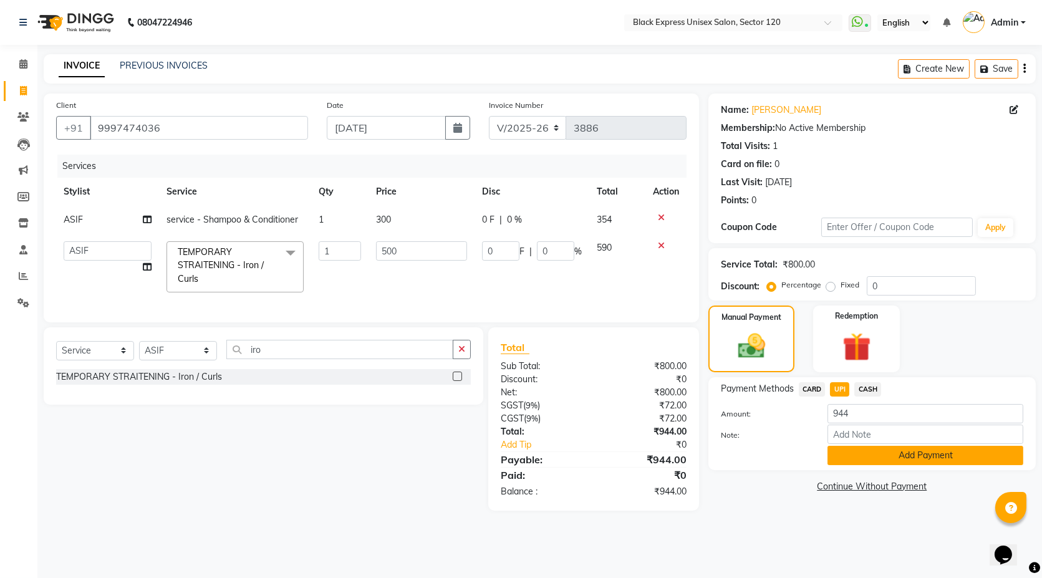
click at [864, 458] on button "Add Payment" at bounding box center [926, 455] width 196 height 19
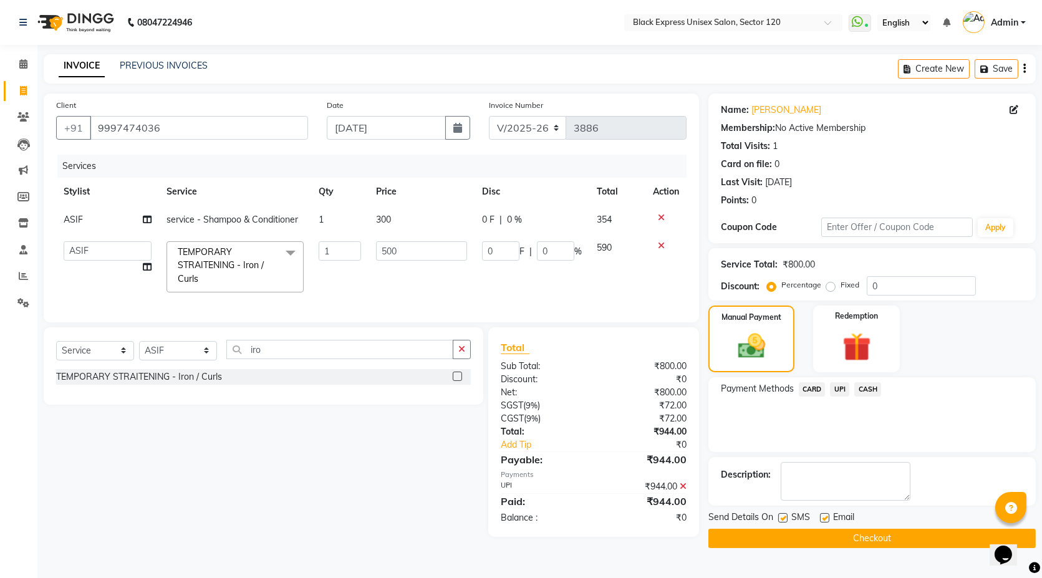
drag, startPoint x: 853, startPoint y: 548, endPoint x: 849, endPoint y: 537, distance: 11.2
click at [850, 544] on main "INVOICE PREVIOUS INVOICES Create New Save Client +91 9997474036 Date 03-09-2025…" at bounding box center [539, 310] width 1005 height 513
click at [849, 537] on button "Checkout" at bounding box center [871, 538] width 327 height 19
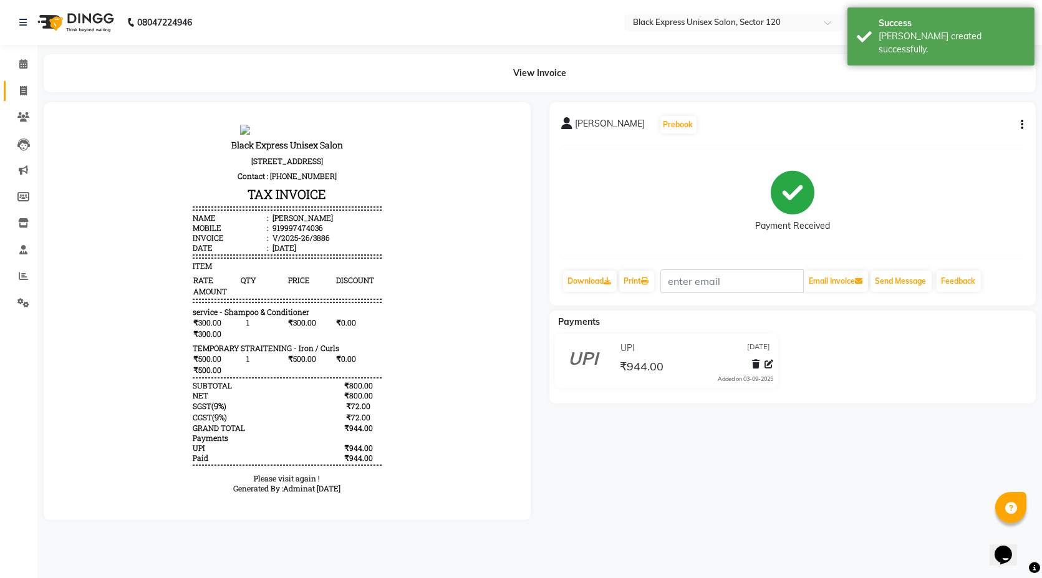
click at [29, 99] on link "Invoice" at bounding box center [19, 91] width 30 height 21
select select "7082"
select select "service"
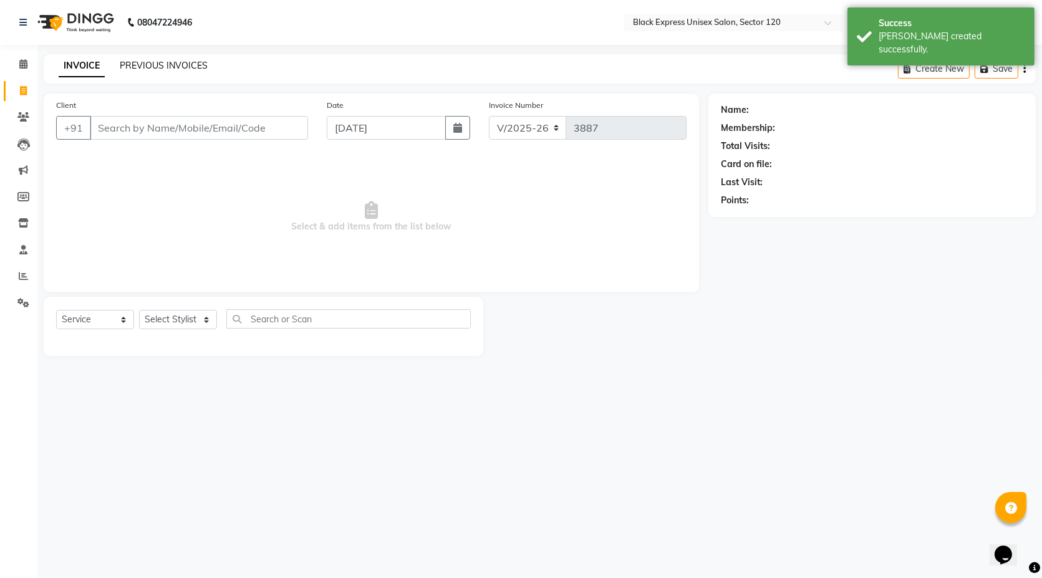
click at [153, 63] on link "PREVIOUS INVOICES" at bounding box center [164, 65] width 88 height 11
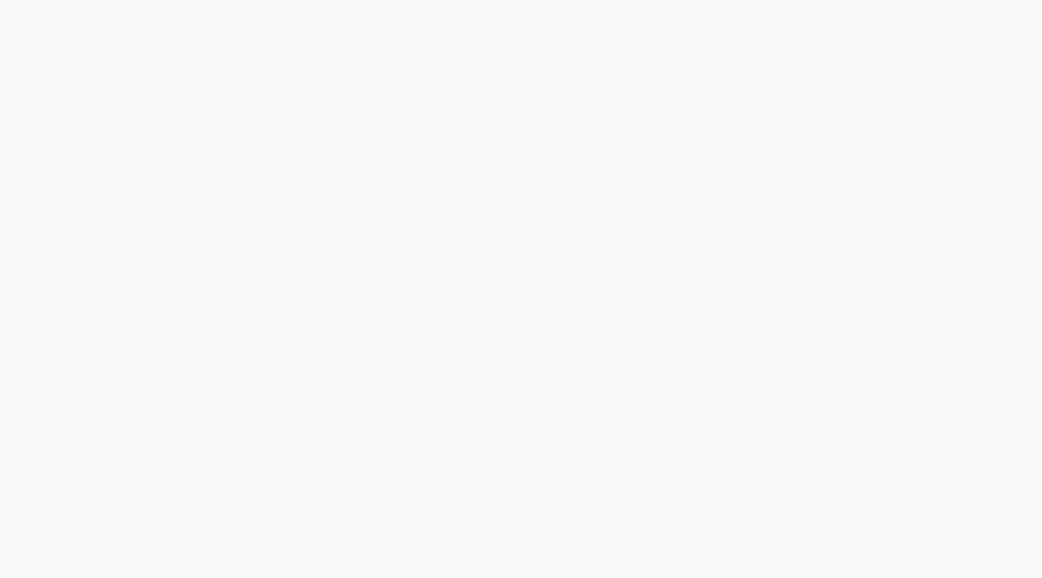
select select "service"
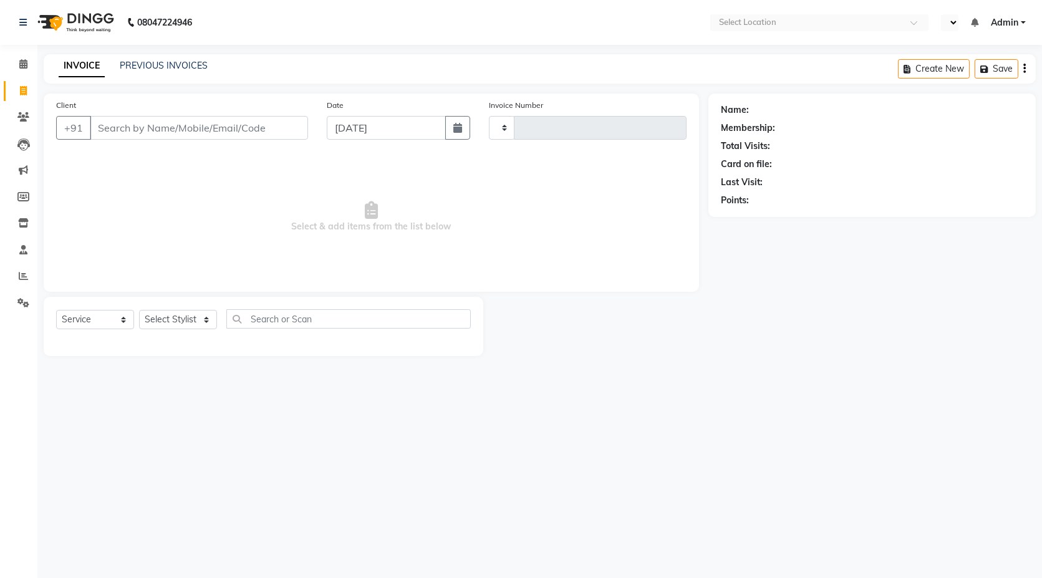
type input "3883"
select select "en"
select select "7082"
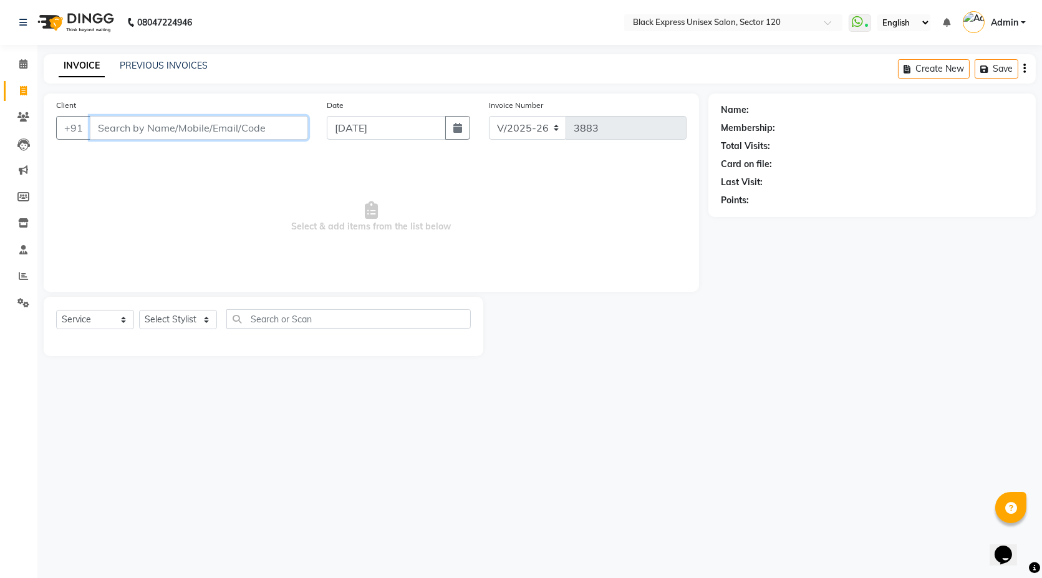
click at [210, 138] on input "Client" at bounding box center [199, 128] width 218 height 24
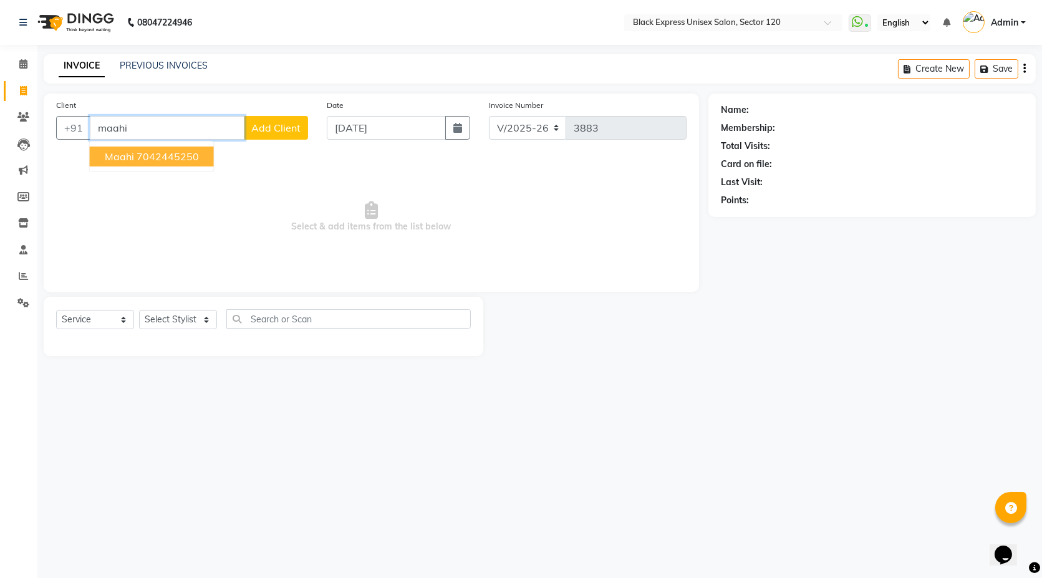
click at [198, 161] on button "Maahi 7042445250" at bounding box center [152, 157] width 124 height 20
type input "7042445250"
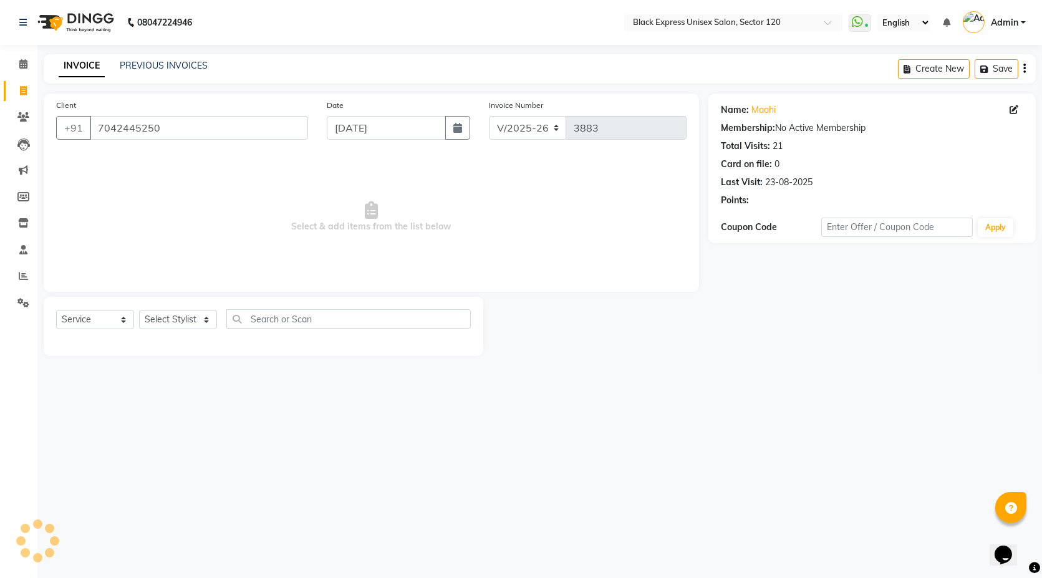
click at [200, 332] on div "Select Service Product Membership Package Voucher Prepaid Gift Card Select Styl…" at bounding box center [263, 323] width 415 height 29
click at [196, 323] on select "Select Stylist [PERSON_NAME] DEEPA FAISAL Manager [PERSON_NAME] [PERSON_NAME]" at bounding box center [178, 319] width 78 height 19
select select "58978"
click at [139, 310] on select "Select Stylist [PERSON_NAME] DEEPA FAISAL Manager [PERSON_NAME] [PERSON_NAME]" at bounding box center [178, 319] width 78 height 19
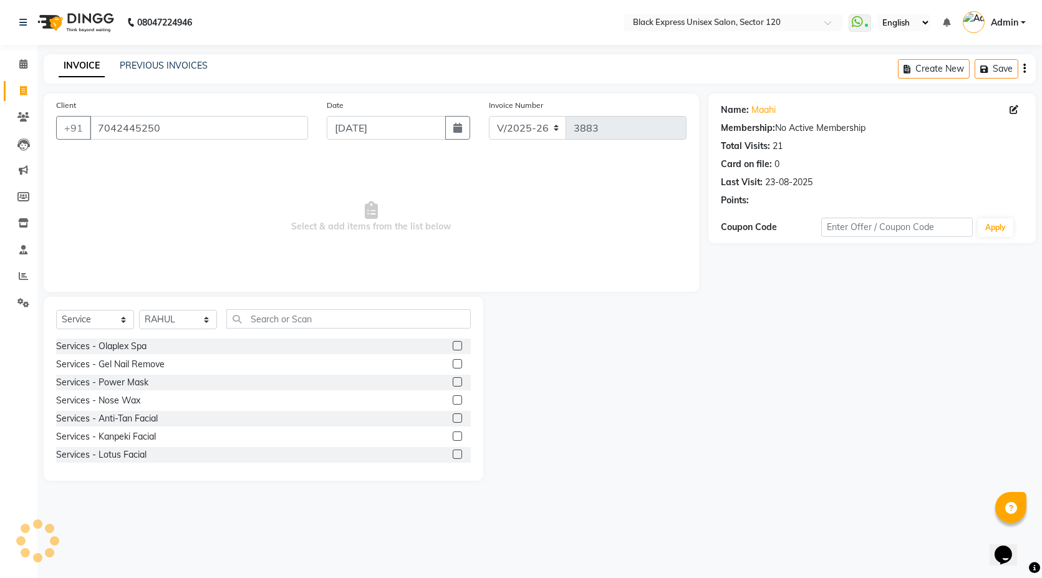
drag, startPoint x: 260, startPoint y: 306, endPoint x: 268, endPoint y: 316, distance: 13.3
click at [261, 307] on div "Select Service Product Membership Package Voucher Prepaid Gift Card Select Styl…" at bounding box center [264, 389] width 440 height 184
click at [269, 317] on input "text" at bounding box center [348, 318] width 244 height 19
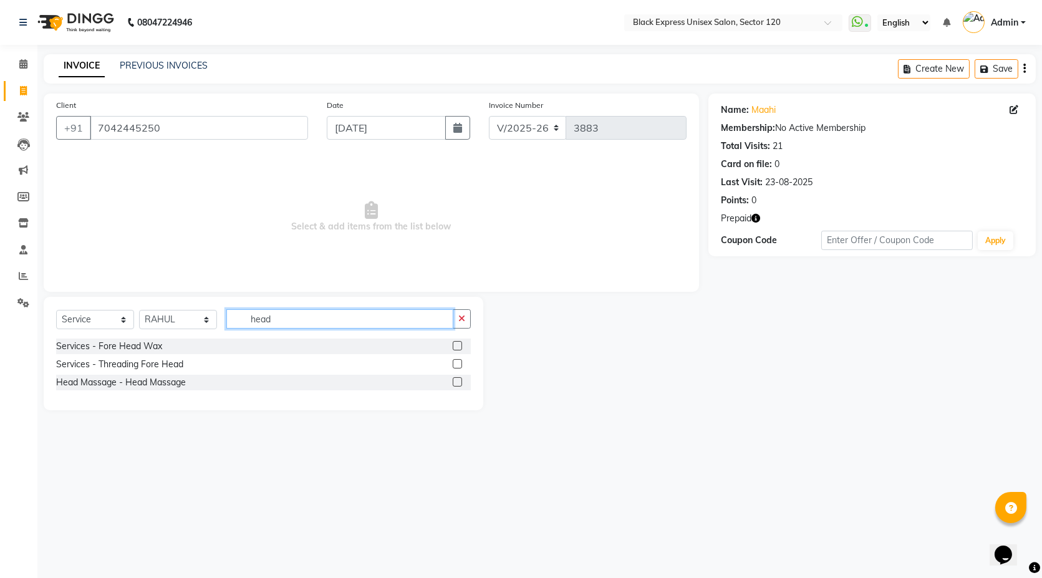
type input "head"
drag, startPoint x: 460, startPoint y: 382, endPoint x: 405, endPoint y: 360, distance: 58.8
click at [460, 382] on label at bounding box center [457, 381] width 9 height 9
click at [460, 382] on input "checkbox" at bounding box center [457, 383] width 8 height 8
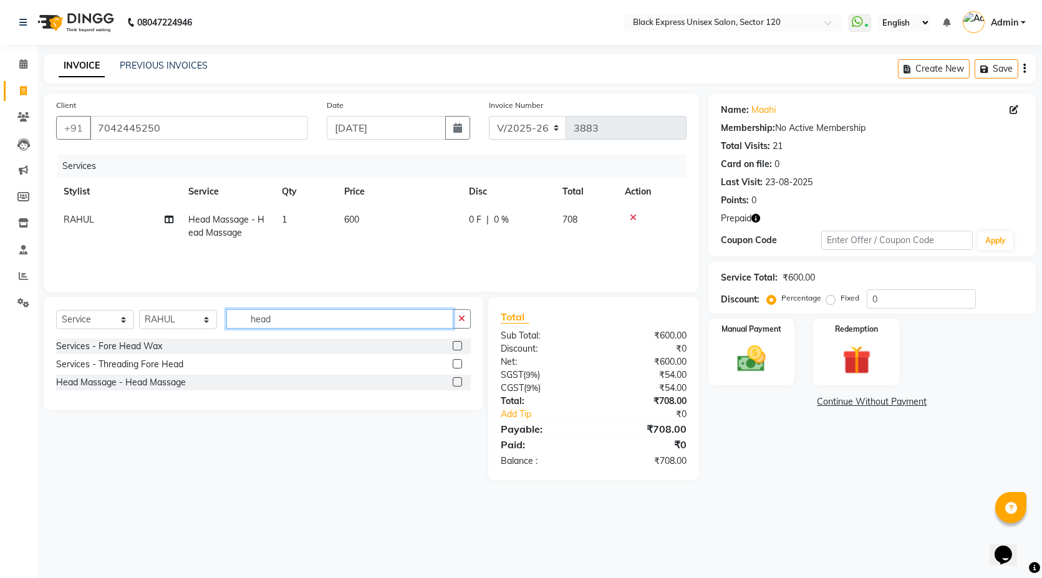
checkbox input "false"
click at [309, 316] on input "head" at bounding box center [339, 318] width 227 height 19
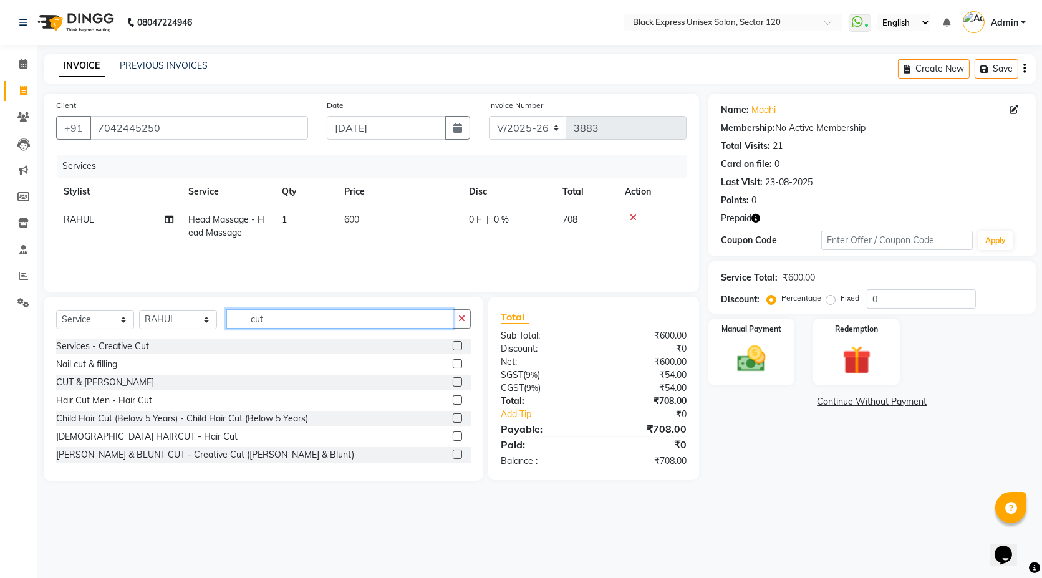
type input "cut"
click at [453, 368] on label at bounding box center [457, 363] width 9 height 9
click at [453, 368] on input "checkbox" at bounding box center [457, 364] width 8 height 8
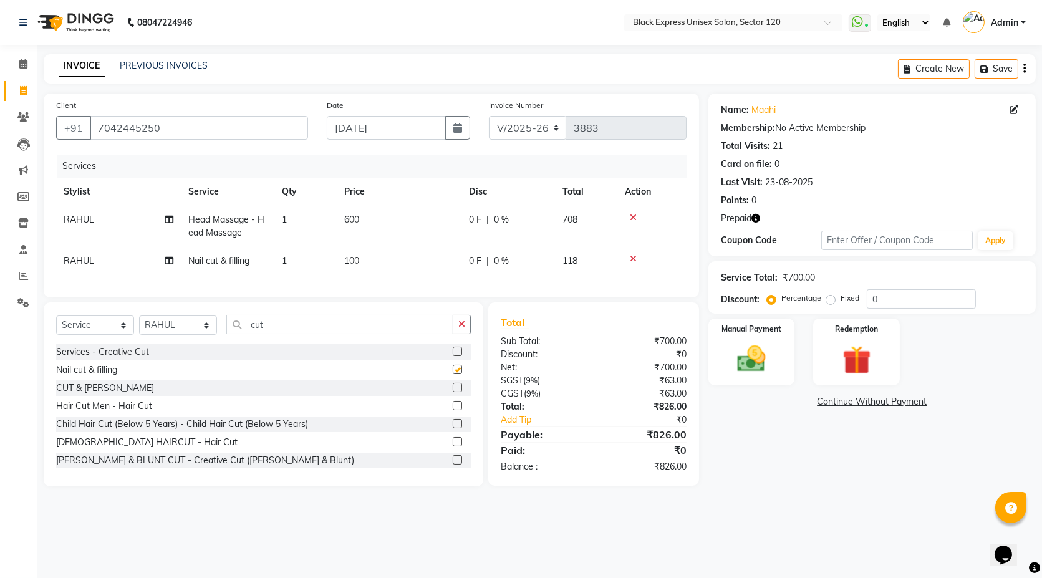
checkbox input "false"
click at [301, 334] on input "cut" at bounding box center [339, 324] width 227 height 19
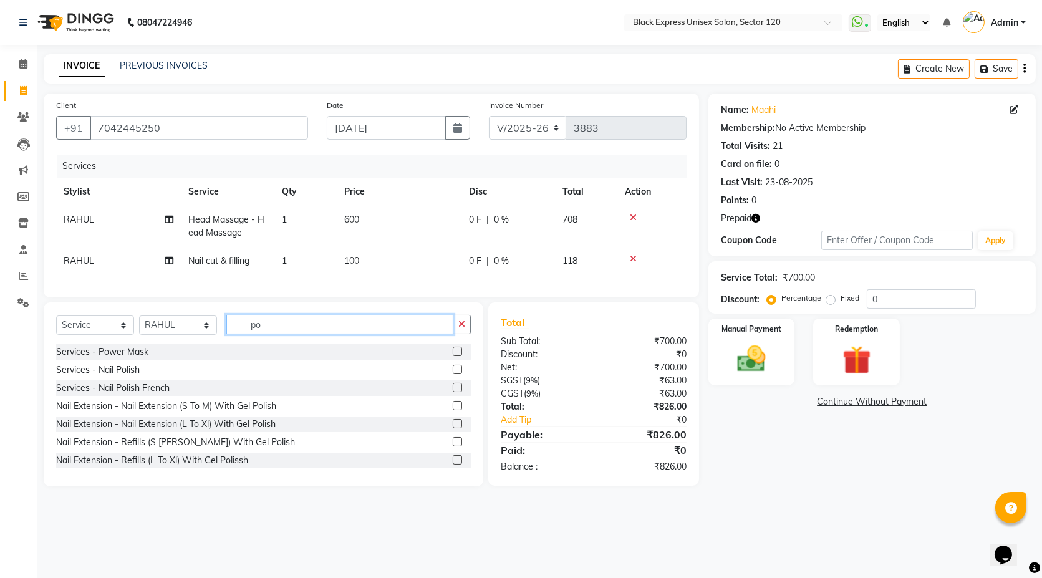
type input "po"
click at [453, 374] on label at bounding box center [457, 369] width 9 height 9
click at [453, 374] on input "checkbox" at bounding box center [457, 370] width 8 height 8
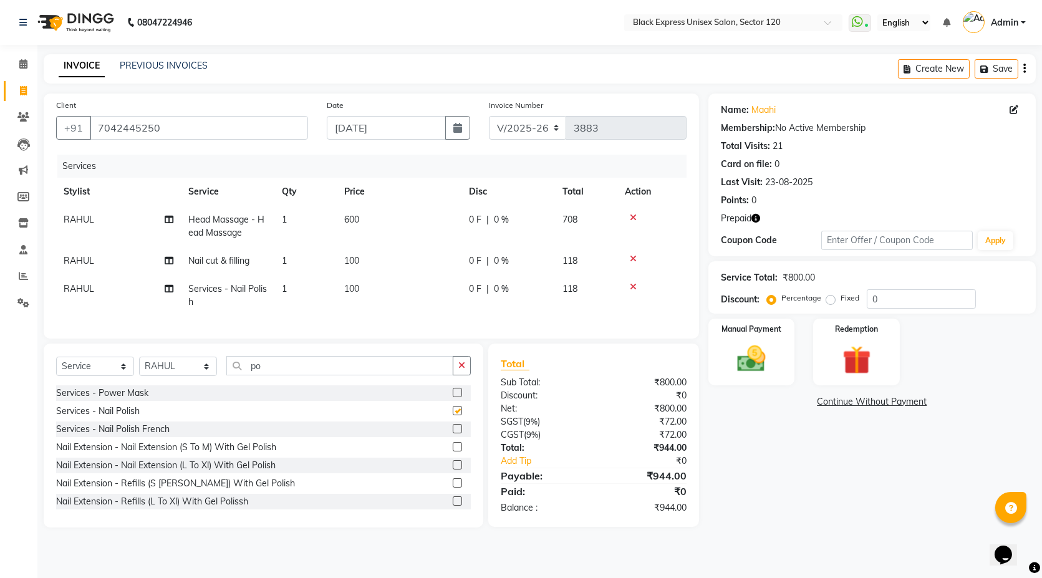
checkbox input "false"
click at [761, 221] on div "Prepaid" at bounding box center [872, 218] width 302 height 13
drag, startPoint x: 844, startPoint y: 331, endPoint x: 848, endPoint y: 362, distance: 30.9
click at [847, 352] on div "Redemption" at bounding box center [857, 351] width 90 height 69
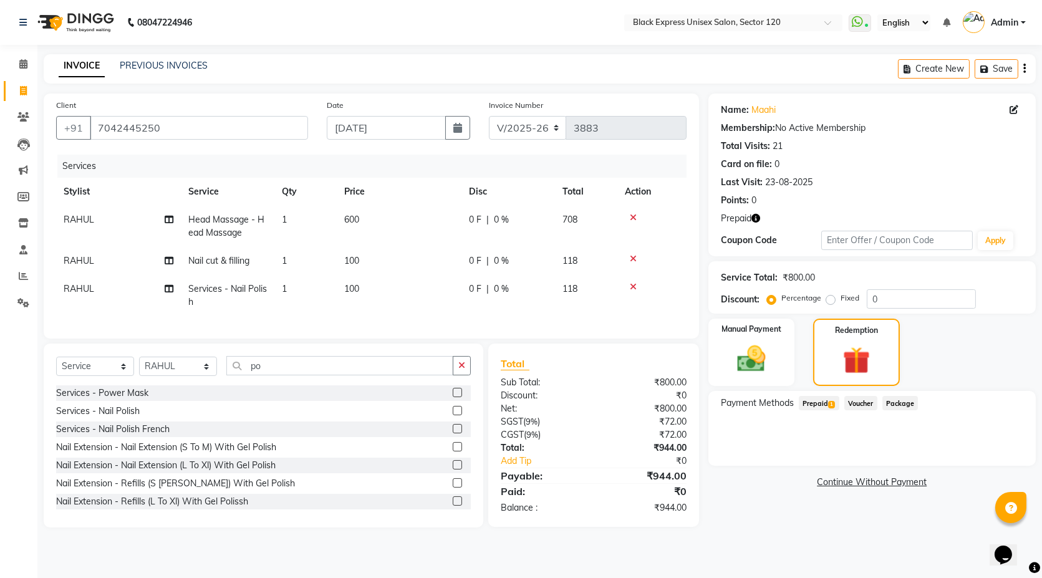
drag, startPoint x: 818, startPoint y: 410, endPoint x: 833, endPoint y: 406, distance: 15.4
click at [819, 409] on span "Prepaid 1" at bounding box center [819, 403] width 41 height 14
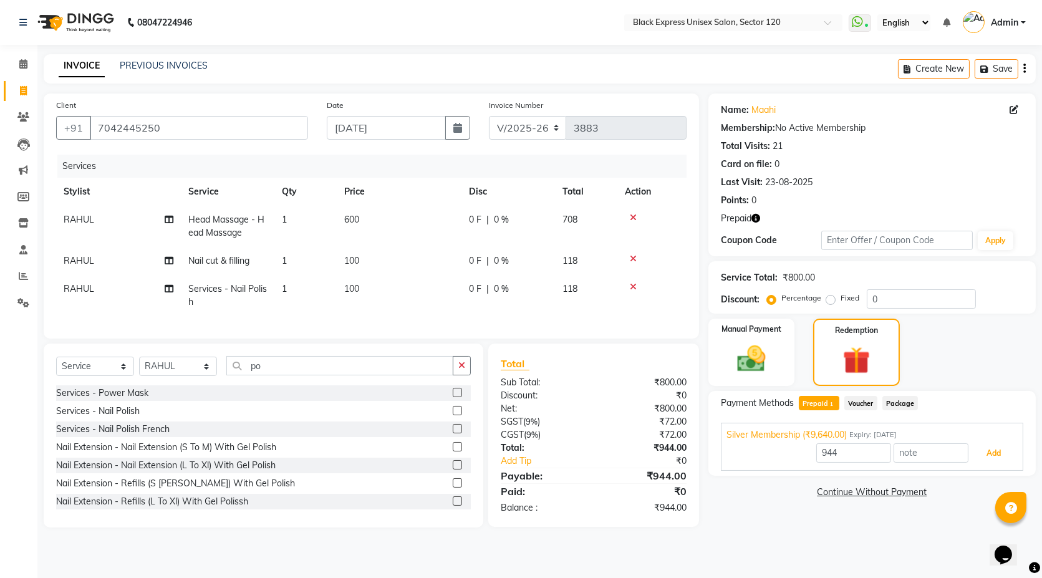
click at [988, 448] on button "Add" at bounding box center [994, 453] width 46 height 21
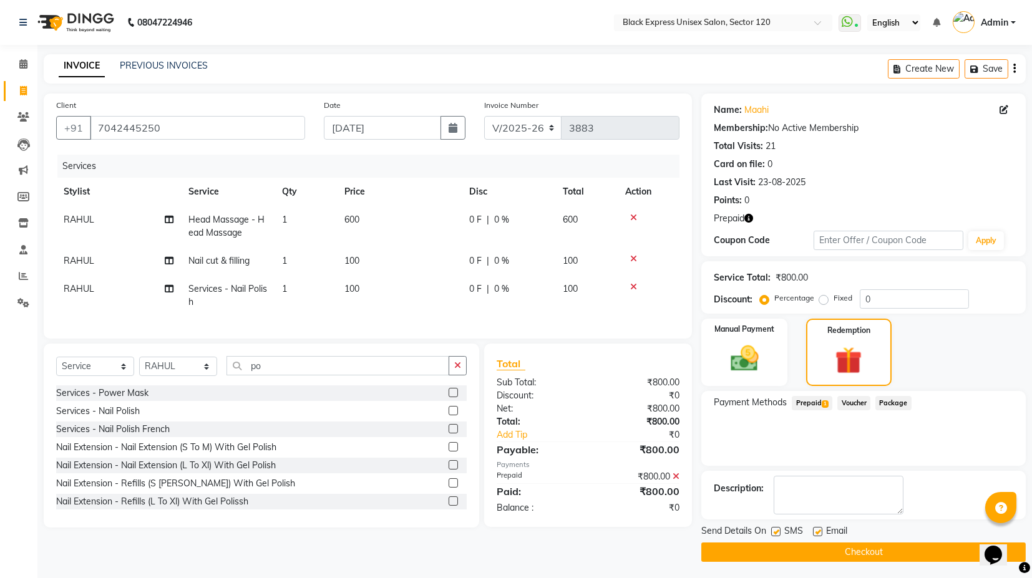
scroll to position [1, 0]
drag, startPoint x: 770, startPoint y: 531, endPoint x: 791, endPoint y: 526, distance: 21.2
click at [771, 531] on div "Send Details On SMS Email" at bounding box center [863, 532] width 324 height 16
drag, startPoint x: 776, startPoint y: 530, endPoint x: 791, endPoint y: 529, distance: 15.0
click at [776, 530] on label at bounding box center [775, 530] width 9 height 9
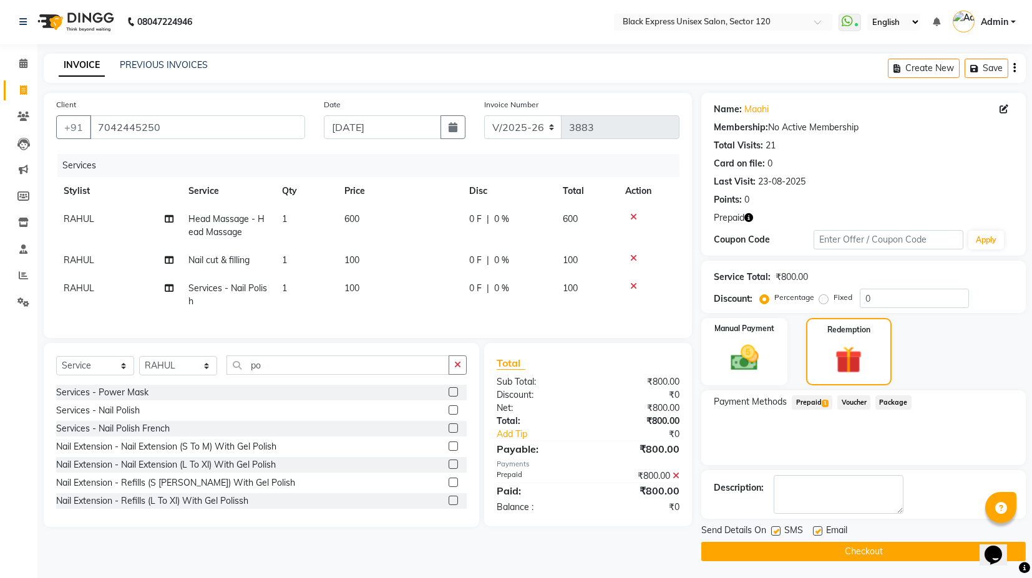
click at [776, 530] on input "checkbox" at bounding box center [775, 532] width 8 height 8
checkbox input "false"
click at [818, 531] on label at bounding box center [817, 530] width 9 height 9
click at [818, 531] on input "checkbox" at bounding box center [817, 532] width 8 height 8
checkbox input "false"
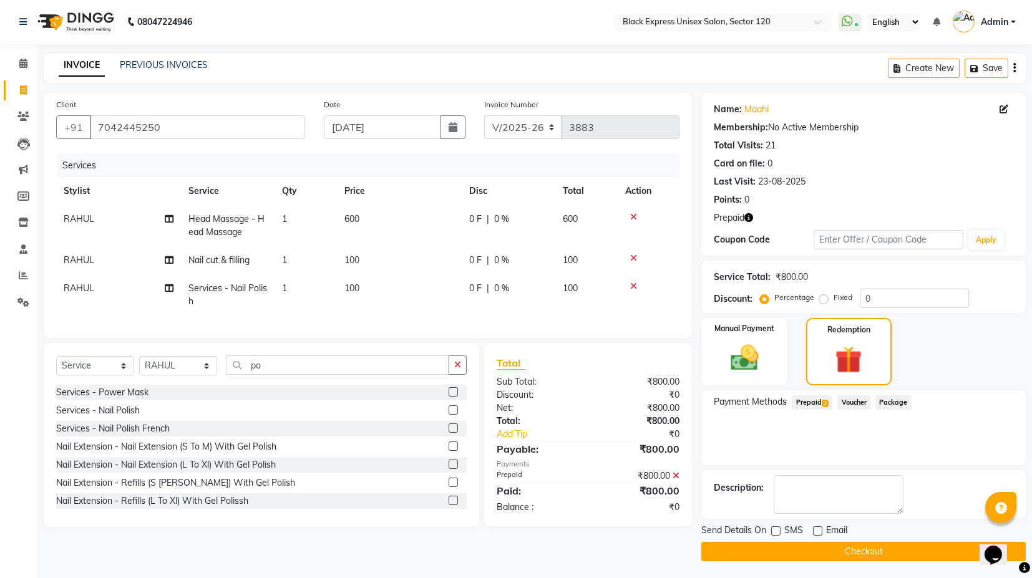
click at [782, 553] on button "Checkout" at bounding box center [863, 551] width 324 height 19
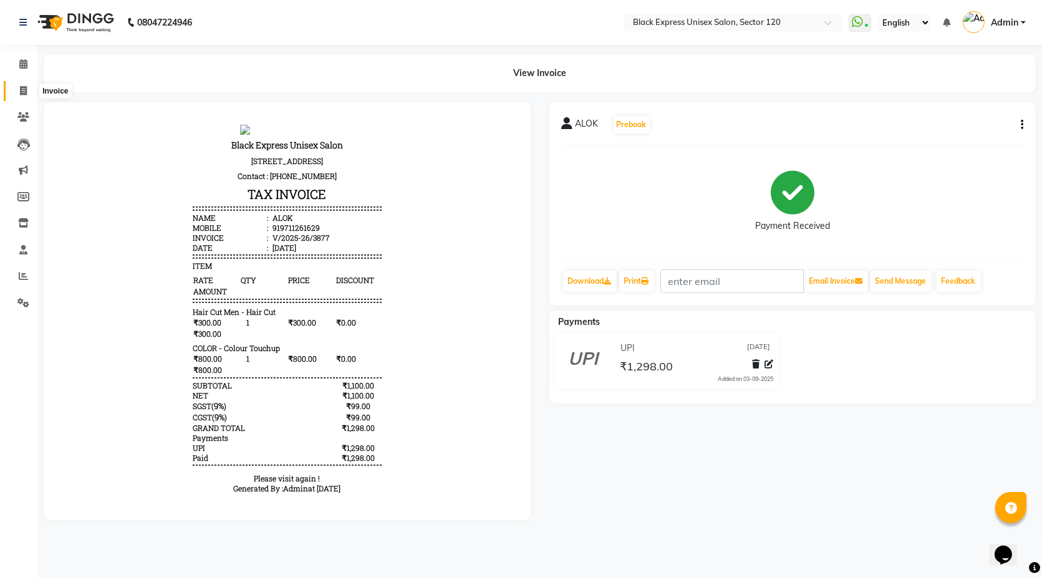
click at [26, 88] on icon at bounding box center [23, 90] width 7 height 9
select select "7082"
select select "service"
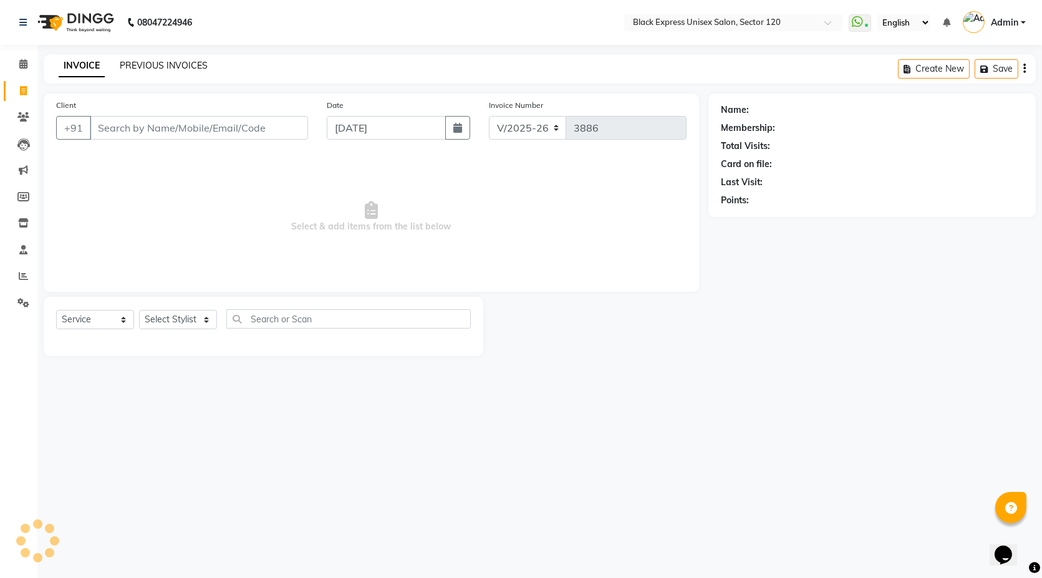
click at [160, 64] on link "PREVIOUS INVOICES" at bounding box center [164, 65] width 88 height 11
